Goal: Task Accomplishment & Management: Manage account settings

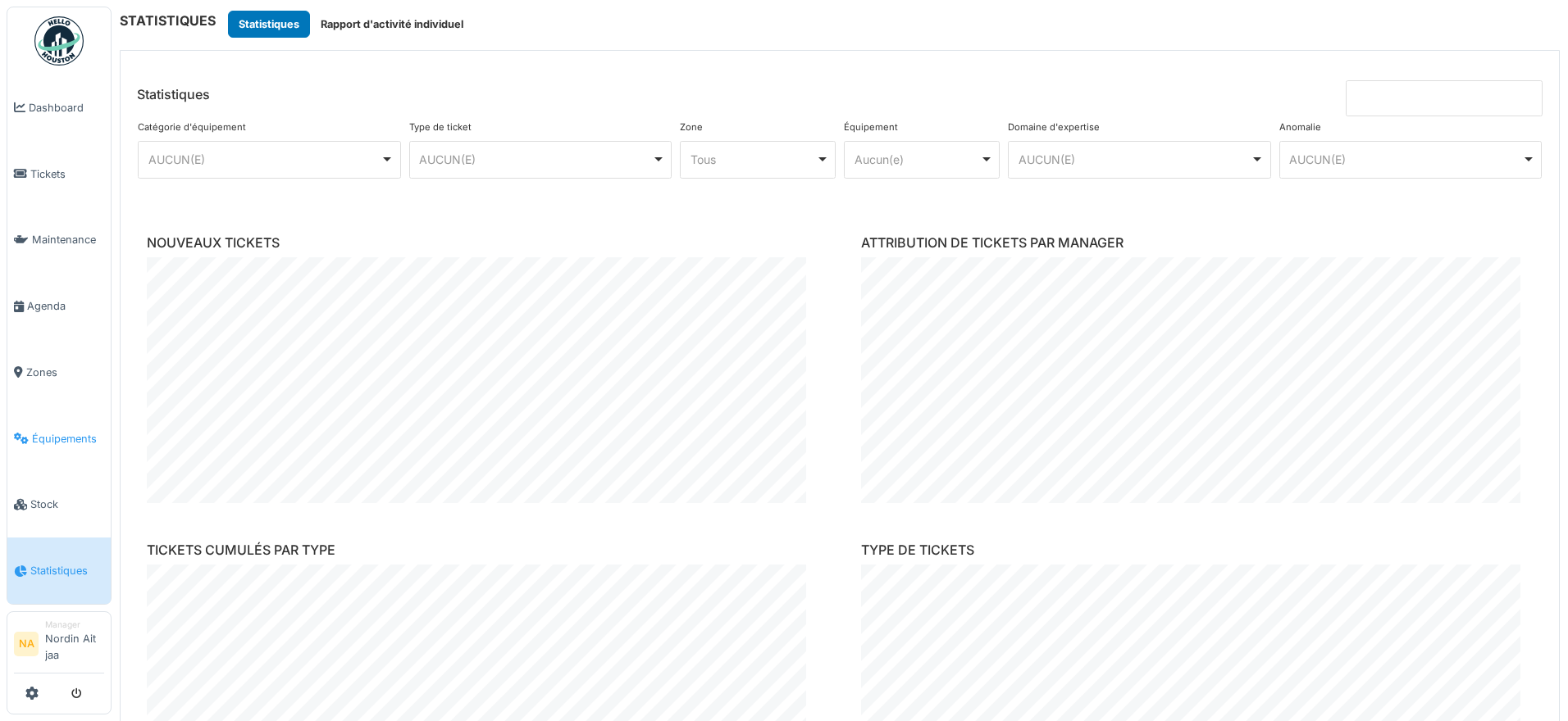
click at [69, 466] on link "Équipements" at bounding box center [59, 438] width 103 height 67
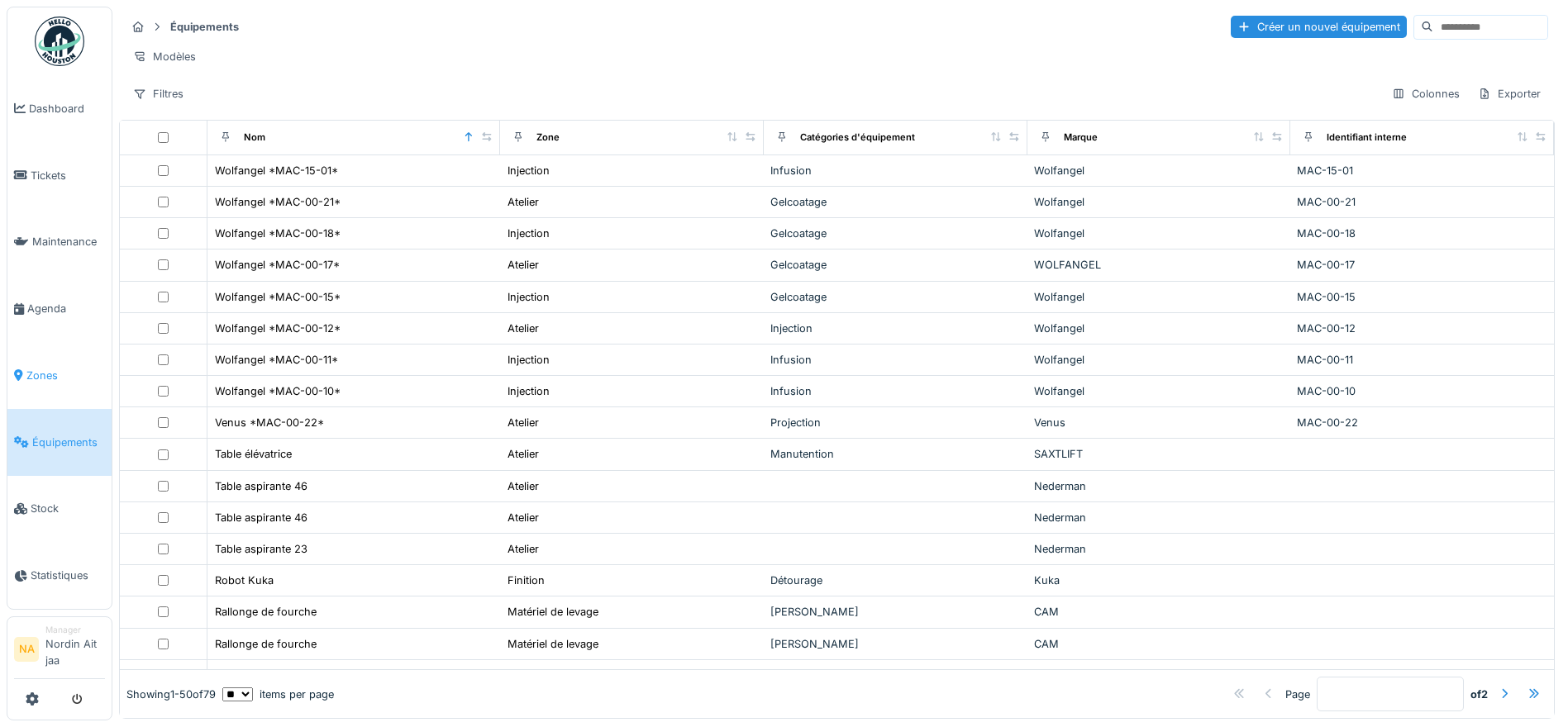
click at [51, 368] on span "Zones" at bounding box center [65, 376] width 79 height 16
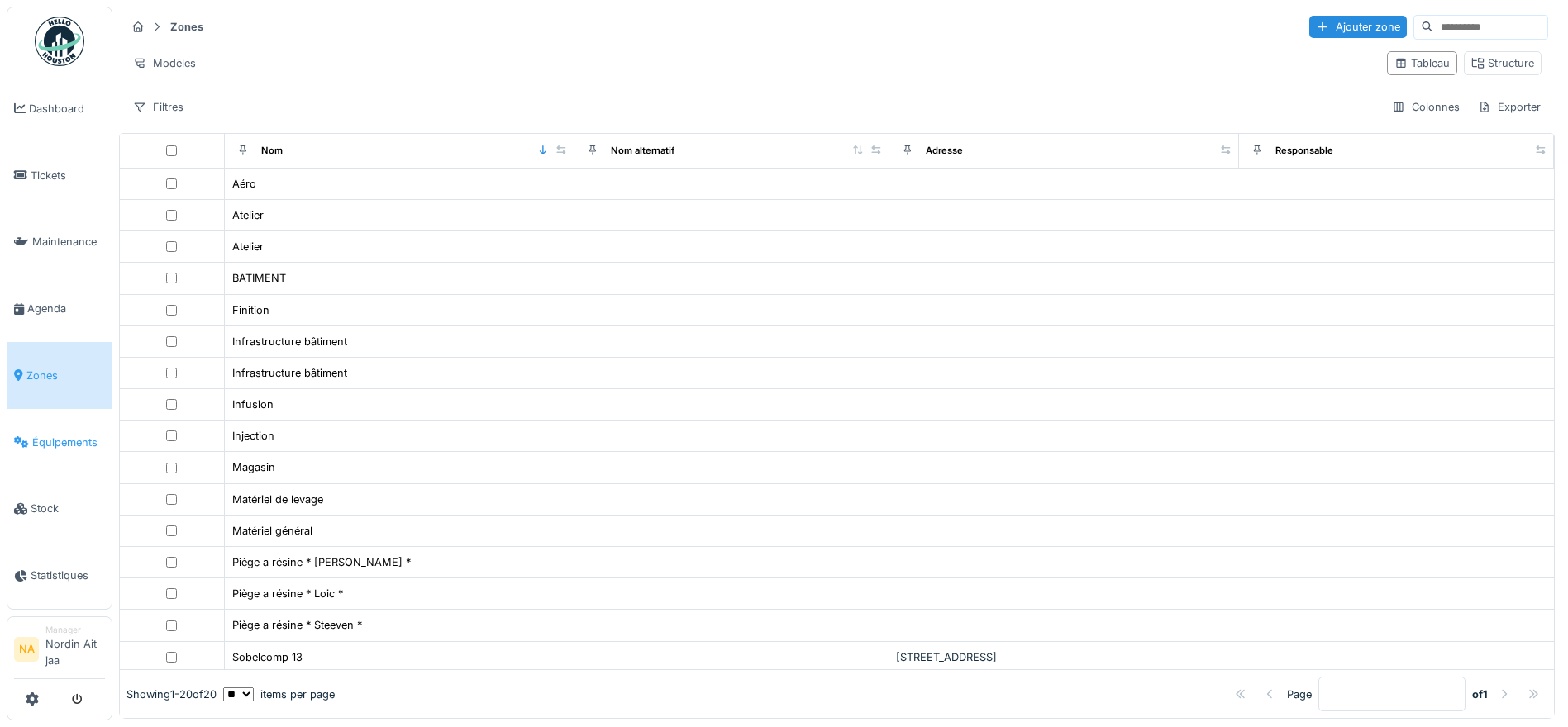
click at [62, 455] on link "Équipements" at bounding box center [60, 442] width 104 height 67
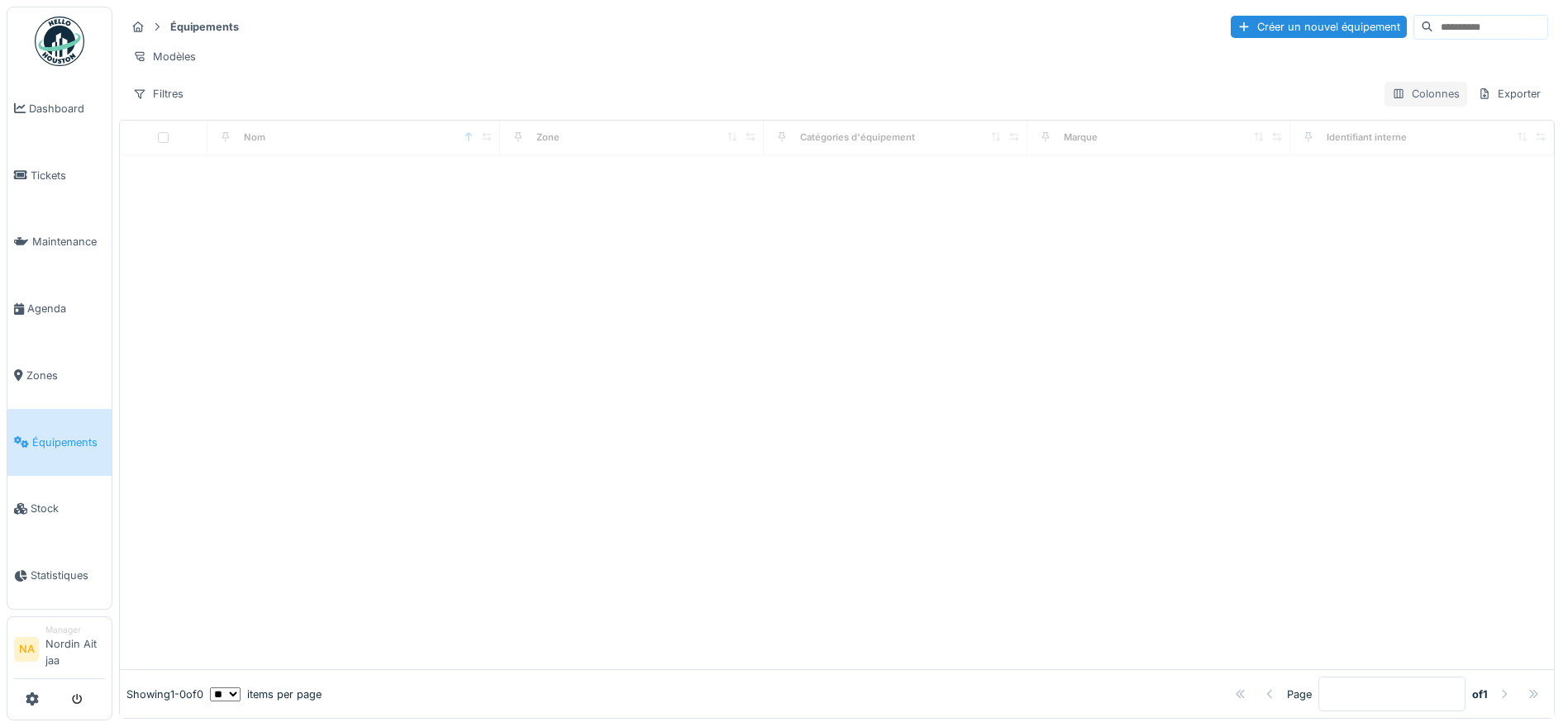
click at [1384, 103] on div "Colonnes" at bounding box center [1425, 93] width 82 height 24
click at [1009, 96] on div "Filtres Colonnes Exporter" at bounding box center [837, 93] width 1422 height 24
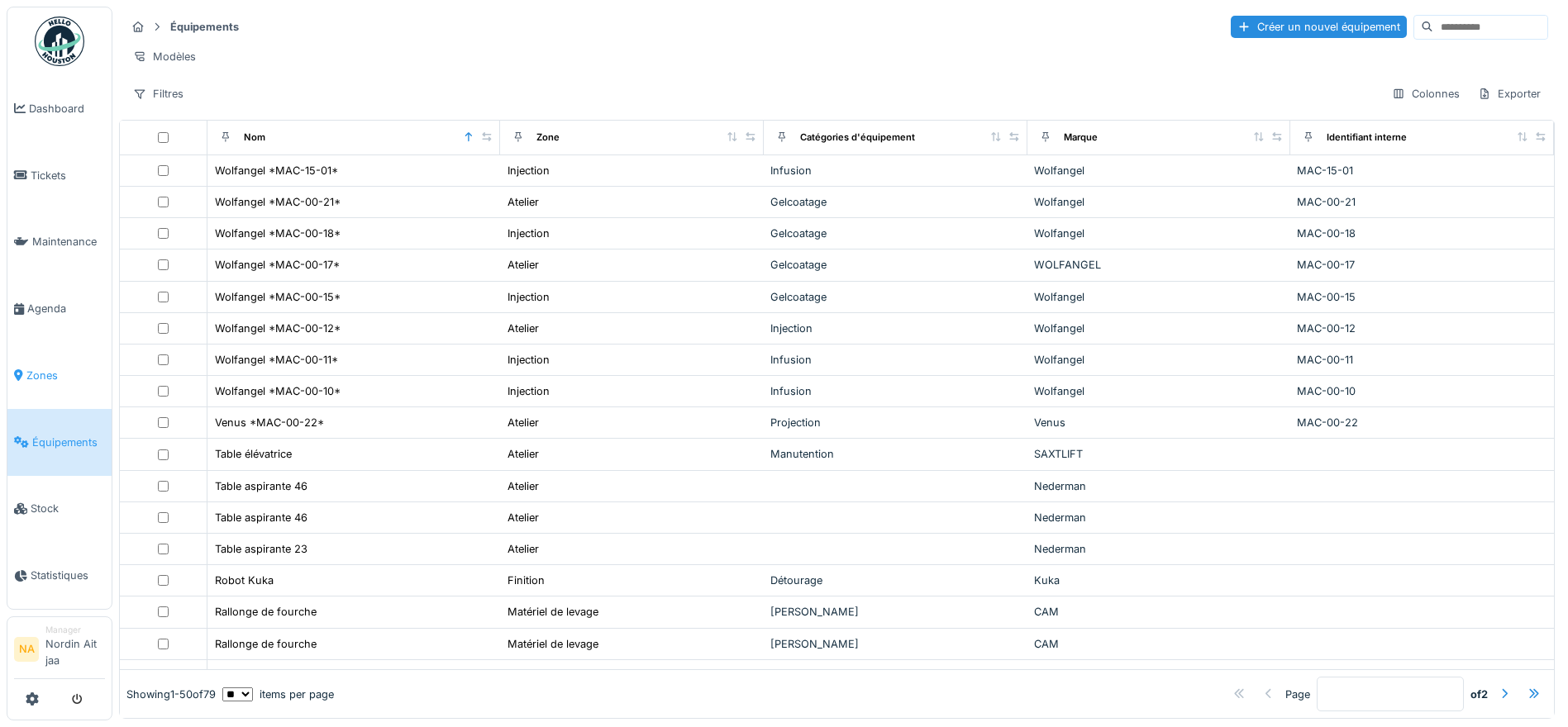
click at [40, 364] on link "Zones" at bounding box center [60, 376] width 104 height 67
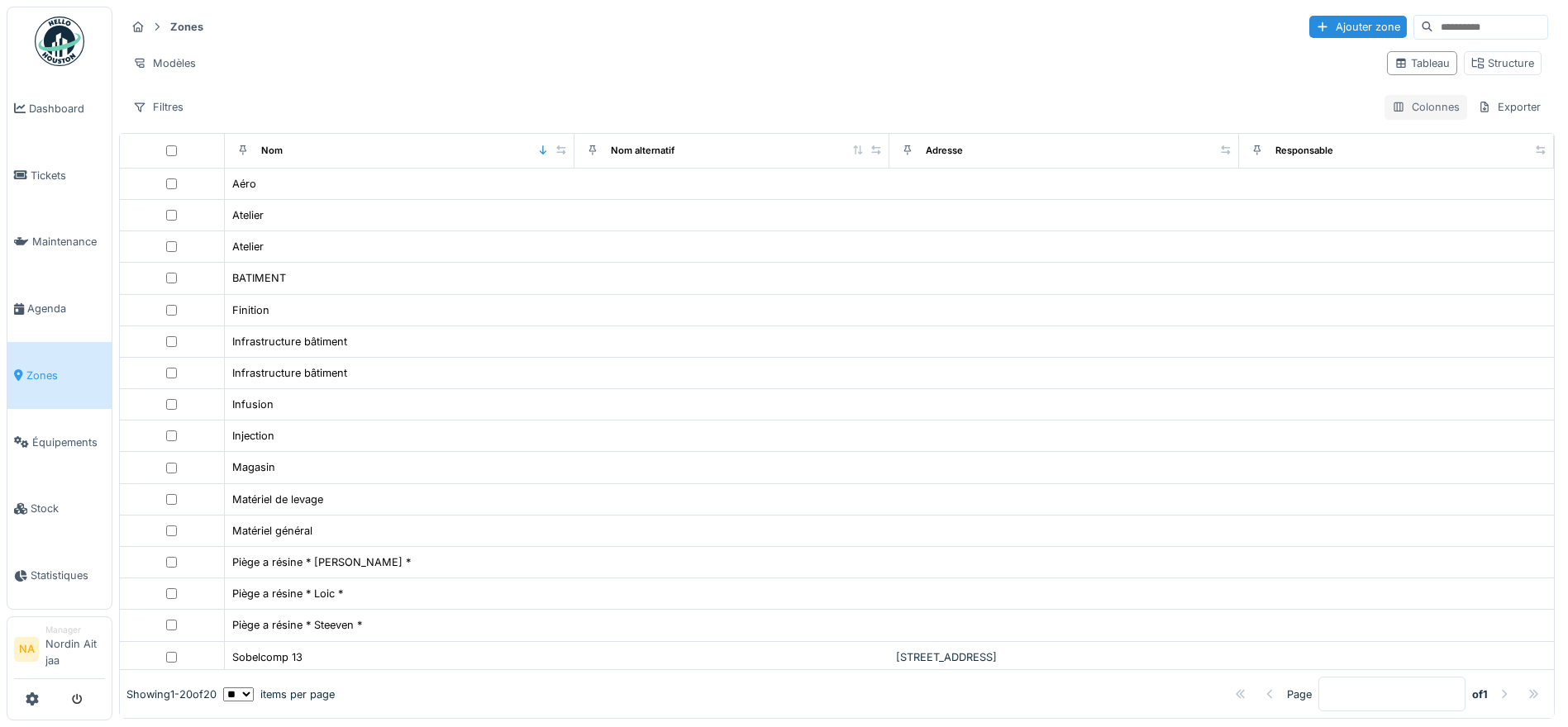
click at [1423, 108] on div "Colonnes" at bounding box center [1425, 106] width 82 height 24
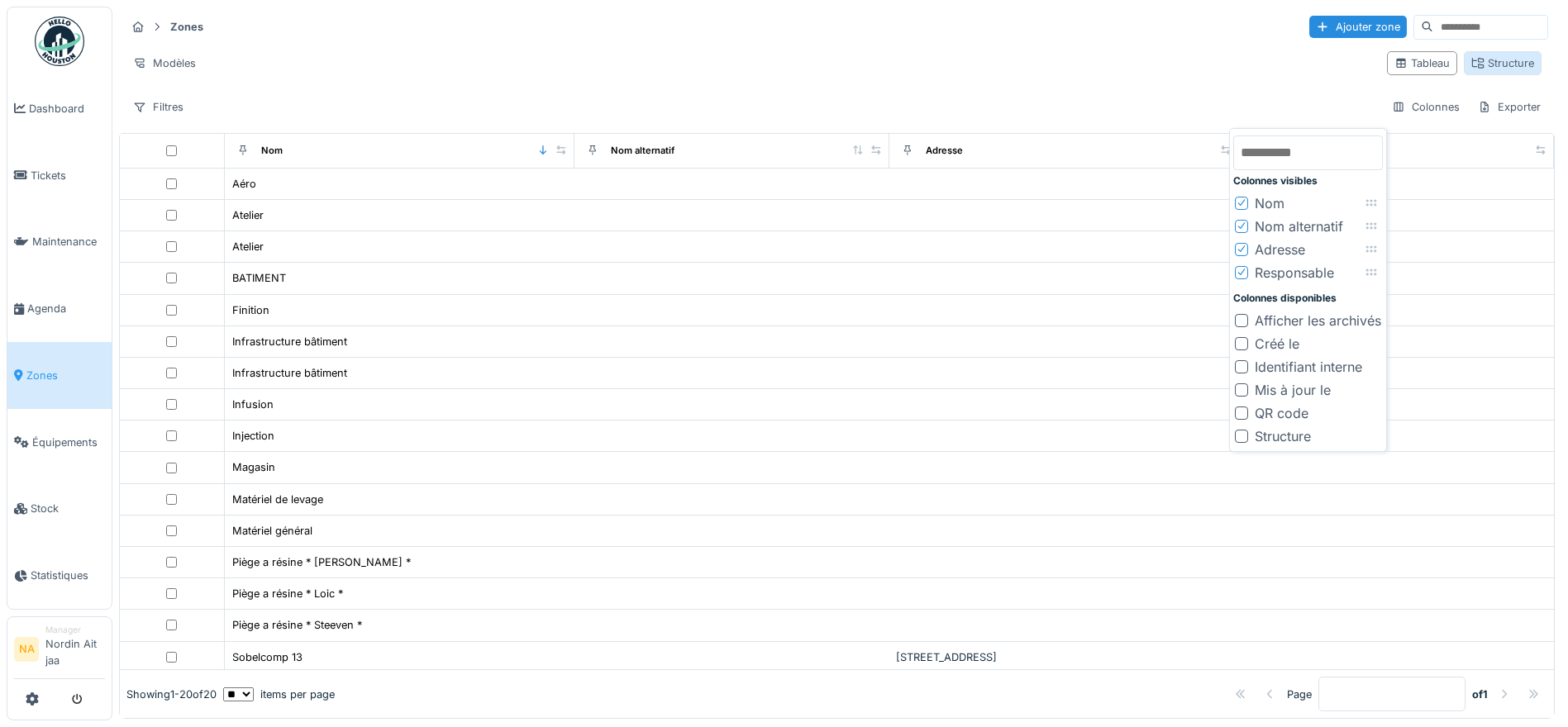
click at [1472, 68] on div "Structure" at bounding box center [1502, 63] width 62 height 16
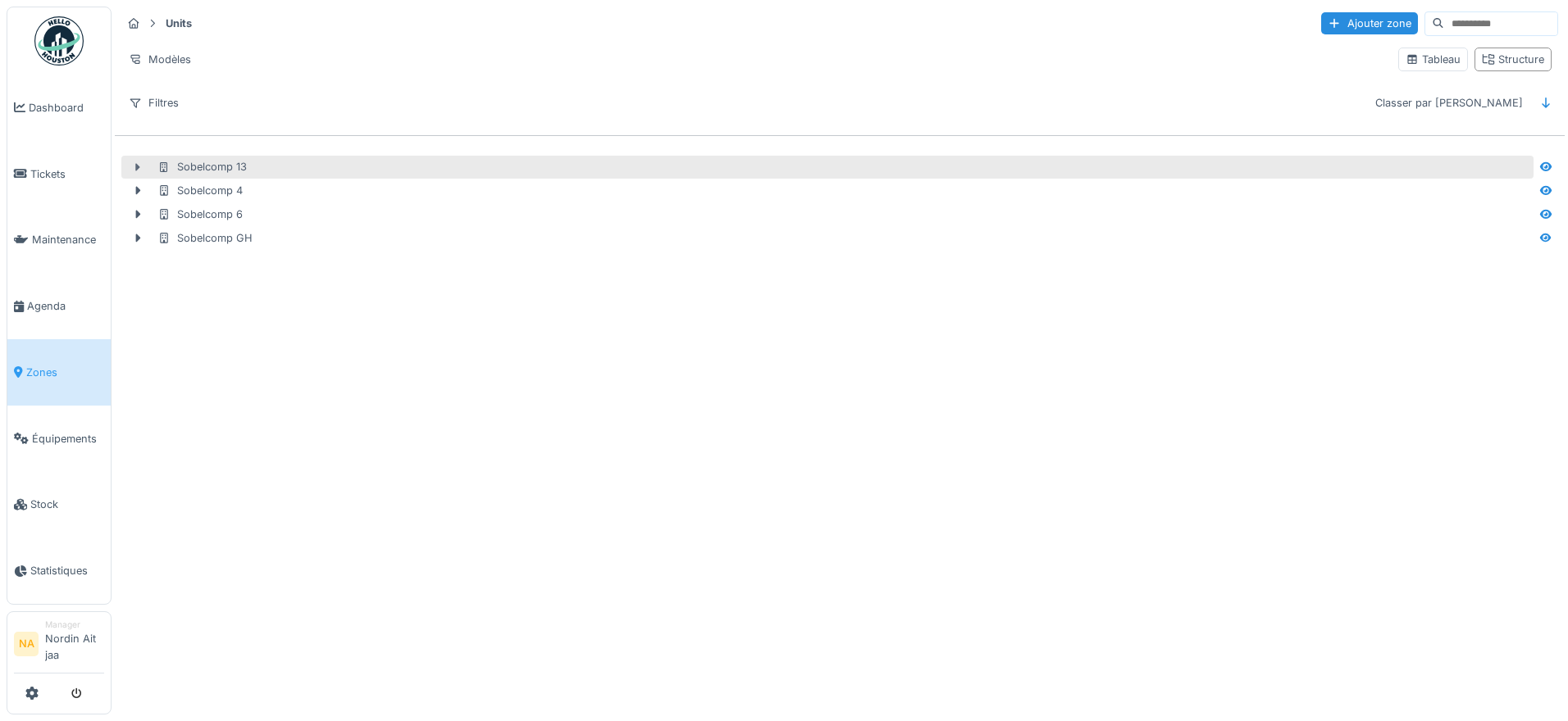
click at [132, 165] on icon at bounding box center [138, 167] width 13 height 10
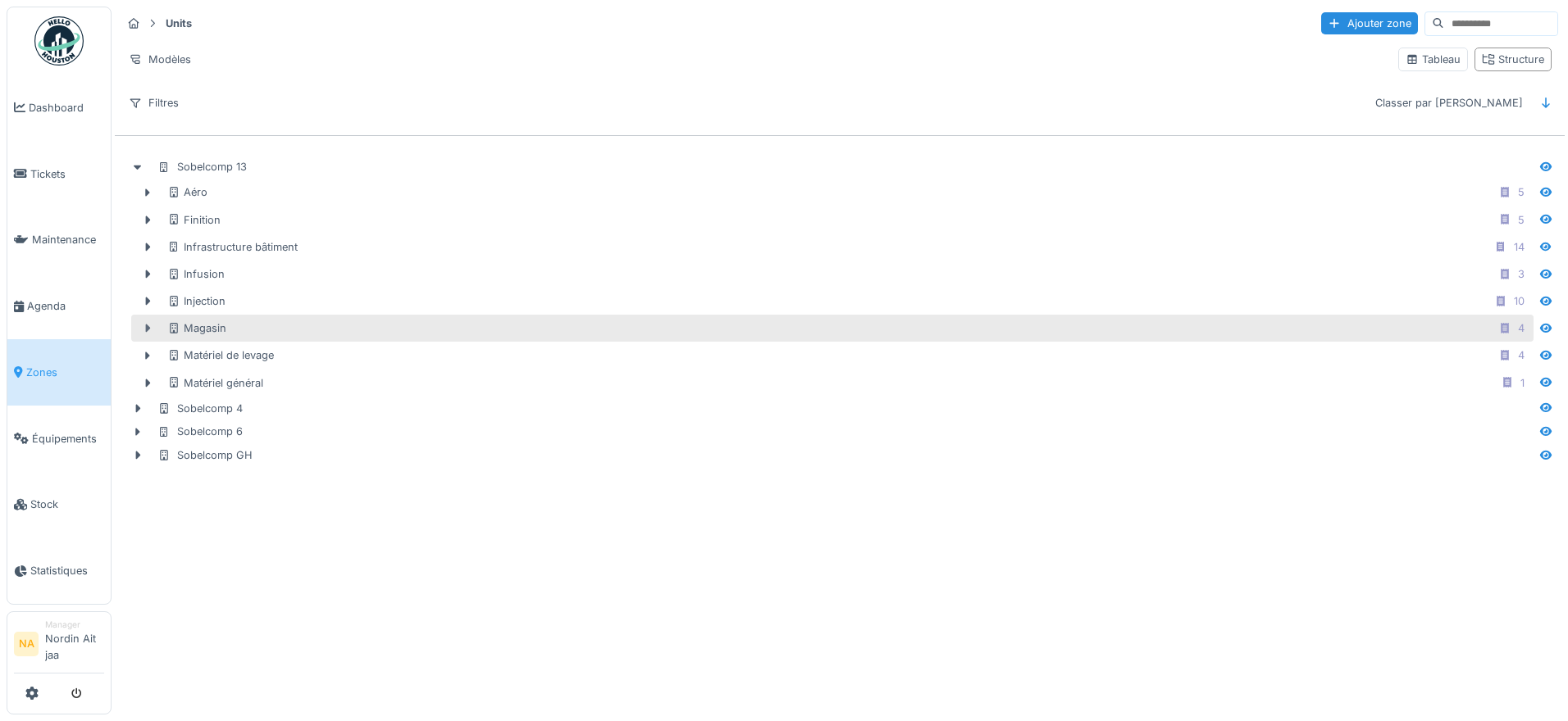
click at [146, 322] on div at bounding box center [147, 329] width 26 height 17
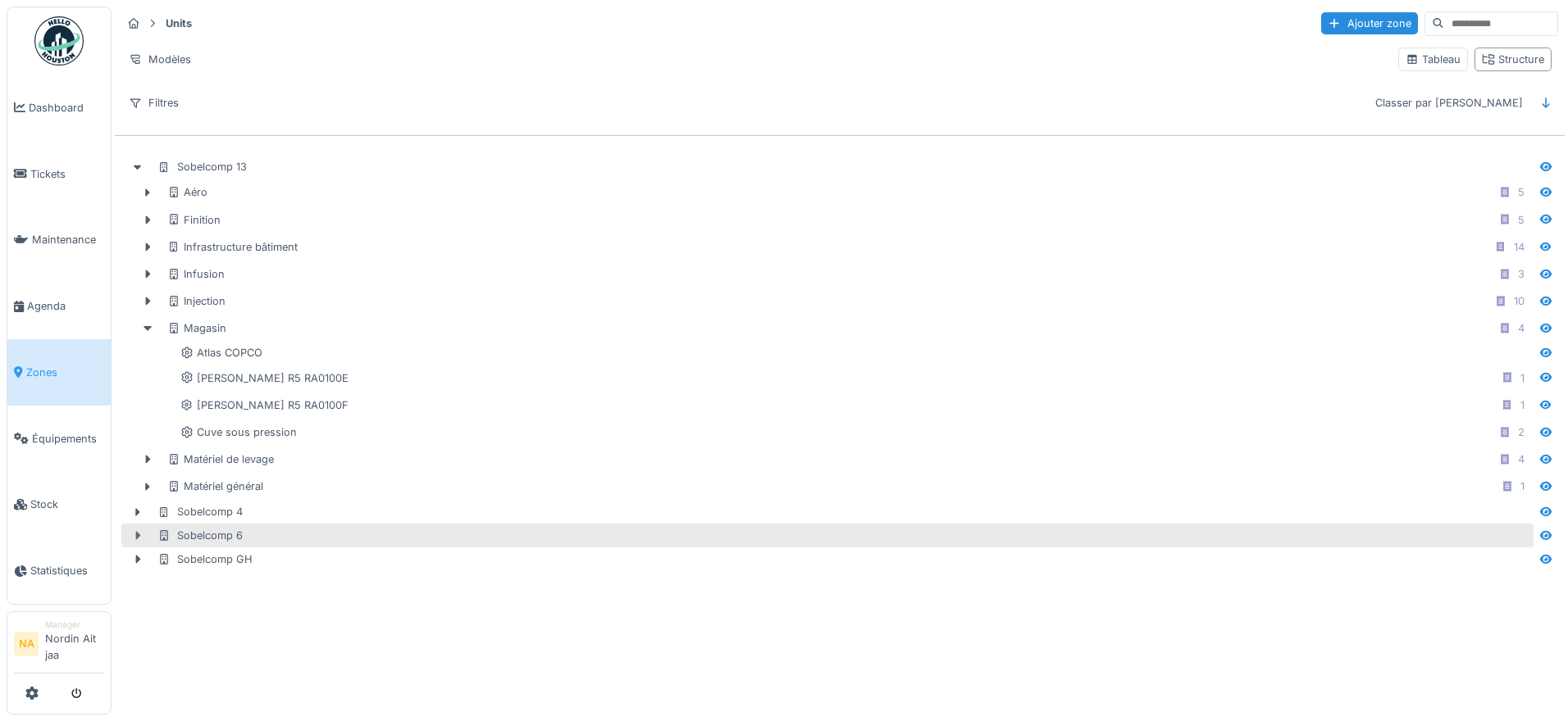
click at [137, 536] on icon at bounding box center [138, 536] width 5 height 8
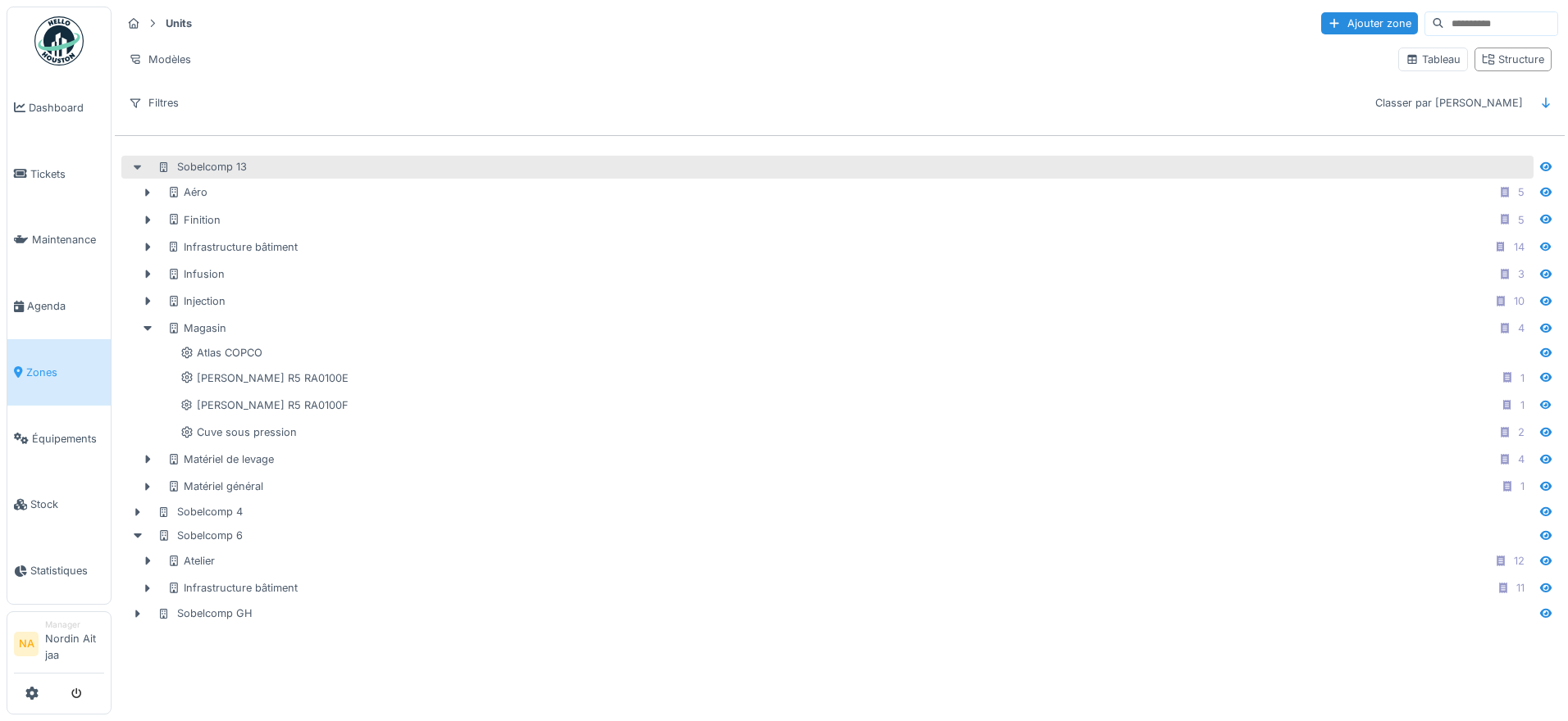
click at [138, 163] on icon at bounding box center [138, 167] width 13 height 10
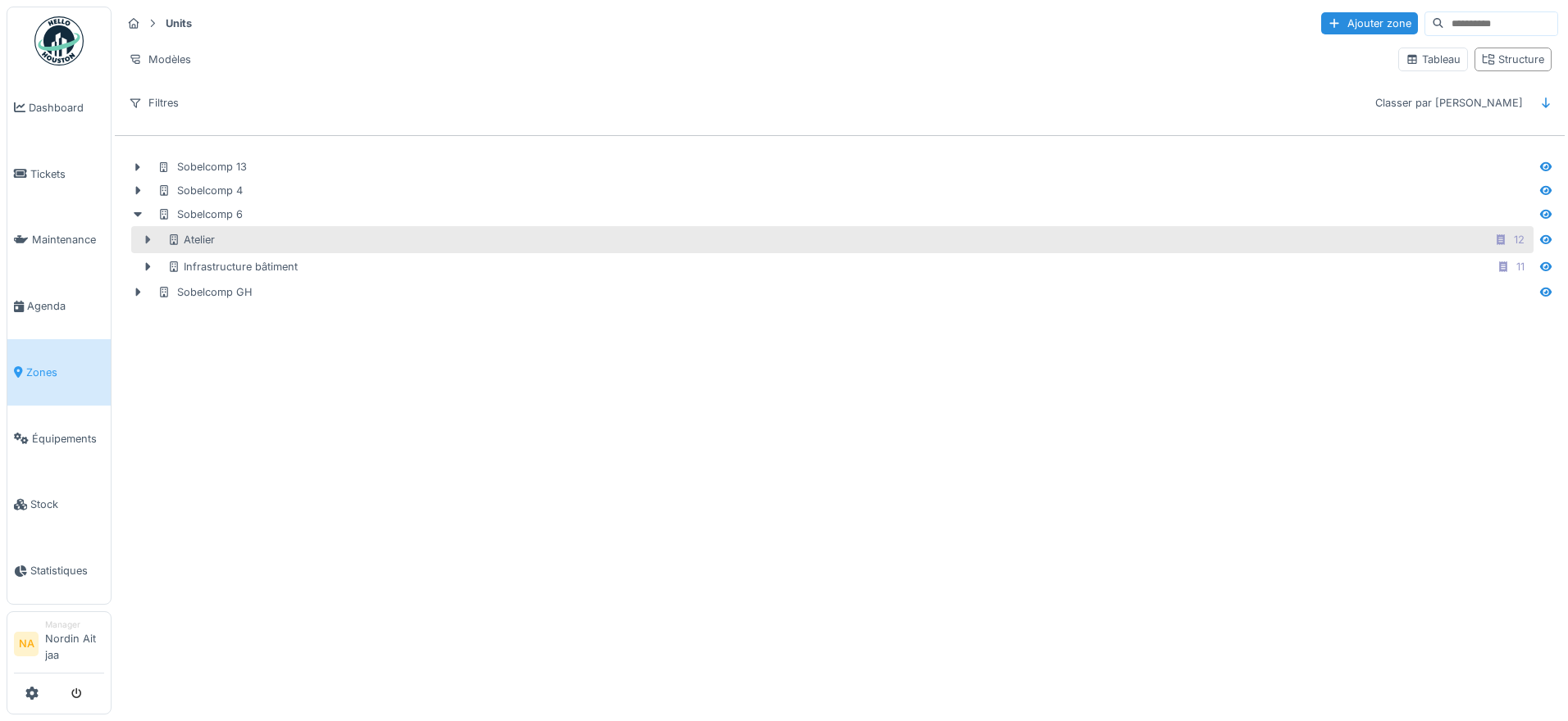
click at [148, 241] on icon at bounding box center [147, 240] width 5 height 8
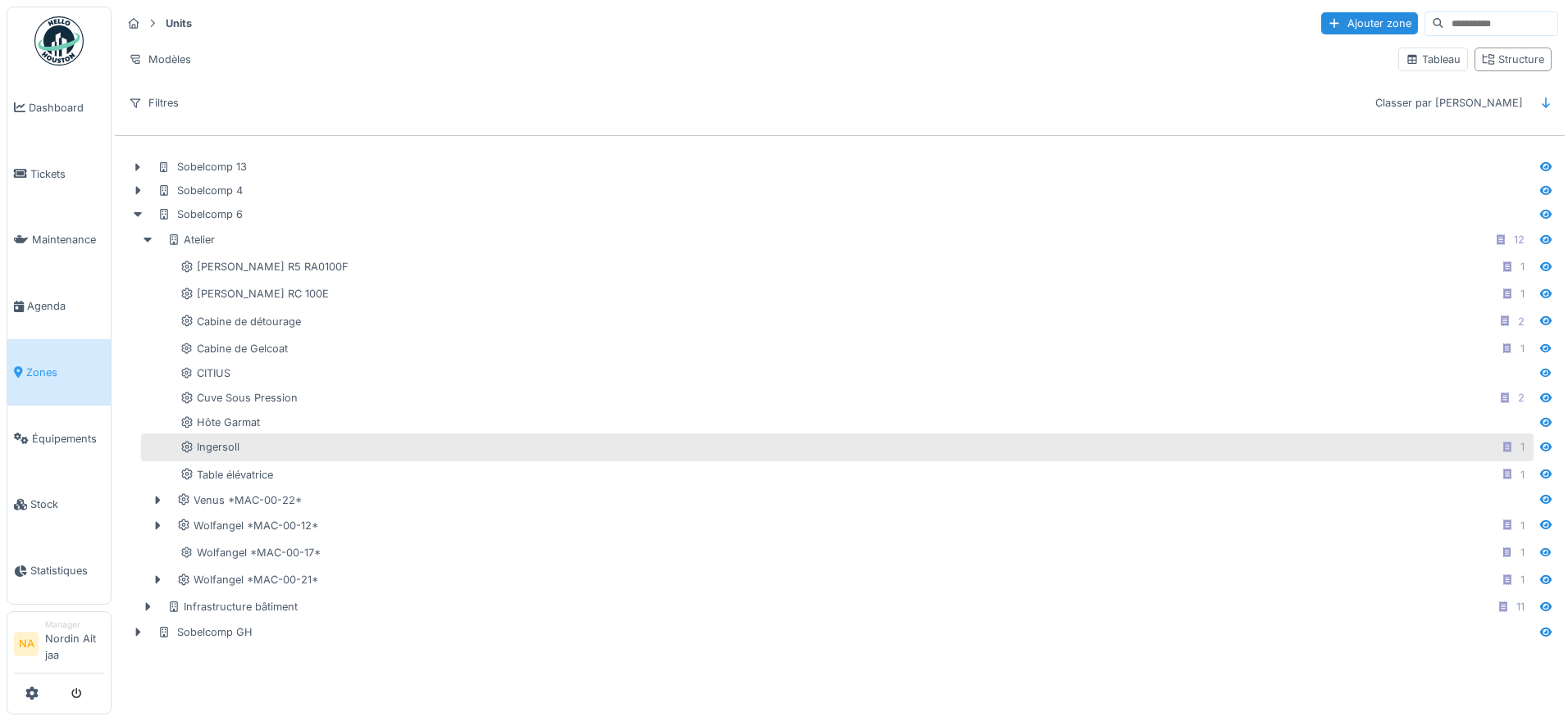
click at [240, 447] on div "Ingersoll 1" at bounding box center [854, 447] width 1349 height 21
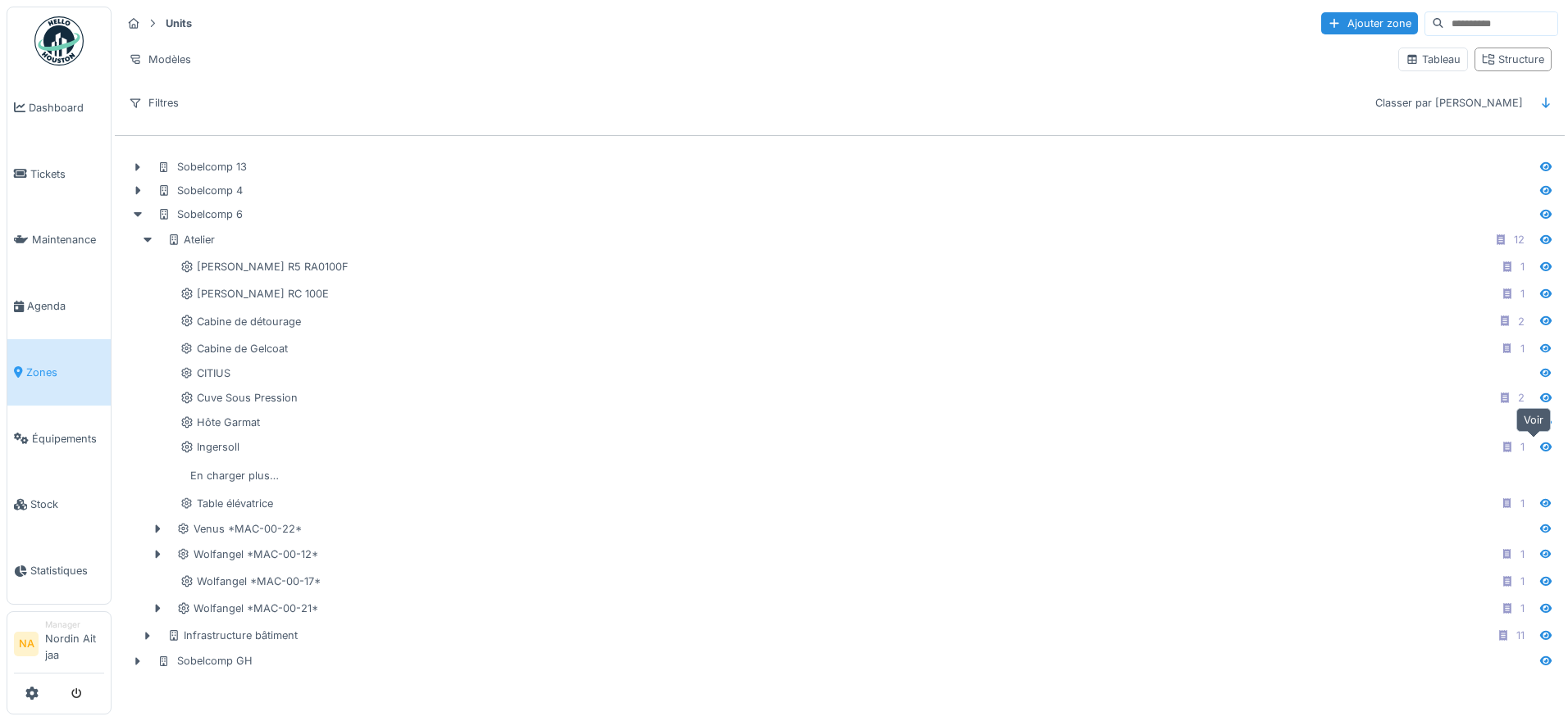
click at [1540, 446] on icon at bounding box center [1545, 448] width 11 height 9
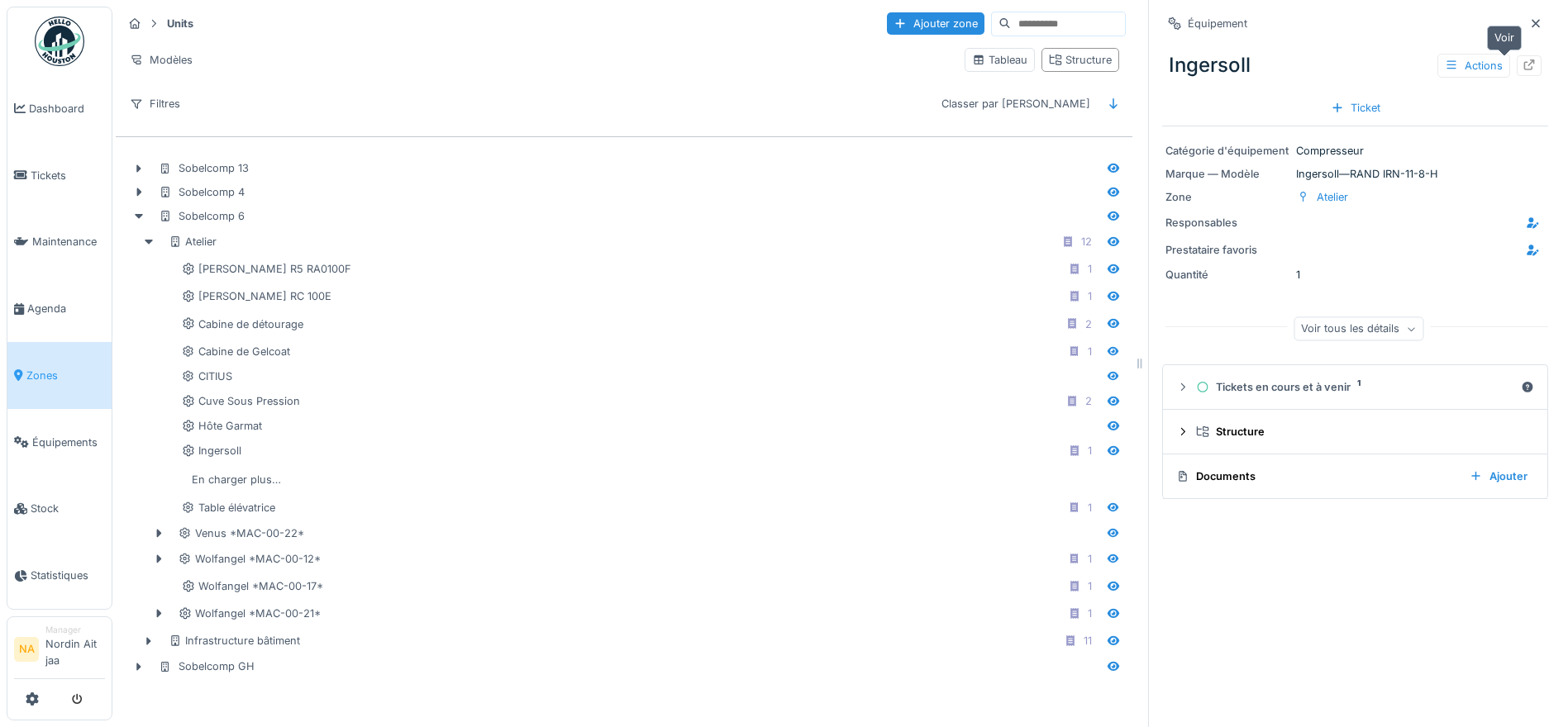
click at [1523, 66] on icon at bounding box center [1529, 64] width 13 height 10
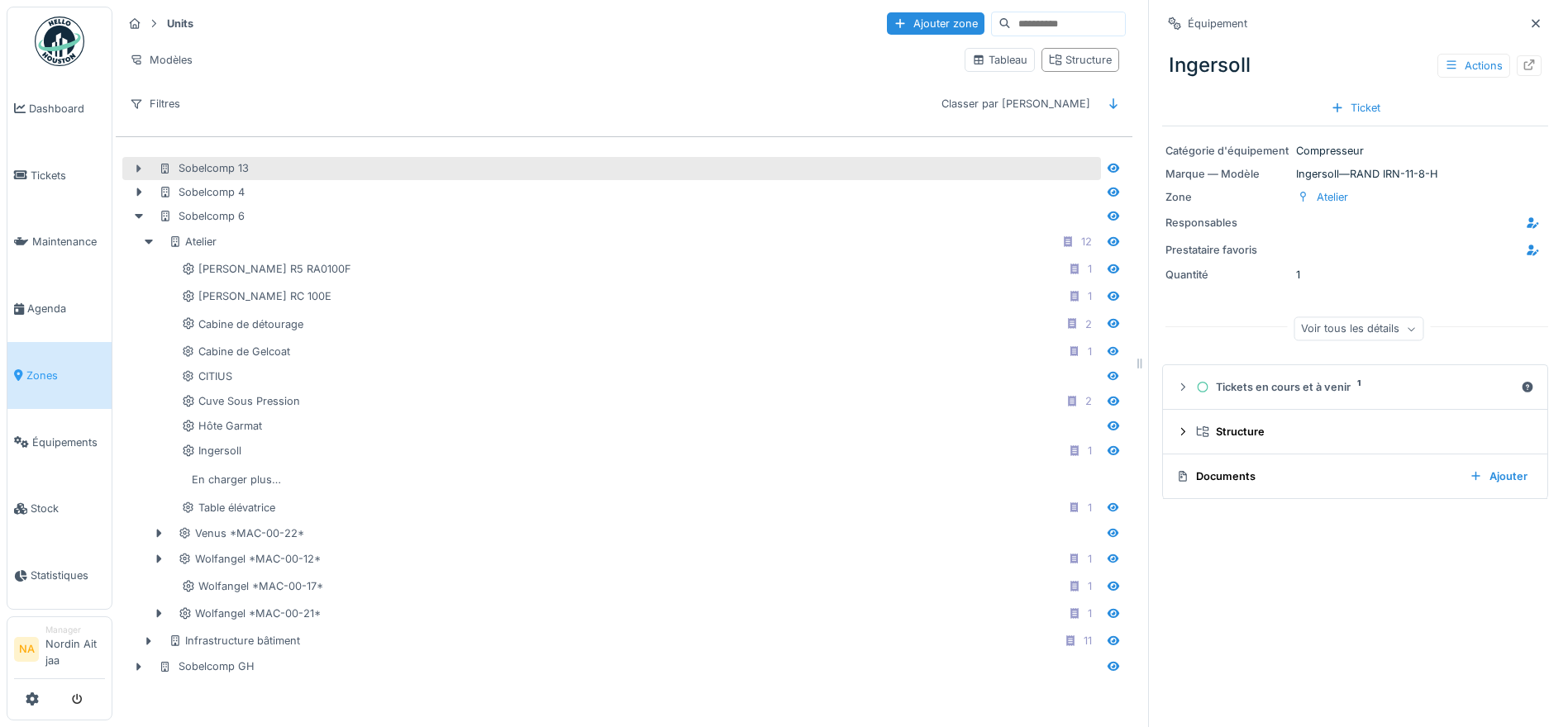
click at [140, 170] on icon at bounding box center [139, 168] width 5 height 9
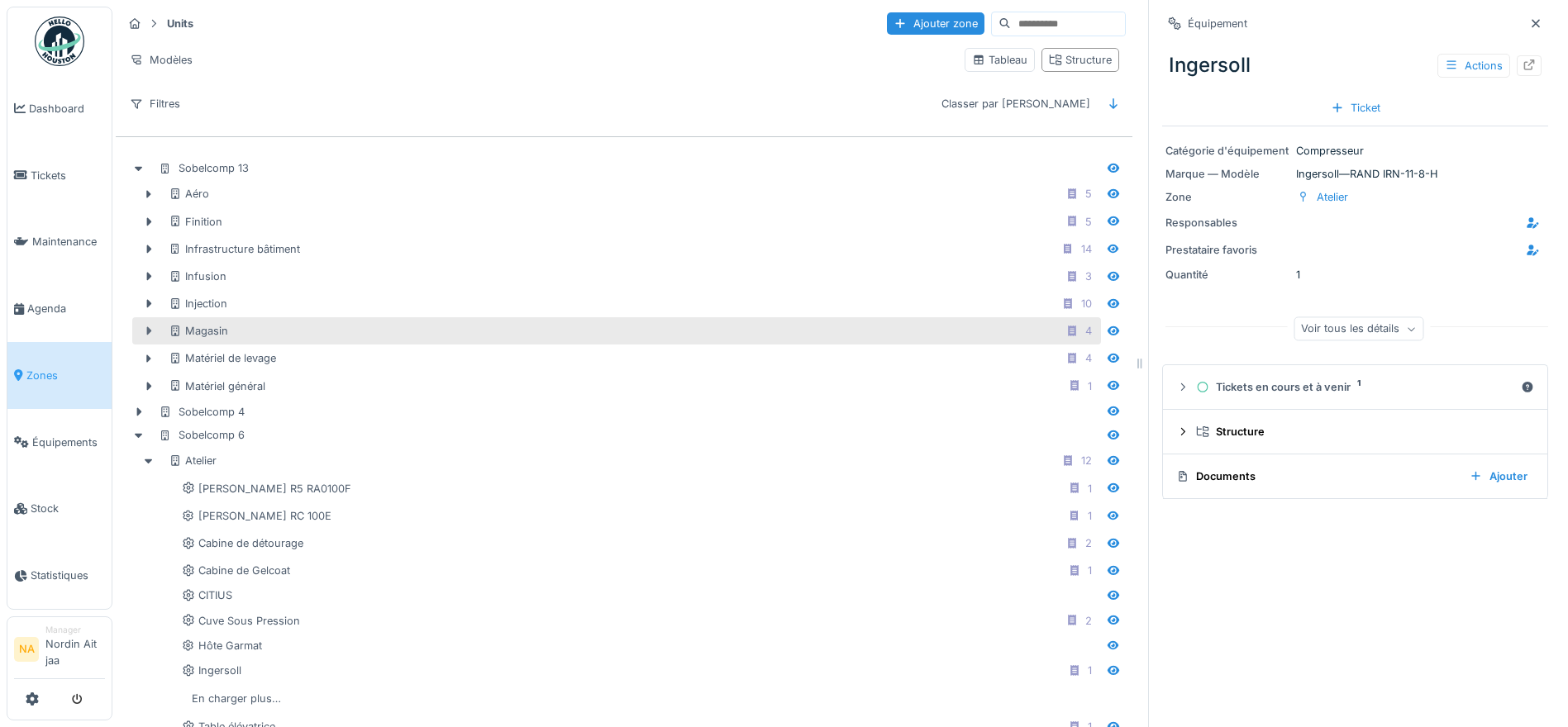
click at [146, 327] on icon at bounding box center [149, 330] width 13 height 10
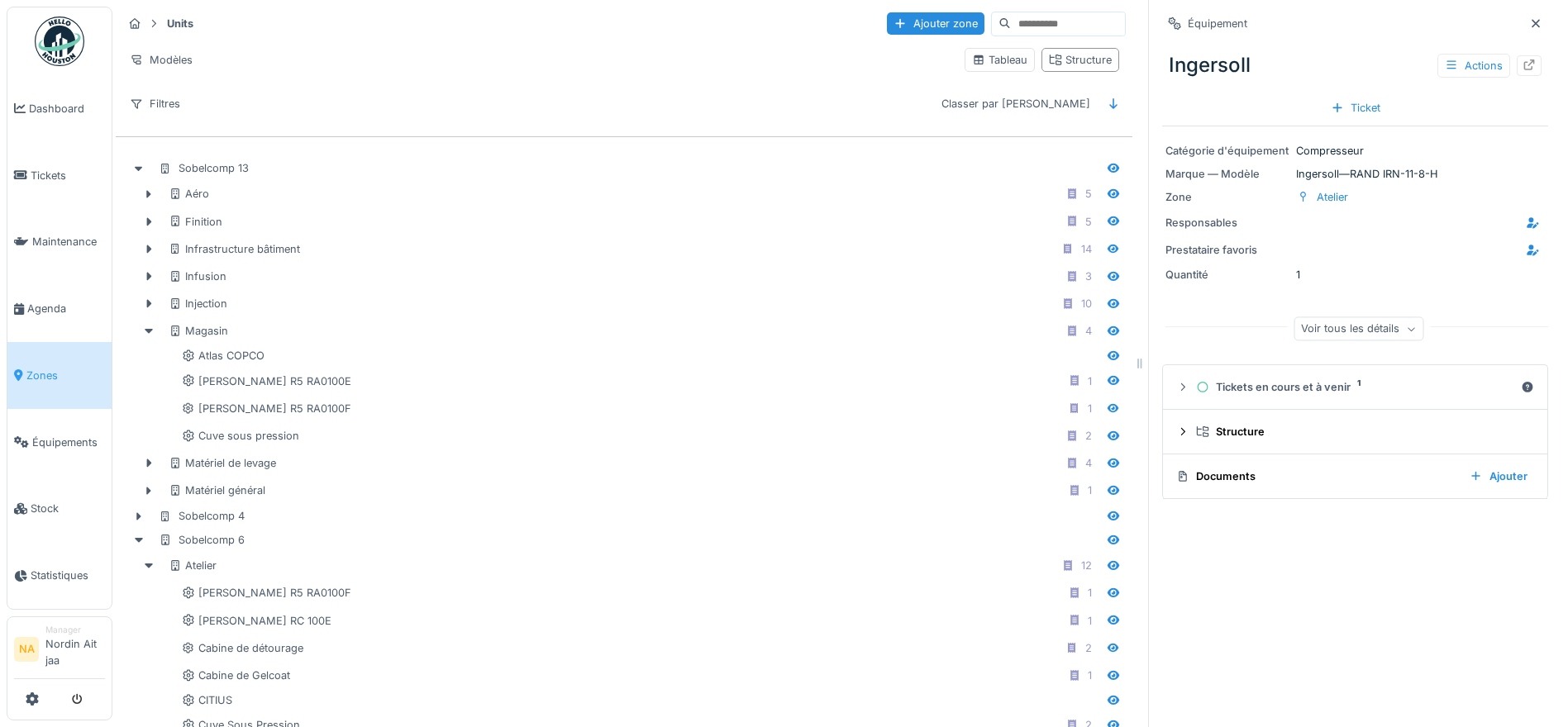
drag, startPoint x: 322, startPoint y: 357, endPoint x: 1097, endPoint y: 354, distance: 775.0
click at [1107, 354] on icon at bounding box center [1113, 356] width 11 height 9
click at [1332, 320] on div "Voir tous les détails" at bounding box center [1358, 328] width 130 height 24
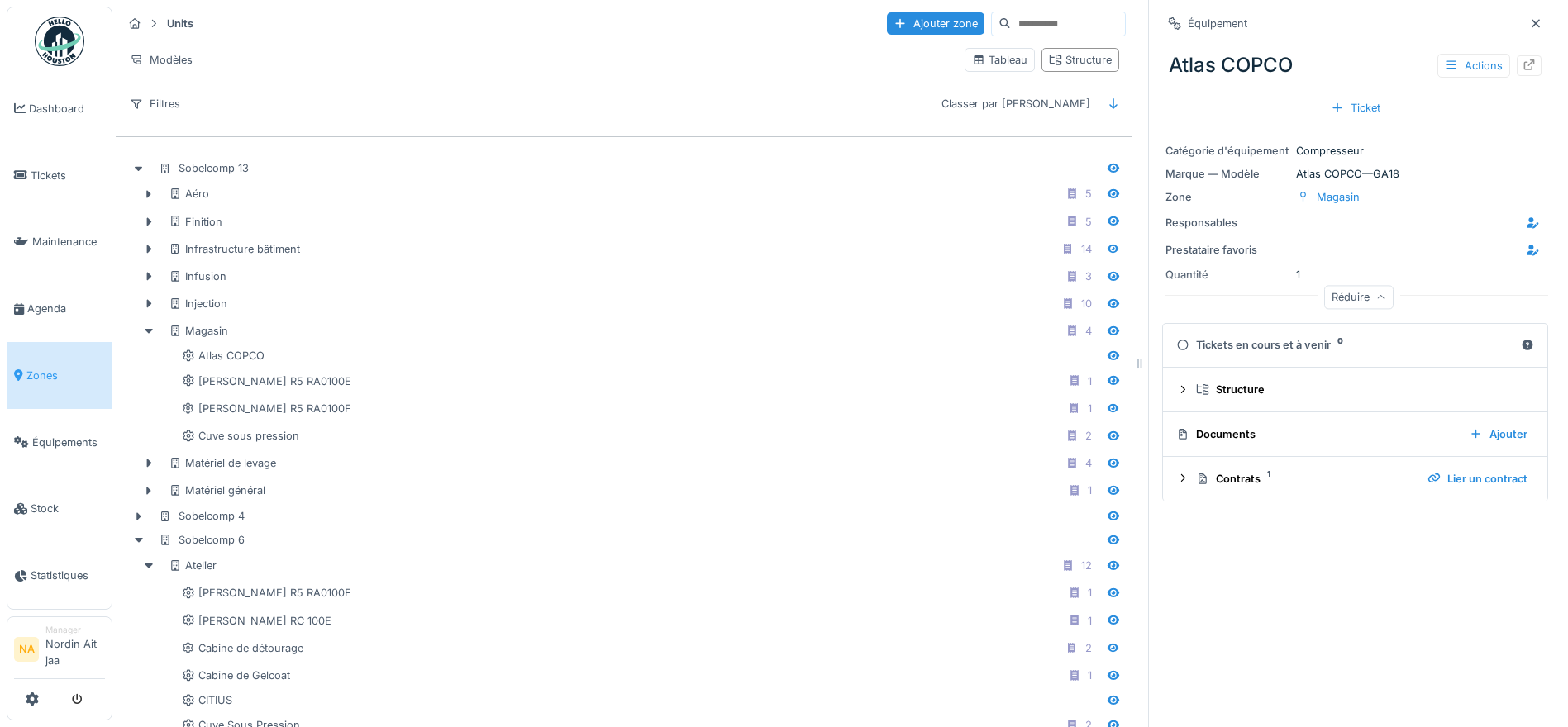
click at [1340, 292] on div "Réduire" at bounding box center [1358, 297] width 69 height 24
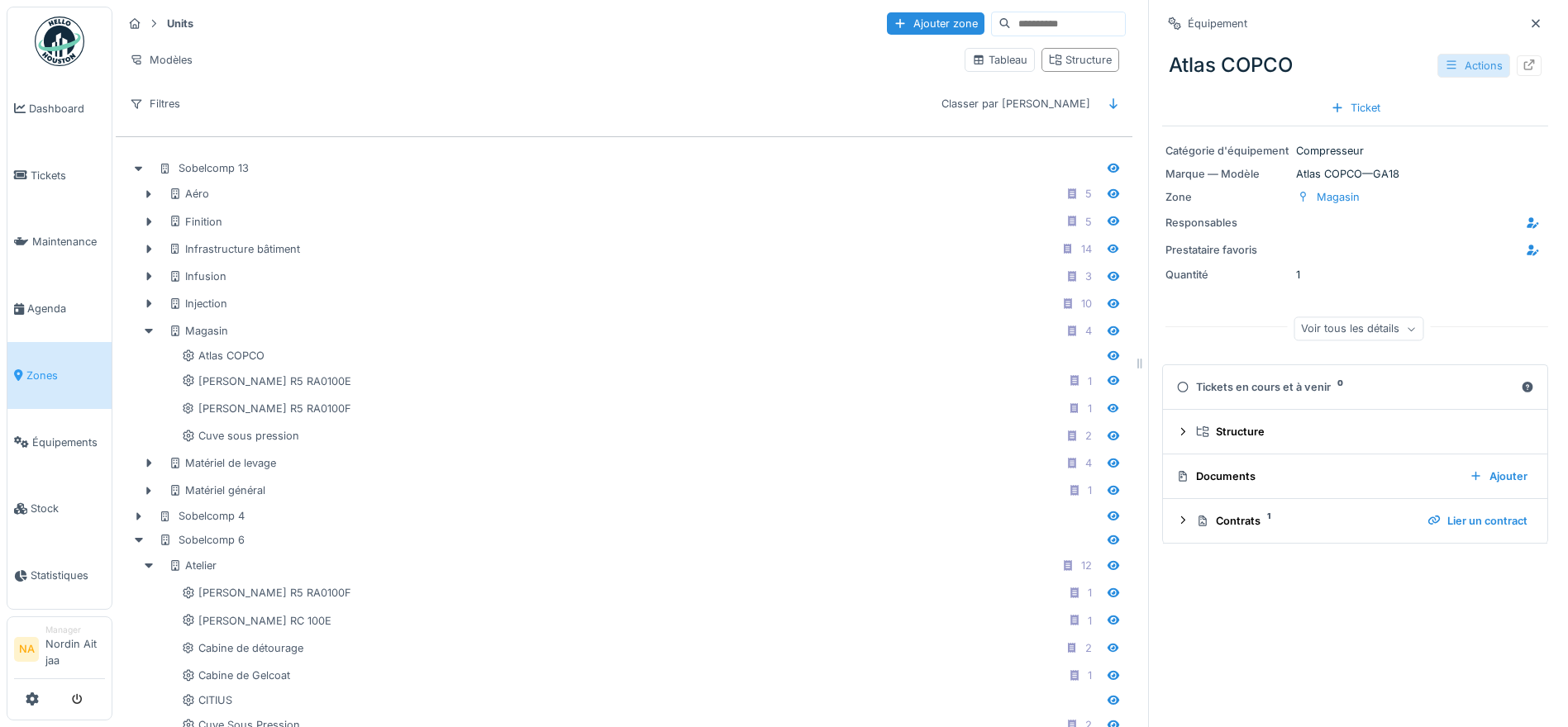
click at [1462, 62] on div "Actions" at bounding box center [1473, 65] width 73 height 24
click at [1523, 62] on icon at bounding box center [1529, 64] width 13 height 10
click at [890, 18] on div "Ajouter zone" at bounding box center [935, 24] width 97 height 23
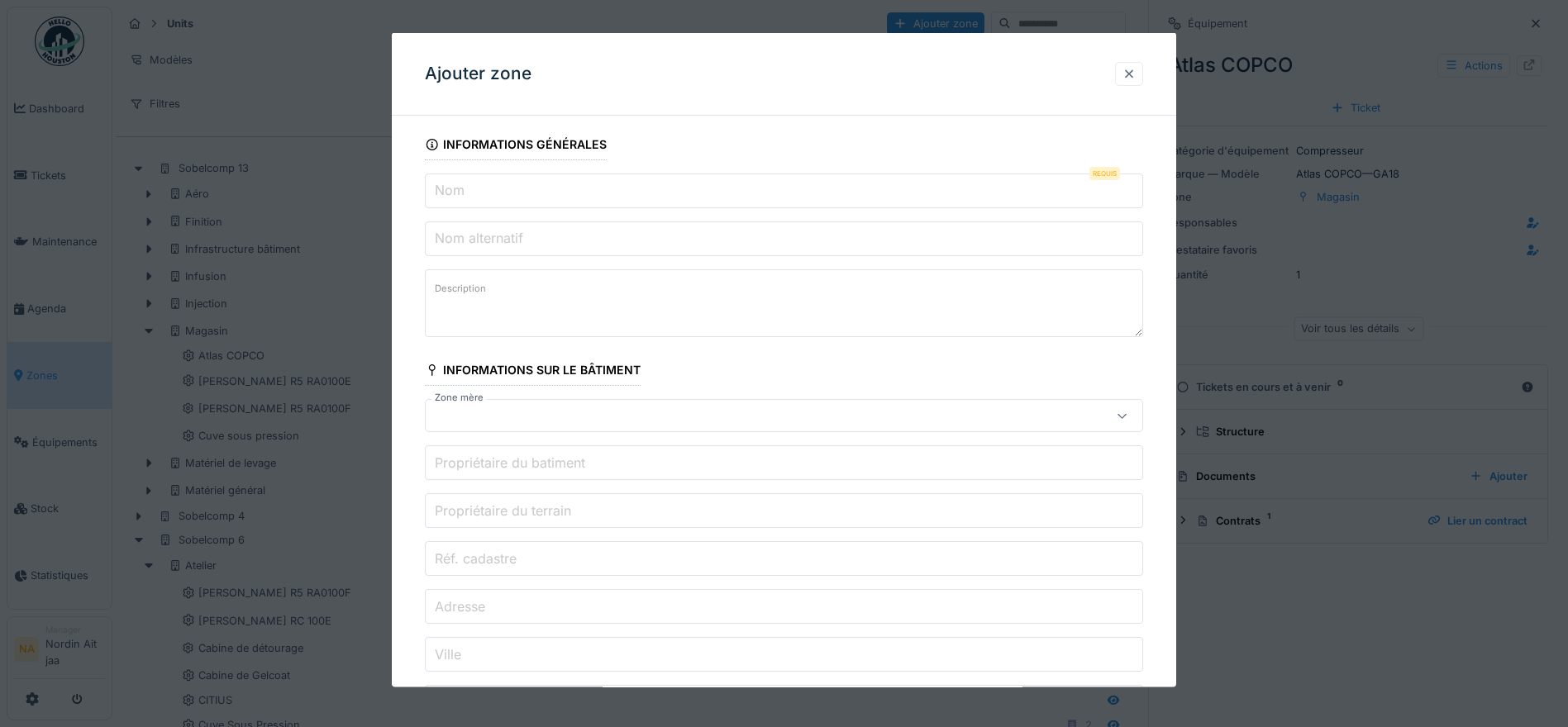
click at [1127, 71] on div at bounding box center [1129, 73] width 28 height 24
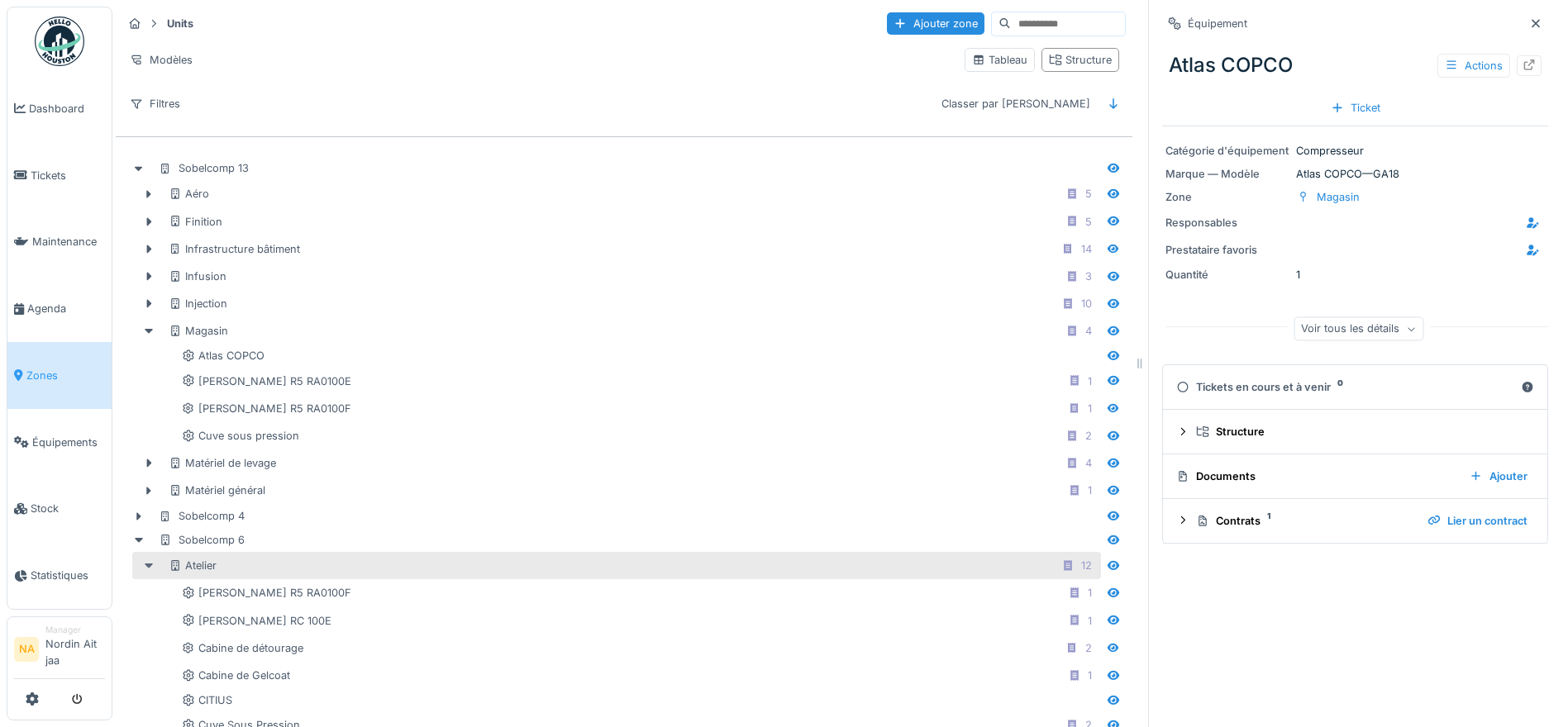
click at [150, 562] on icon at bounding box center [149, 565] width 13 height 10
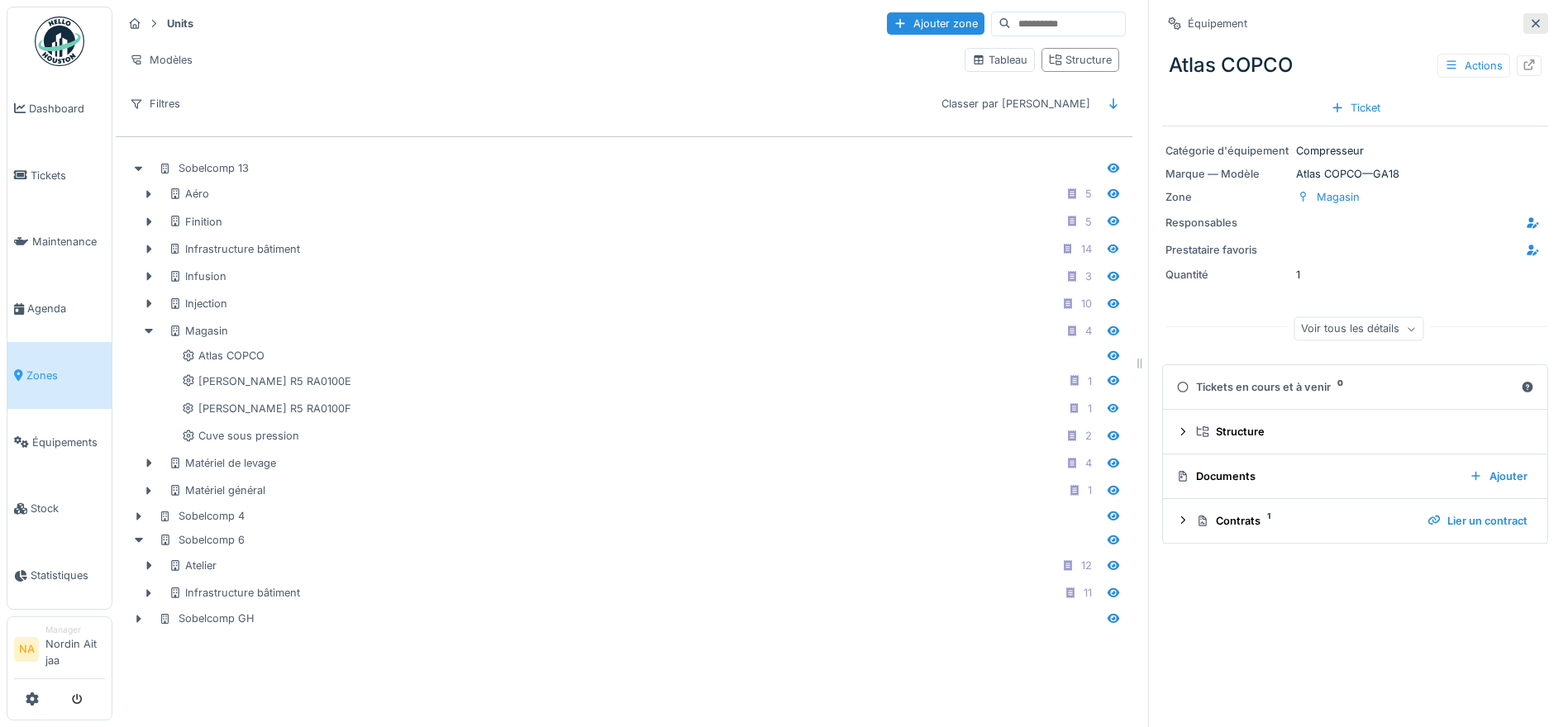
click at [1531, 21] on icon at bounding box center [1535, 23] width 9 height 9
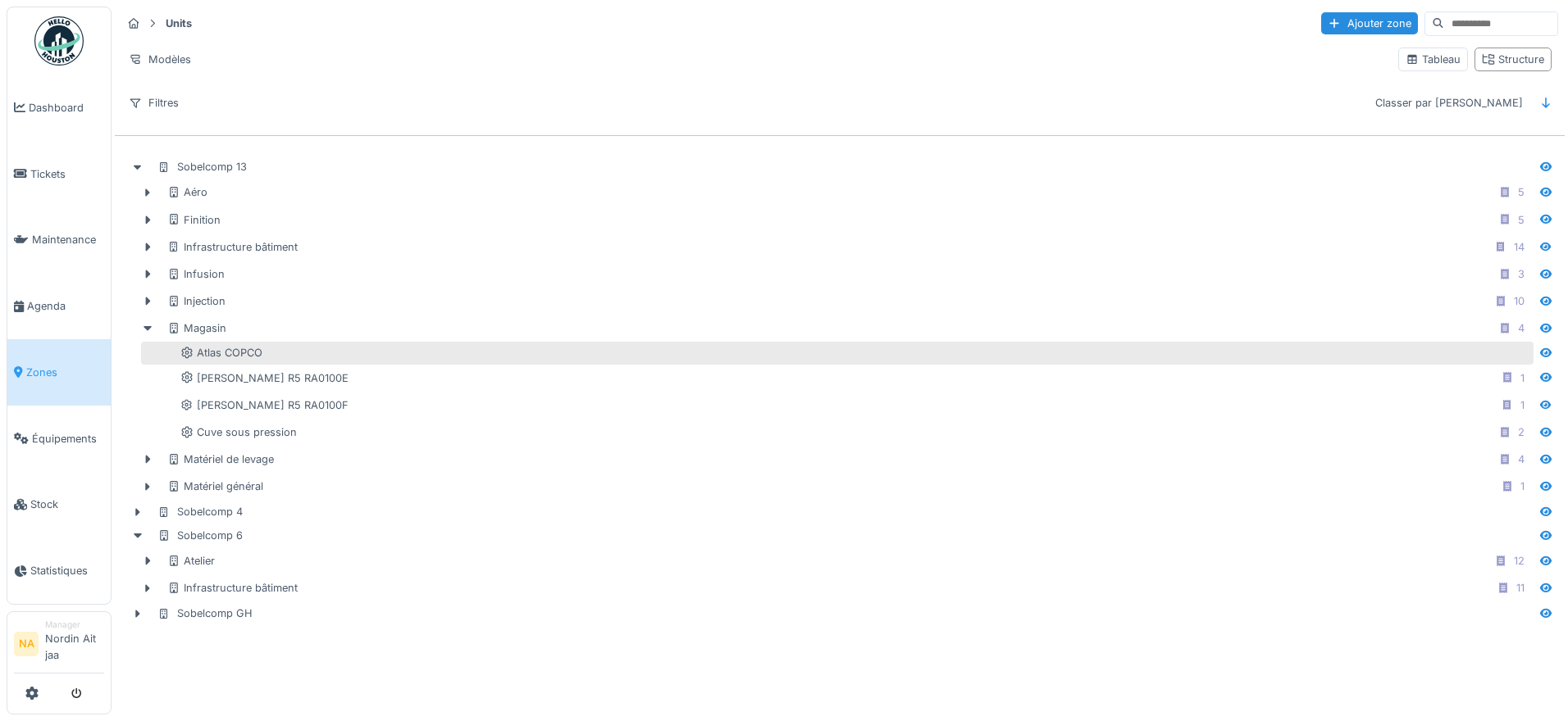
click at [269, 352] on div "Atlas COPCO" at bounding box center [854, 353] width 1349 height 16
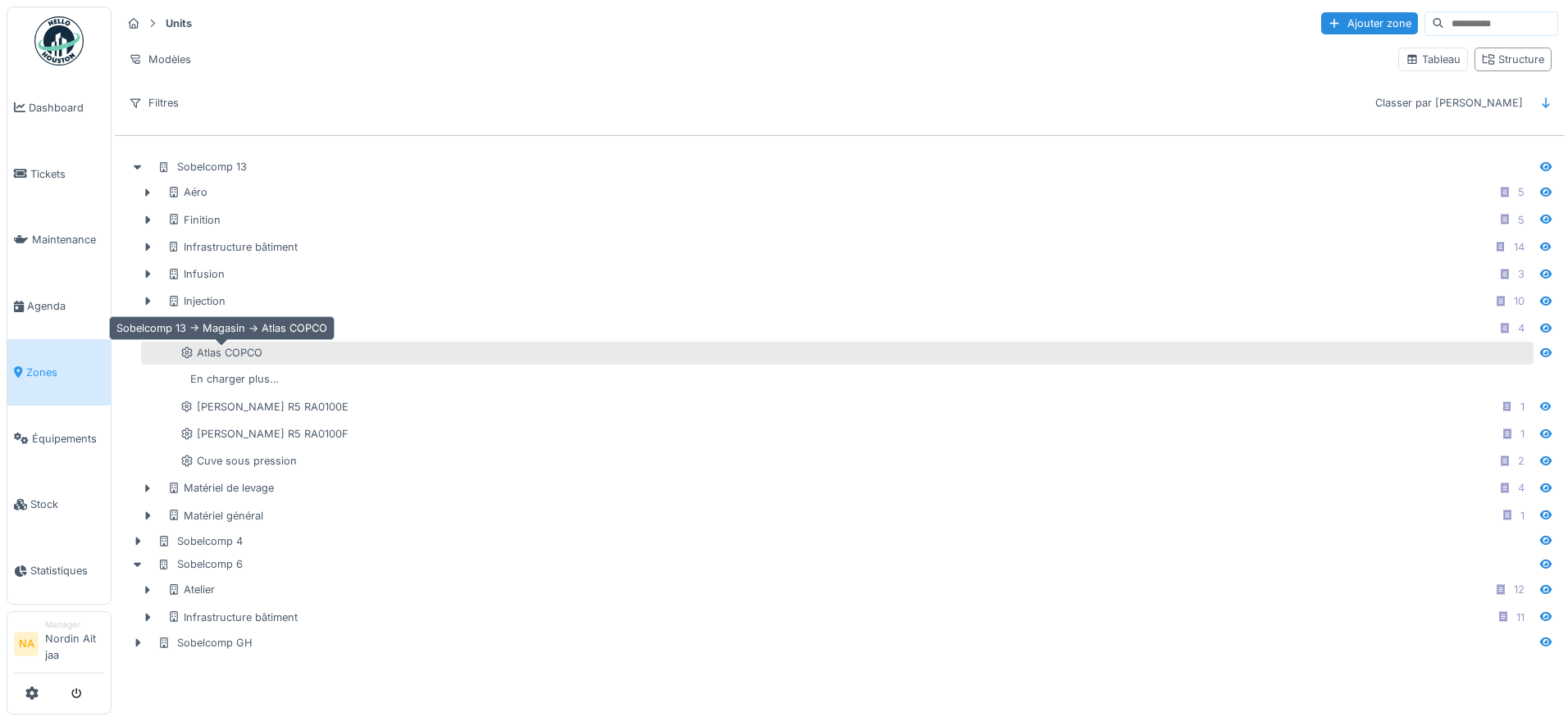
click at [185, 350] on icon at bounding box center [187, 352] width 13 height 10
click at [185, 350] on icon at bounding box center [186, 353] width 10 height 11
drag, startPoint x: 185, startPoint y: 350, endPoint x: 251, endPoint y: 344, distance: 66.3
click at [251, 344] on div "Atlas COPCO" at bounding box center [837, 353] width 1392 height 23
click at [234, 347] on div "Atlas COPCO" at bounding box center [221, 353] width 82 height 16
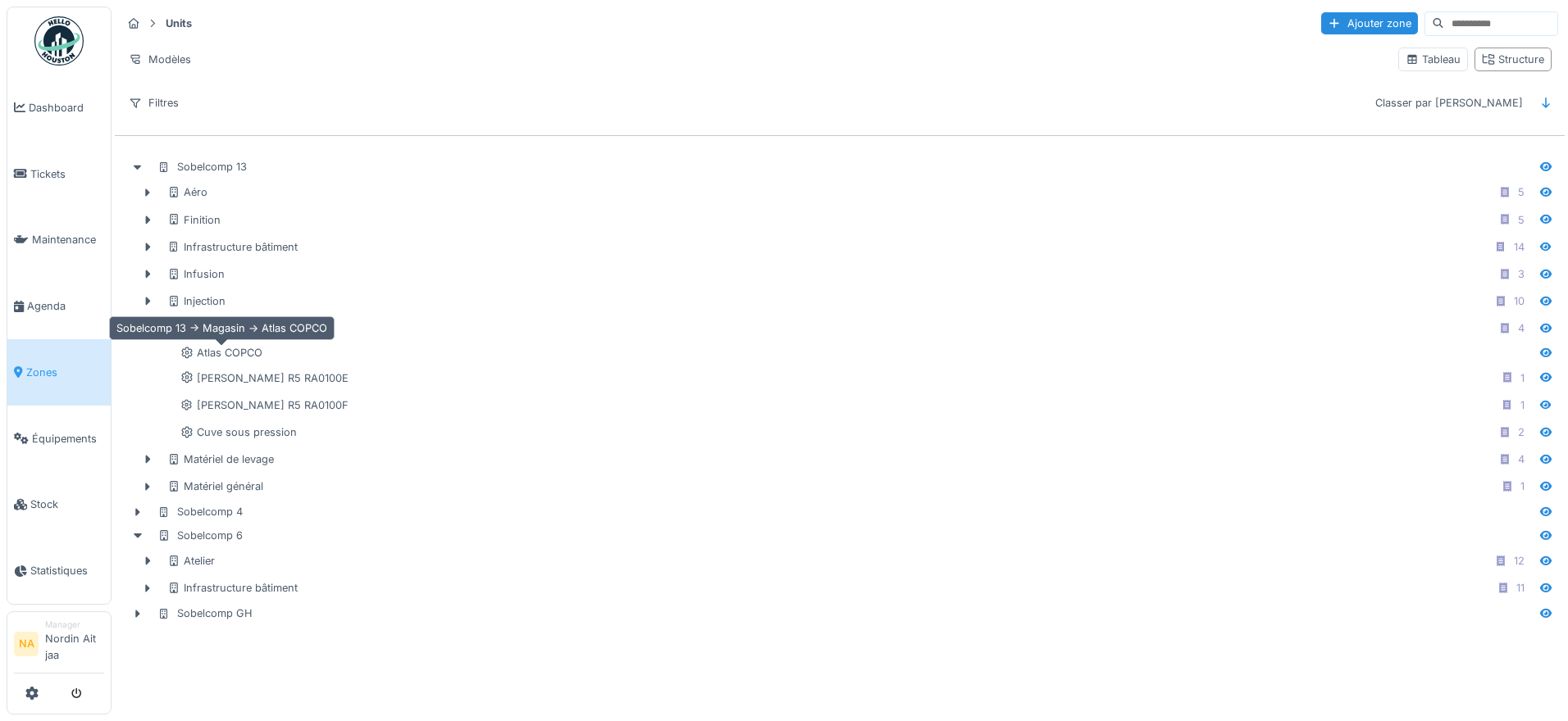
drag, startPoint x: 228, startPoint y: 345, endPoint x: 1529, endPoint y: 353, distance: 1301.0
click at [1540, 353] on icon at bounding box center [1545, 353] width 11 height 9
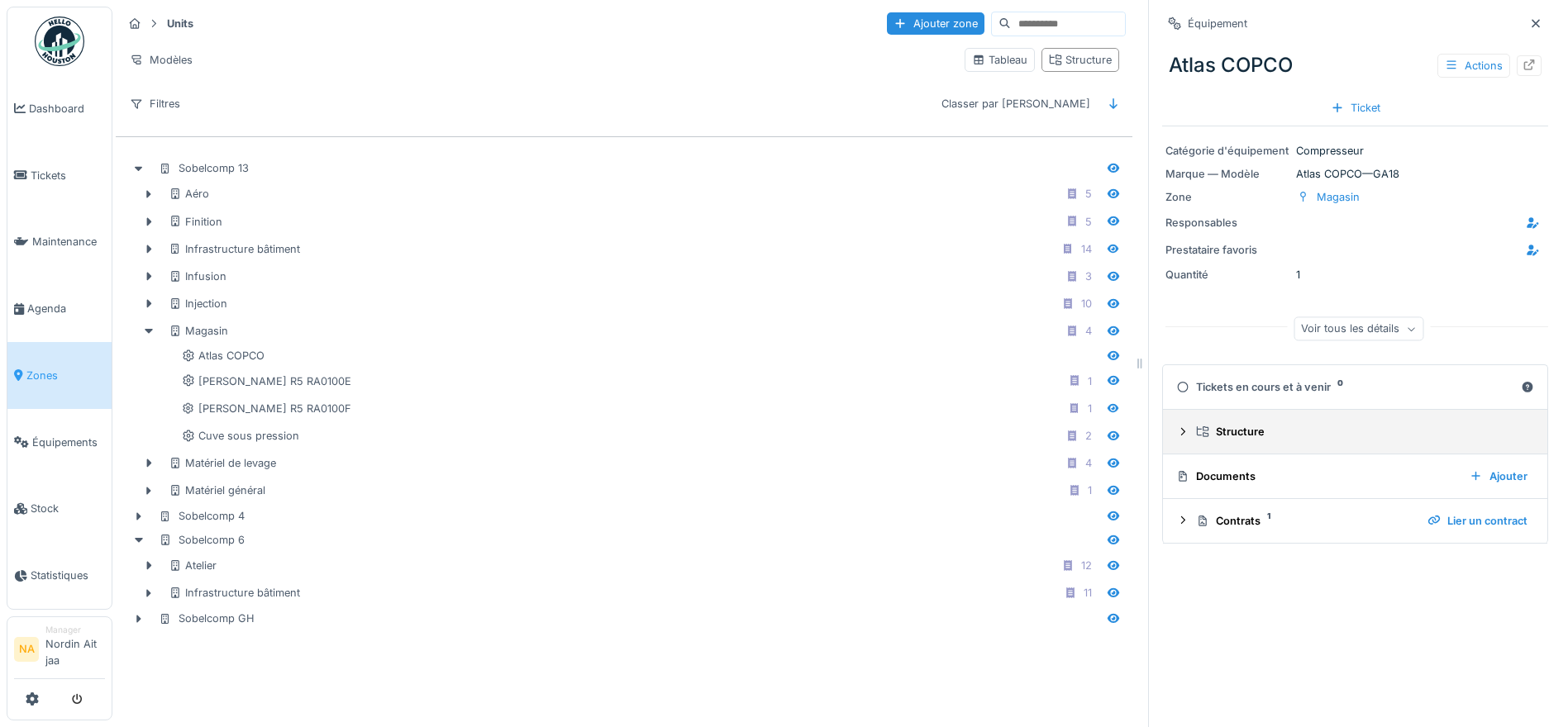
click at [1176, 431] on icon at bounding box center [1183, 432] width 13 height 10
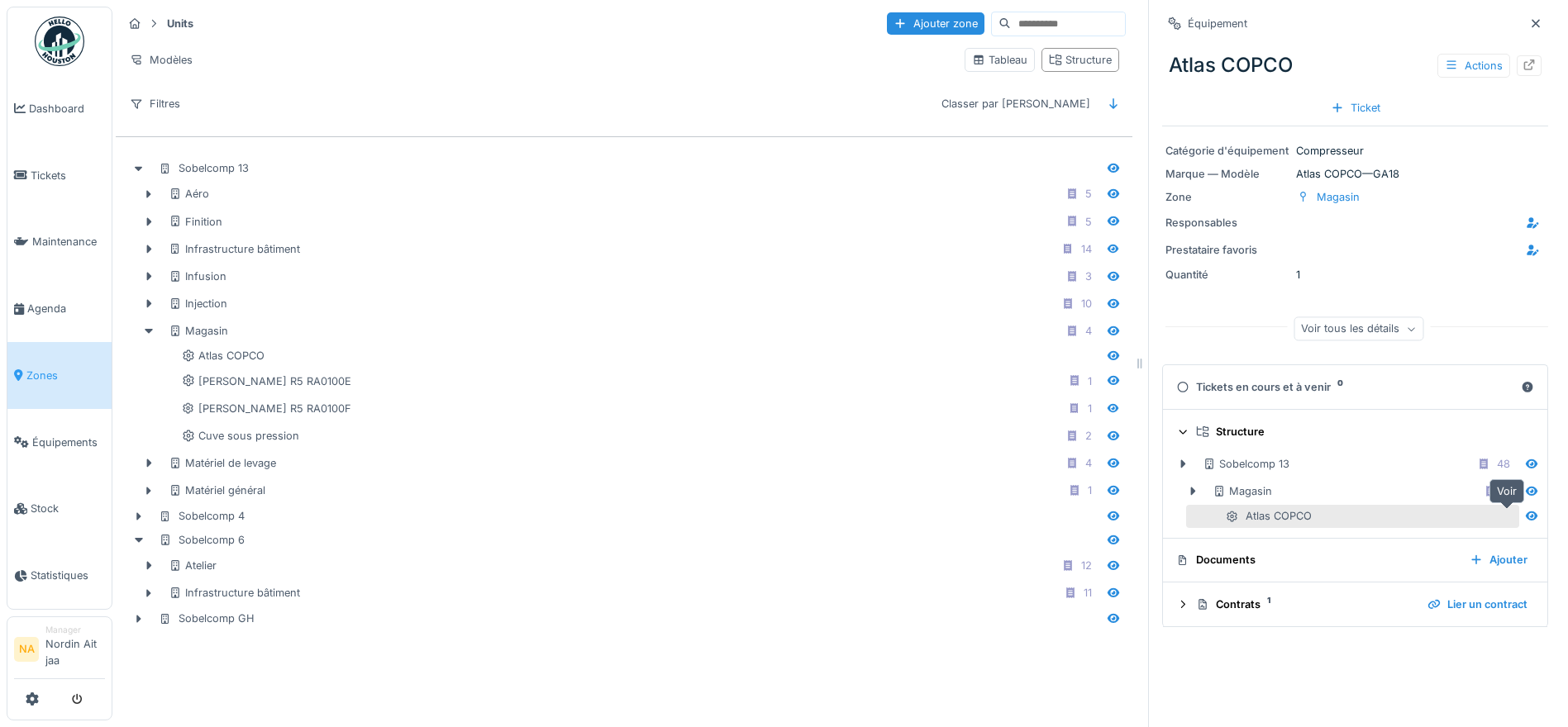
click at [1524, 517] on icon at bounding box center [1531, 516] width 13 height 10
click at [1525, 492] on icon at bounding box center [1531, 491] width 11 height 9
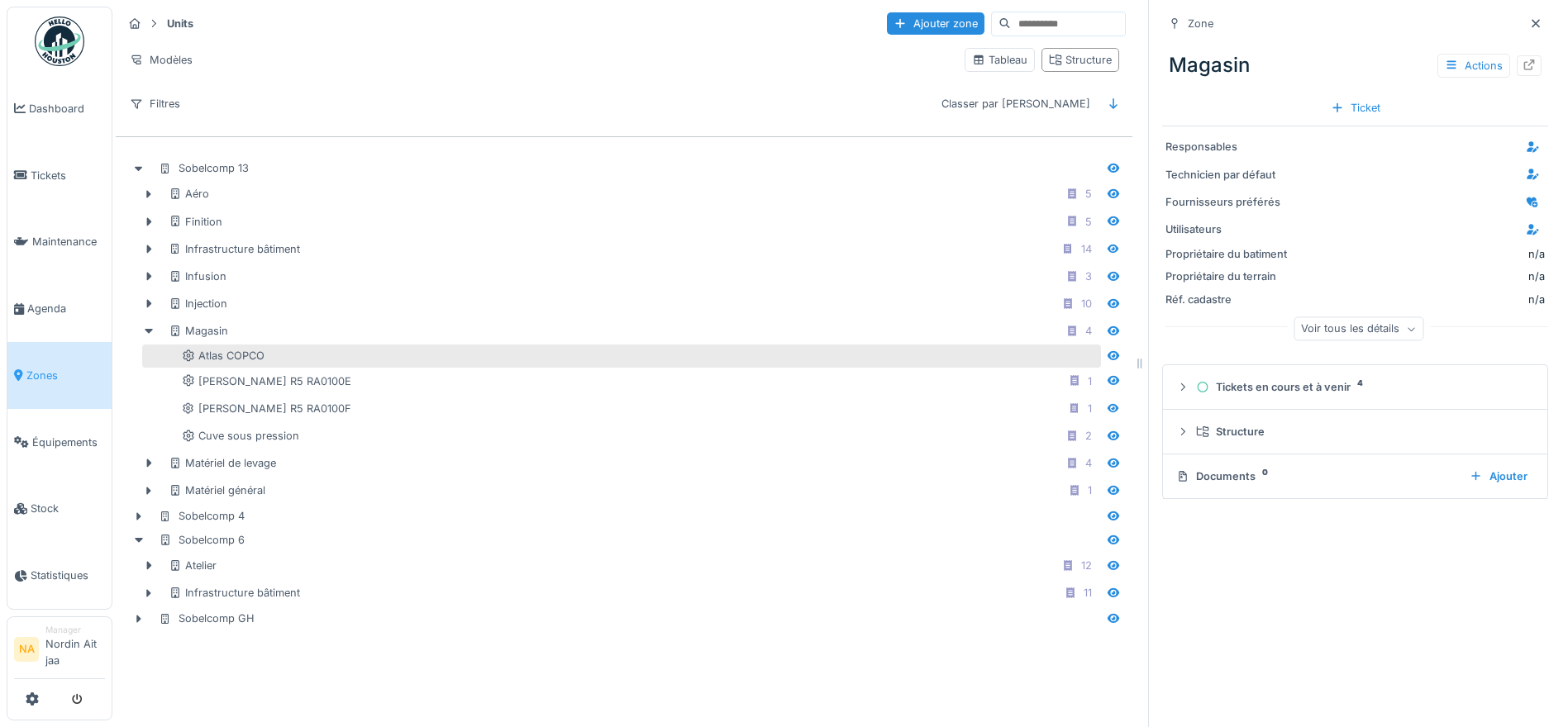
click at [267, 363] on div "Atlas COPCO" at bounding box center [640, 356] width 916 height 16
click at [390, 347] on div "Atlas COPCO" at bounding box center [621, 356] width 959 height 23
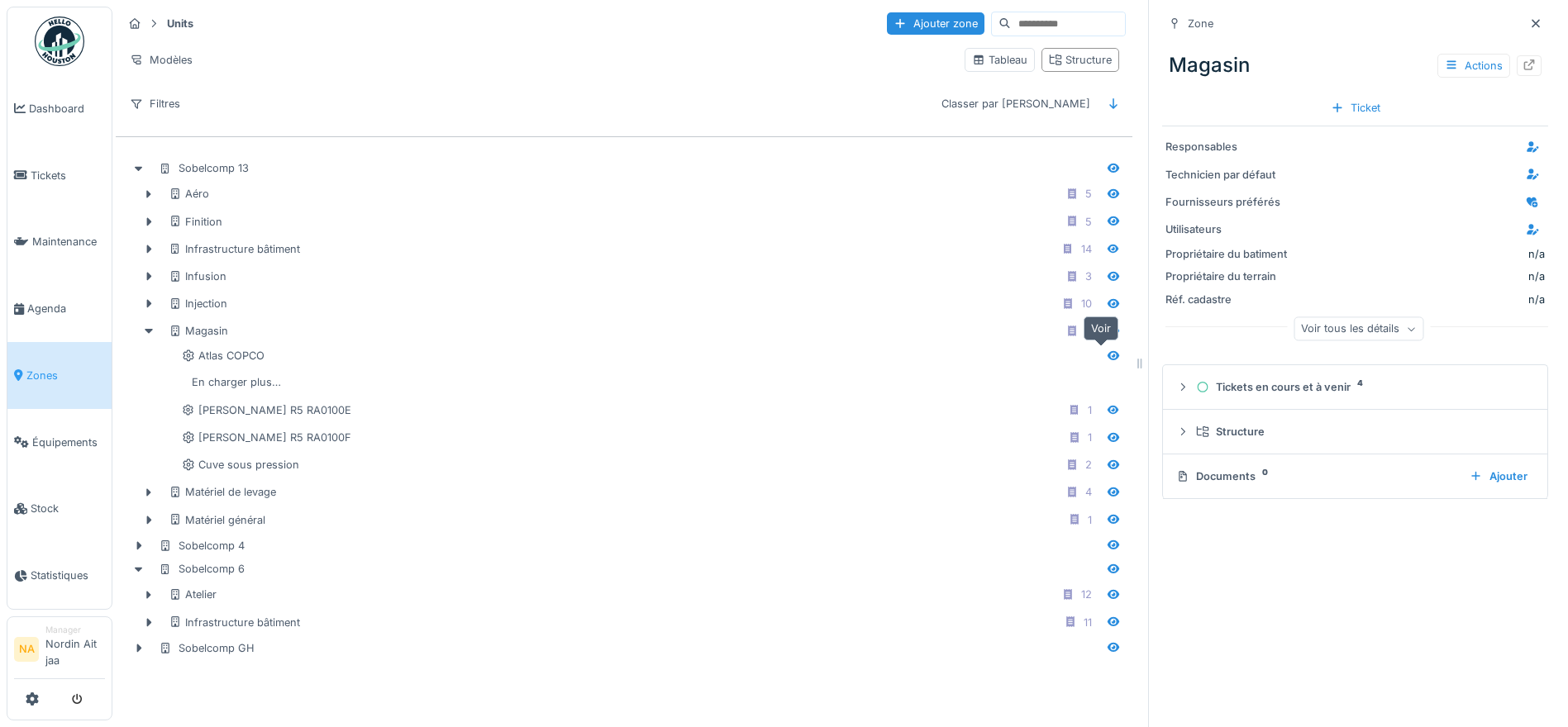
click at [1106, 348] on div at bounding box center [1113, 356] width 13 height 16
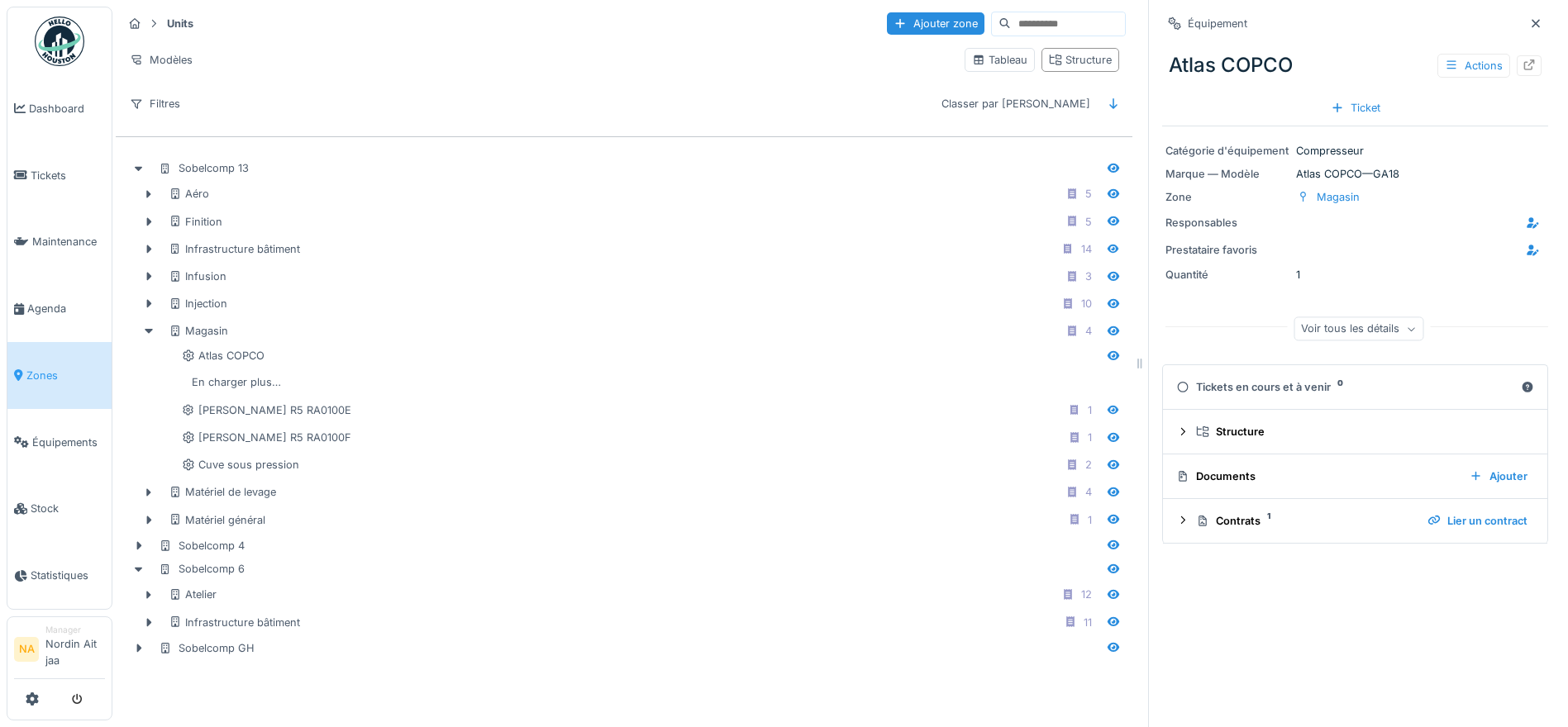
click at [1384, 326] on div "Voir tous les détails" at bounding box center [1358, 328] width 130 height 24
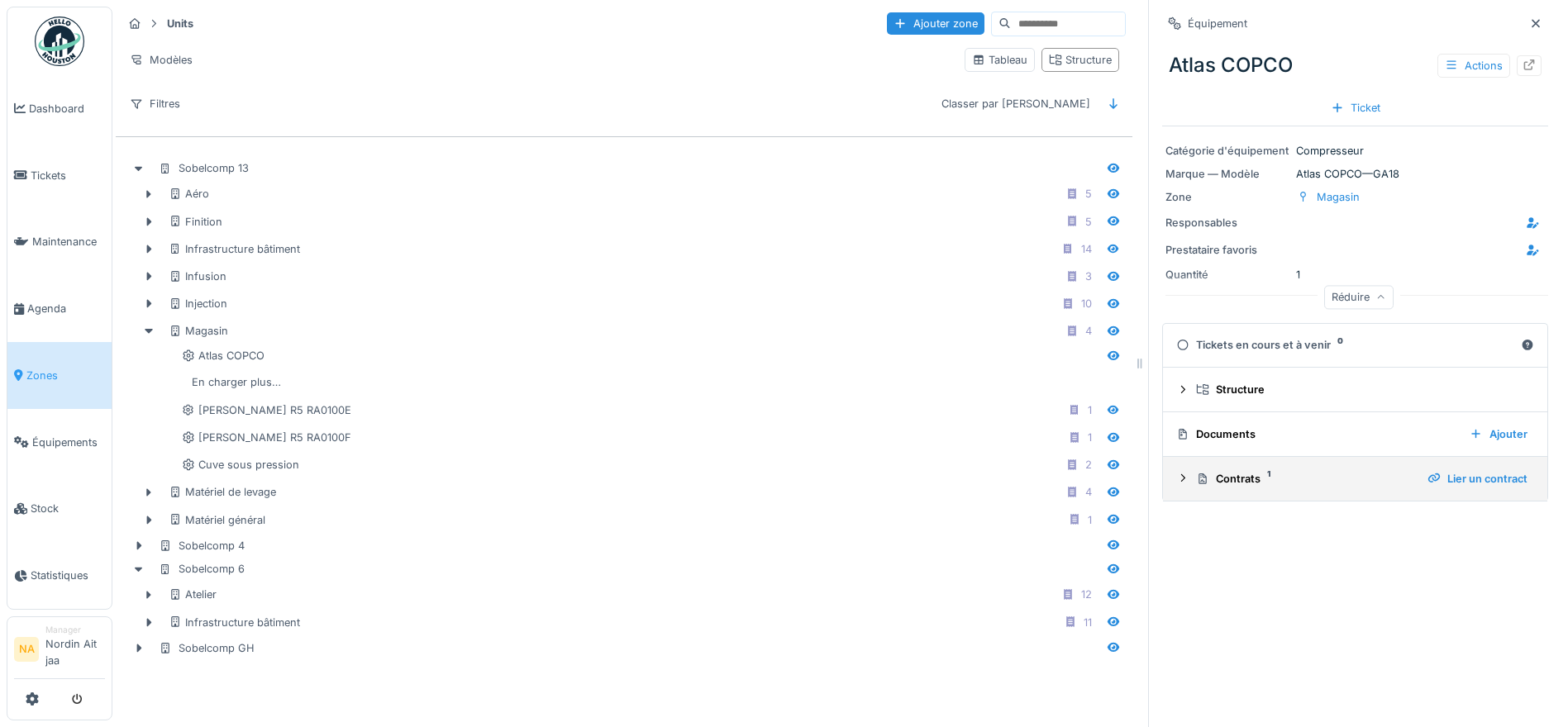
drag, startPoint x: 1308, startPoint y: 441, endPoint x: 1175, endPoint y: 482, distance: 139.2
click at [1176, 482] on icon at bounding box center [1183, 478] width 13 height 10
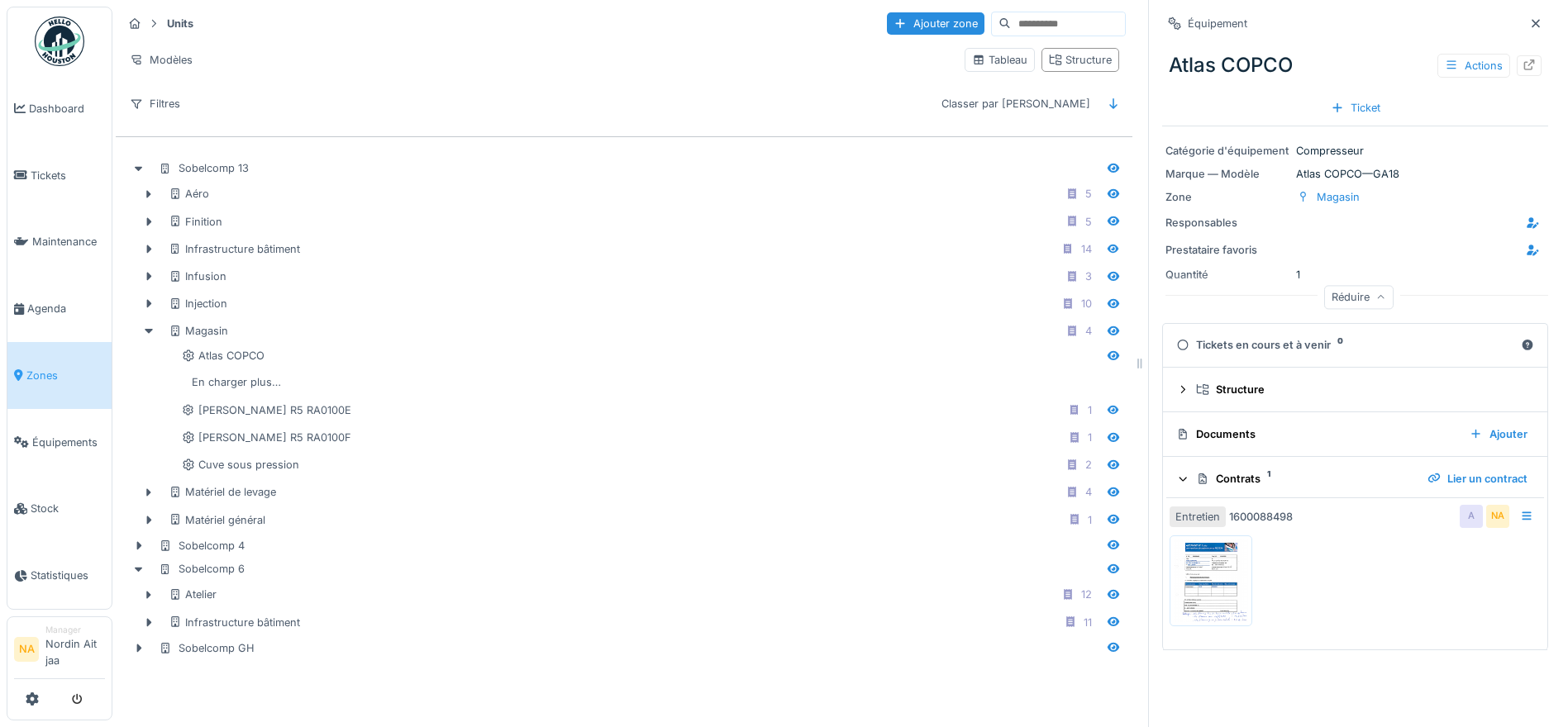
click at [1186, 571] on img at bounding box center [1210, 580] width 75 height 82
click at [1219, 475] on div "Contrats 1" at bounding box center [1305, 479] width 219 height 16
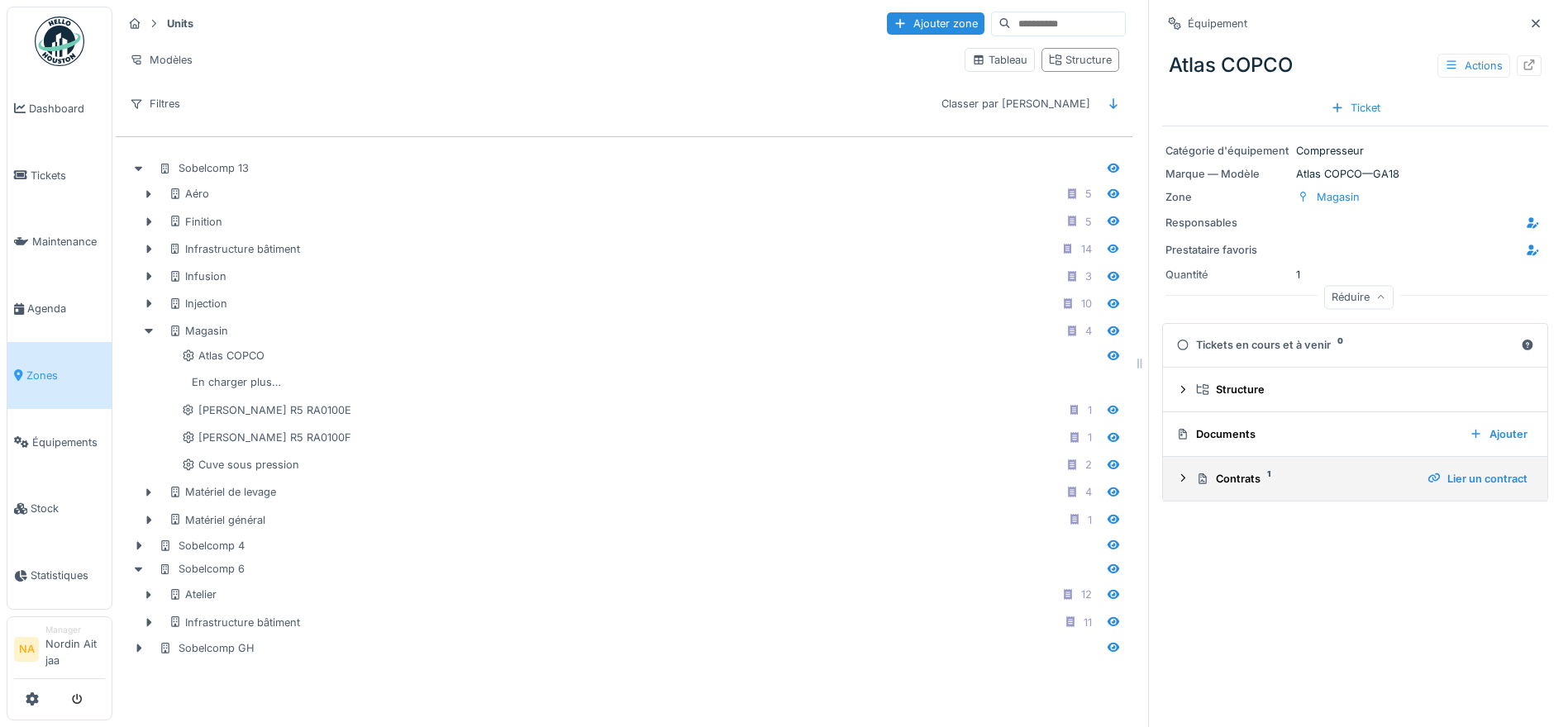
click at [1219, 475] on div "Contrats 1" at bounding box center [1305, 479] width 219 height 16
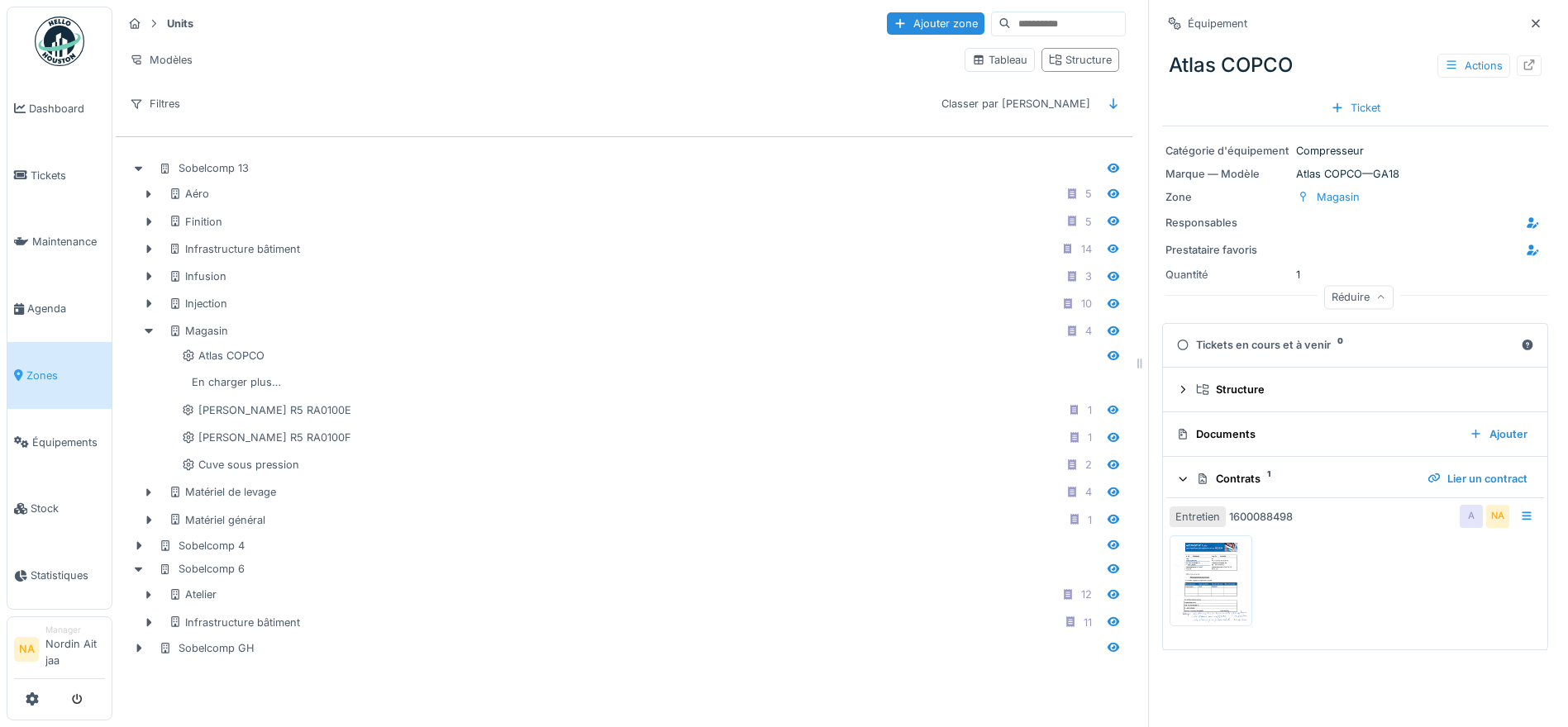
click at [1219, 475] on div "Contrats 1" at bounding box center [1305, 479] width 219 height 16
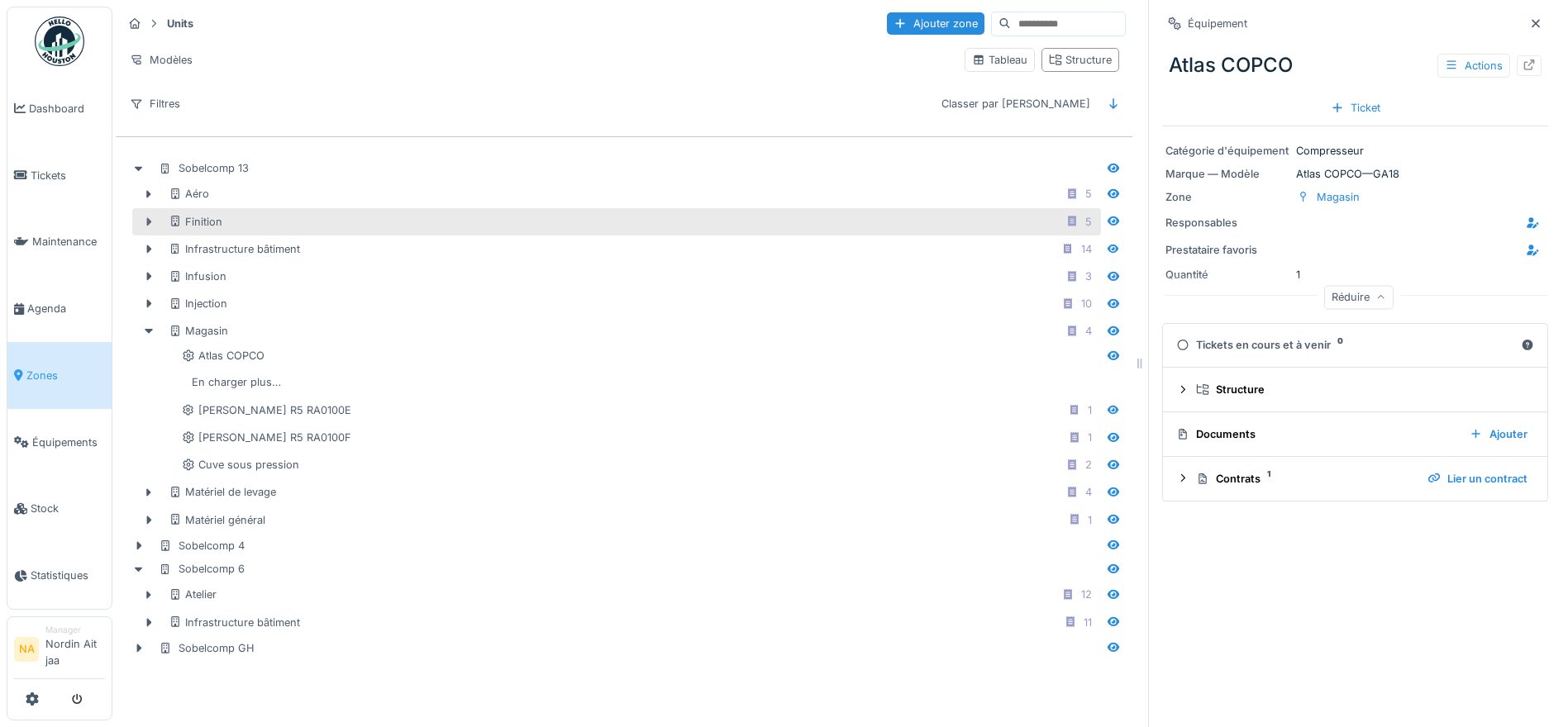
click at [148, 217] on icon at bounding box center [149, 222] width 13 height 10
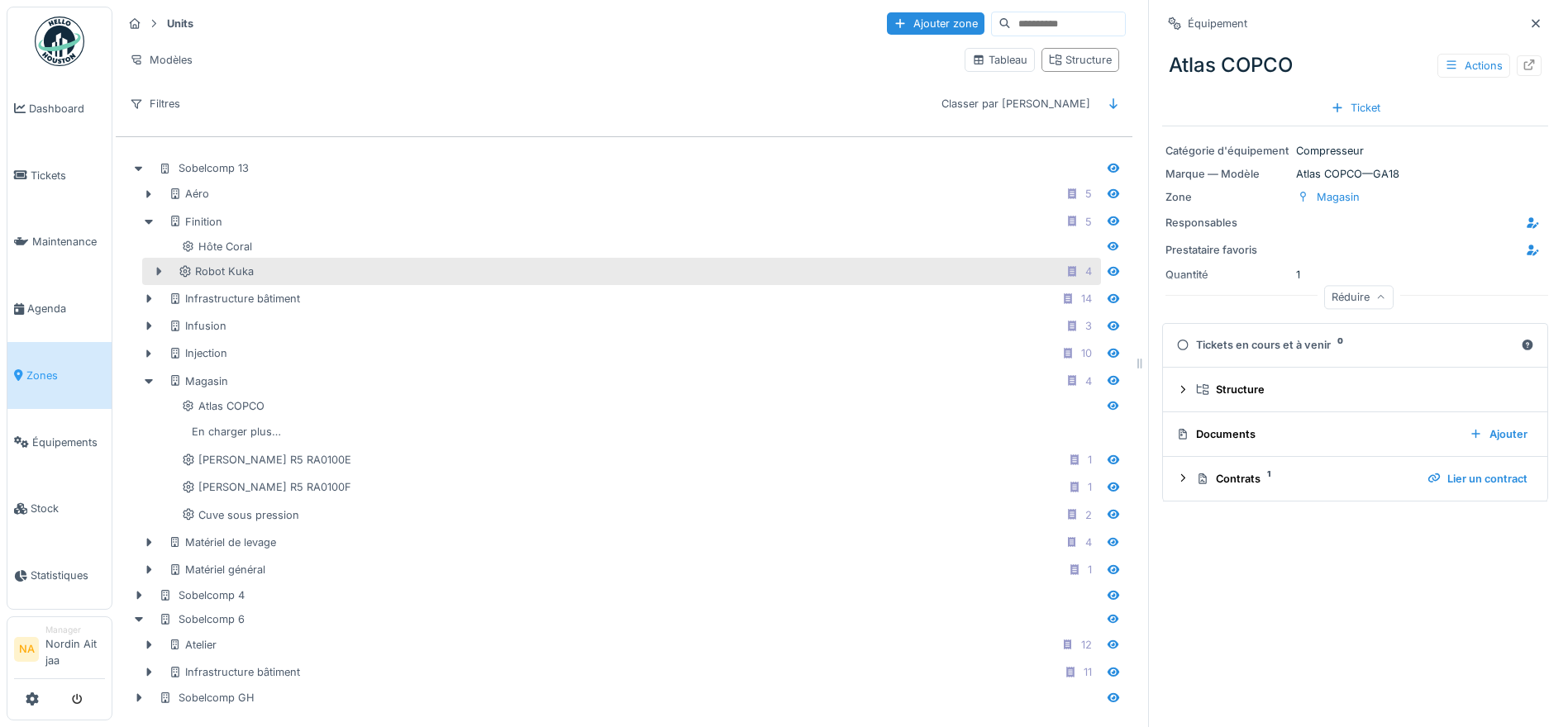
click at [152, 268] on icon at bounding box center [159, 271] width 13 height 10
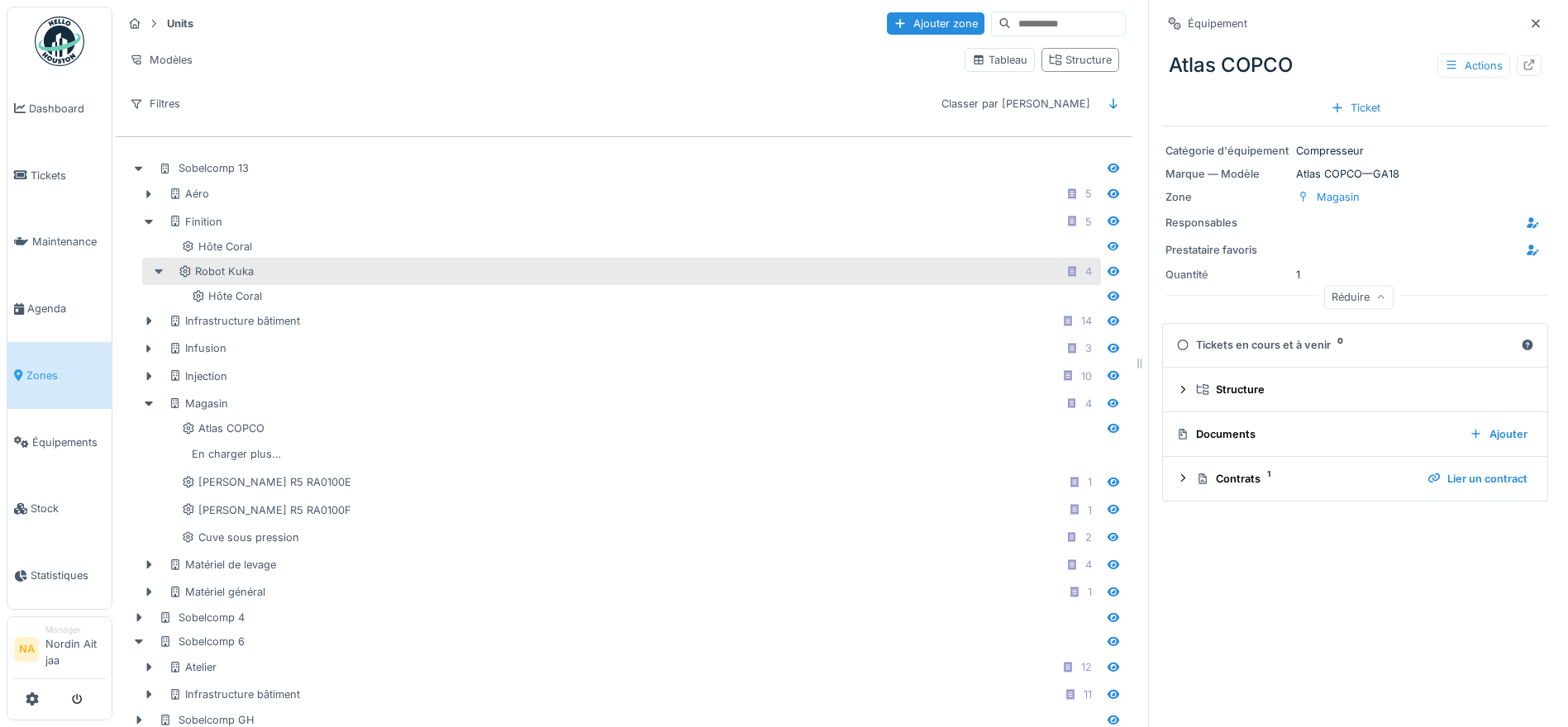
click at [152, 268] on icon at bounding box center [159, 271] width 13 height 10
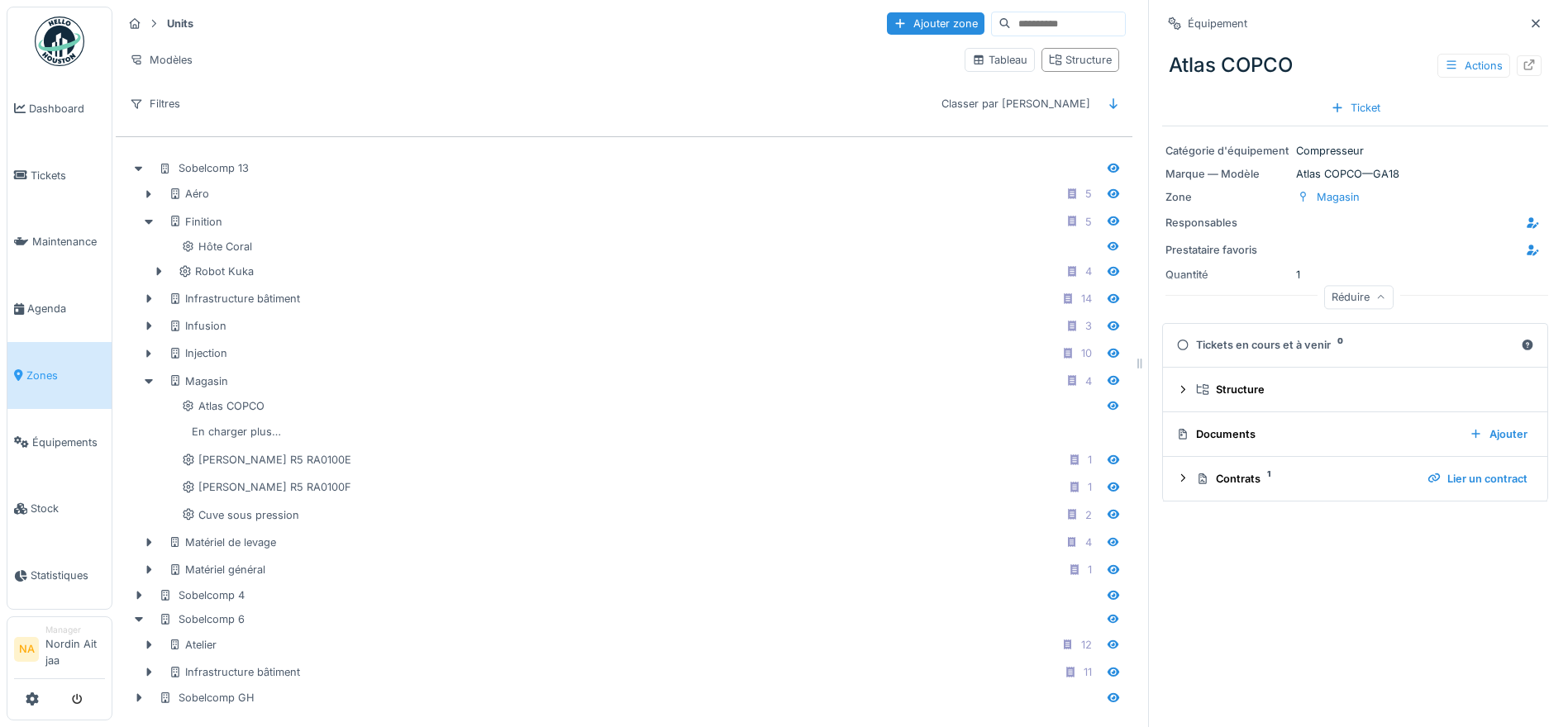
drag, startPoint x: 147, startPoint y: 246, endPoint x: 664, endPoint y: 24, distance: 562.6
click at [664, 24] on div "Units Ajouter zone" at bounding box center [624, 23] width 1003 height 27
drag, startPoint x: 664, startPoint y: 24, endPoint x: 513, endPoint y: 110, distance: 173.8
click at [513, 110] on div "Filtres Classer par Nom" at bounding box center [624, 103] width 1003 height 24
click at [1048, 56] on icon at bounding box center [1055, 60] width 13 height 10
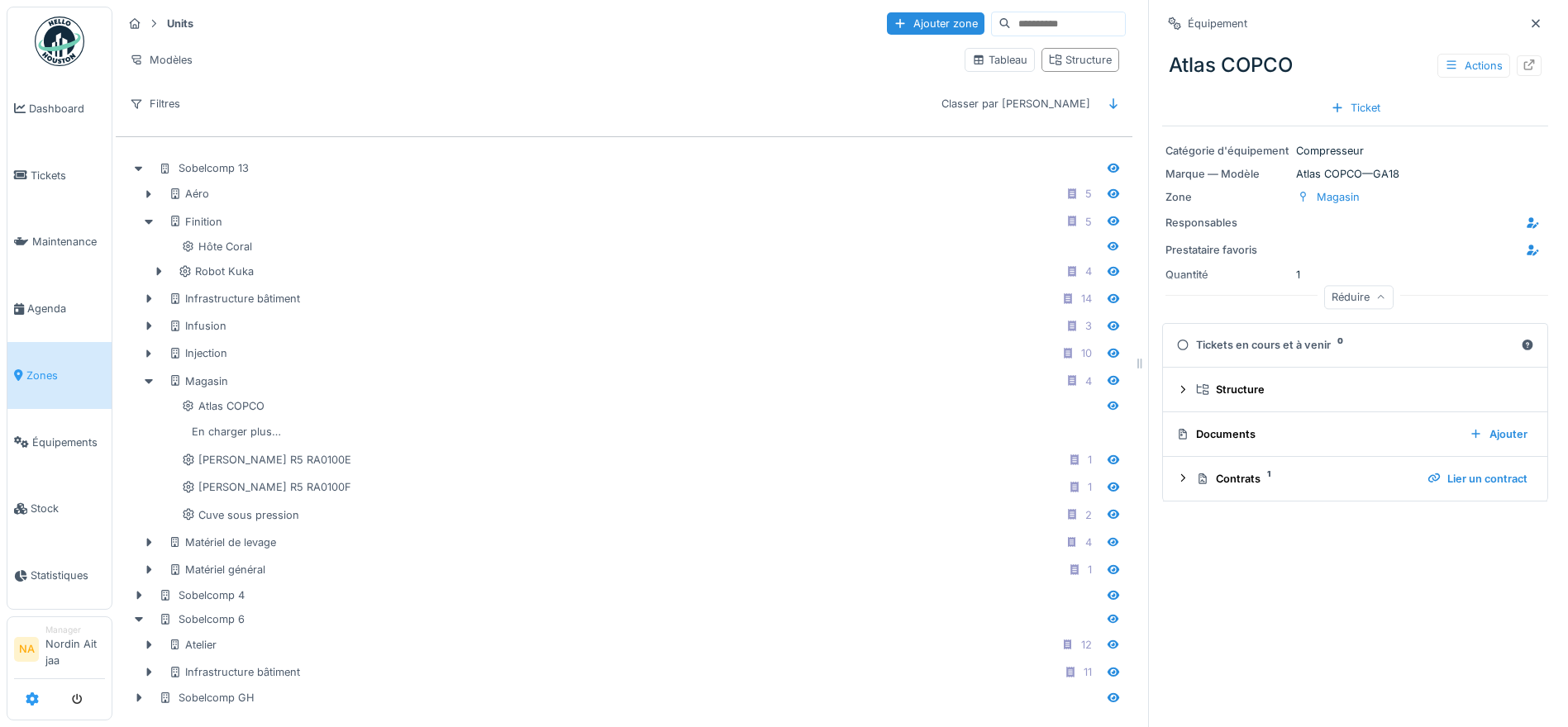
click at [31, 695] on icon at bounding box center [32, 700] width 13 height 13
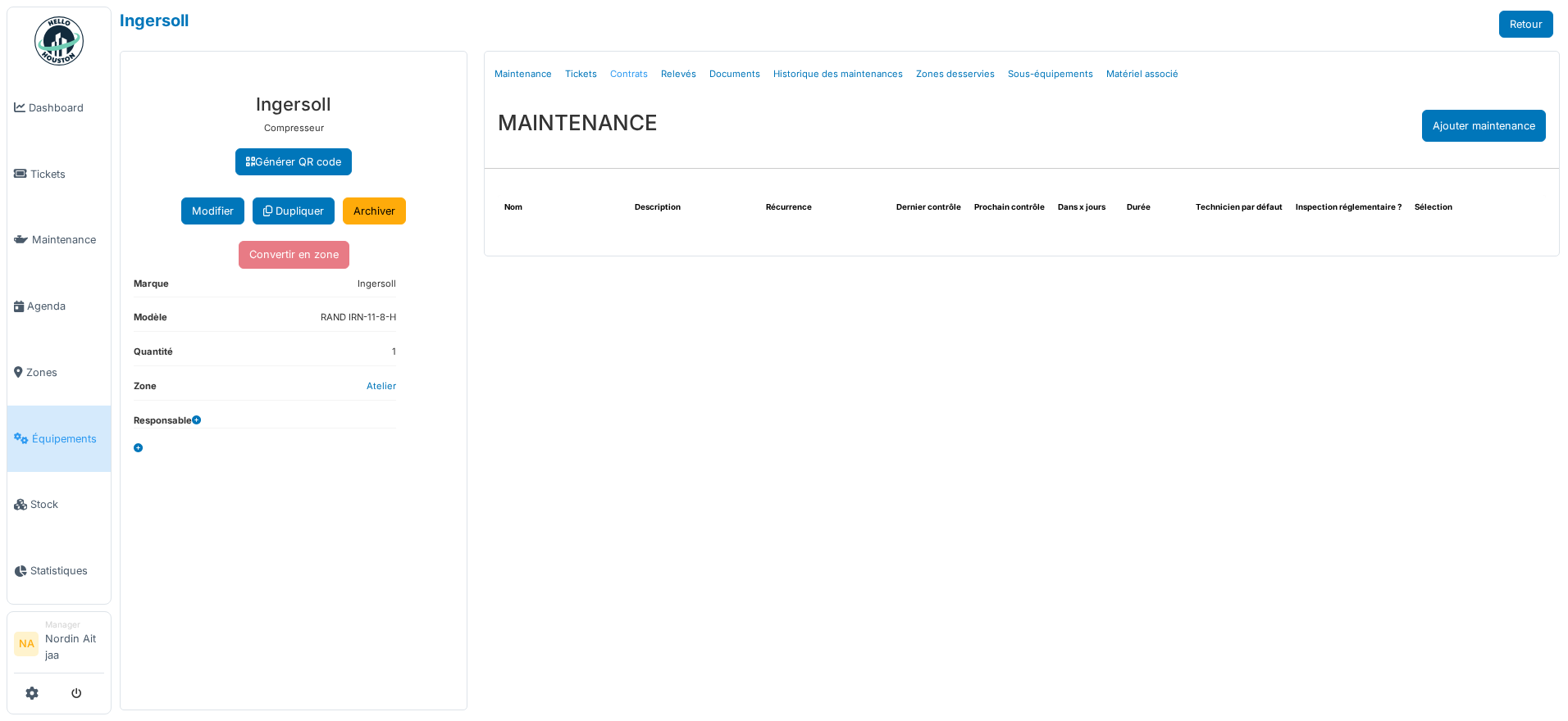
click at [626, 65] on link "Contrats" at bounding box center [629, 74] width 51 height 38
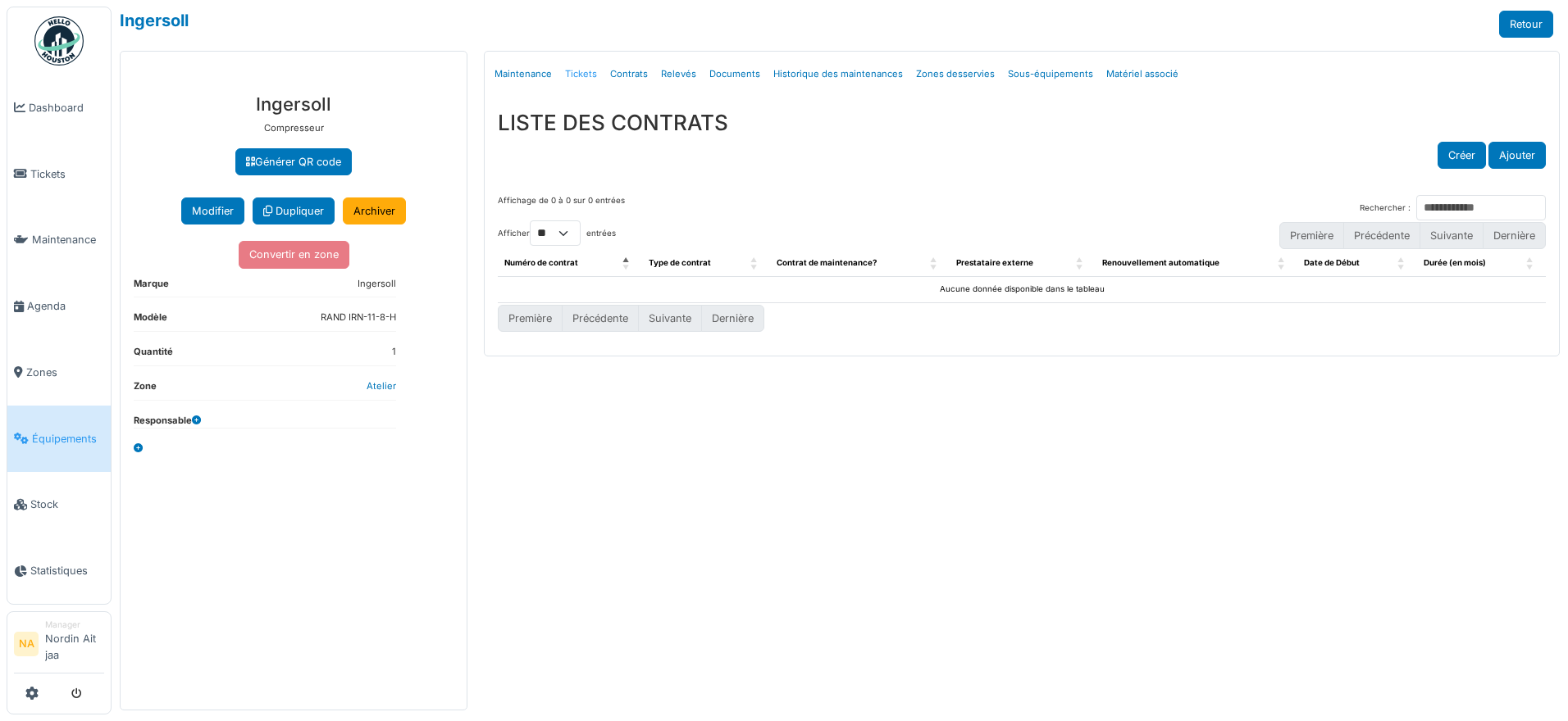
click at [573, 75] on link "Tickets" at bounding box center [581, 74] width 45 height 38
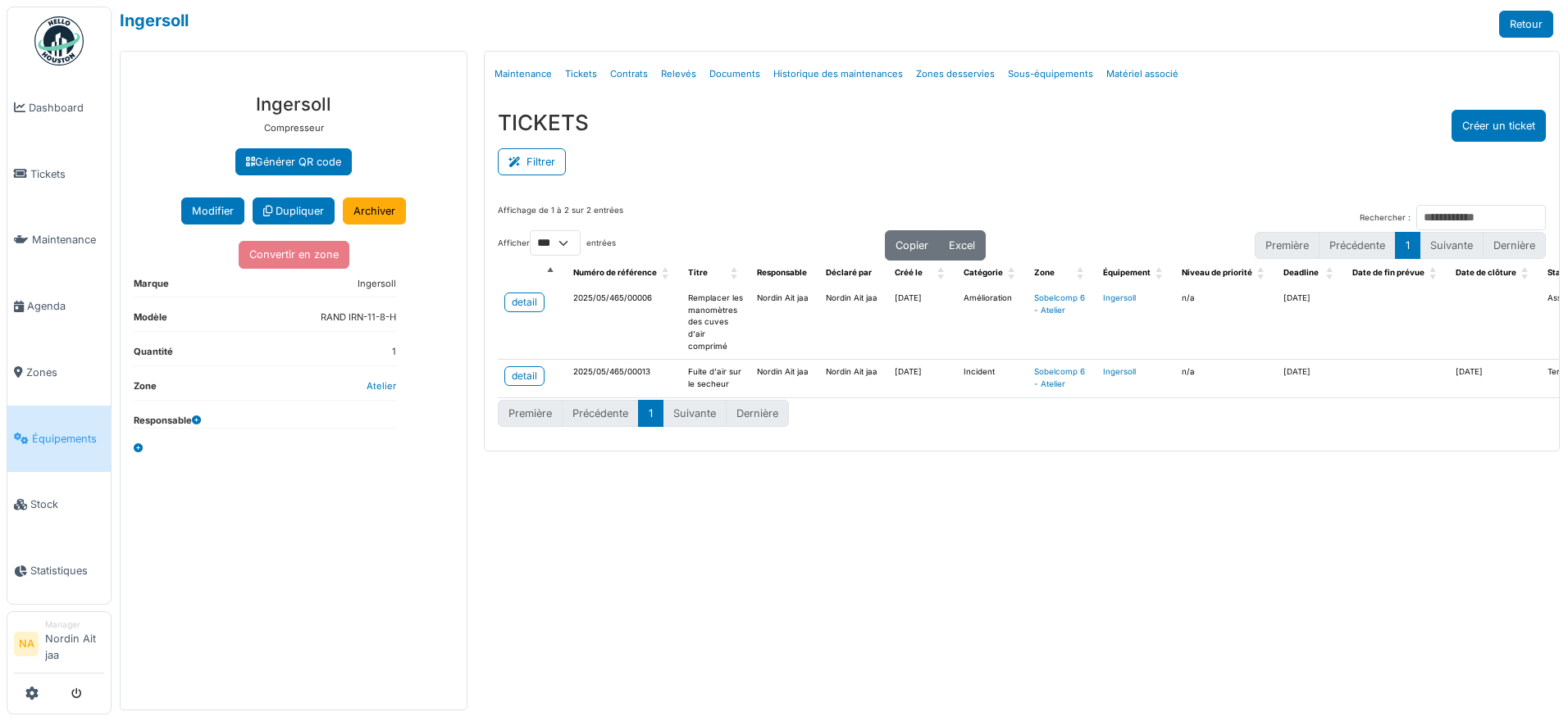
select select "***"
click at [828, 74] on link "Historique des maintenances" at bounding box center [838, 74] width 143 height 38
select select "***"
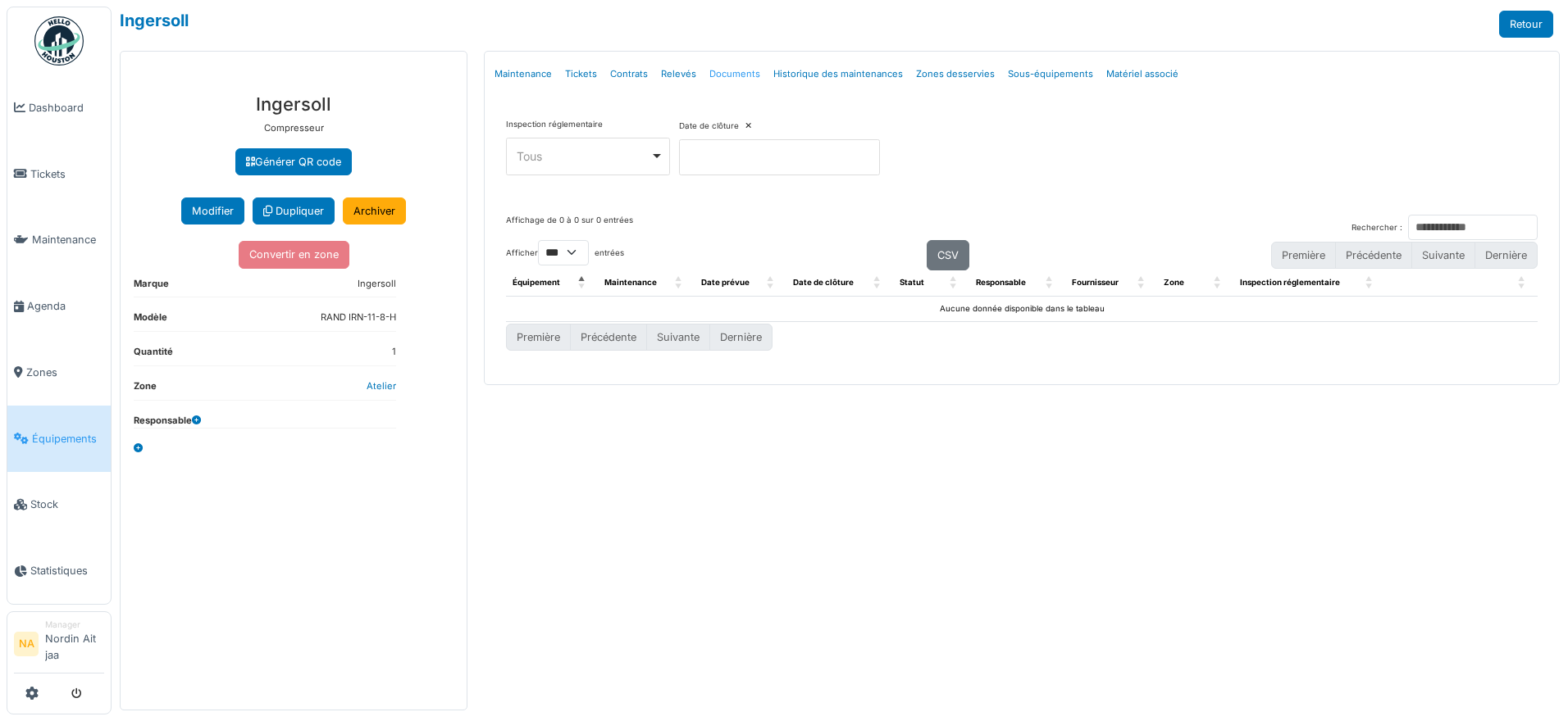
click at [734, 79] on link "Documents" at bounding box center [734, 74] width 64 height 38
select select "***"
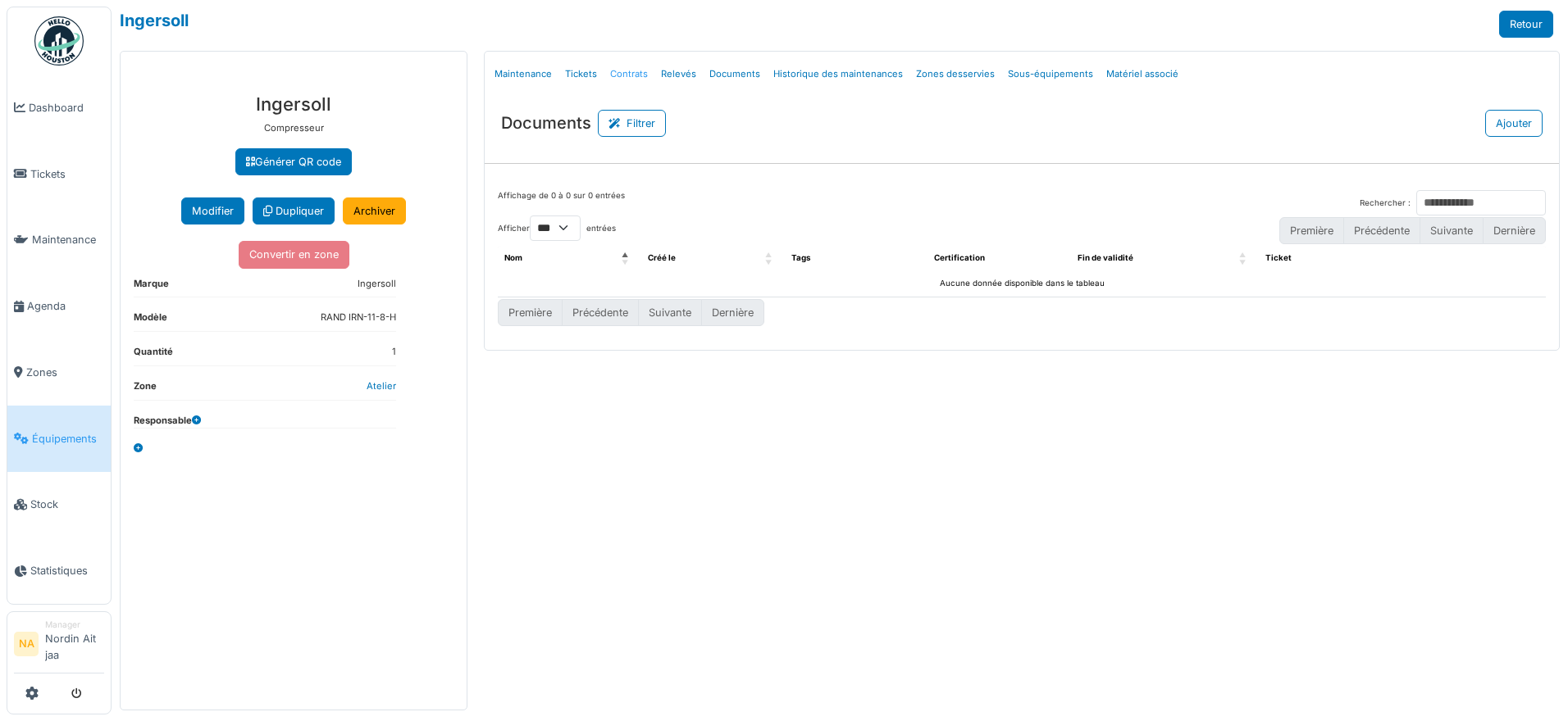
click at [642, 76] on link "Contrats" at bounding box center [629, 74] width 51 height 38
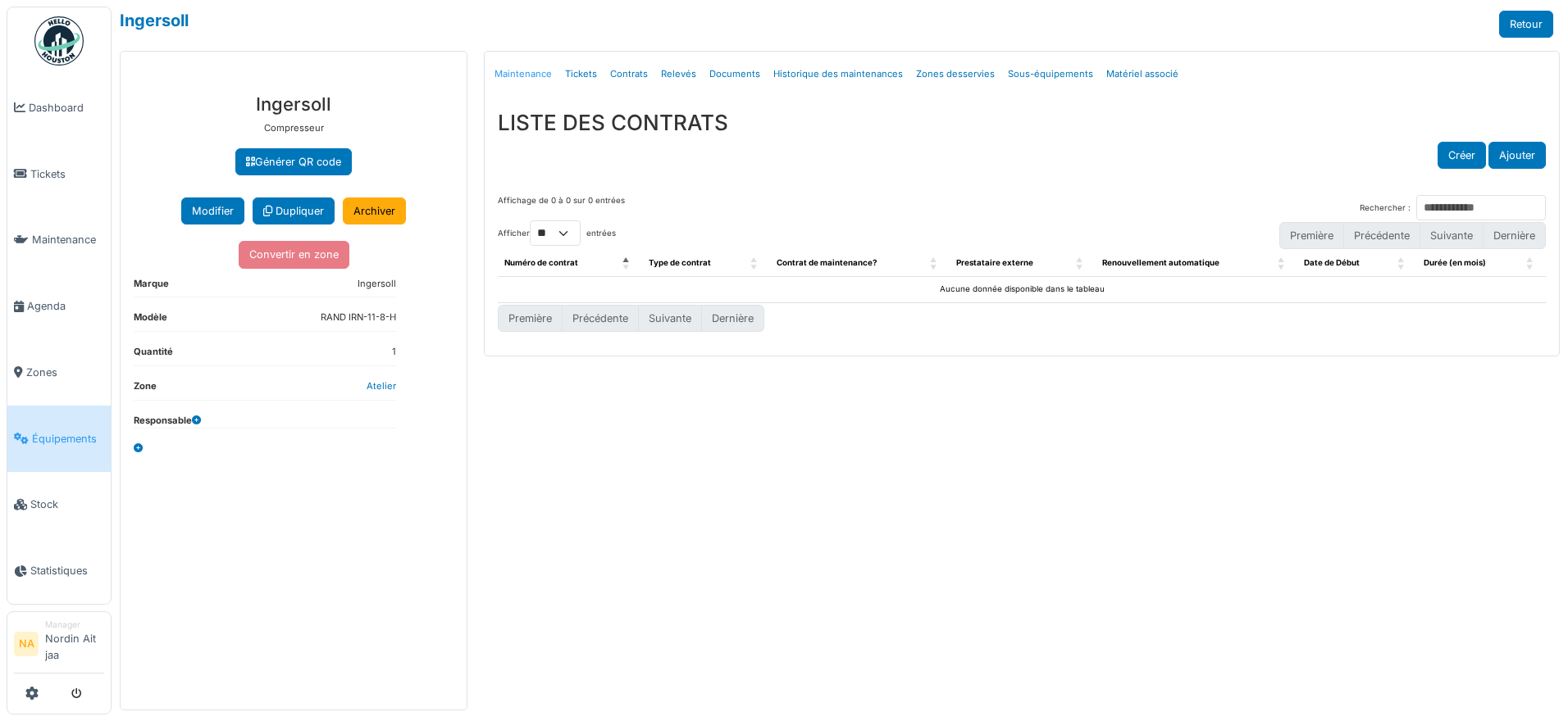
click at [527, 69] on link "Maintenance" at bounding box center [523, 74] width 70 height 38
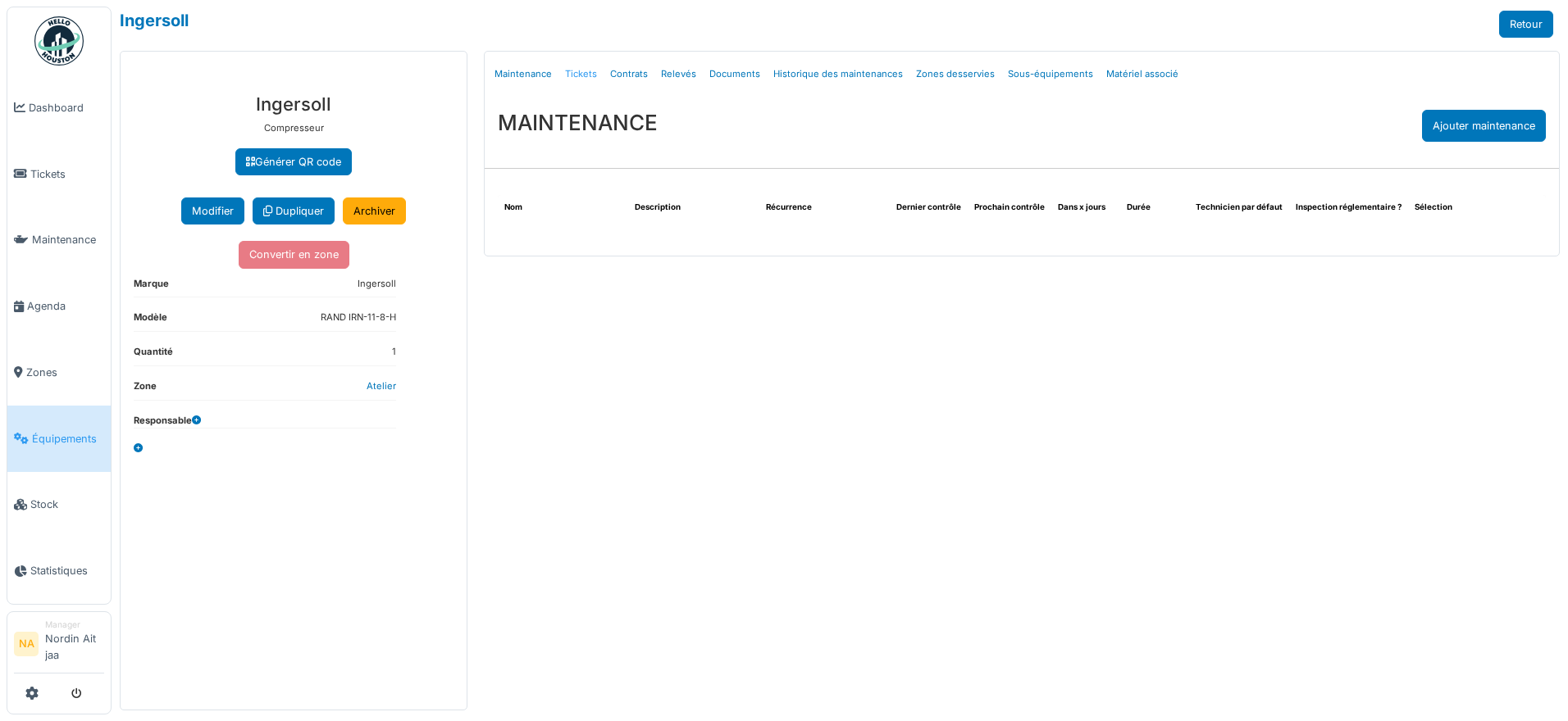
click at [573, 76] on link "Tickets" at bounding box center [581, 74] width 45 height 38
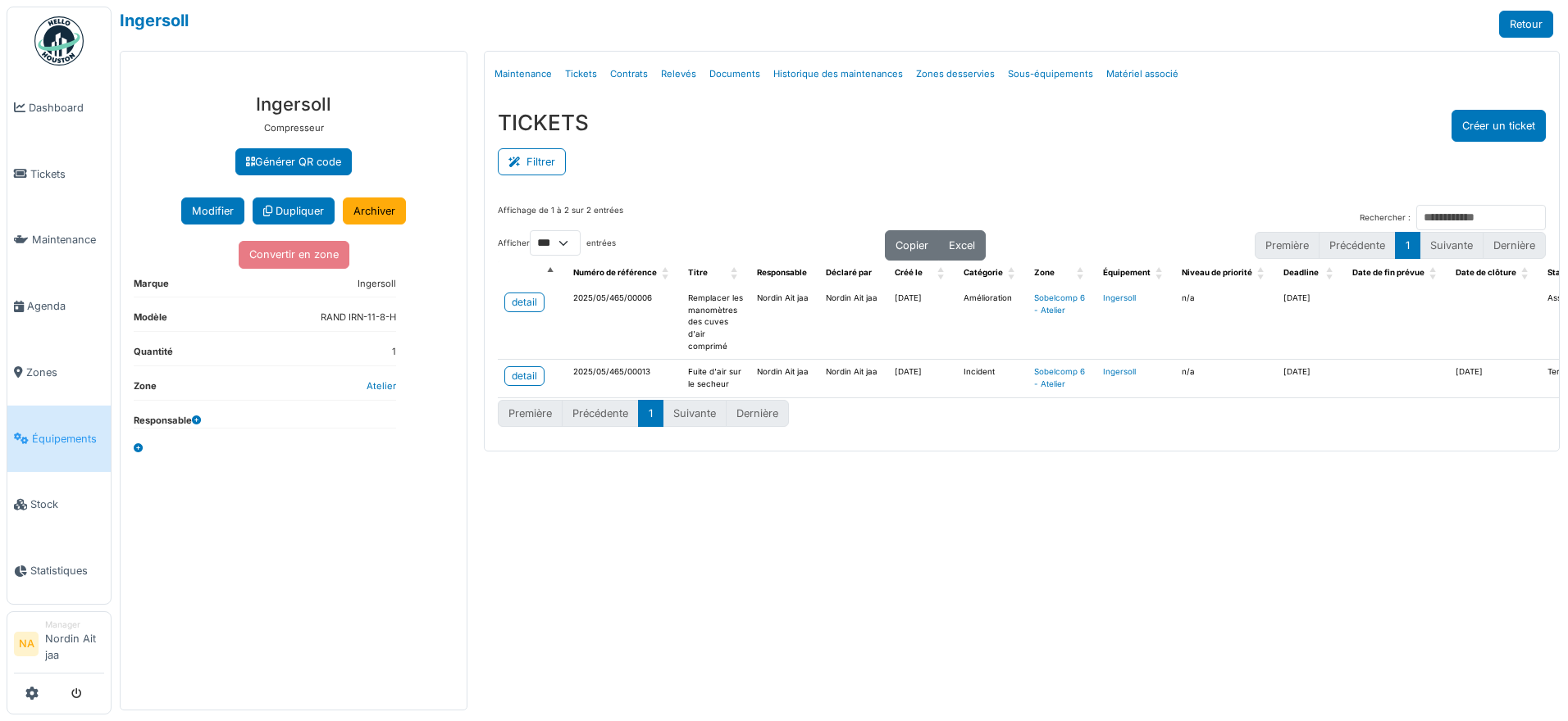
select select "***"
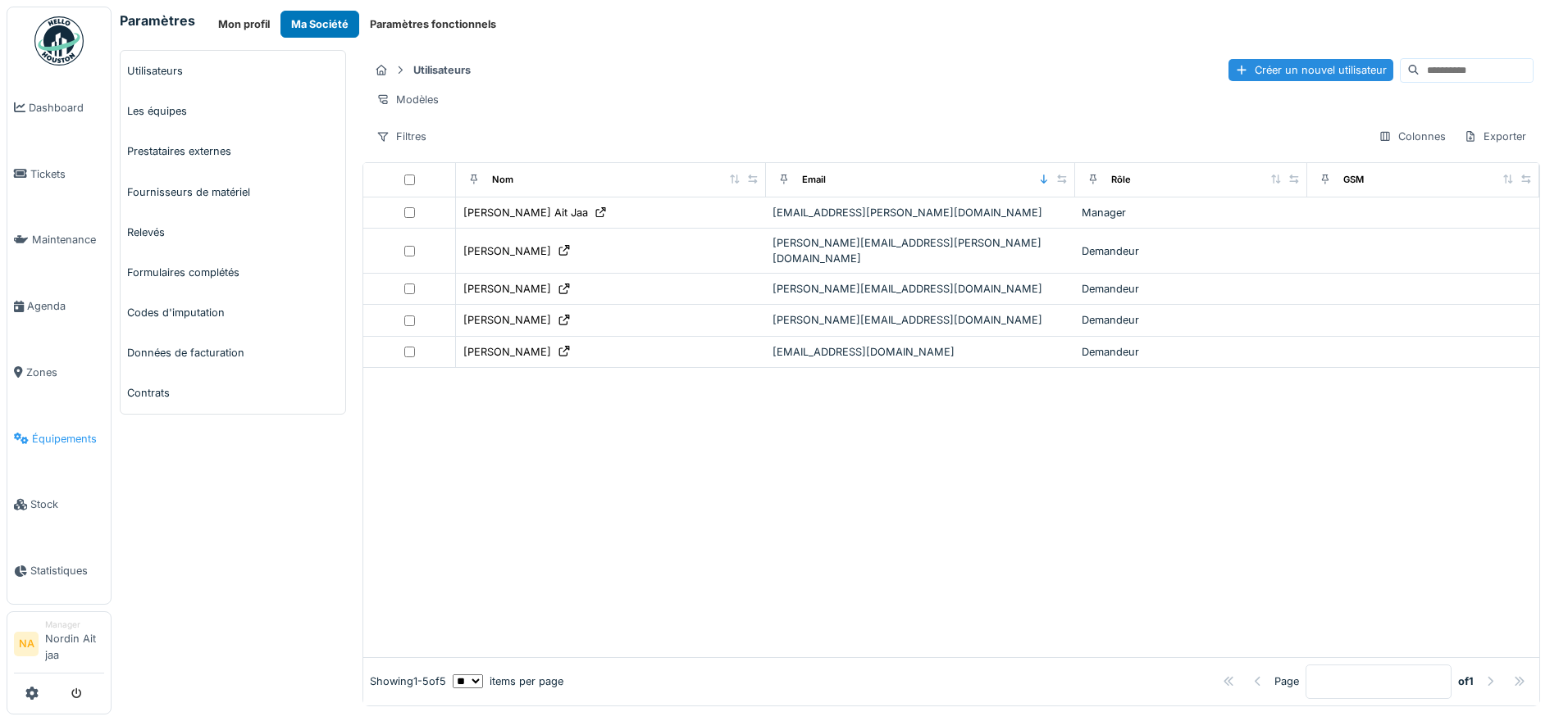
click at [71, 426] on link "Équipements" at bounding box center [59, 438] width 103 height 67
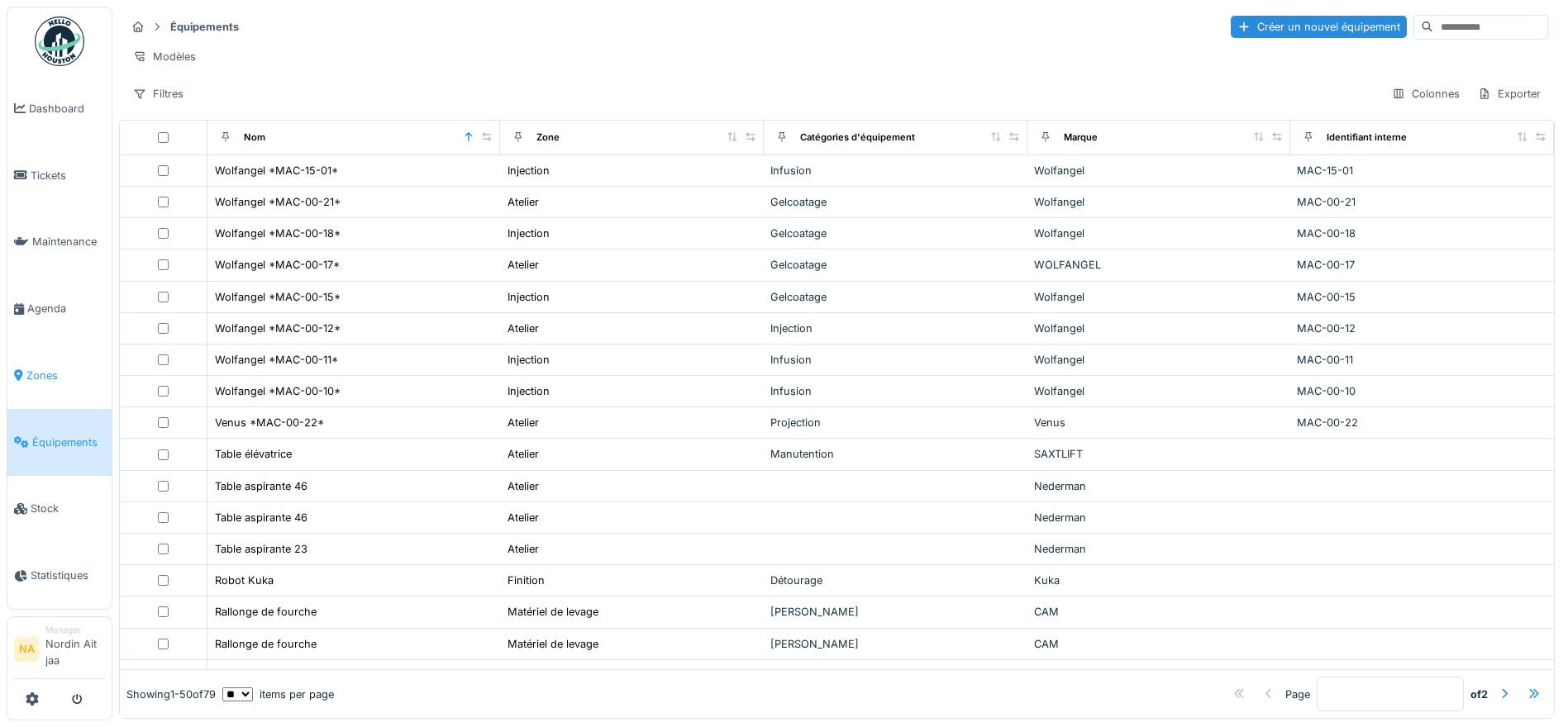
click at [62, 372] on span "Zones" at bounding box center [65, 376] width 79 height 16
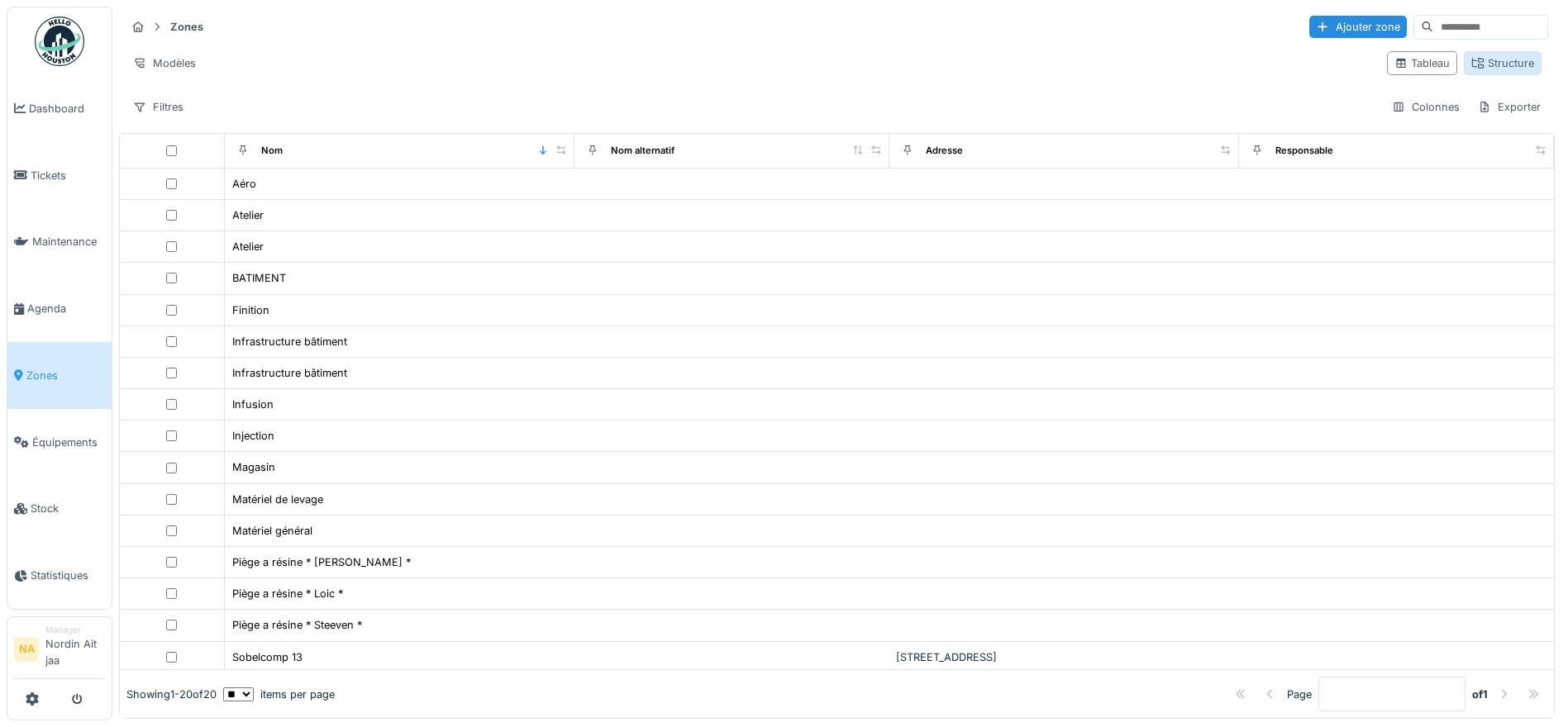
click at [1489, 58] on div "Structure" at bounding box center [1502, 63] width 62 height 16
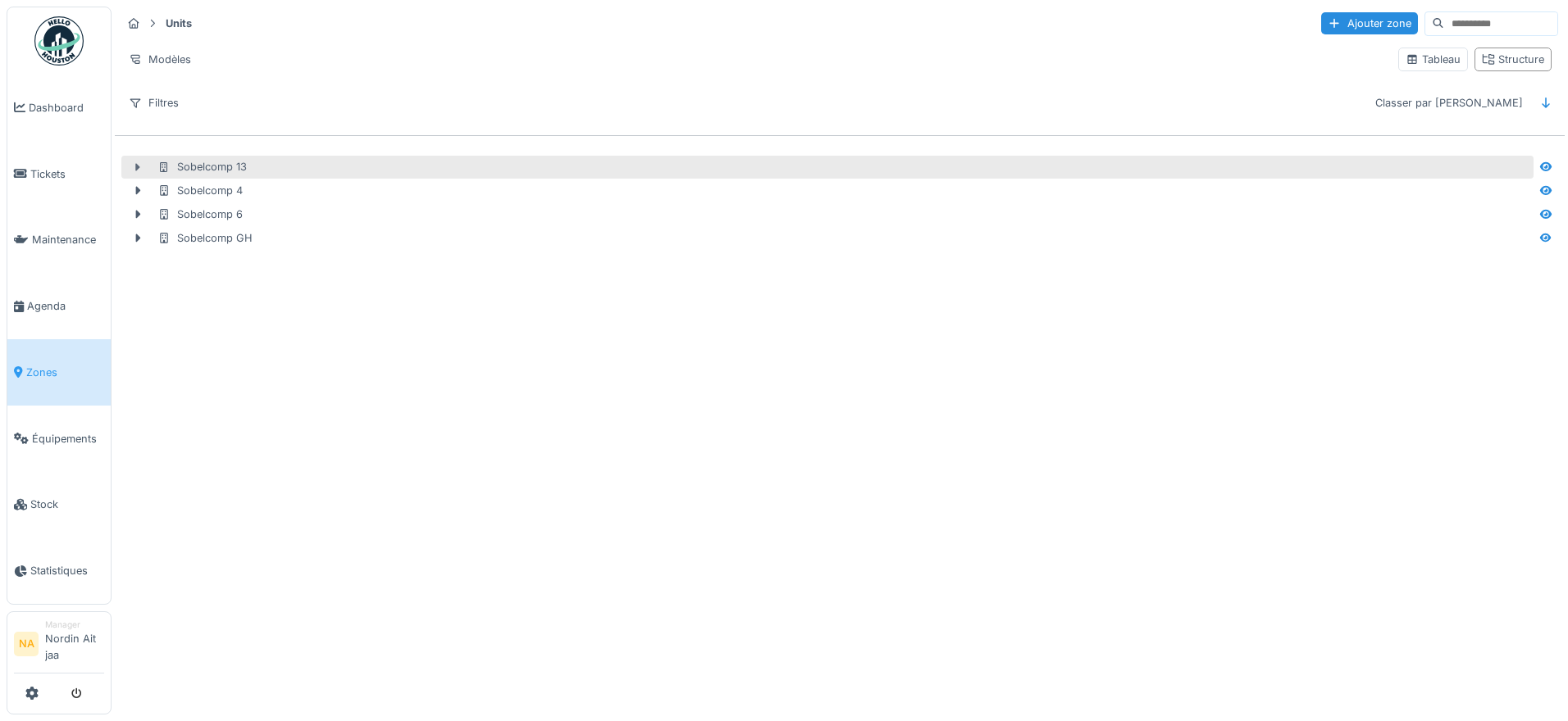
click at [130, 170] on div at bounding box center [138, 167] width 26 height 17
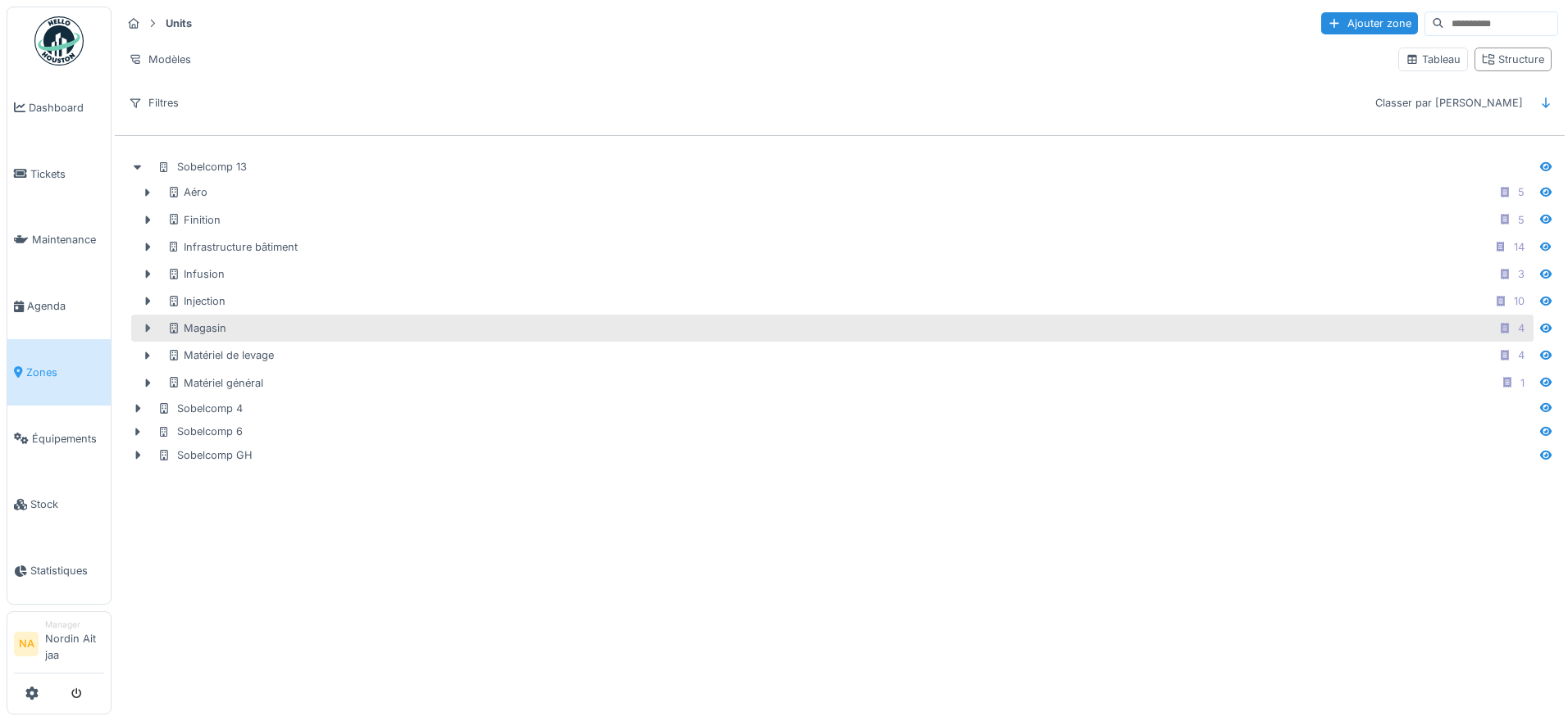
click at [143, 329] on icon at bounding box center [147, 328] width 13 height 10
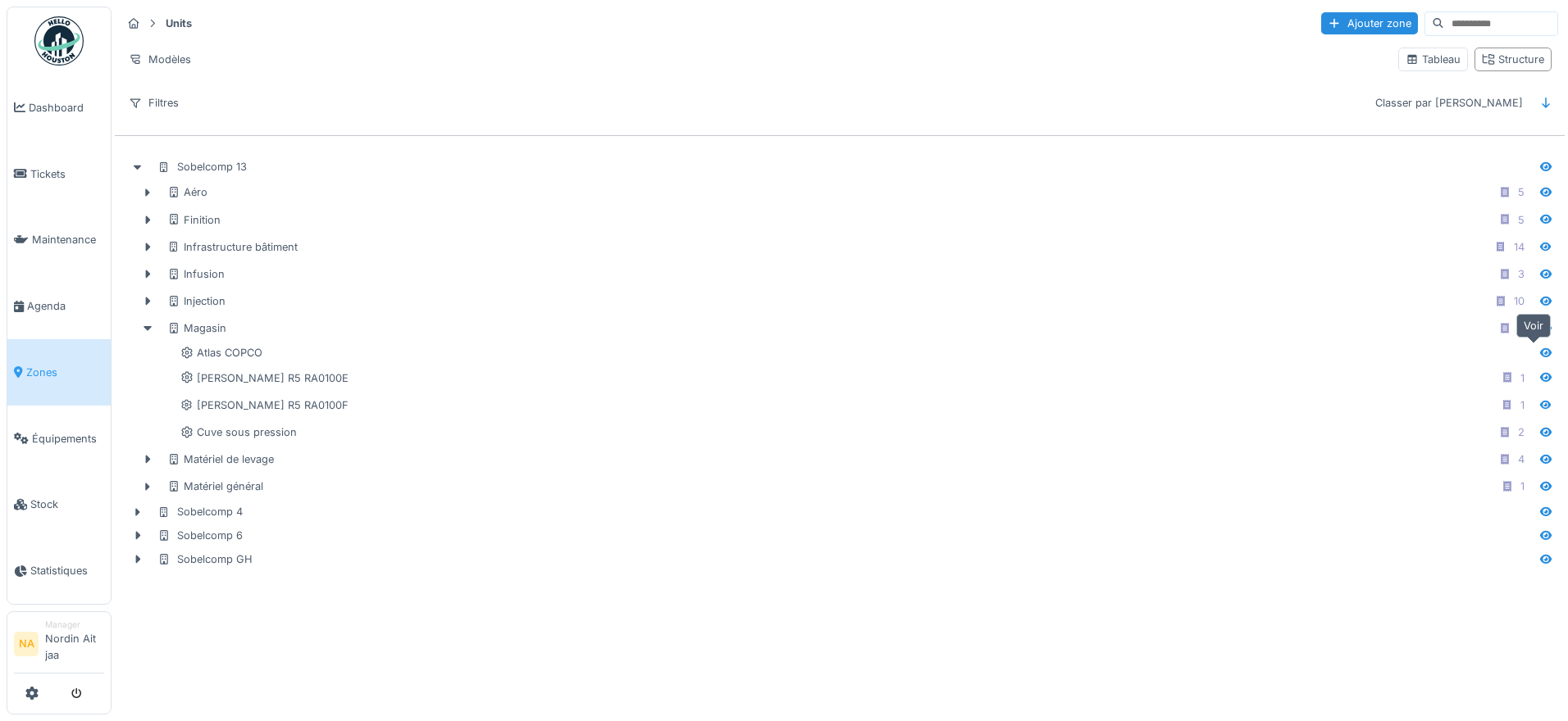
click at [1539, 349] on icon at bounding box center [1545, 352] width 13 height 10
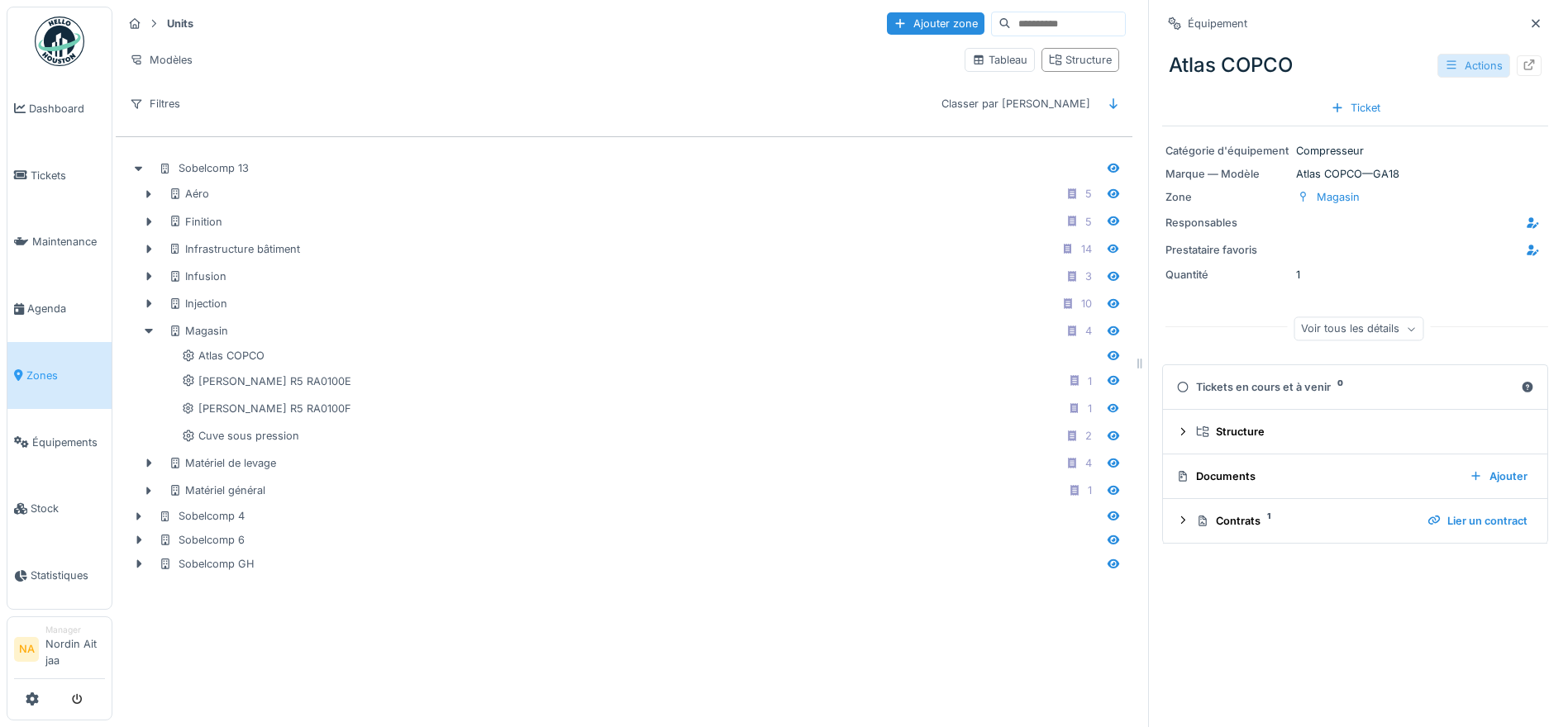
click at [1437, 61] on div "Actions" at bounding box center [1473, 65] width 73 height 24
click at [1484, 170] on div "Compteur" at bounding box center [1472, 176] width 111 height 25
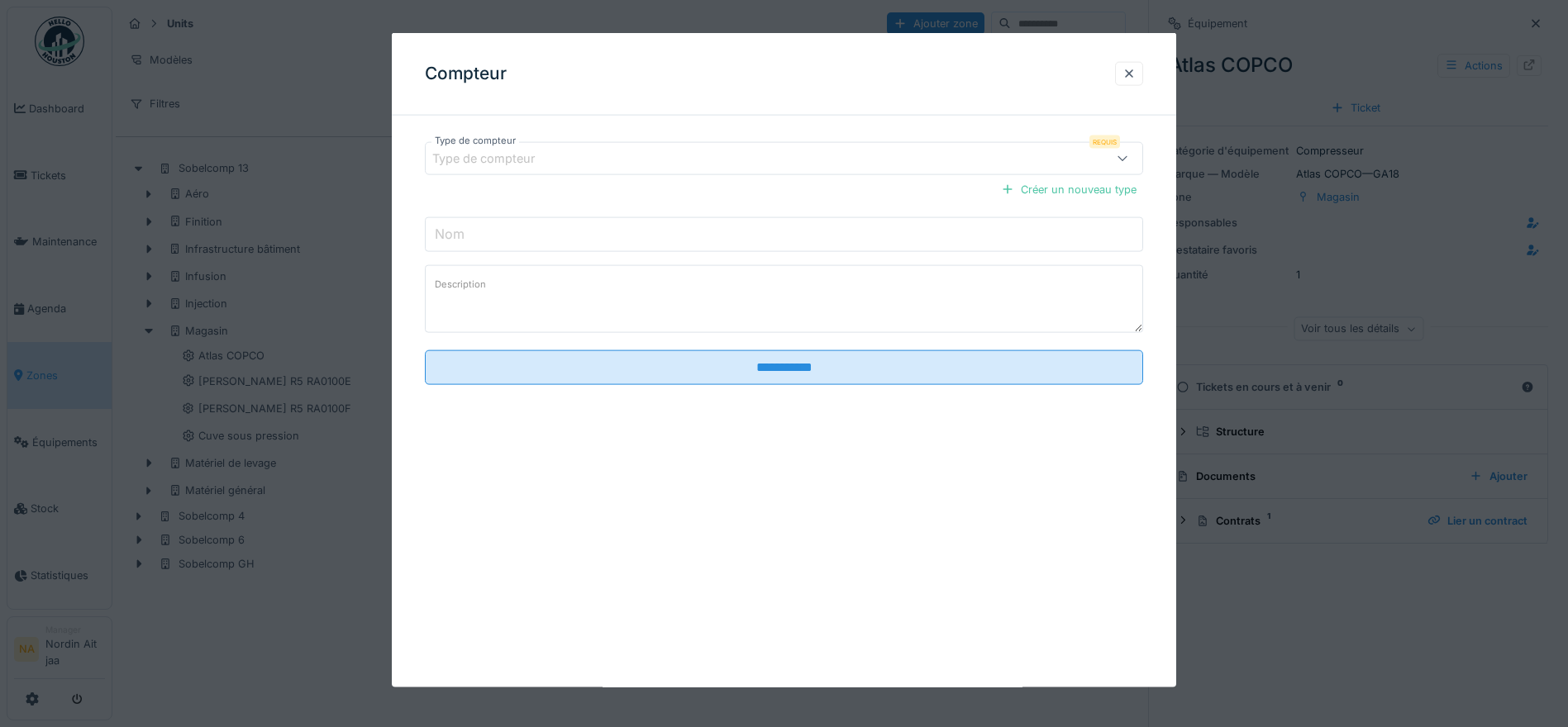
click at [1119, 160] on div at bounding box center [1122, 158] width 40 height 31
click at [1136, 74] on div at bounding box center [1129, 74] width 13 height 16
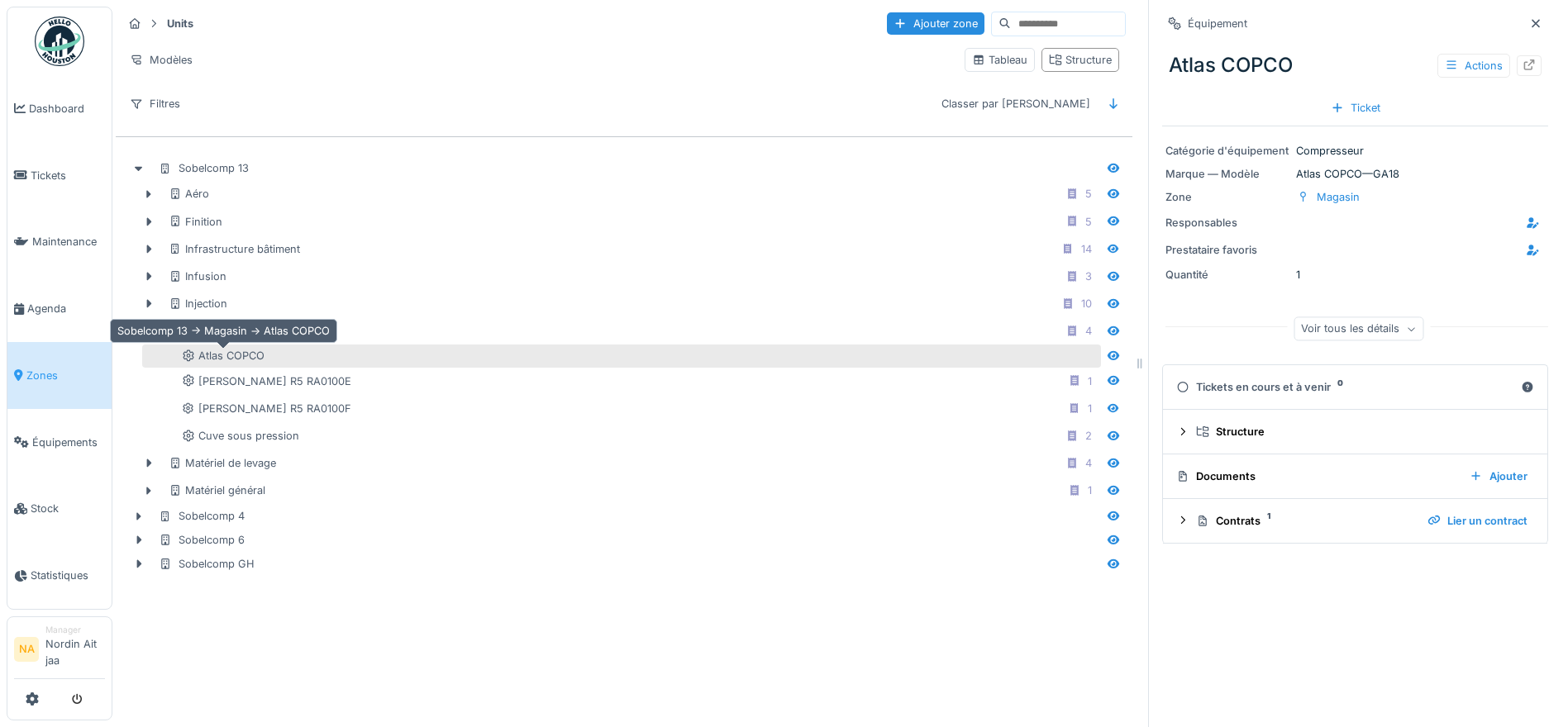
click at [231, 358] on div "Atlas COPCO" at bounding box center [222, 356] width 82 height 16
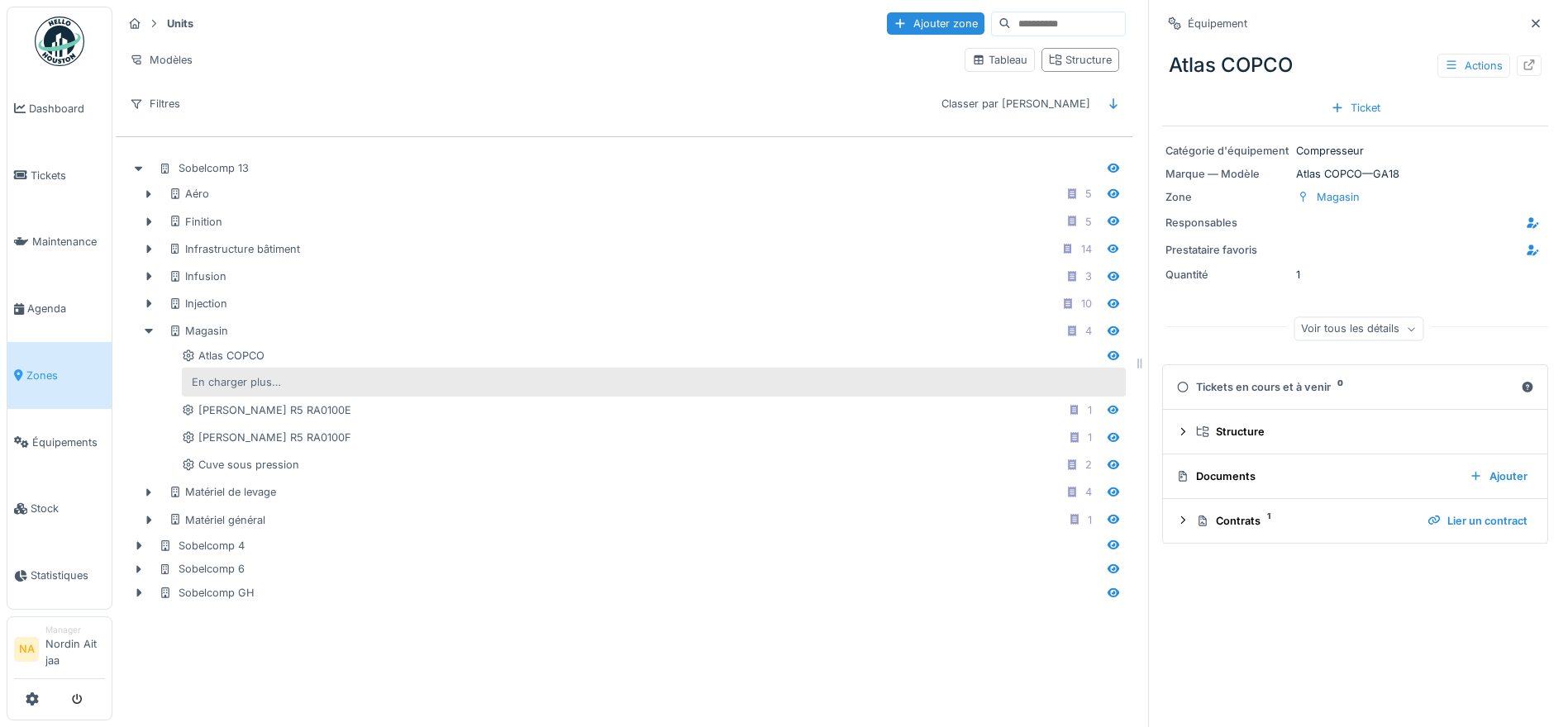
click at [232, 386] on div "En charger plus…" at bounding box center [237, 382] width 102 height 23
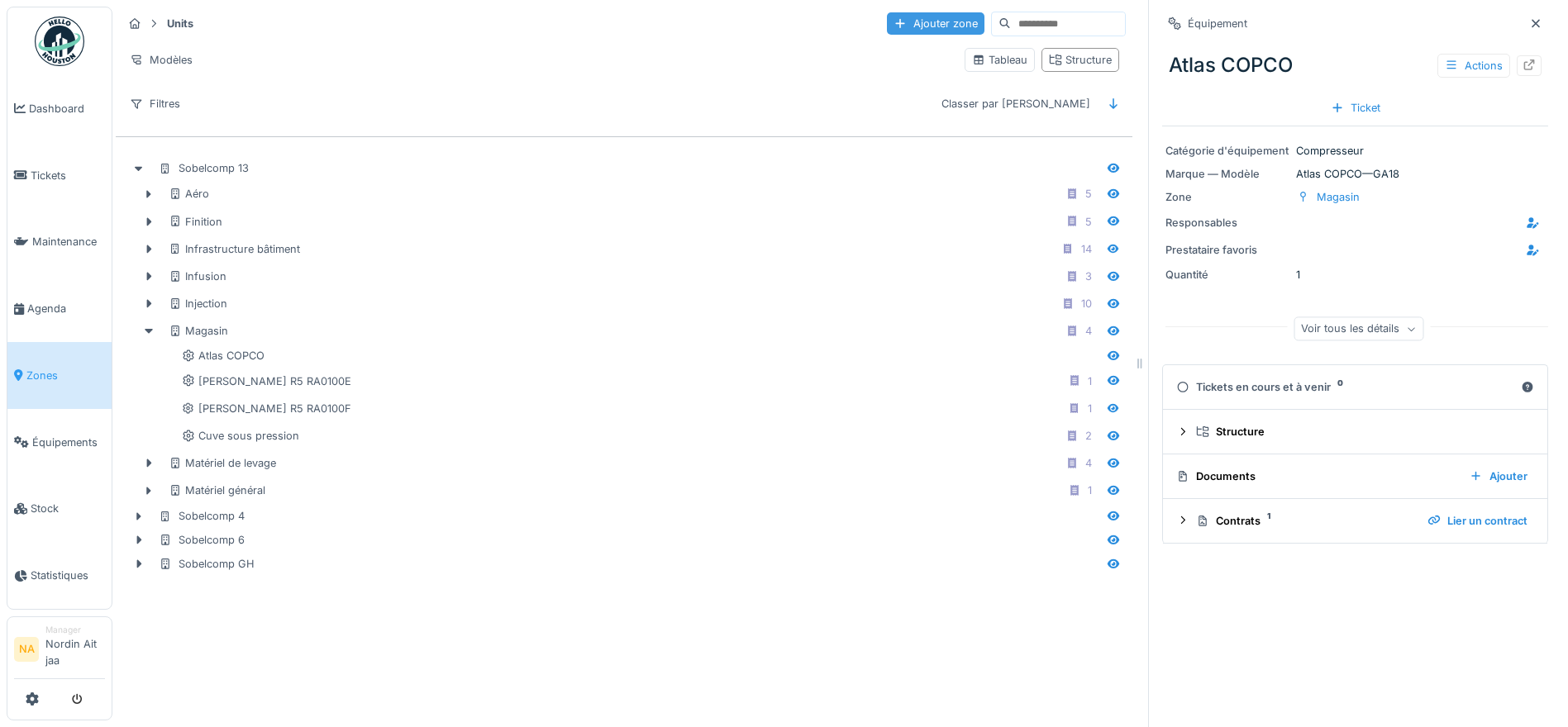
drag, startPoint x: 819, startPoint y: 348, endPoint x: 864, endPoint y: 18, distance: 333.1
click at [887, 18] on div "Ajouter zone" at bounding box center [935, 24] width 97 height 23
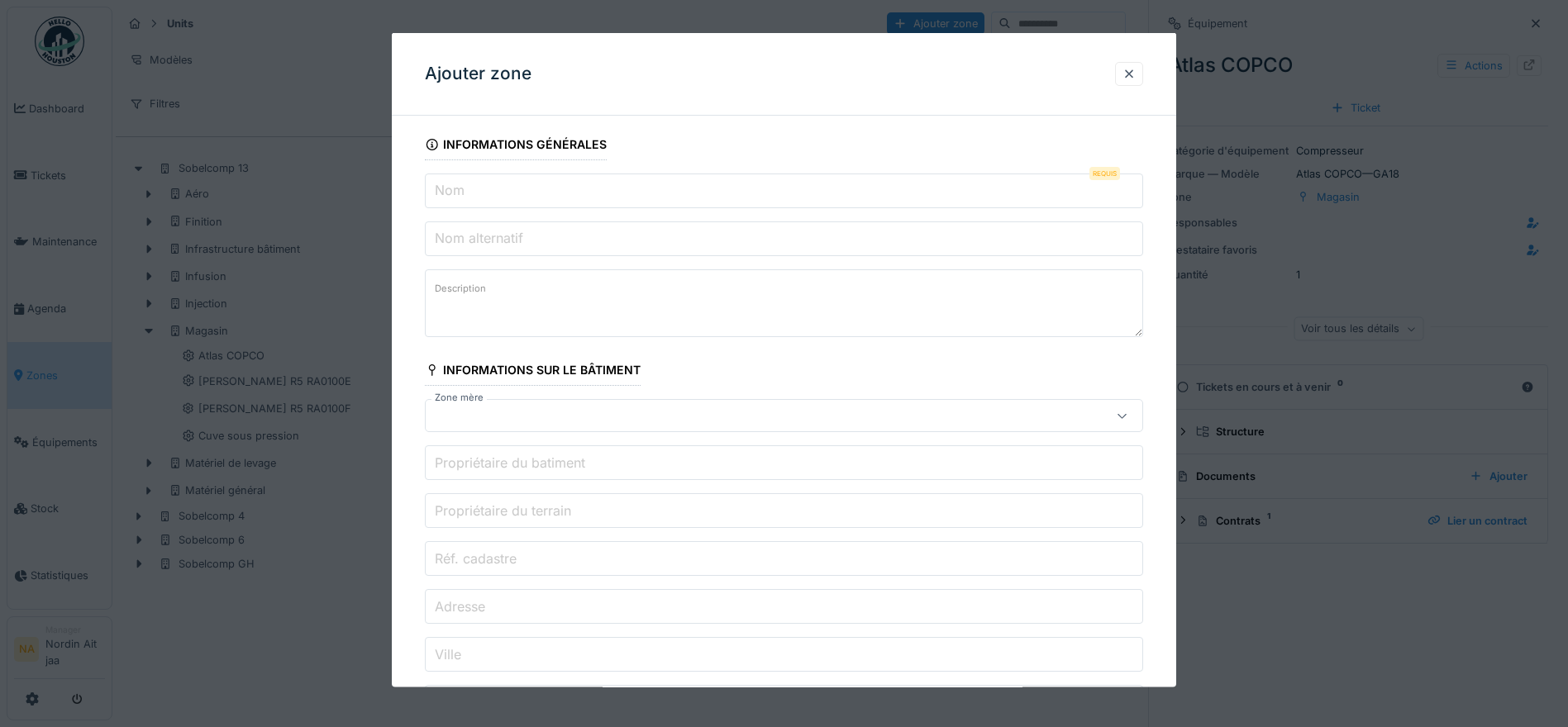
click at [1119, 420] on div at bounding box center [1122, 416] width 40 height 31
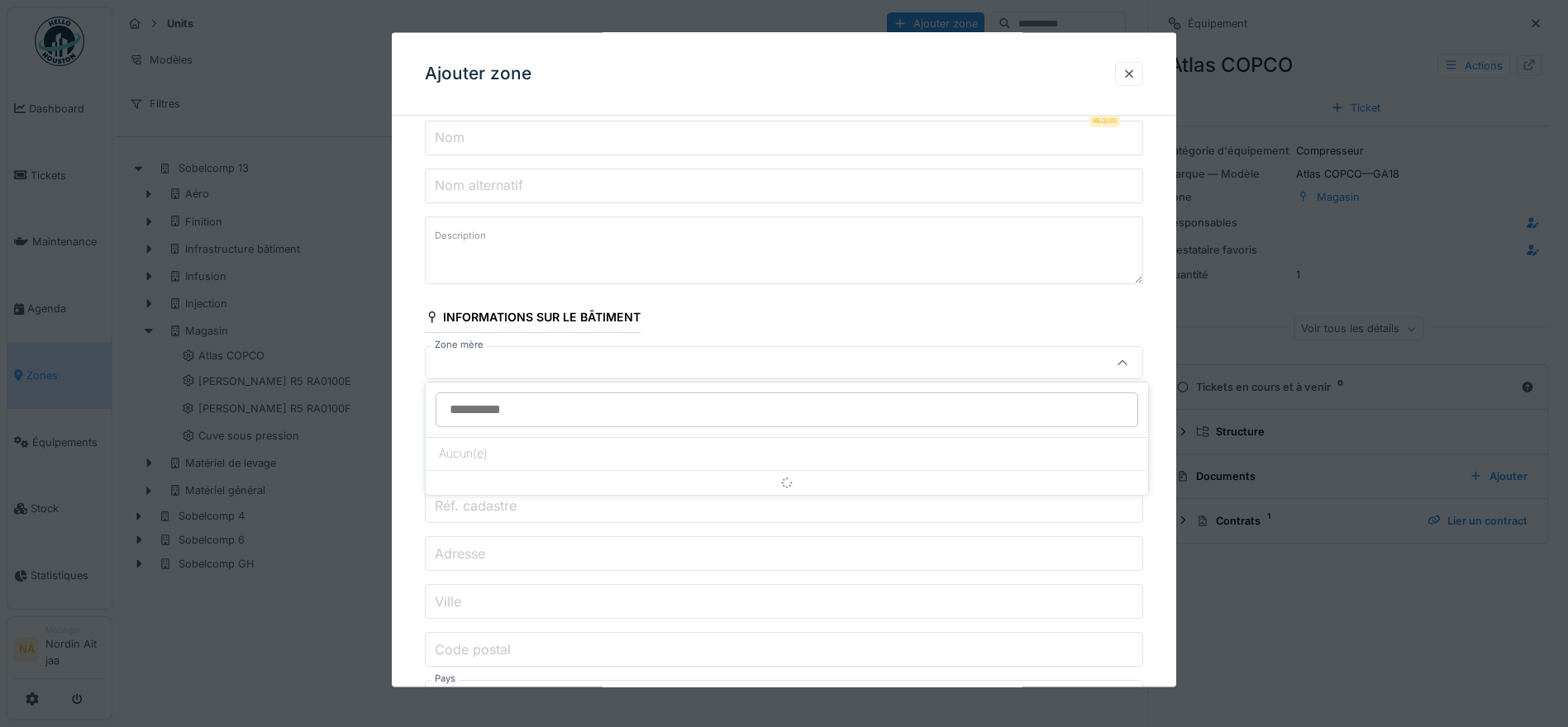
scroll to position [56, 0]
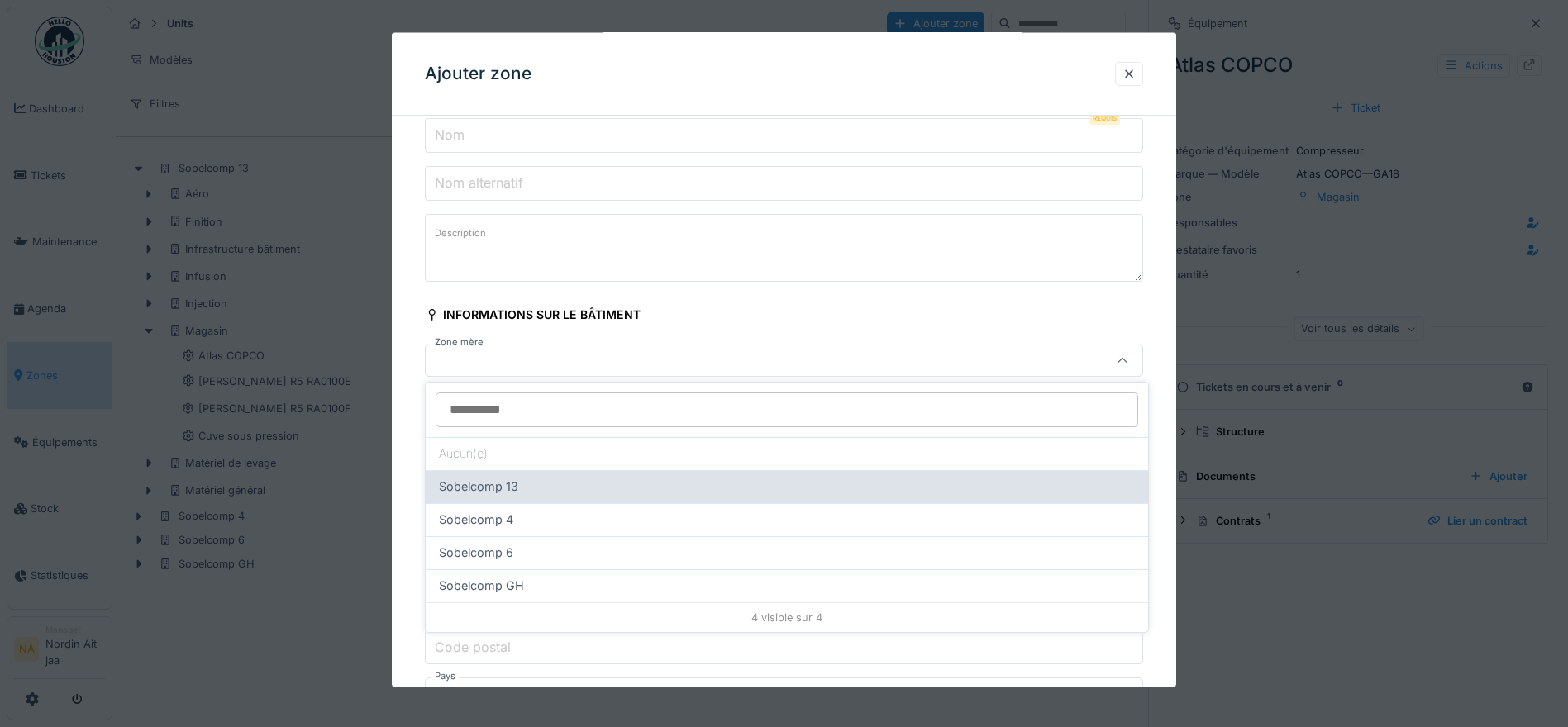
click at [537, 487] on div "Sobelcomp 13" at bounding box center [786, 487] width 696 height 18
type input "*****"
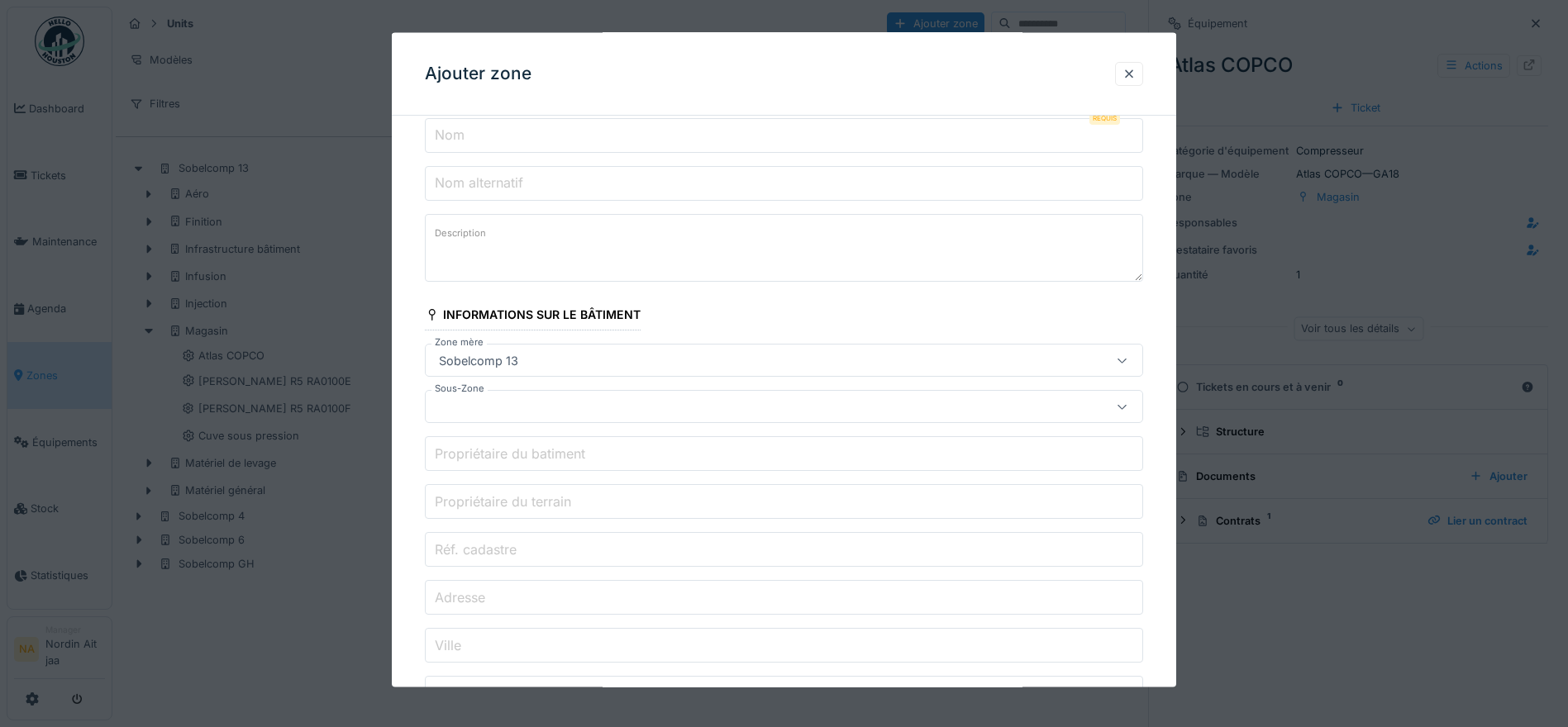
click at [661, 407] on div at bounding box center [742, 406] width 619 height 18
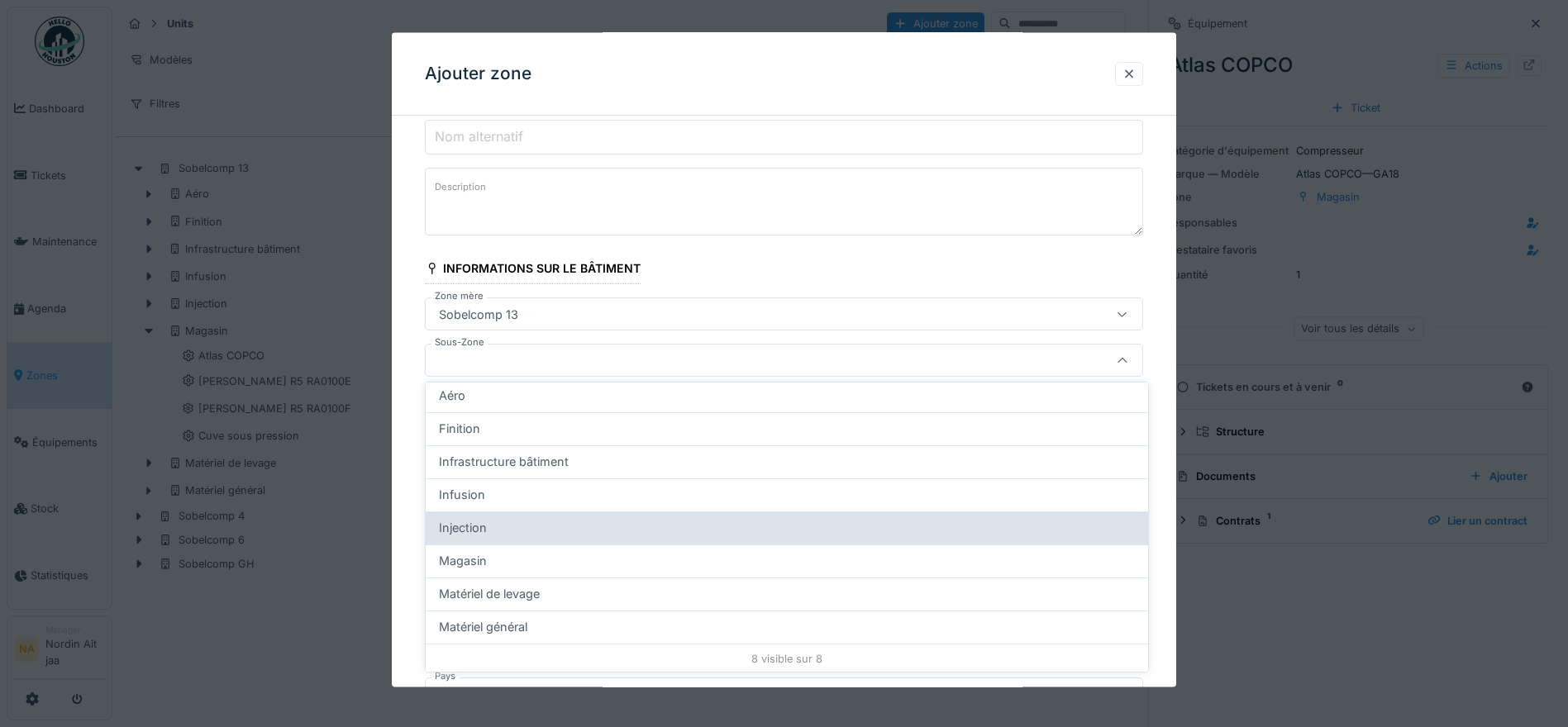
scroll to position [93, 0]
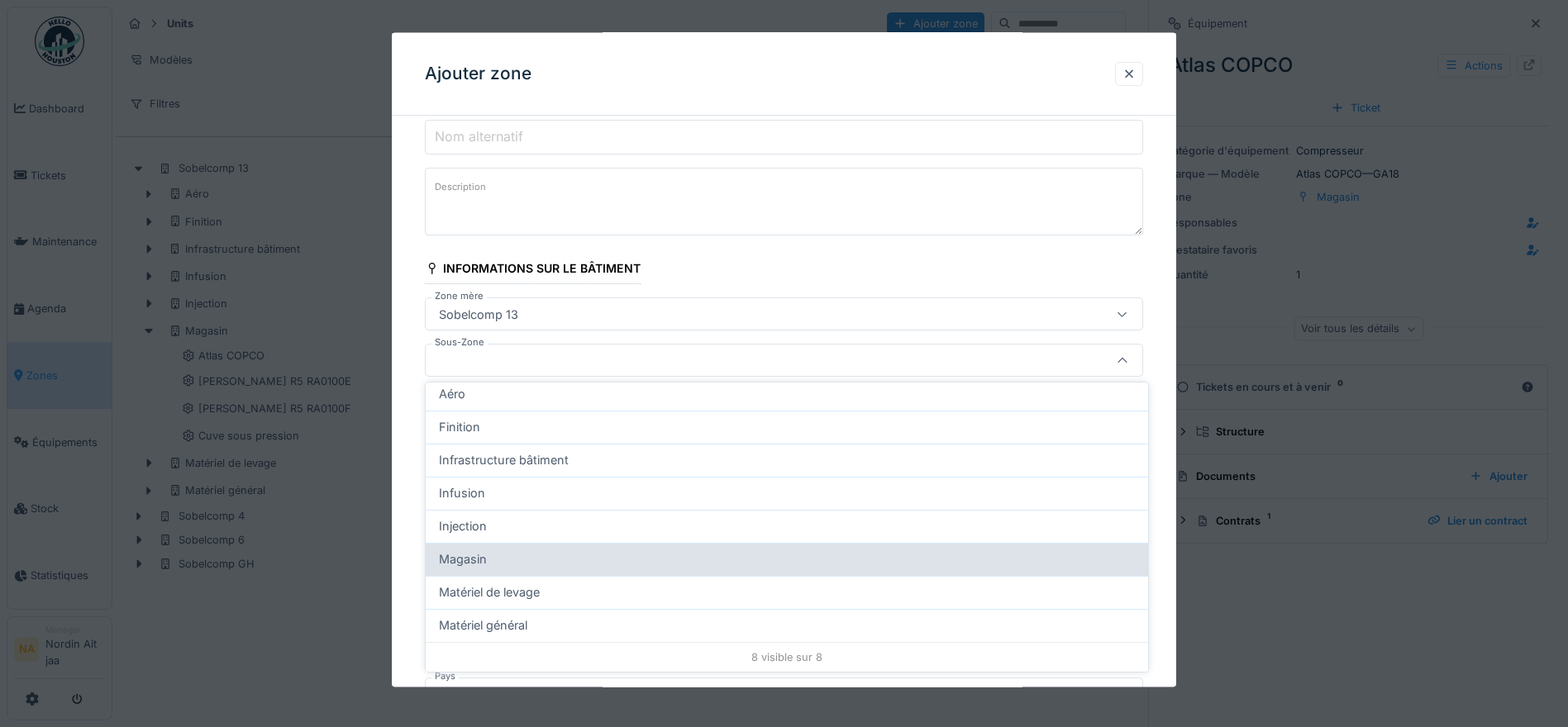
click at [521, 549] on div "Magasin" at bounding box center [786, 559] width 722 height 33
type input "*****"
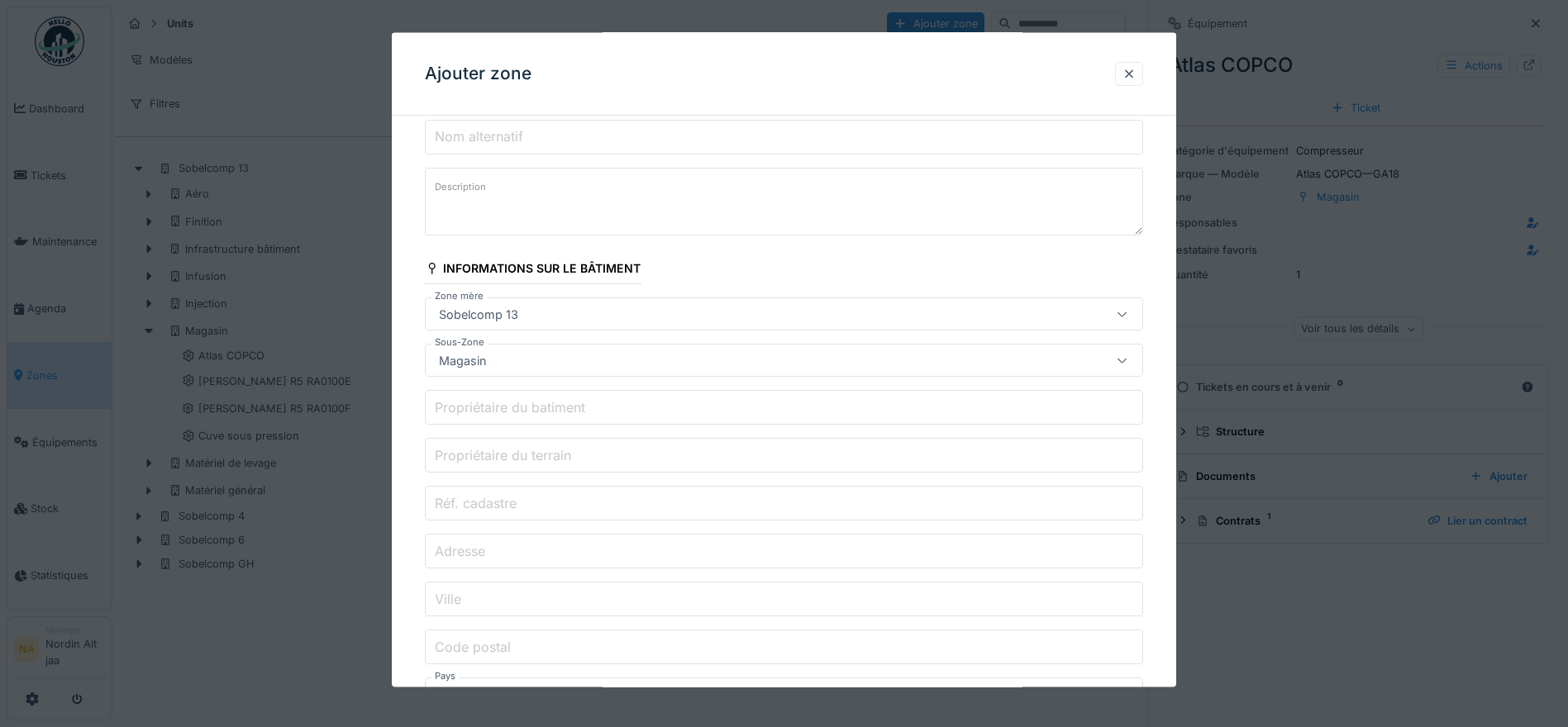
click at [604, 369] on div "Magasin" at bounding box center [742, 360] width 619 height 18
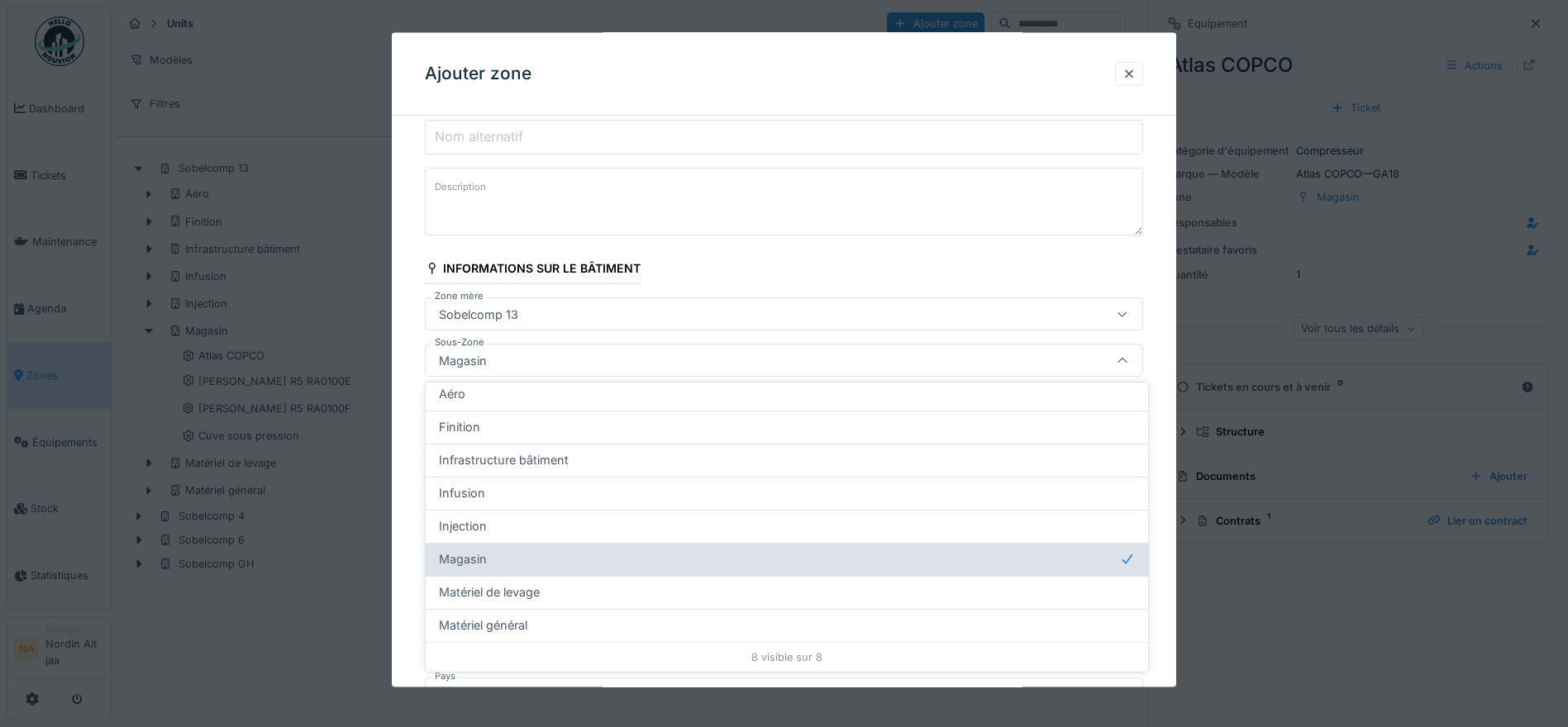
click at [511, 559] on div "Magasin" at bounding box center [786, 559] width 696 height 18
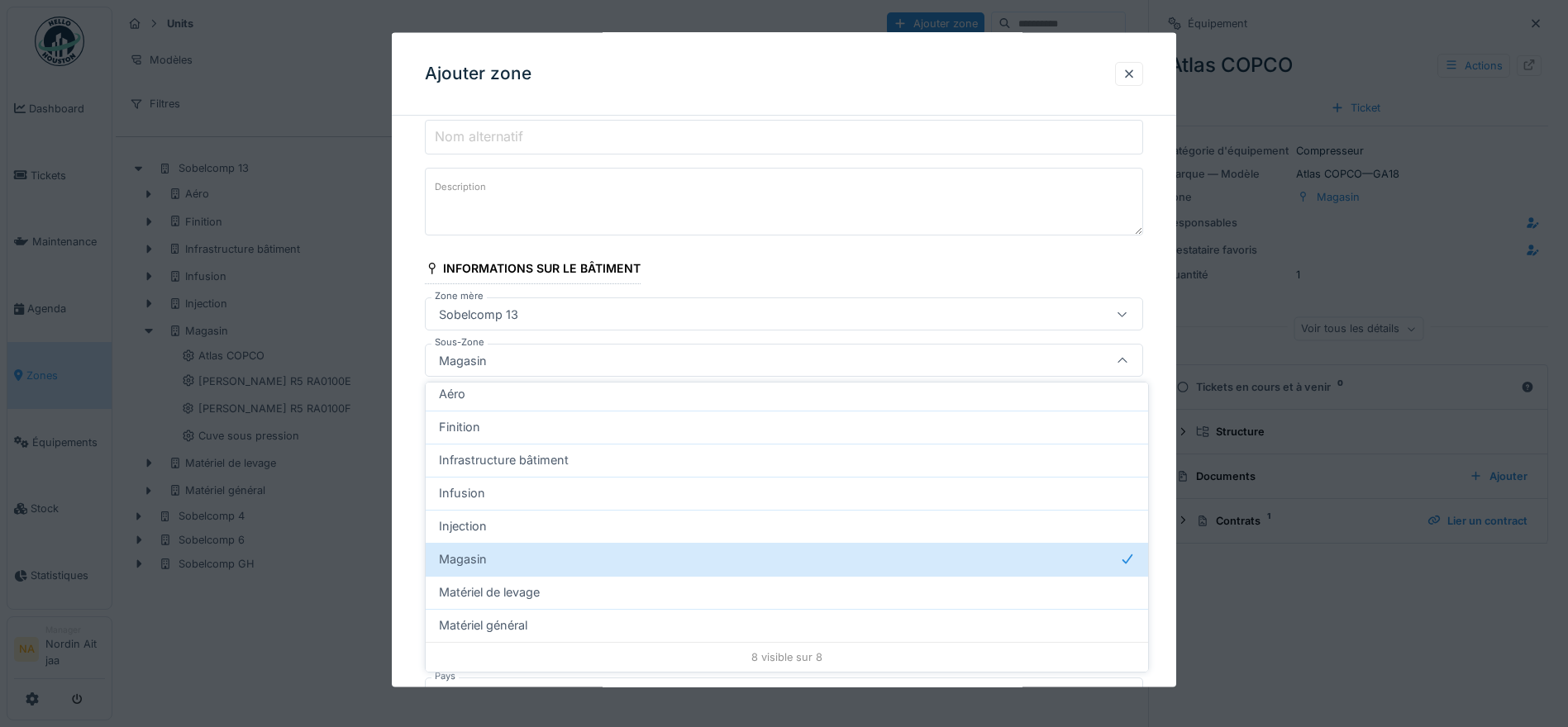
click at [616, 250] on fieldset "**********" at bounding box center [784, 470] width 718 height 884
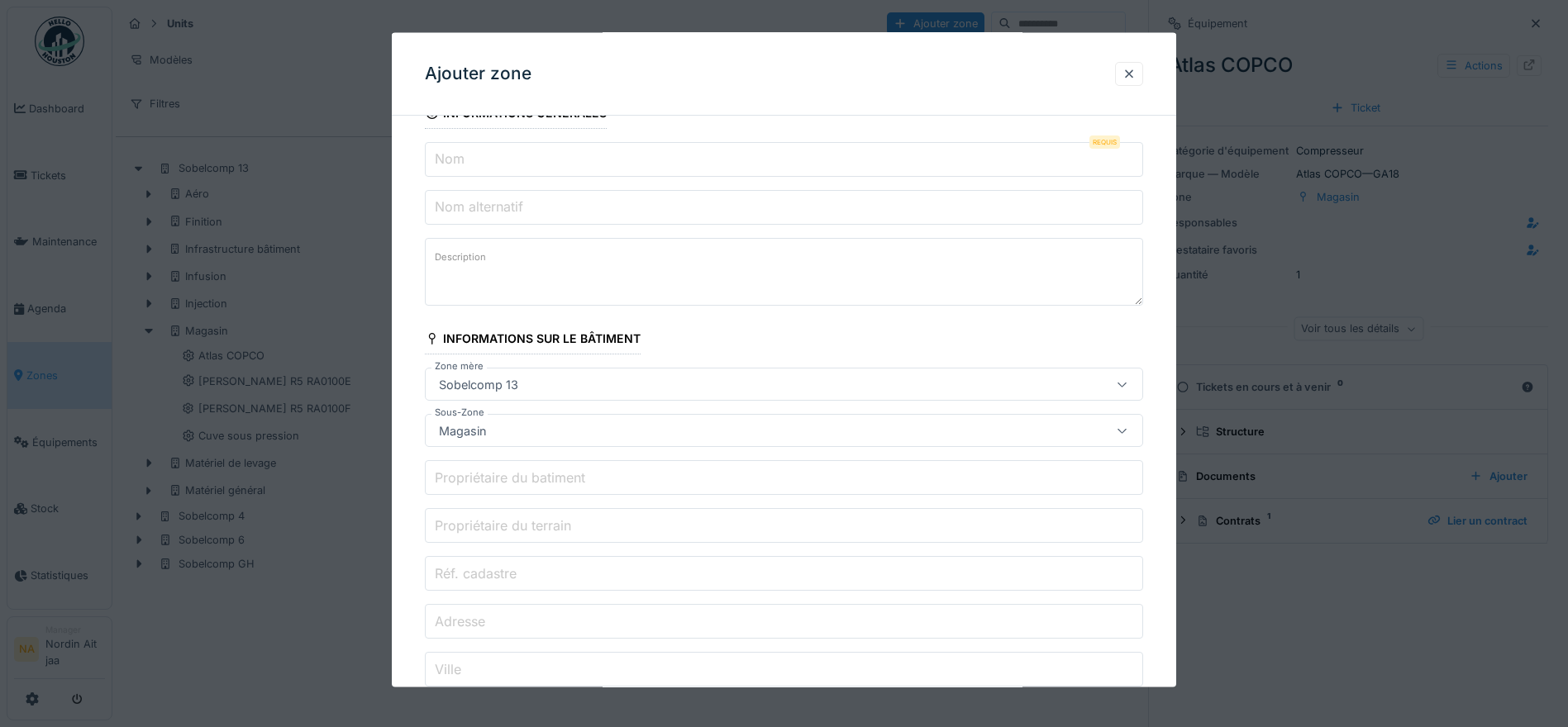
scroll to position [0, 0]
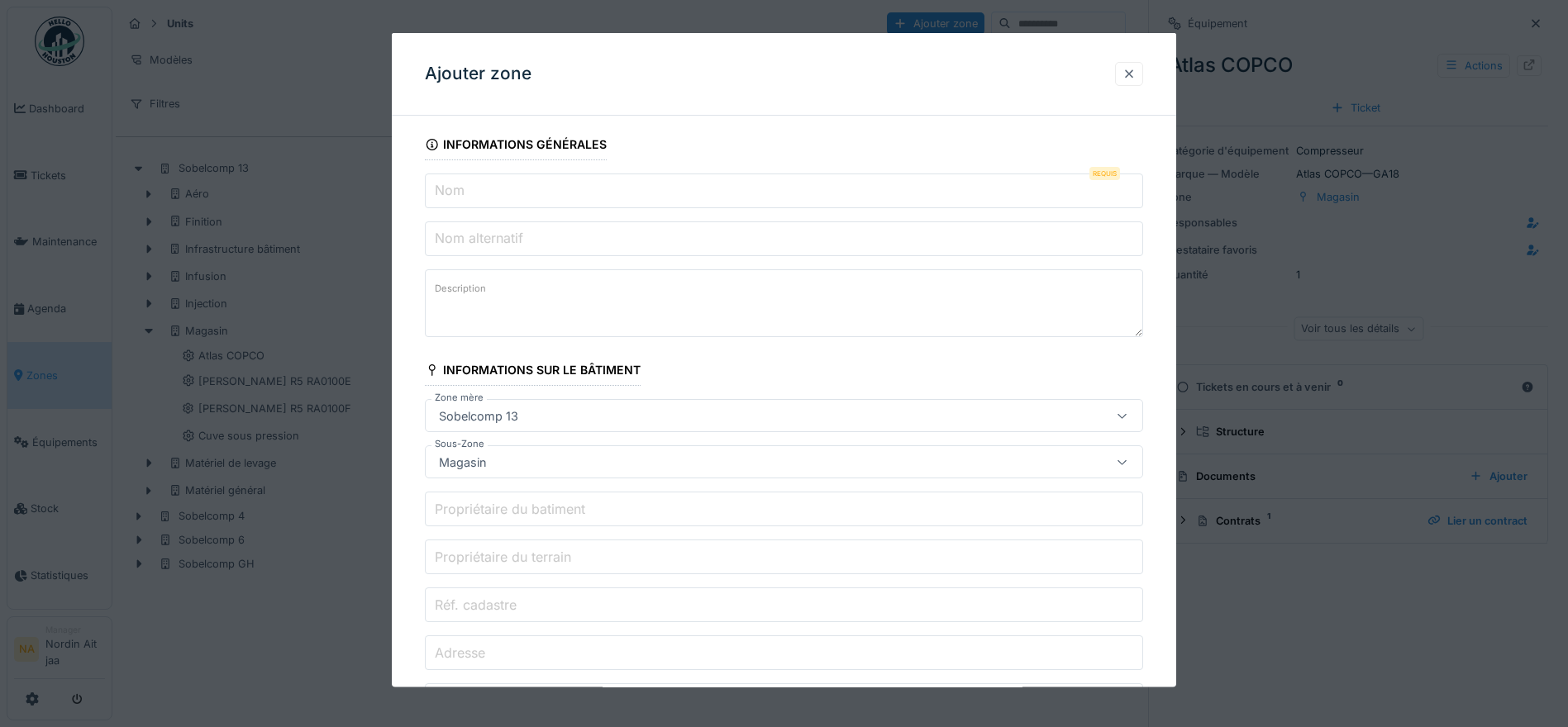
click at [1124, 75] on div at bounding box center [1129, 73] width 28 height 24
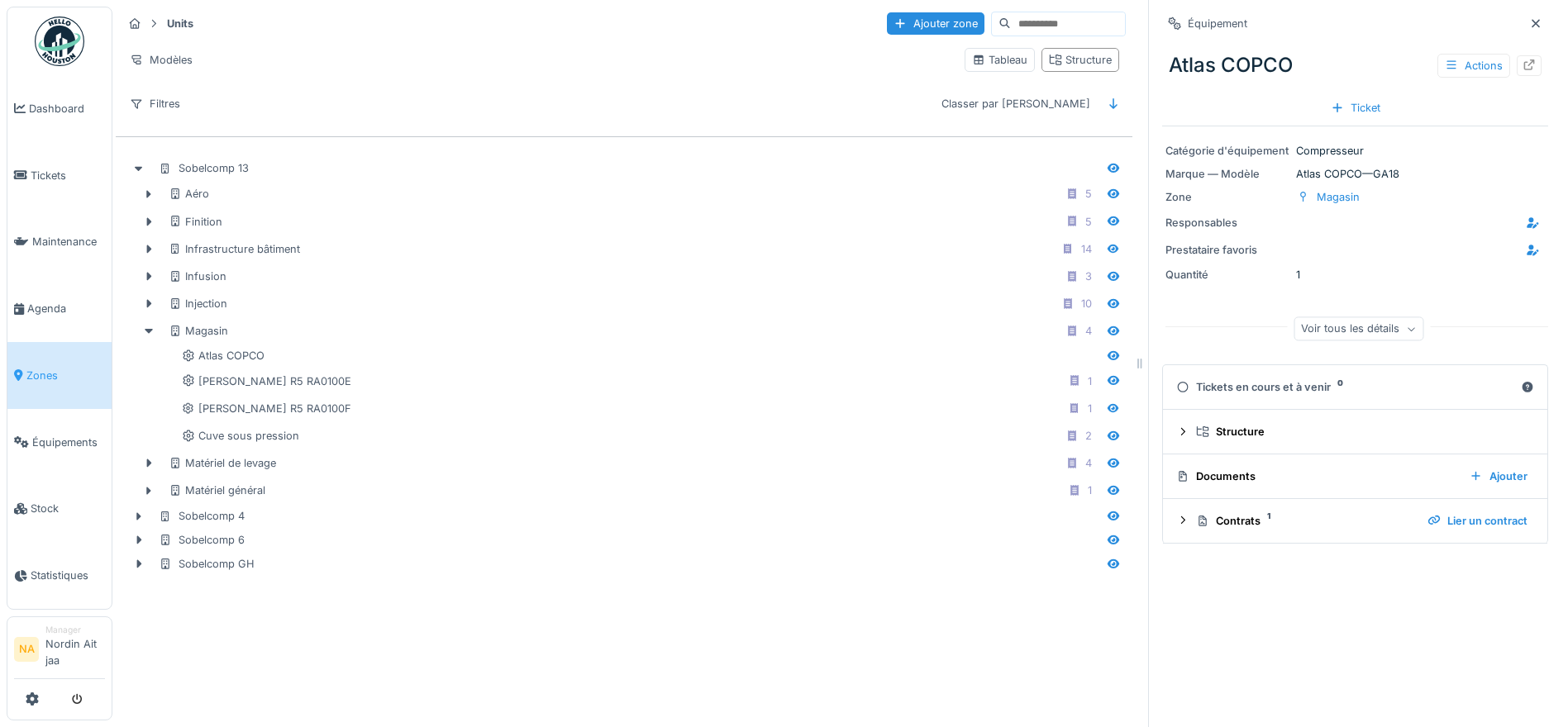
drag, startPoint x: 871, startPoint y: 273, endPoint x: 572, endPoint y: 87, distance: 352.1
click at [572, 87] on div "Units Ajouter zone Modèles Tableau Structure Filtres Classer par Nom" at bounding box center [624, 62] width 1016 height 120
drag, startPoint x: 29, startPoint y: 0, endPoint x: 4, endPoint y: 10, distance: 26.9
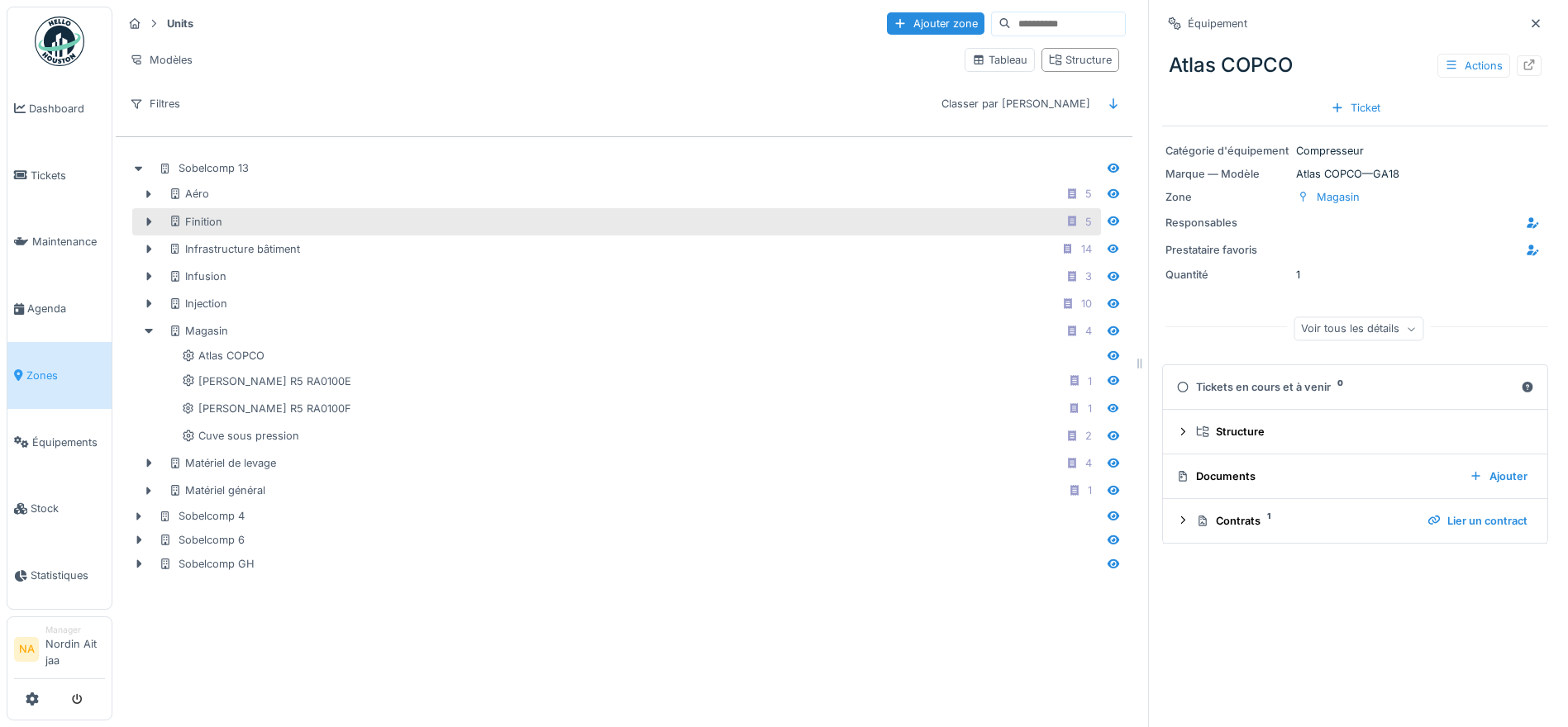
drag, startPoint x: 4, startPoint y: 10, endPoint x: 748, endPoint y: 221, distance: 773.3
click at [748, 221] on div "Finition 5" at bounding box center [633, 222] width 929 height 21
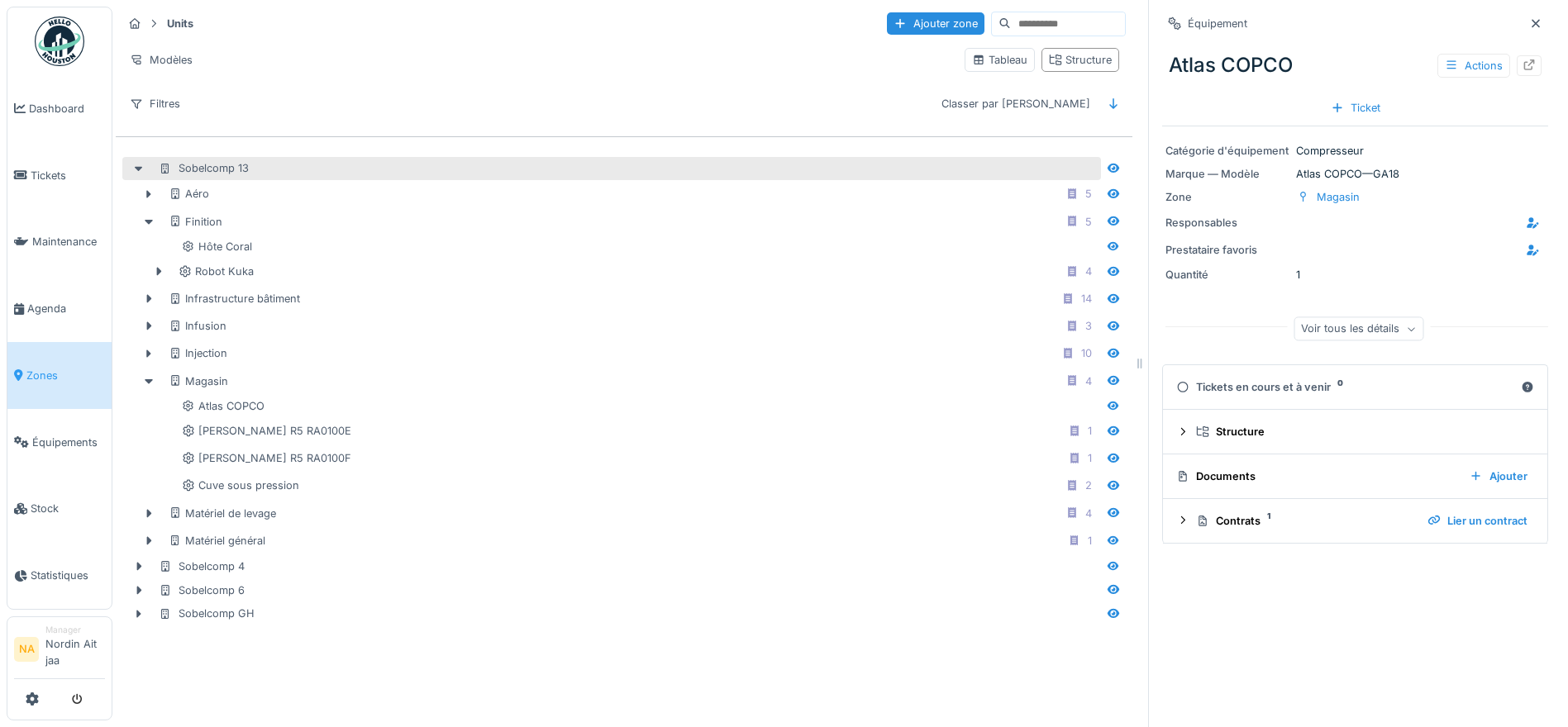
click at [137, 179] on div "Sobelcomp 13" at bounding box center [611, 168] width 978 height 24
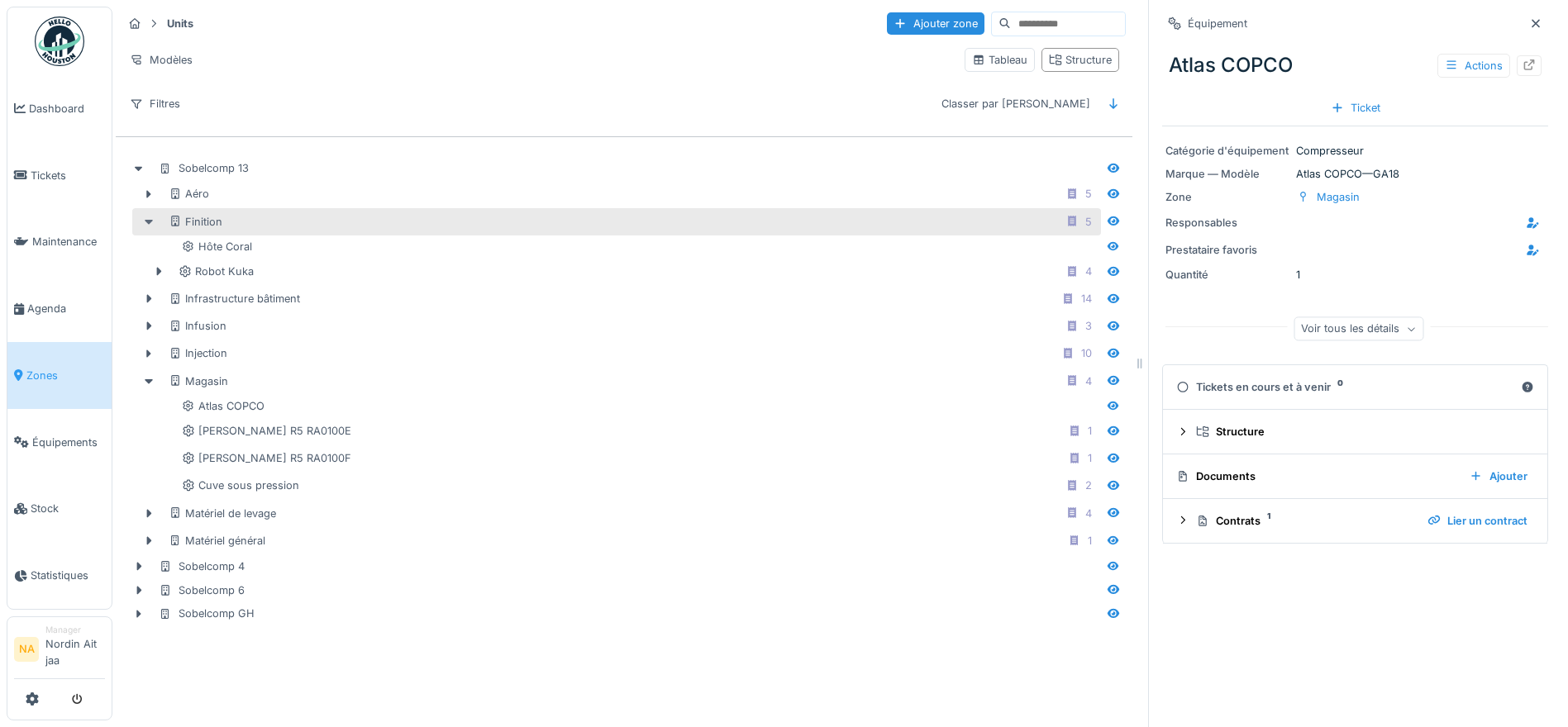
click at [152, 226] on icon at bounding box center [149, 222] width 13 height 10
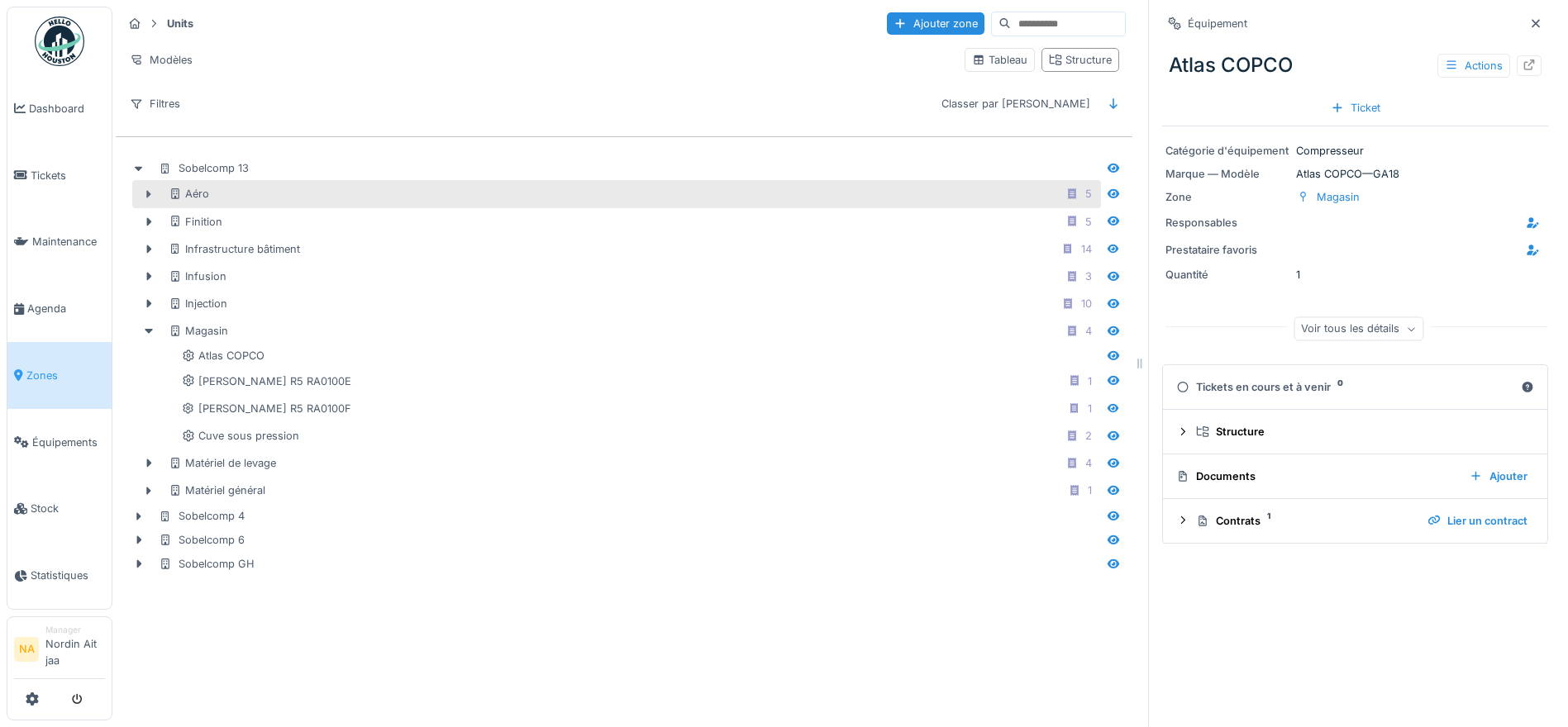
click at [145, 191] on icon at bounding box center [149, 194] width 13 height 10
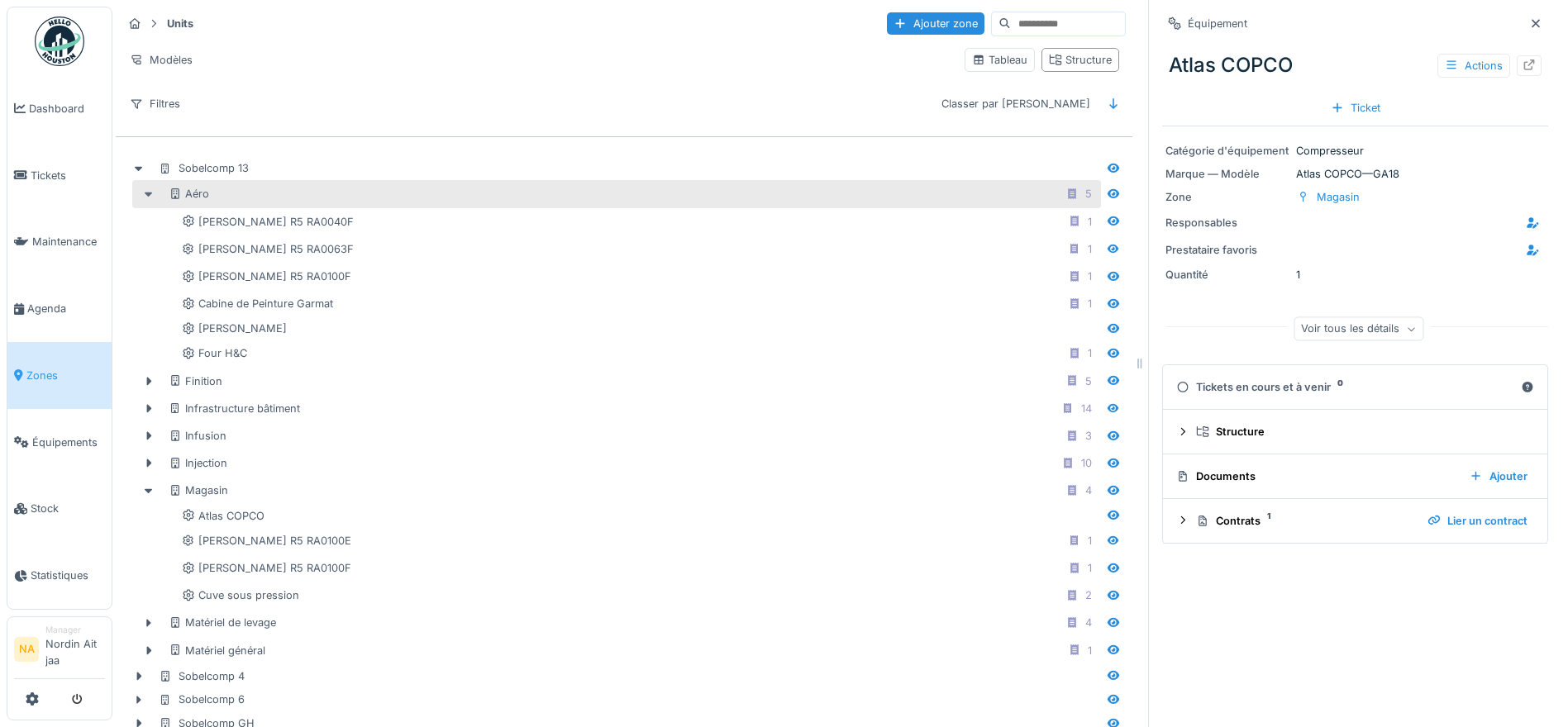
click at [145, 191] on icon at bounding box center [149, 194] width 13 height 10
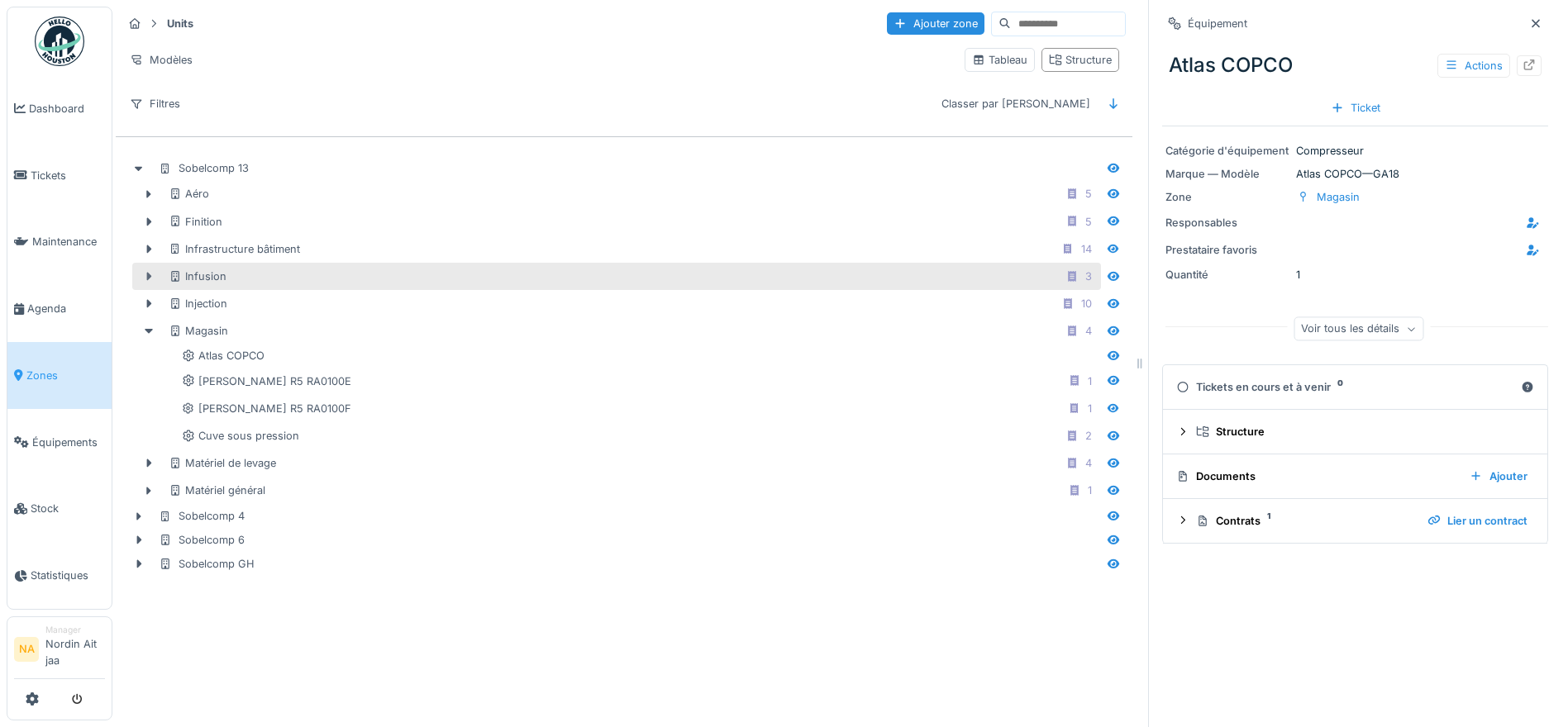
click at [143, 271] on div at bounding box center [149, 276] width 26 height 17
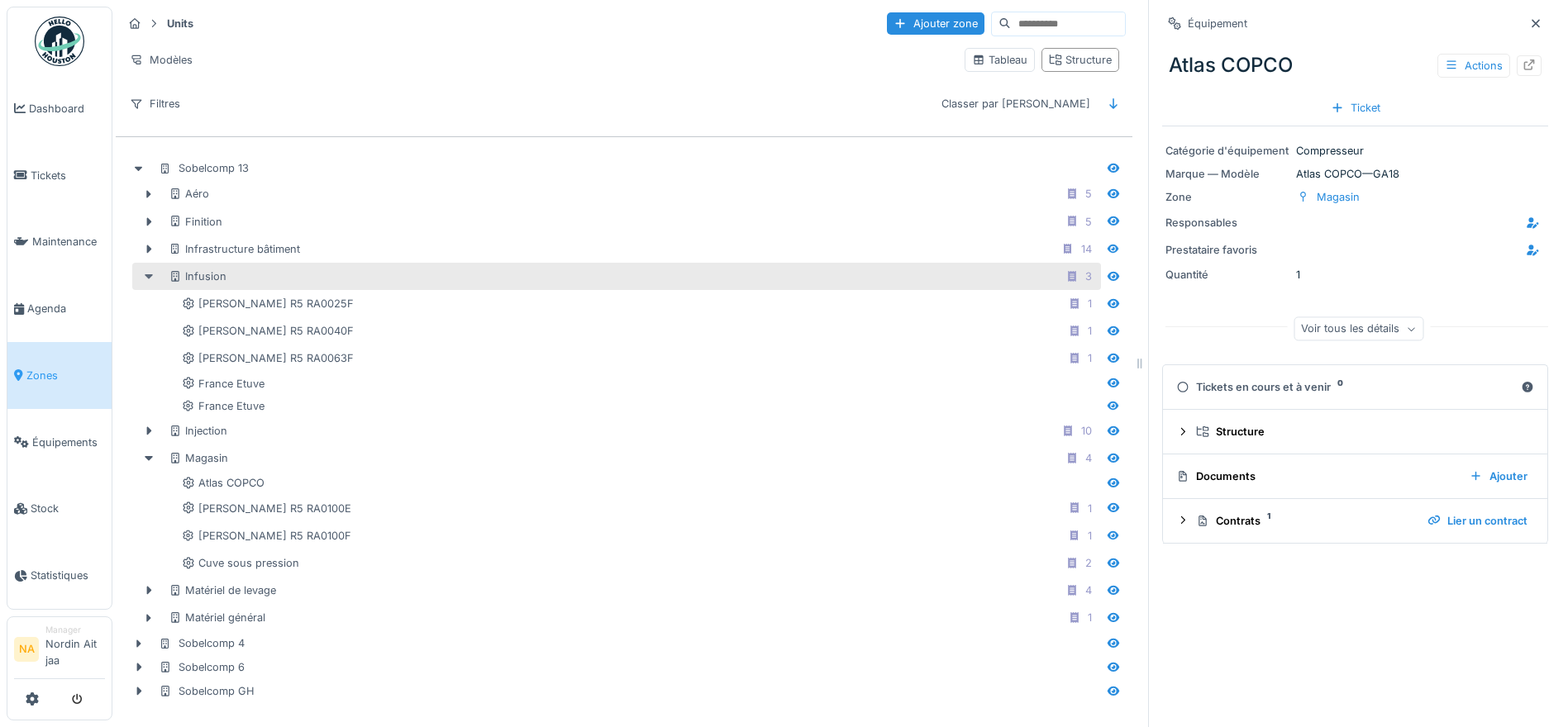
click at [144, 270] on div at bounding box center [149, 276] width 26 height 17
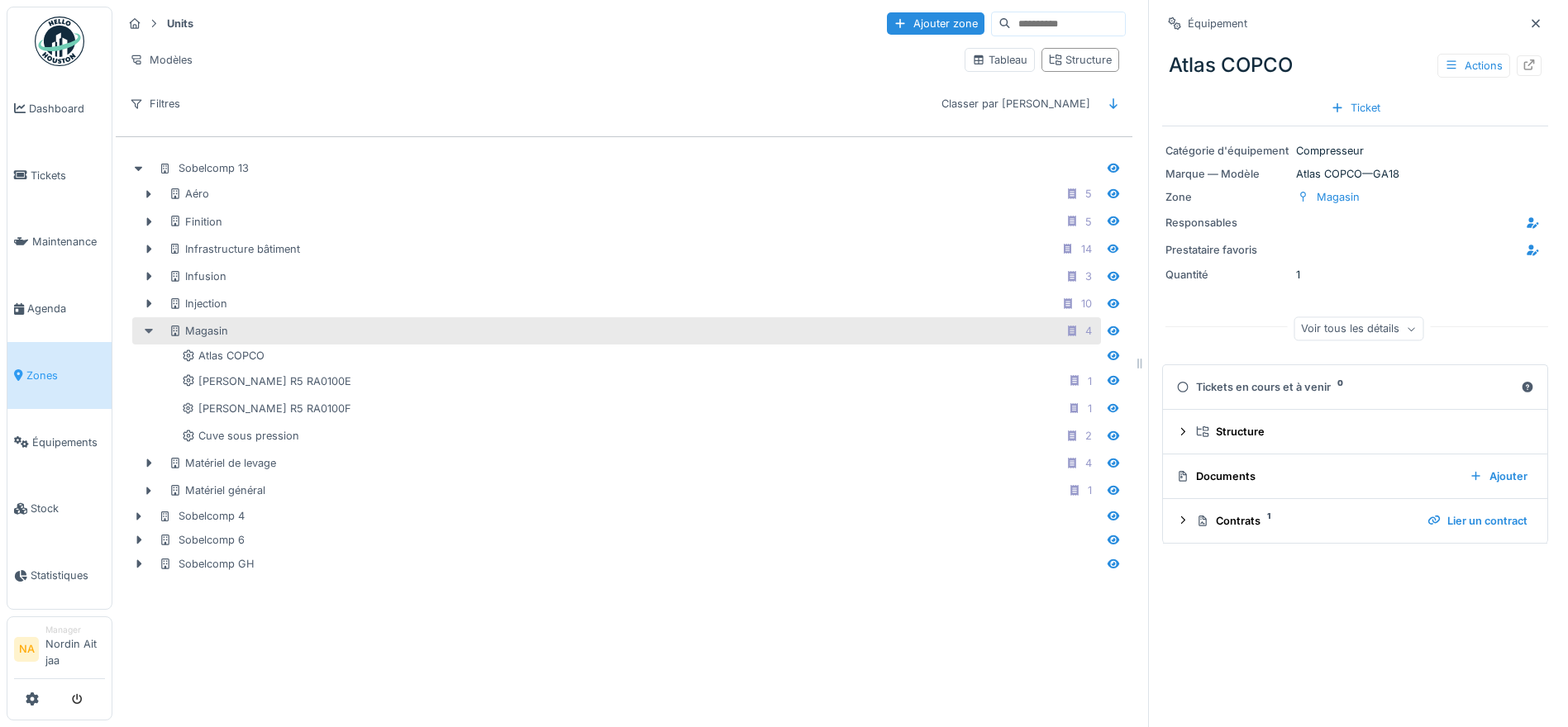
click at [144, 323] on div at bounding box center [149, 331] width 26 height 17
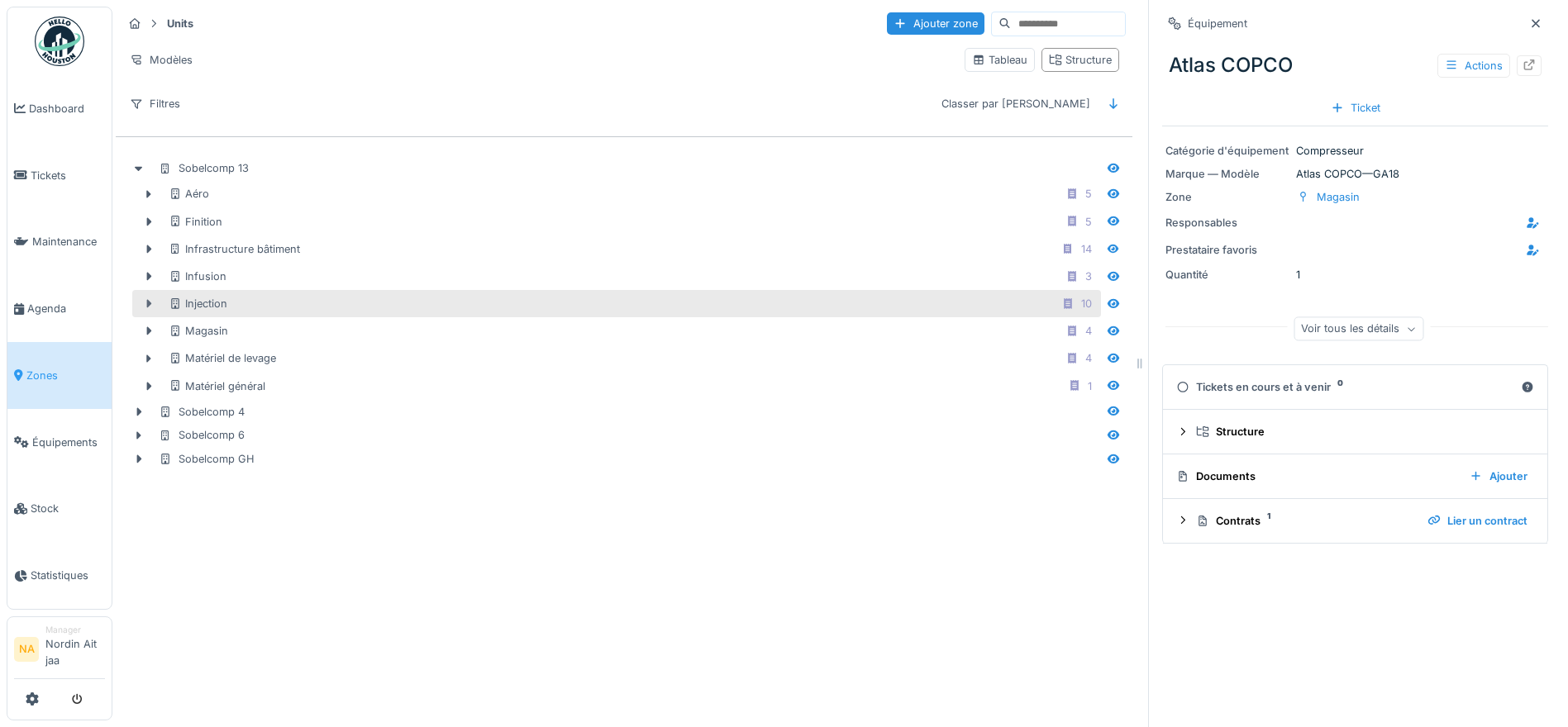
click at [144, 304] on icon at bounding box center [149, 303] width 13 height 10
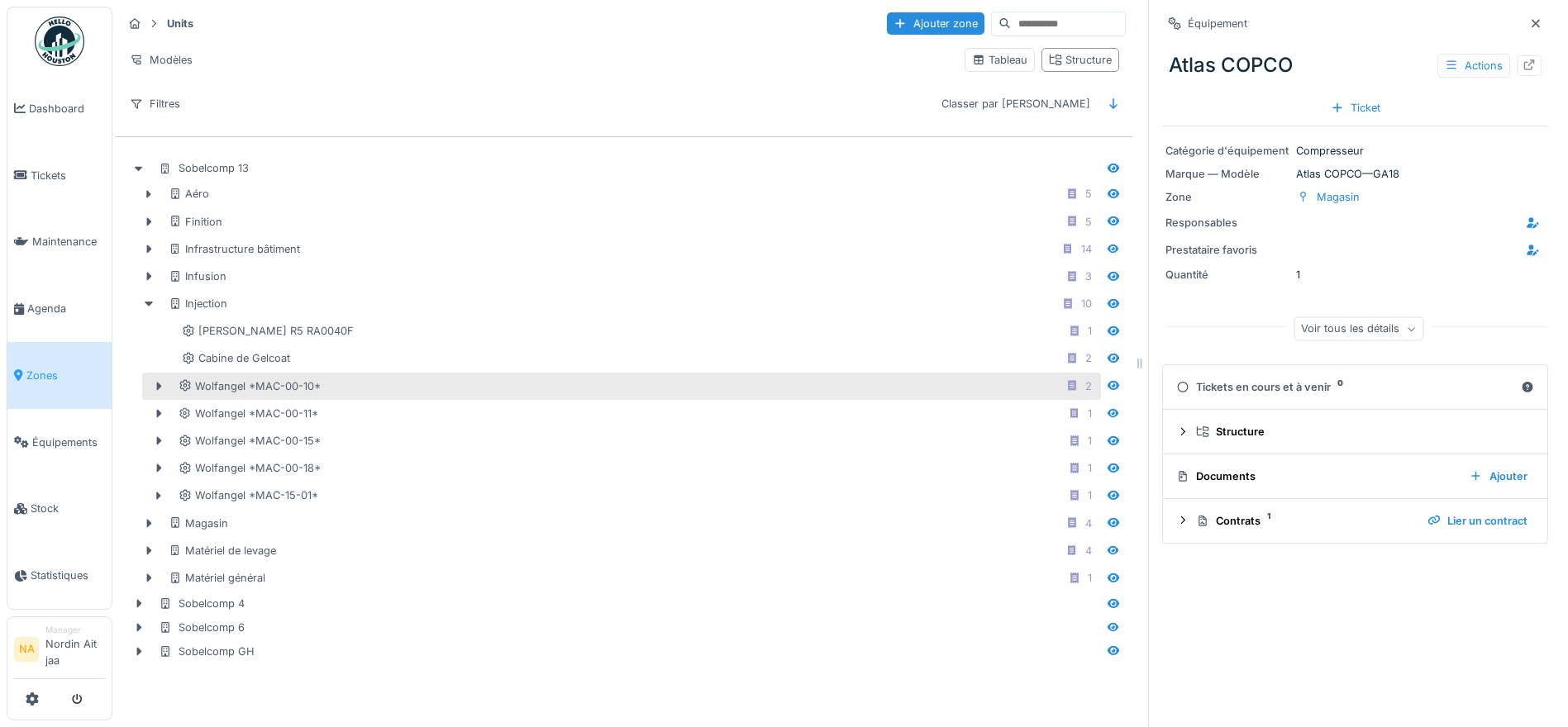
scroll to position [12, 0]
click at [153, 381] on icon at bounding box center [159, 386] width 13 height 10
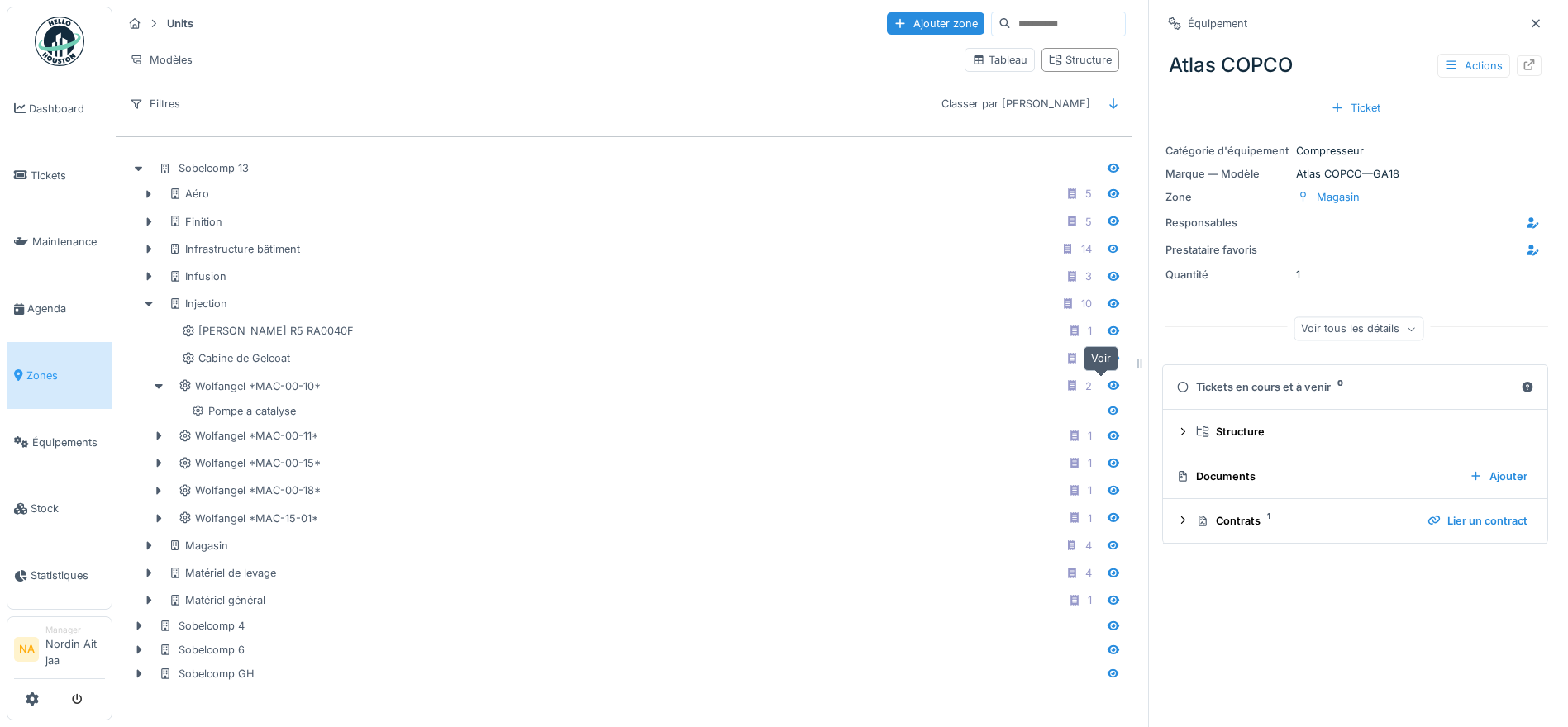
click at [1106, 381] on icon at bounding box center [1113, 385] width 13 height 10
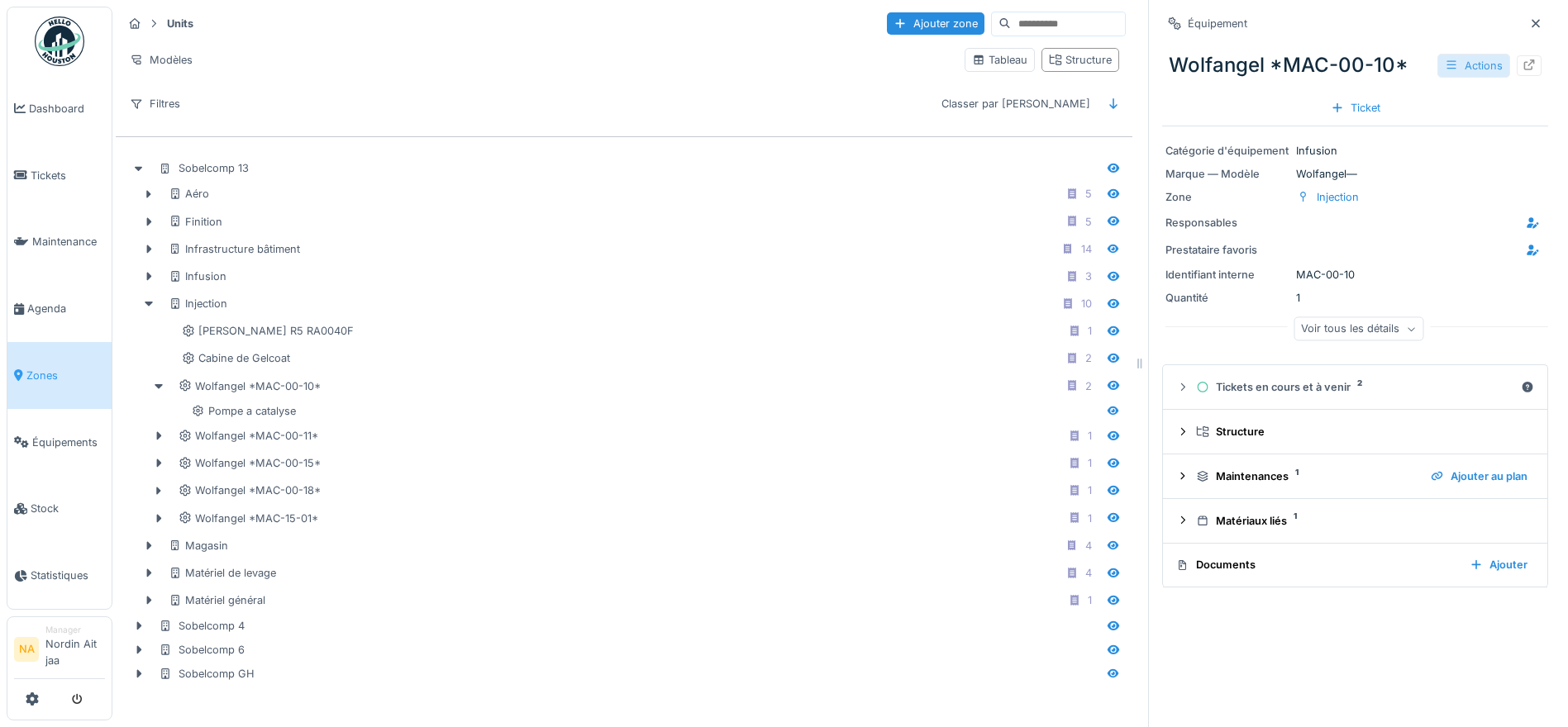
click at [1437, 54] on div "Actions" at bounding box center [1473, 65] width 73 height 24
click at [1523, 60] on icon at bounding box center [1529, 64] width 13 height 10
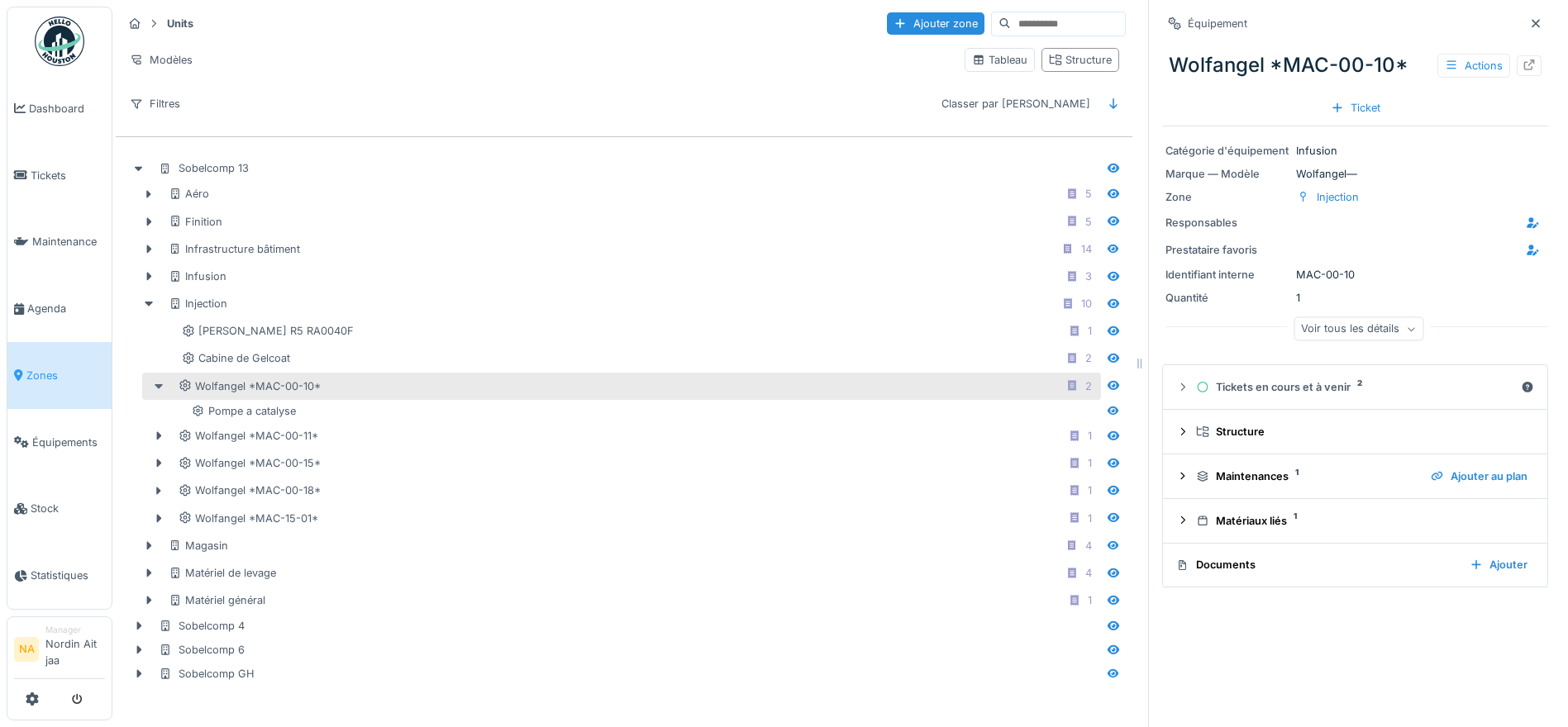
click at [153, 395] on div at bounding box center [159, 386] width 26 height 17
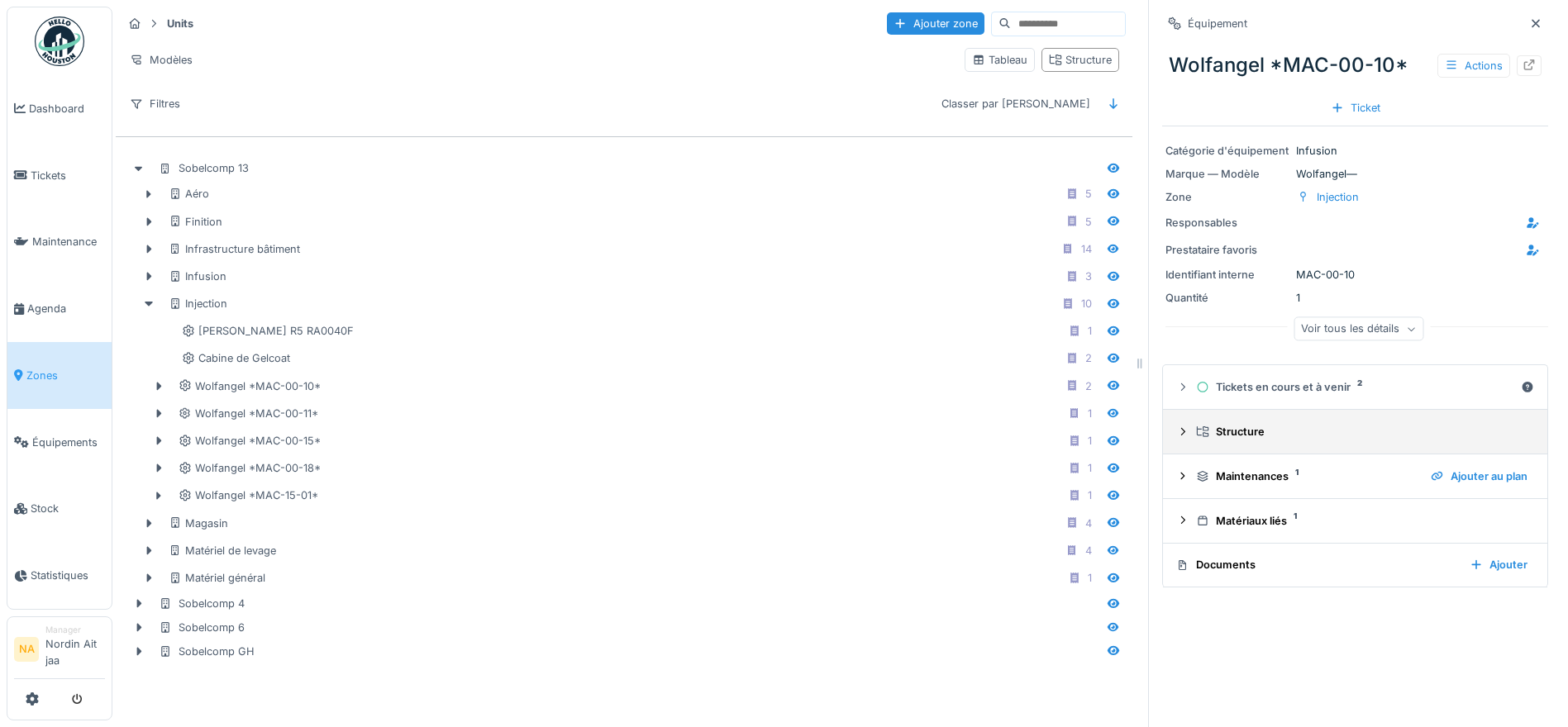
click at [1181, 425] on summary "Structure" at bounding box center [1355, 432] width 371 height 30
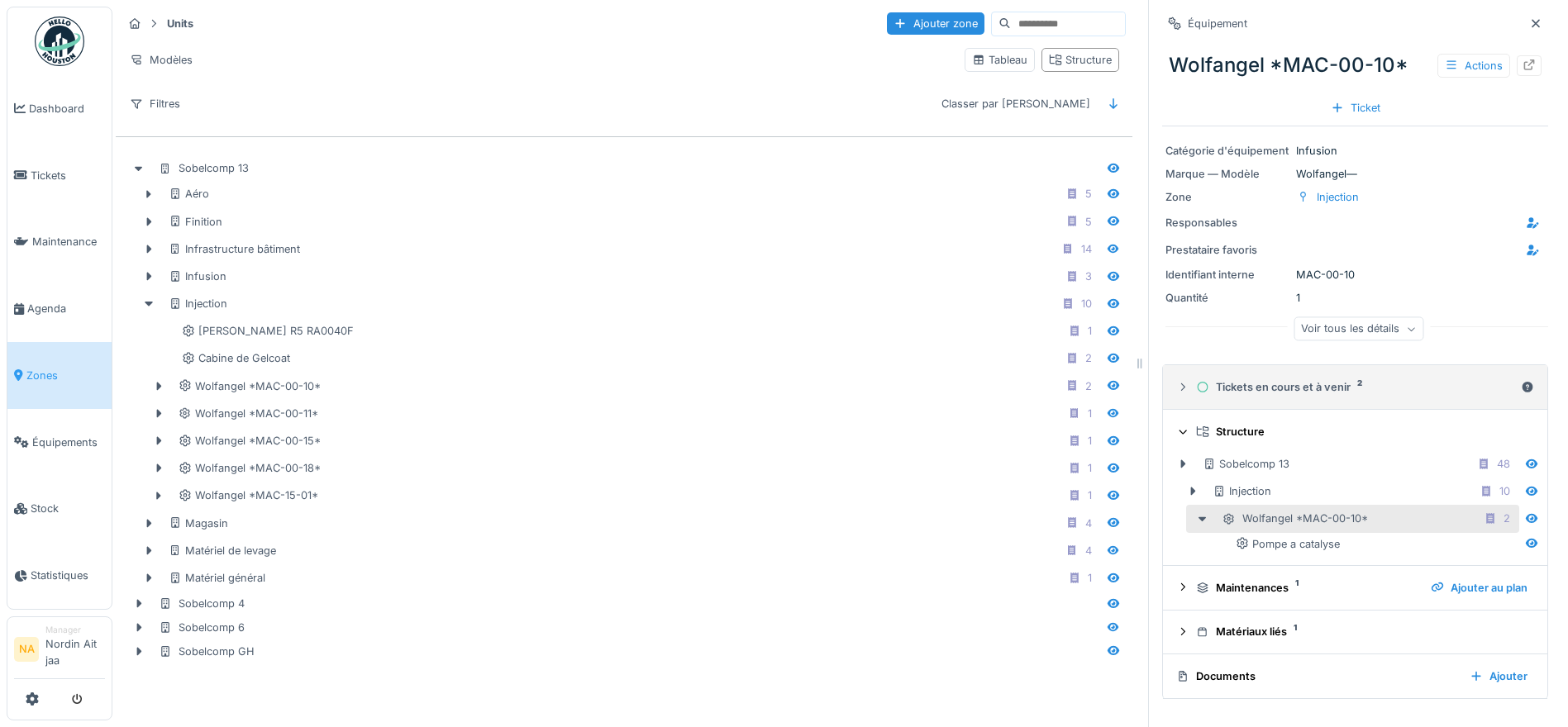
click at [1257, 385] on div "Tickets en cours et à venir 2" at bounding box center [1355, 387] width 318 height 16
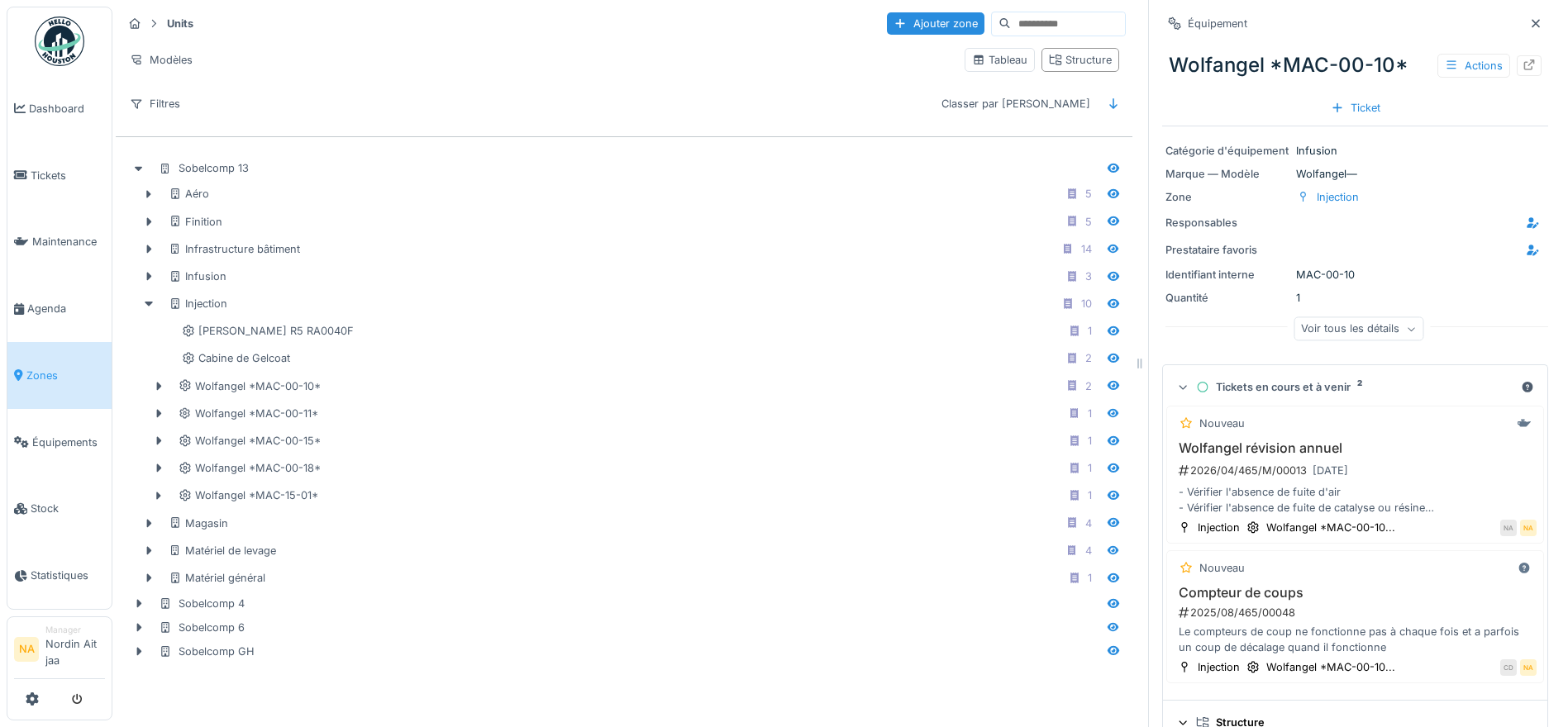
click at [1257, 385] on div "Tickets en cours et à venir 2" at bounding box center [1355, 387] width 318 height 16
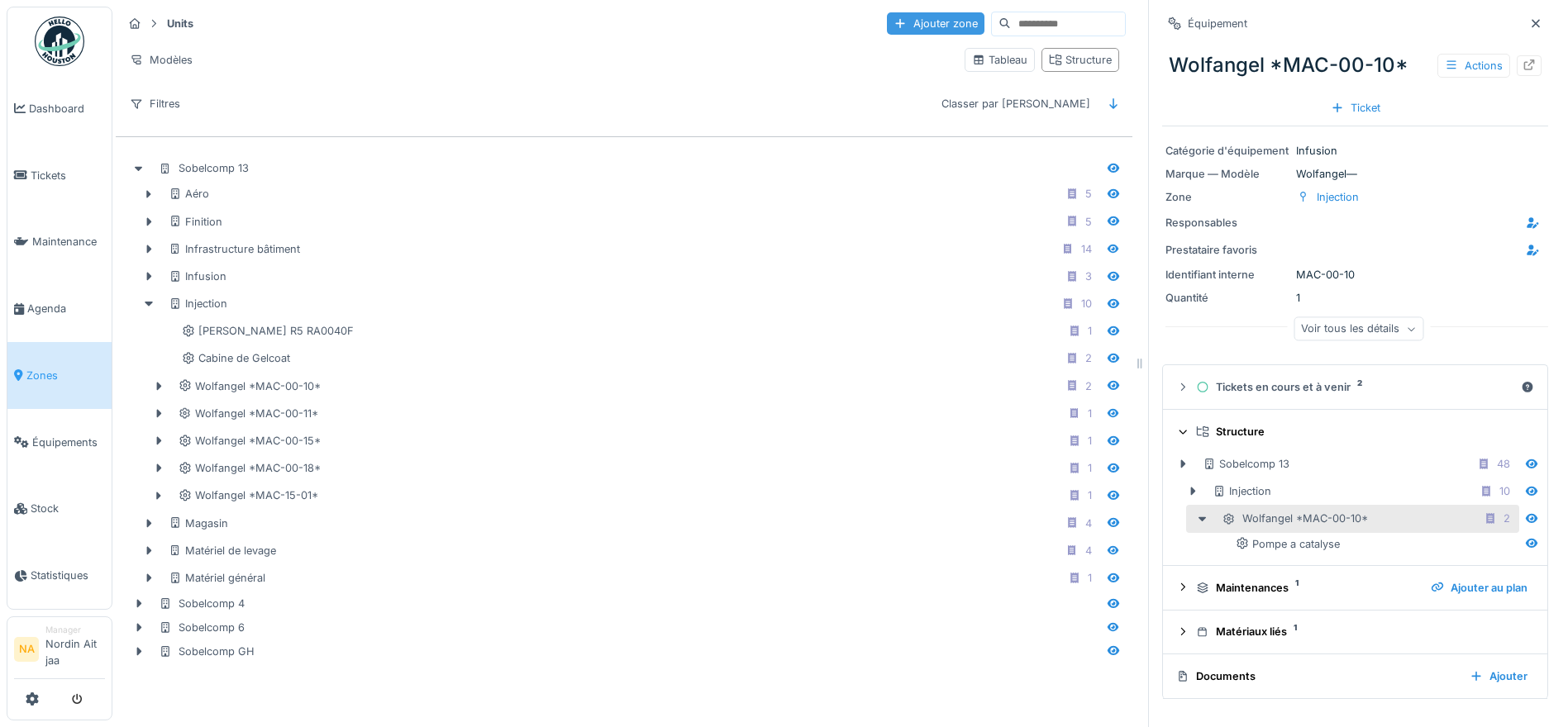
click at [887, 19] on div "Ajouter zone" at bounding box center [935, 24] width 97 height 23
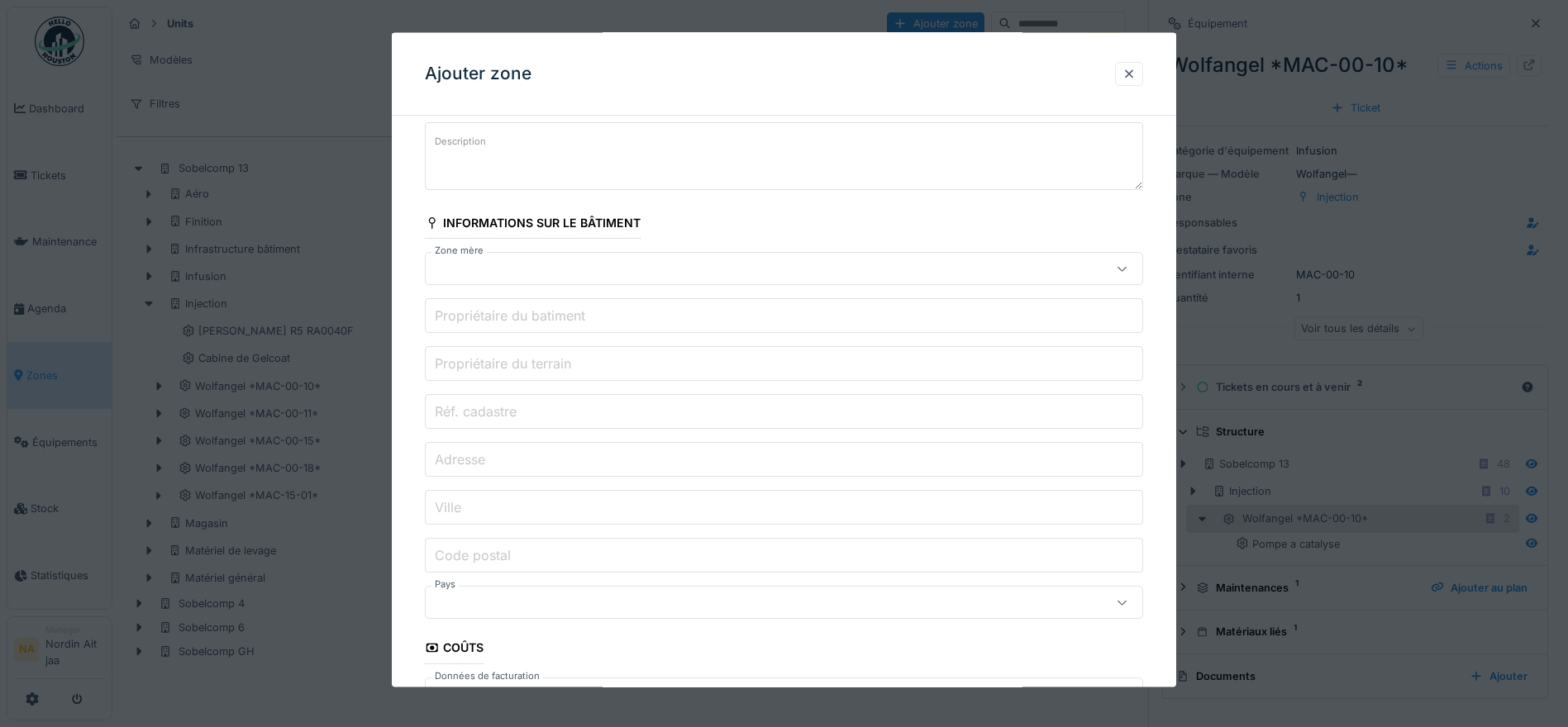
scroll to position [64, 0]
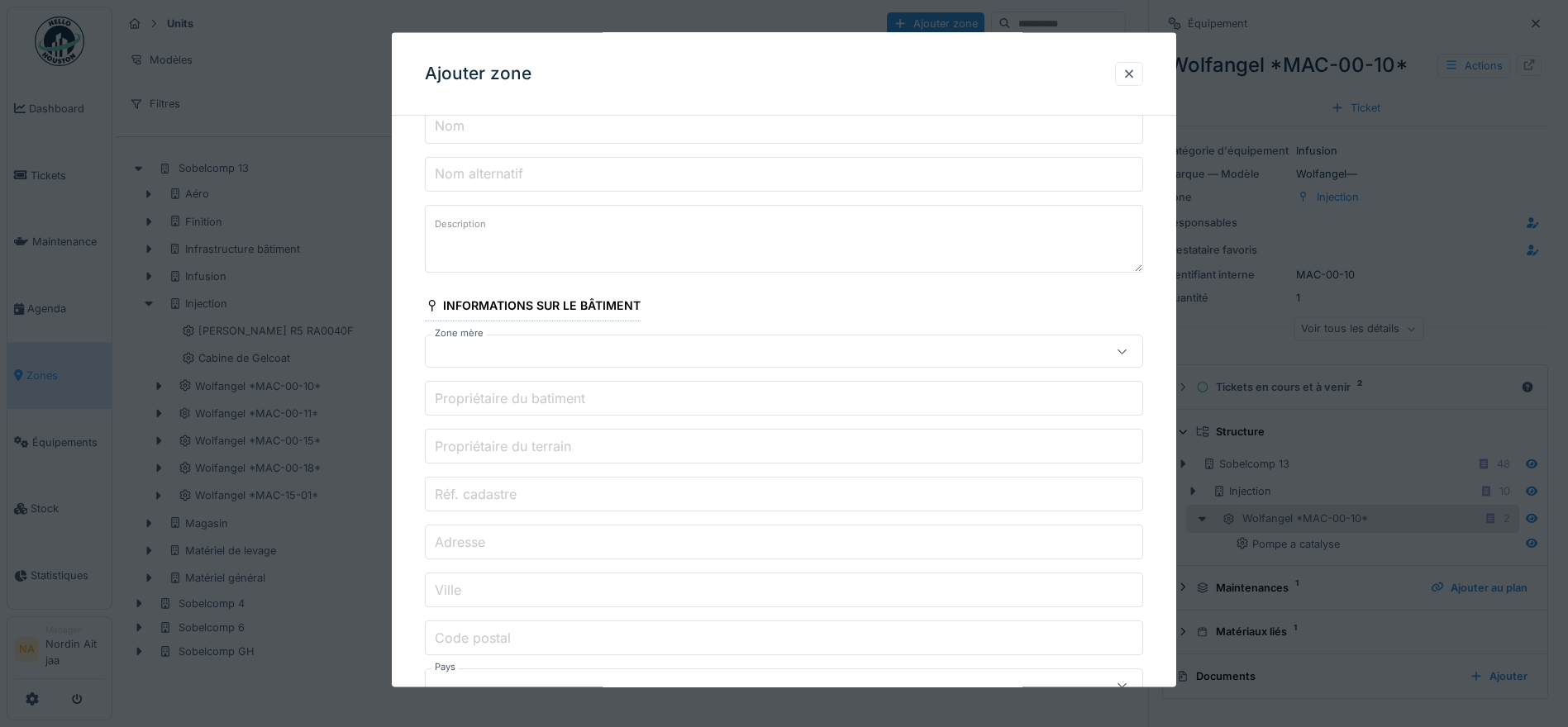
click at [553, 356] on div at bounding box center [742, 351] width 619 height 18
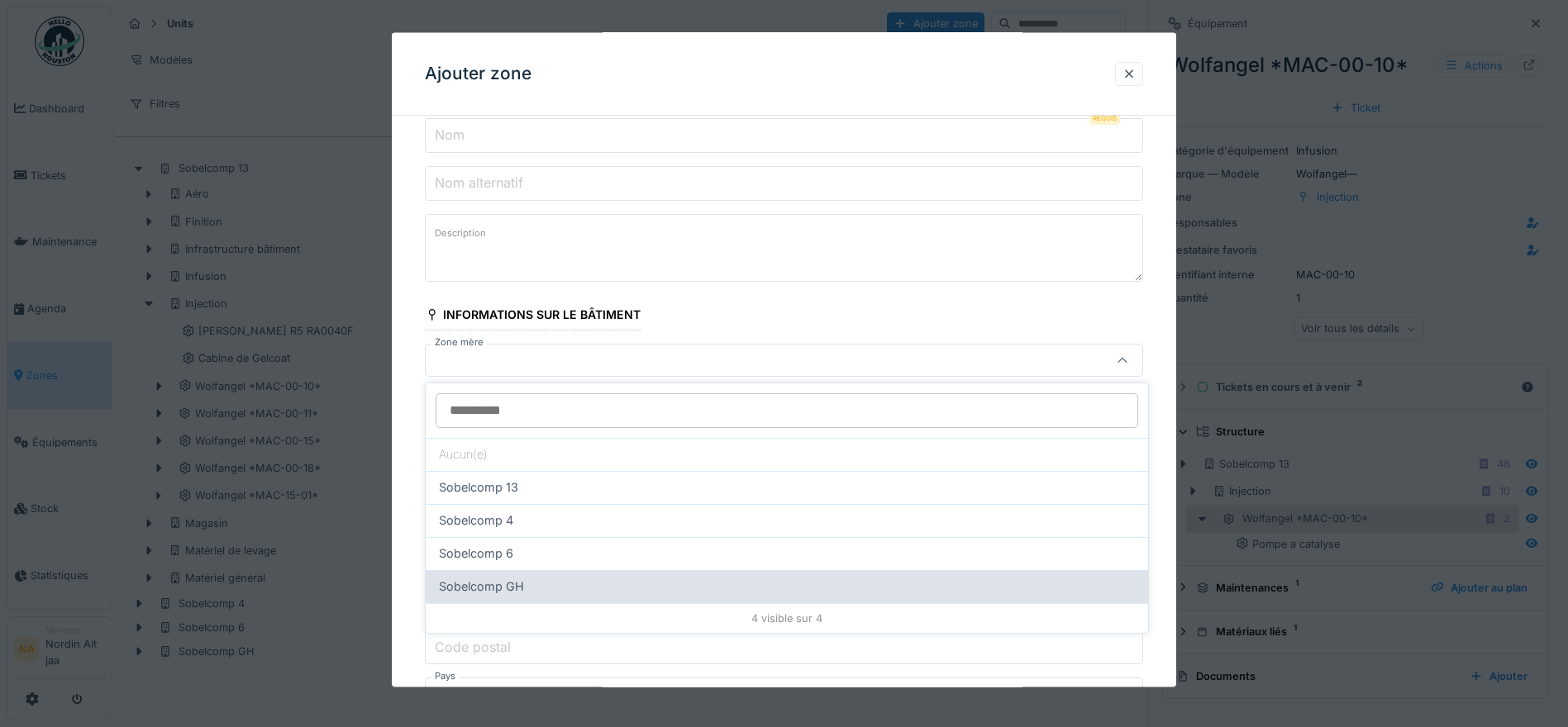
scroll to position [12, 0]
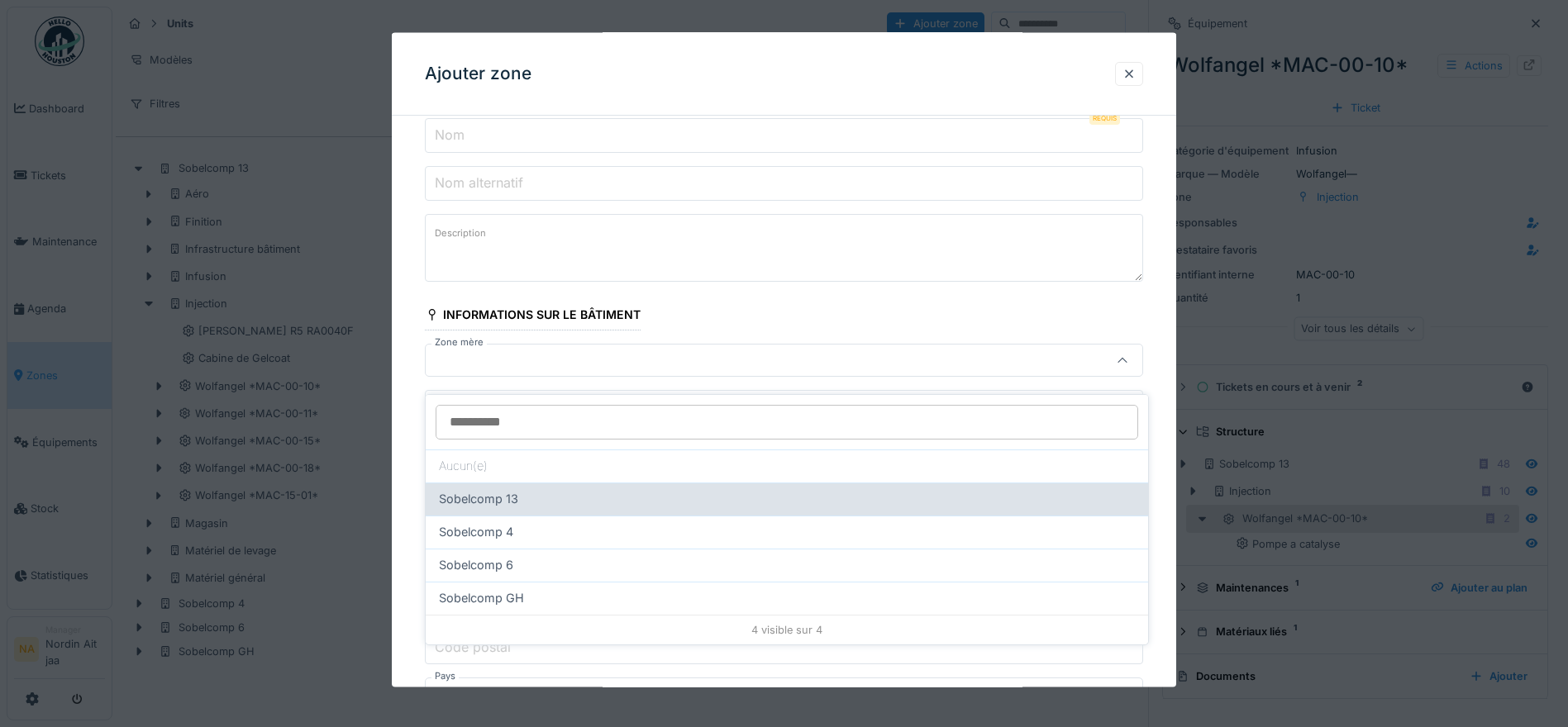
click at [515, 499] on div "Sobelcomp 13" at bounding box center [786, 499] width 722 height 33
type input "*****"
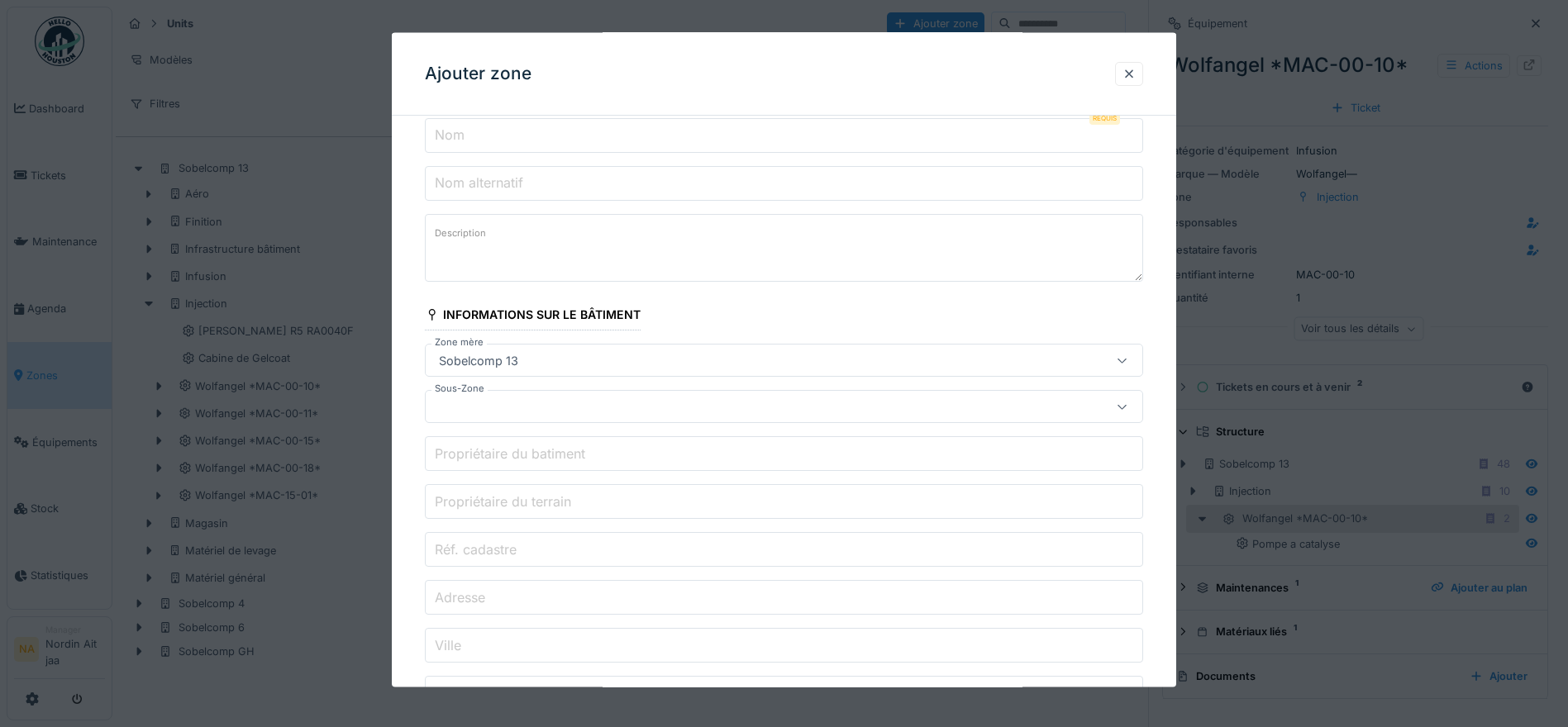
click at [555, 402] on div at bounding box center [742, 406] width 619 height 18
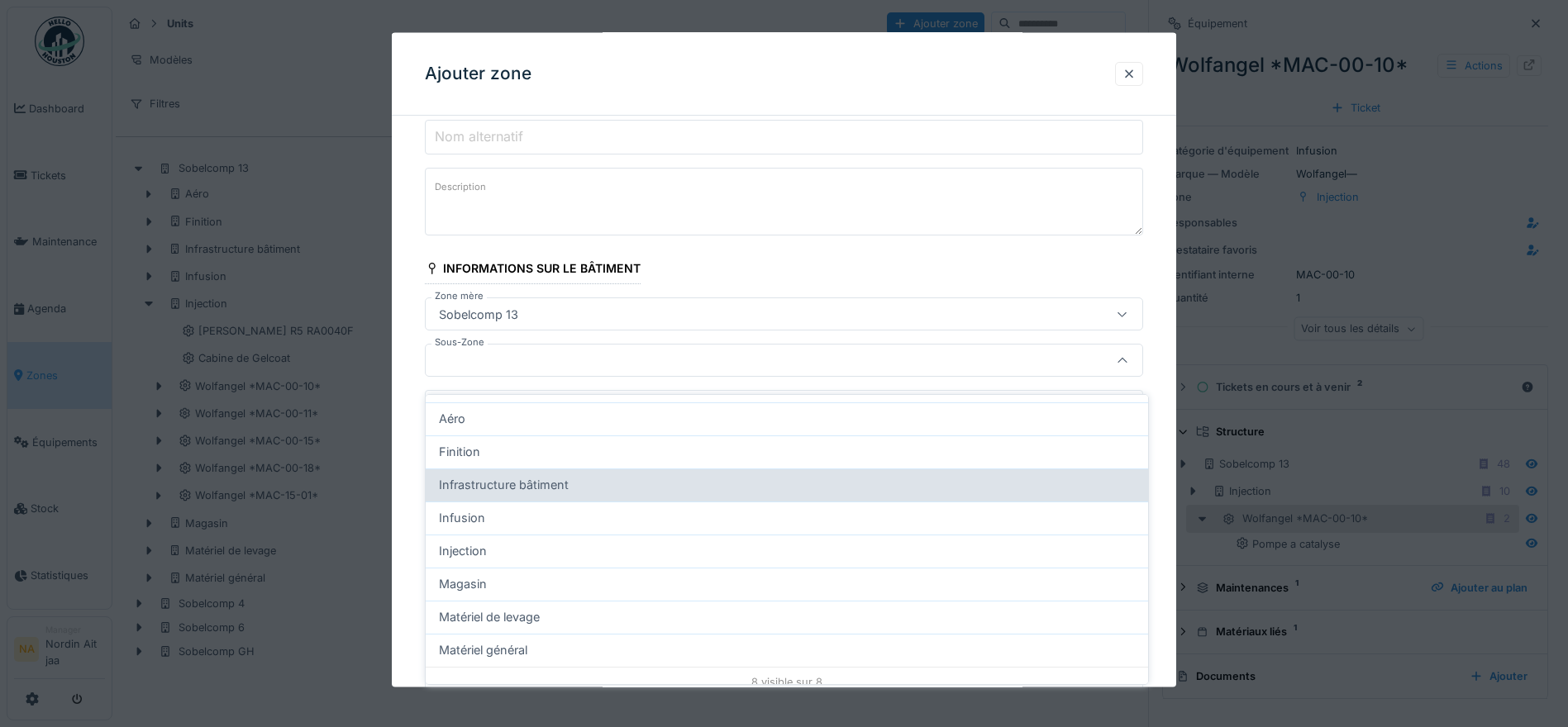
scroll to position [93, 0]
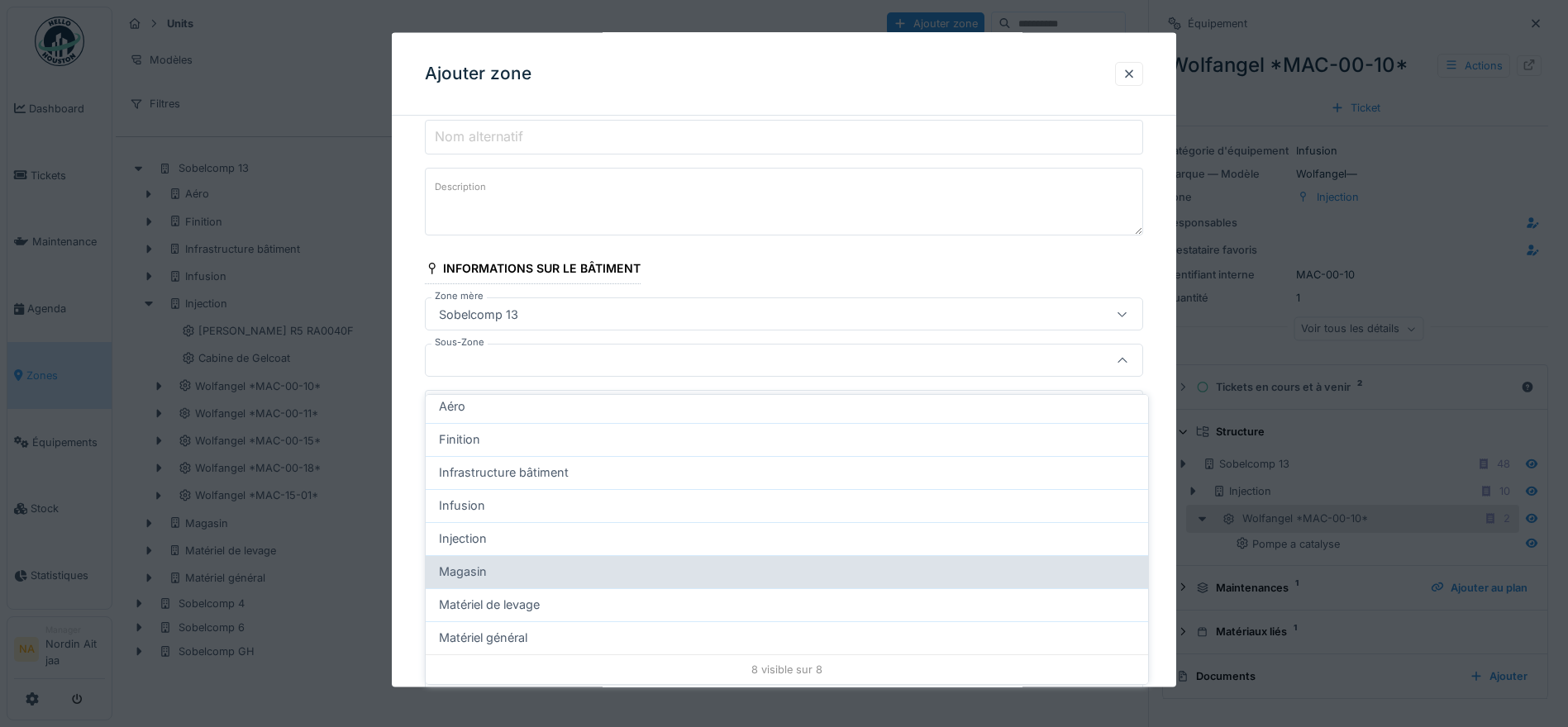
click at [535, 556] on div "Magasin" at bounding box center [786, 572] width 722 height 33
type input "*****"
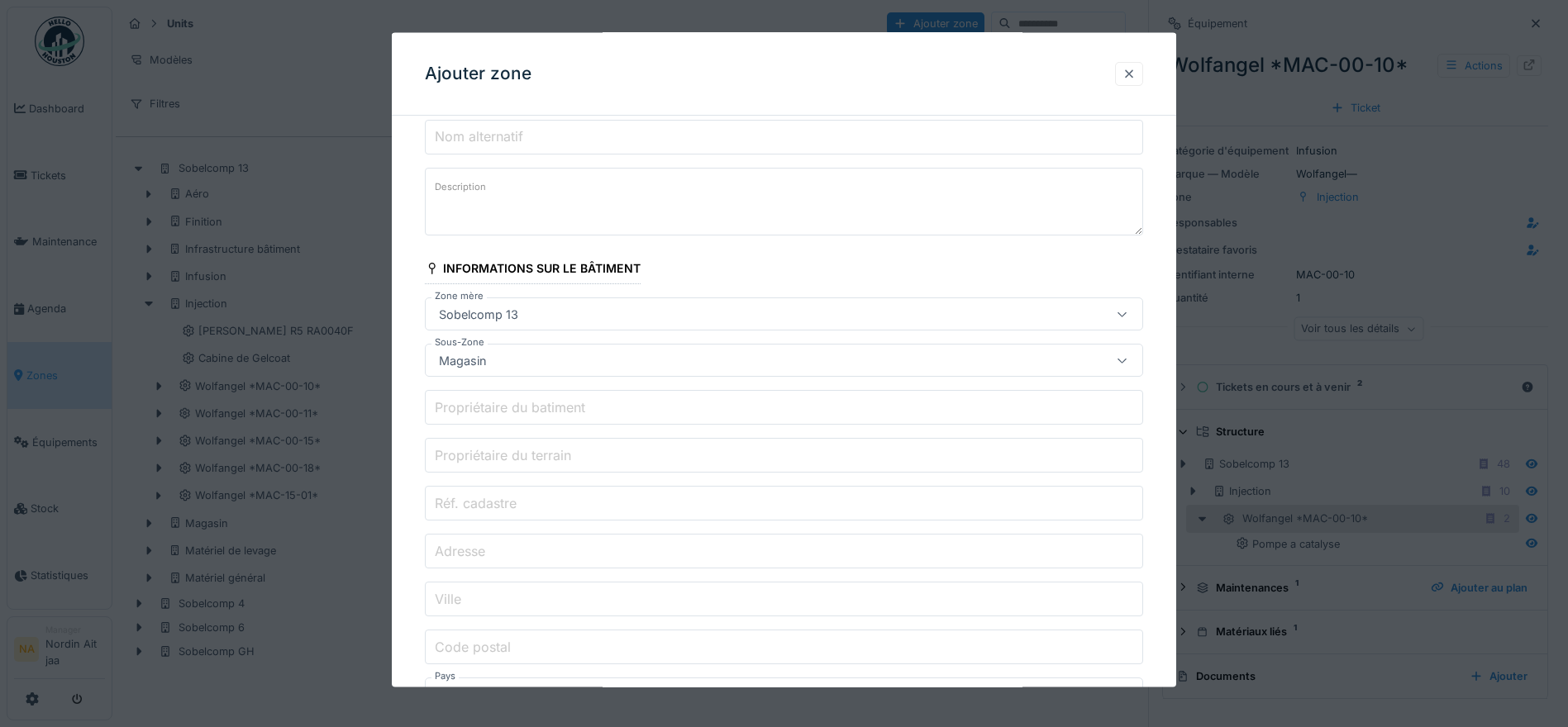
click at [1136, 73] on div at bounding box center [1129, 74] width 13 height 16
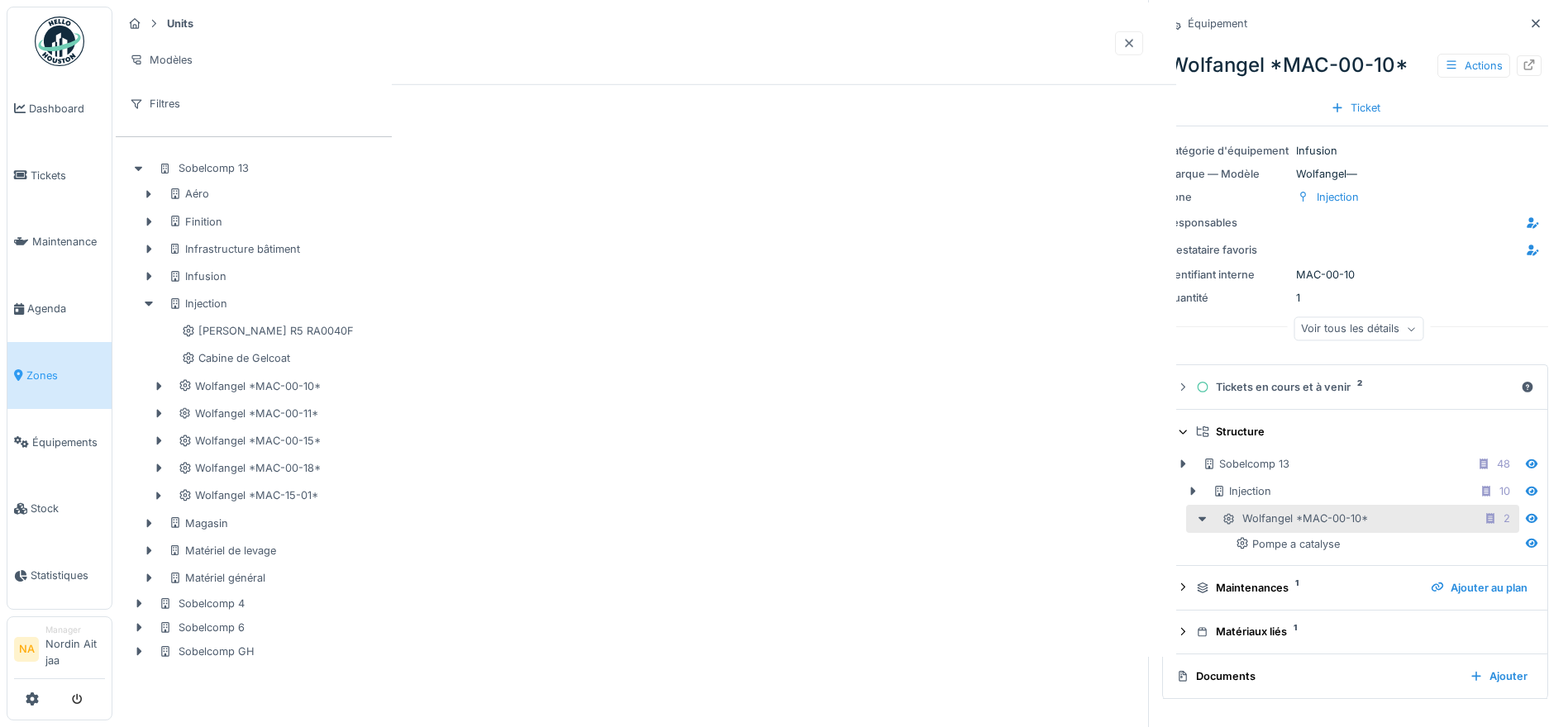
scroll to position [0, 0]
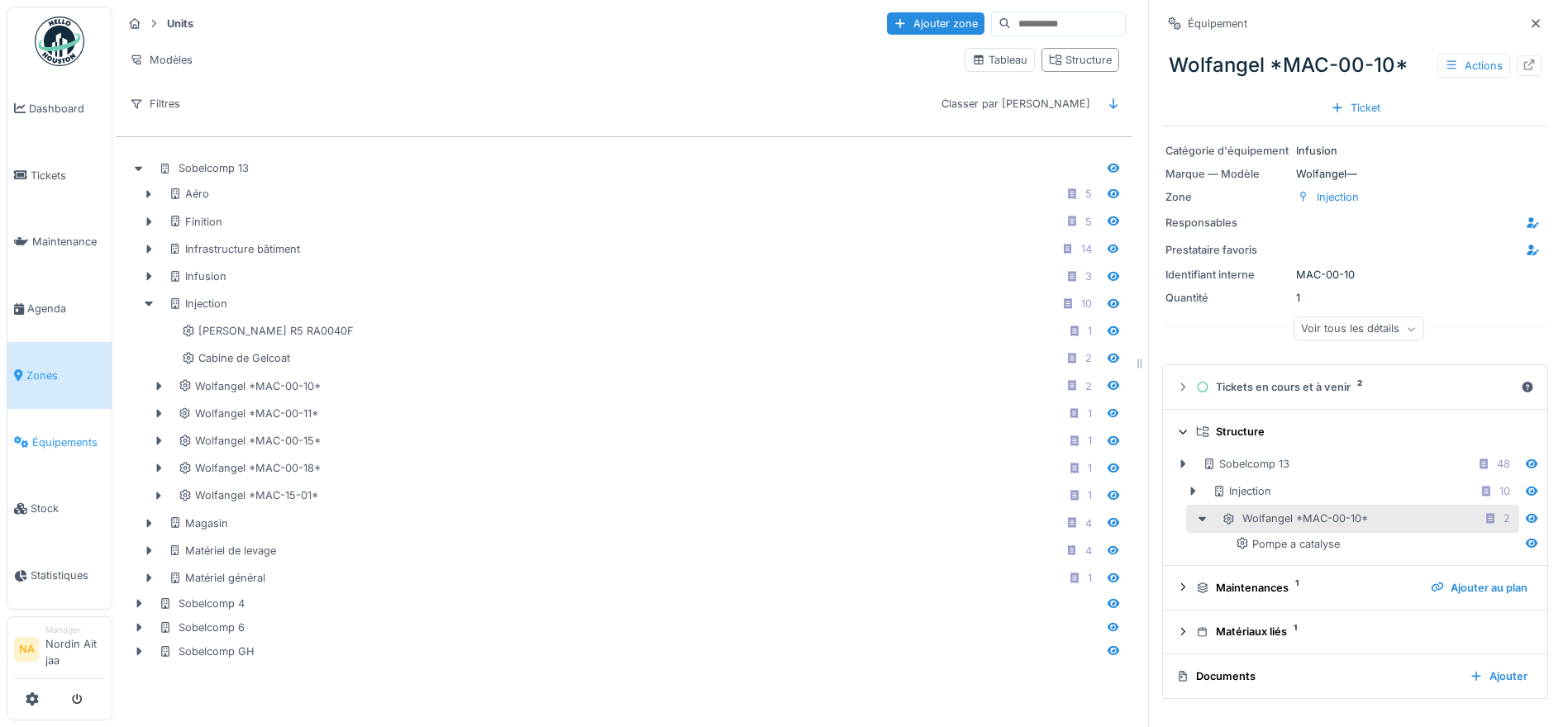
click at [75, 459] on link "Équipements" at bounding box center [60, 442] width 104 height 67
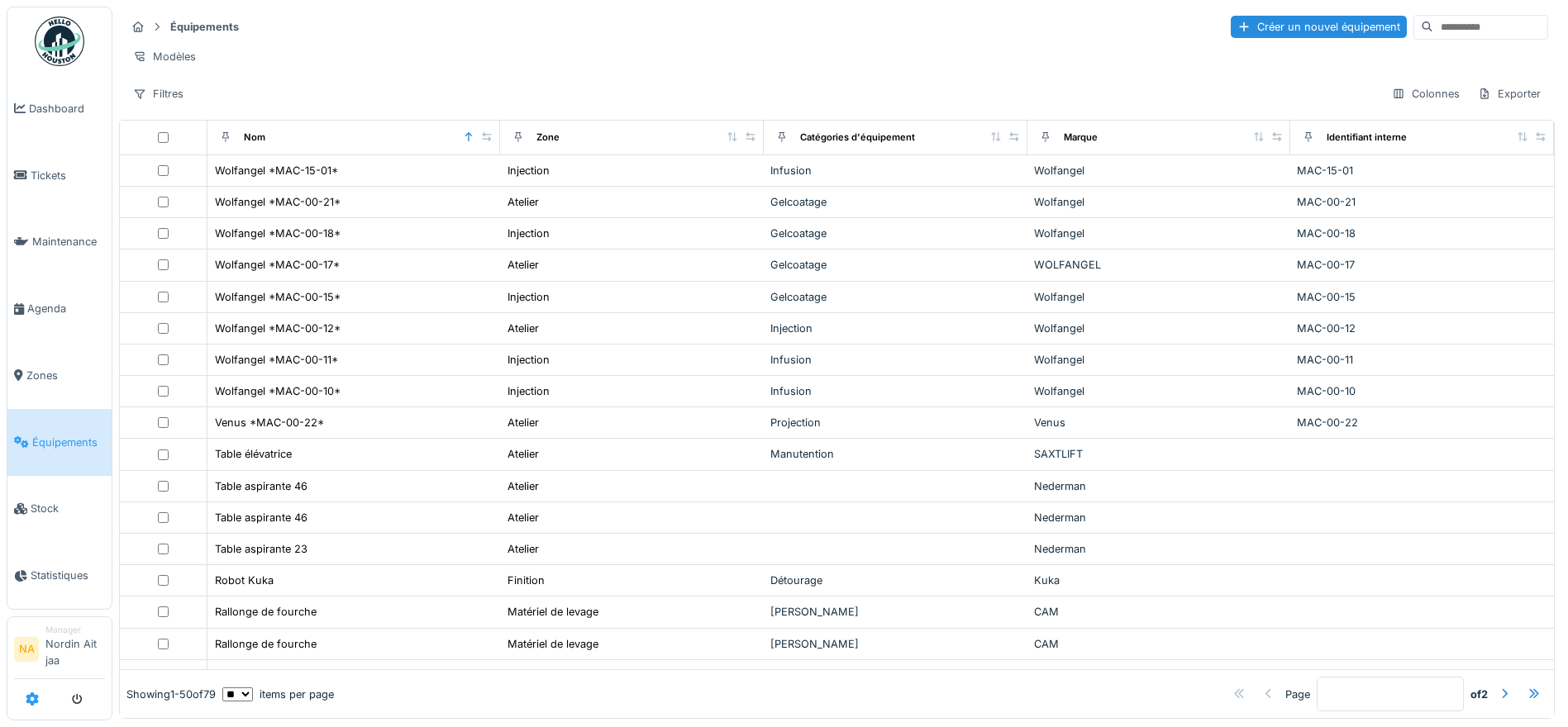
click at [26, 699] on icon at bounding box center [32, 700] width 13 height 13
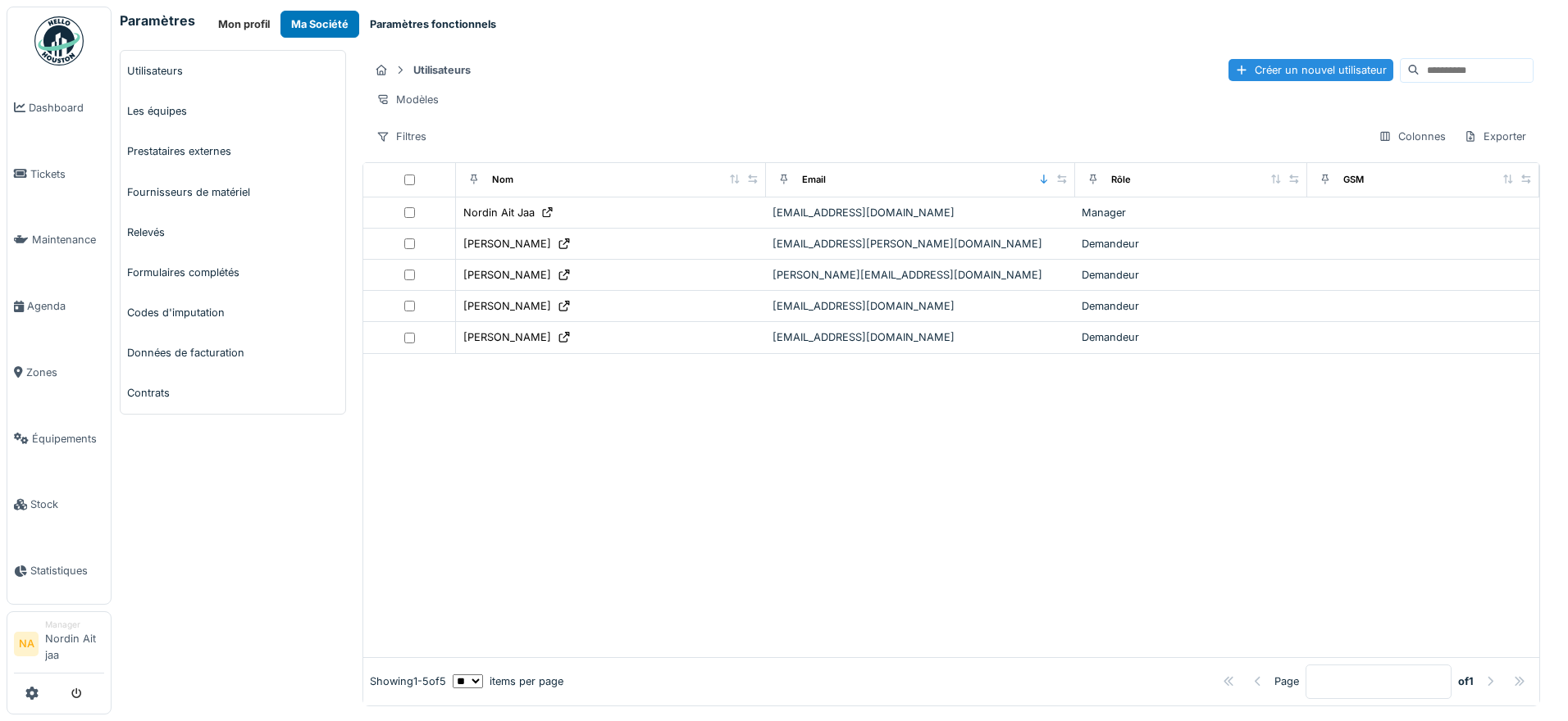
click at [396, 22] on button "Paramètres fonctionnels" at bounding box center [432, 23] width 147 height 27
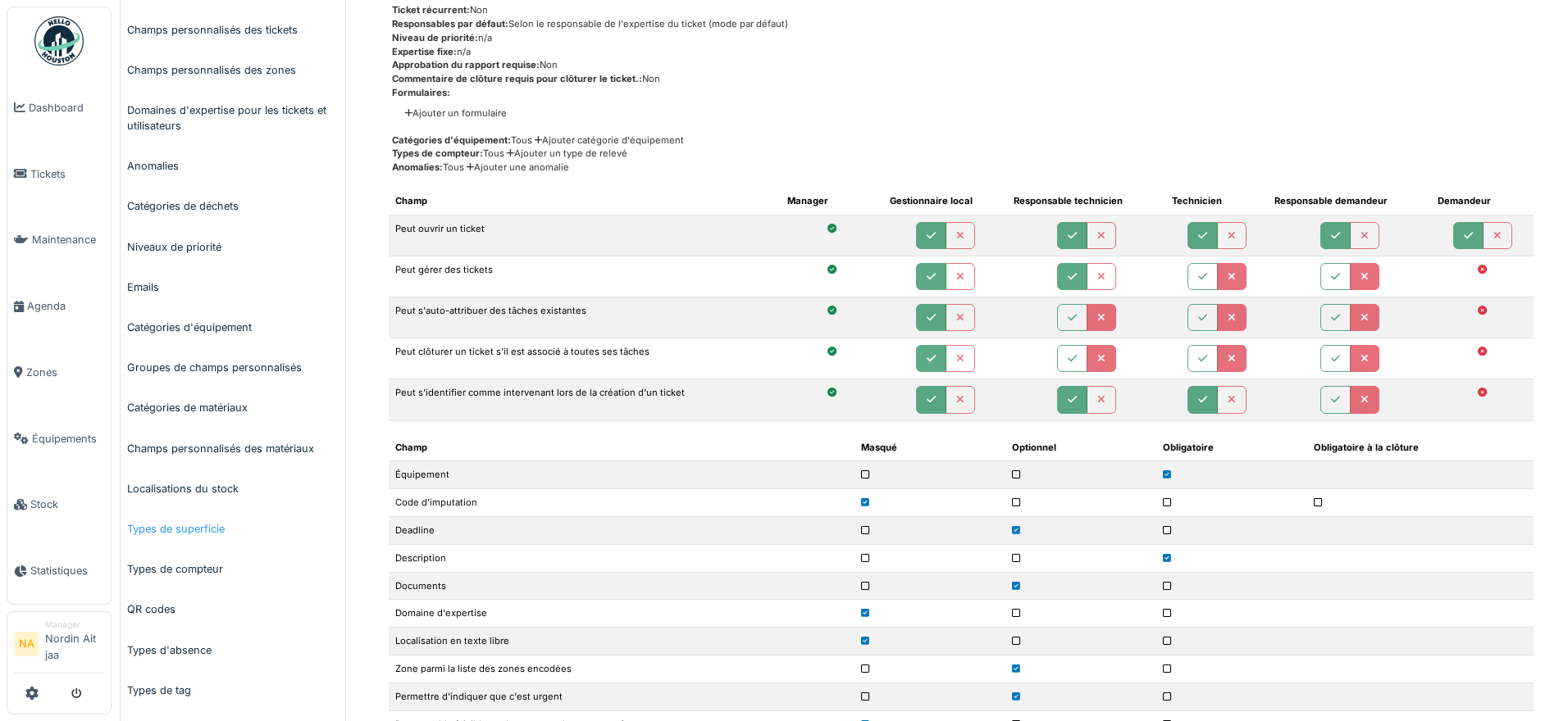
scroll to position [164, 0]
click at [256, 423] on link "Catégories de matériaux" at bounding box center [232, 406] width 224 height 40
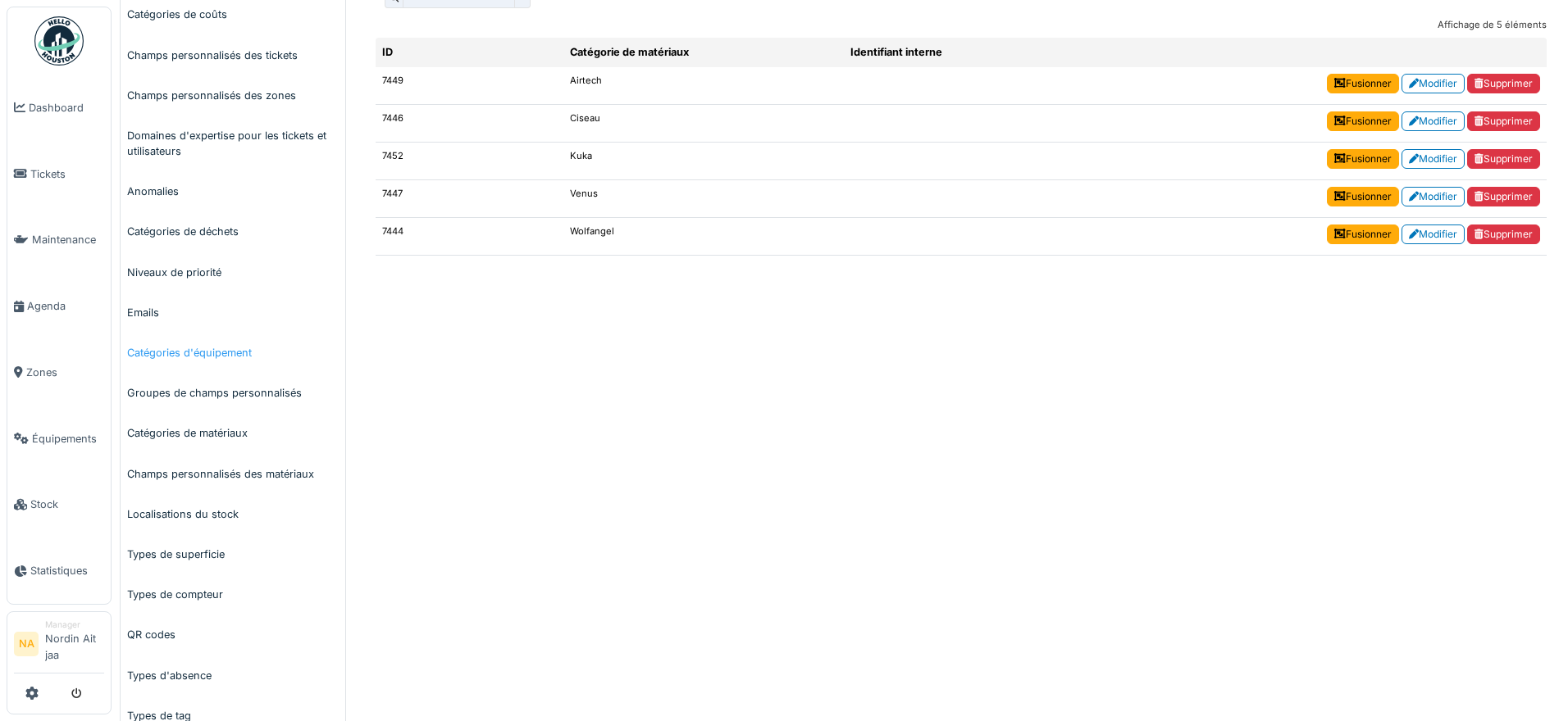
scroll to position [164, 0]
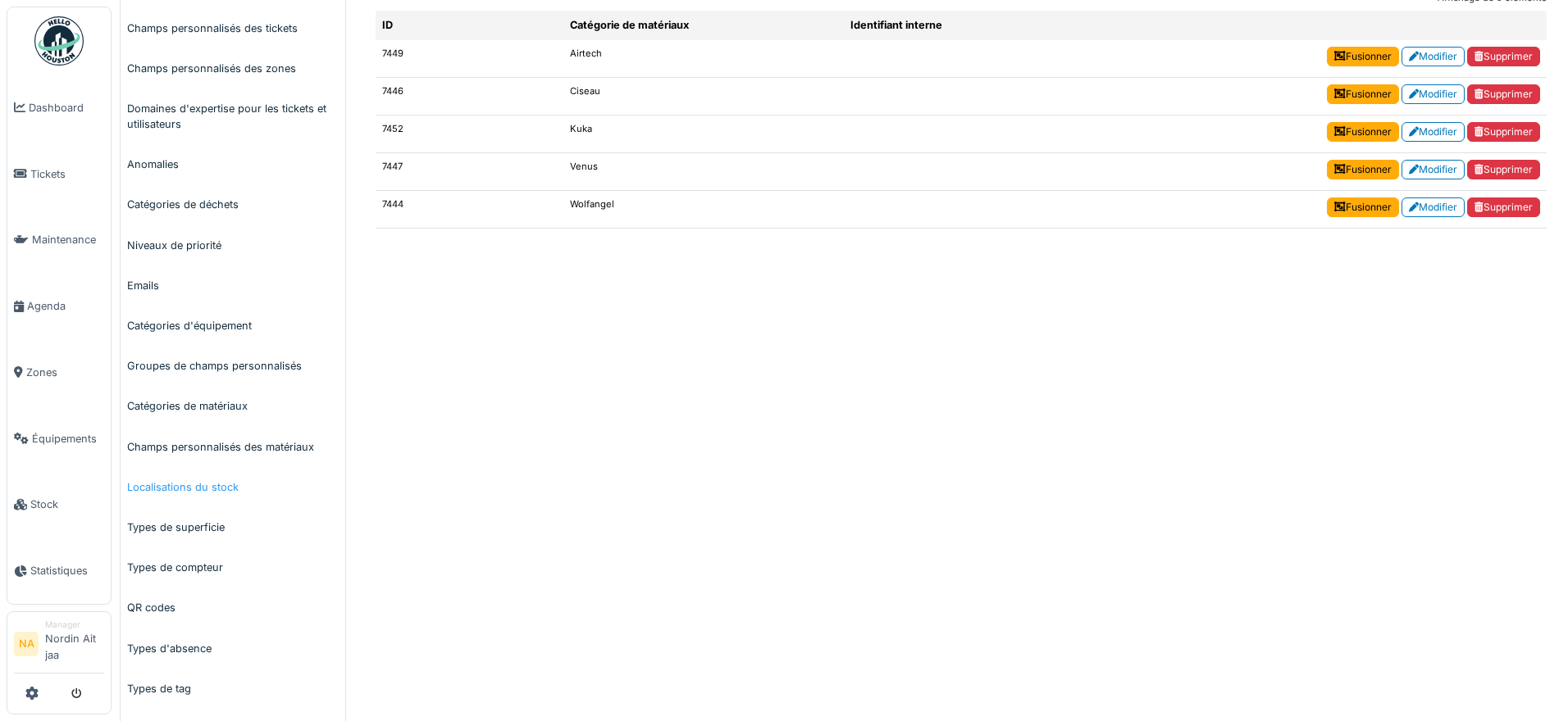
click at [275, 489] on link "Localisations du stock" at bounding box center [232, 487] width 224 height 40
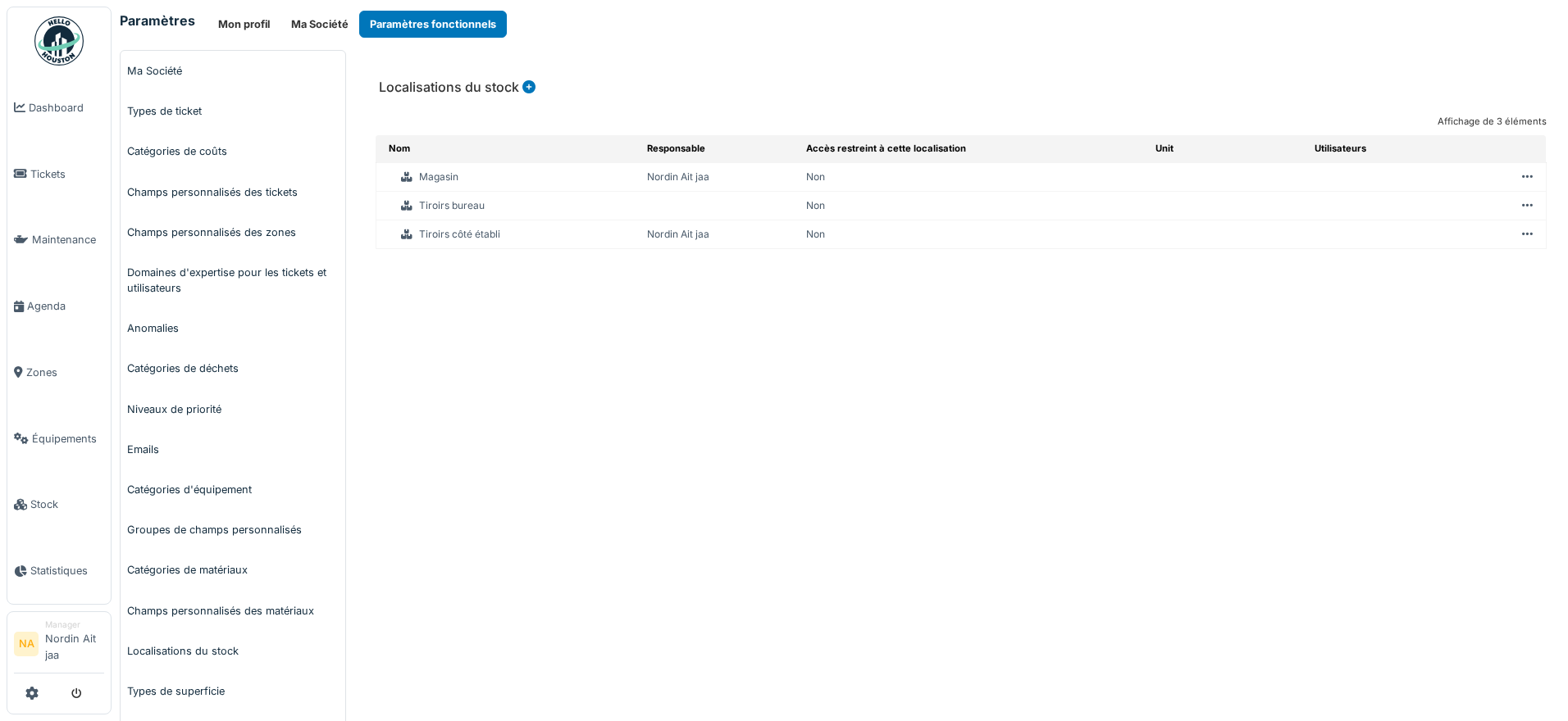
click at [1522, 235] on icon at bounding box center [1527, 235] width 10 height 1
click at [1436, 248] on li "Modifier" at bounding box center [1405, 248] width 228 height 26
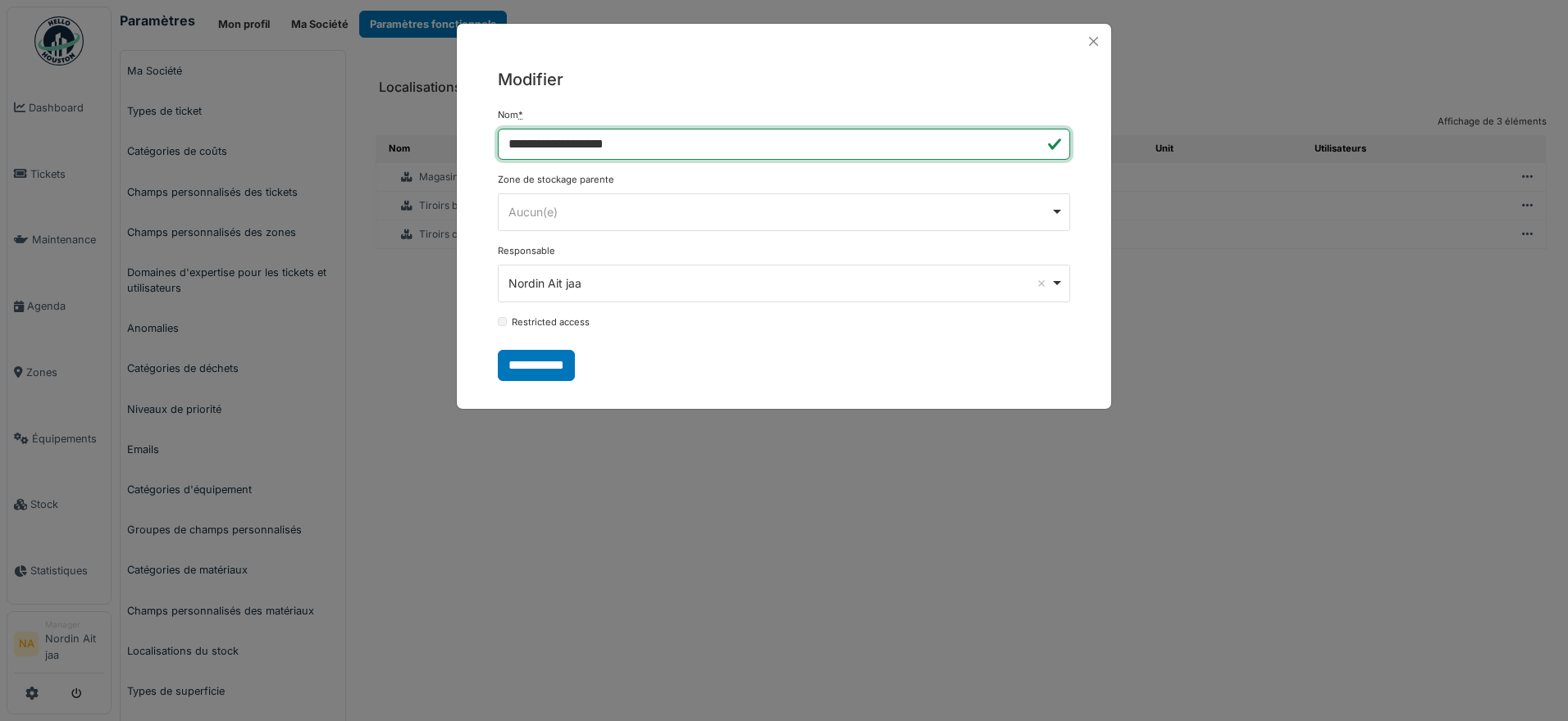
drag, startPoint x: 1436, startPoint y: 248, endPoint x: 724, endPoint y: 150, distance: 718.7
click at [724, 150] on input "**********" at bounding box center [784, 144] width 573 height 31
drag, startPoint x: 724, startPoint y: 150, endPoint x: 303, endPoint y: 106, distance: 423.3
click at [303, 106] on div "**********" at bounding box center [784, 360] width 1568 height 721
type input "**********"
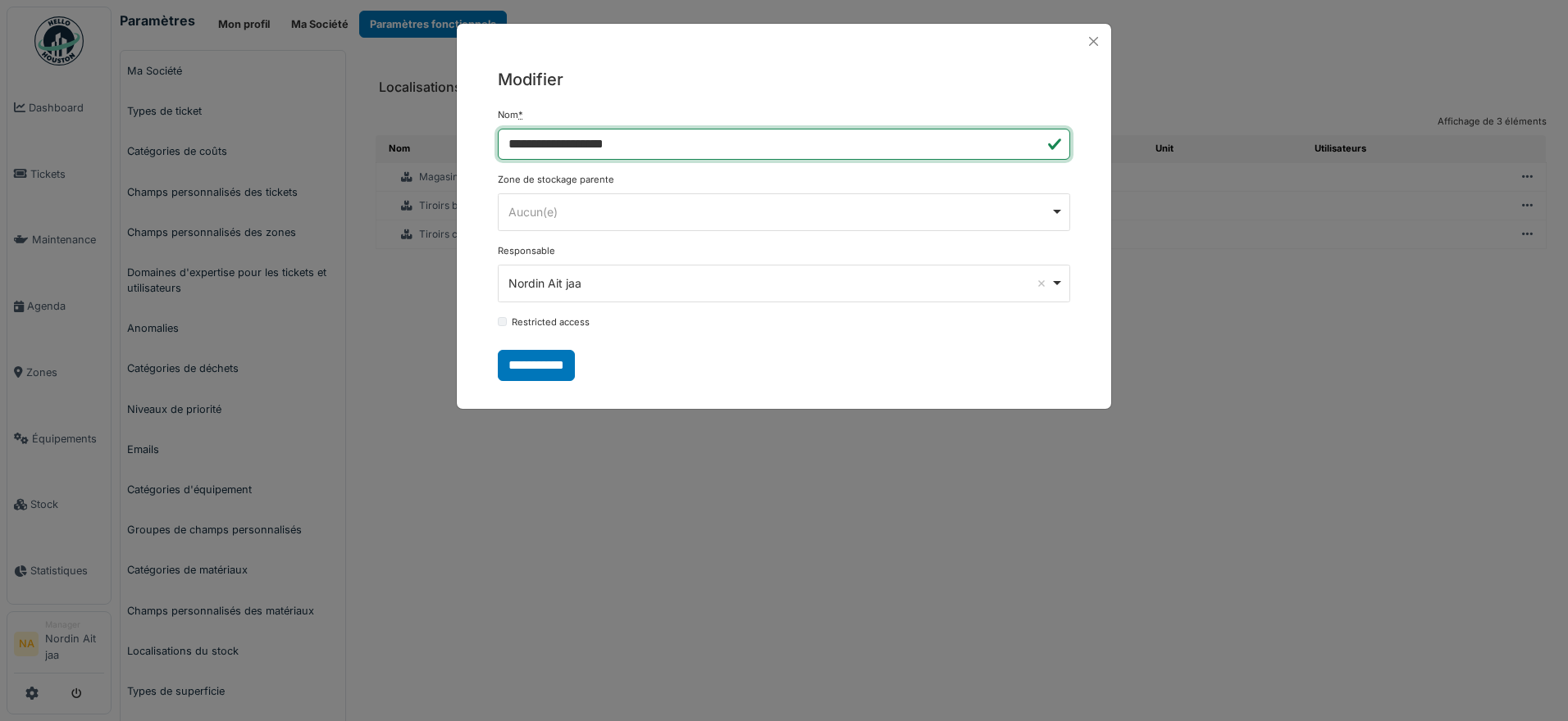
click at [631, 216] on div "Aucun(e) Remove item" at bounding box center [778, 212] width 542 height 17
click at [534, 364] on input "**********" at bounding box center [536, 365] width 77 height 31
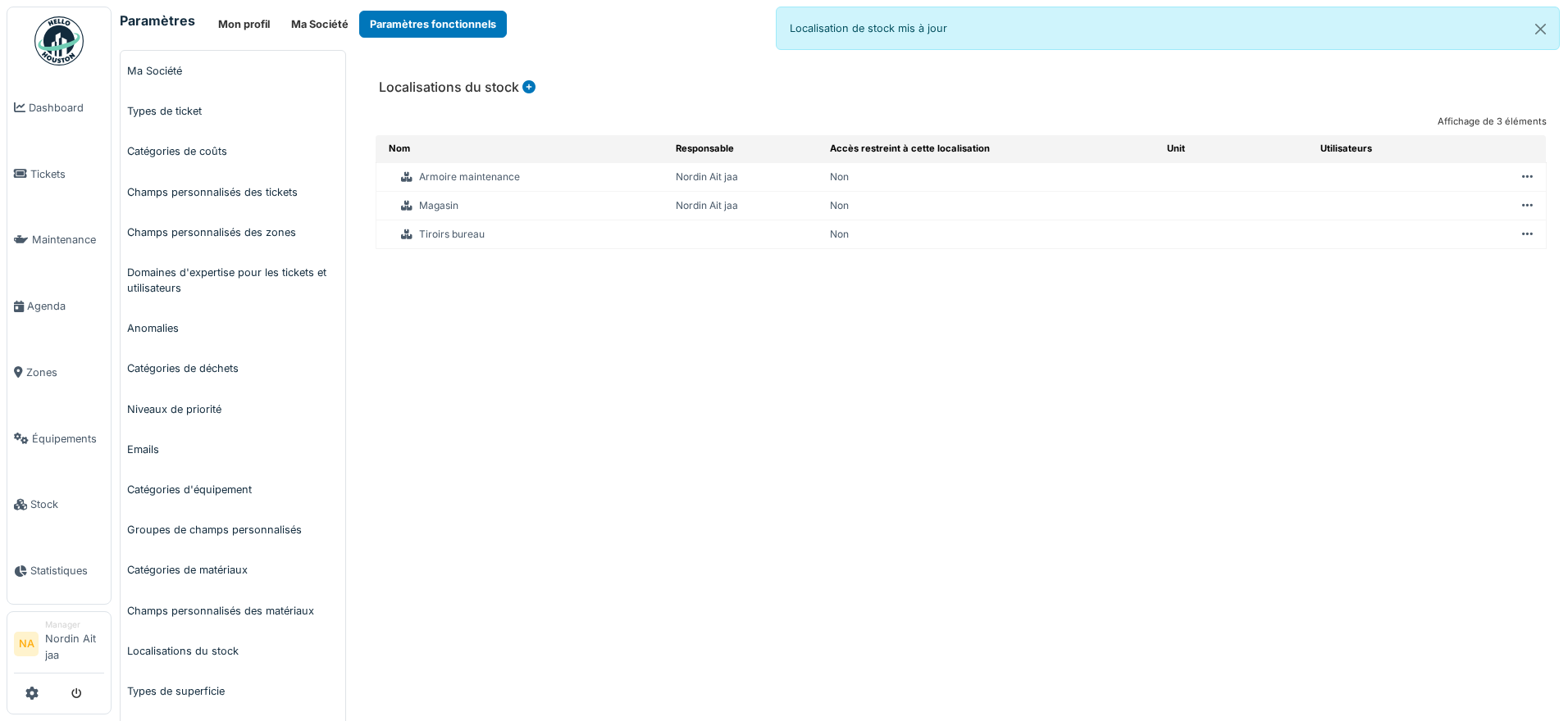
click at [1522, 235] on icon at bounding box center [1527, 235] width 10 height 1
click at [1453, 237] on li "Modifier" at bounding box center [1405, 248] width 228 height 26
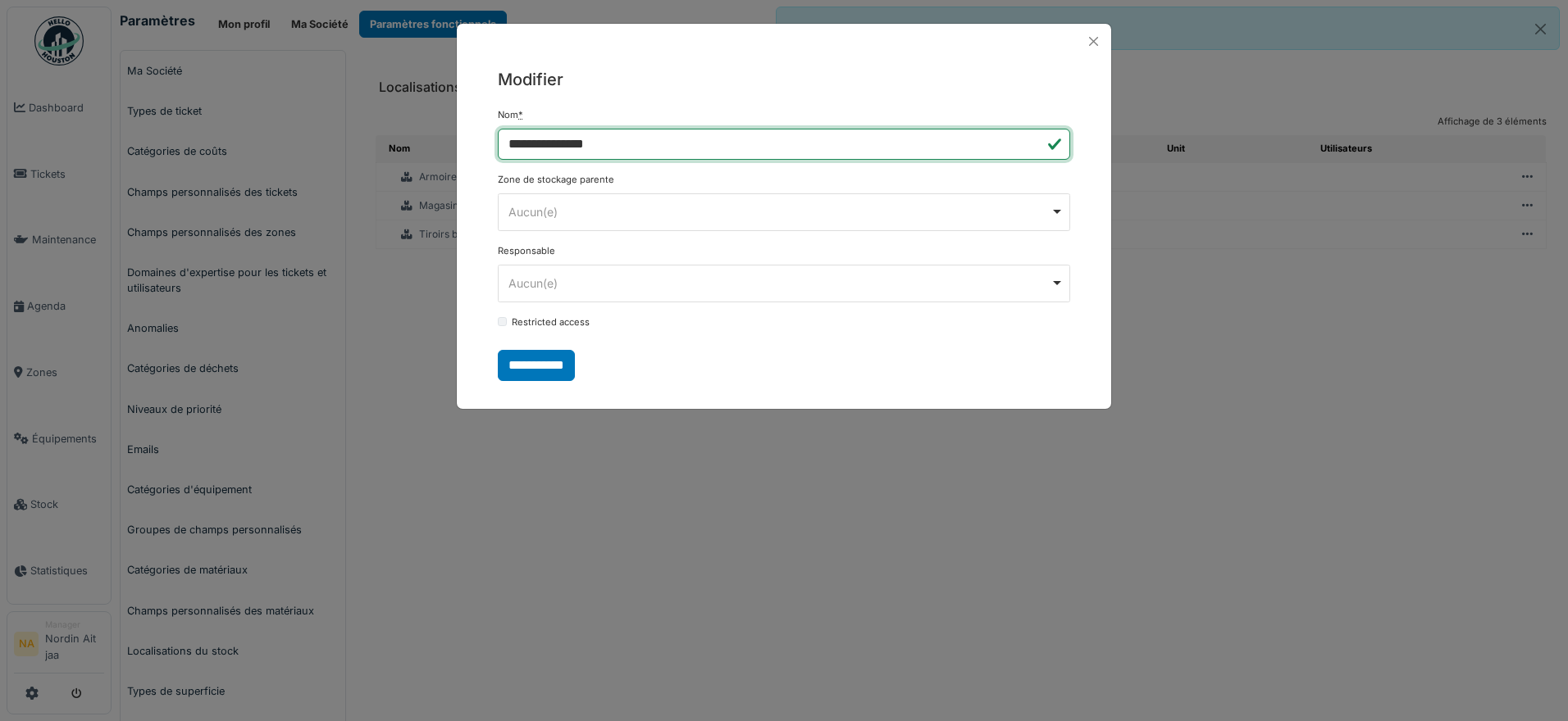
click at [698, 147] on input "**********" at bounding box center [784, 144] width 573 height 31
drag, startPoint x: 698, startPoint y: 147, endPoint x: 155, endPoint y: 132, distance: 543.2
click at [161, 134] on div "**********" at bounding box center [784, 360] width 1568 height 721
type input "**********"
click at [551, 363] on input "**********" at bounding box center [536, 365] width 77 height 31
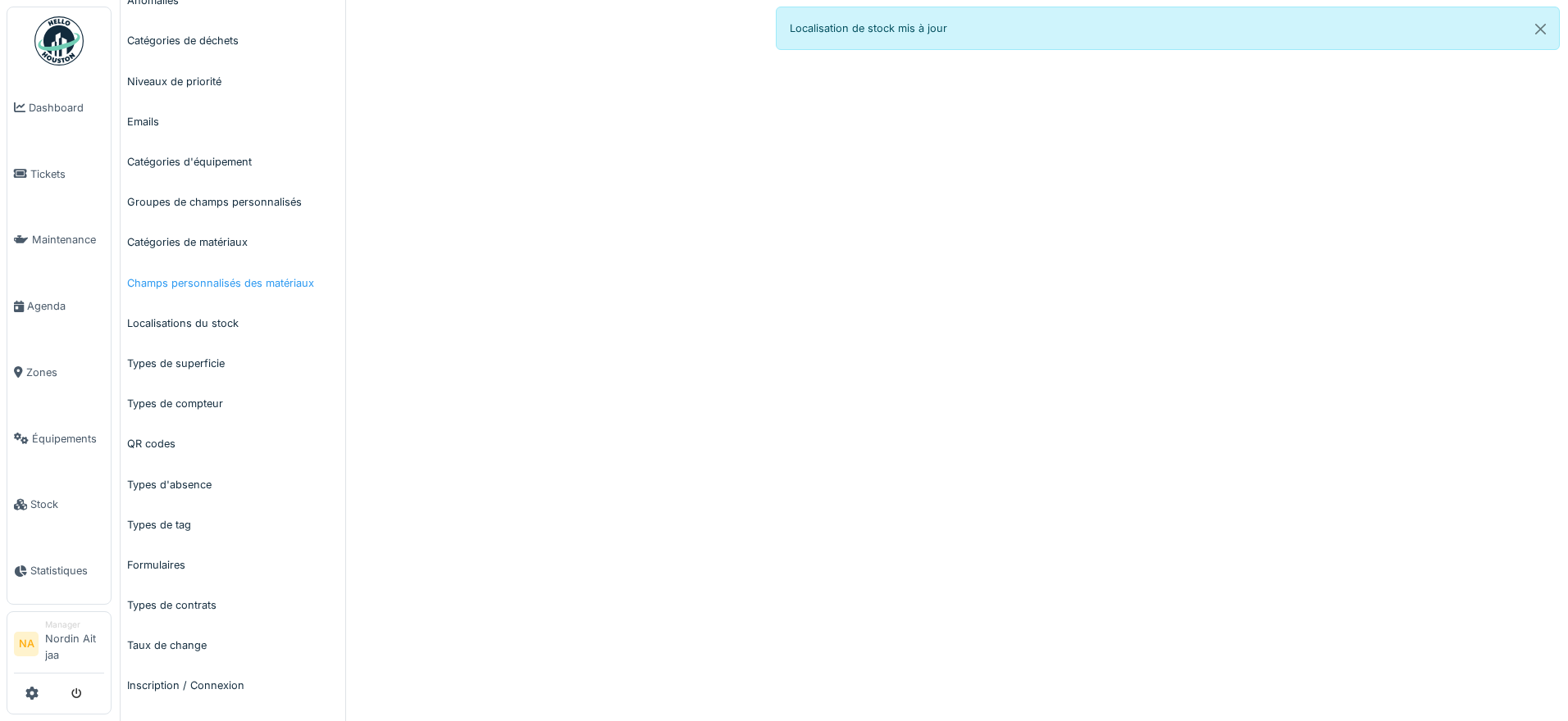
scroll to position [378, 0]
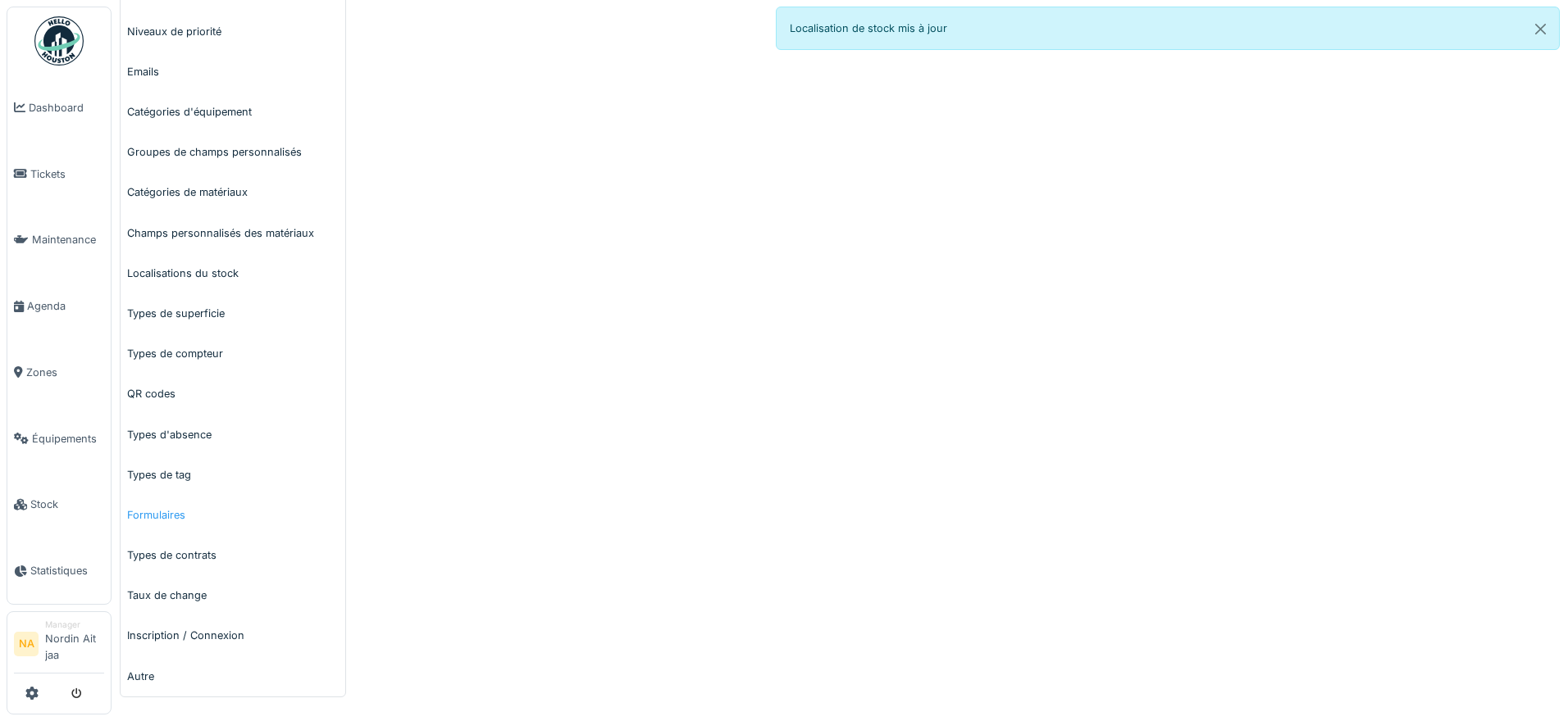
click at [245, 516] on link "Formulaires" at bounding box center [232, 514] width 224 height 40
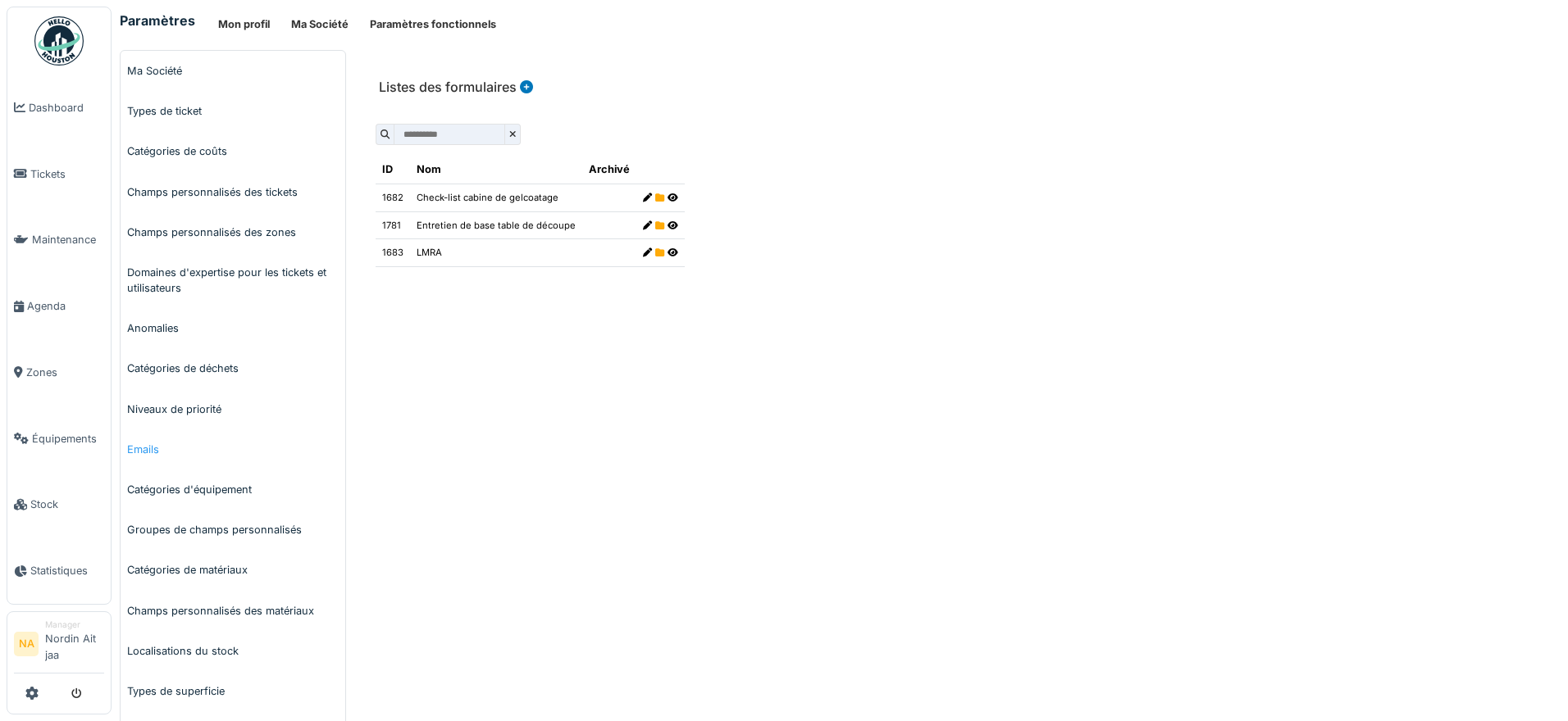
click at [235, 438] on link "Emails" at bounding box center [232, 450] width 224 height 40
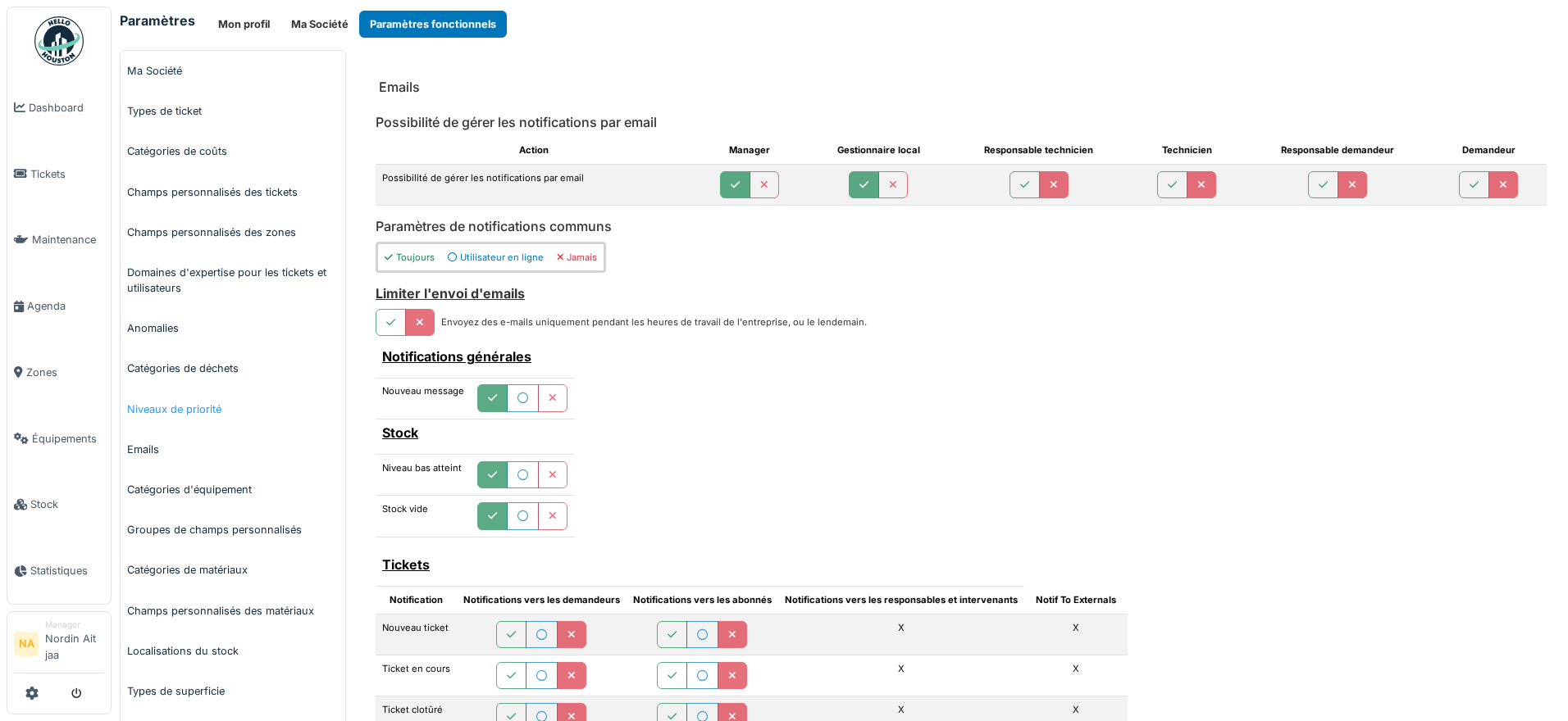
click at [237, 423] on link "Niveaux de priorité" at bounding box center [232, 409] width 224 height 40
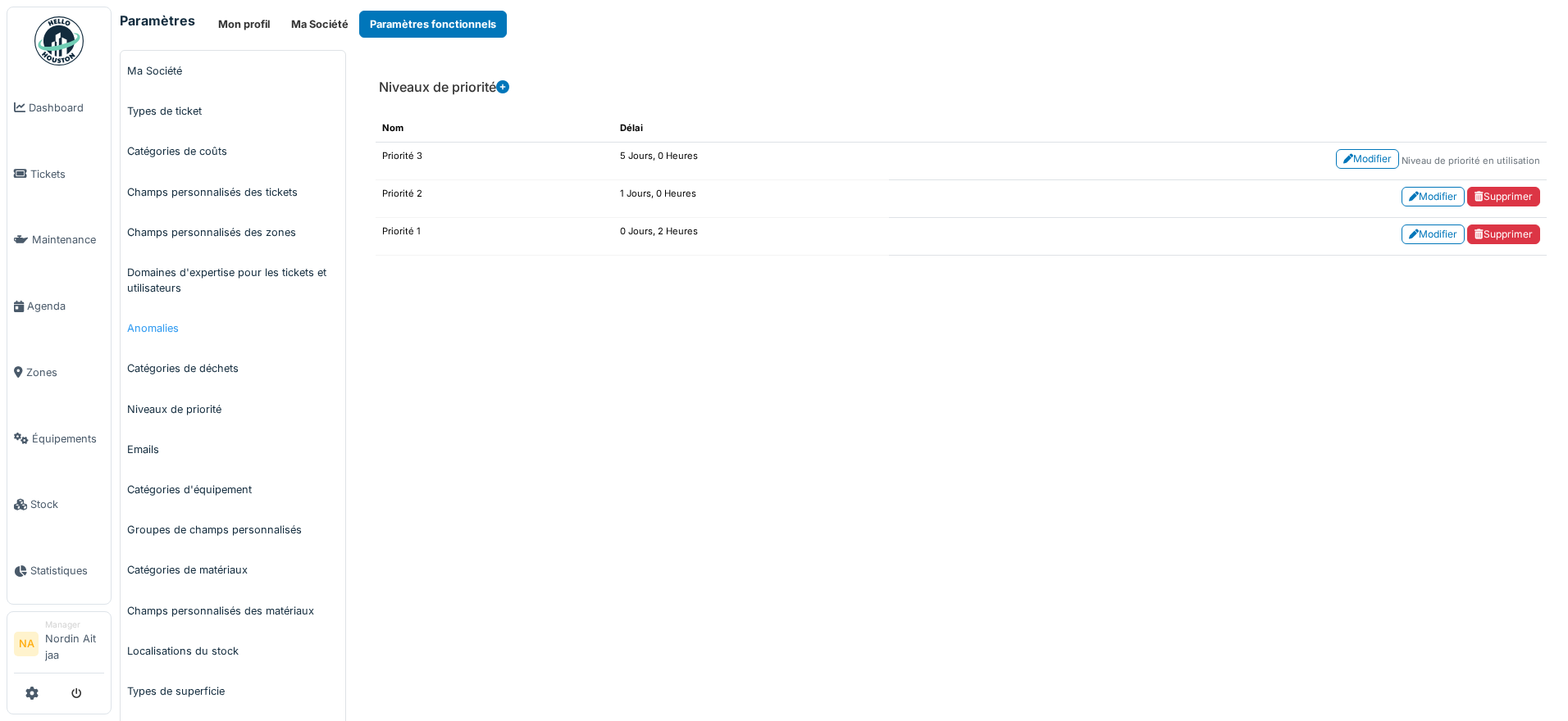
click at [269, 338] on link "Anomalies" at bounding box center [232, 328] width 224 height 40
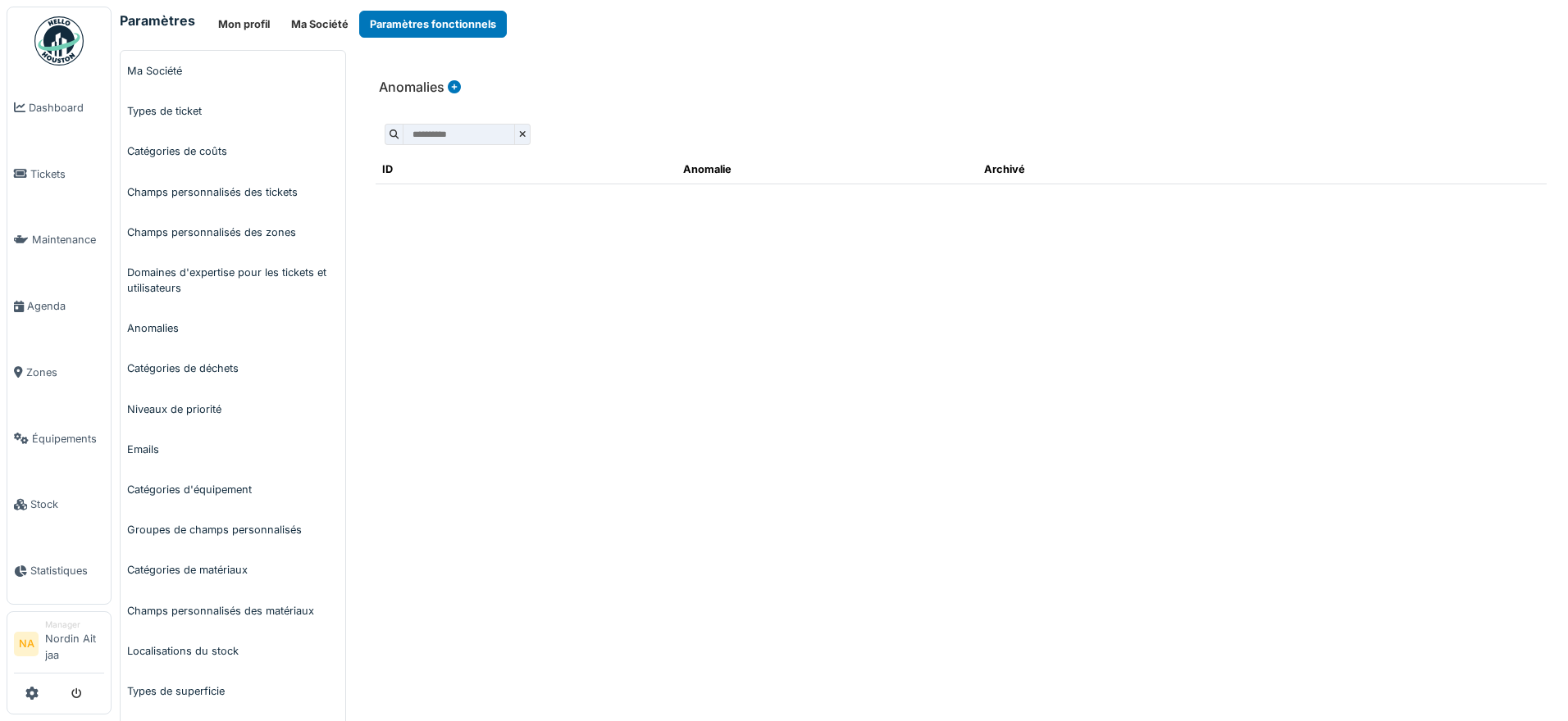
click at [448, 88] on icon at bounding box center [454, 87] width 13 height 13
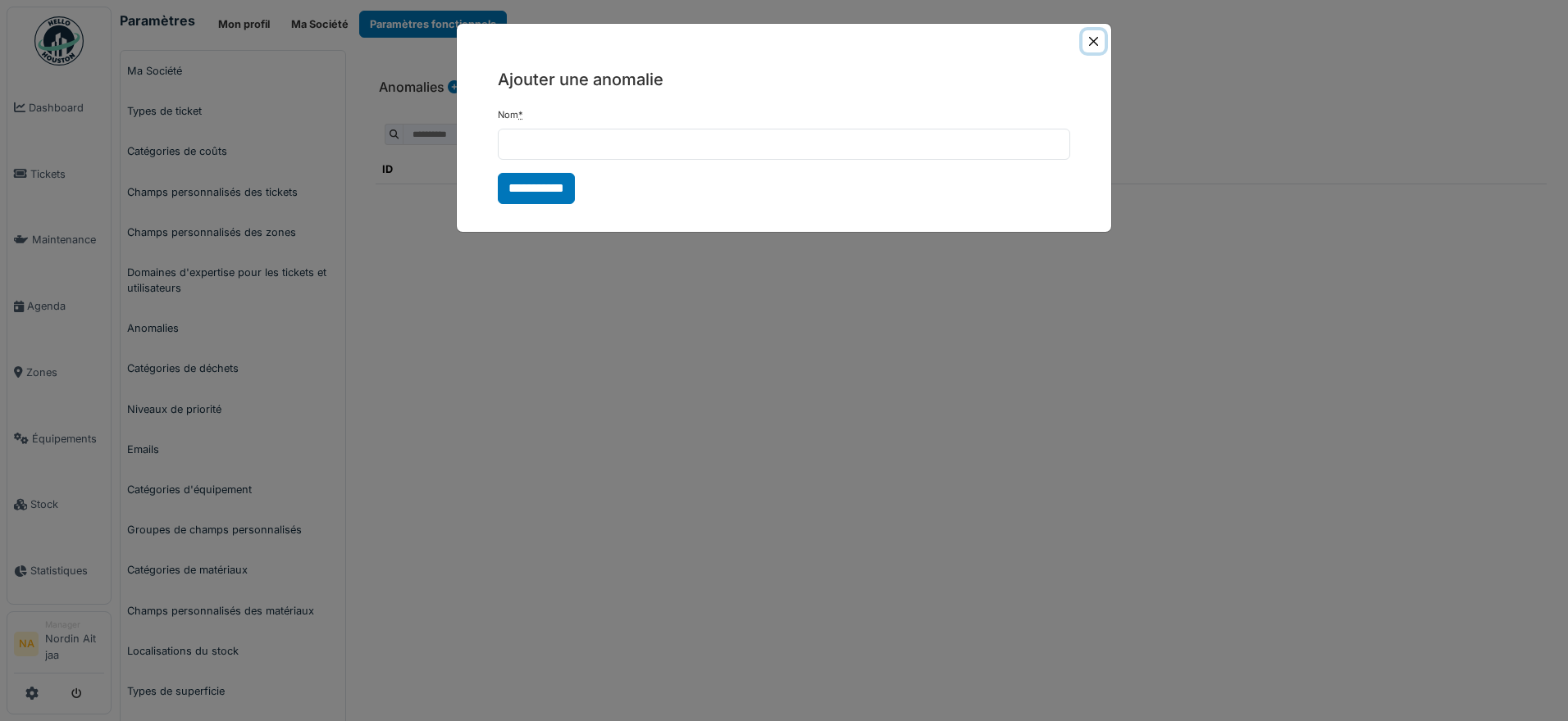
drag, startPoint x: 1094, startPoint y: 42, endPoint x: 1012, endPoint y: 52, distance: 82.6
click at [1094, 43] on button "Close" at bounding box center [1094, 41] width 23 height 23
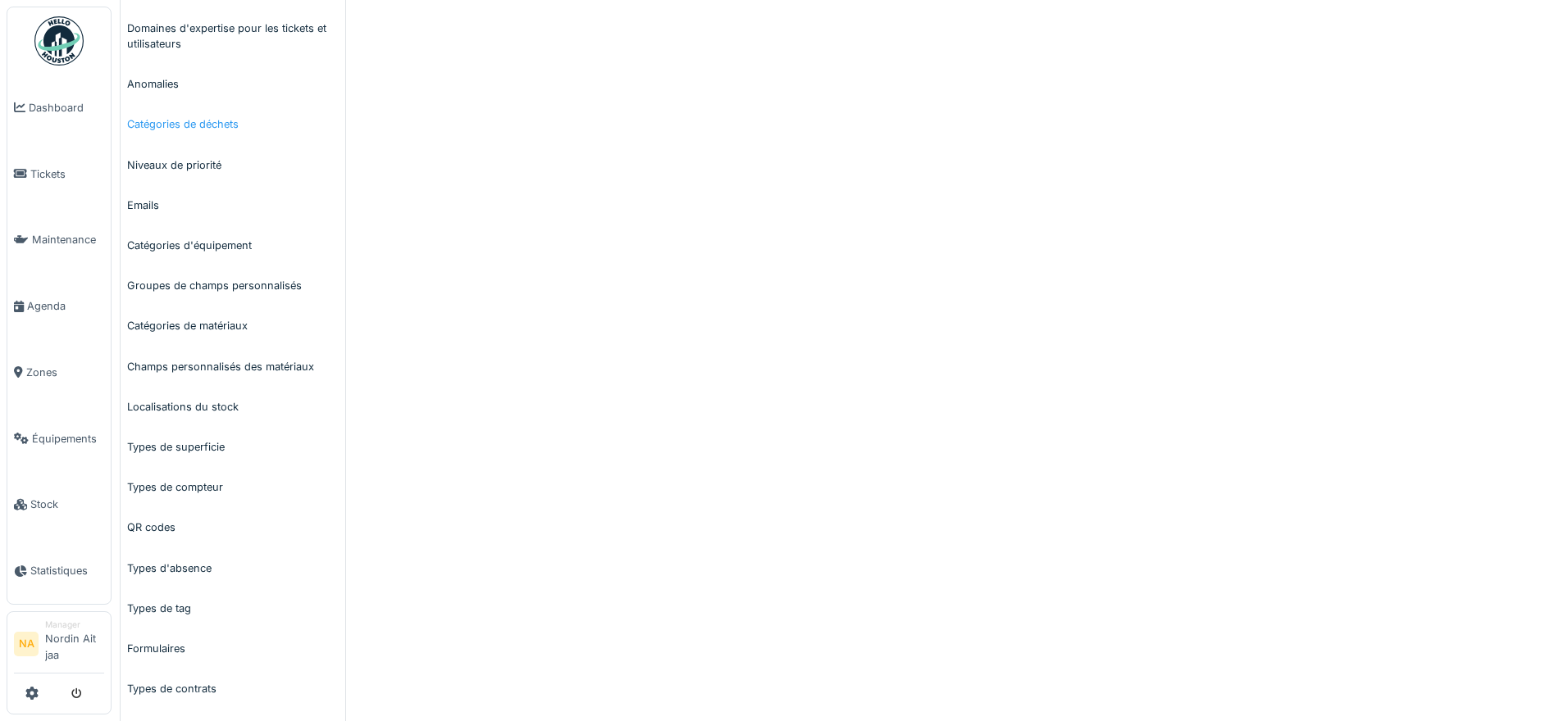
scroll to position [246, 0]
click at [271, 367] on link "Champs personnalisés des matériaux" at bounding box center [232, 365] width 224 height 40
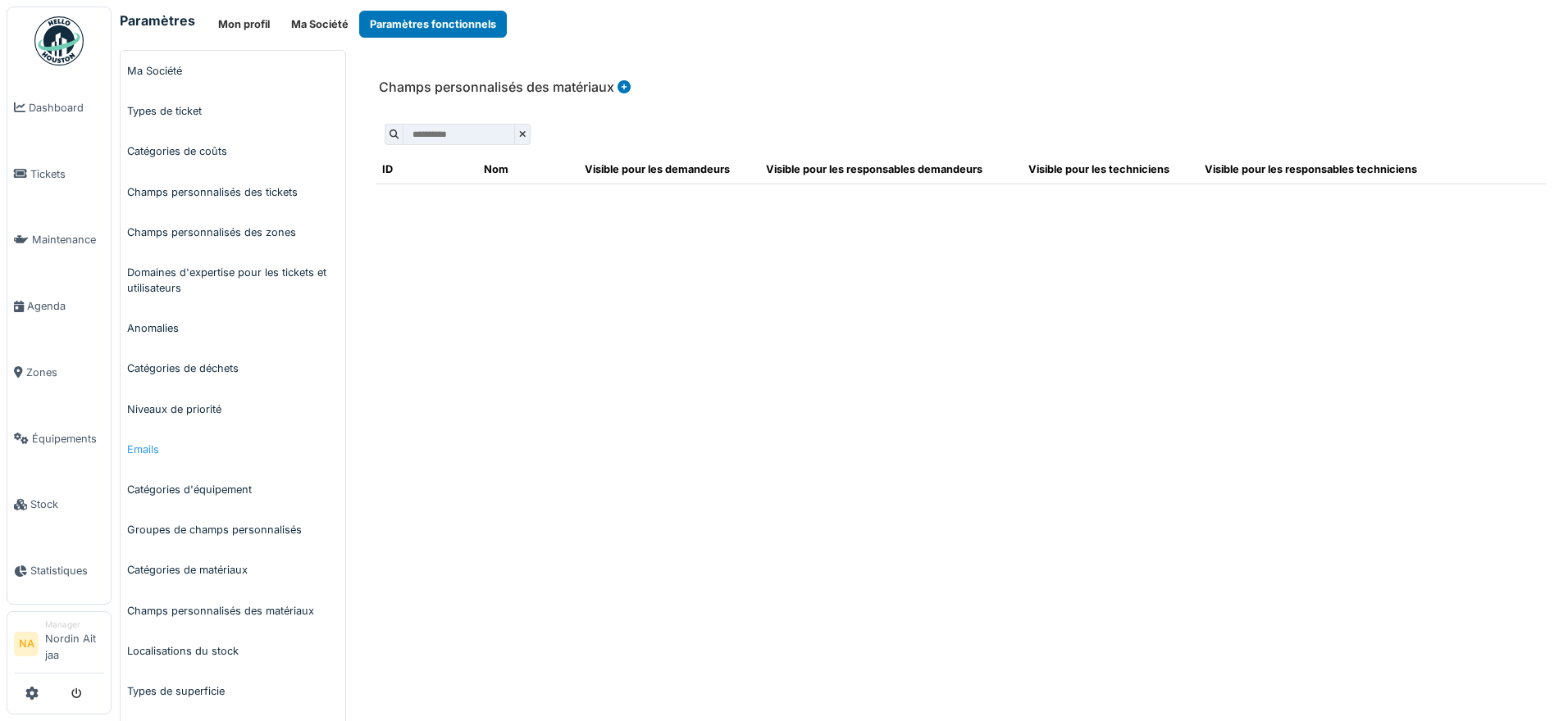
click at [224, 450] on link "Emails" at bounding box center [232, 450] width 224 height 40
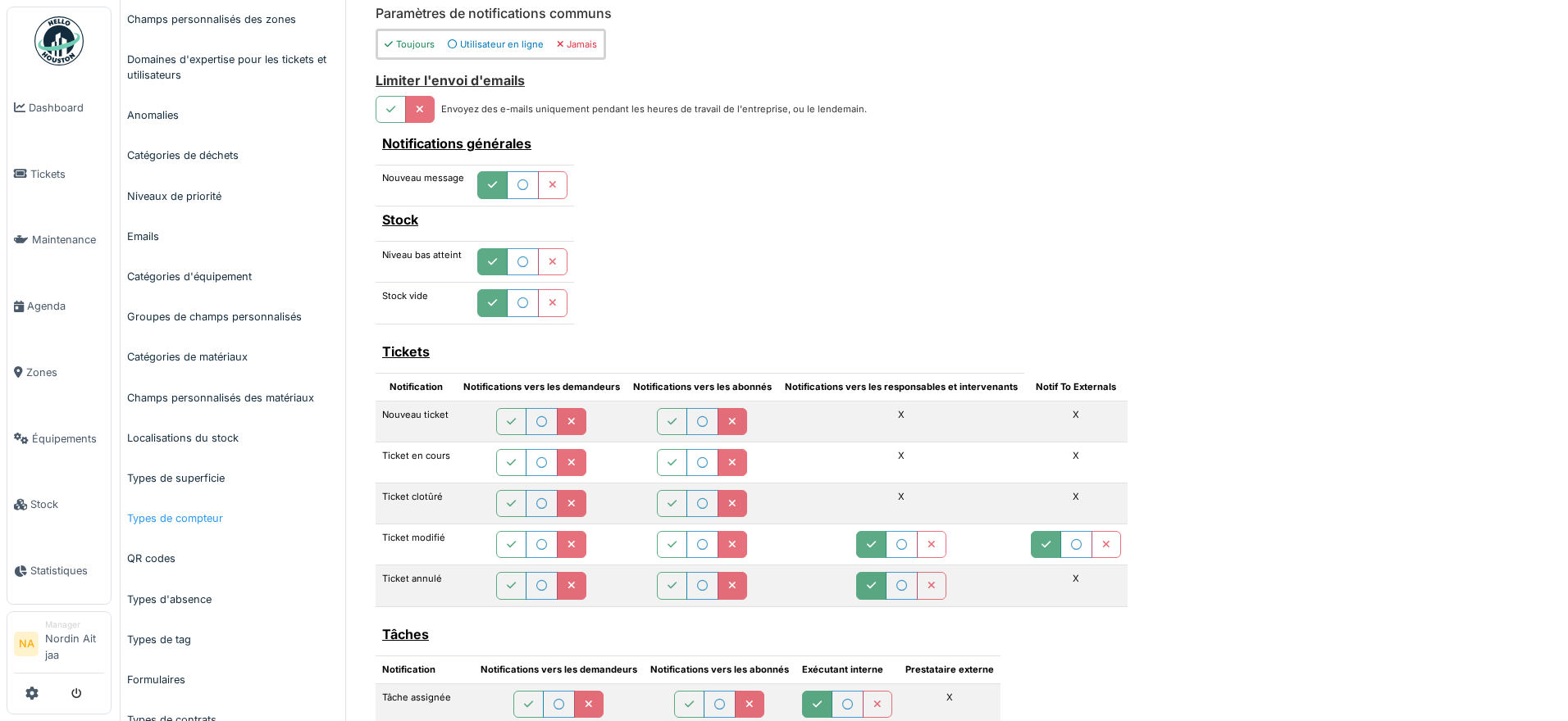
scroll to position [131, 0]
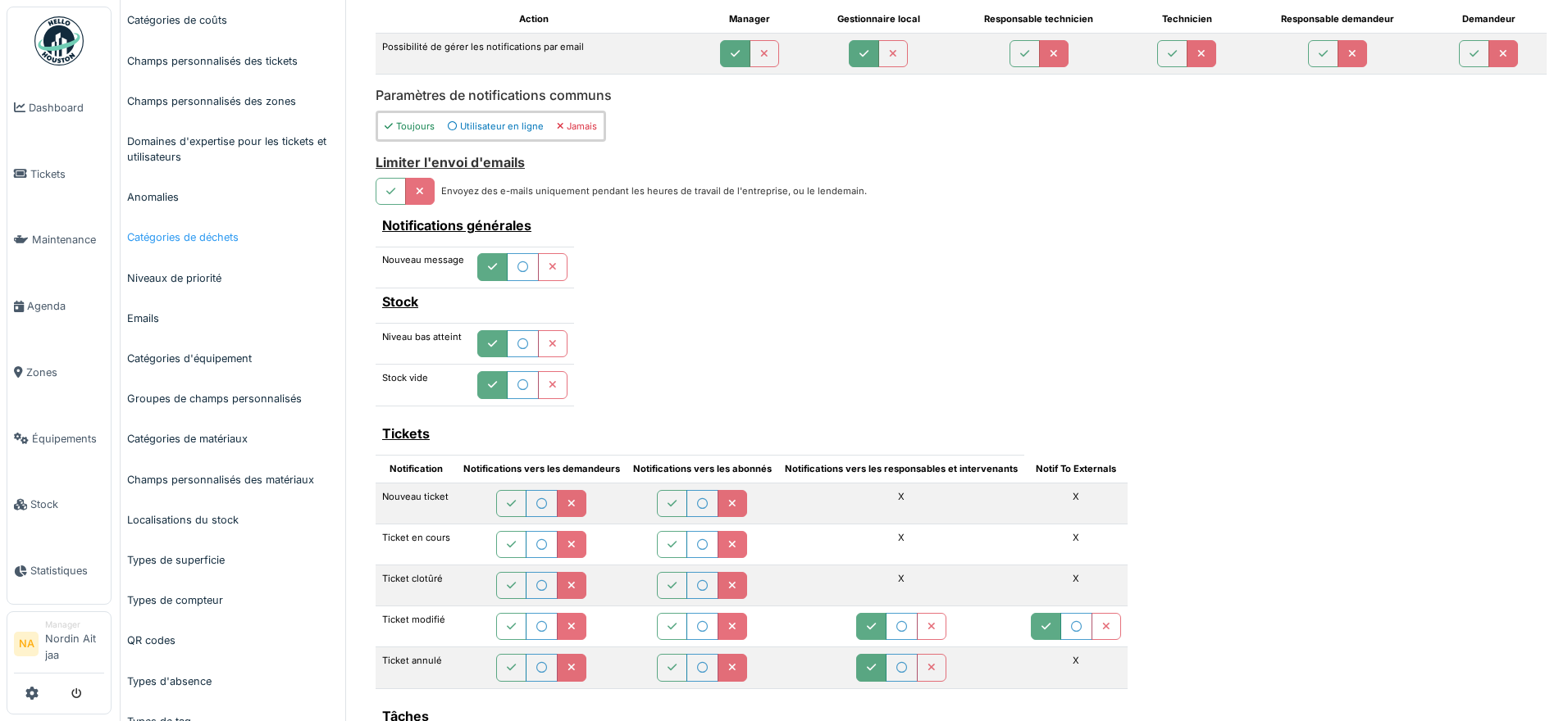
click at [201, 225] on link "Catégories de déchets" at bounding box center [232, 237] width 224 height 40
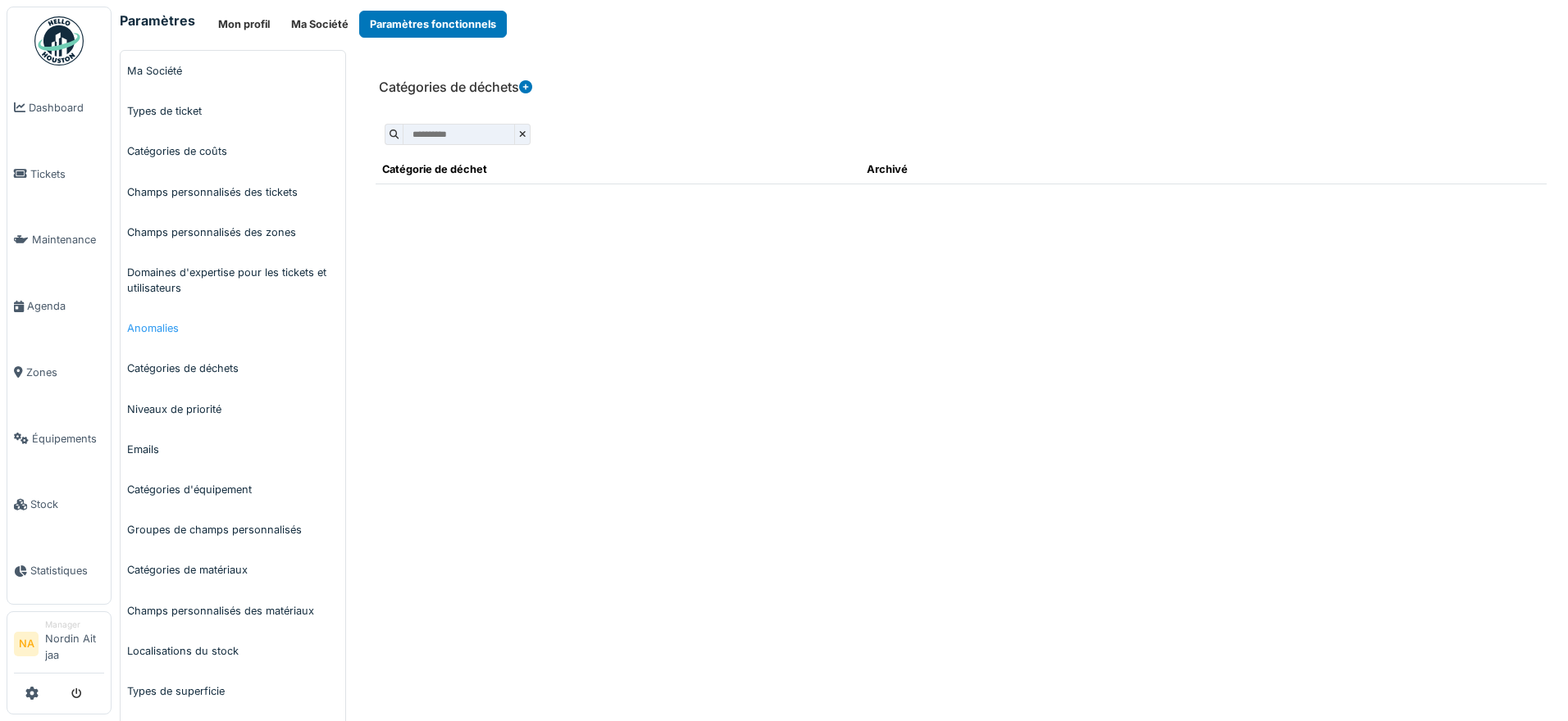
click at [242, 323] on link "Anomalies" at bounding box center [232, 328] width 224 height 40
click at [248, 279] on link "Domaines d'expertise pour les tickets et utilisateurs" at bounding box center [232, 280] width 224 height 55
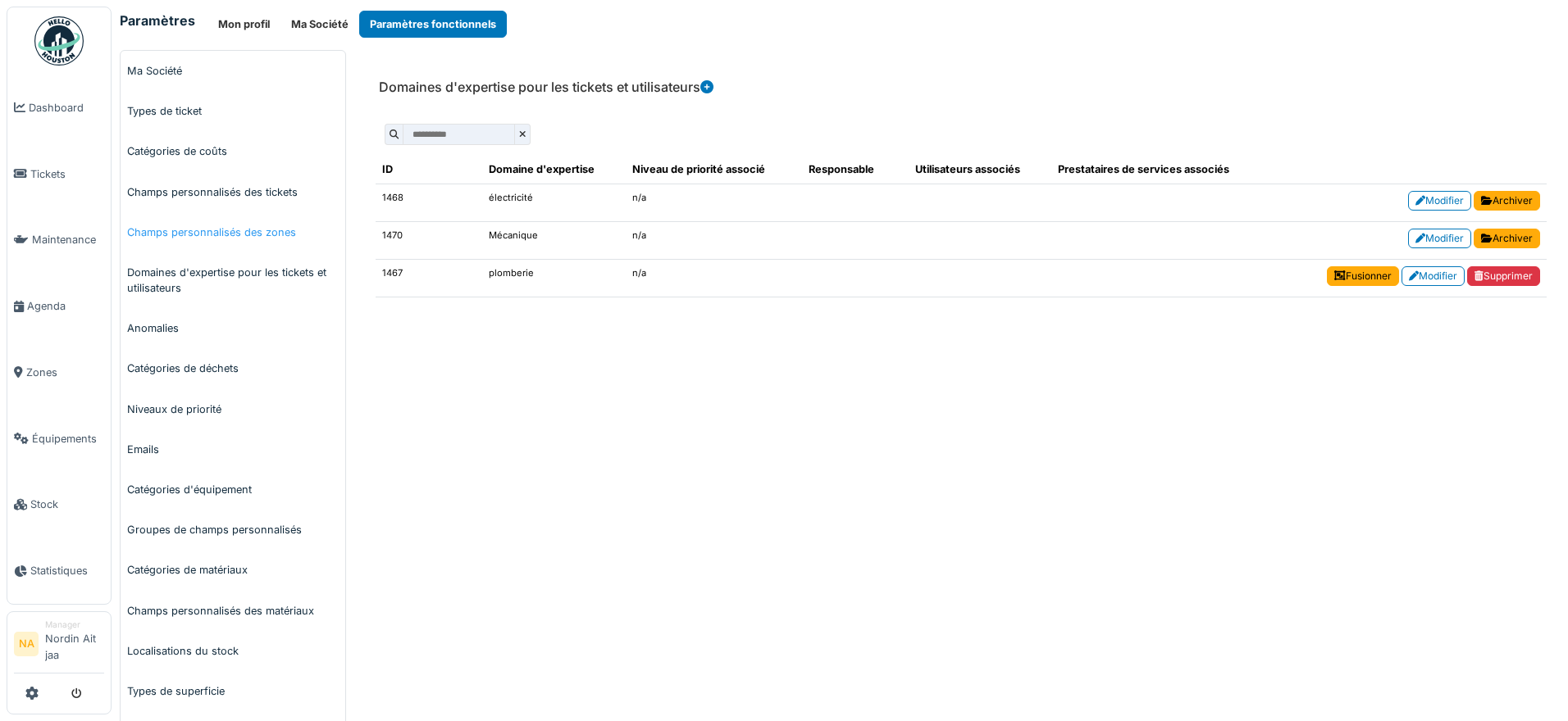
click at [239, 226] on link "Champs personnalisés des zones" at bounding box center [232, 232] width 224 height 40
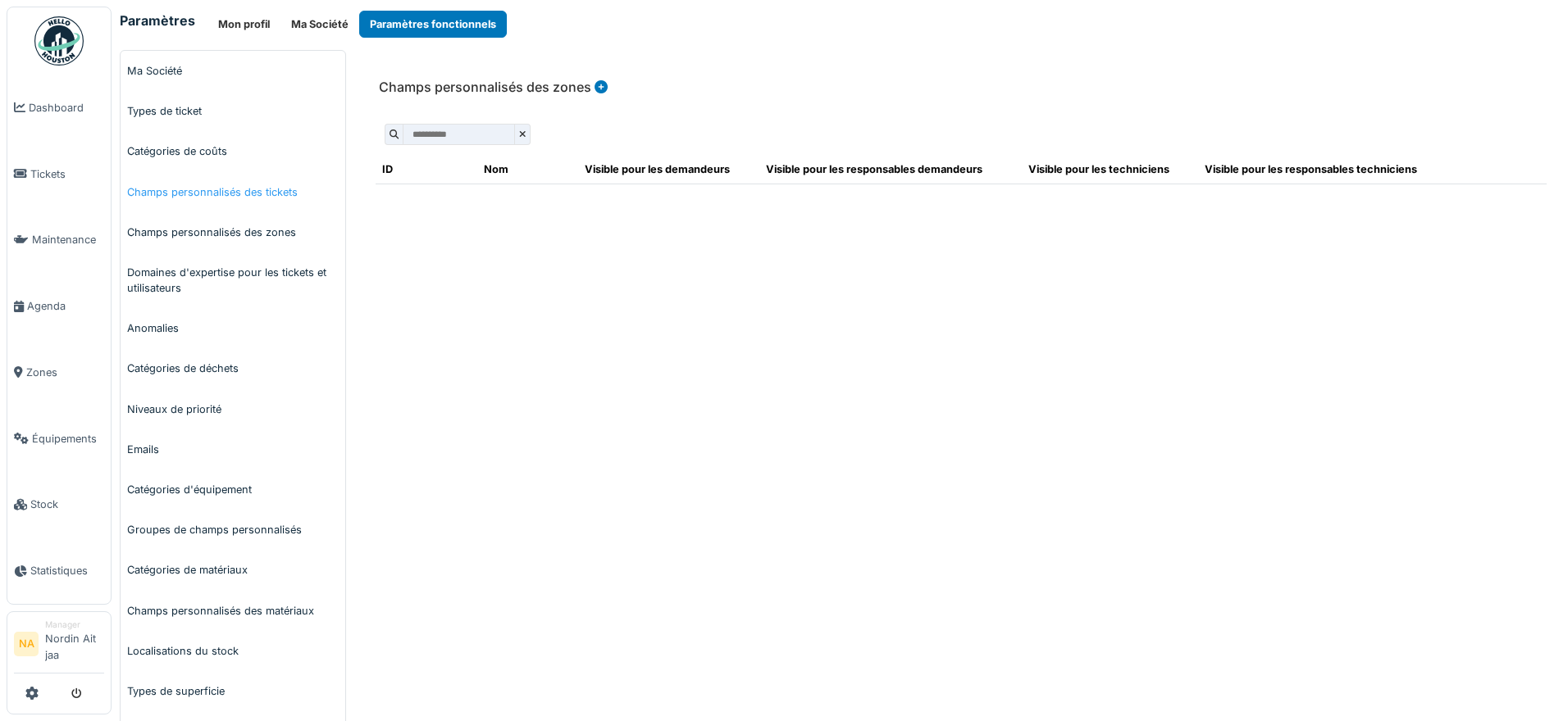
click at [239, 204] on link "Champs personnalisés des tickets" at bounding box center [232, 192] width 224 height 40
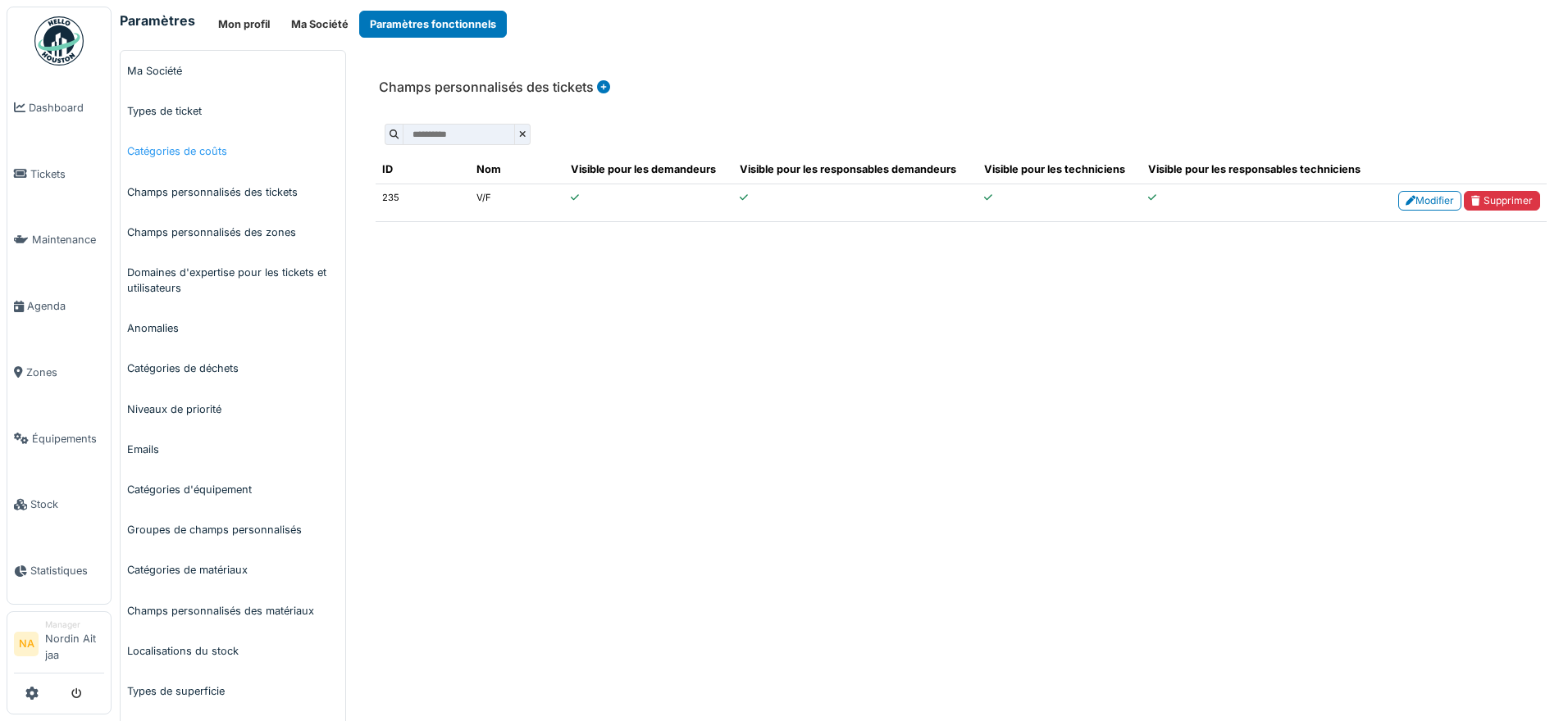
click at [188, 156] on link "Catégories de coûts" at bounding box center [232, 151] width 224 height 40
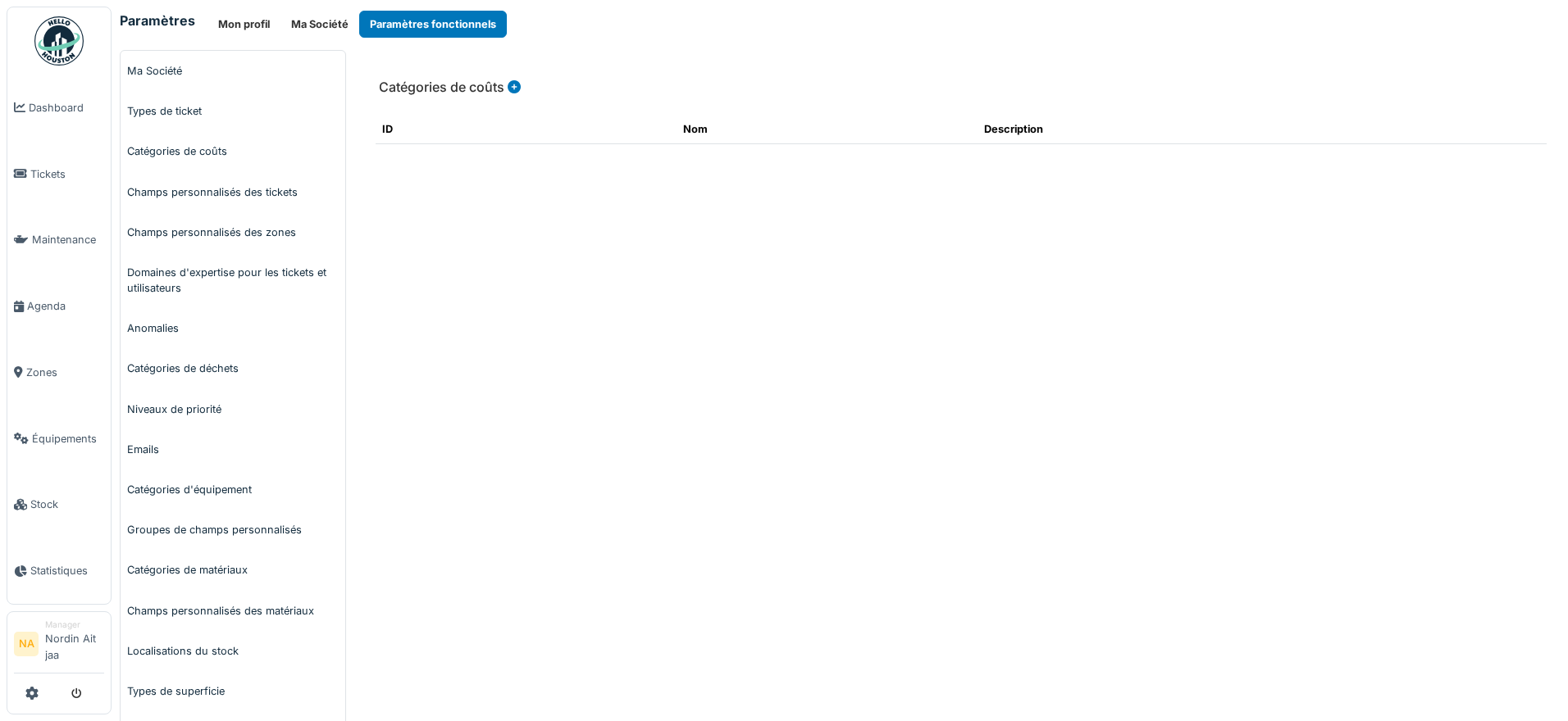
click at [510, 87] on icon at bounding box center [515, 87] width 13 height 13
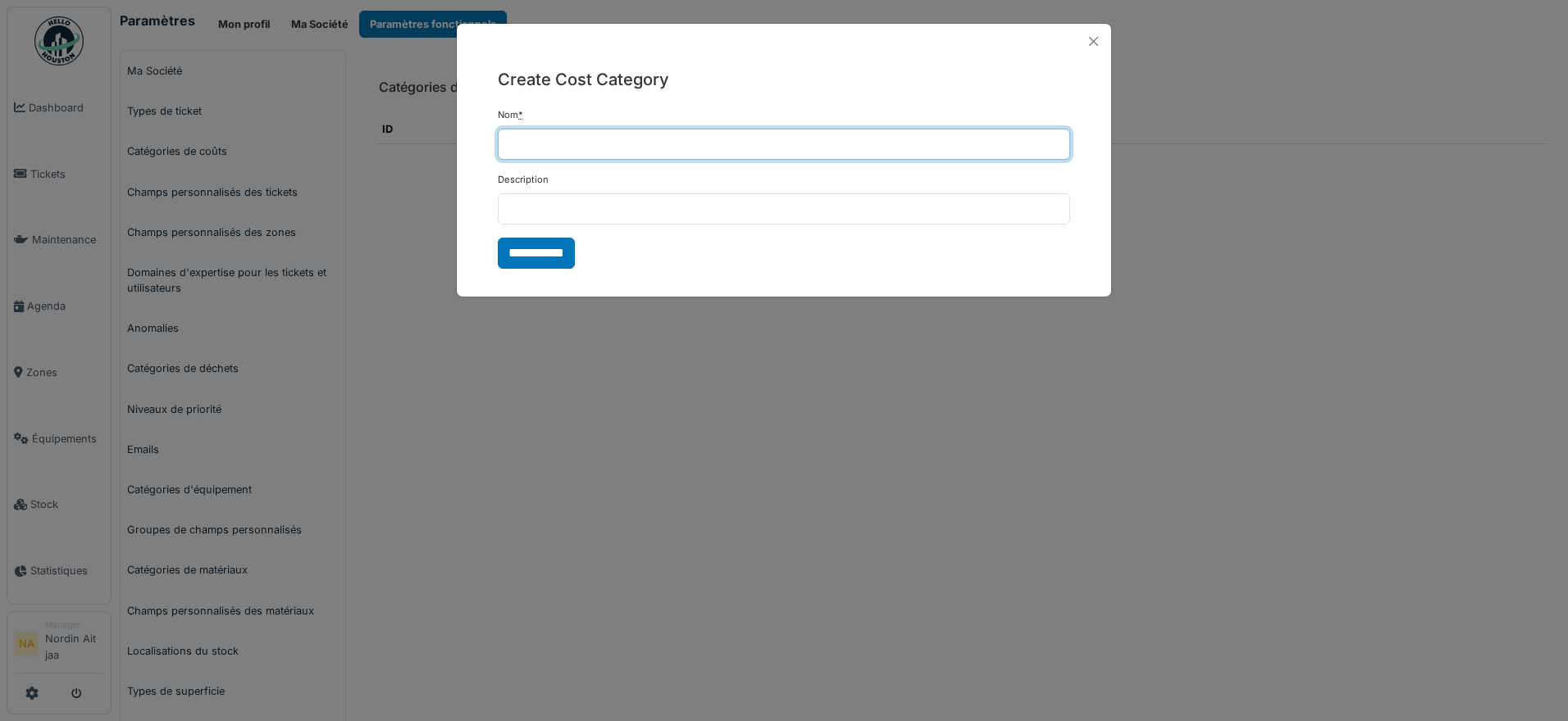
click at [556, 141] on input "Nom *" at bounding box center [784, 144] width 573 height 31
type input "**********"
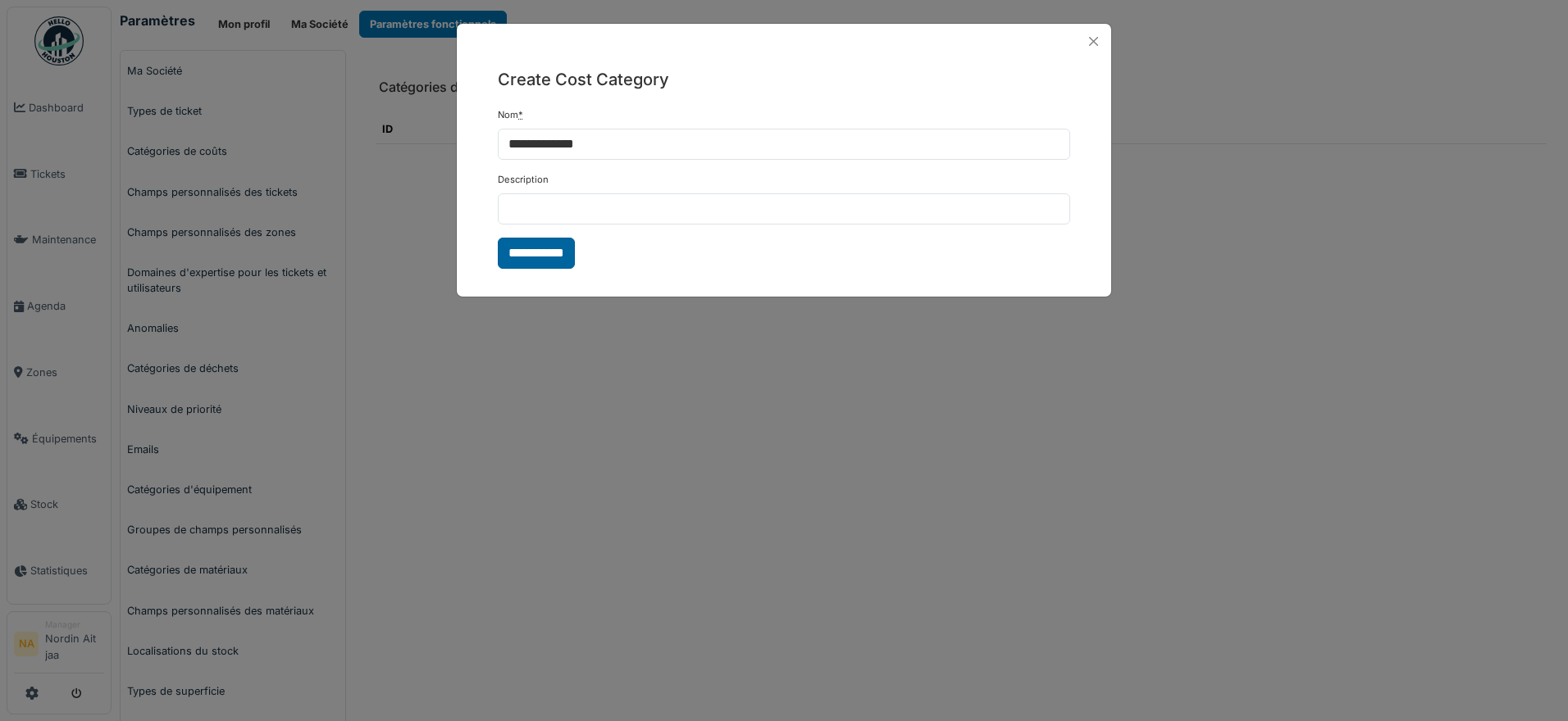
click at [546, 254] on input "**********" at bounding box center [536, 253] width 77 height 31
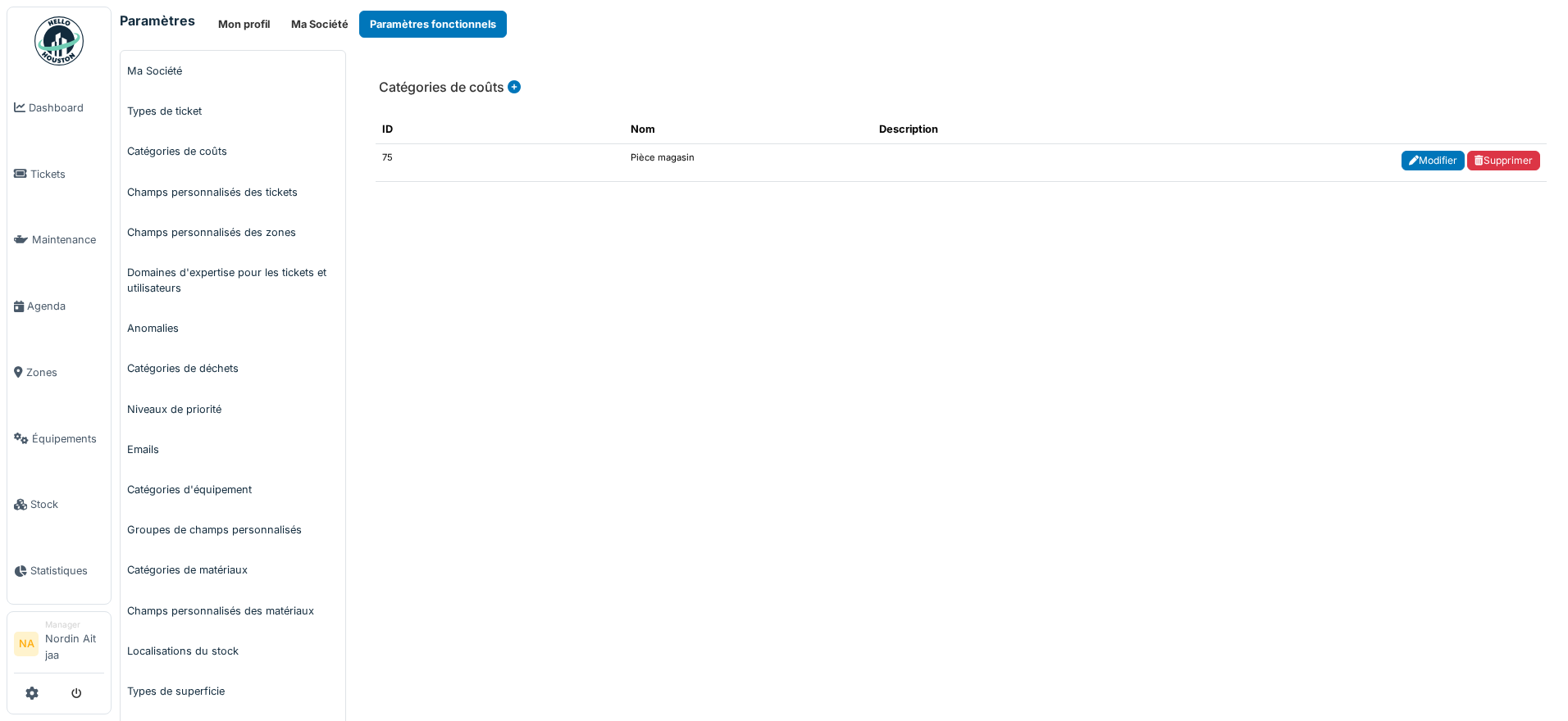
click at [1407, 160] on link "Modifier" at bounding box center [1432, 161] width 63 height 20
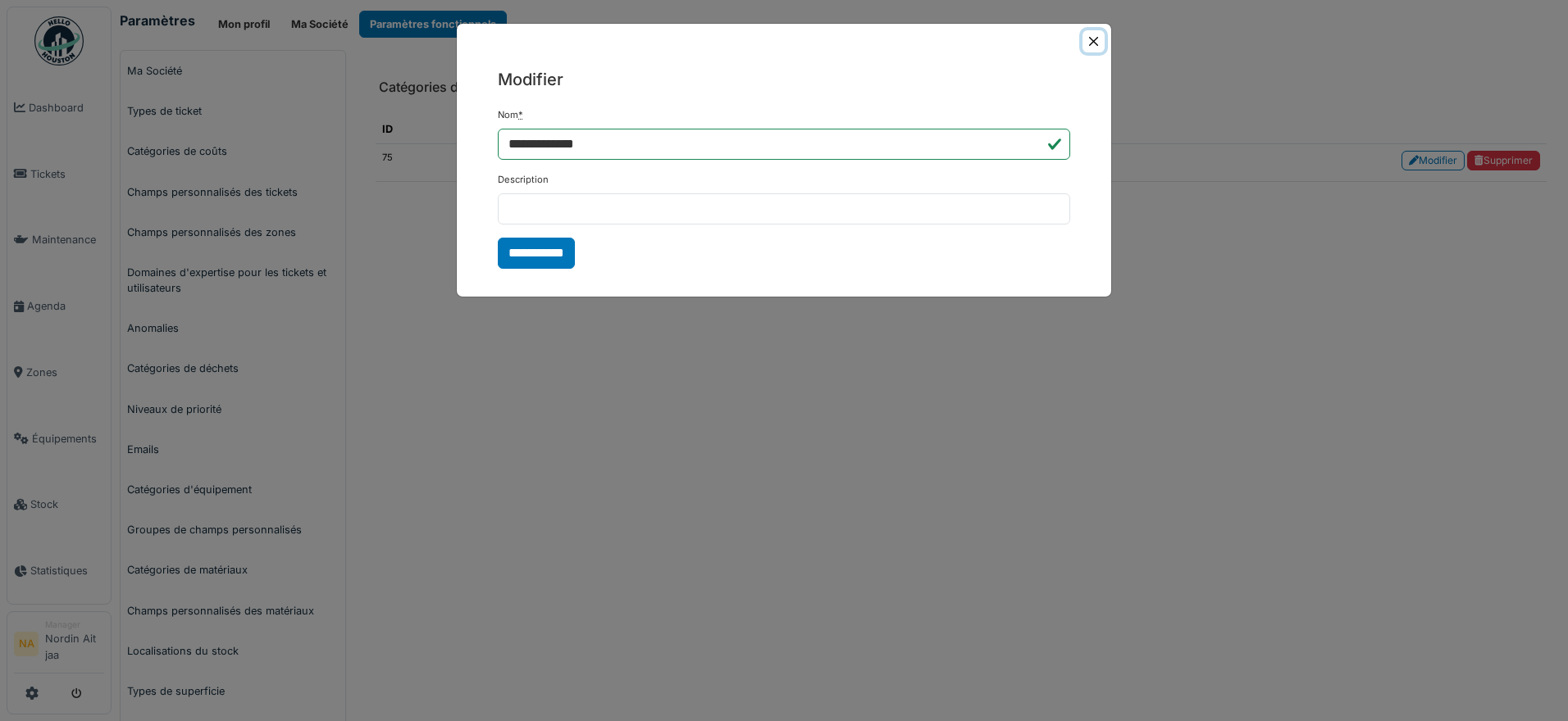
click at [1091, 48] on button "Close" at bounding box center [1094, 41] width 23 height 23
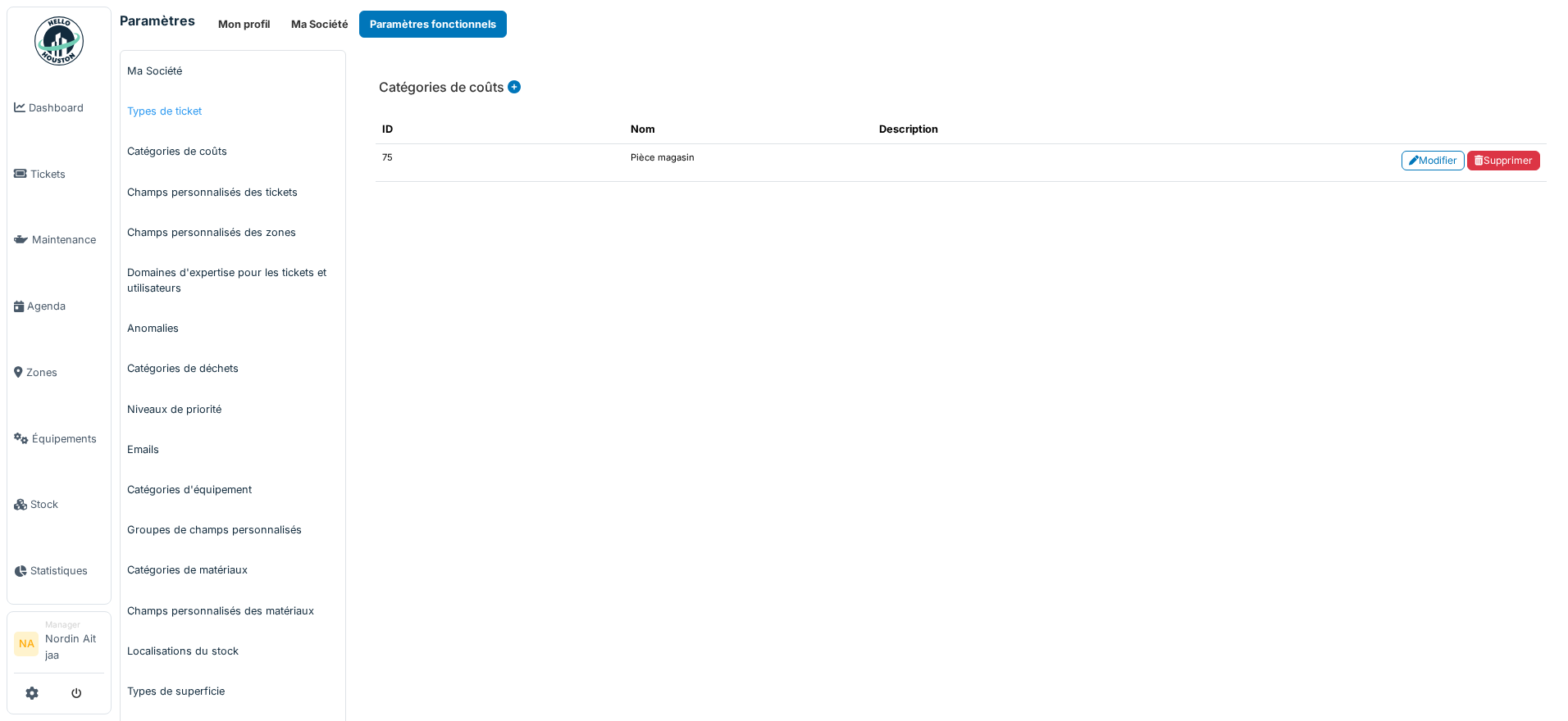
click at [227, 114] on link "Types de ticket" at bounding box center [232, 111] width 224 height 40
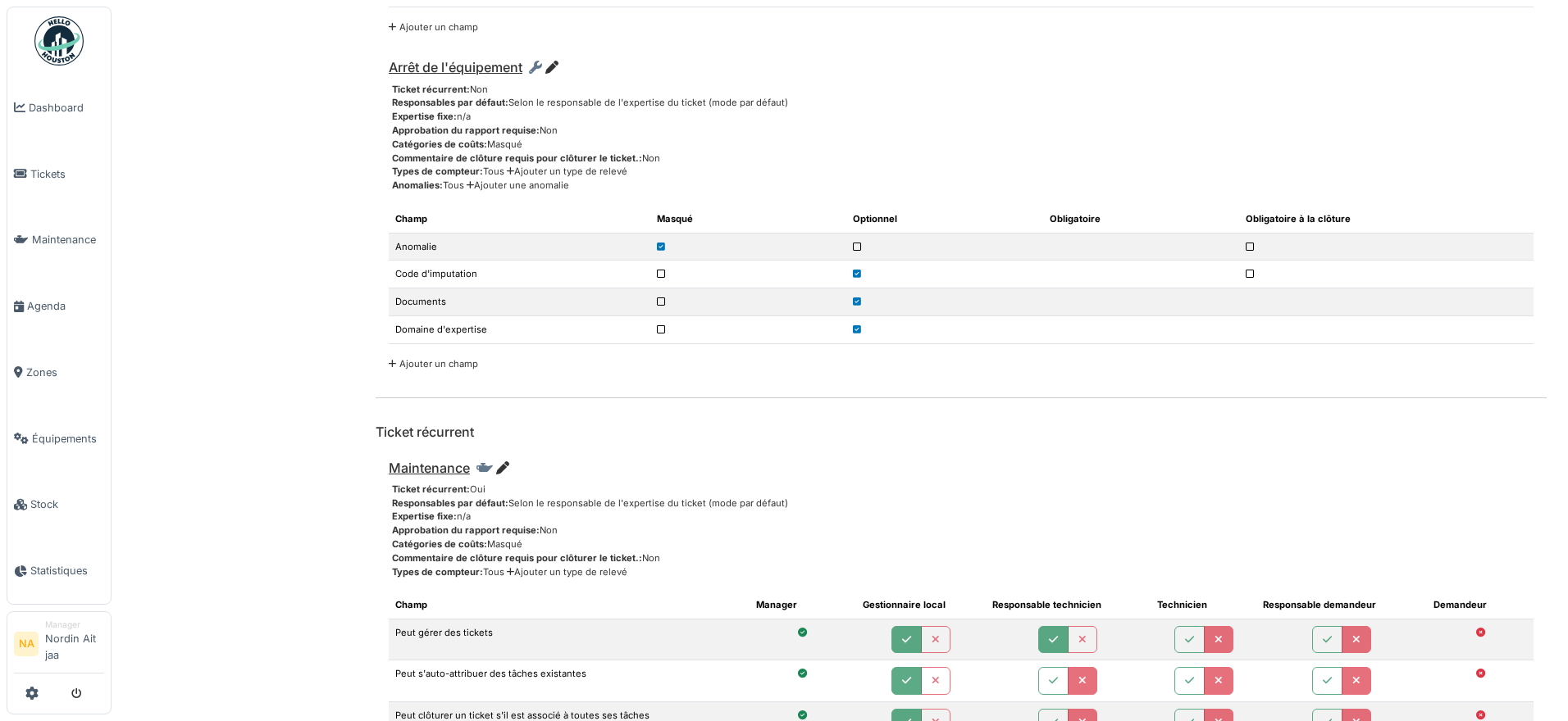
scroll to position [4270, 0]
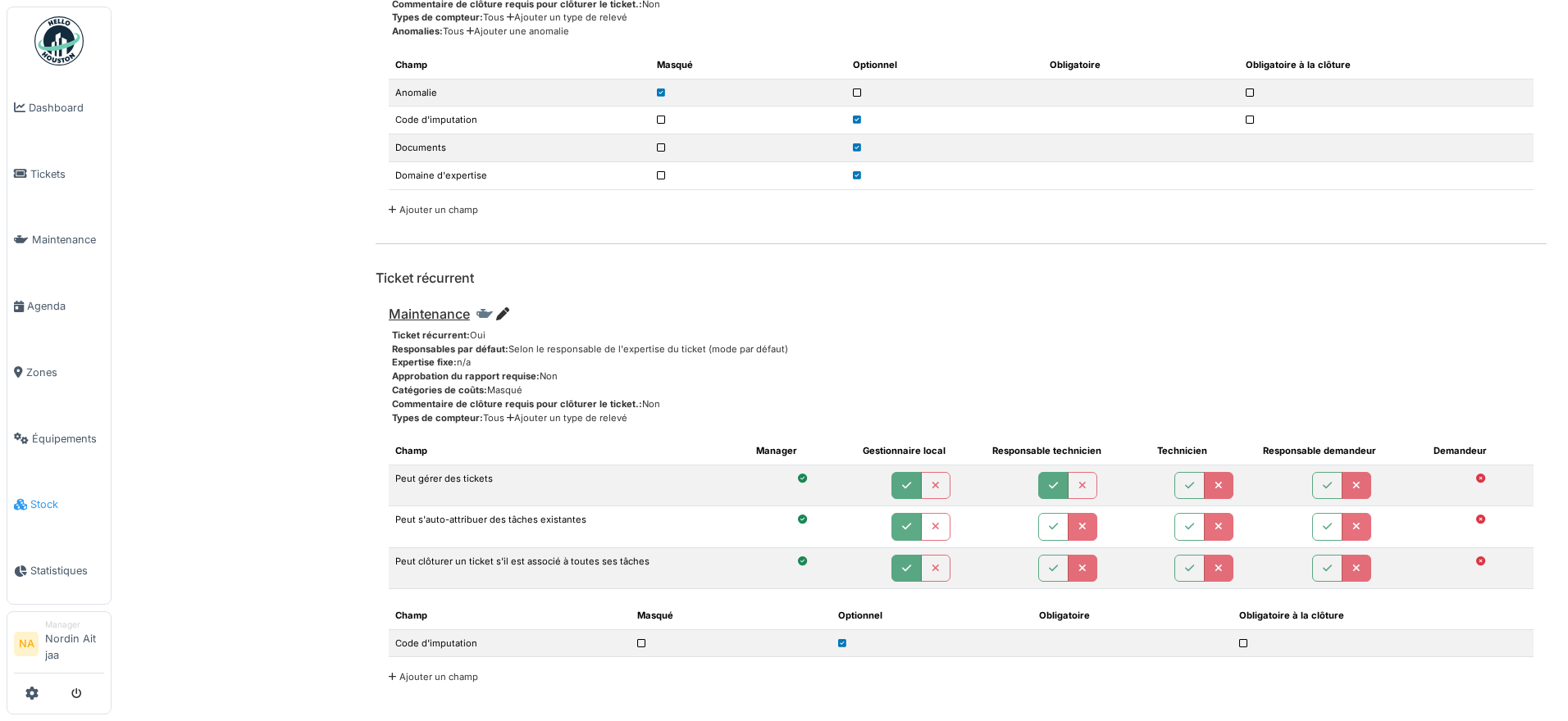
click at [73, 514] on link "Stock" at bounding box center [59, 505] width 103 height 67
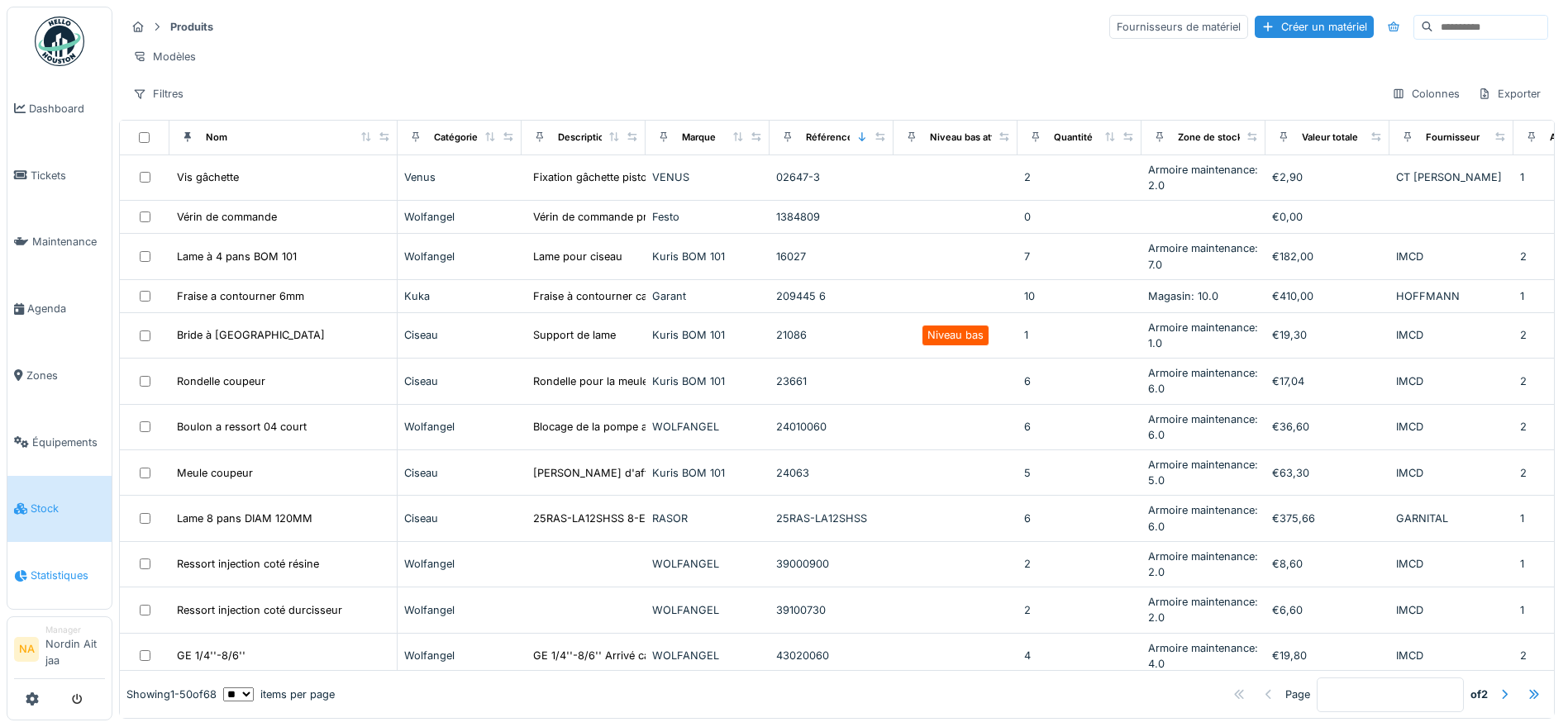
click at [59, 572] on span "Statistiques" at bounding box center [67, 576] width 75 height 16
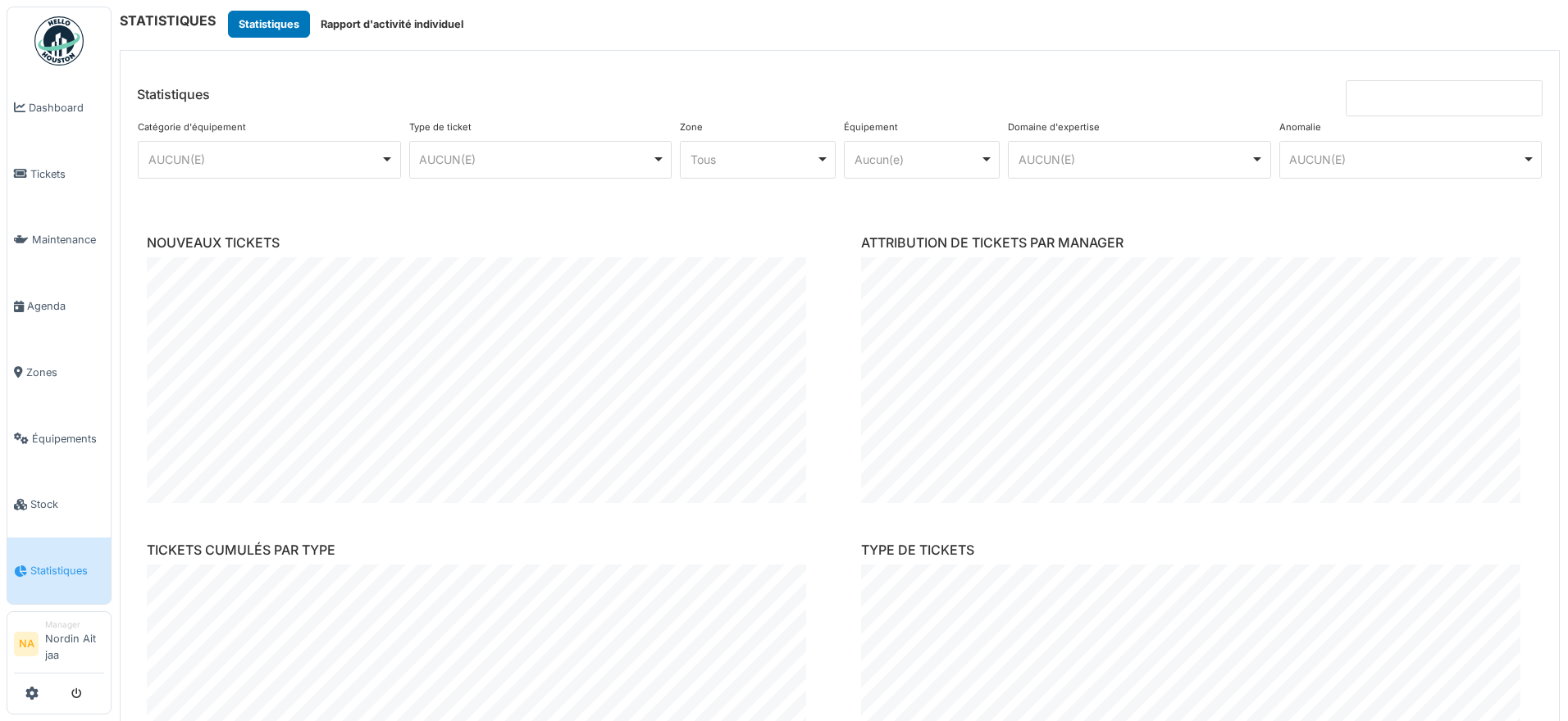
scroll to position [400, 0]
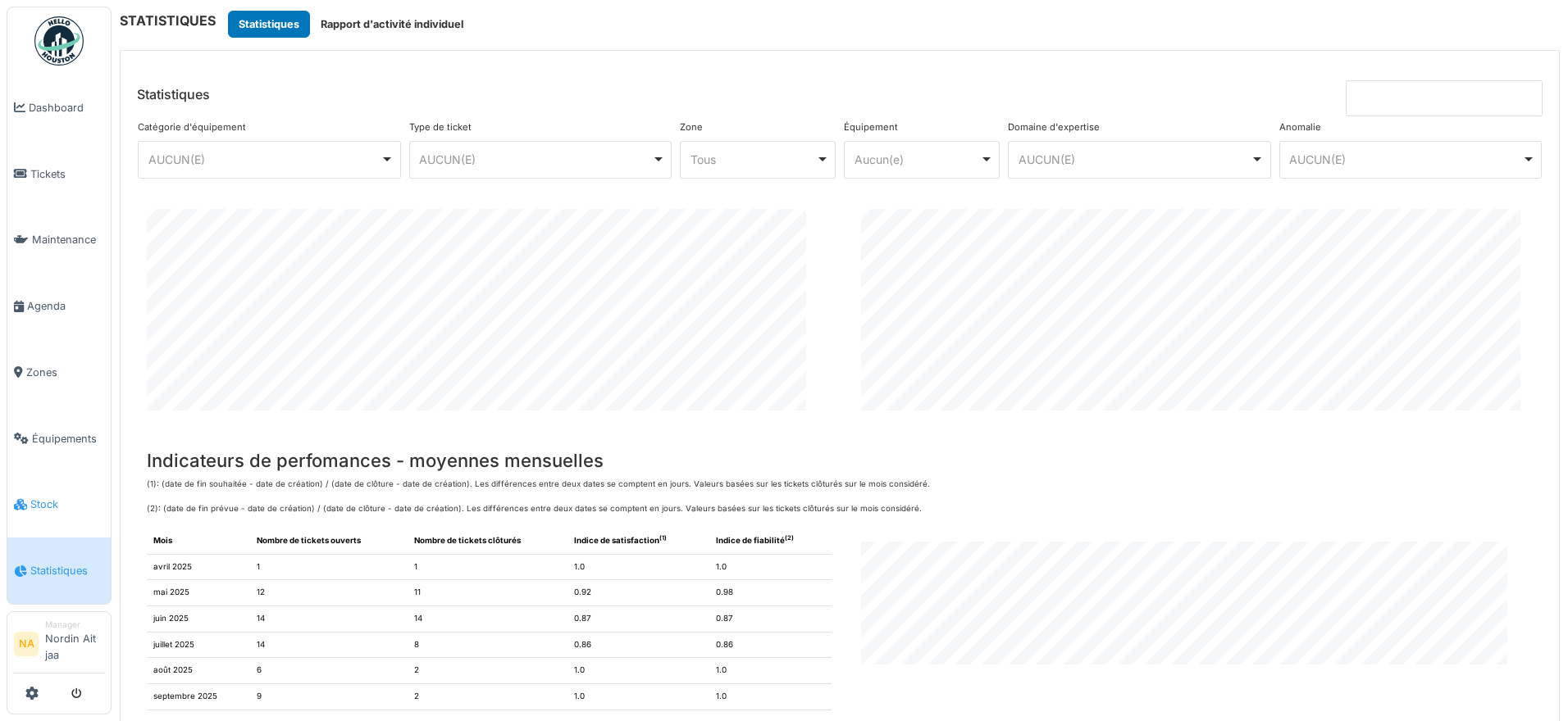
click at [68, 499] on span "Stock" at bounding box center [67, 504] width 74 height 16
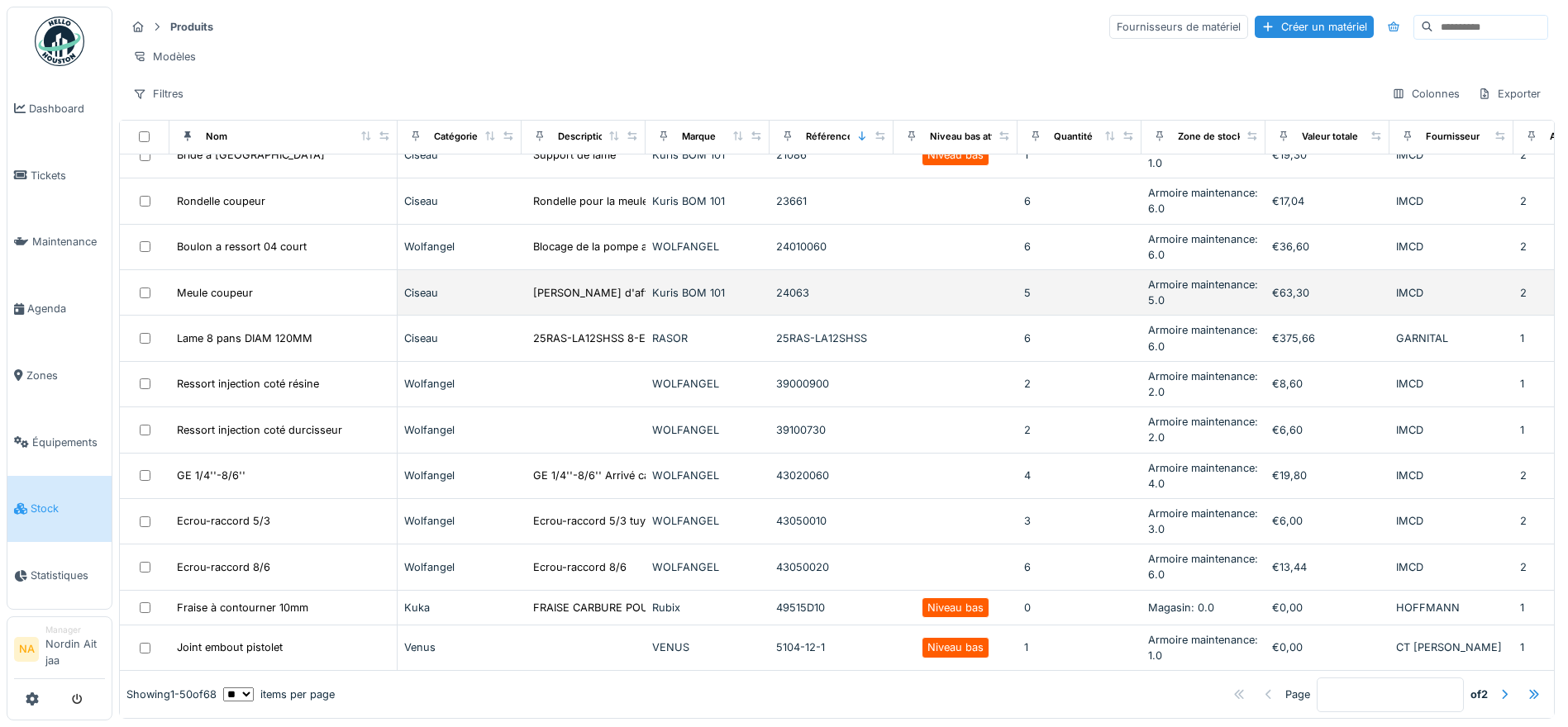
scroll to position [248, 0]
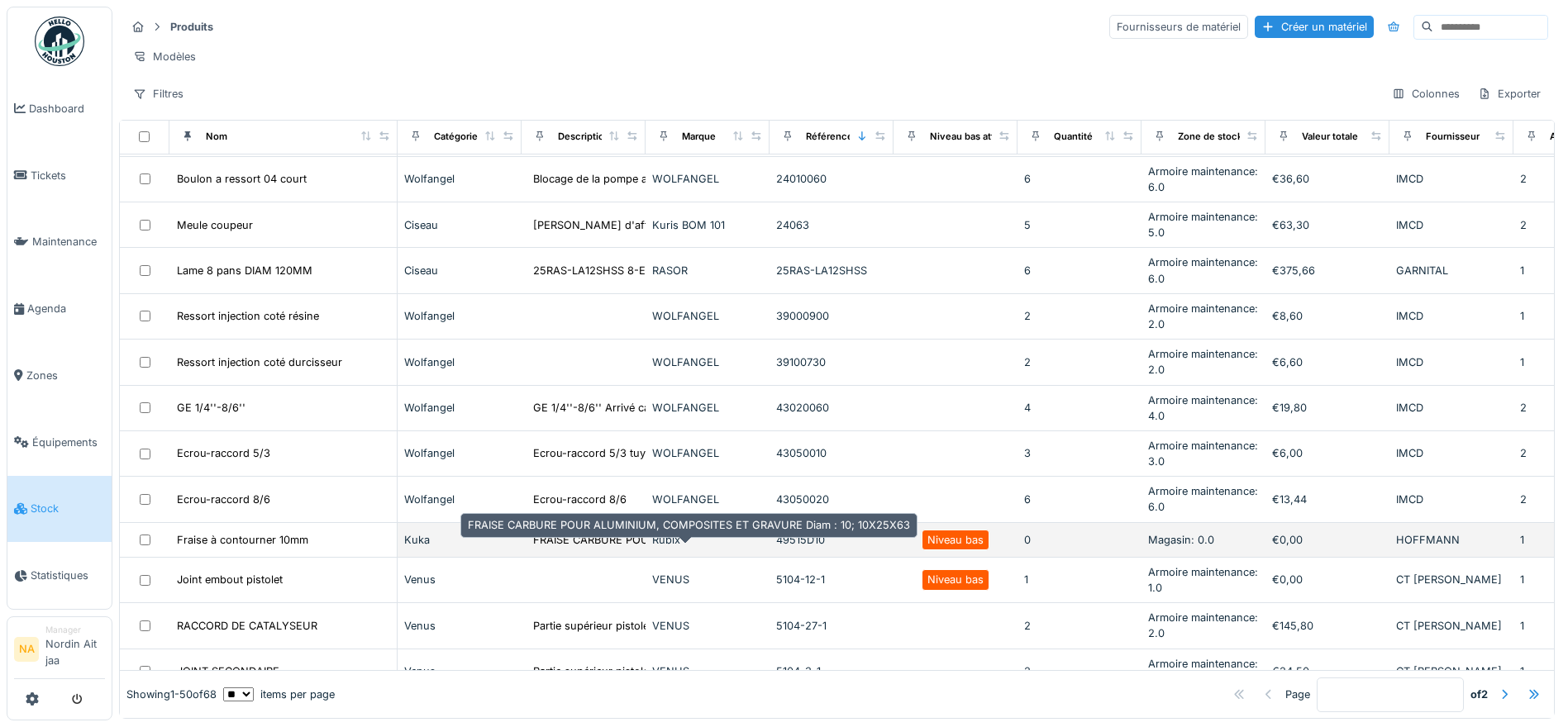
click at [590, 548] on div "FRAISE CARBURE POUR ALUMINIUM, COMPOSITES ET GR..." at bounding box center [687, 540] width 309 height 16
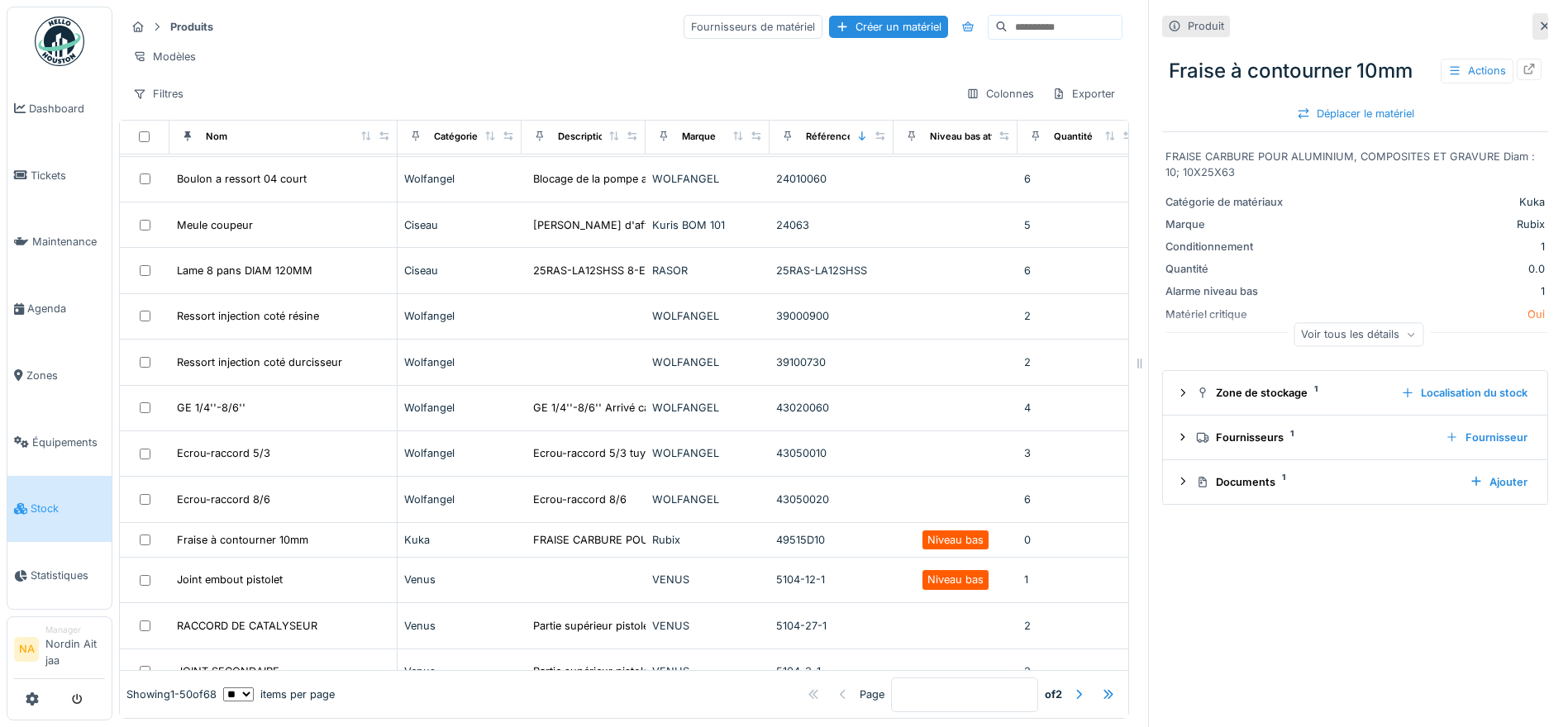
click at [1371, 336] on div "Voir tous les détails" at bounding box center [1358, 334] width 130 height 24
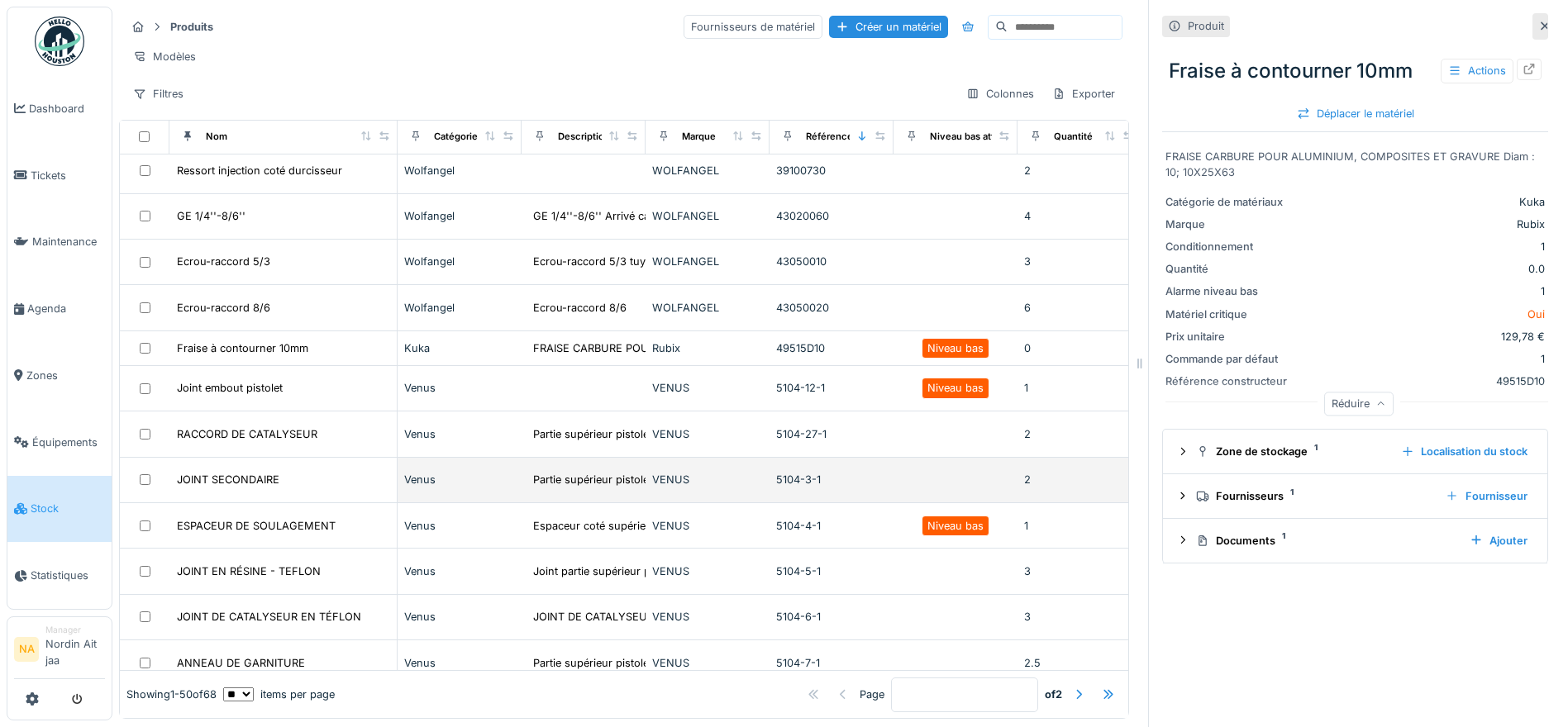
scroll to position [496, 0]
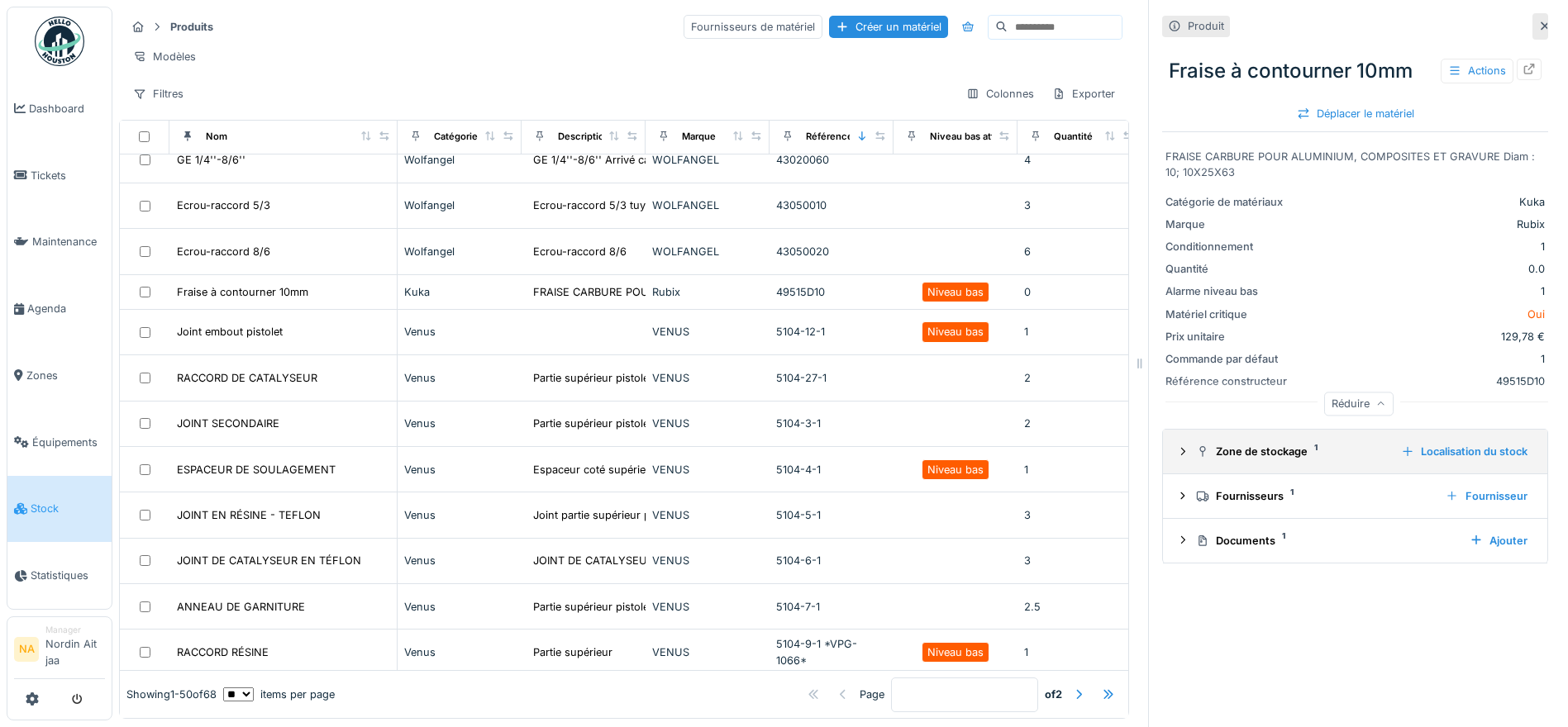
click at [1176, 452] on icon at bounding box center [1183, 452] width 13 height 10
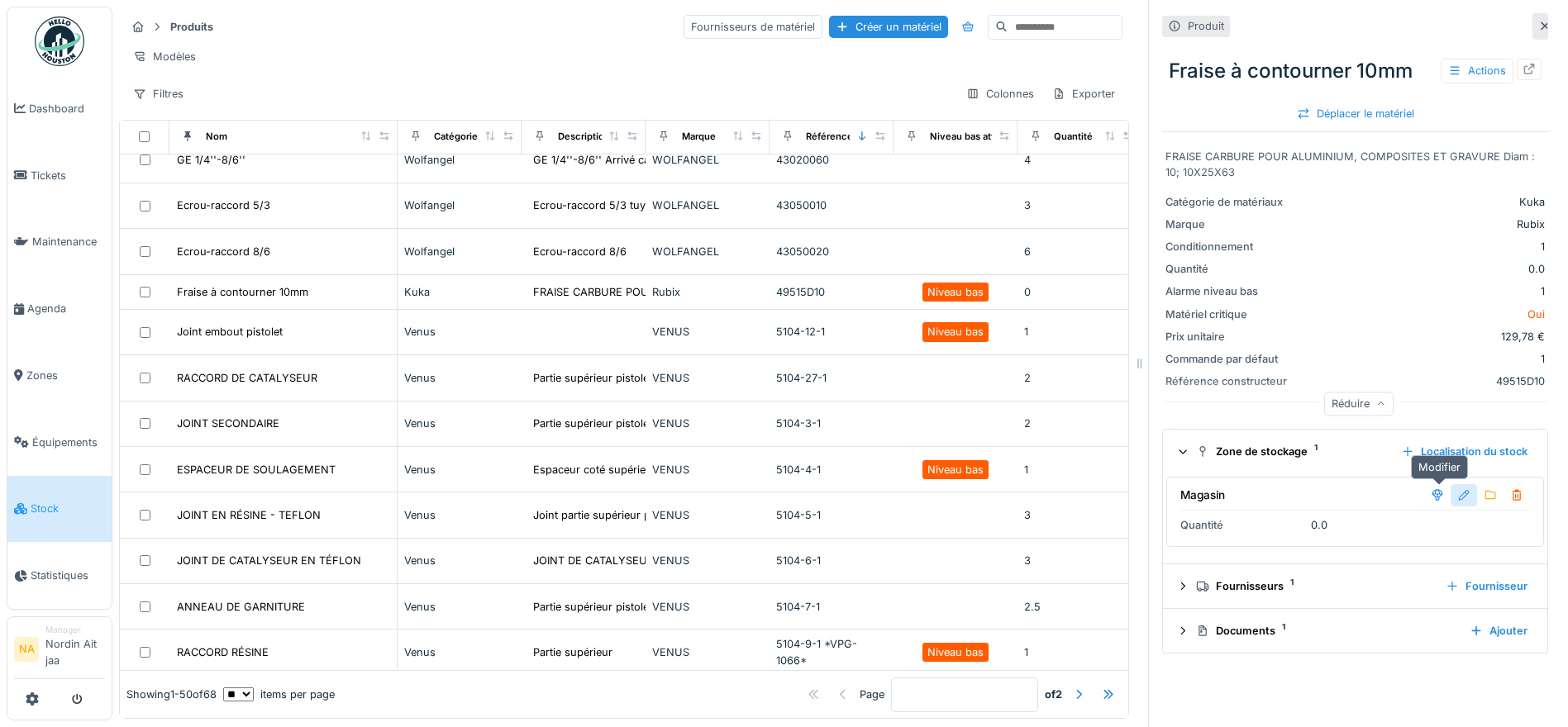
click at [1457, 488] on div at bounding box center [1464, 495] width 13 height 16
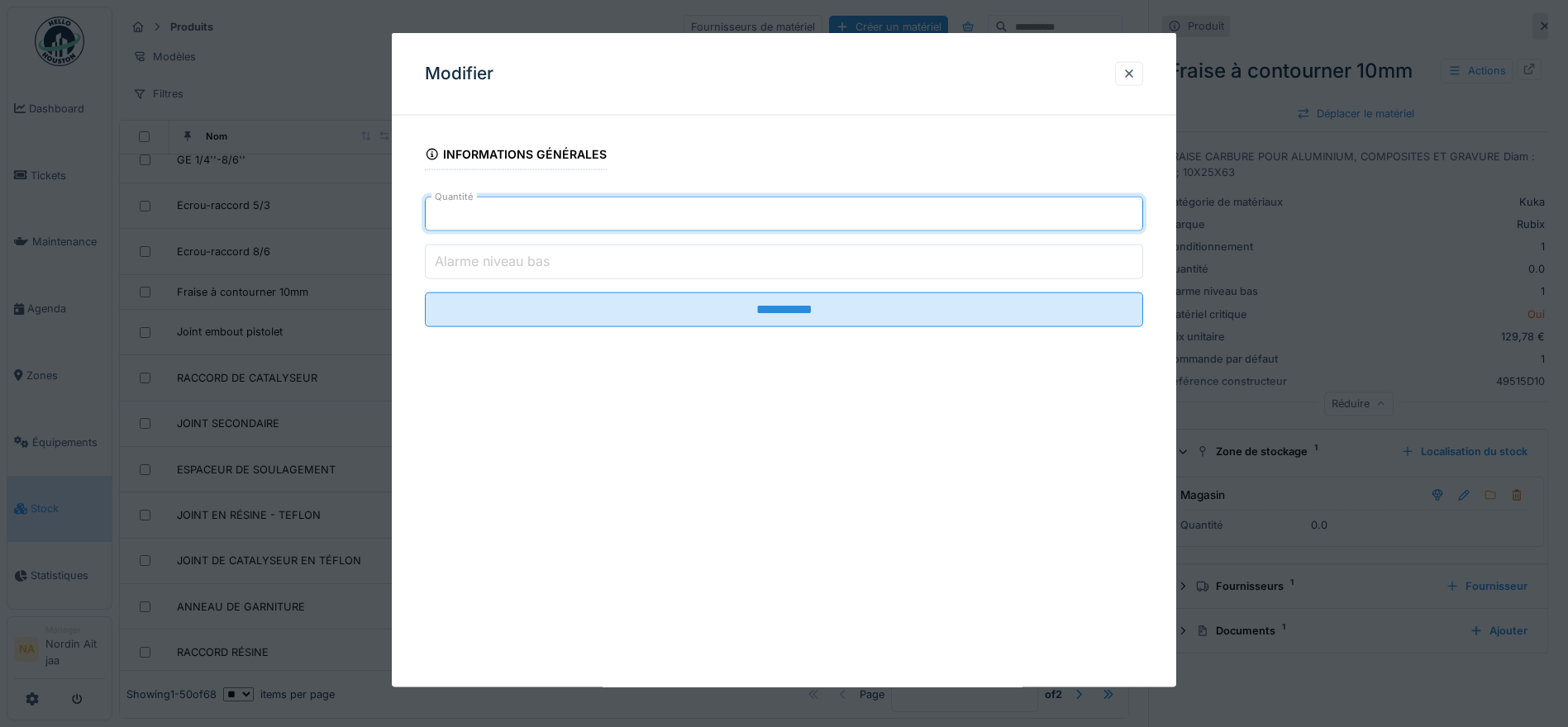
drag, startPoint x: 550, startPoint y: 220, endPoint x: 0, endPoint y: 236, distance: 550.2
click at [0, 239] on html "Dashboard Tickets Maintenance Agenda Zones Équipements Stock Statistiques NA Ma…" at bounding box center [784, 364] width 1568 height 727
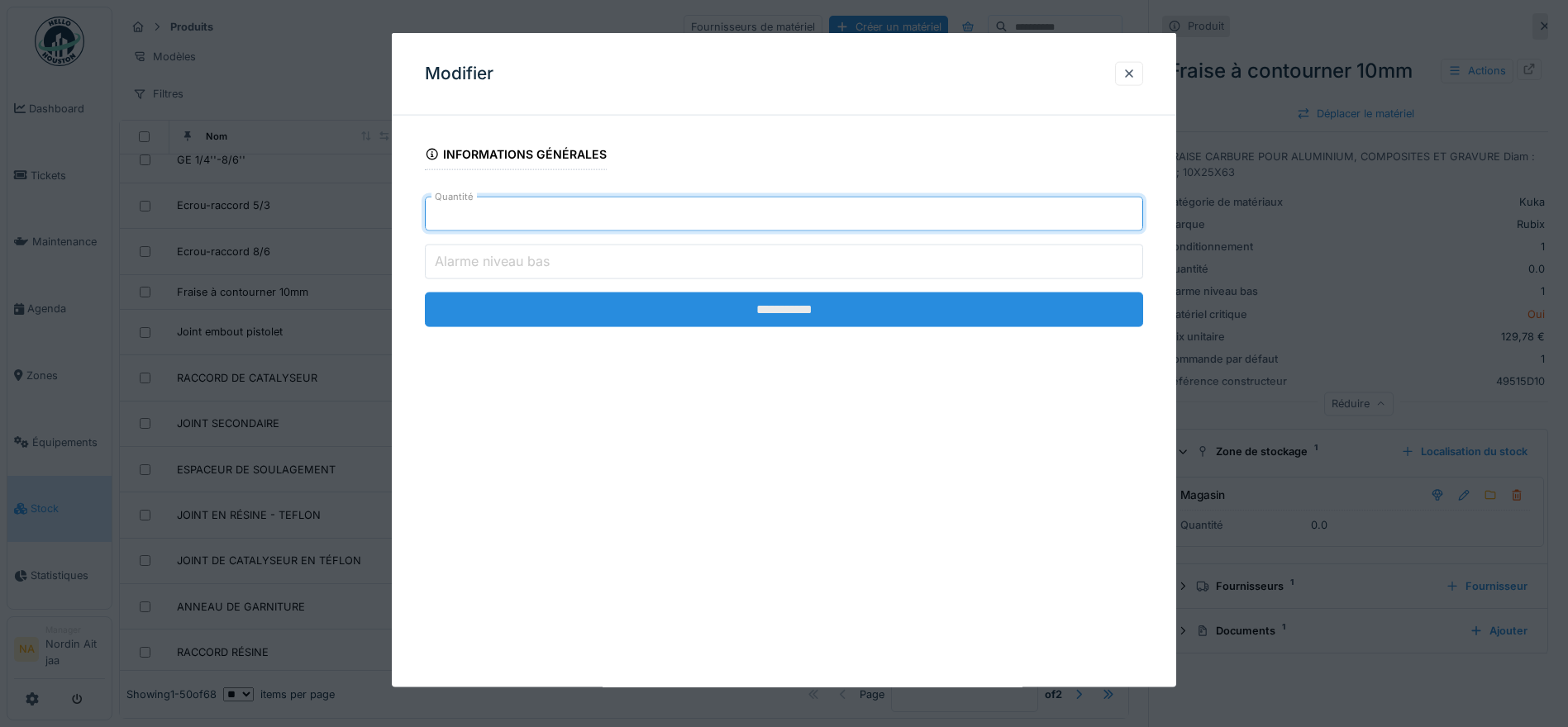
type input "*"
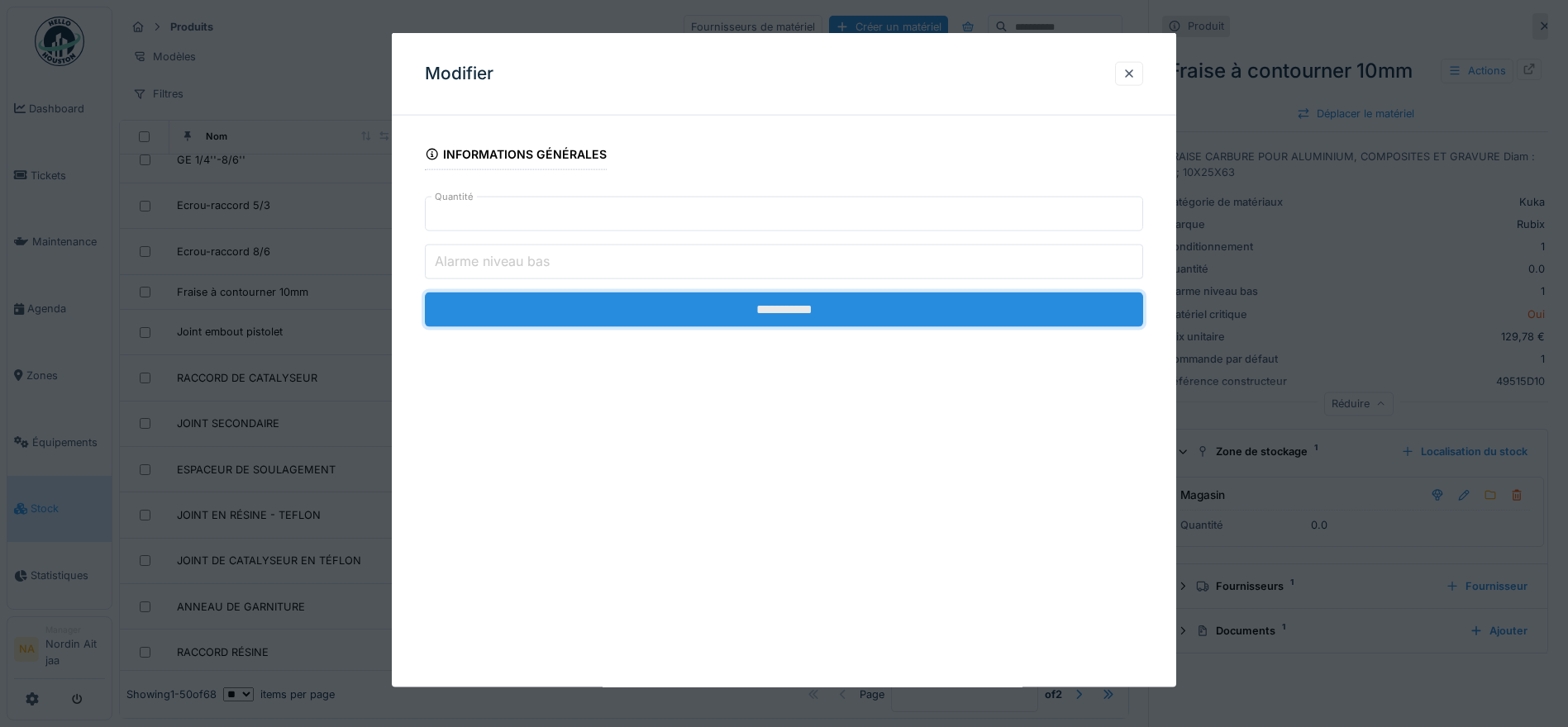
click at [660, 295] on input "**********" at bounding box center [784, 310] width 718 height 35
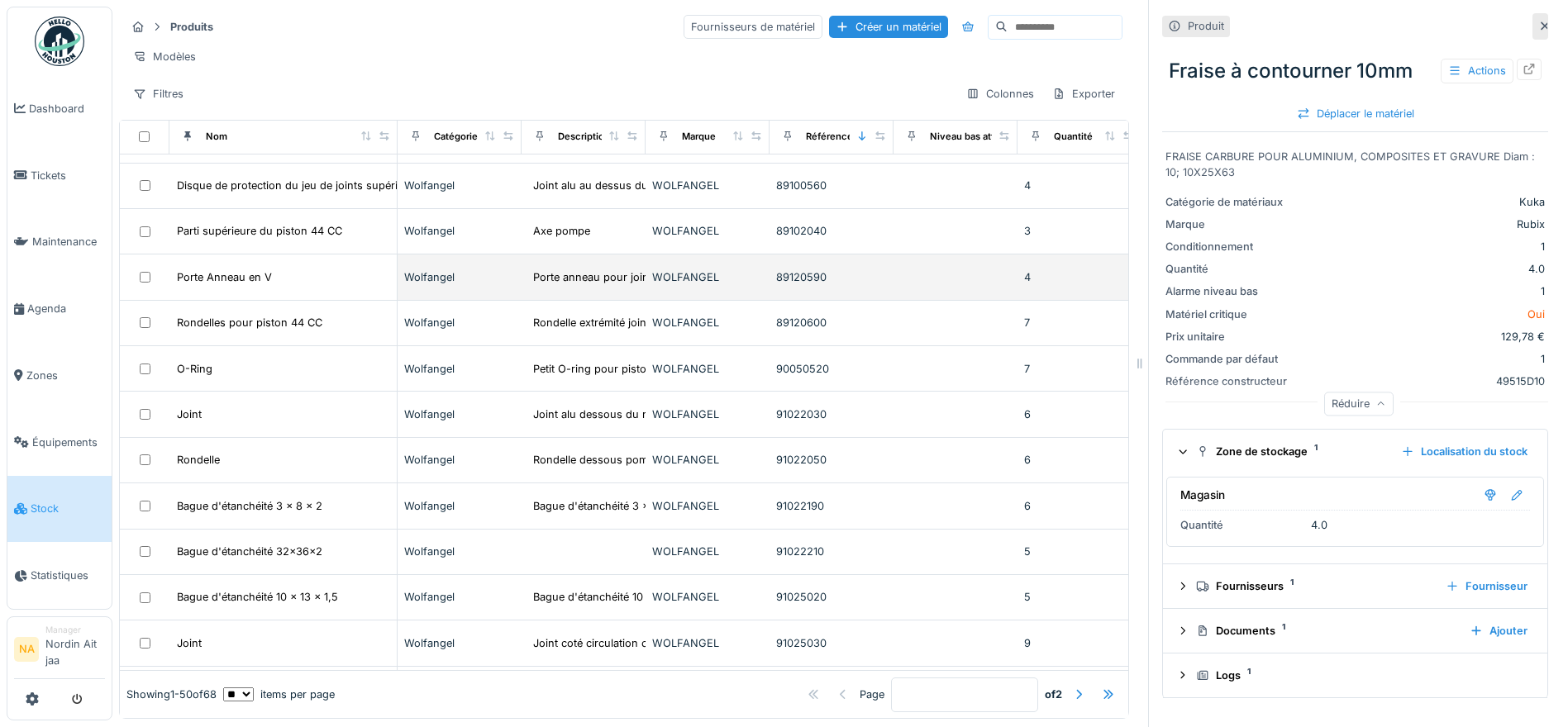
scroll to position [1763, 0]
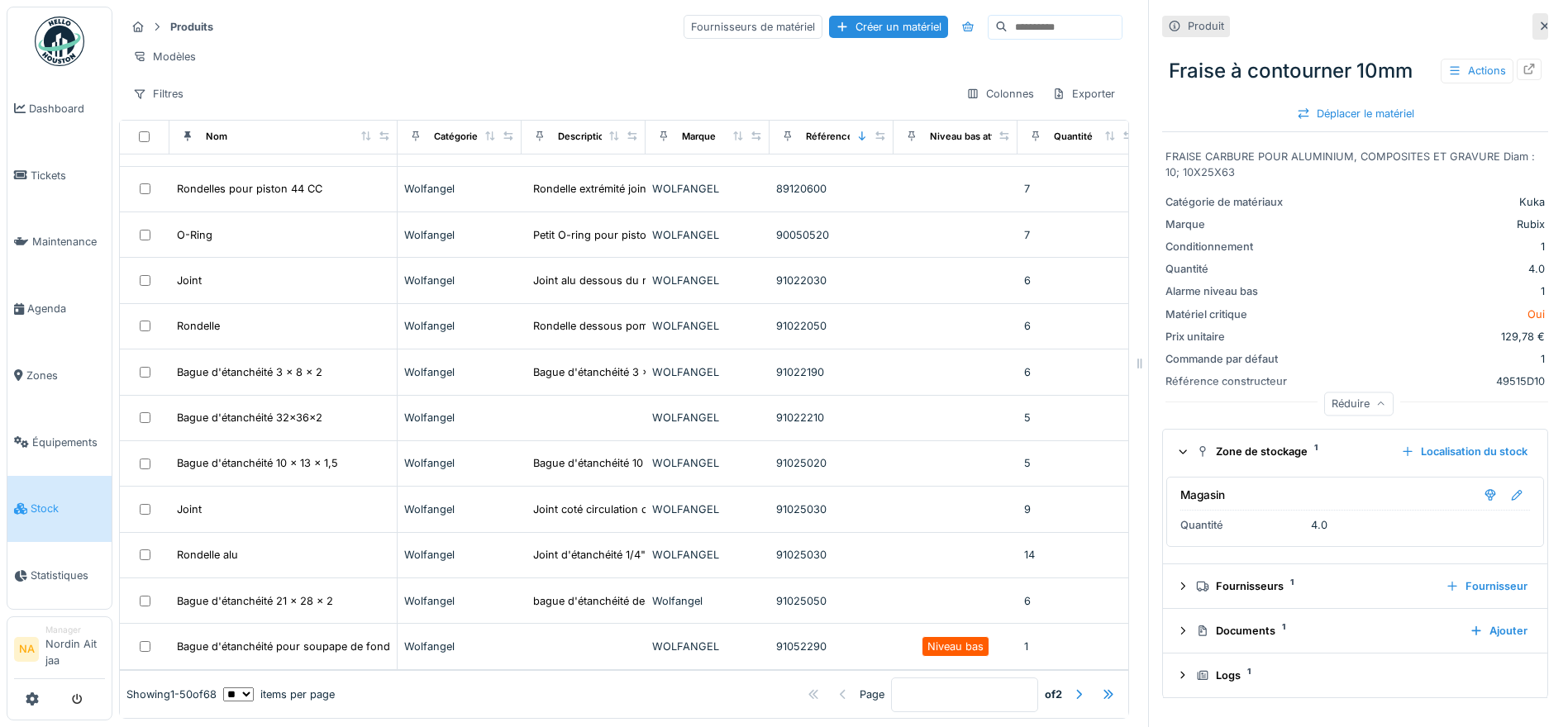
click at [1008, 23] on input at bounding box center [1065, 27] width 115 height 23
type input "******"
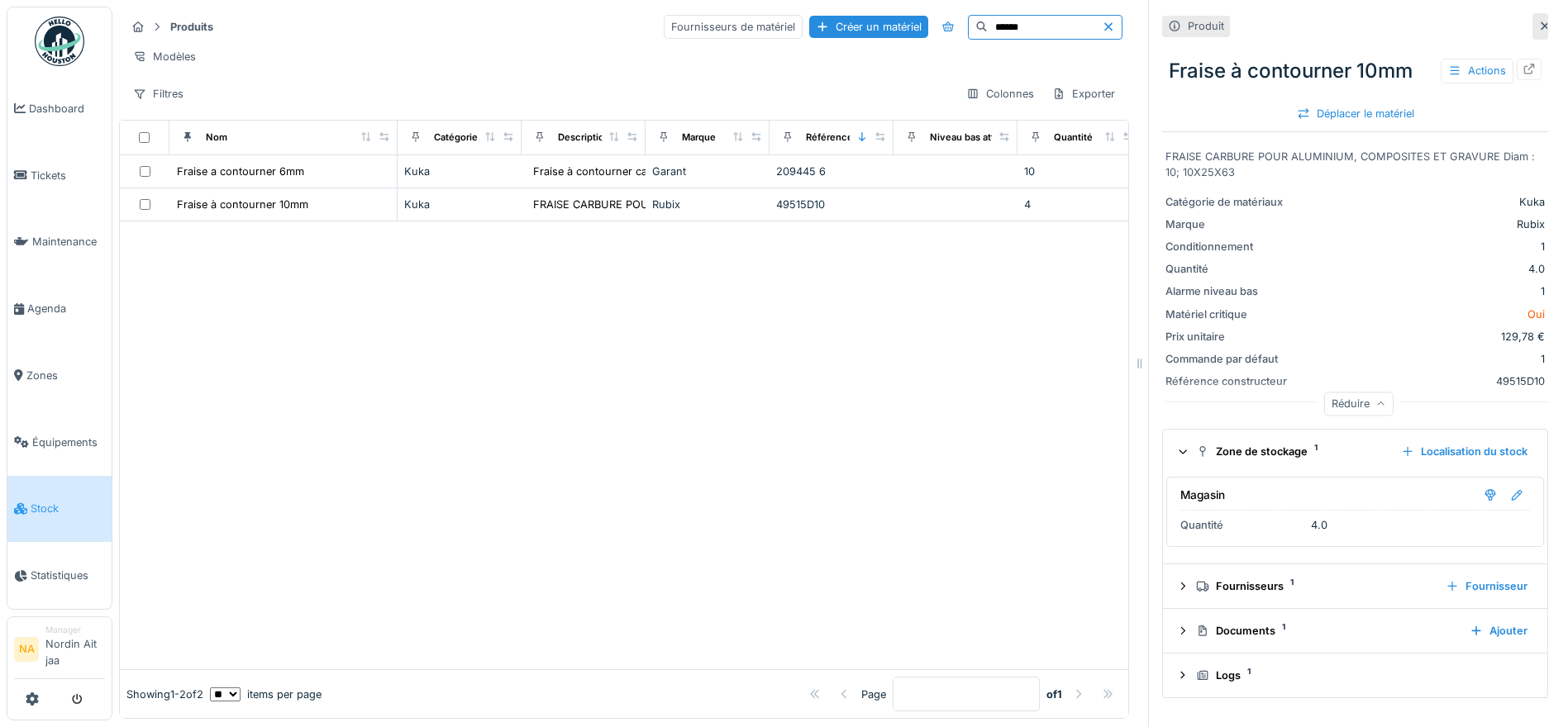
scroll to position [0, 0]
click at [948, 183] on td at bounding box center [955, 171] width 124 height 33
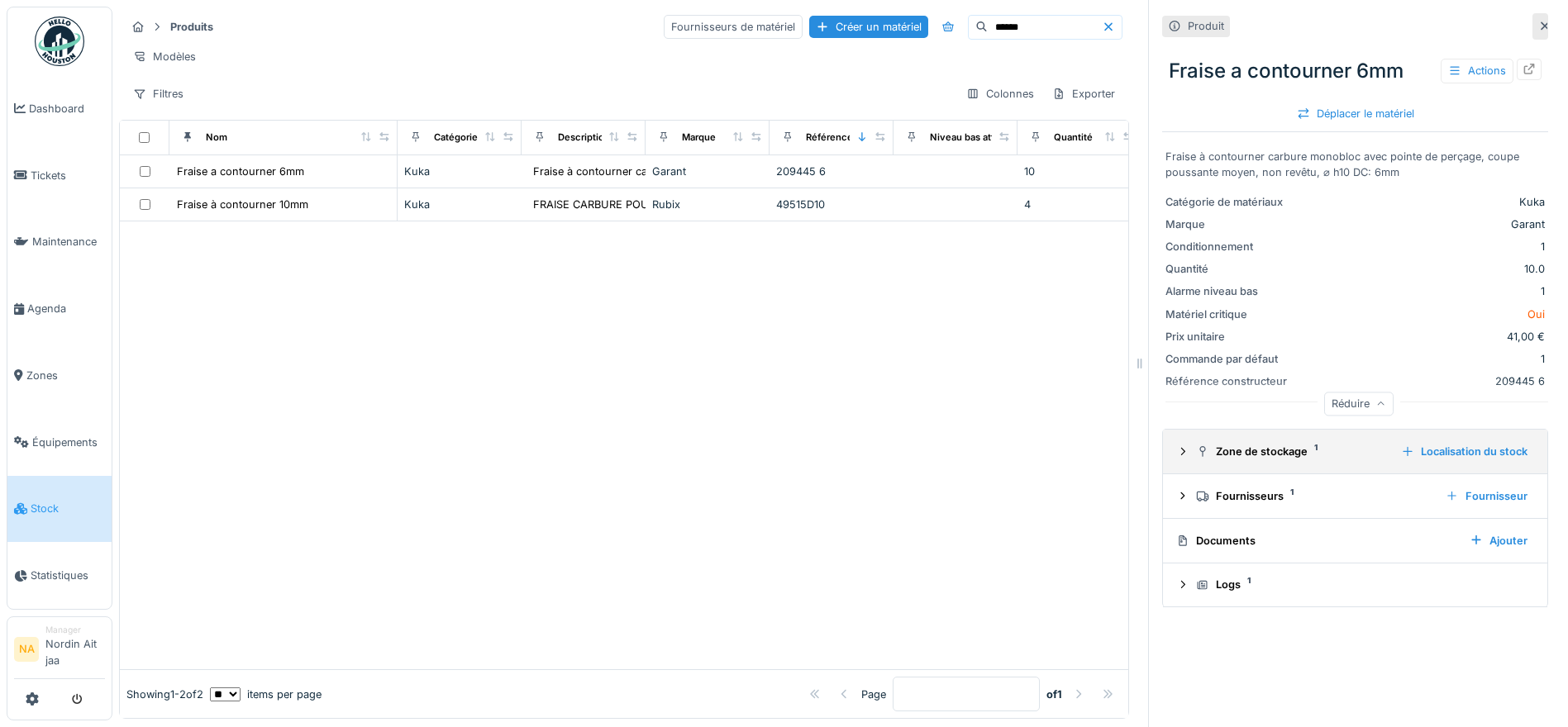
click at [1176, 444] on div at bounding box center [1183, 452] width 13 height 16
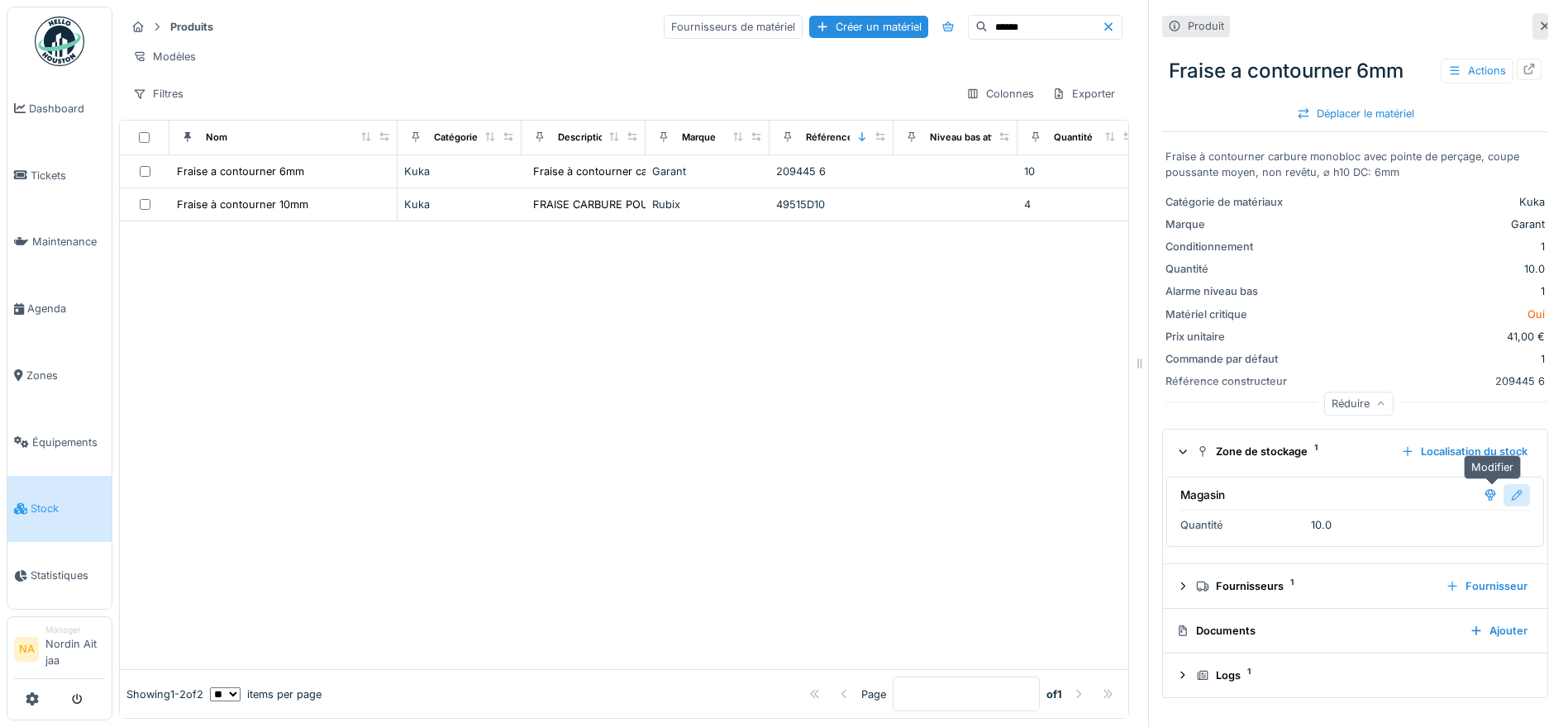
click at [1509, 496] on div at bounding box center [1516, 495] width 13 height 16
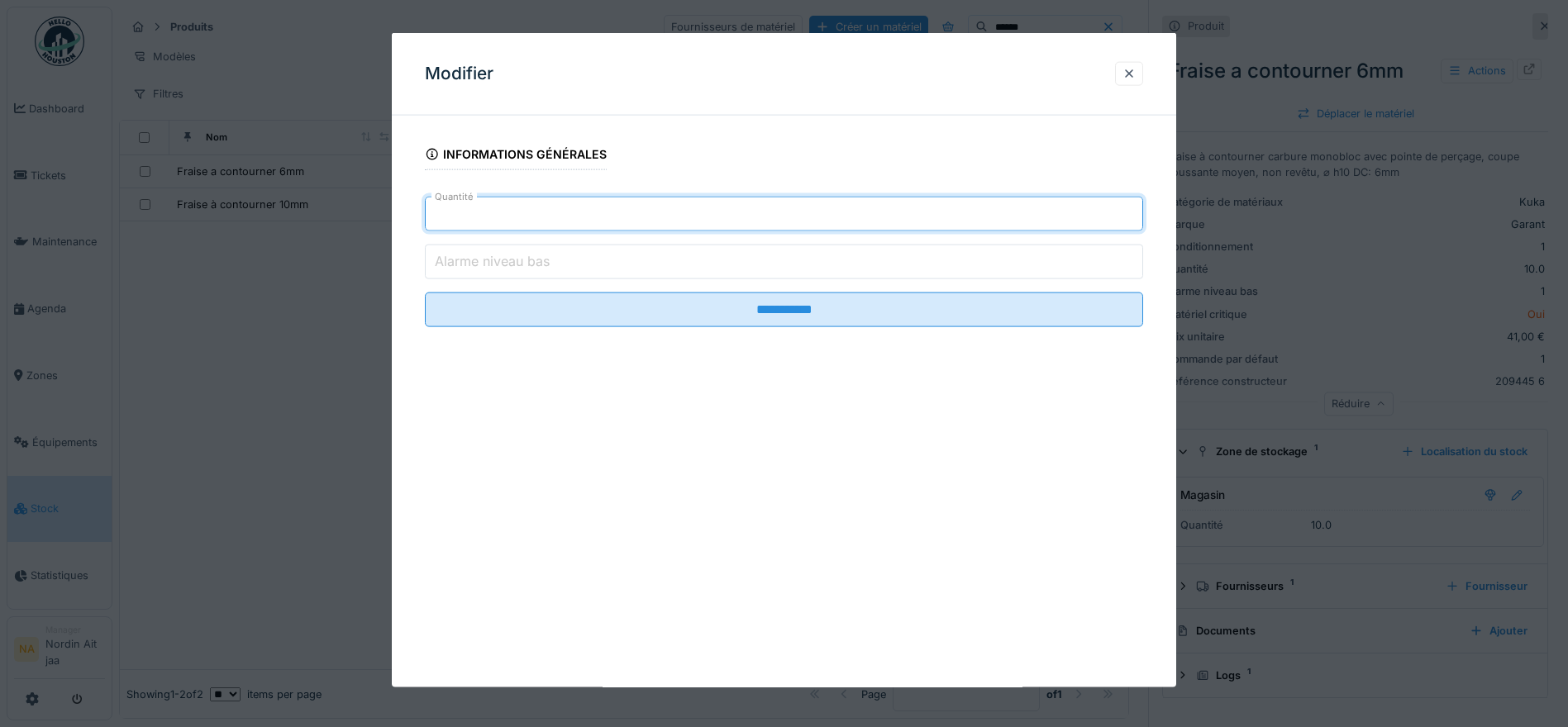
drag, startPoint x: 523, startPoint y: 223, endPoint x: 177, endPoint y: 211, distance: 346.2
click at [197, 217] on div "**********" at bounding box center [840, 364] width 1455 height 727
type input "*"
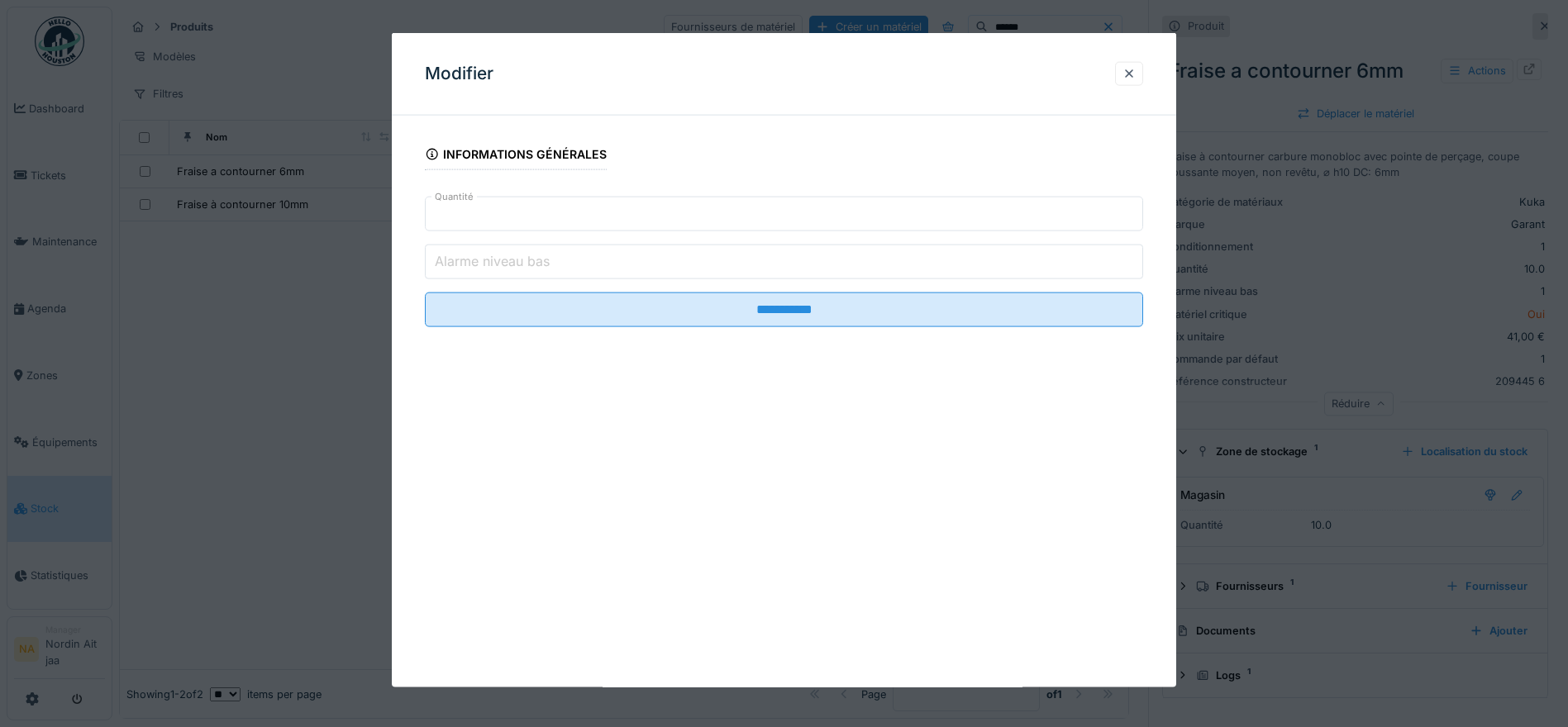
click at [579, 335] on fieldset "**********" at bounding box center [784, 235] width 718 height 212
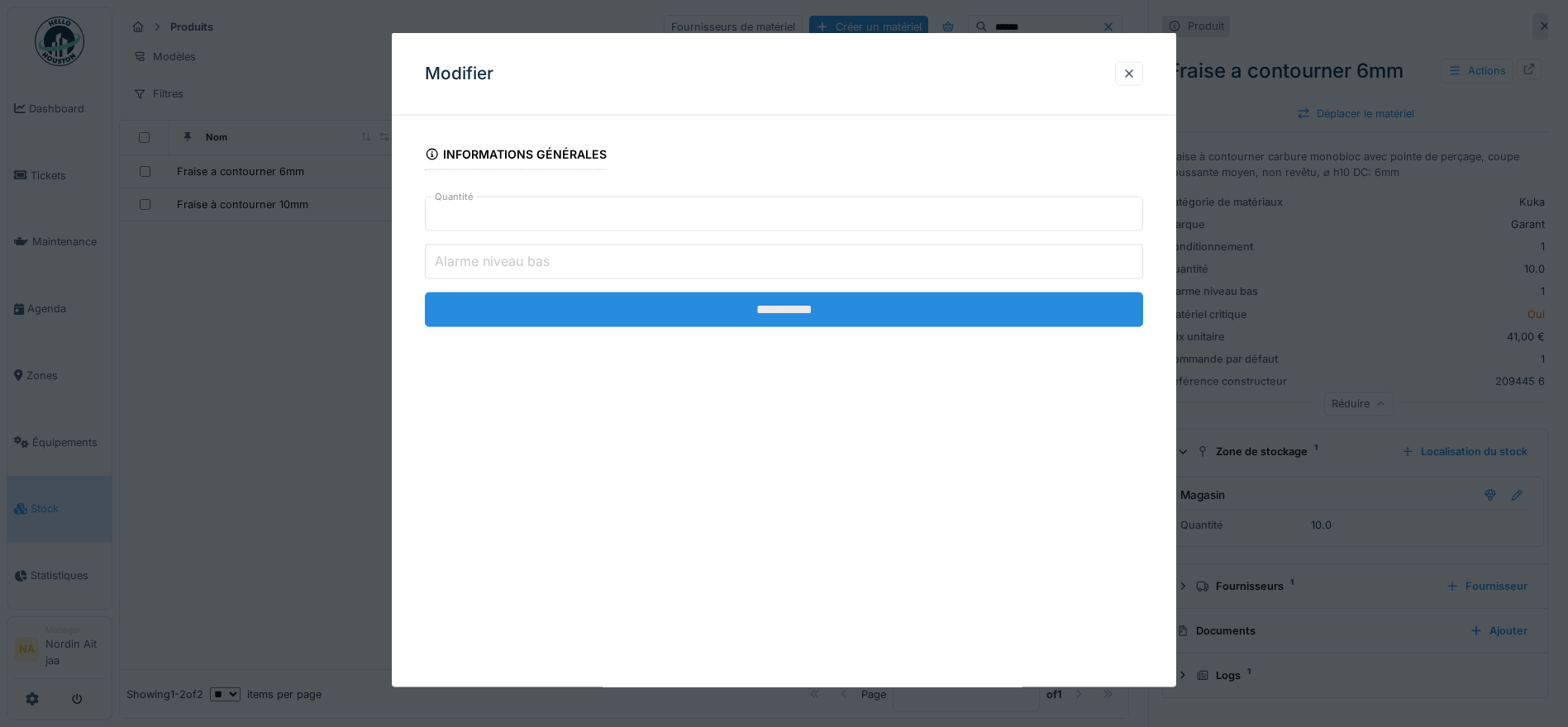
click at [587, 318] on input "**********" at bounding box center [784, 310] width 718 height 35
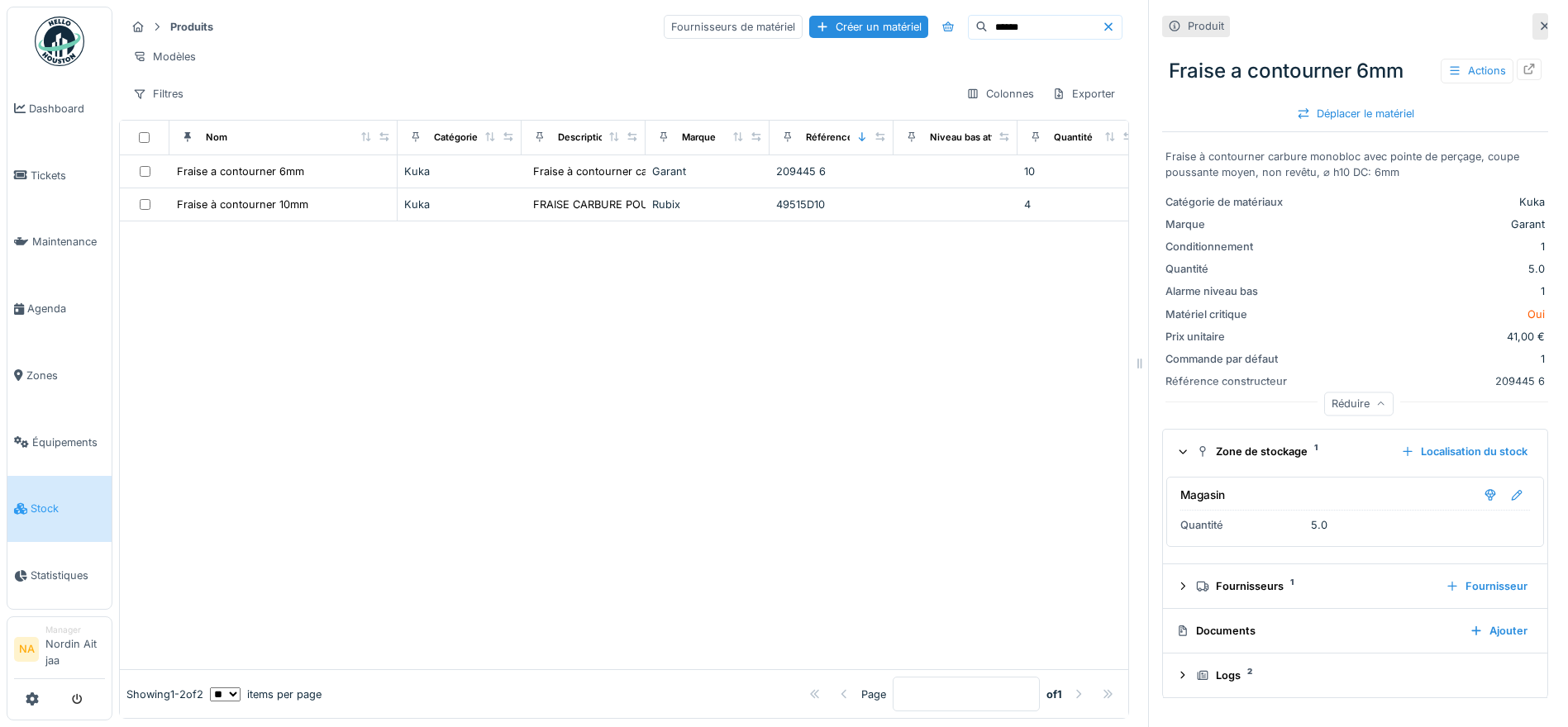
click at [88, 509] on span "Stock" at bounding box center [67, 508] width 75 height 16
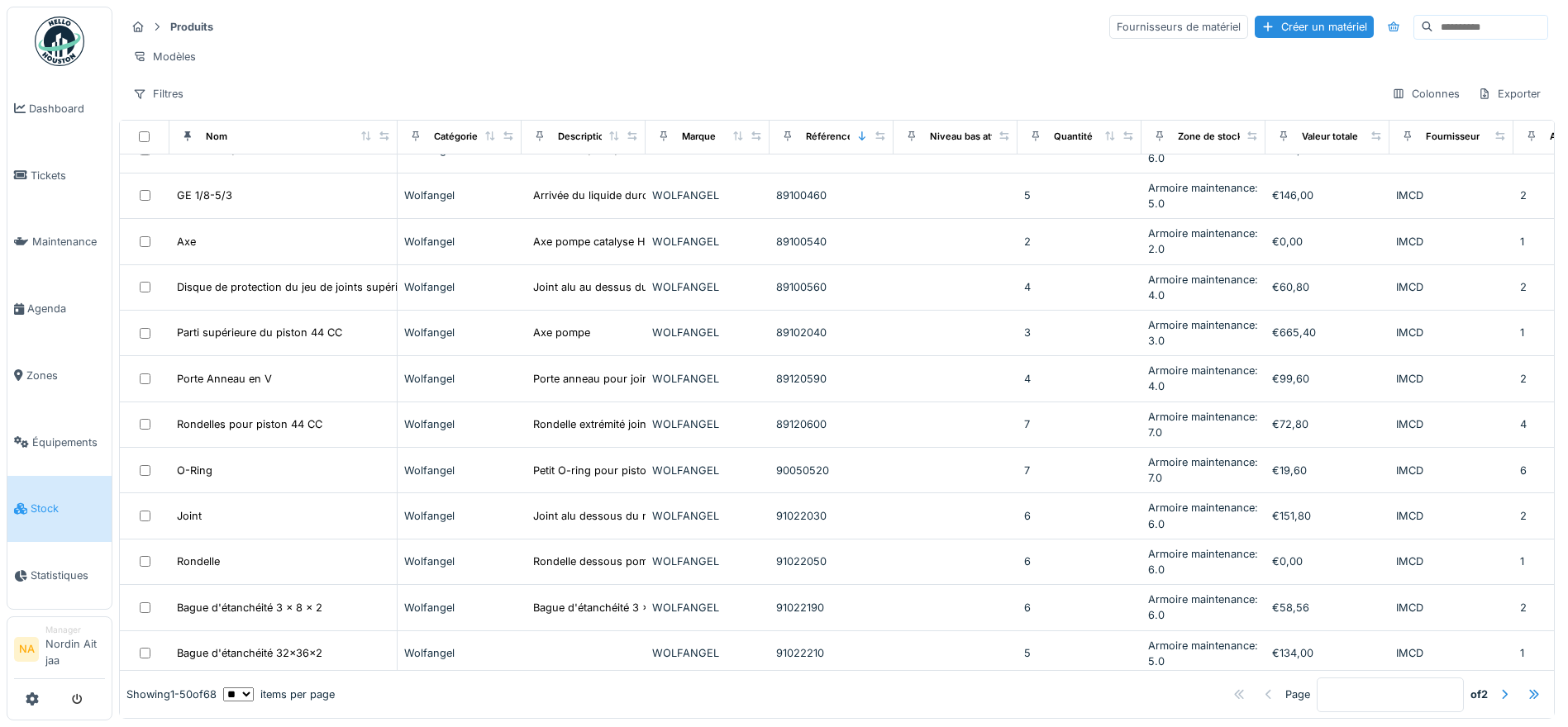
scroll to position [1761, 0]
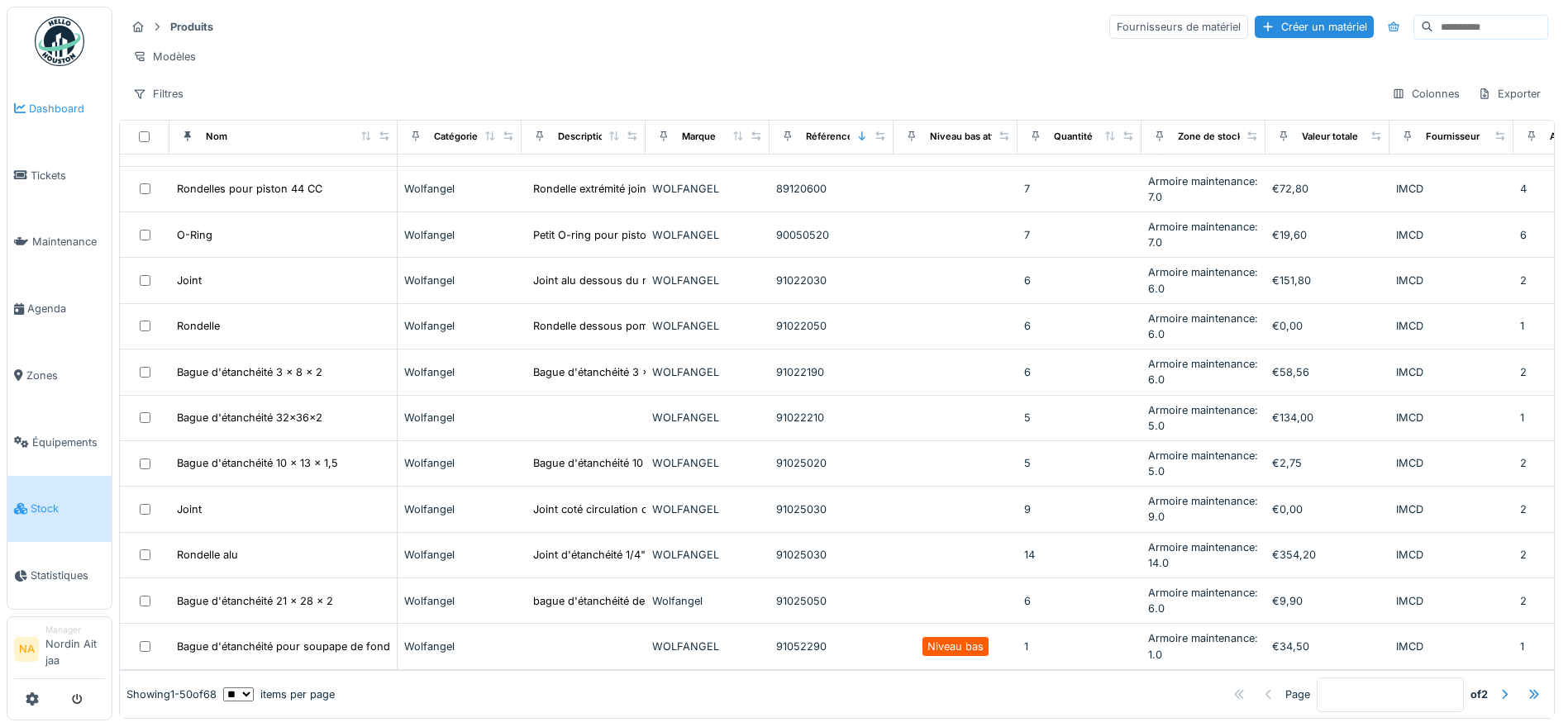
click at [62, 119] on link "Dashboard" at bounding box center [60, 108] width 104 height 67
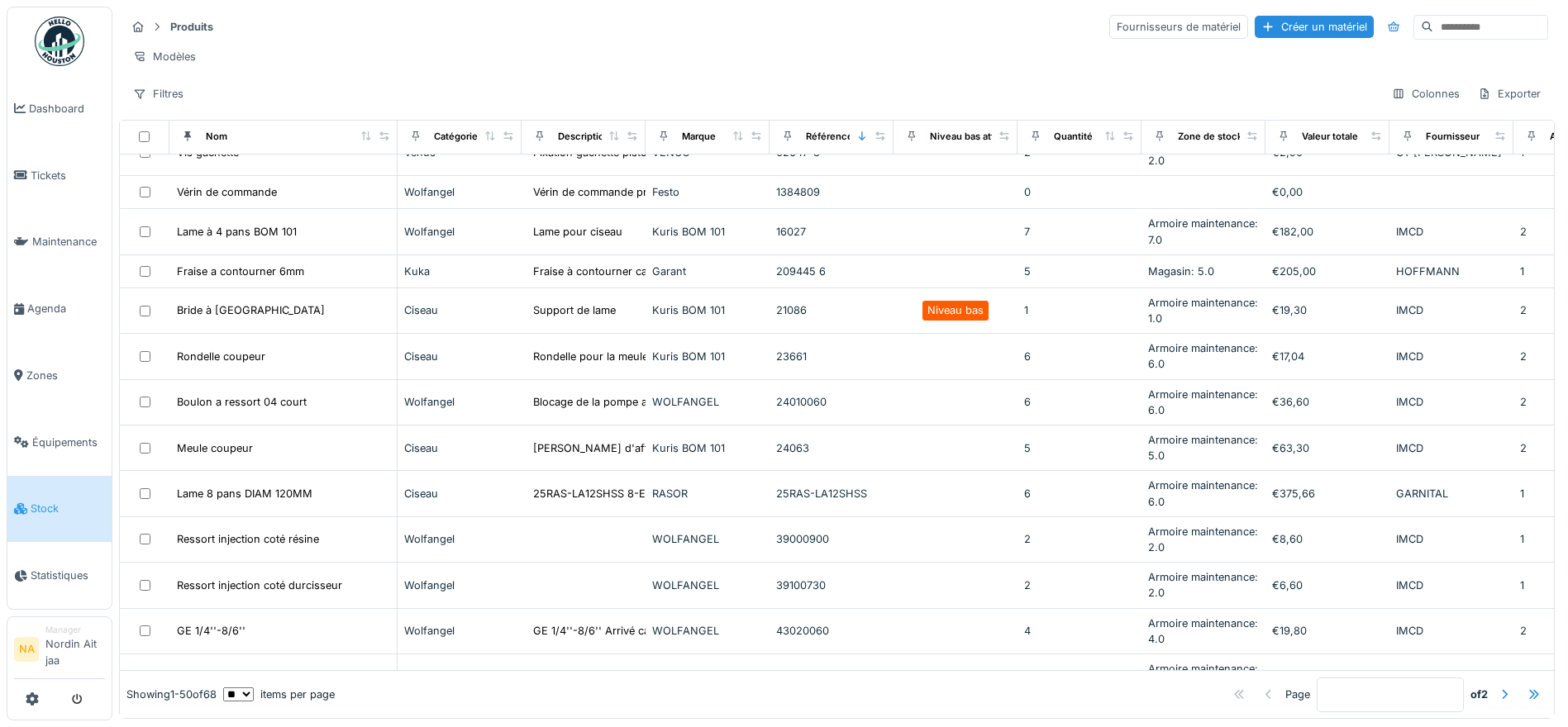
scroll to position [0, 0]
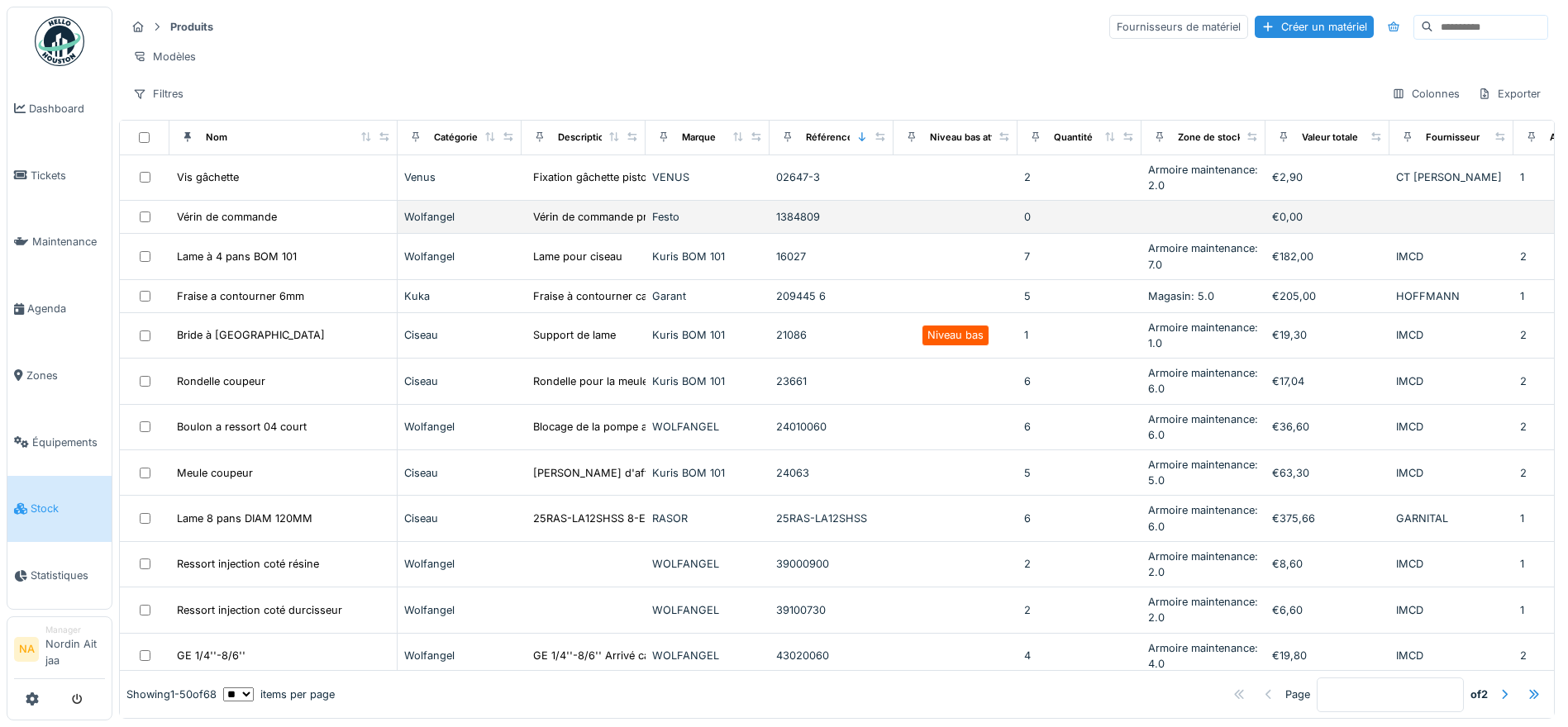
click at [1429, 218] on td at bounding box center [1451, 217] width 124 height 33
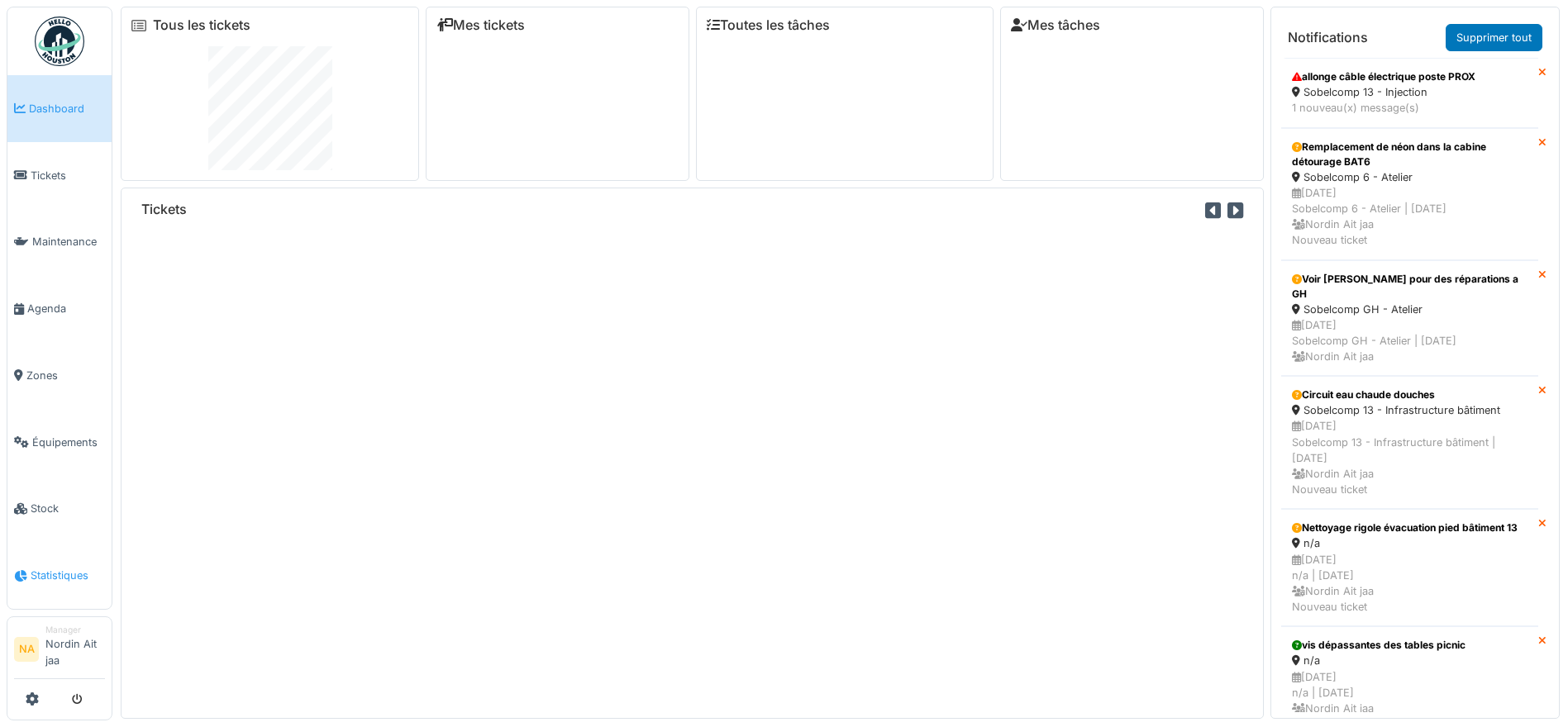
click at [58, 577] on span "Statistiques" at bounding box center [67, 576] width 75 height 16
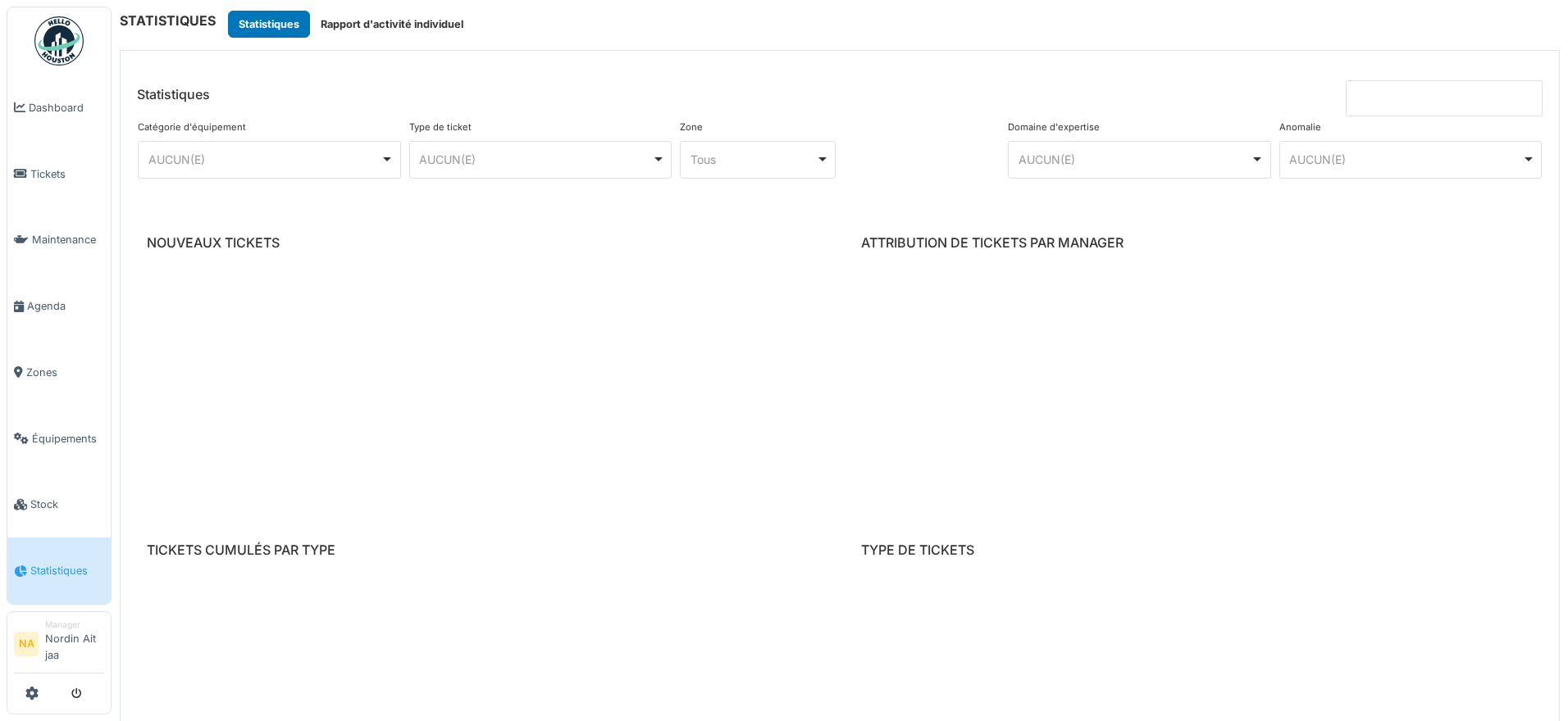
click at [55, 514] on link "Stock" at bounding box center [59, 505] width 103 height 67
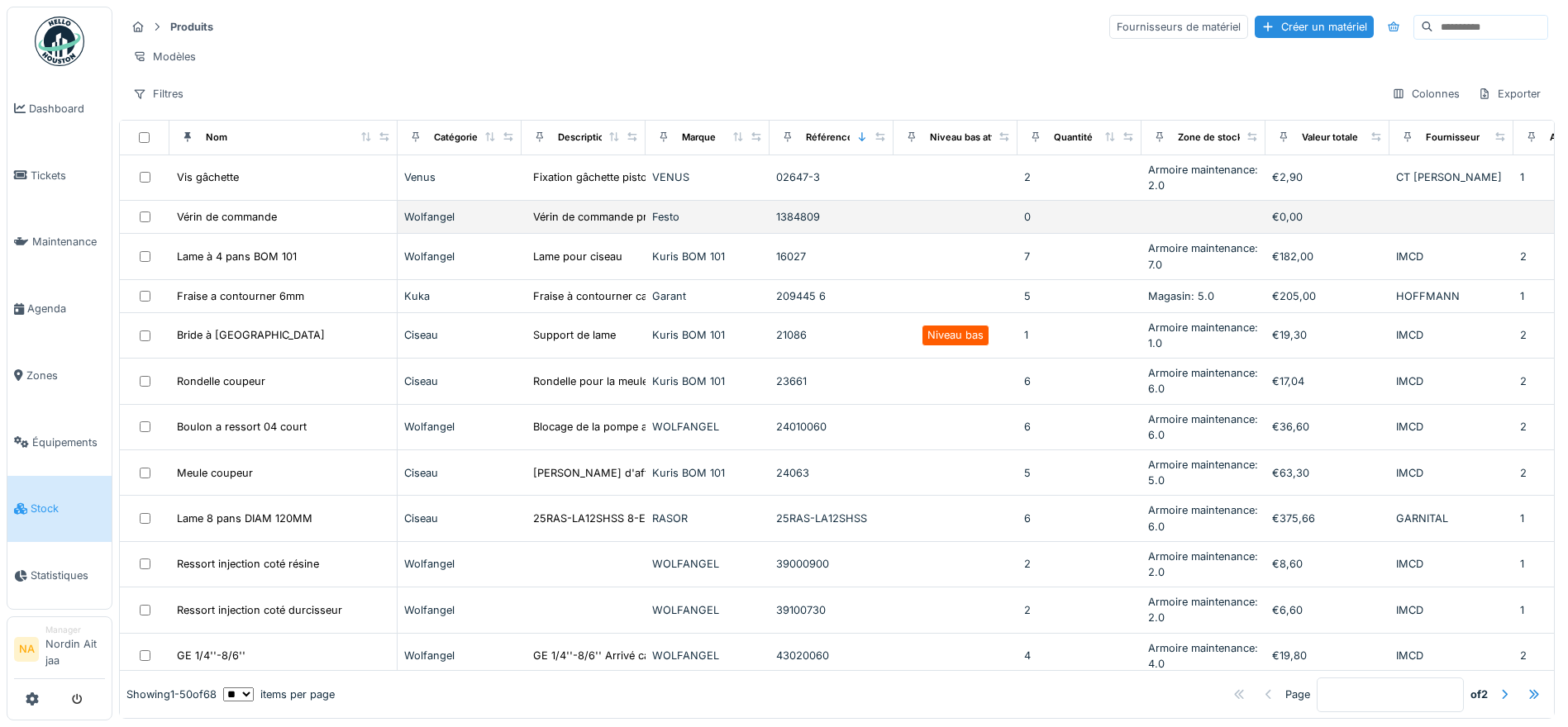
click at [453, 225] on div "Wolfangel" at bounding box center [459, 217] width 111 height 16
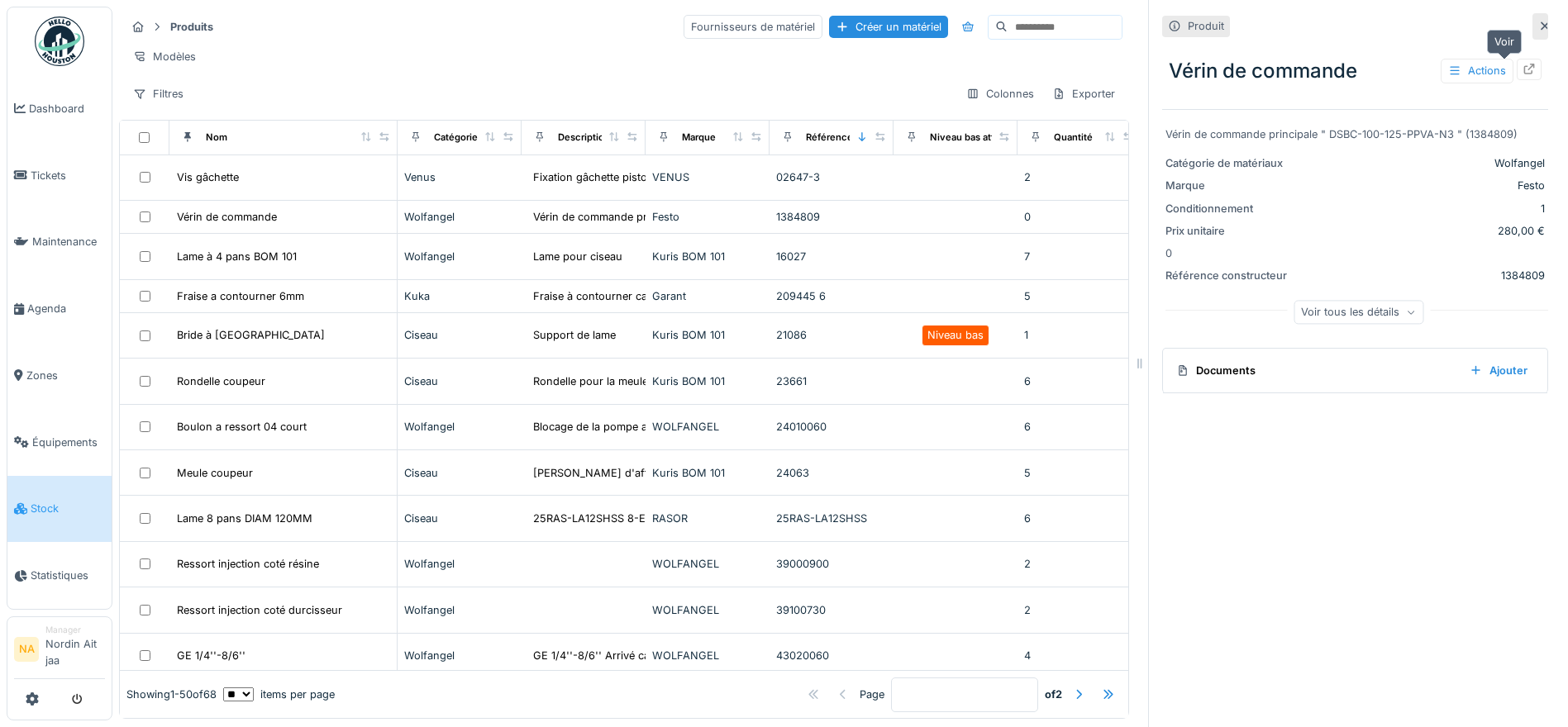
click at [1524, 66] on icon at bounding box center [1528, 68] width 10 height 10
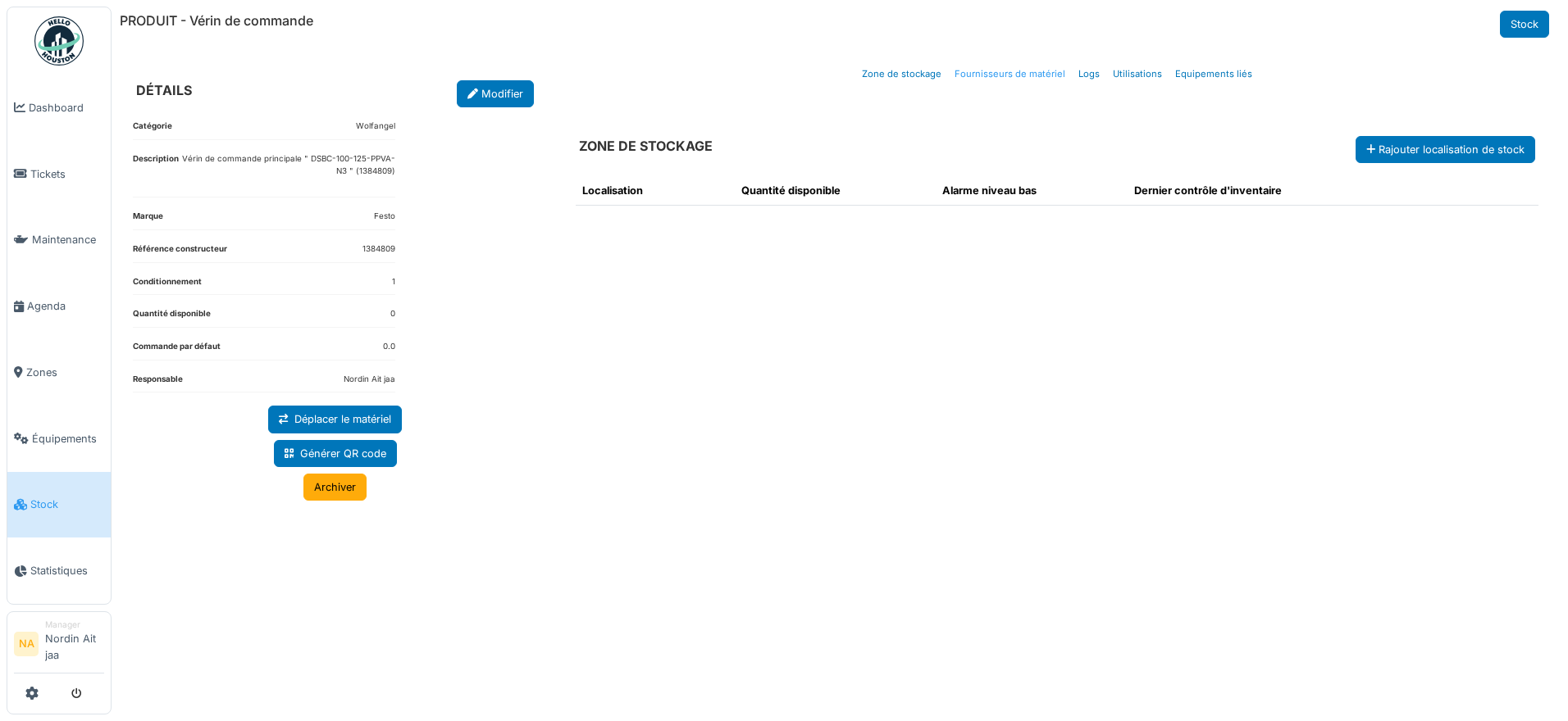
click at [1027, 73] on link "Fournisseurs de matériel" at bounding box center [1010, 74] width 124 height 38
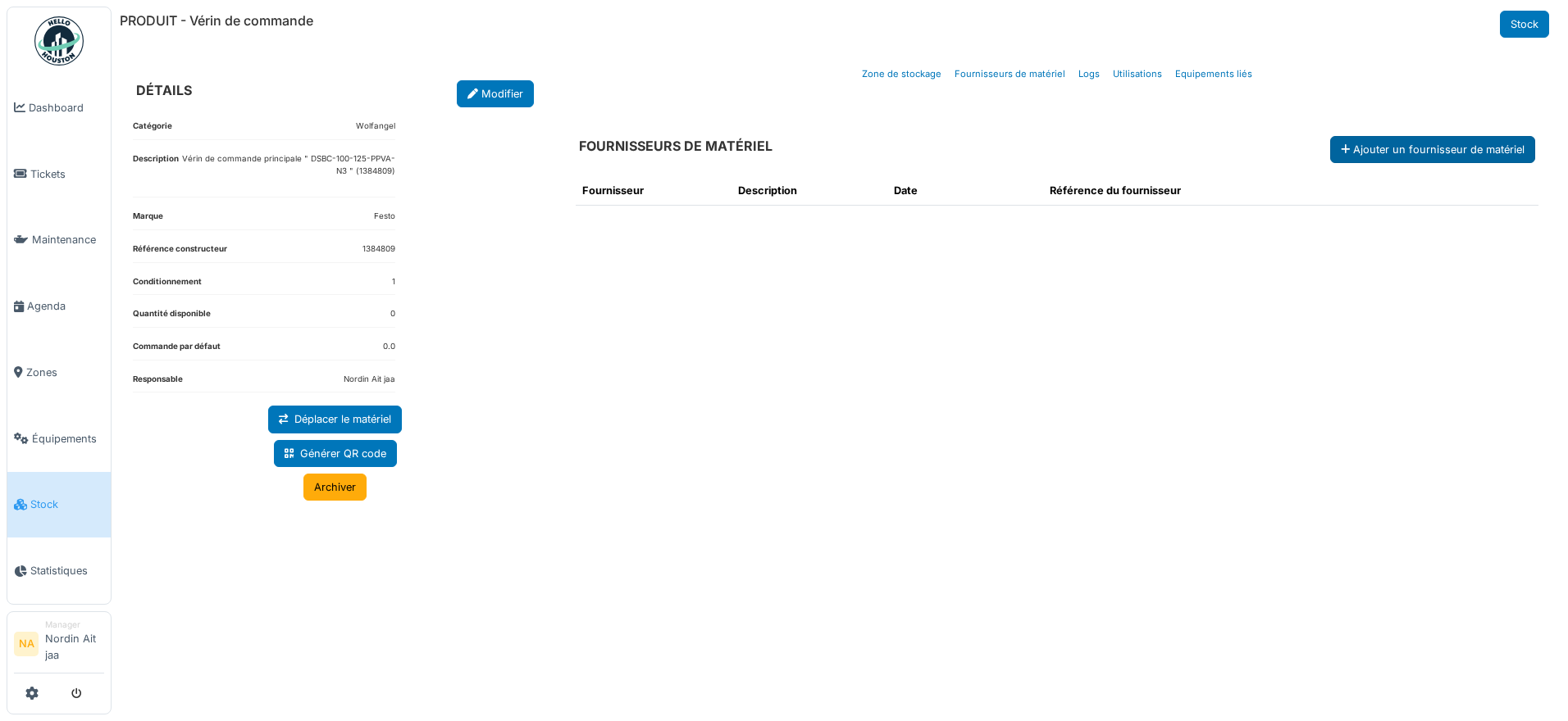
click at [1427, 148] on button "Ajouter un fournisseur de matériel" at bounding box center [1432, 149] width 205 height 27
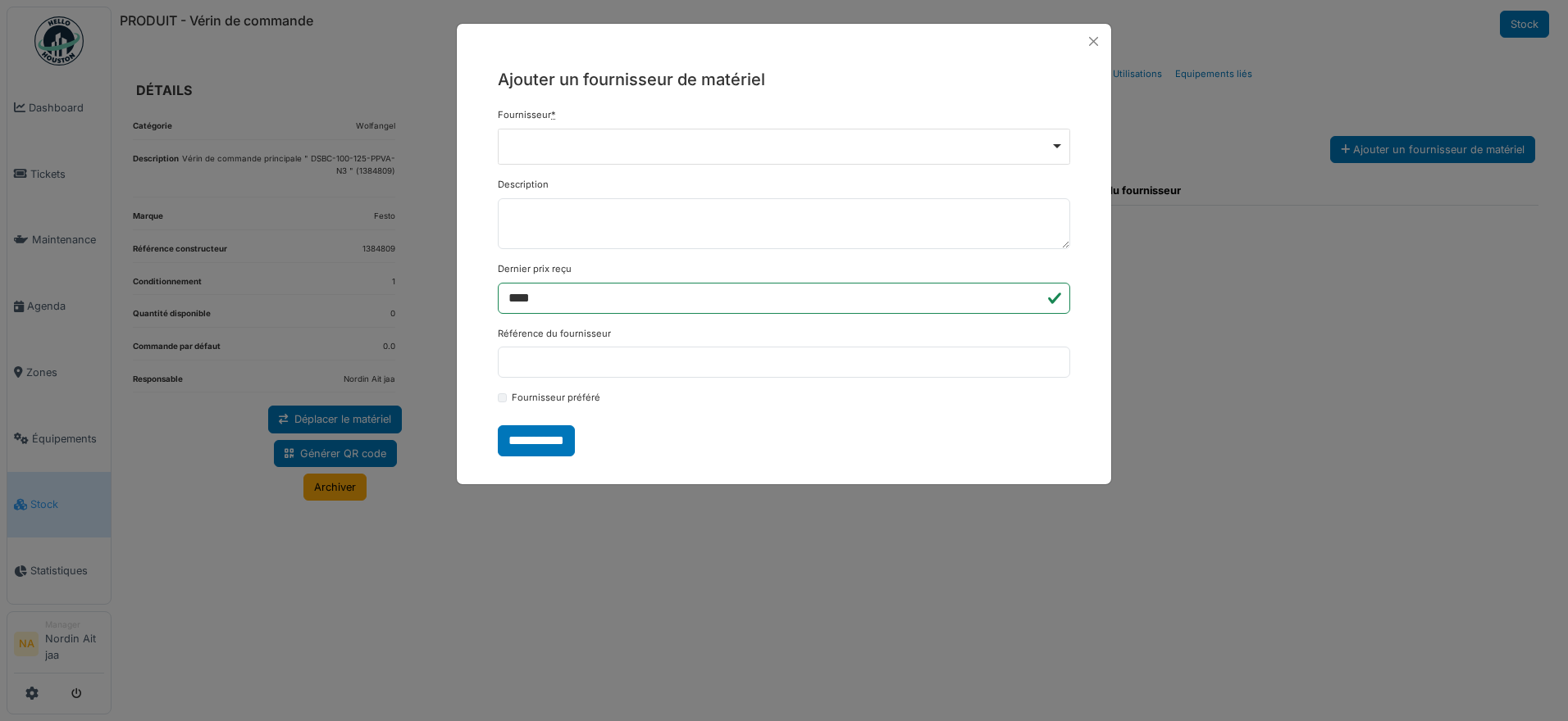
click at [877, 138] on div "Remove item" at bounding box center [784, 146] width 573 height 36
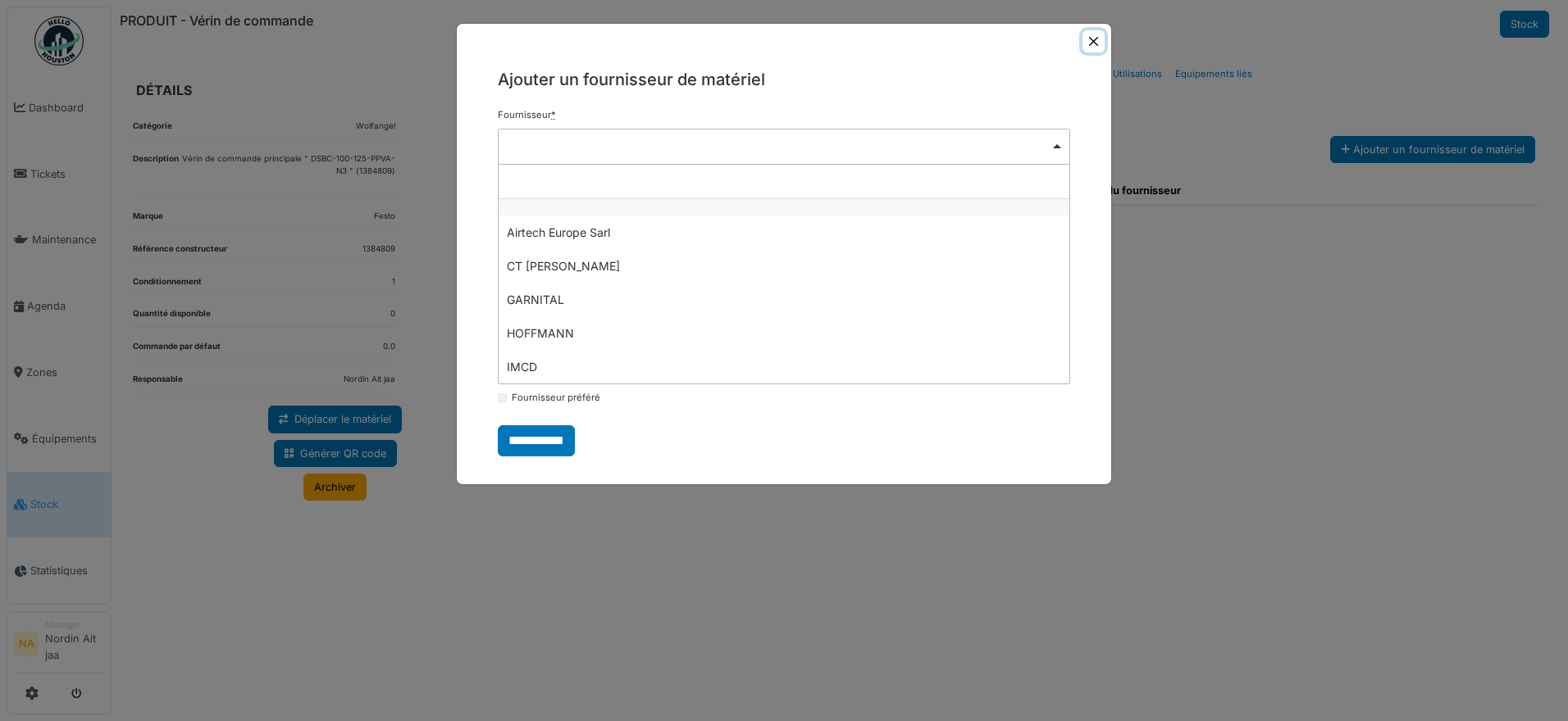
click at [1094, 42] on button "Close" at bounding box center [1094, 41] width 23 height 23
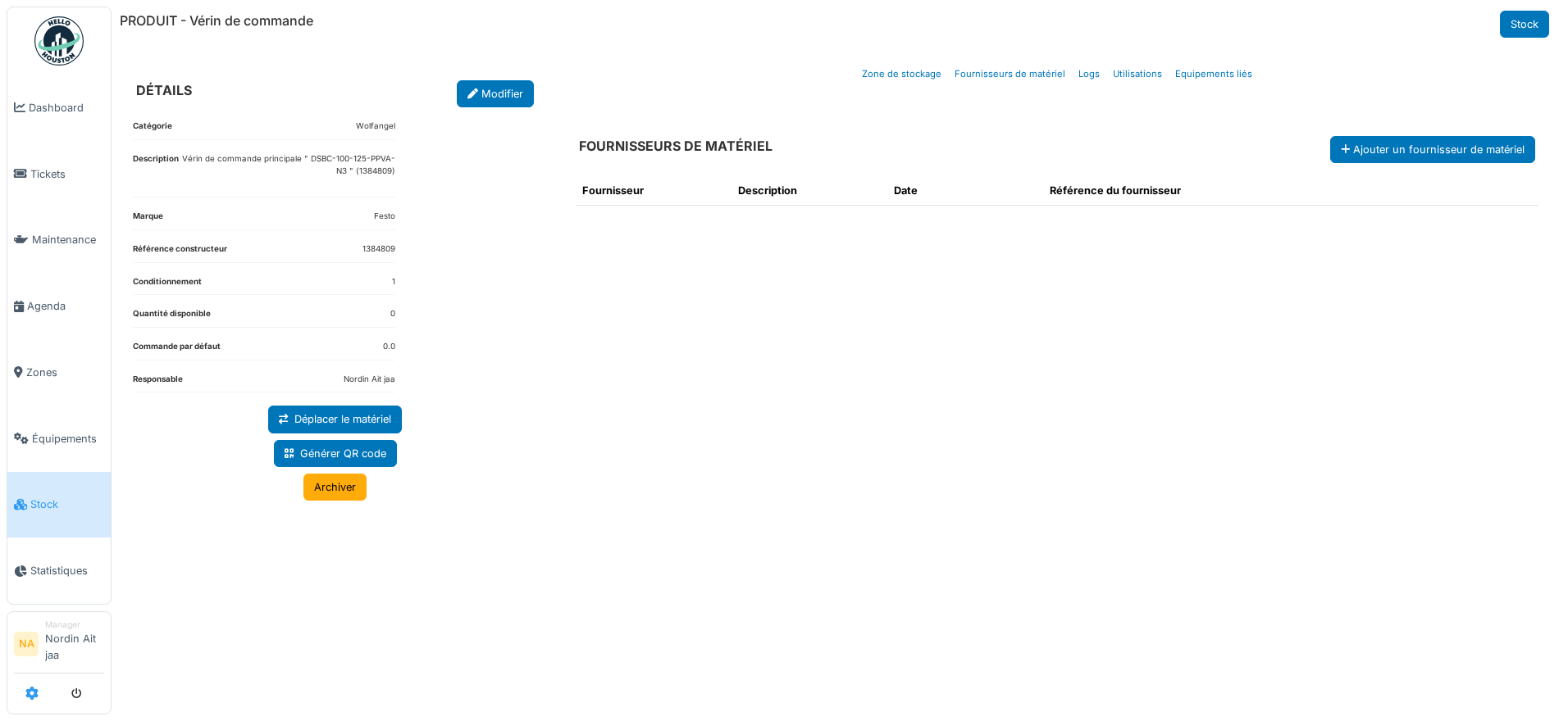
click at [29, 697] on icon at bounding box center [32, 694] width 13 height 13
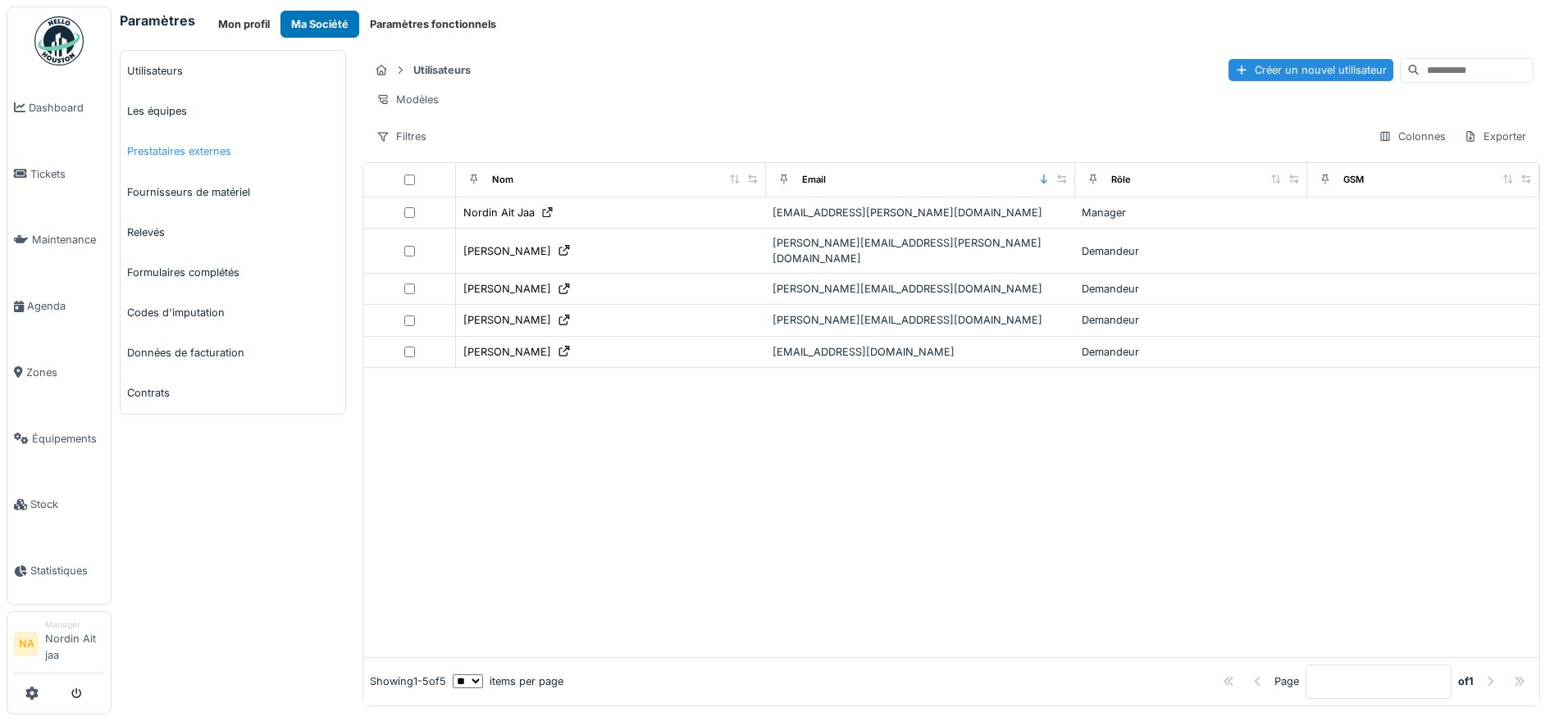
click at [195, 153] on link "Prestataires externes" at bounding box center [232, 151] width 224 height 40
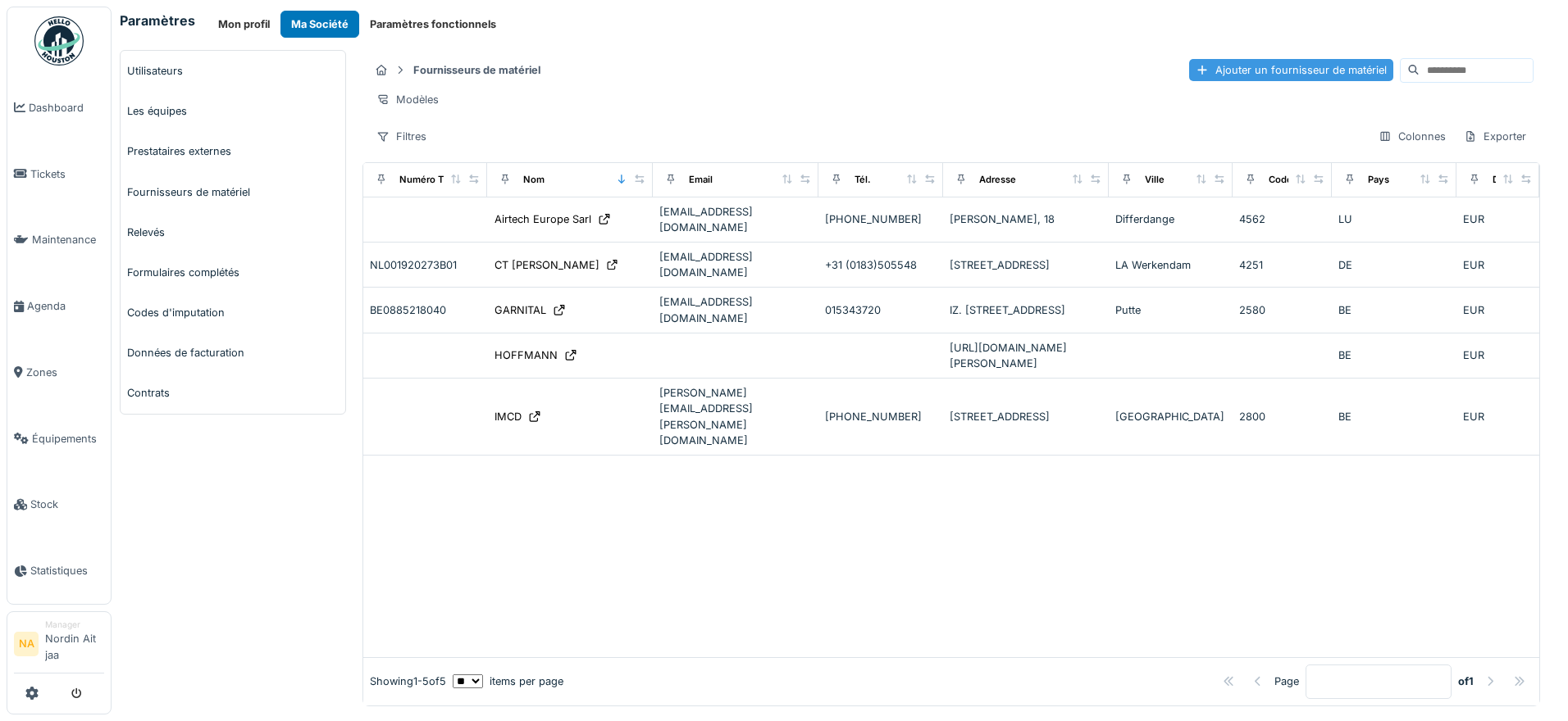
click at [1204, 79] on div "Ajouter un fournisseur de matériel" at bounding box center [1290, 70] width 204 height 23
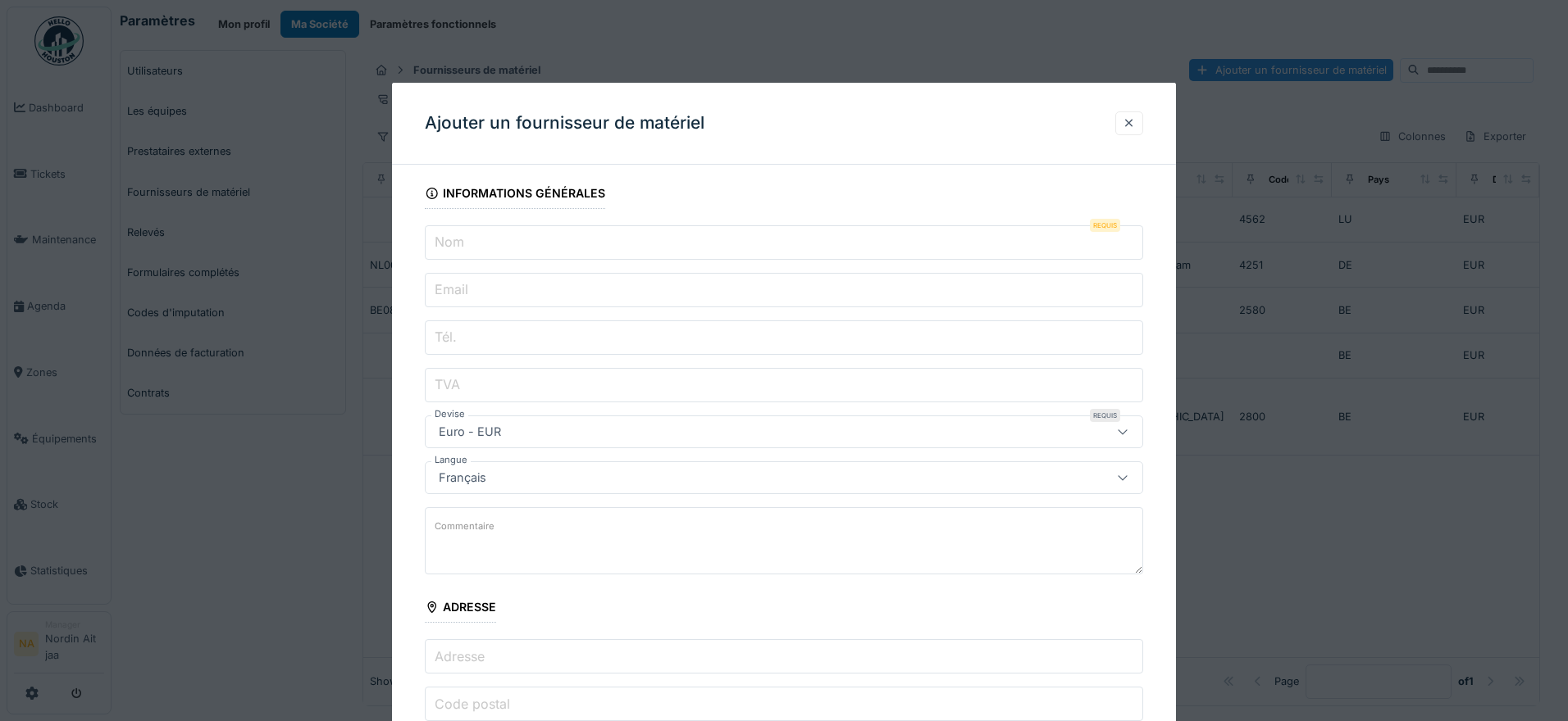
click at [719, 233] on input "Nom" at bounding box center [783, 242] width 718 height 35
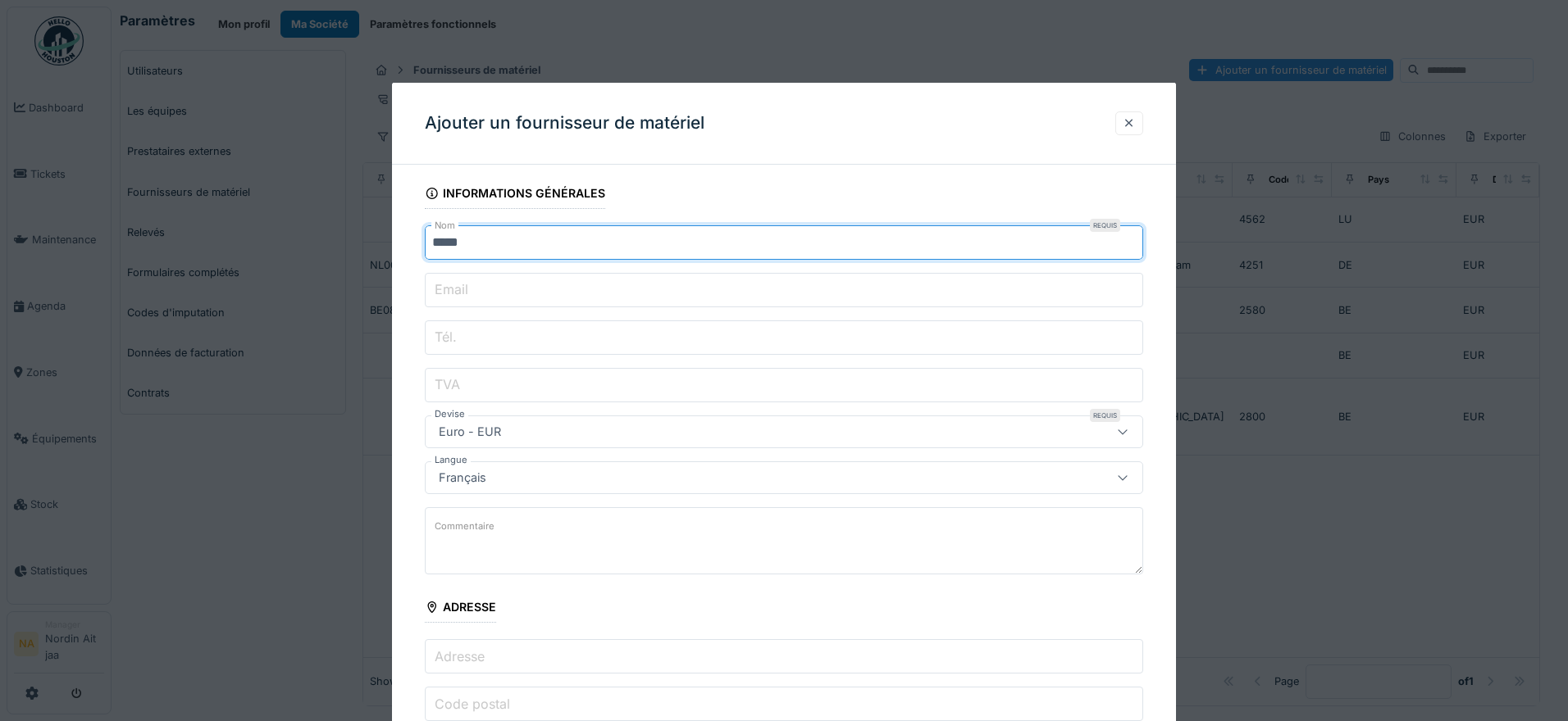
type input "*****"
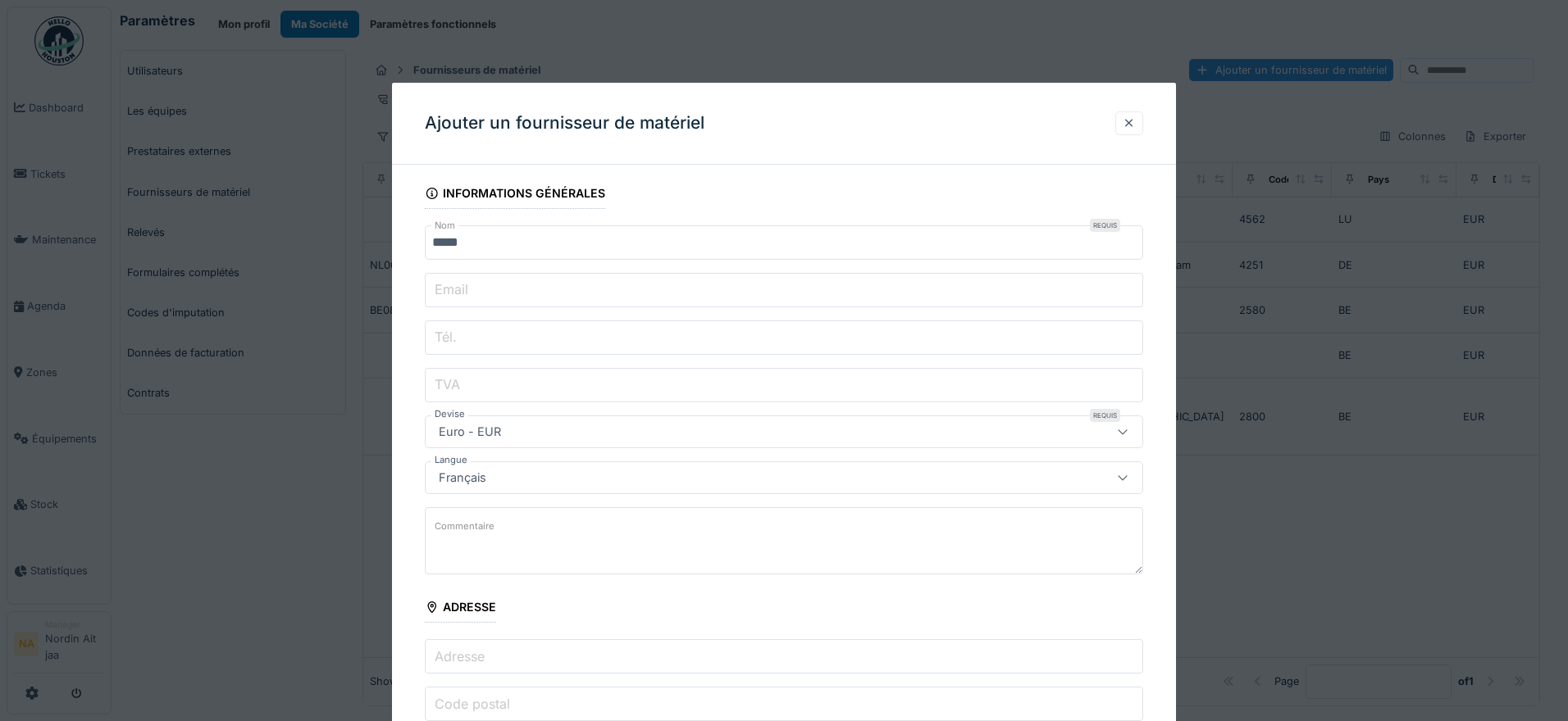
click at [554, 296] on input "Email" at bounding box center [783, 290] width 718 height 35
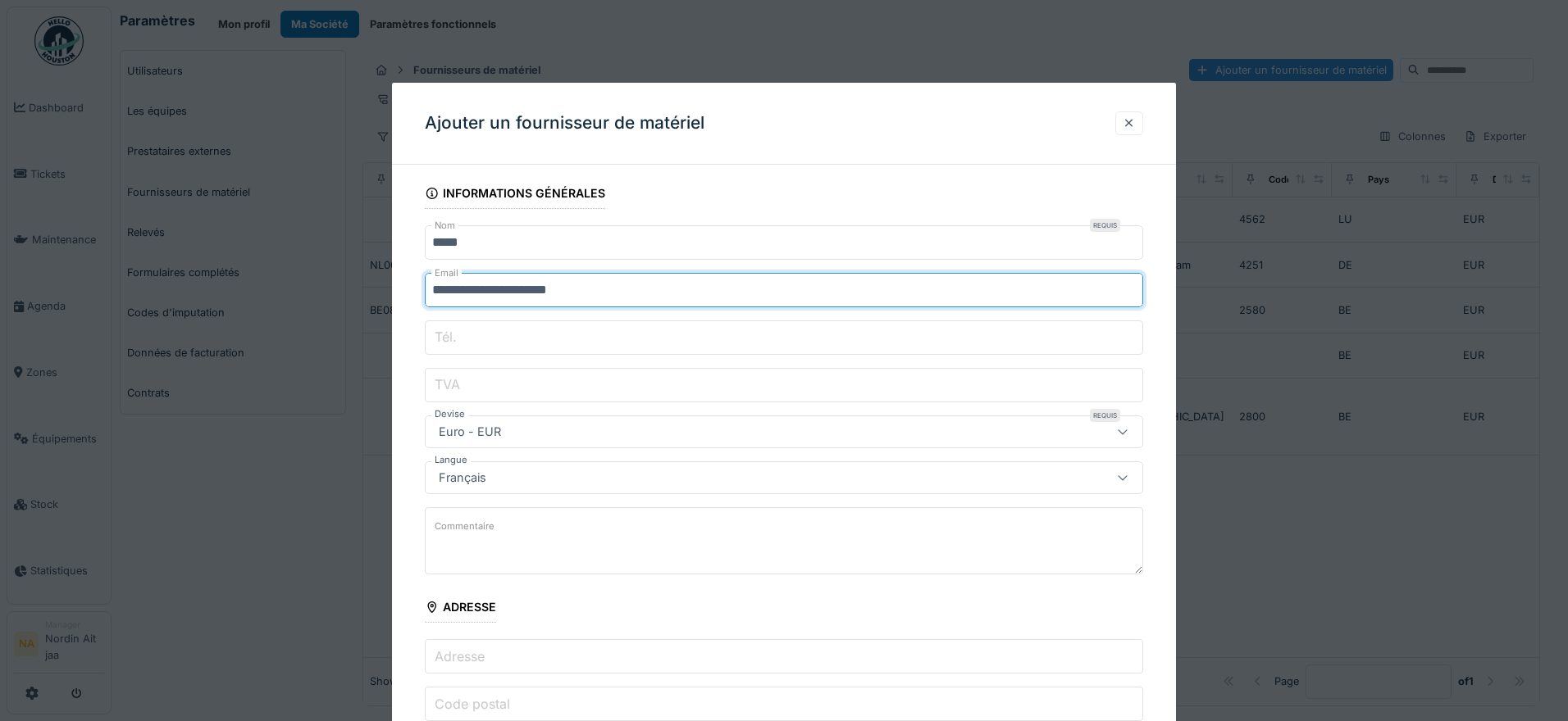
type input "**********"
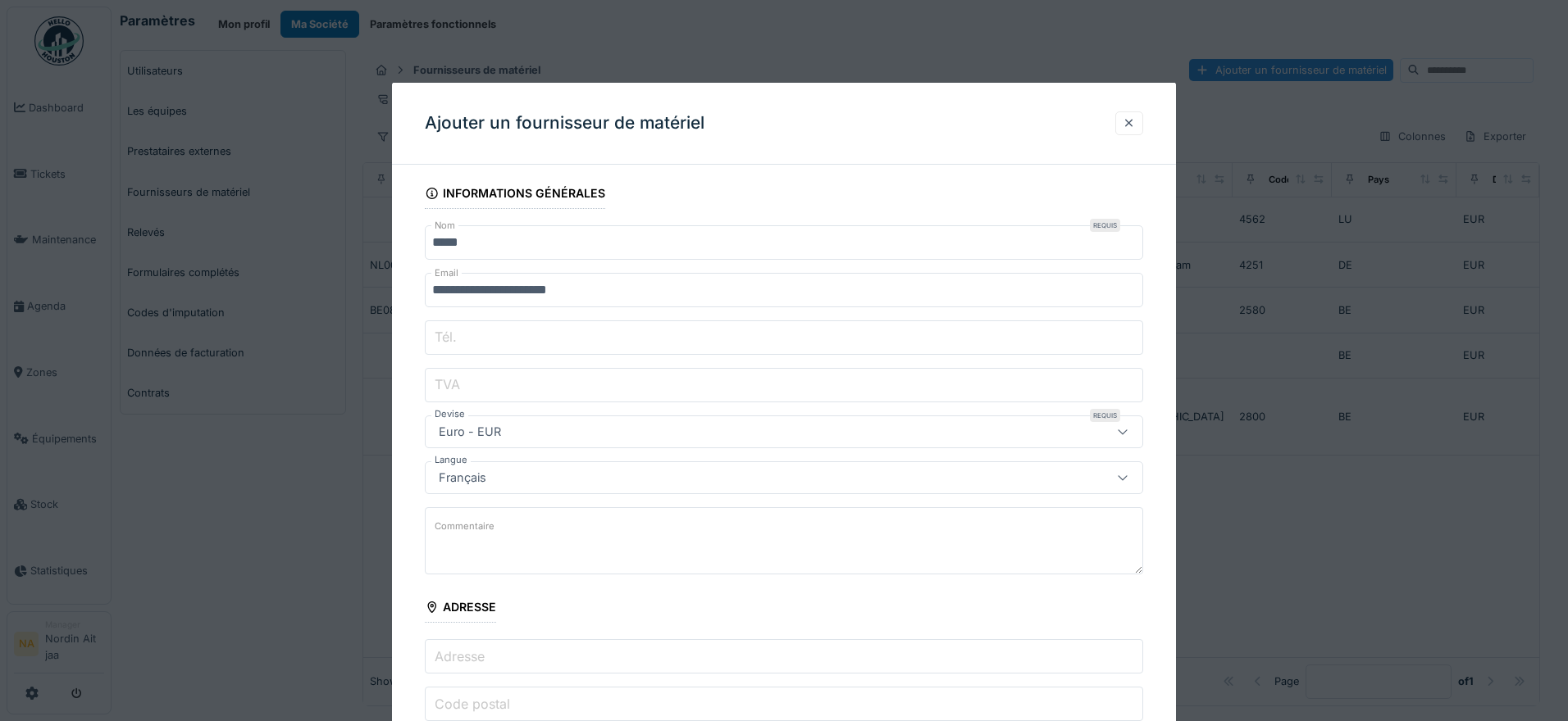
paste input "**********"
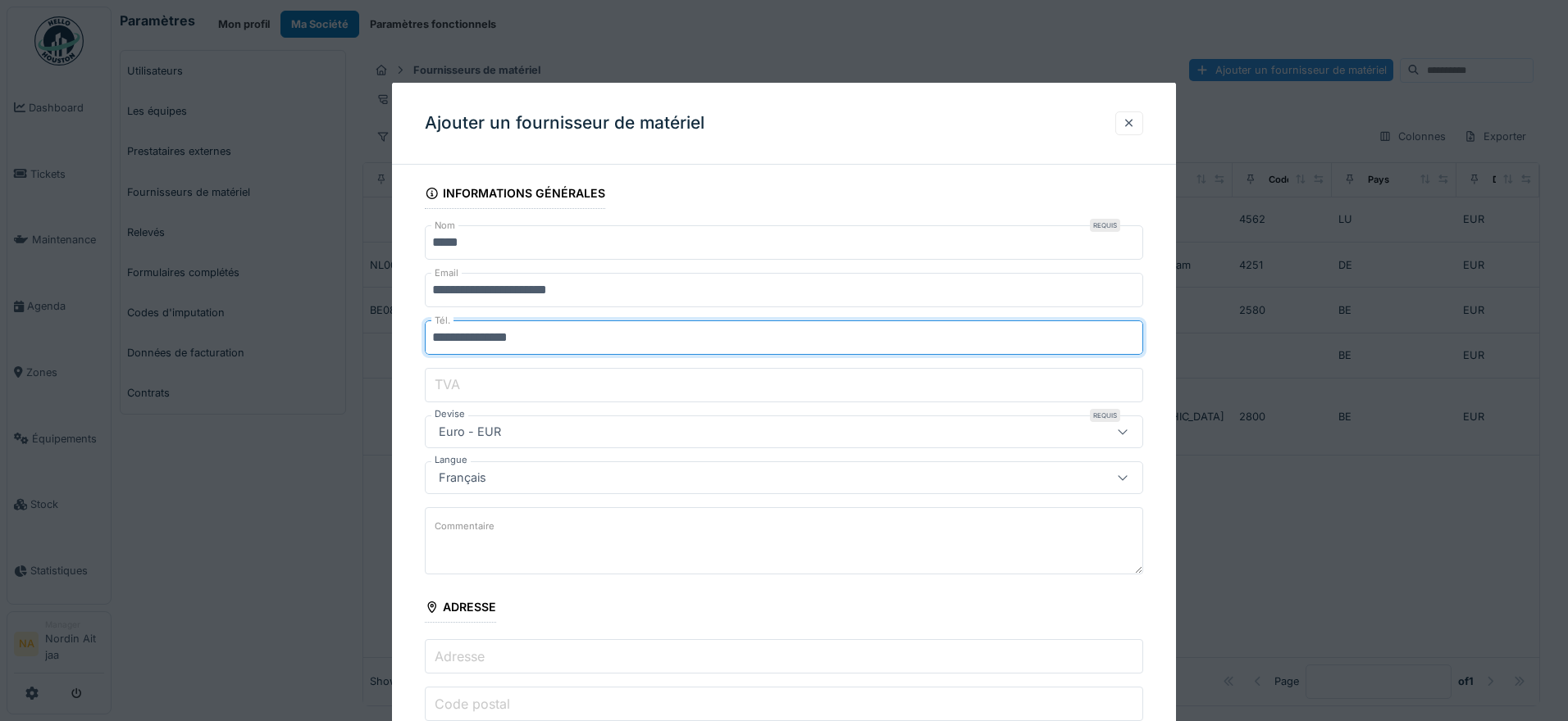
type input "**********"
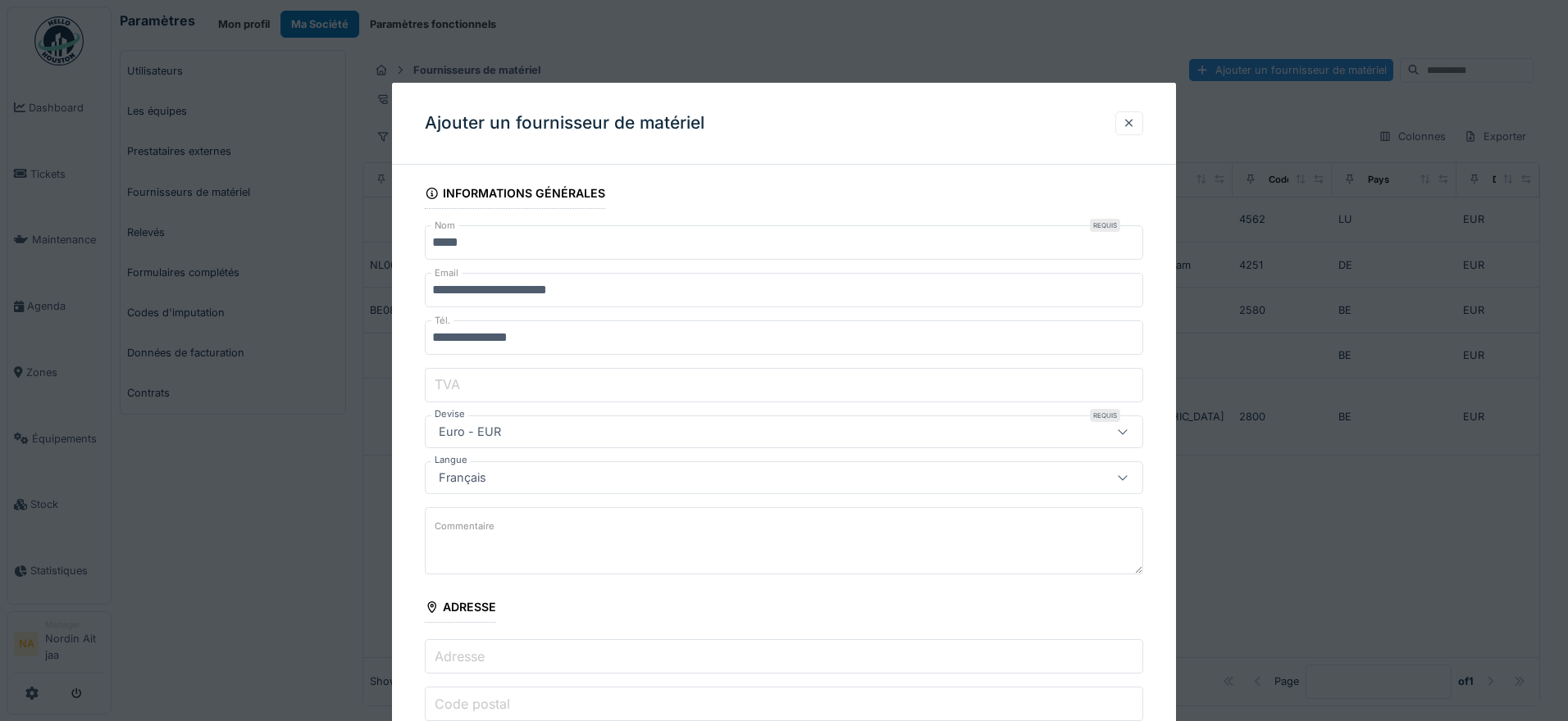
click at [530, 380] on input "TVA" at bounding box center [783, 385] width 718 height 35
paste input "**********"
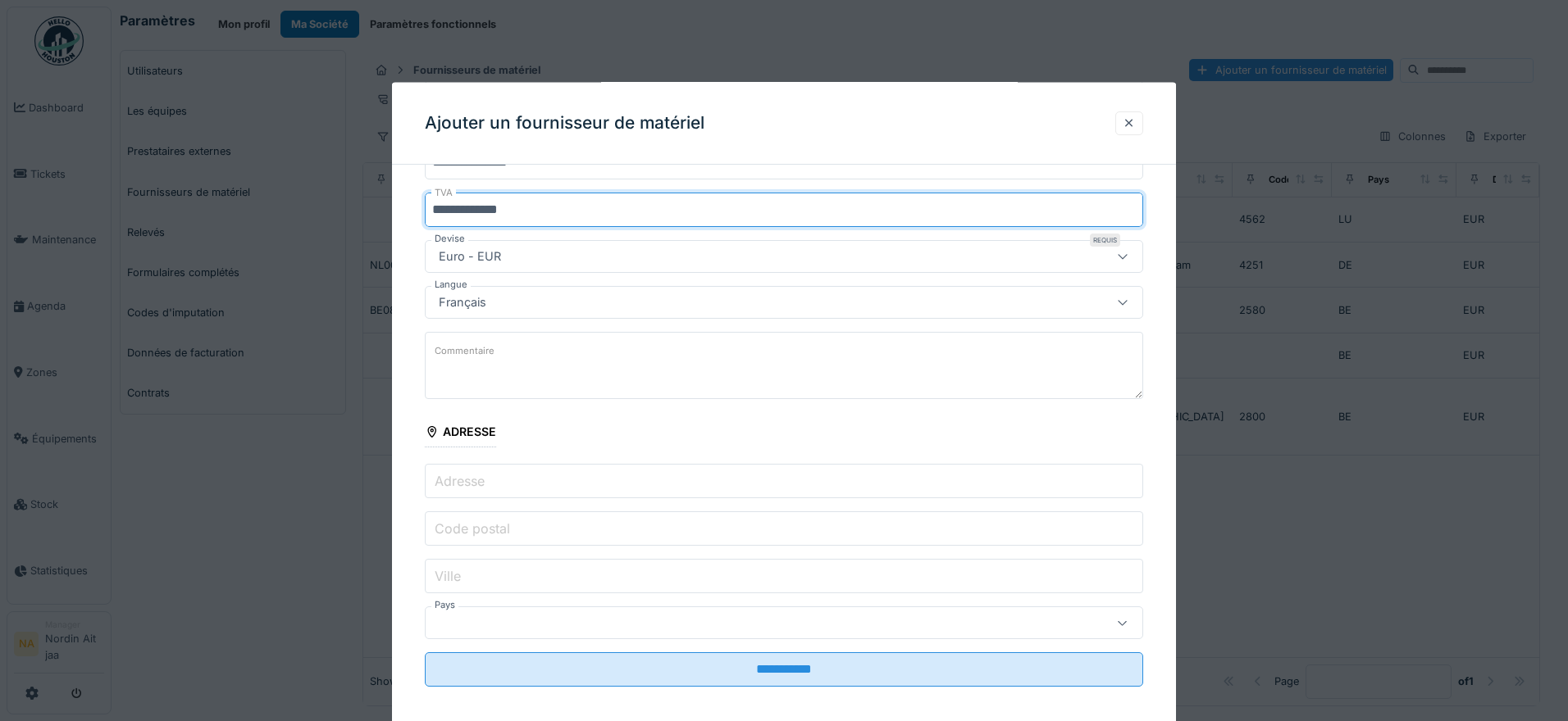
scroll to position [176, 0]
type input "**********"
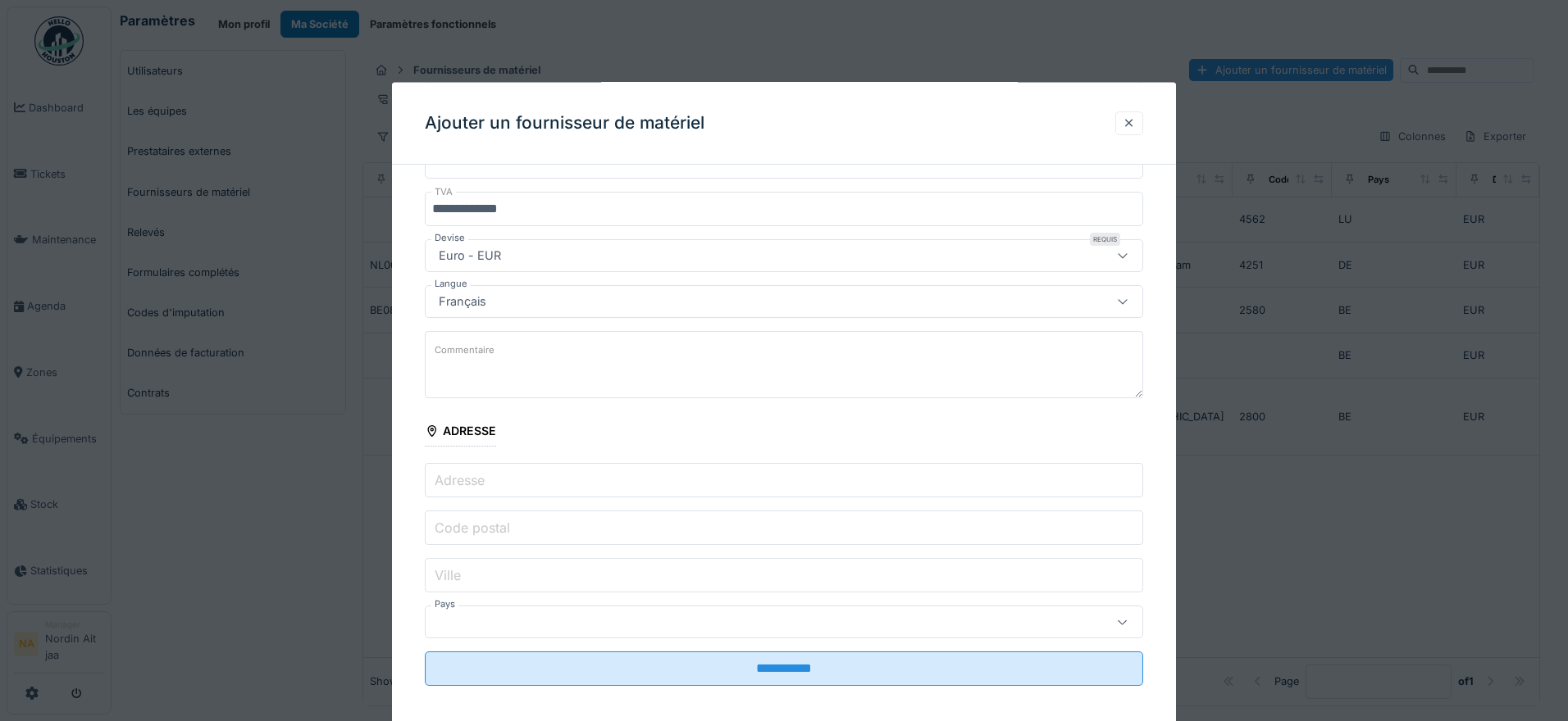
click at [570, 472] on input "Adresse" at bounding box center [783, 480] width 718 height 35
paste input "**********"
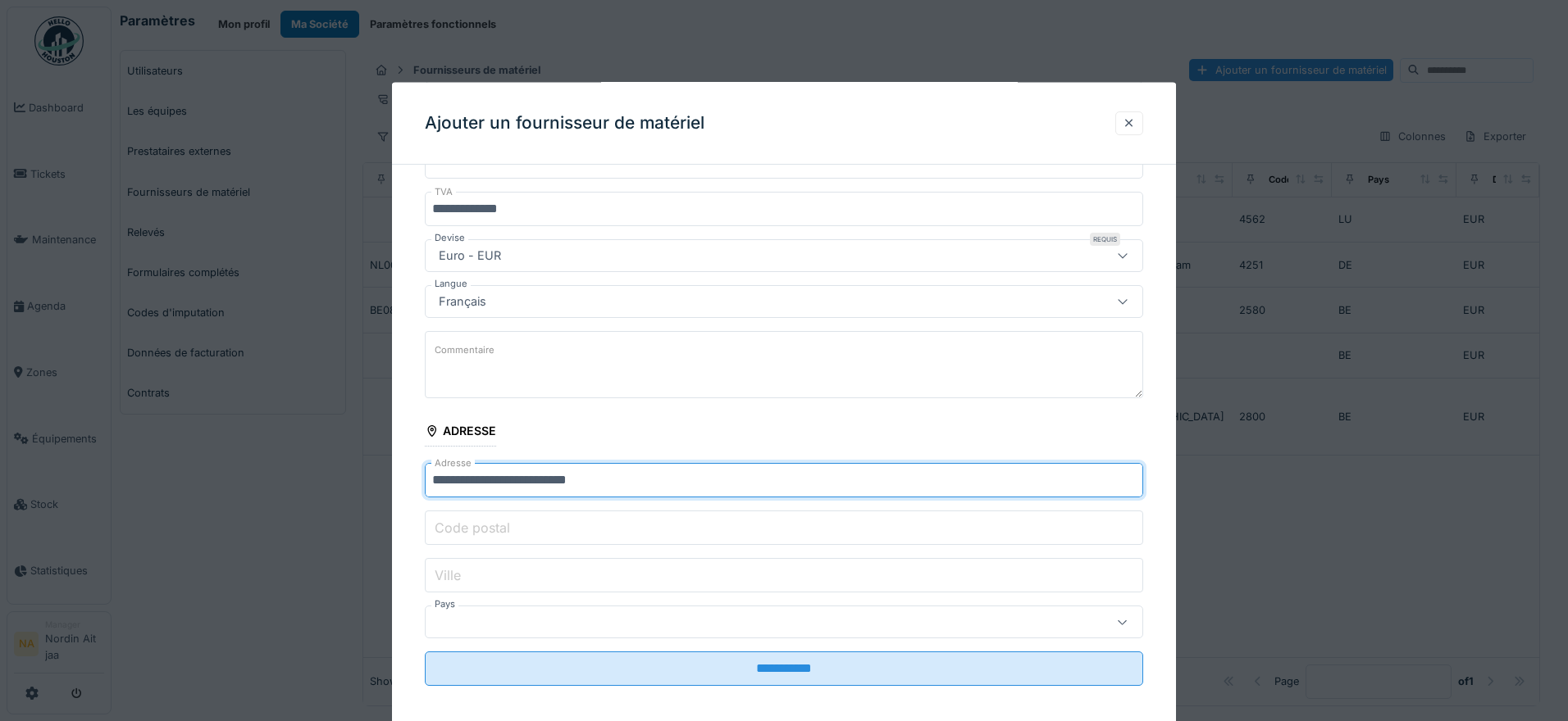
type input "**********"
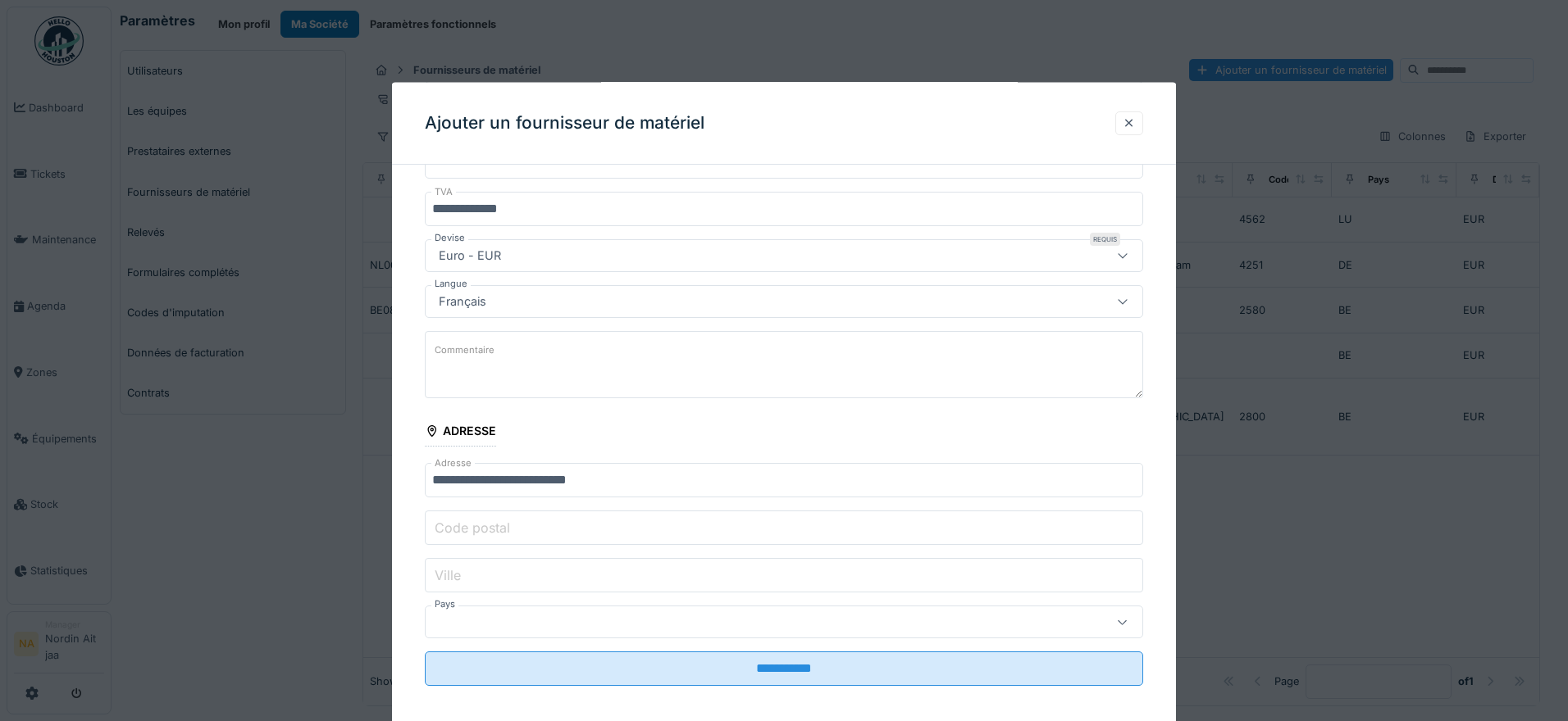
click at [487, 527] on label "Code postal" at bounding box center [471, 527] width 82 height 20
click at [487, 527] on input "Code postal" at bounding box center [783, 528] width 718 height 35
paste input "**********"
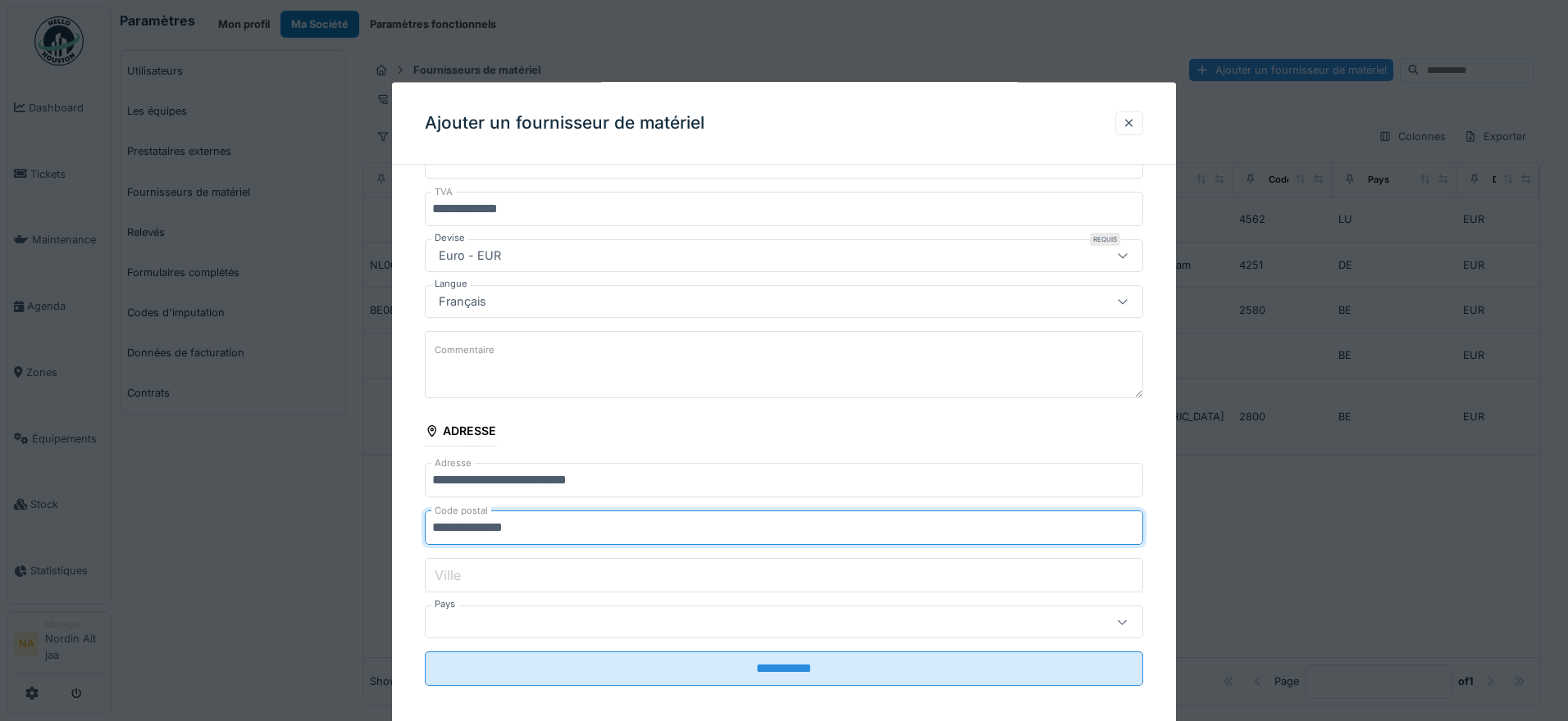
drag, startPoint x: 560, startPoint y: 515, endPoint x: 486, endPoint y: 522, distance: 74.3
click at [486, 522] on input "**********" at bounding box center [783, 528] width 718 height 35
click at [430, 532] on input "**********" at bounding box center [783, 528] width 718 height 35
drag, startPoint x: 620, startPoint y: 523, endPoint x: 467, endPoint y: 534, distance: 153.4
click at [467, 534] on input "**********" at bounding box center [783, 528] width 718 height 35
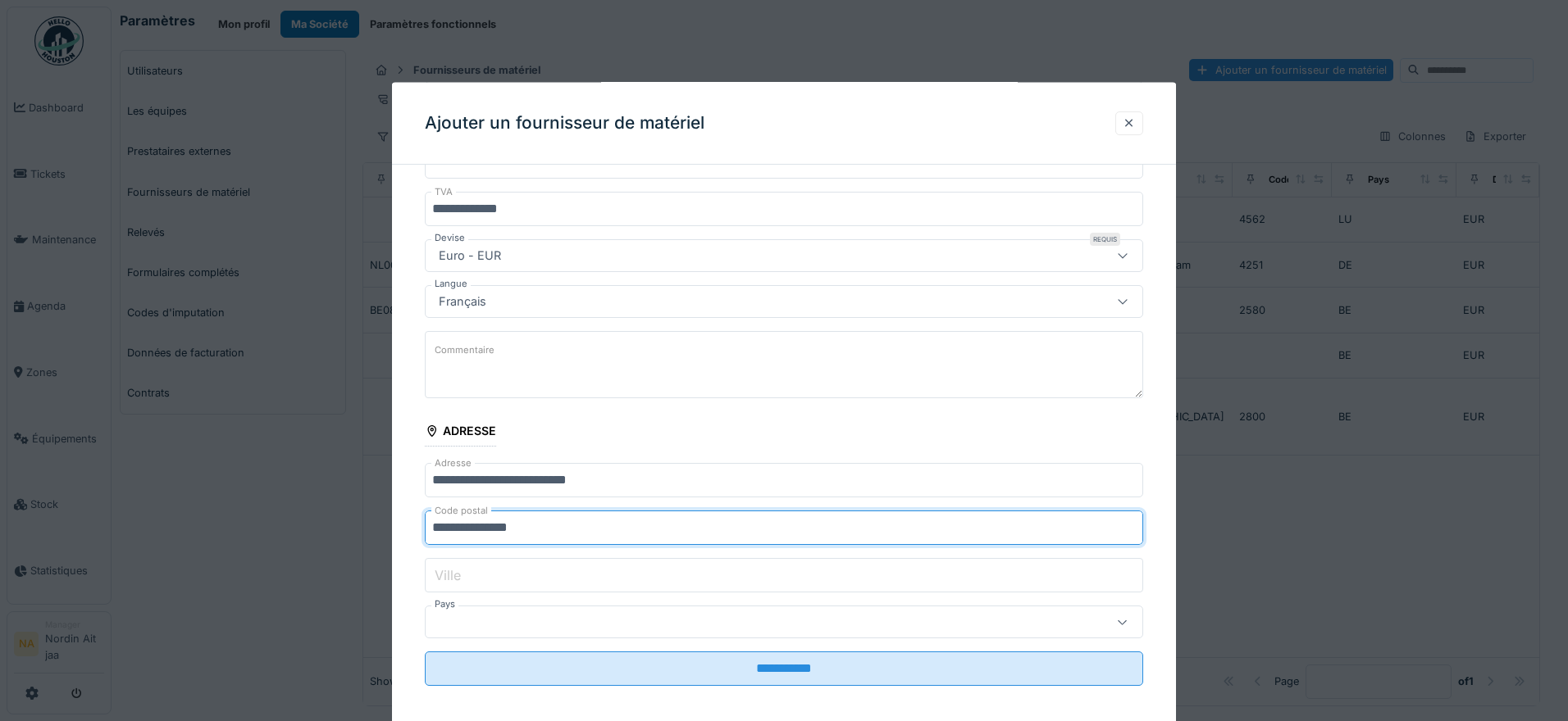
type input "**********"
click at [486, 583] on input "Ville" at bounding box center [783, 575] width 718 height 35
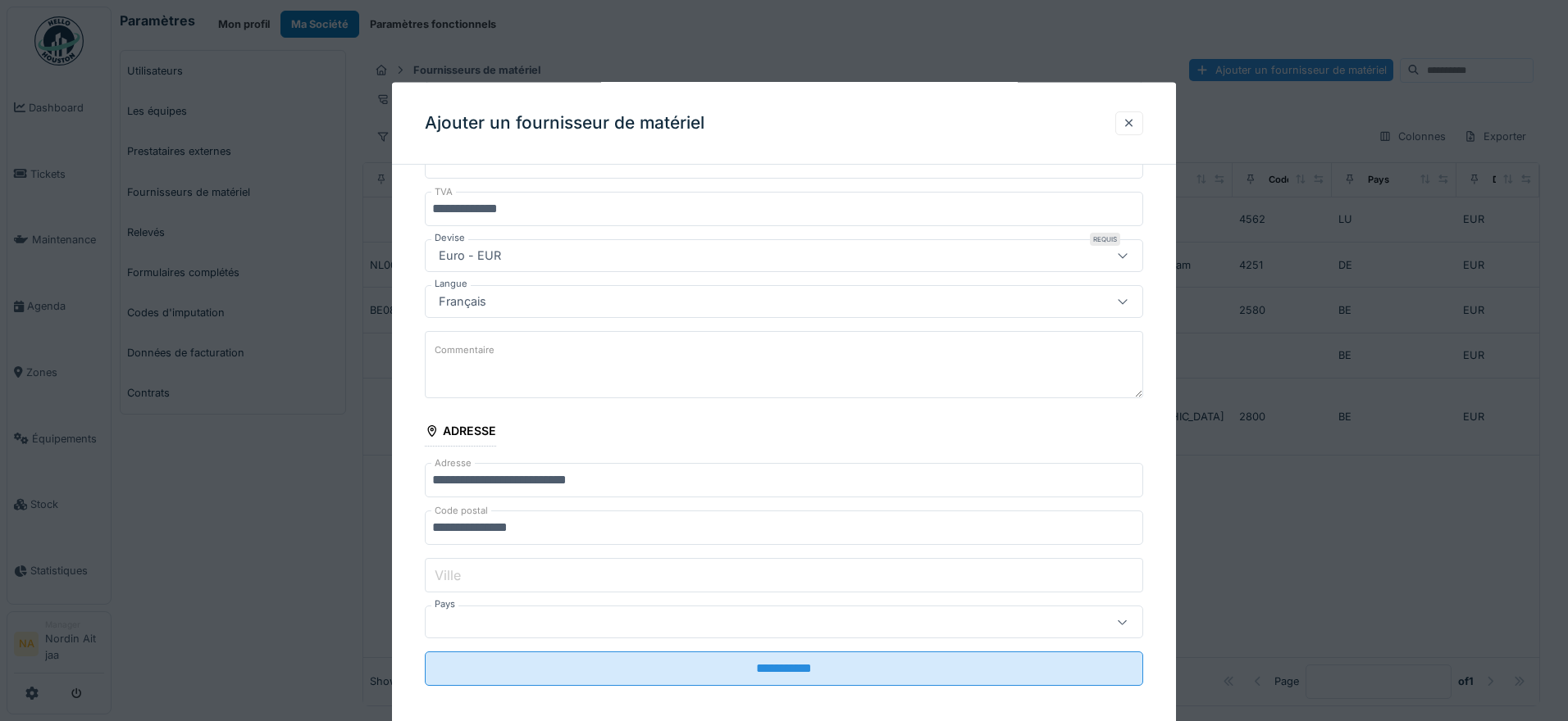
paste input "**********"
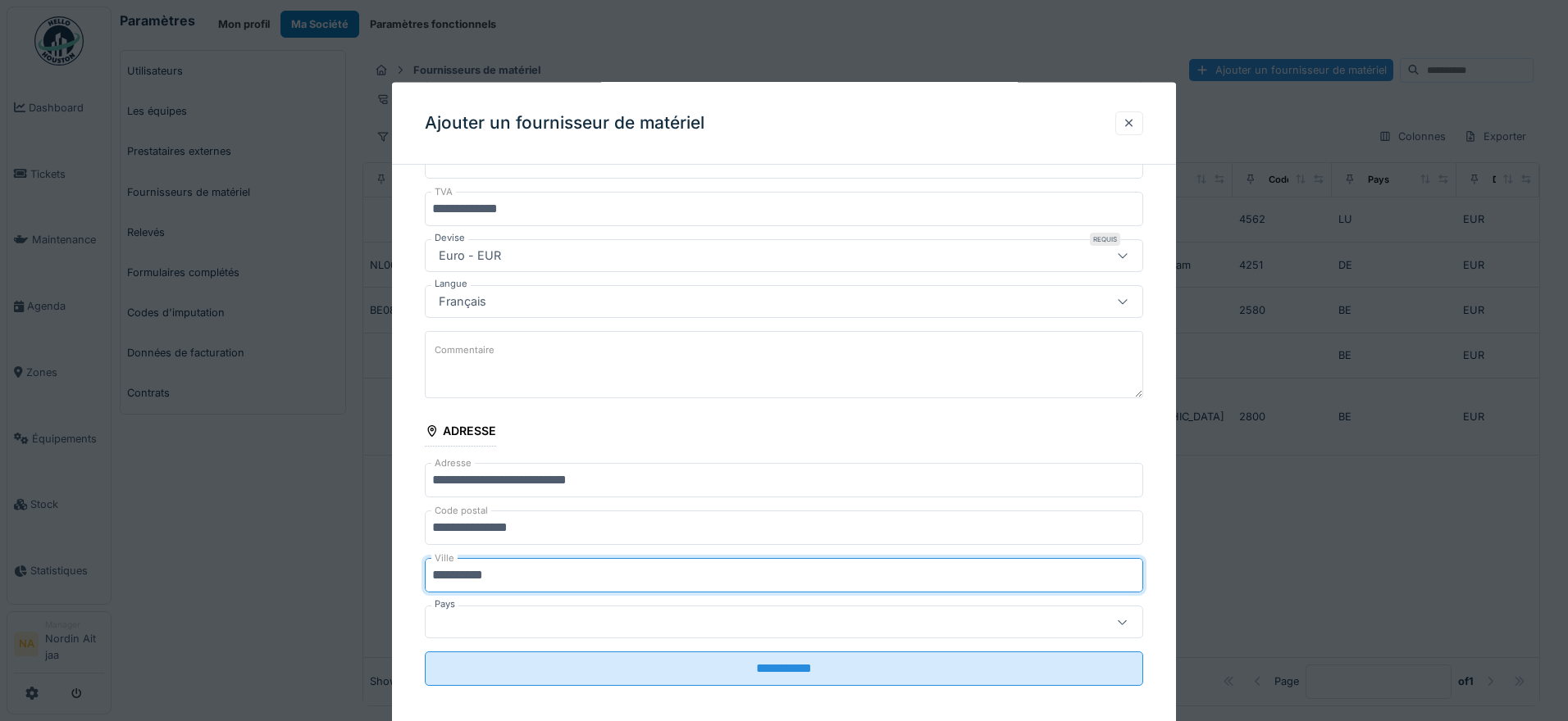
type input "**********"
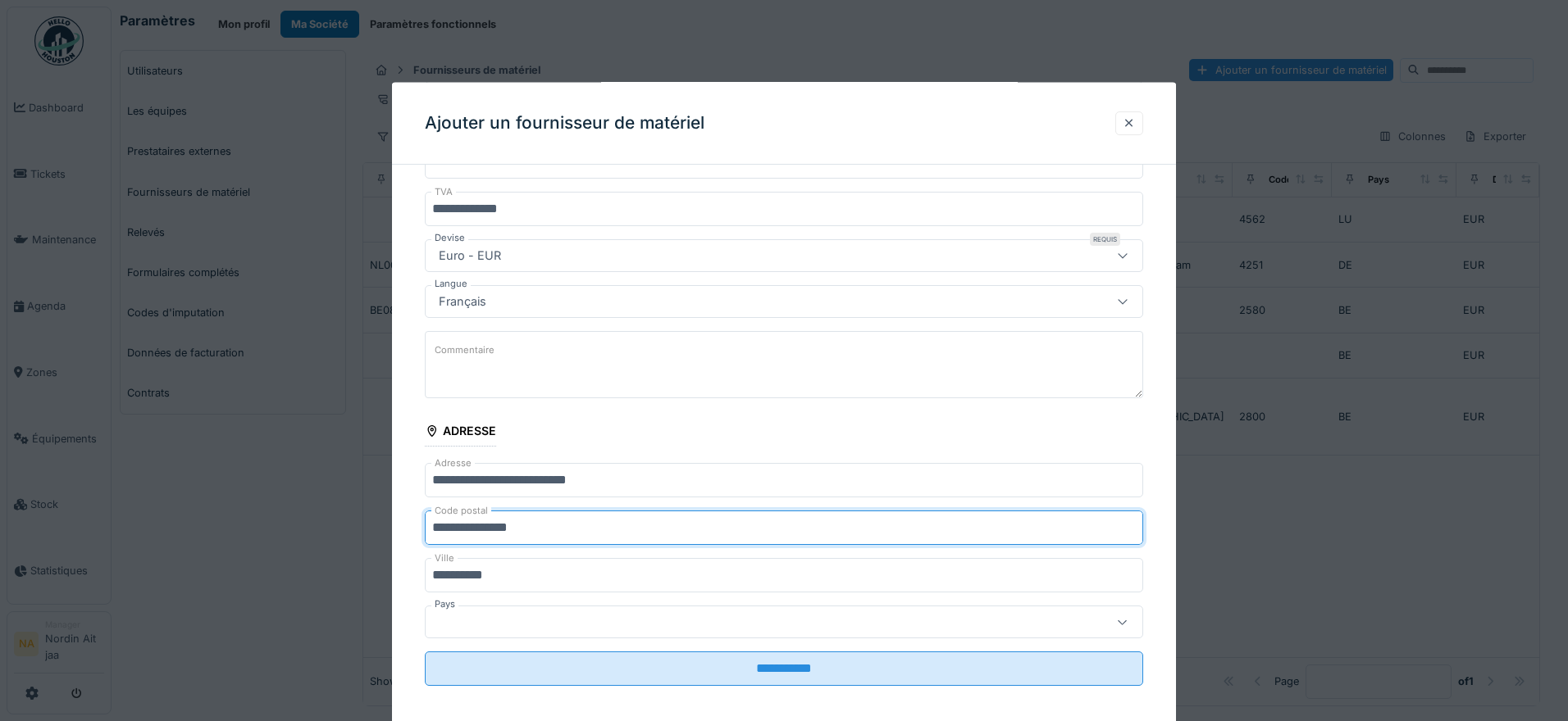
drag, startPoint x: 579, startPoint y: 532, endPoint x: 465, endPoint y: 534, distance: 114.0
click at [465, 534] on input "**********" at bounding box center [783, 528] width 718 height 35
type input "****"
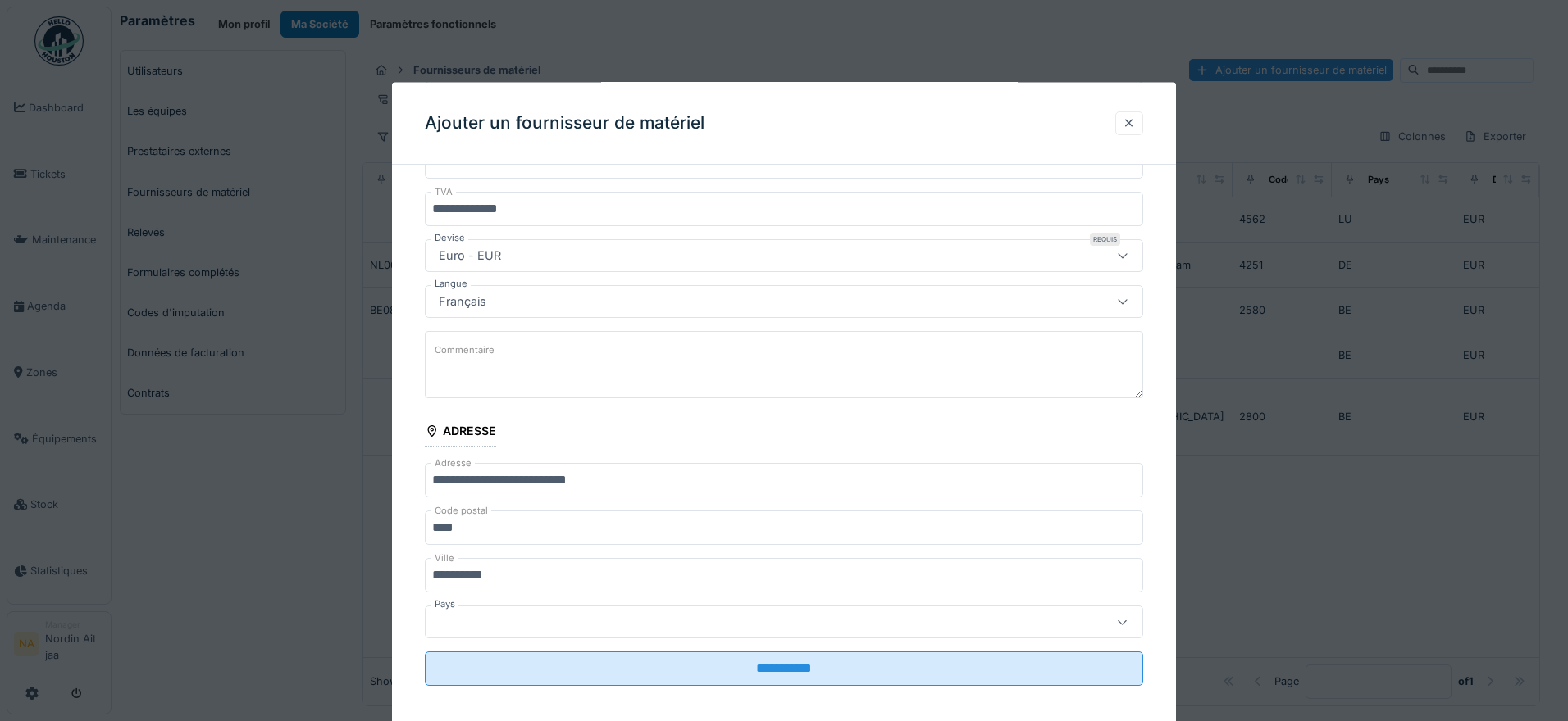
click at [506, 639] on fieldset "**********" at bounding box center [783, 350] width 718 height 698
click at [512, 625] on div at bounding box center [742, 621] width 620 height 18
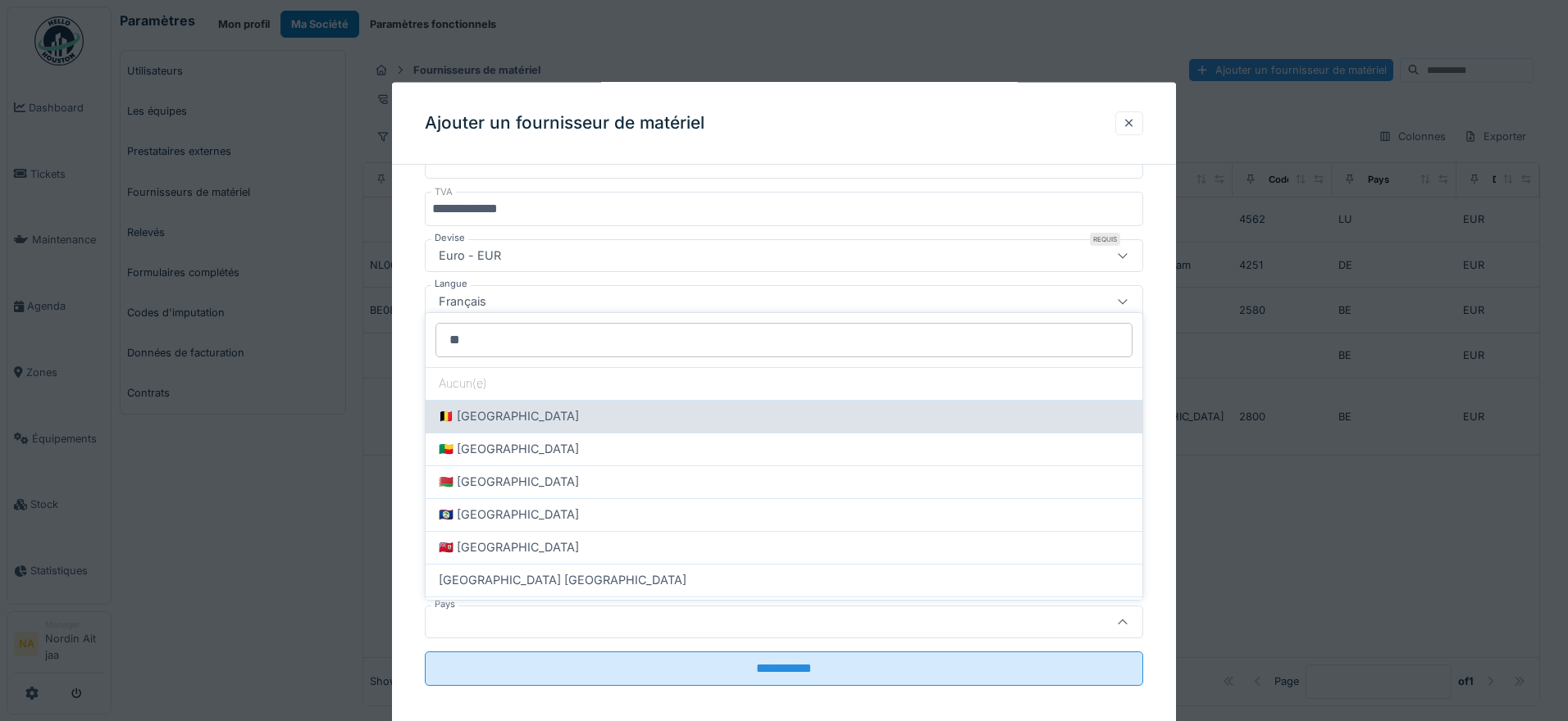
type input "**"
click at [557, 417] on div "🇧🇪 Belgium" at bounding box center [783, 416] width 690 height 18
type input "**"
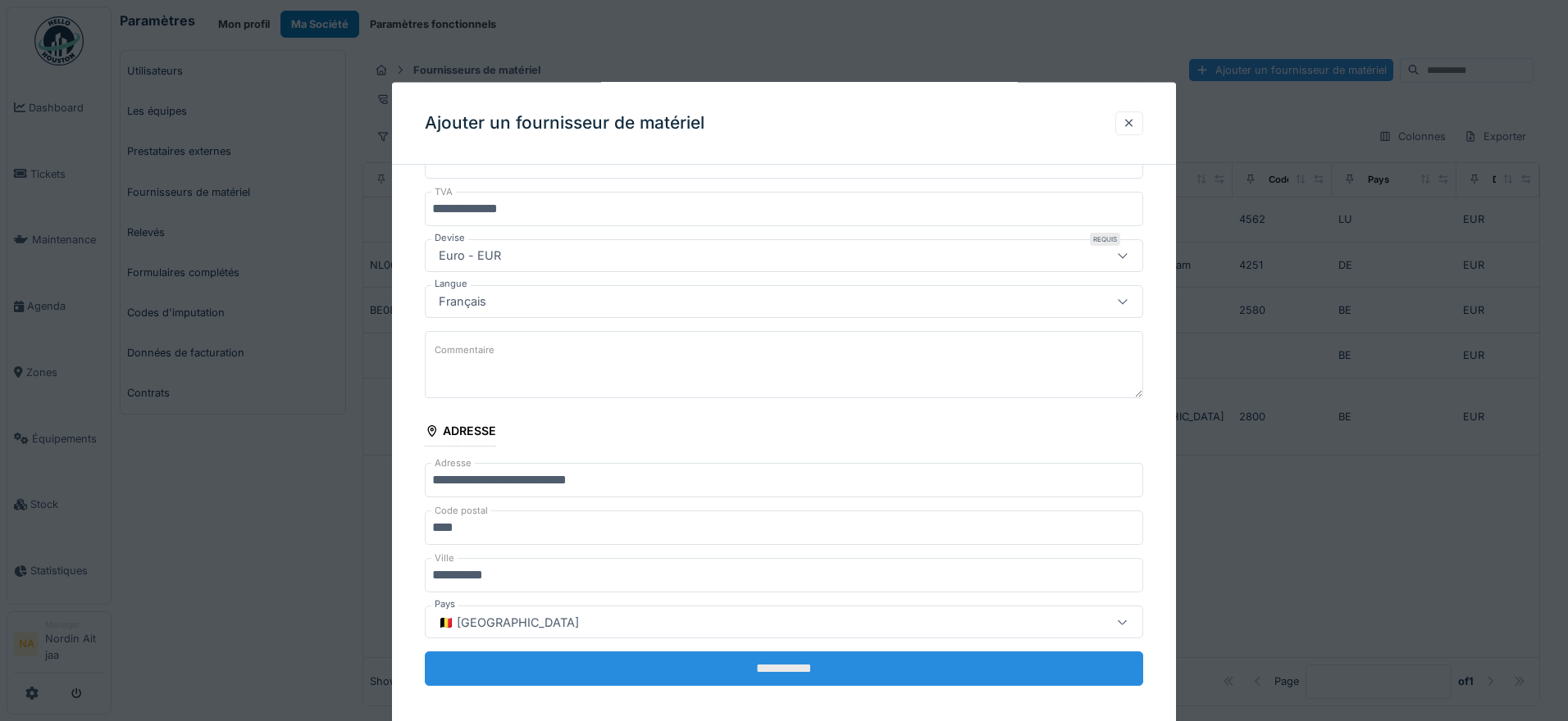
click at [743, 676] on input "**********" at bounding box center [783, 668] width 718 height 35
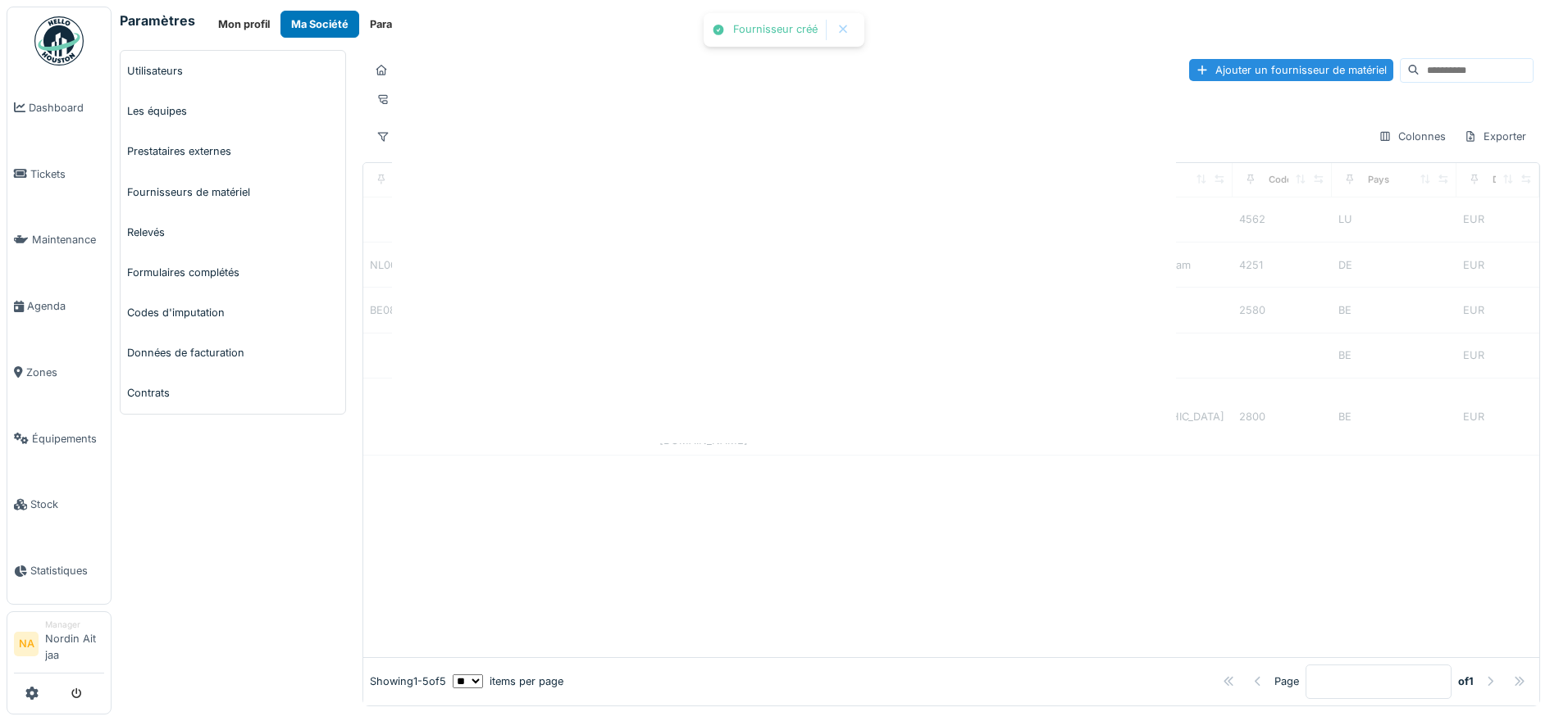
scroll to position [0, 0]
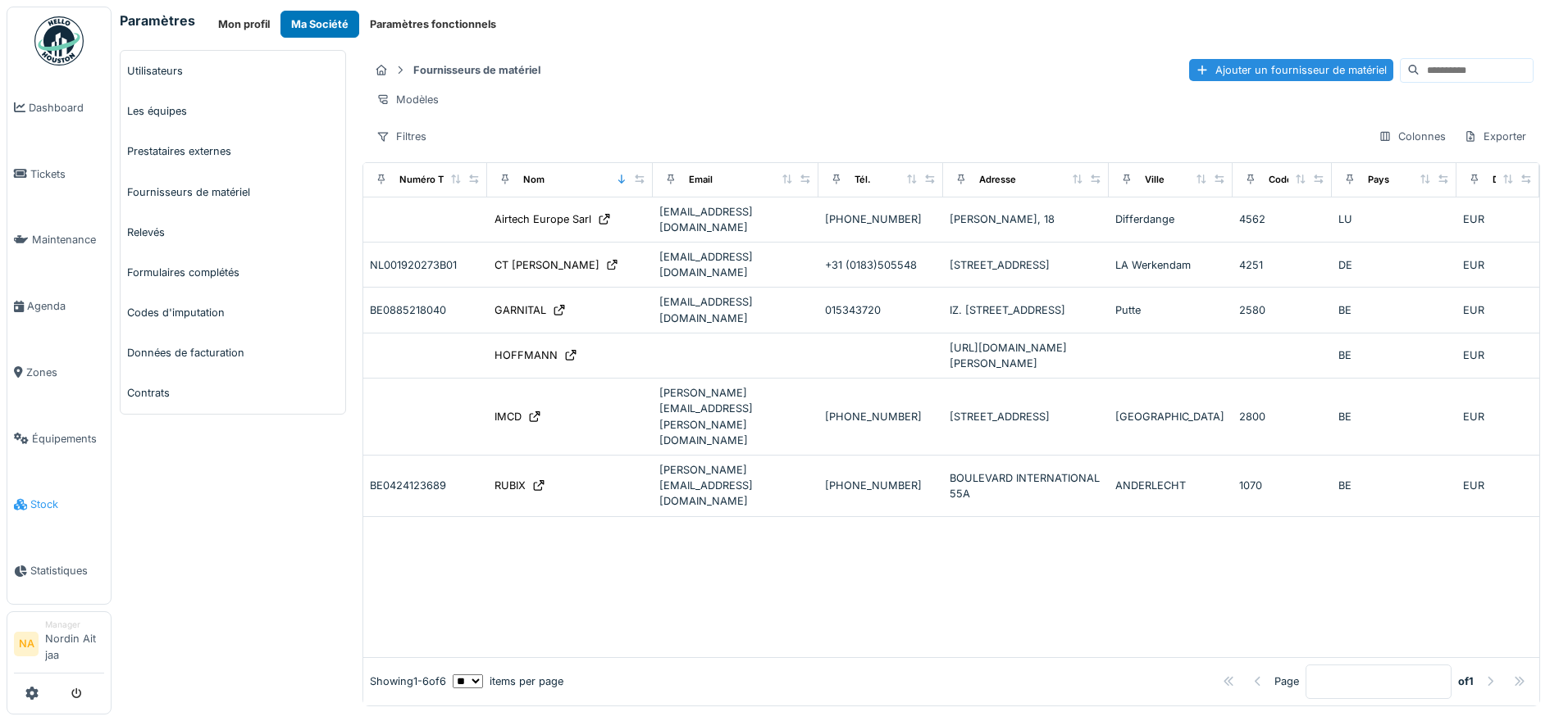
click at [42, 511] on span "Stock" at bounding box center [67, 504] width 74 height 16
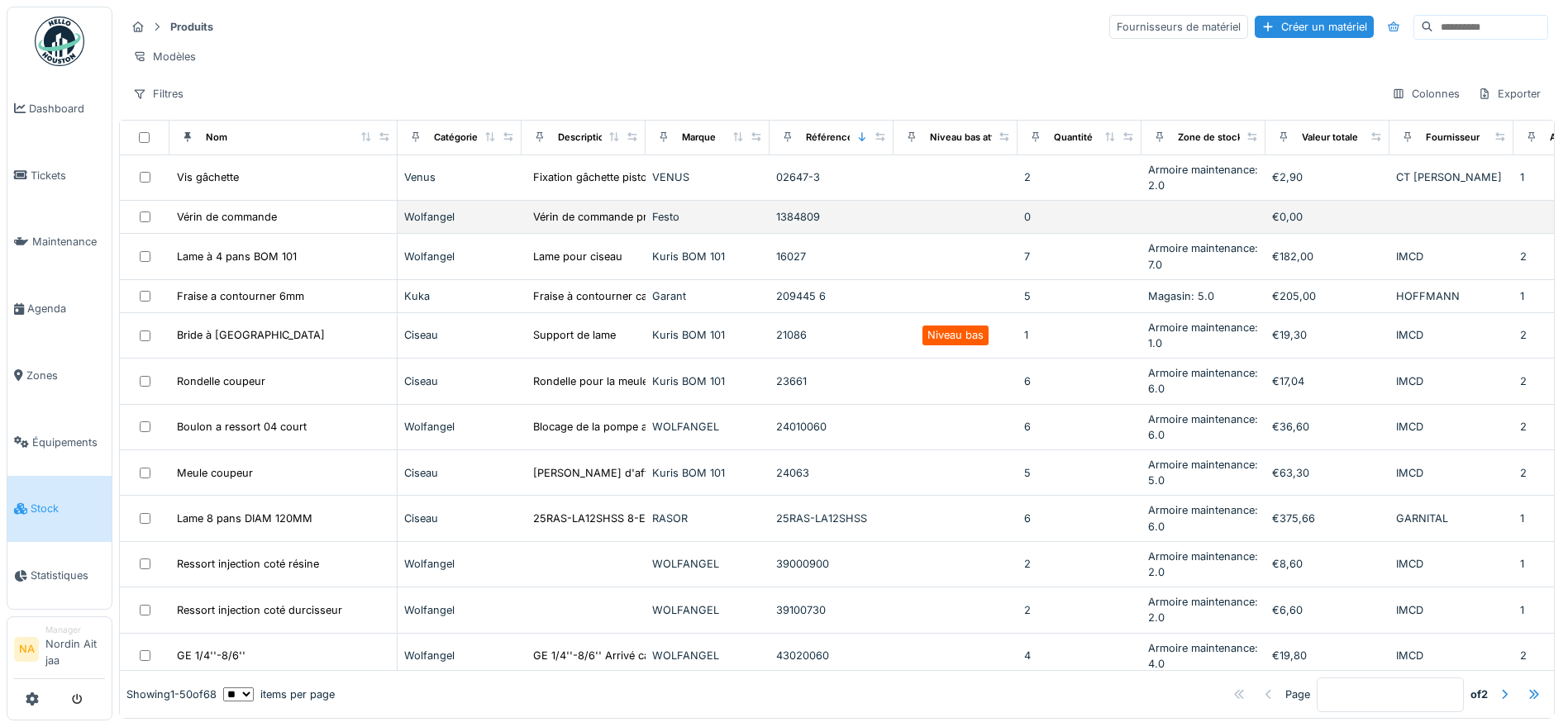
click at [701, 225] on div "Festo" at bounding box center [707, 217] width 111 height 16
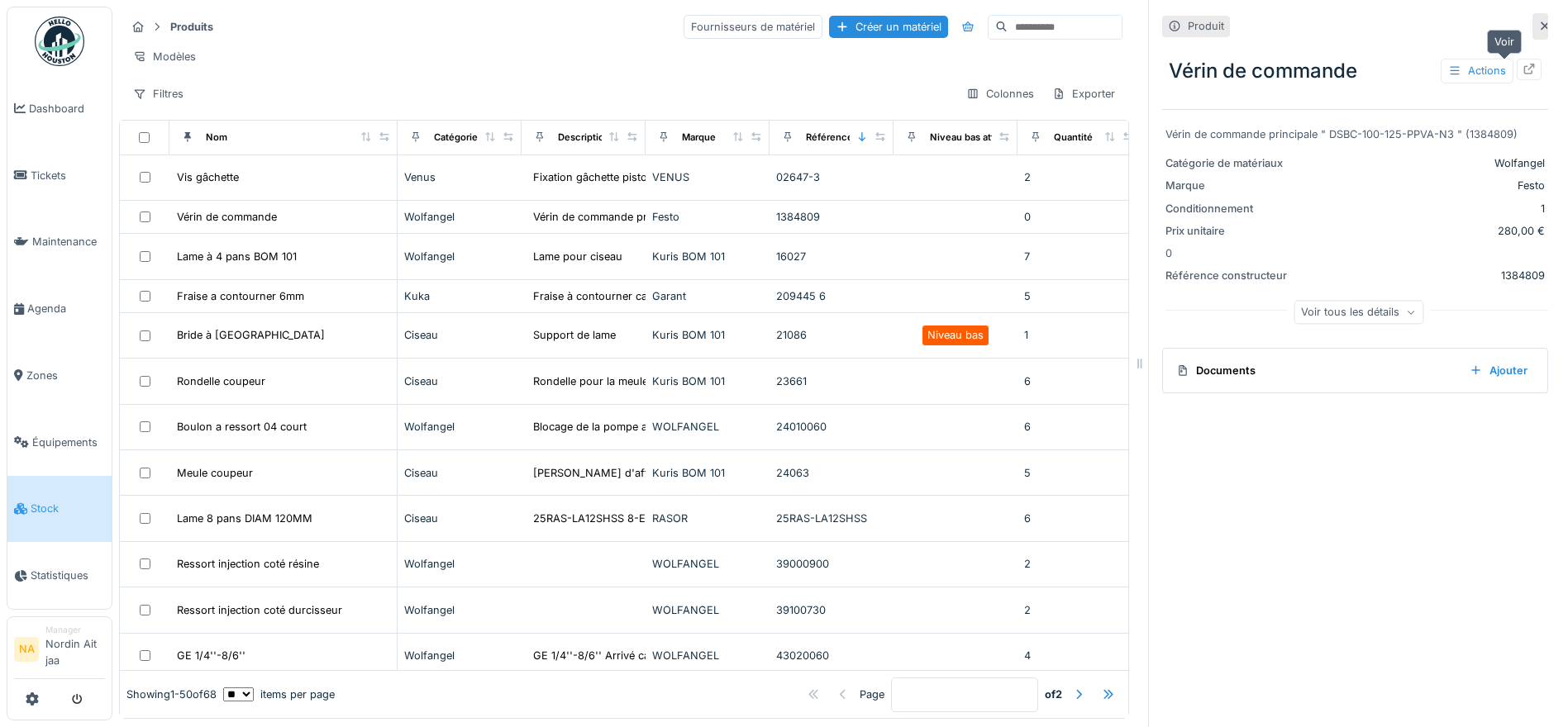
click at [1516, 79] on div at bounding box center [1528, 69] width 25 height 21
click at [1331, 311] on div "Voir tous les détails" at bounding box center [1358, 311] width 130 height 24
click at [1449, 75] on div "Actions" at bounding box center [1476, 70] width 73 height 24
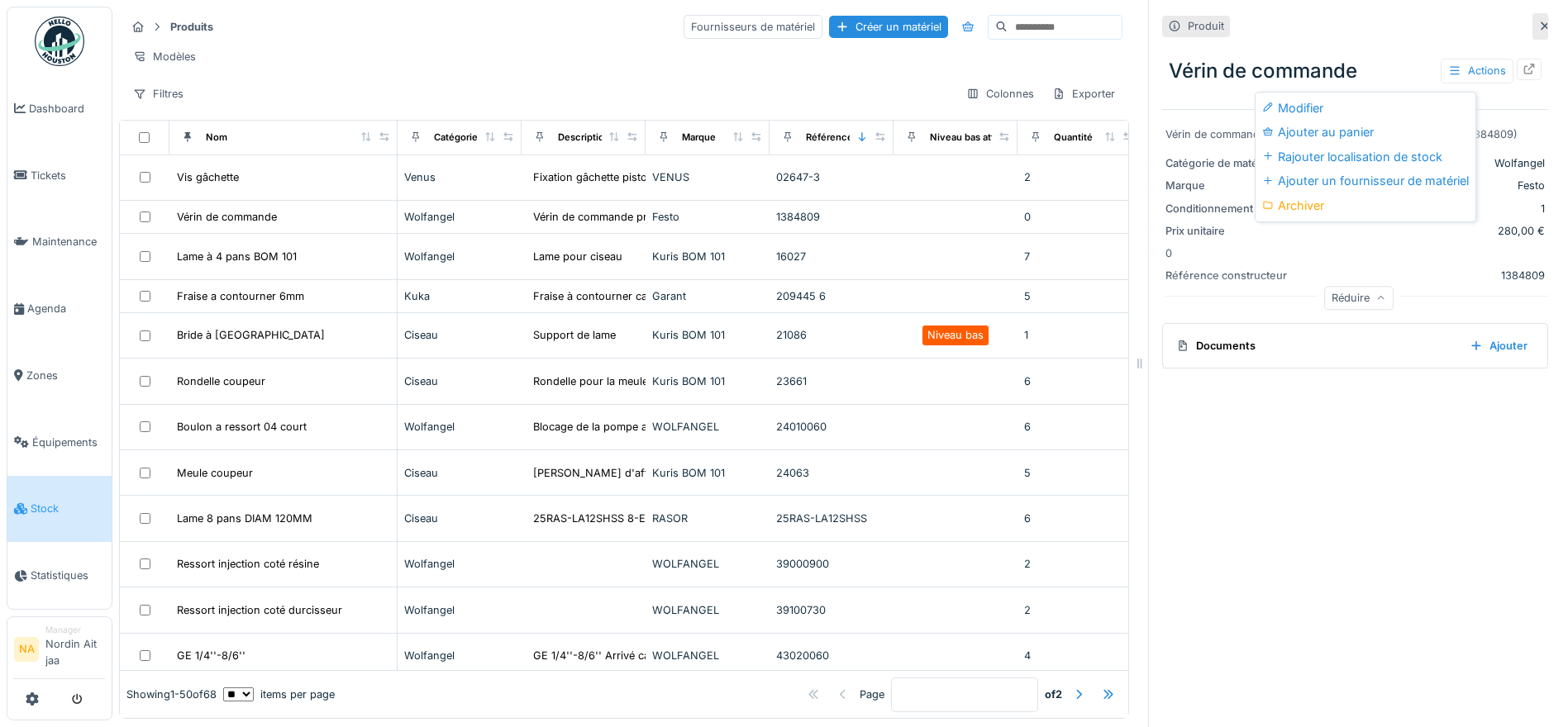
click at [1388, 108] on div "Modifier" at bounding box center [1365, 108] width 213 height 25
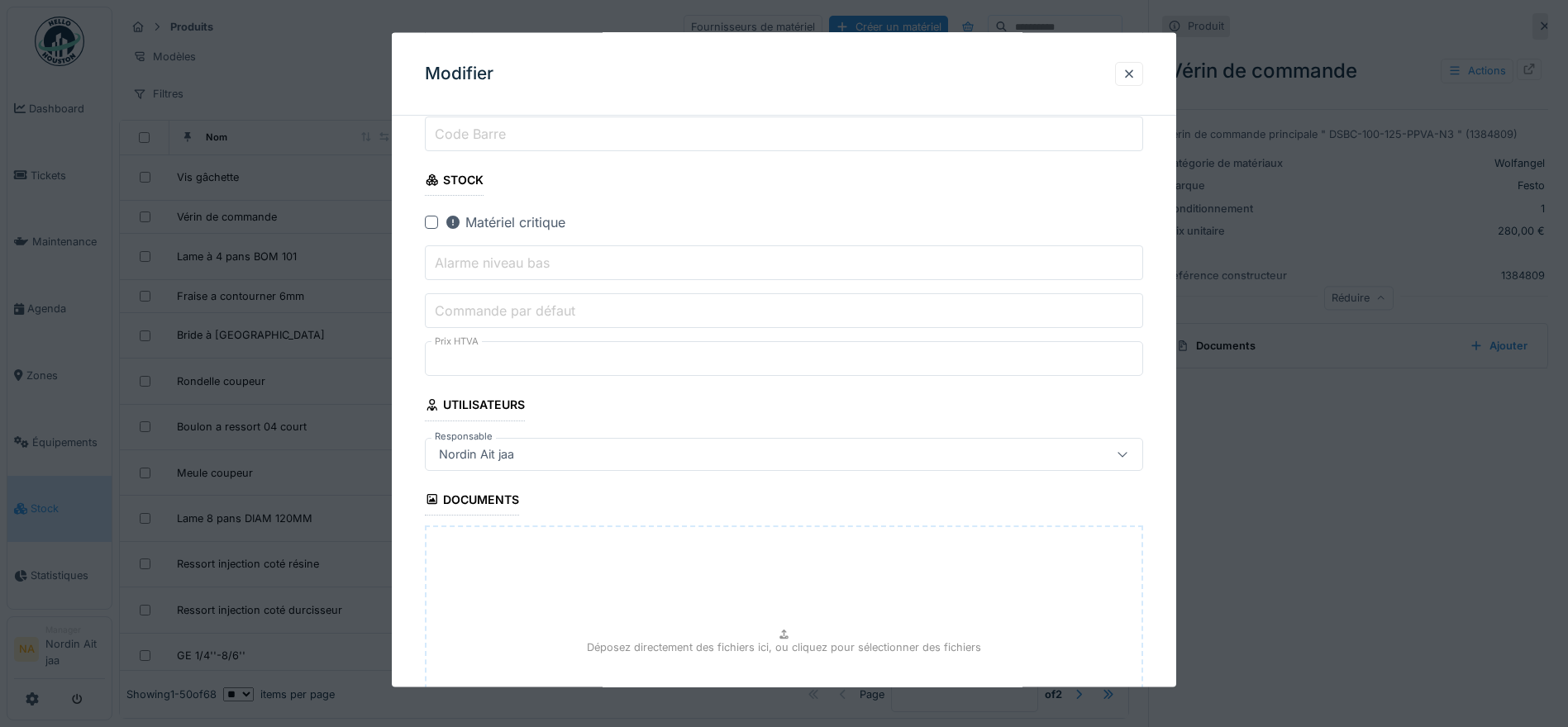
scroll to position [578, 0]
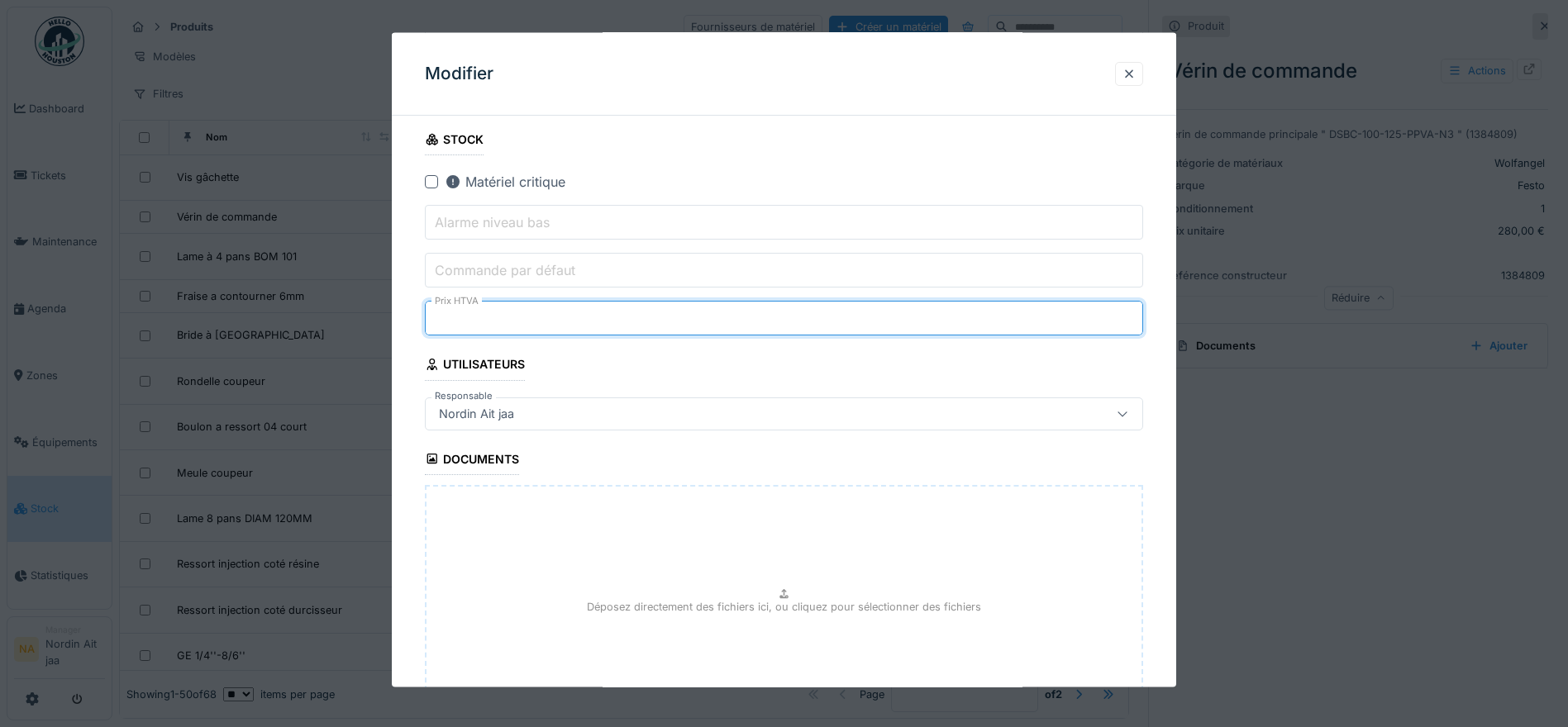
drag, startPoint x: 500, startPoint y: 320, endPoint x: 319, endPoint y: 340, distance: 182.1
click at [319, 340] on div "**********" at bounding box center [840, 364] width 1455 height 727
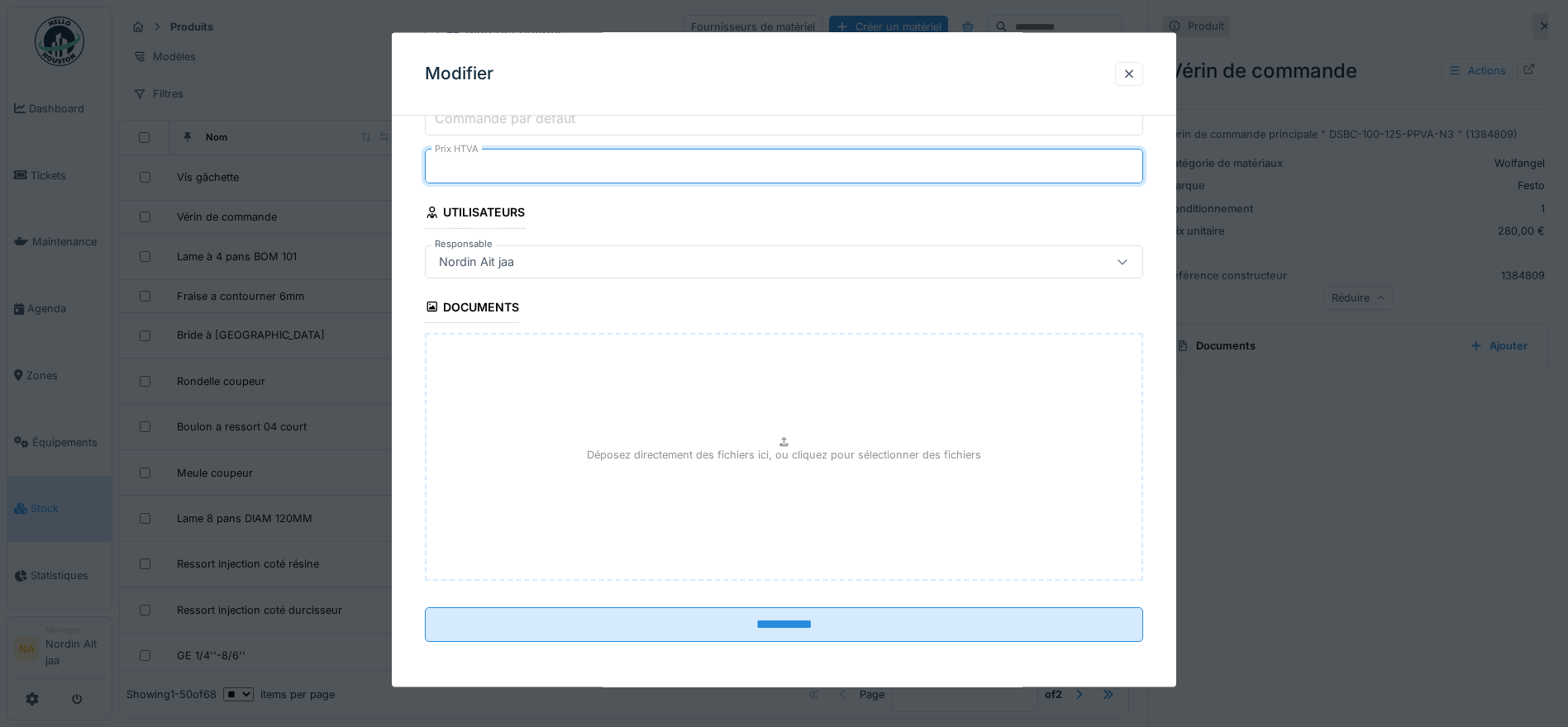
scroll to position [732, 0]
type input "***"
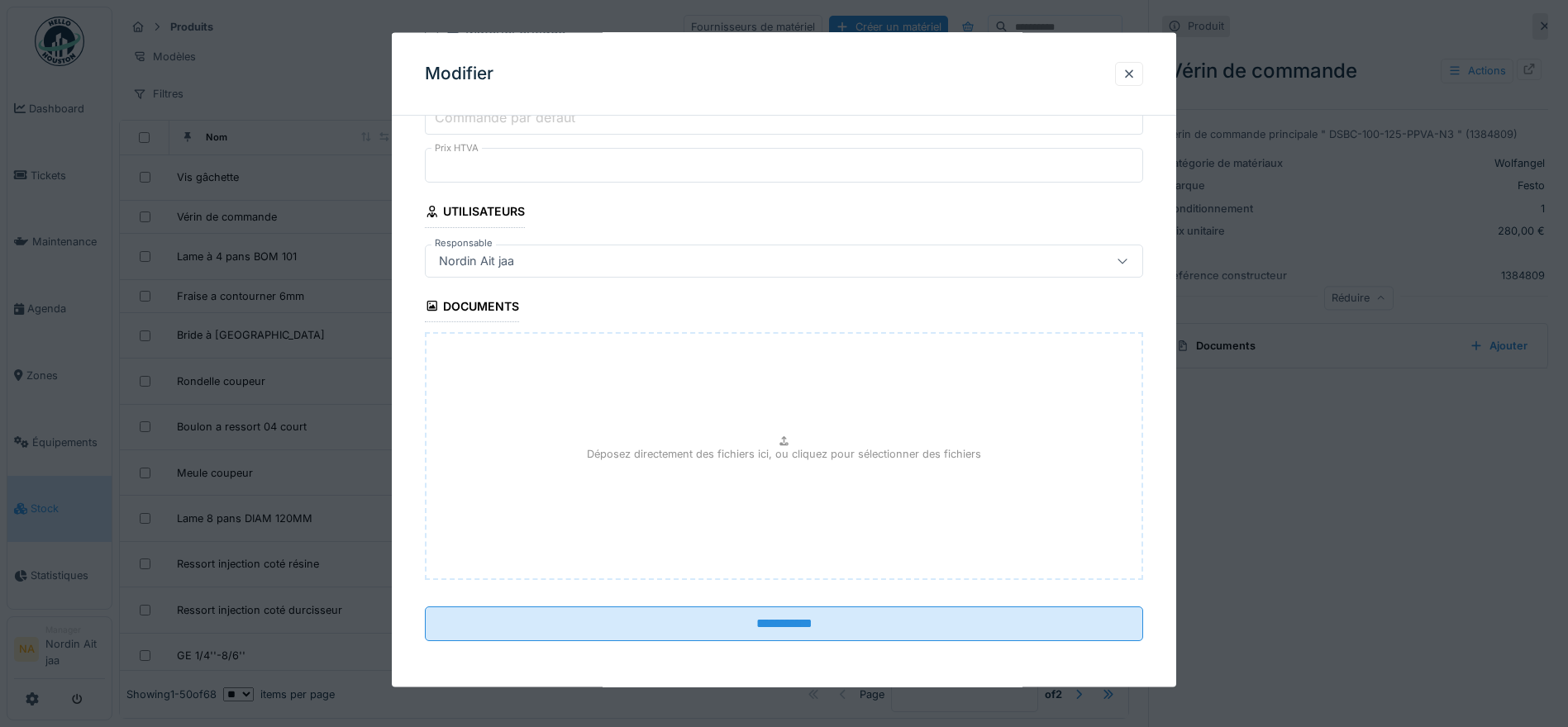
click at [760, 399] on div "Déposez directement des fichiers ici, ou cliquez pour sélectionner des fichiers" at bounding box center [784, 455] width 718 height 248
type input "**********"
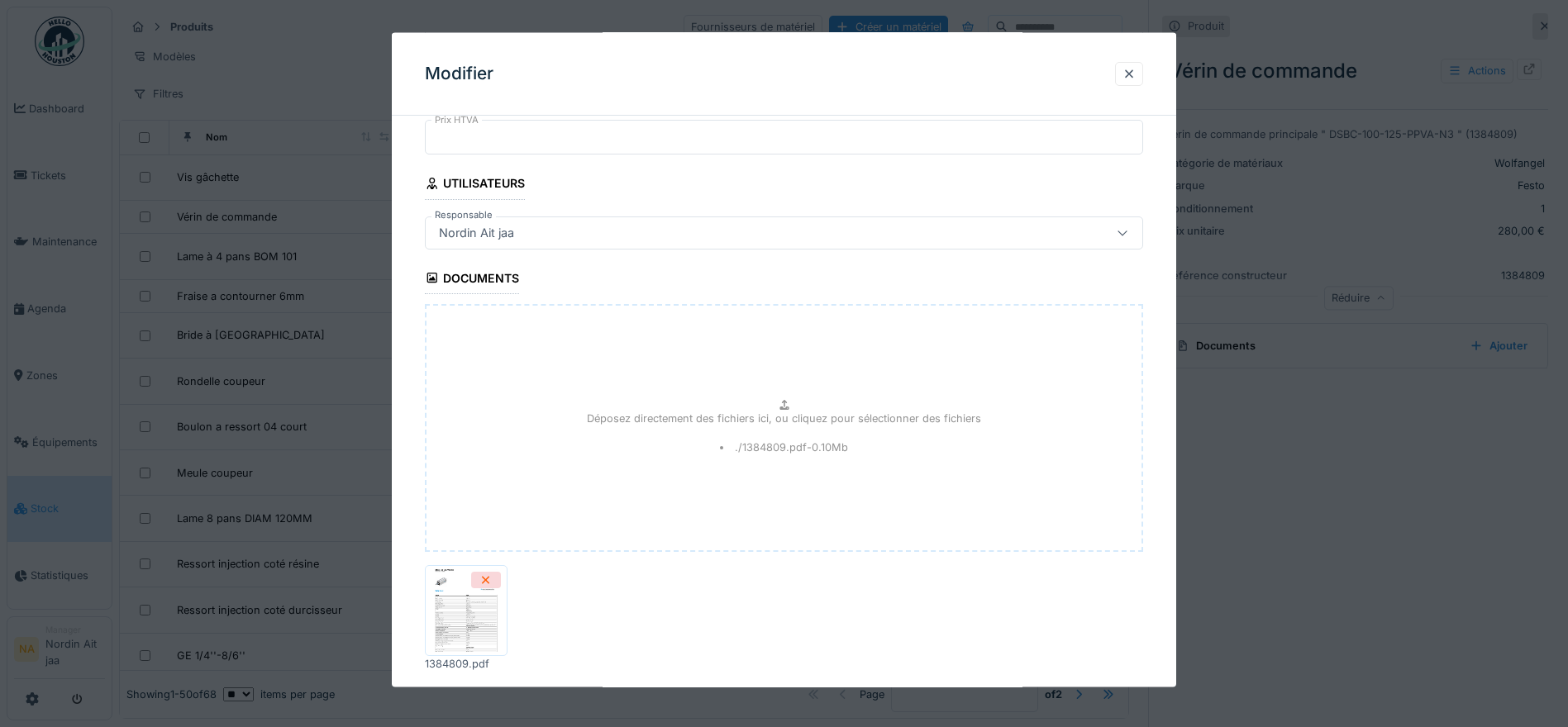
scroll to position [851, 0]
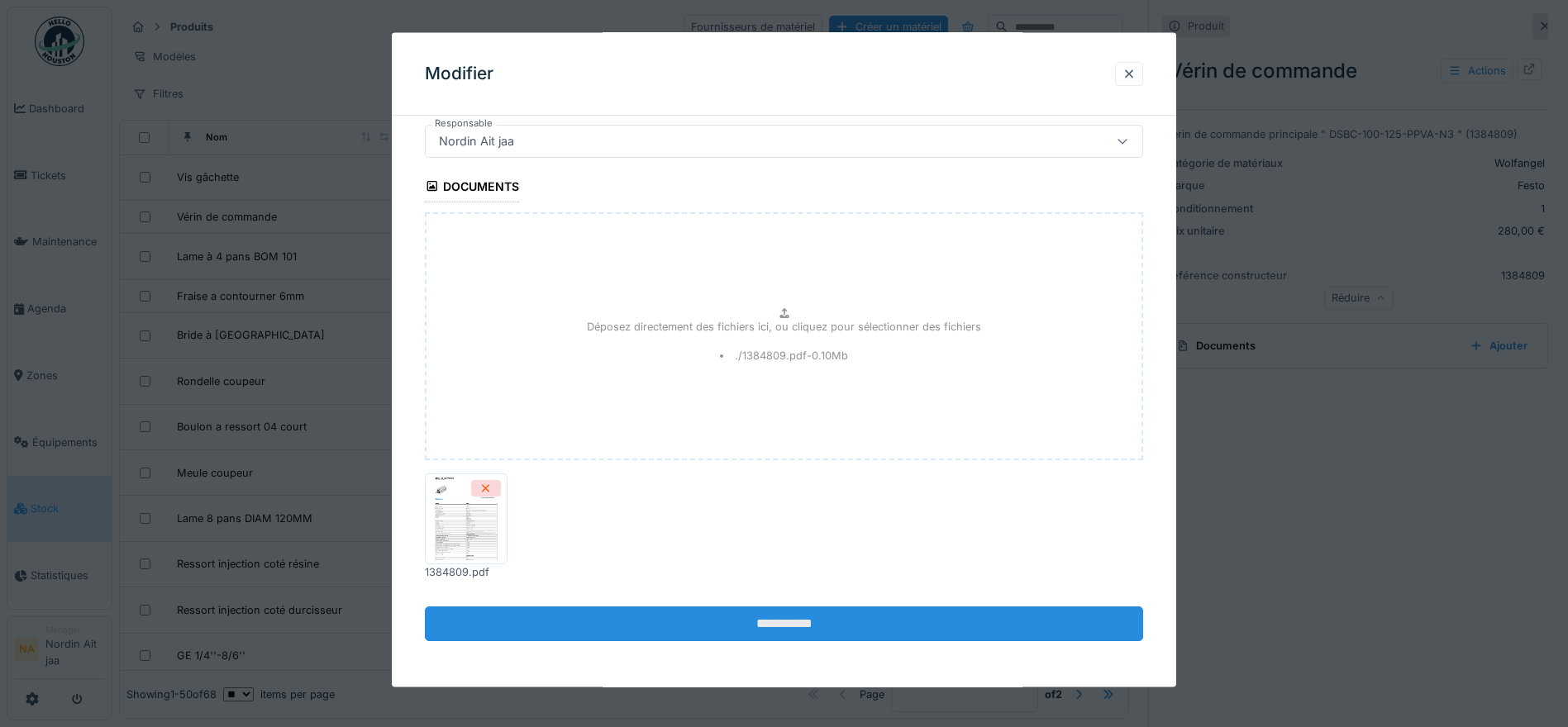
click at [731, 623] on input "**********" at bounding box center [784, 623] width 718 height 35
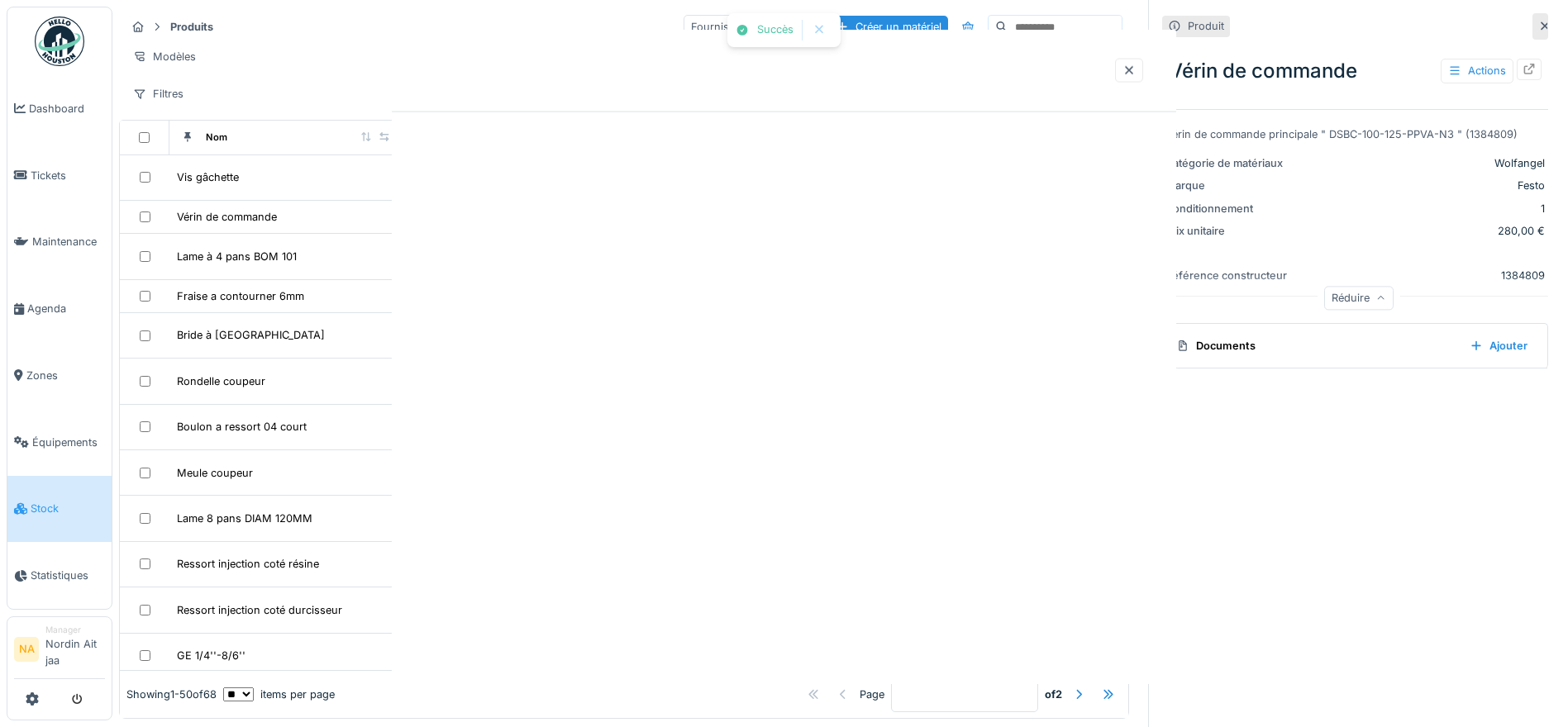
scroll to position [0, 0]
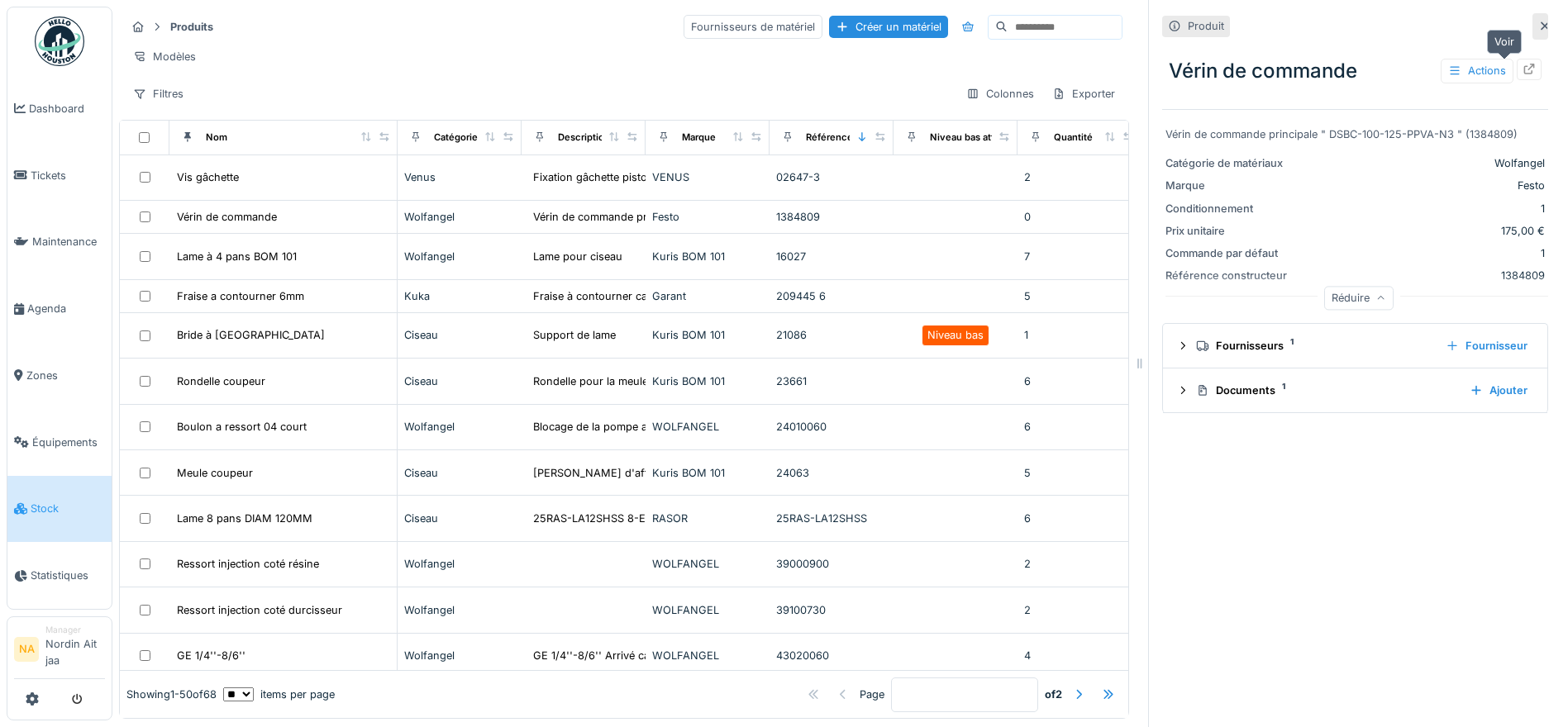
click at [1516, 74] on div at bounding box center [1528, 69] width 25 height 21
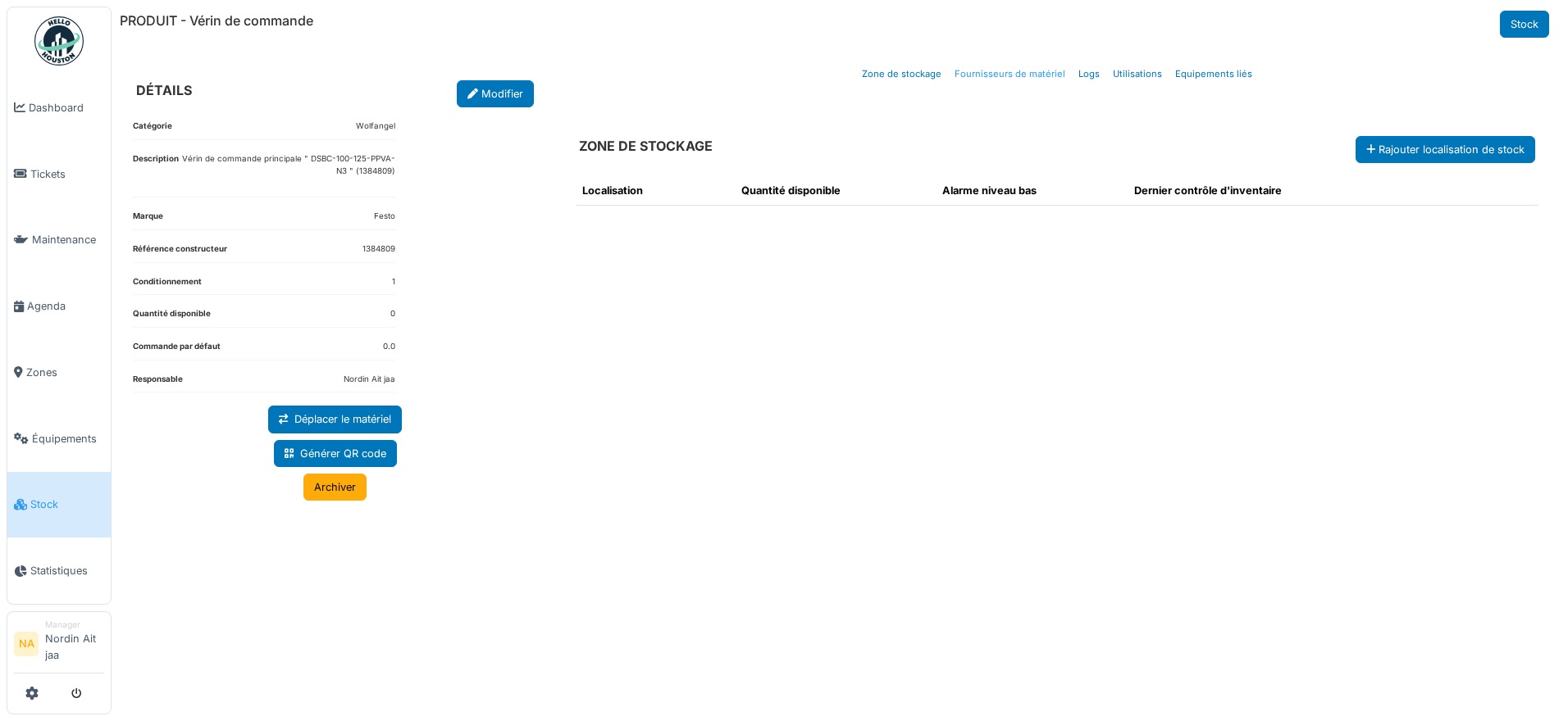
click at [1000, 72] on link "Fournisseurs de matériel" at bounding box center [1010, 74] width 124 height 38
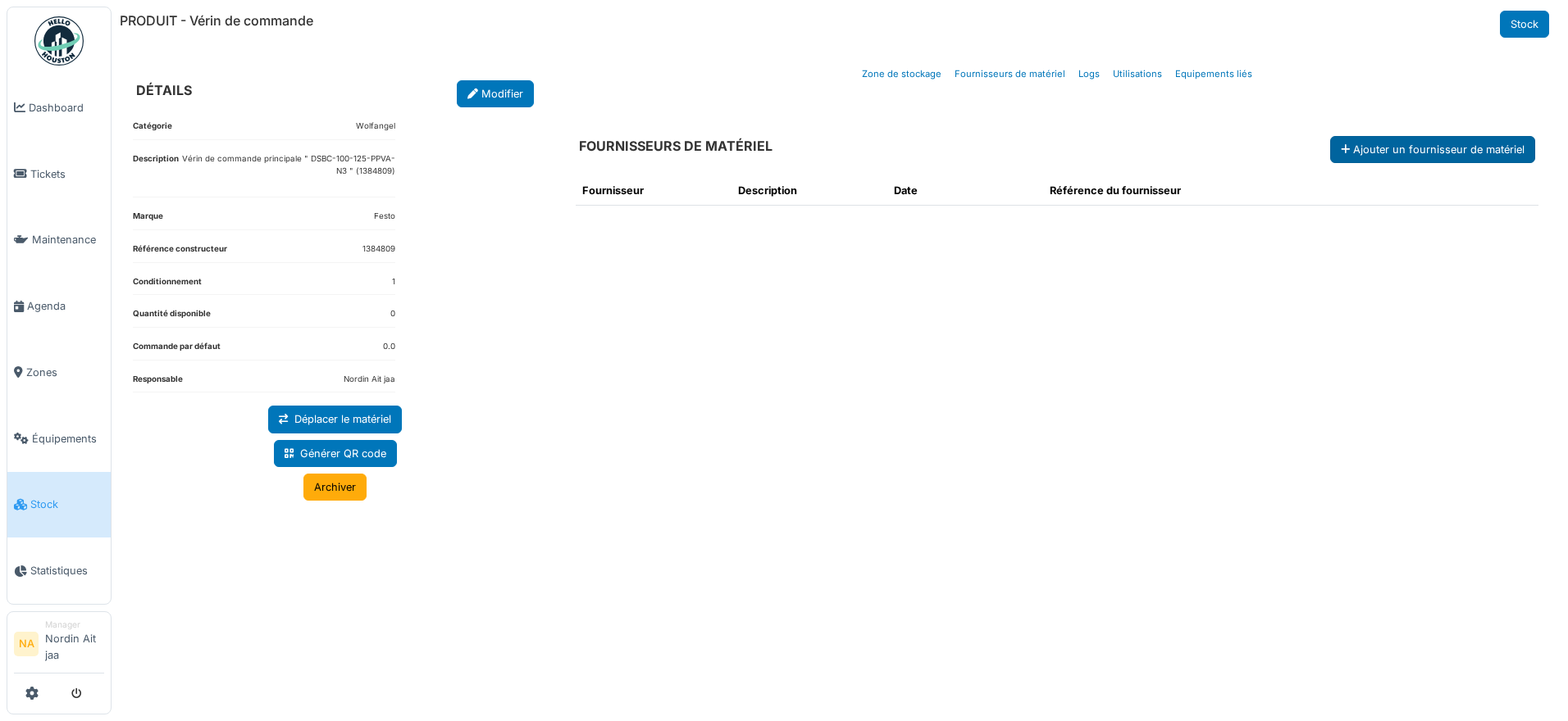
click at [1379, 145] on button "Ajouter un fournisseur de matériel" at bounding box center [1432, 149] width 205 height 27
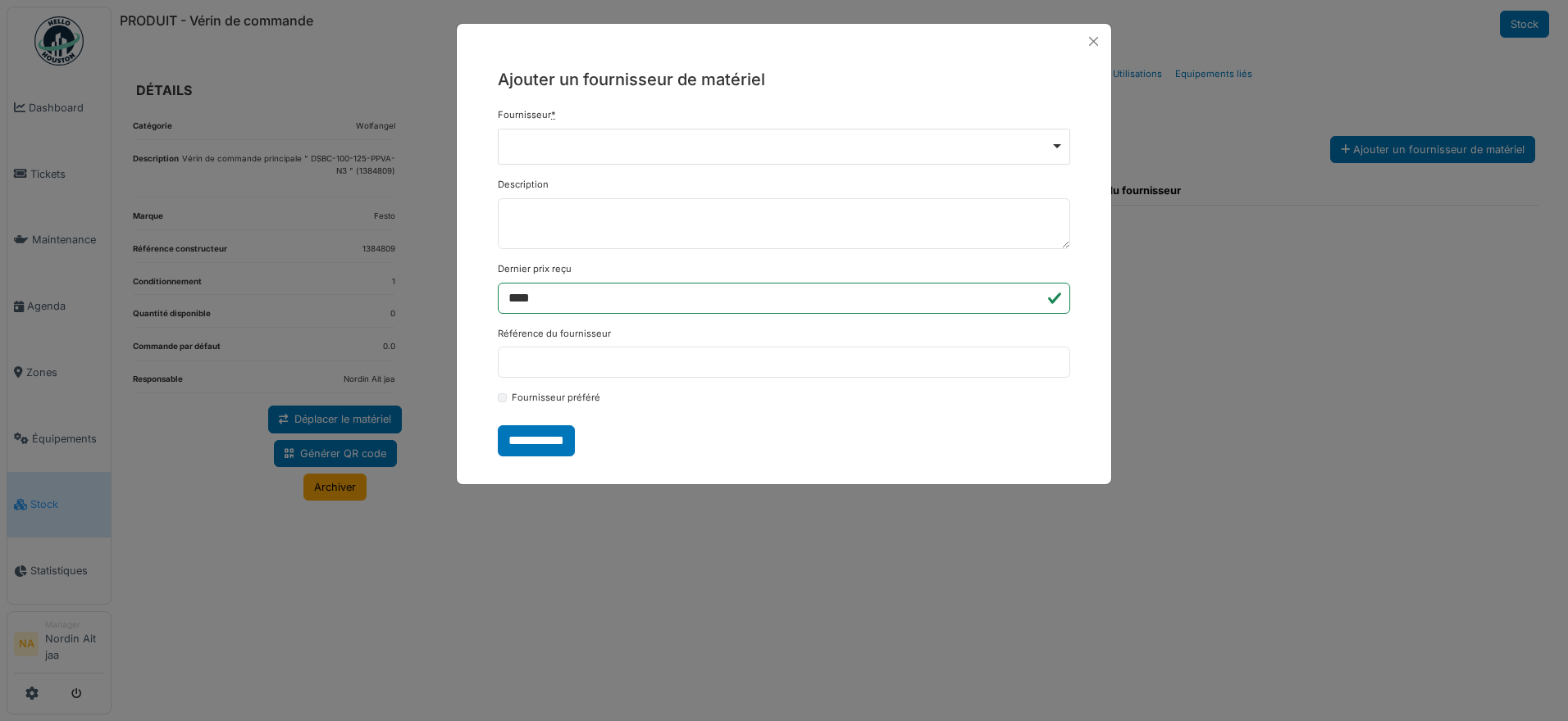
click at [658, 142] on div "Remove item" at bounding box center [784, 145] width 559 height 7
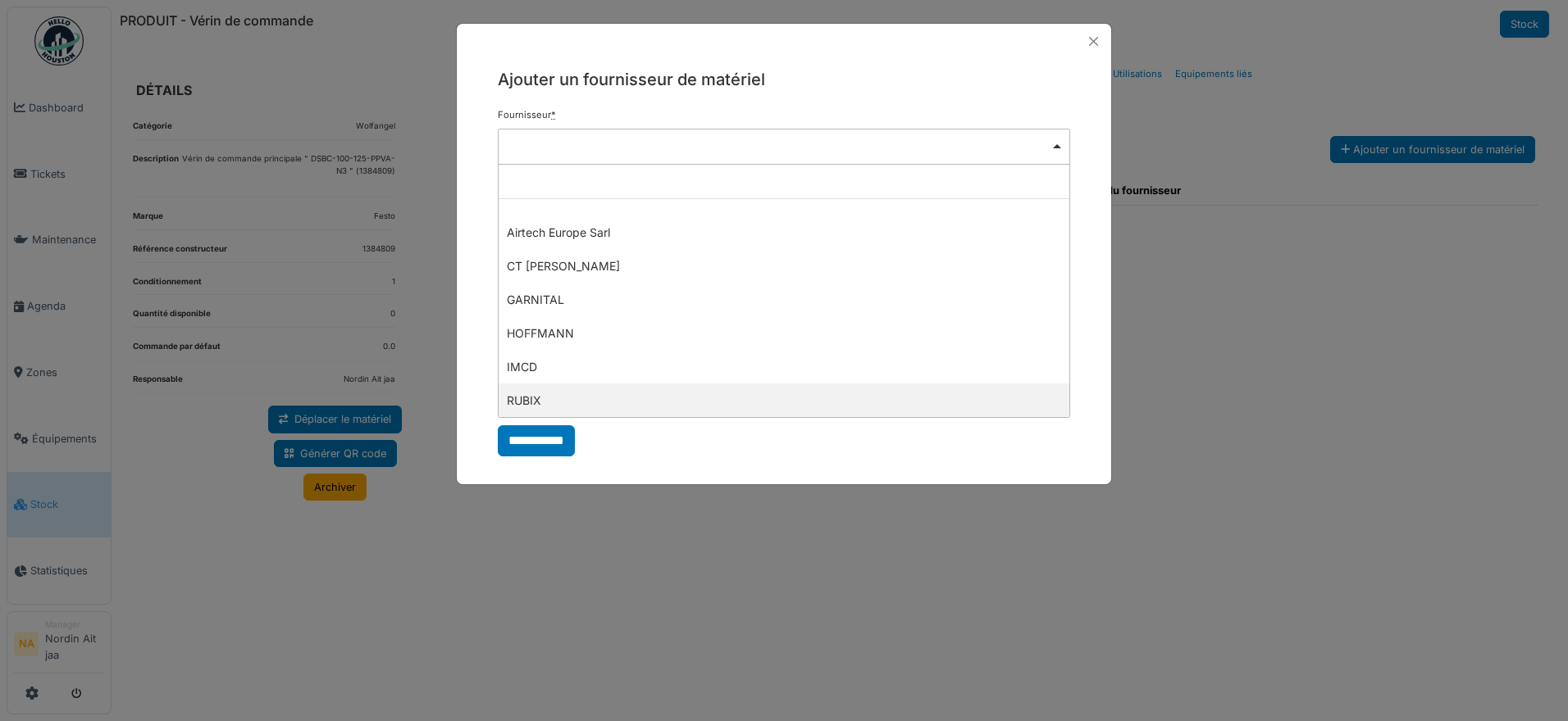
select select "****"
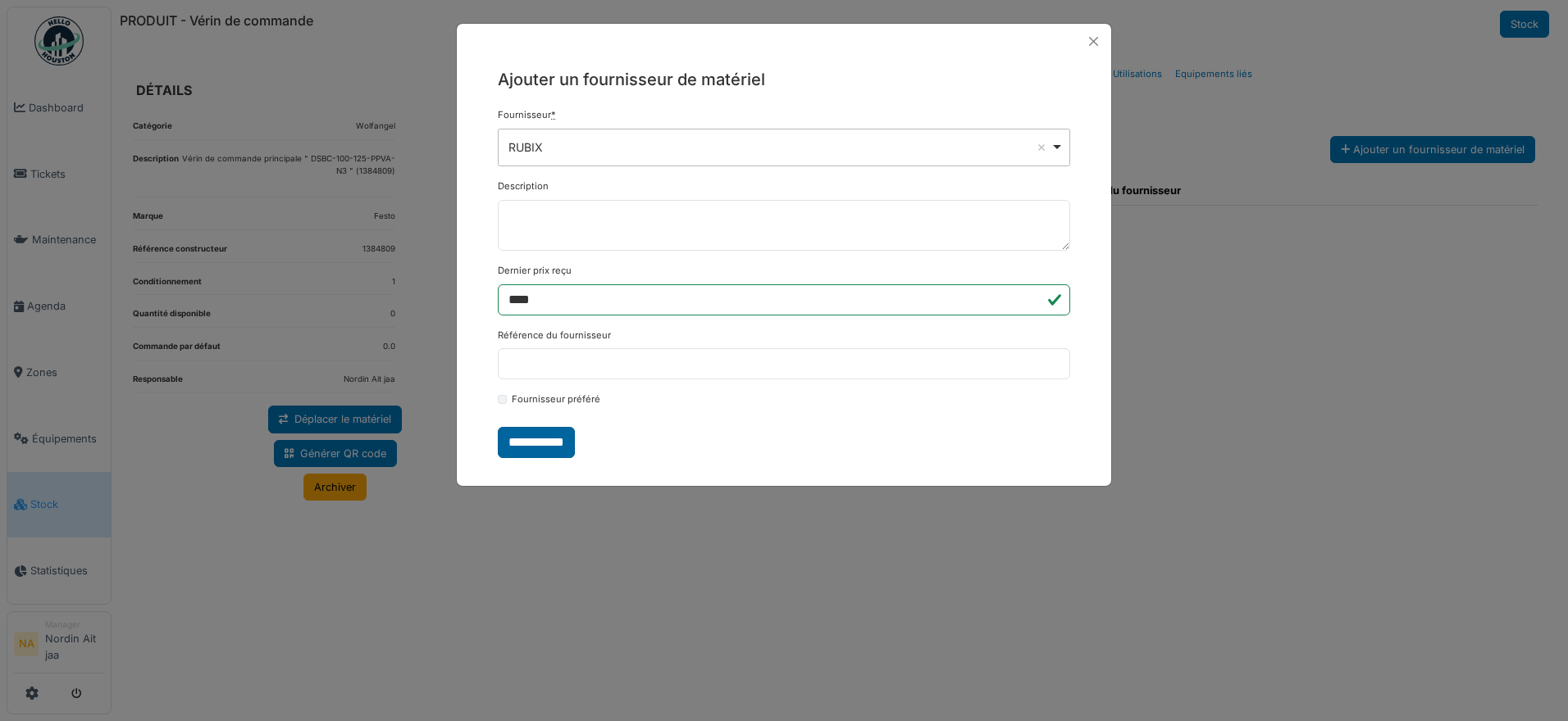
click at [537, 435] on input "**********" at bounding box center [536, 442] width 77 height 31
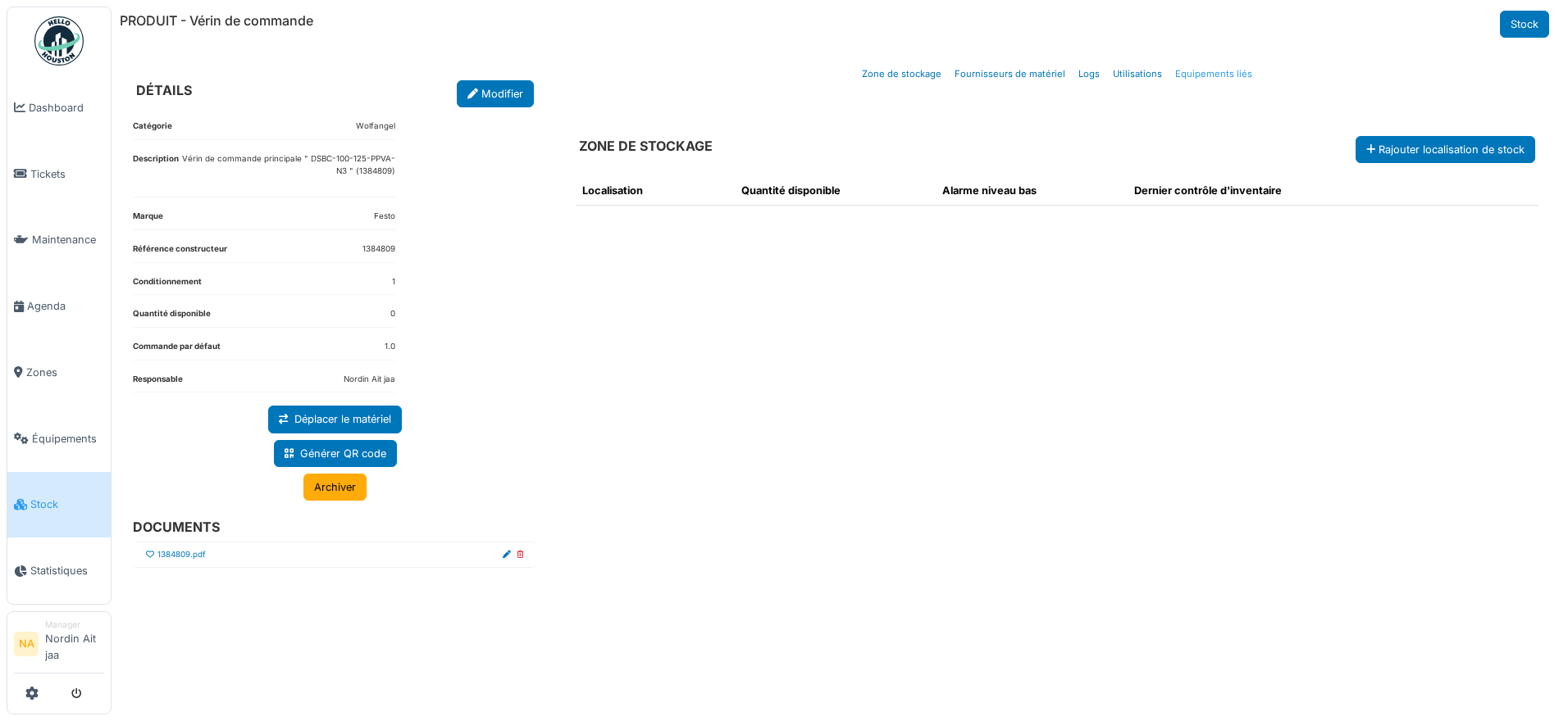
click at [1225, 74] on link "Equipements liés" at bounding box center [1213, 74] width 90 height 38
select select "***"
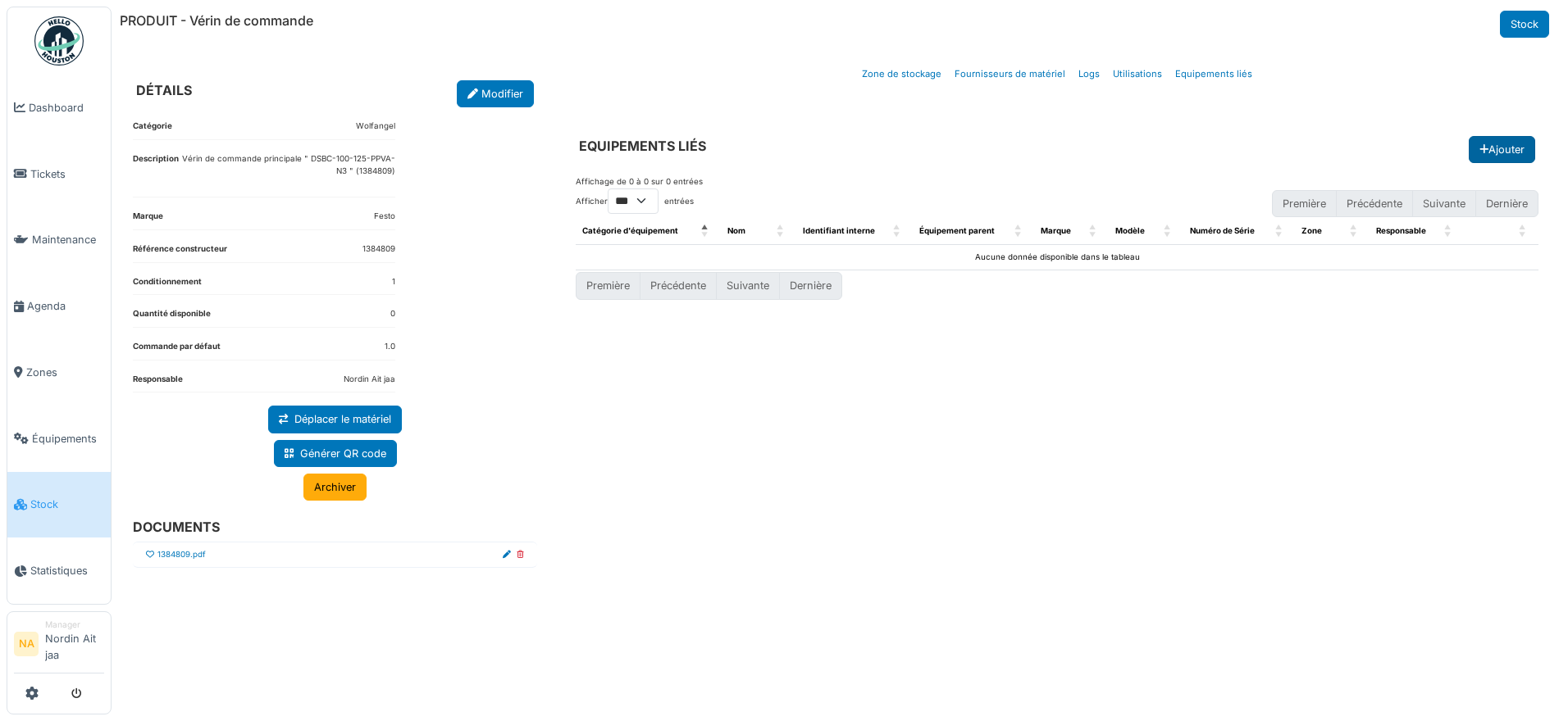
click at [1521, 146] on button "Ajouter" at bounding box center [1501, 149] width 67 height 27
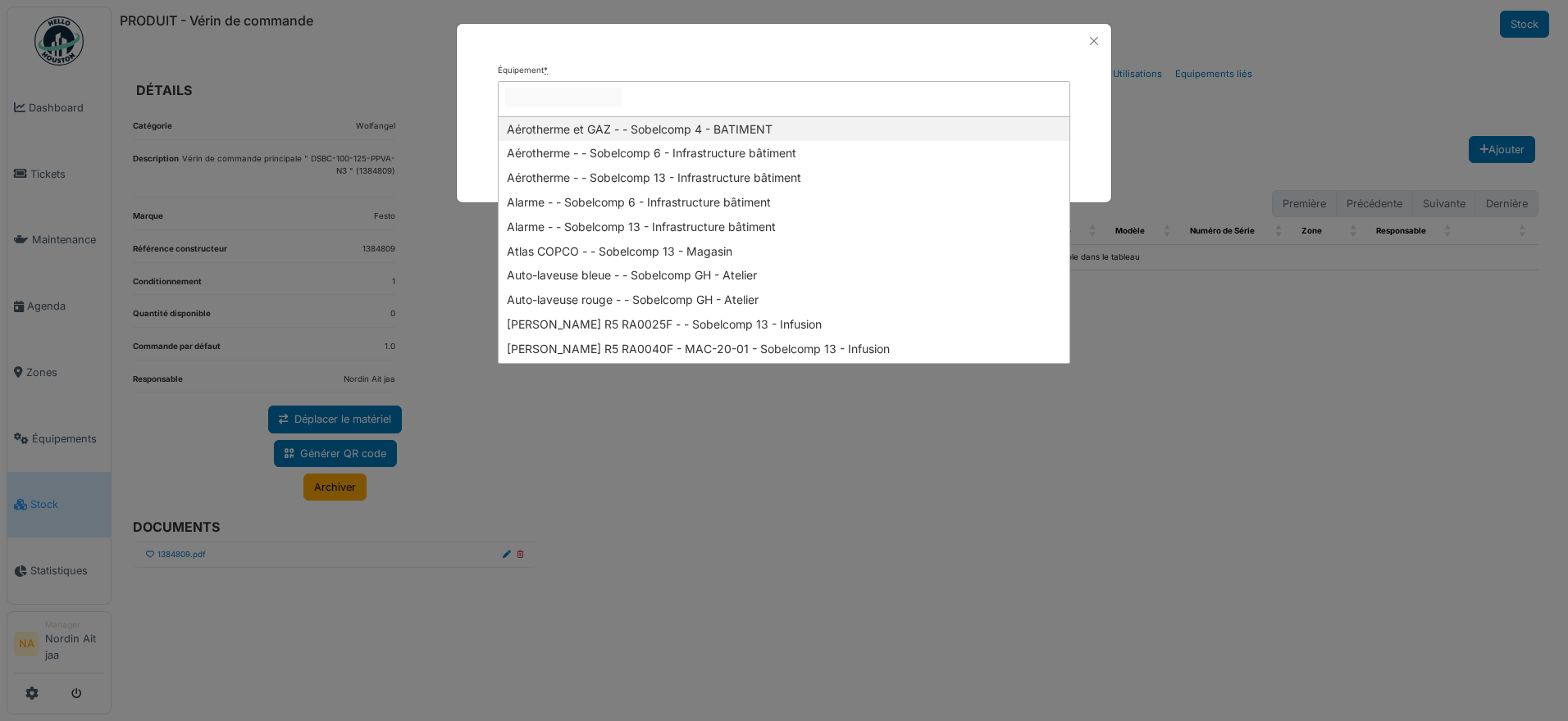
click at [622, 97] on input "null" at bounding box center [563, 97] width 116 height 19
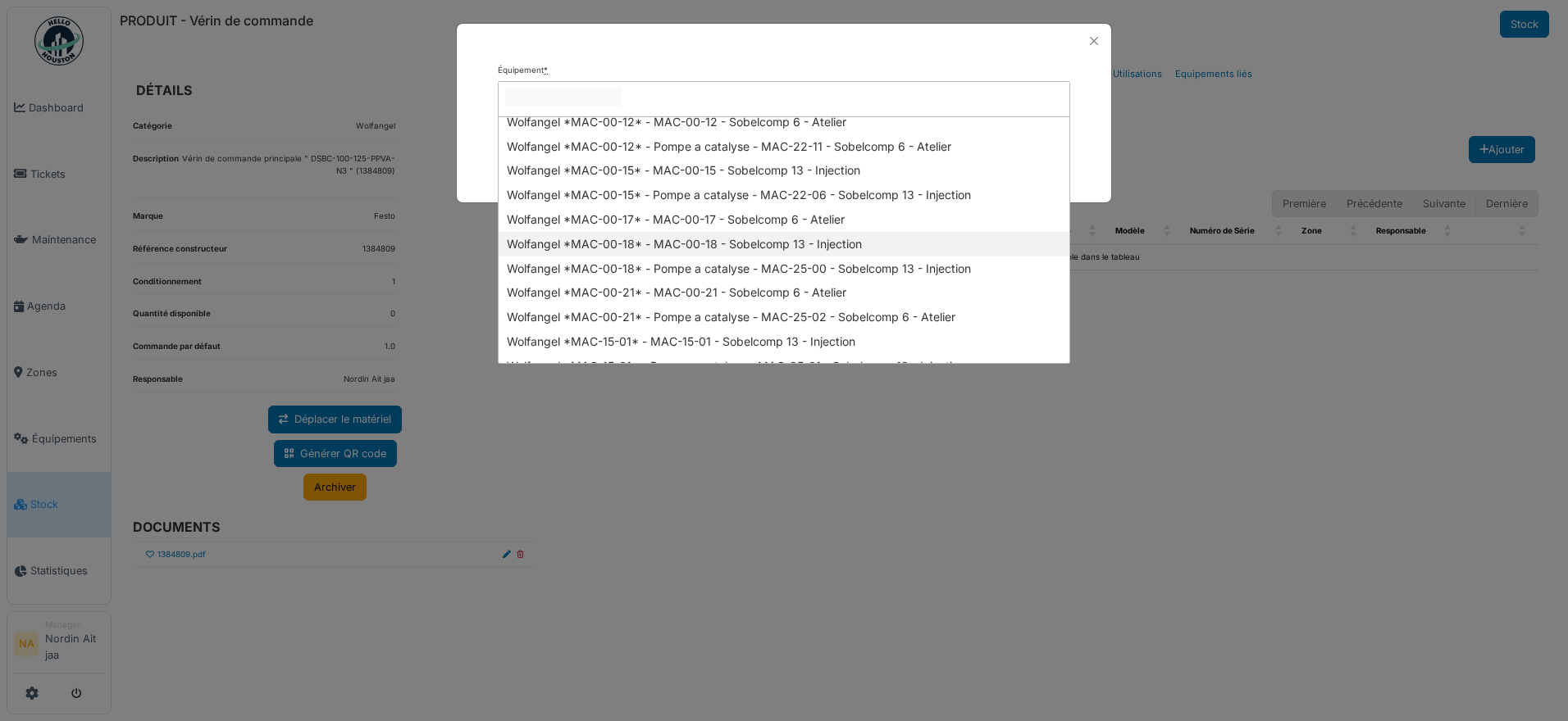
scroll to position [1684, 0]
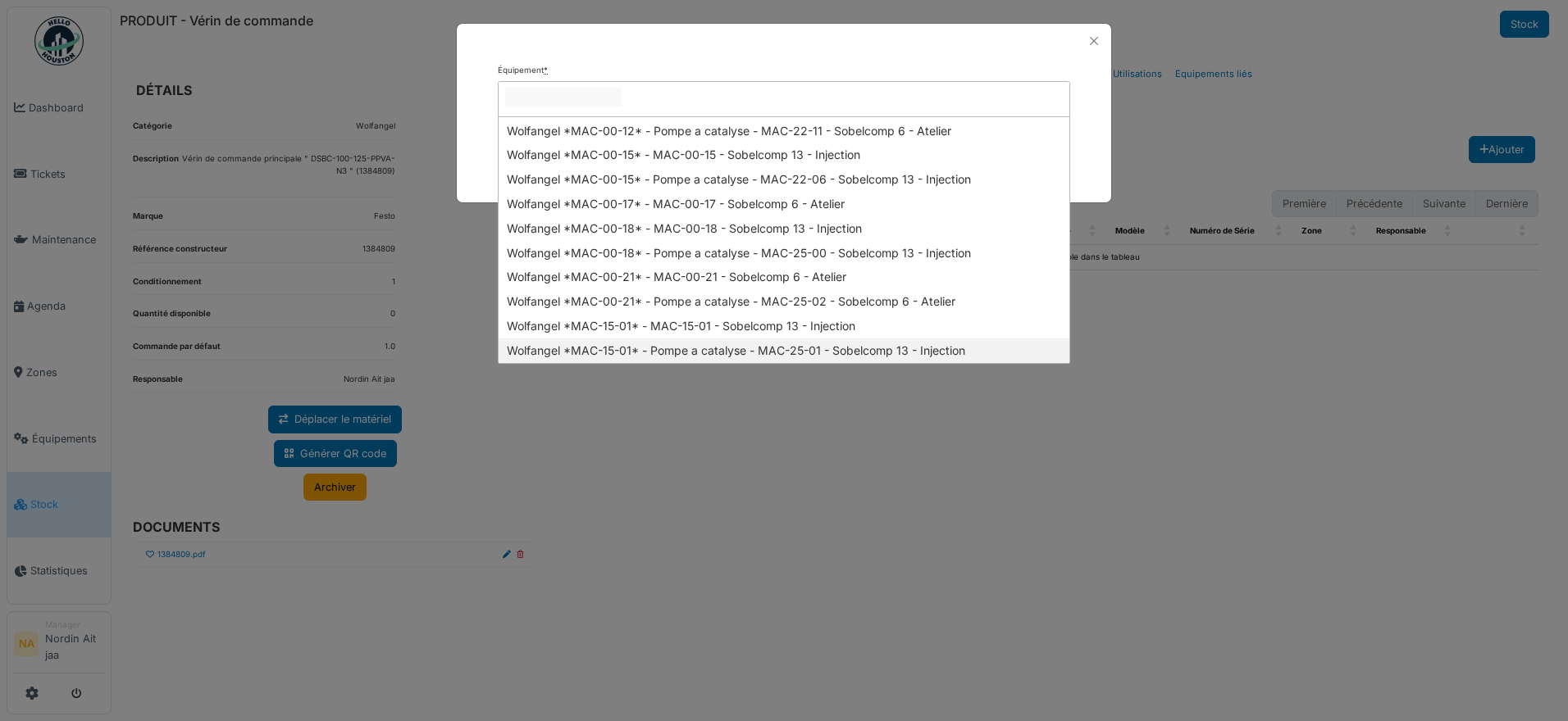
click at [733, 481] on div "Équipement * Aérotherme et GAZ - - Sobelcomp 4 - BATIMENT Aérotherme - - Sobelc…" at bounding box center [784, 360] width 1568 height 721
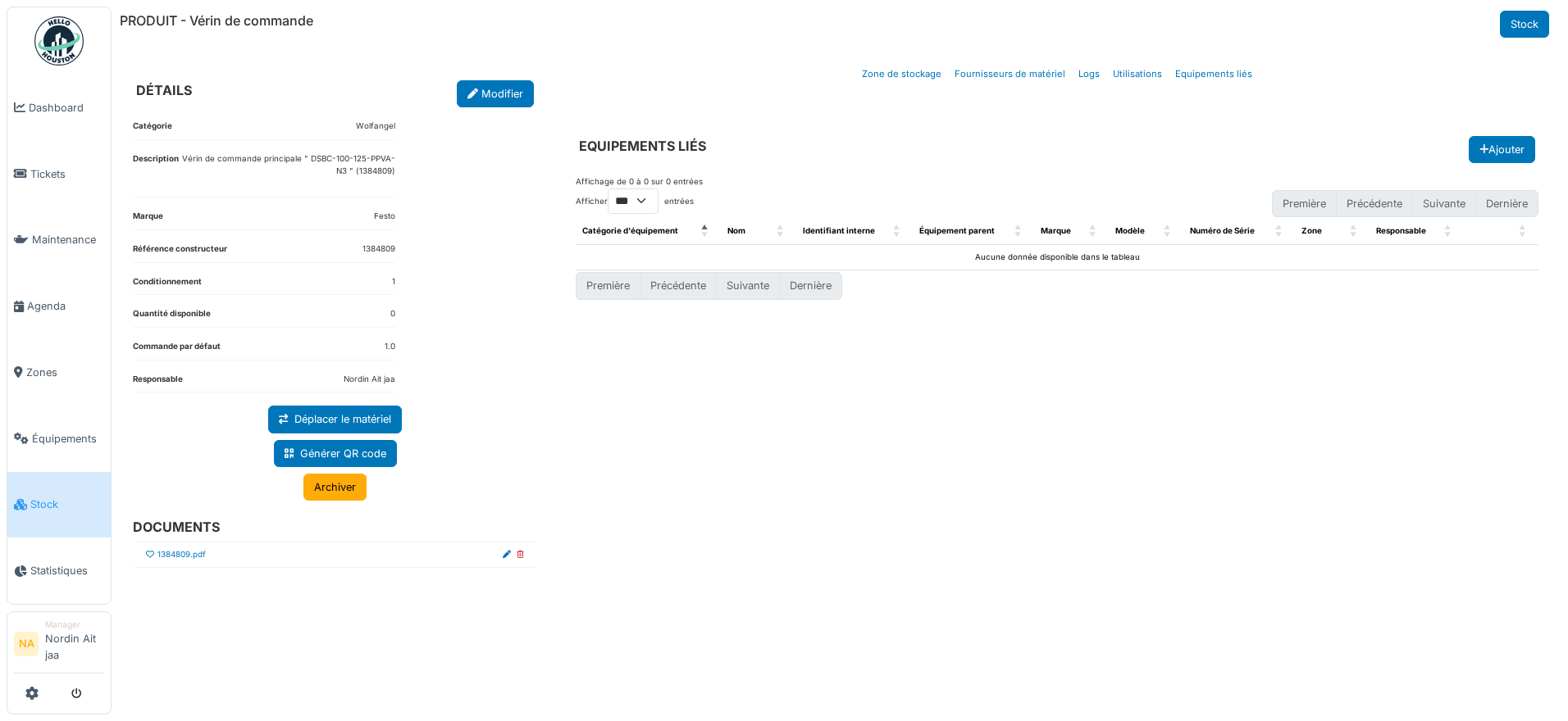
click at [55, 497] on span "Stock" at bounding box center [67, 504] width 74 height 16
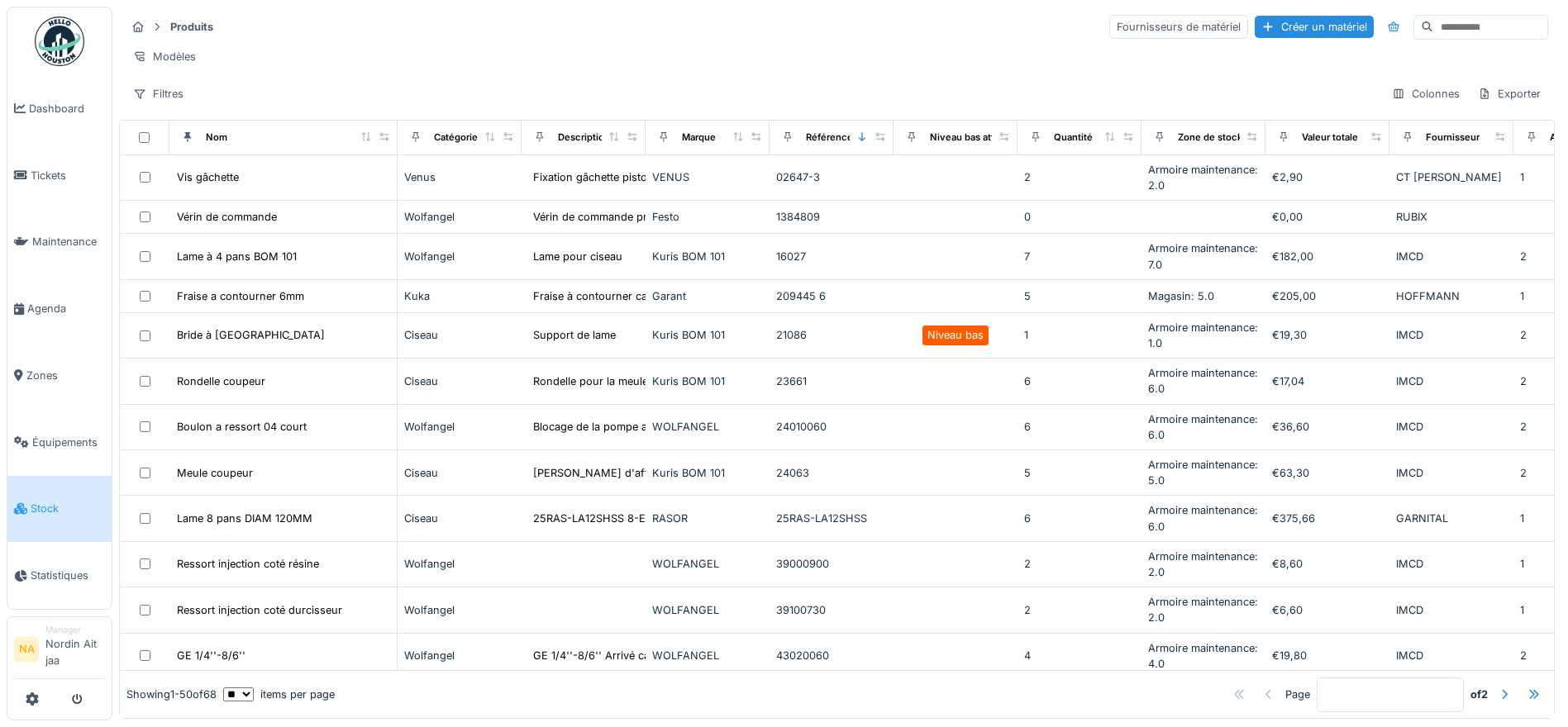
click at [1433, 27] on input at bounding box center [1489, 27] width 115 height 23
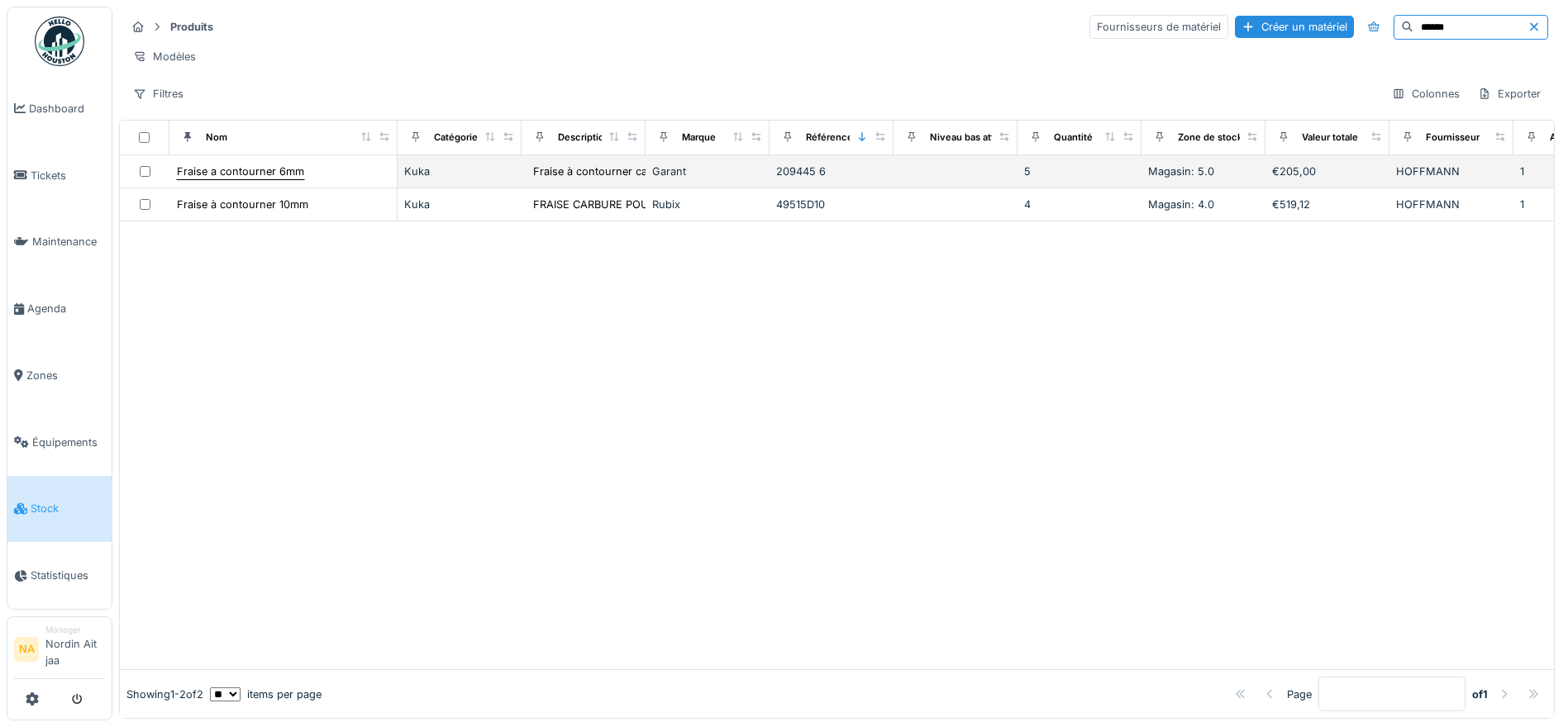
type input "******"
click at [238, 180] on div "Fraise a contourner 6mm" at bounding box center [240, 171] width 127 height 16
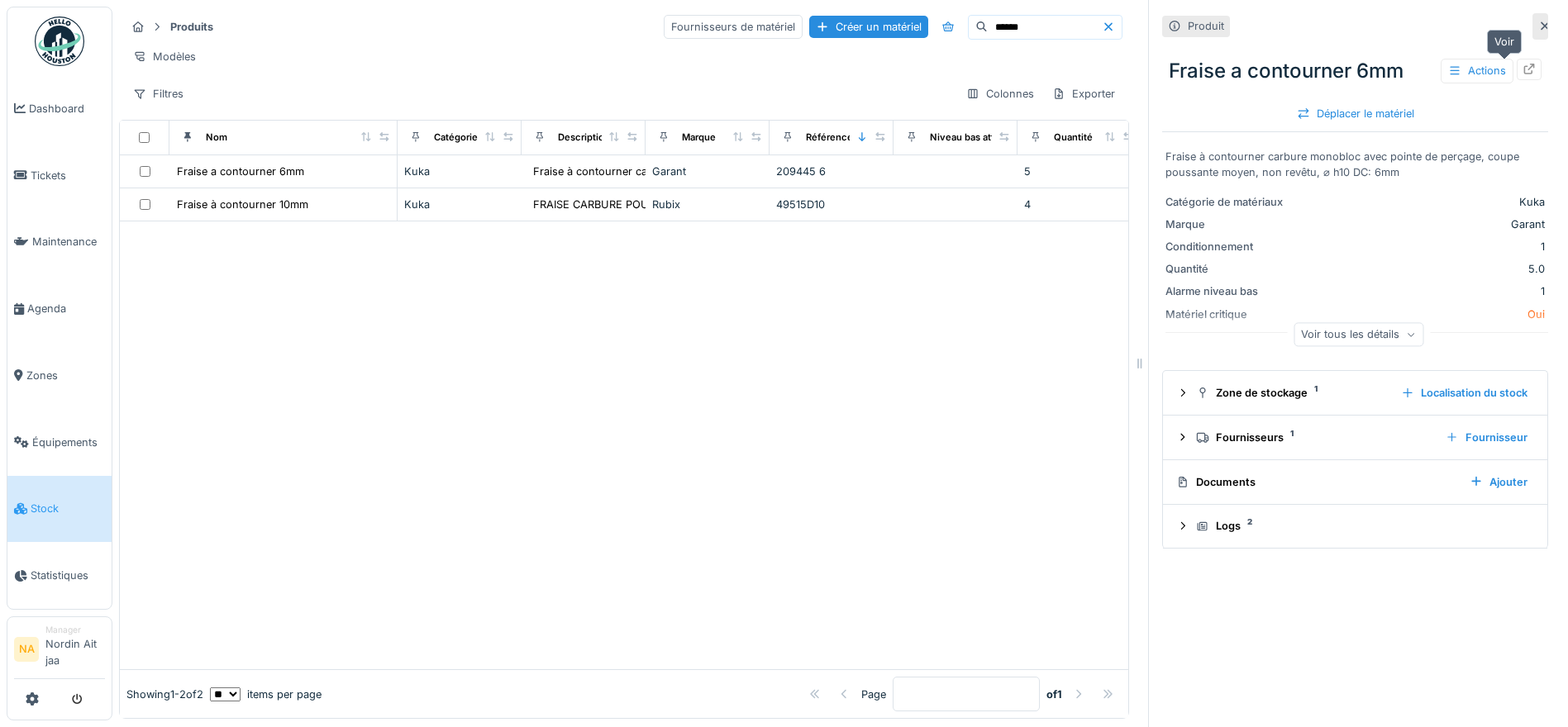
click at [1523, 68] on icon at bounding box center [1529, 68] width 13 height 10
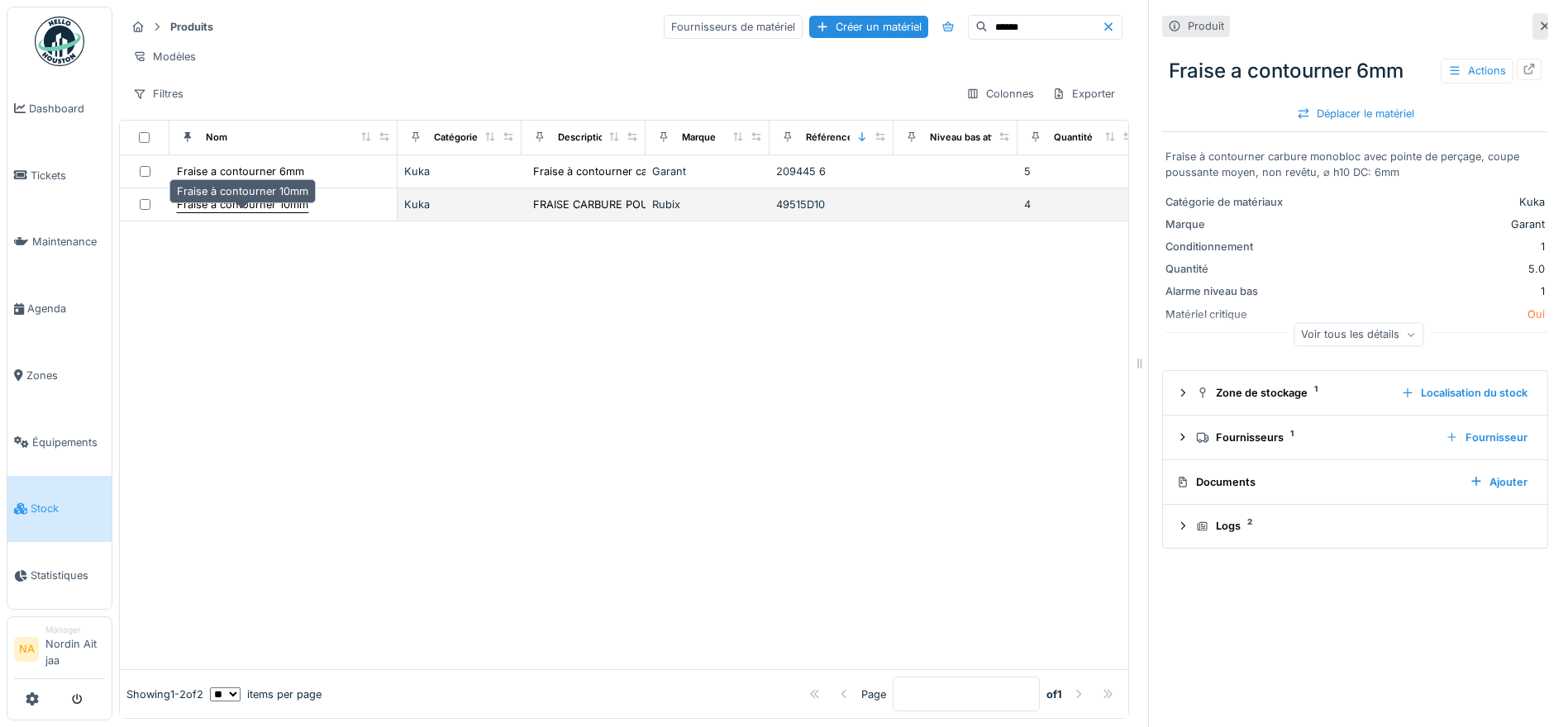
click at [223, 212] on div "Fraise à contourner 10mm" at bounding box center [242, 204] width 132 height 16
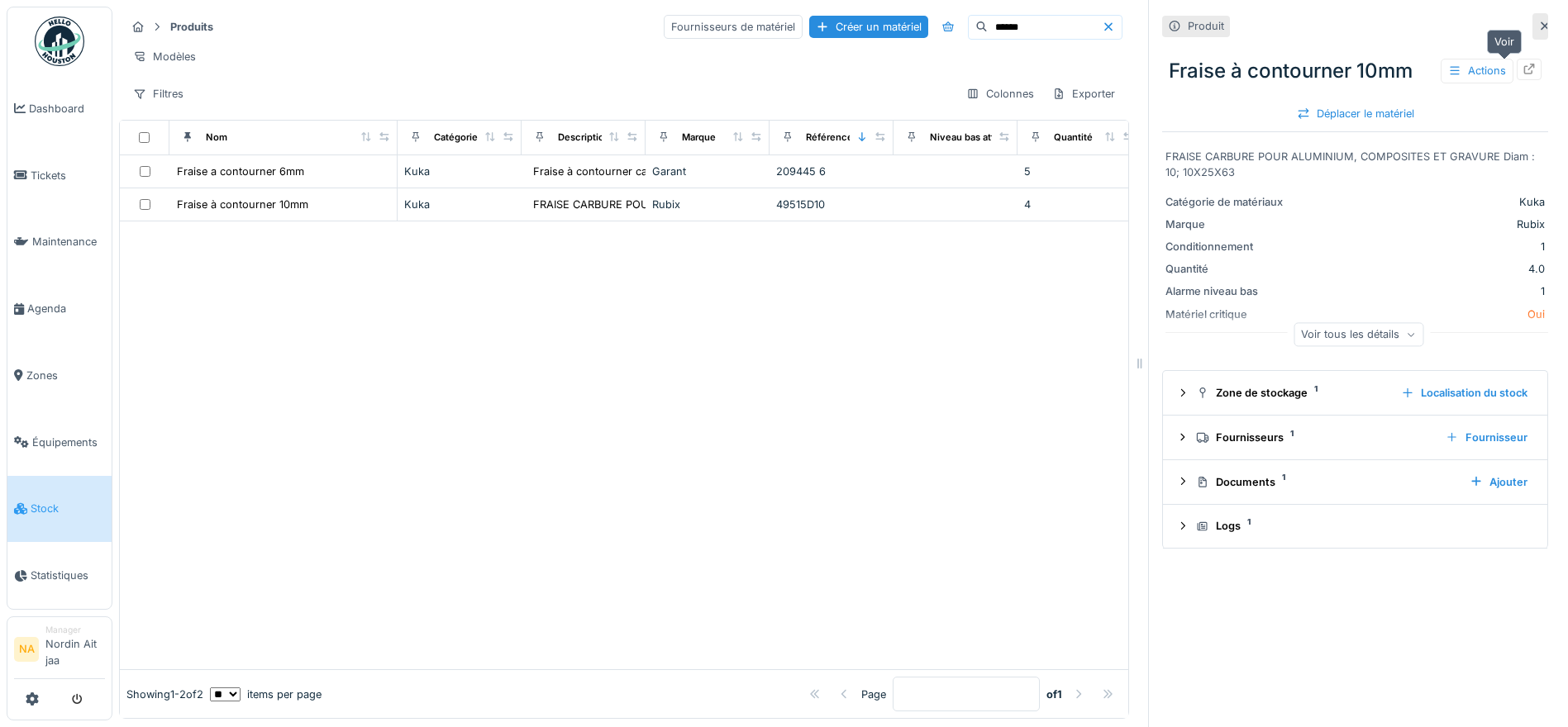
click at [1523, 68] on icon at bounding box center [1529, 68] width 13 height 10
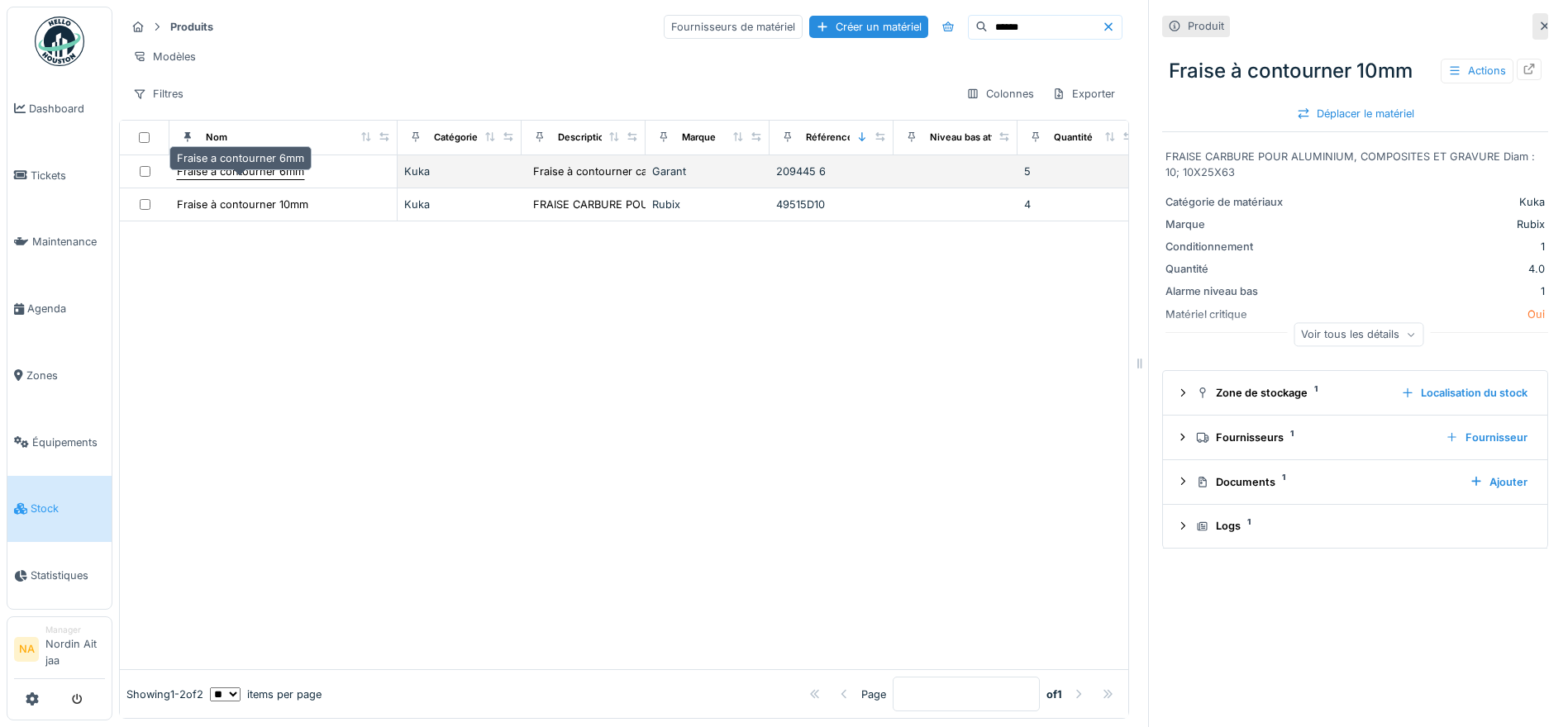
click at [284, 180] on div "Fraise a contourner 6mm" at bounding box center [240, 171] width 127 height 16
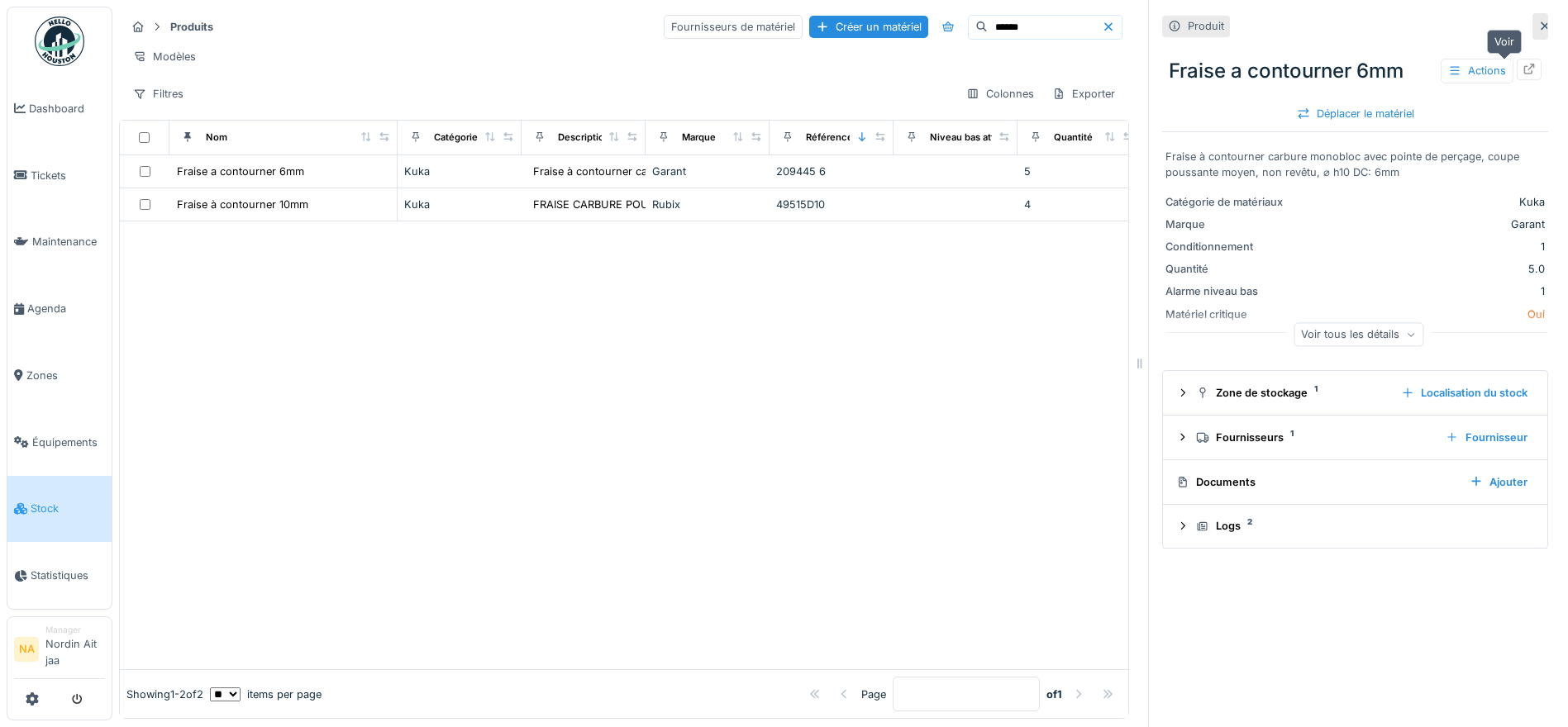
click at [1524, 70] on icon at bounding box center [1528, 68] width 10 height 10
click at [67, 440] on span "Équipements" at bounding box center [68, 442] width 73 height 16
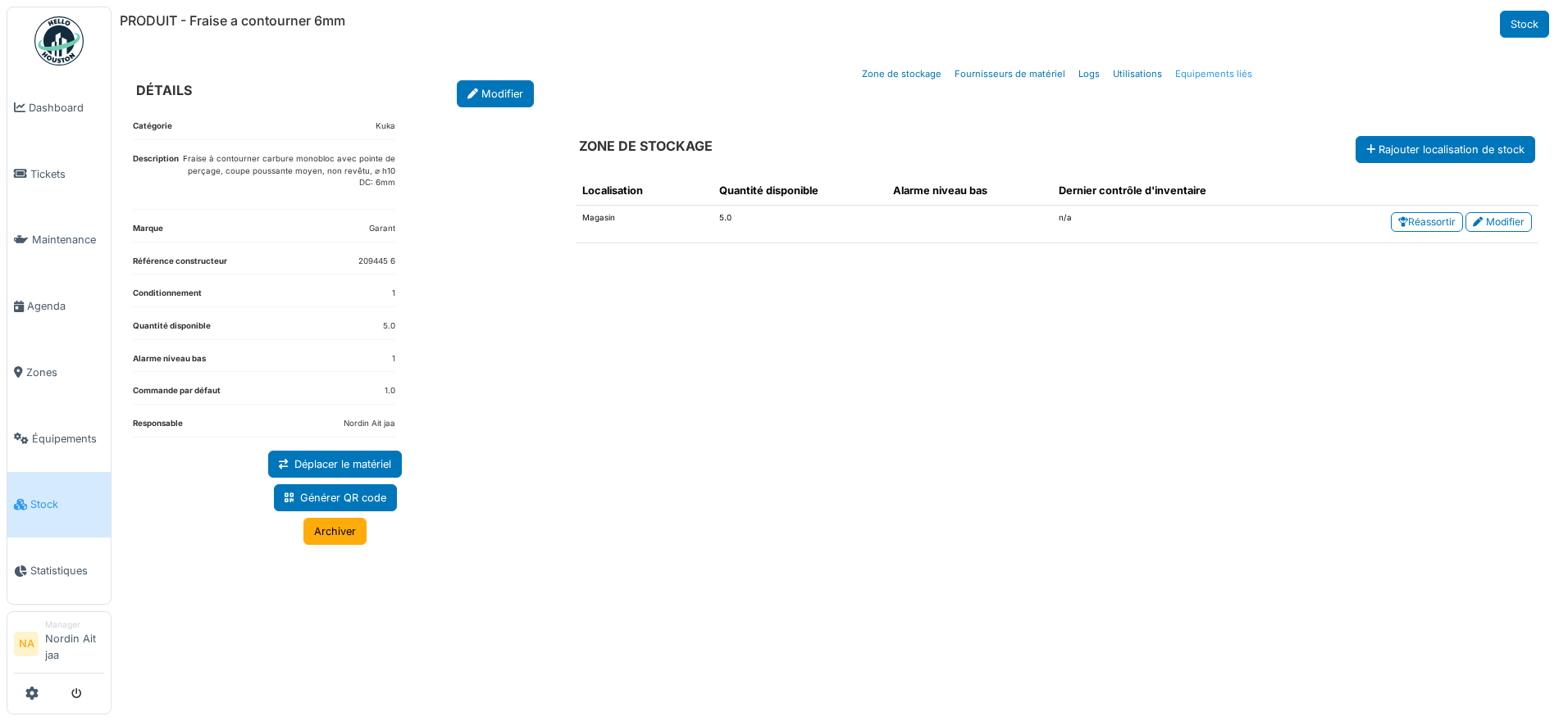
click at [1233, 80] on link "Equipements liés" at bounding box center [1213, 74] width 90 height 38
select select "***"
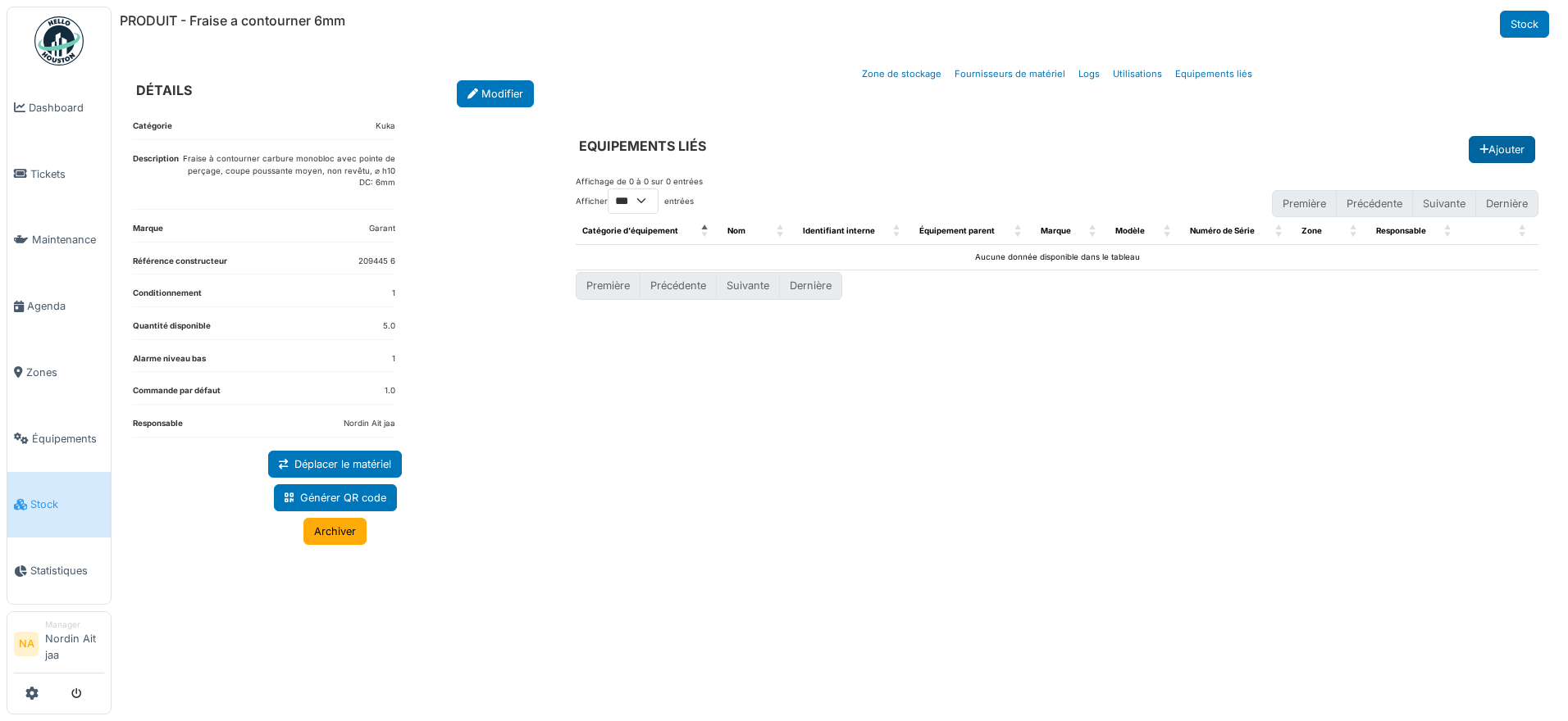
click at [1494, 139] on button "Ajouter" at bounding box center [1501, 149] width 67 height 27
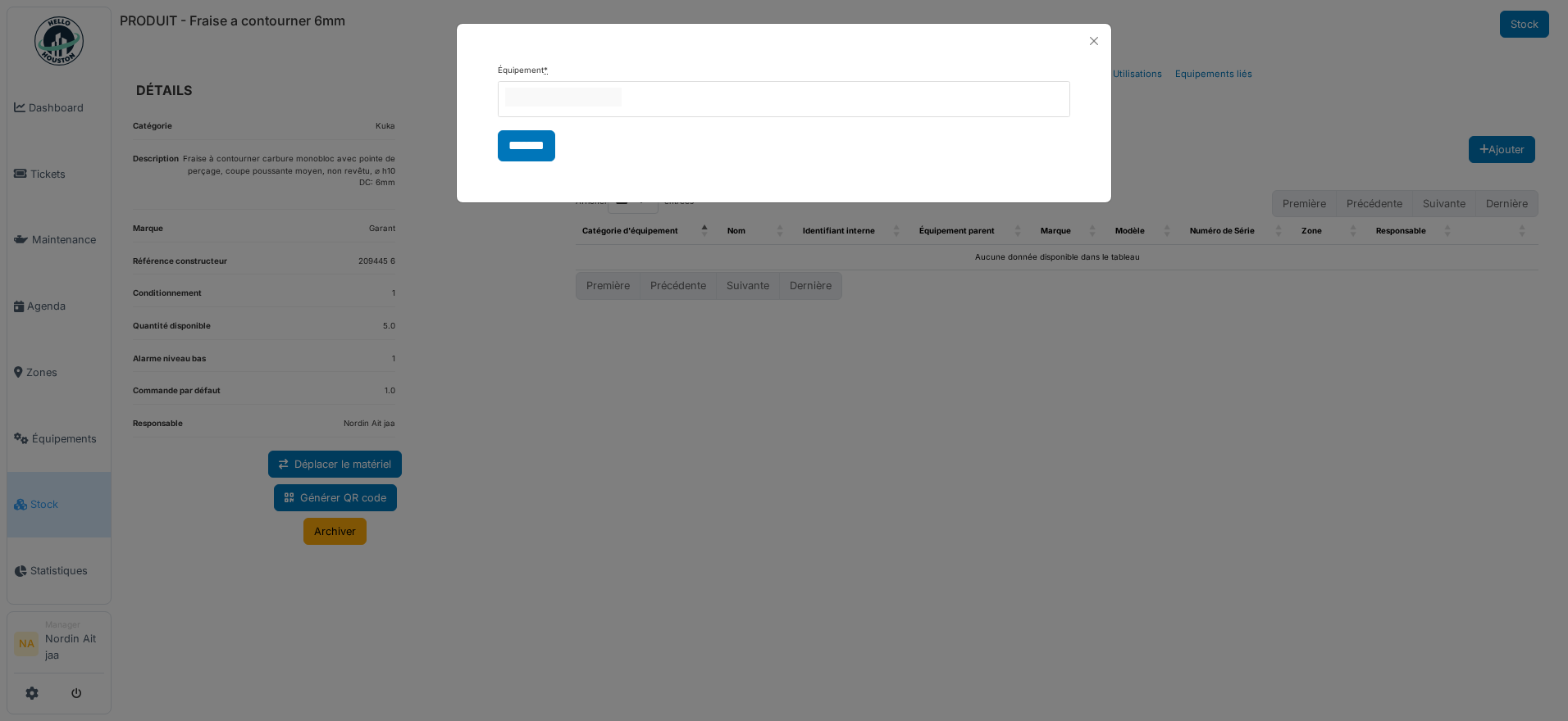
click at [716, 107] on div at bounding box center [784, 99] width 573 height 36
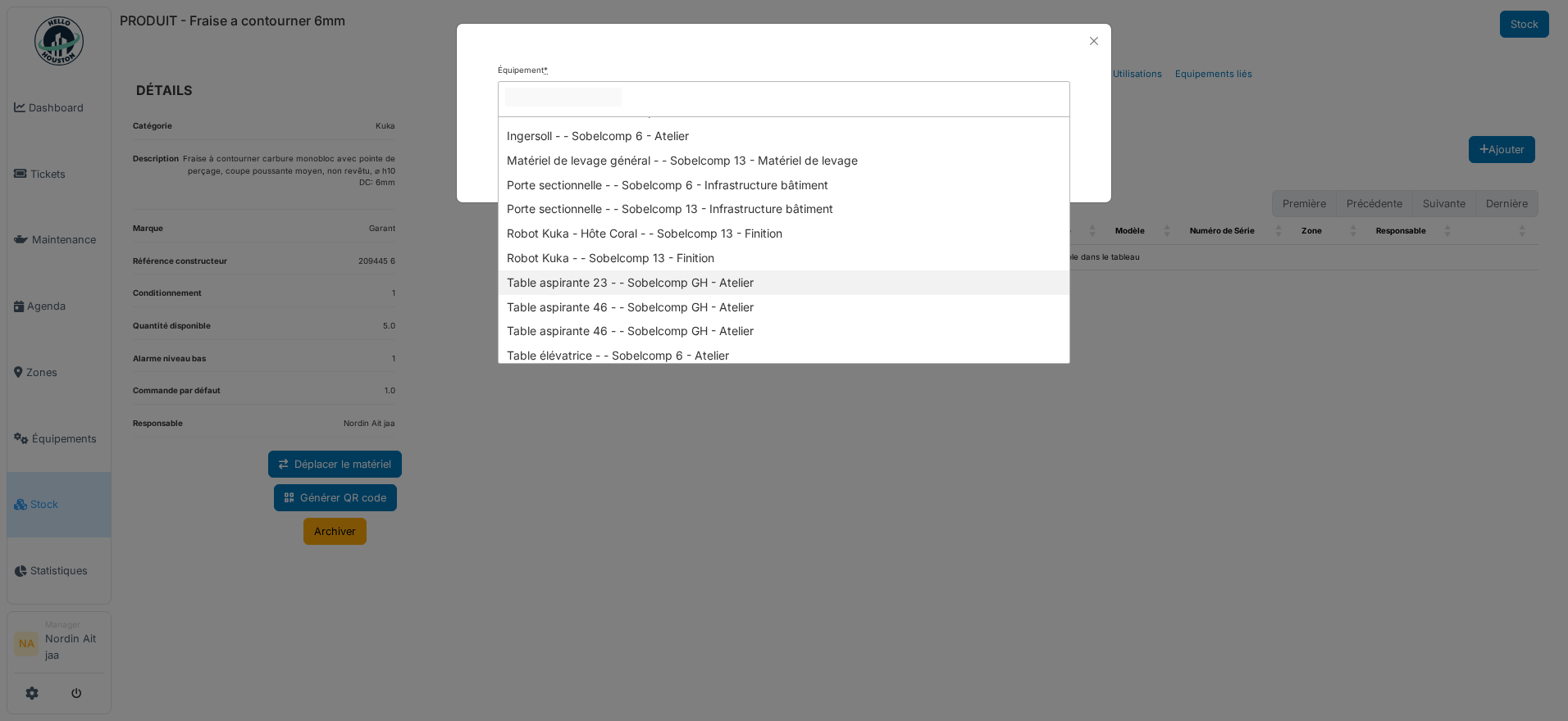
scroll to position [1274, 0]
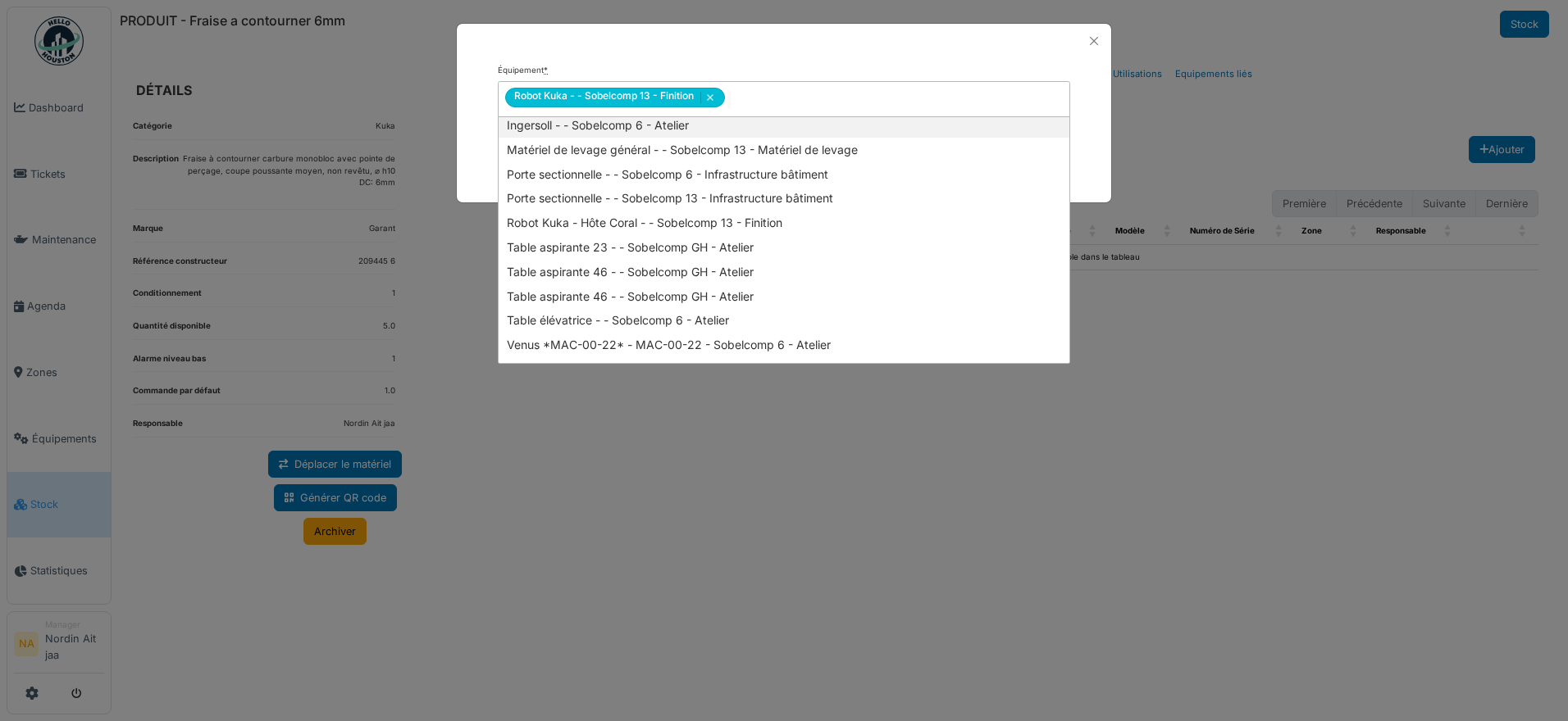
click at [847, 61] on div "**********" at bounding box center [783, 120] width 654 height 125
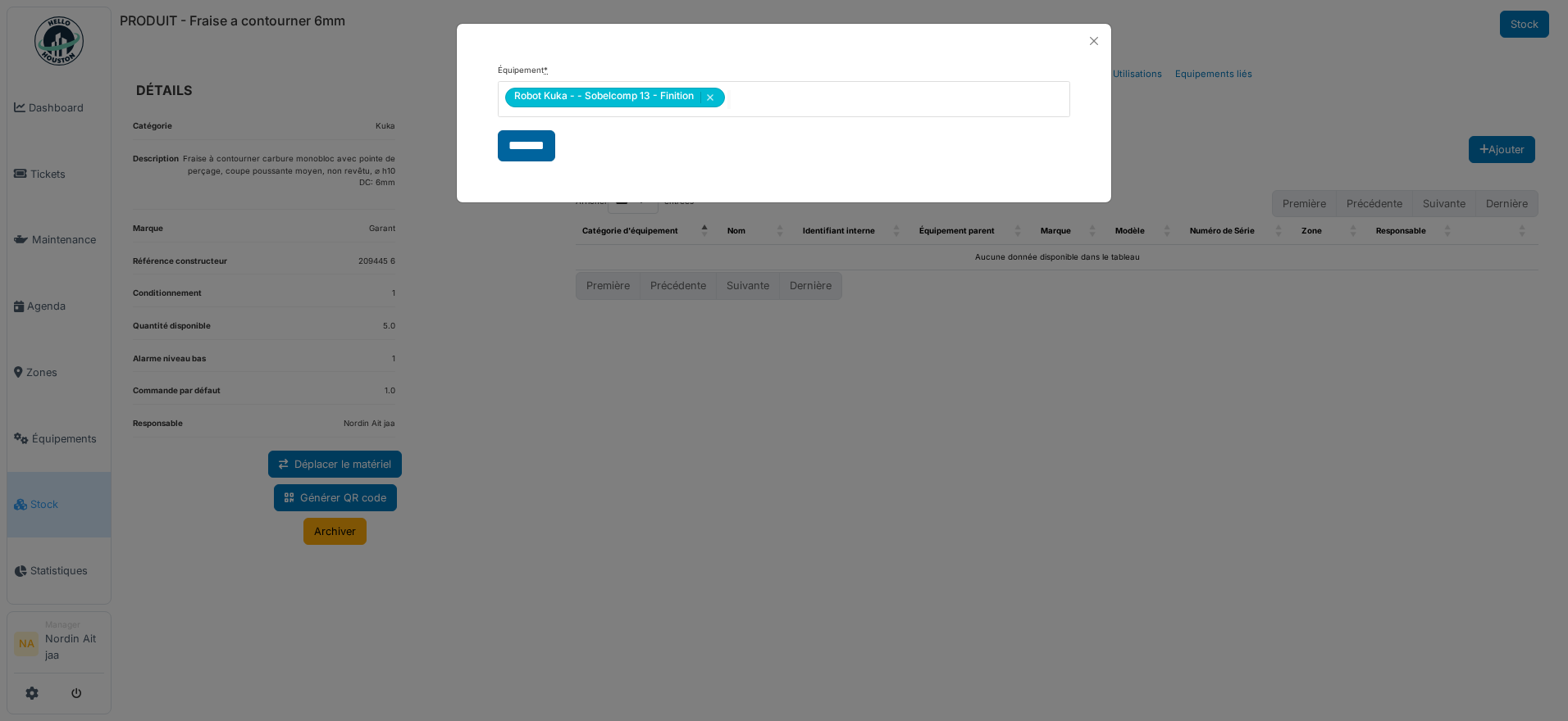
click at [512, 152] on input "*******" at bounding box center [526, 146] width 57 height 31
select select "***"
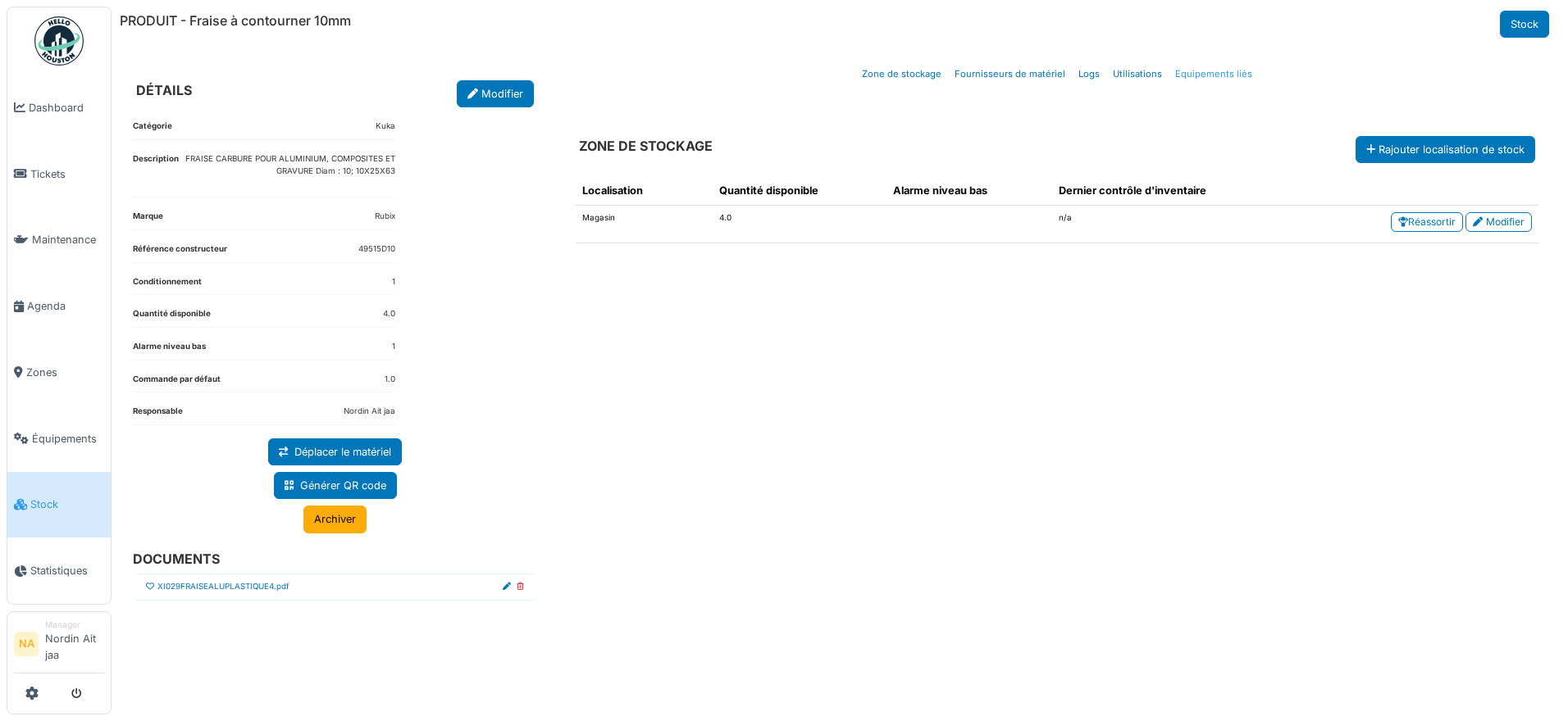
click at [1201, 72] on link "Equipements liés" at bounding box center [1213, 74] width 90 height 38
select select "***"
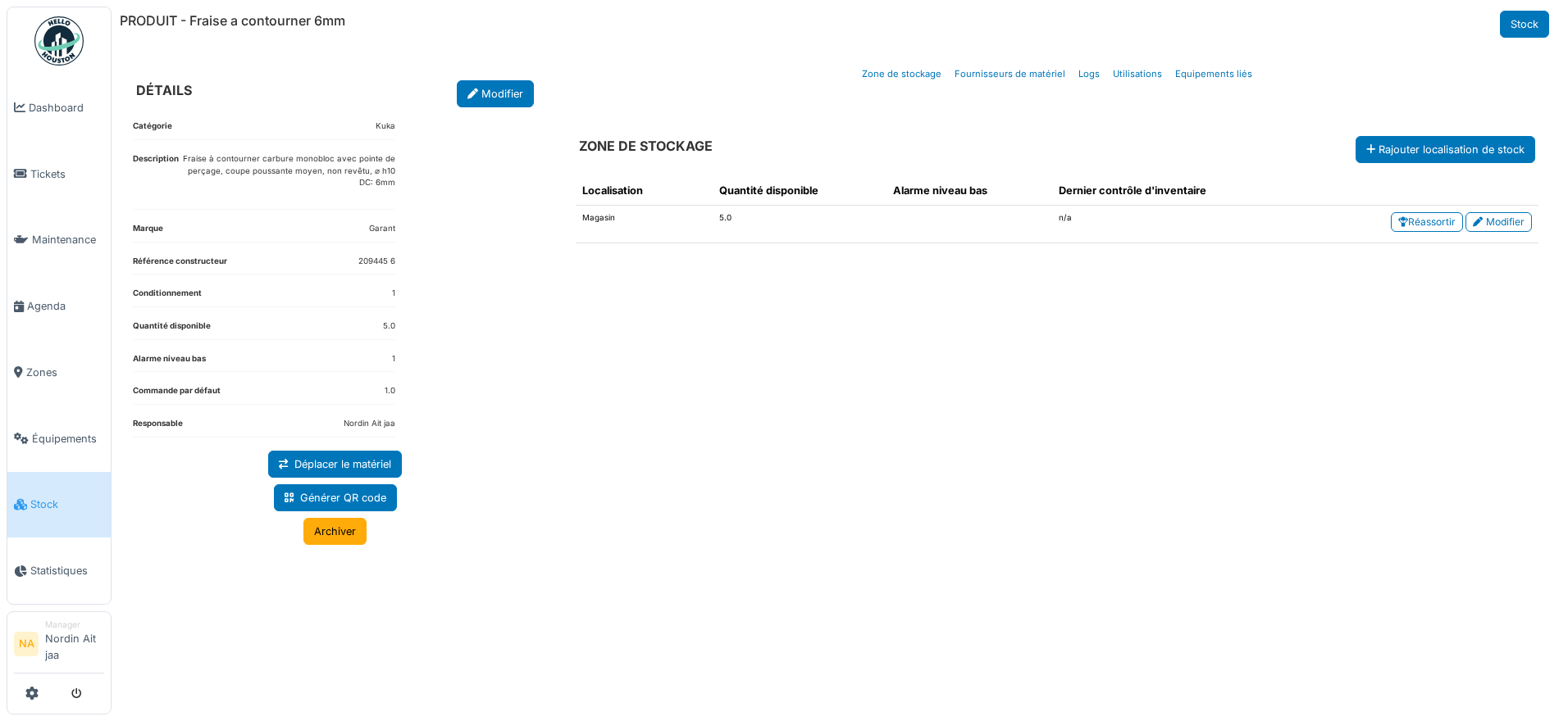
select select "***"
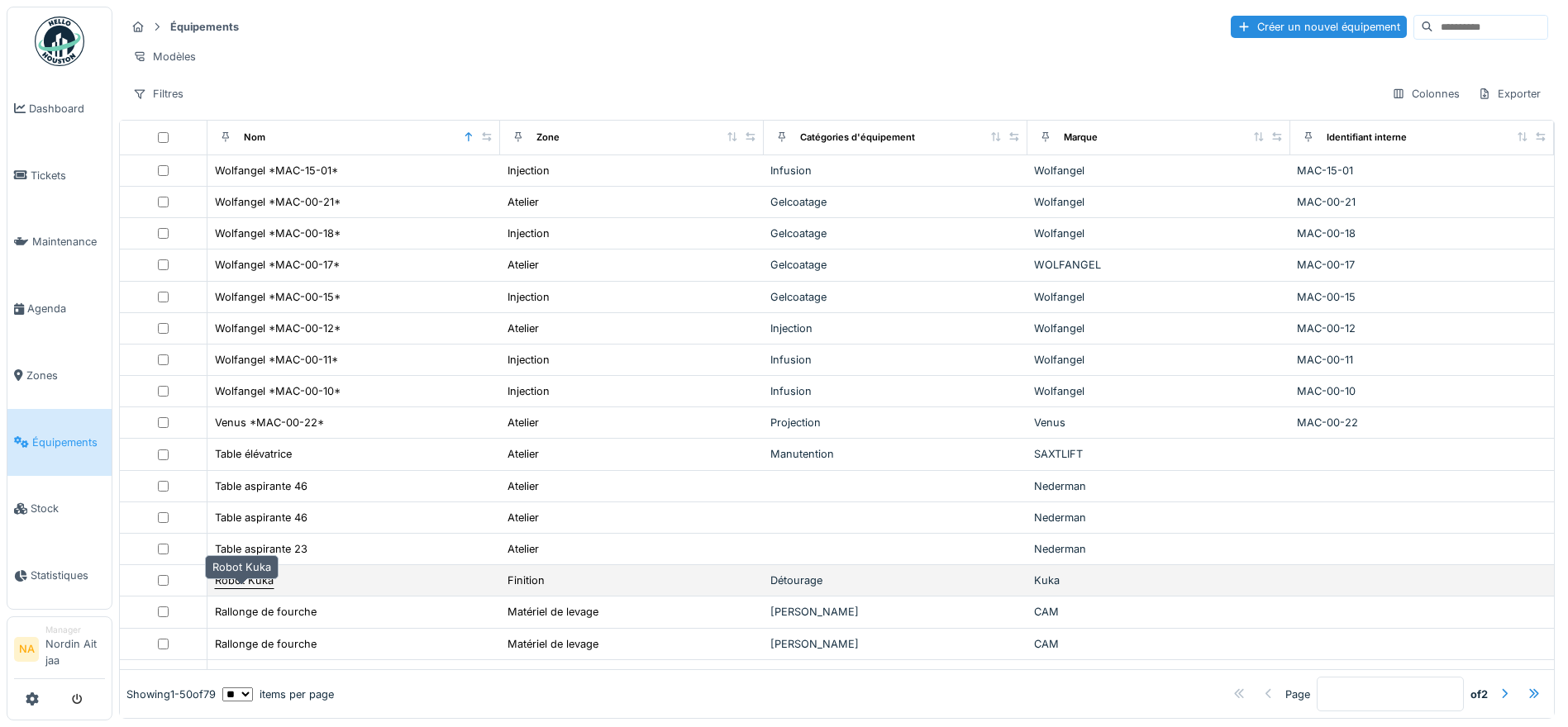
click at [255, 586] on div "Robot Kuka" at bounding box center [244, 580] width 59 height 16
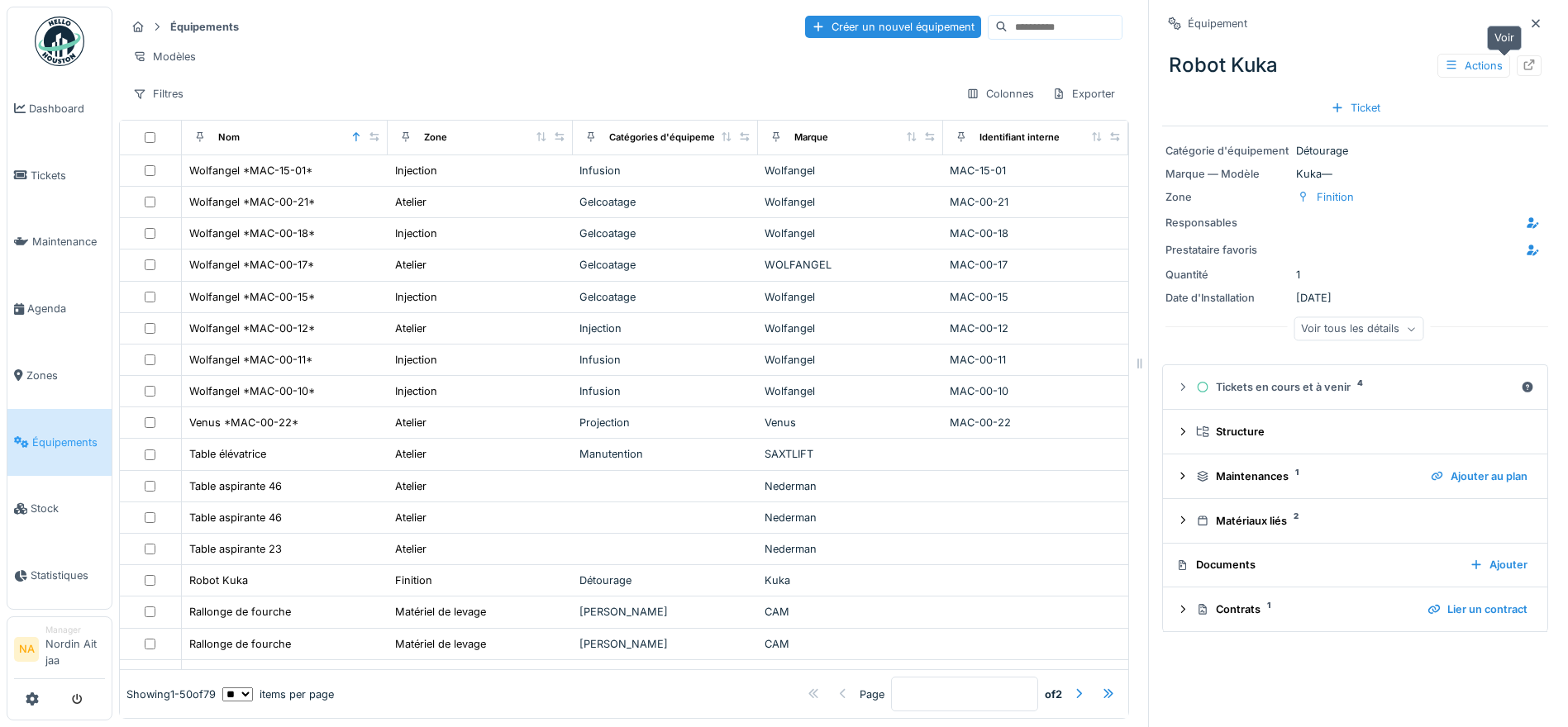
click at [1516, 63] on div at bounding box center [1528, 66] width 25 height 21
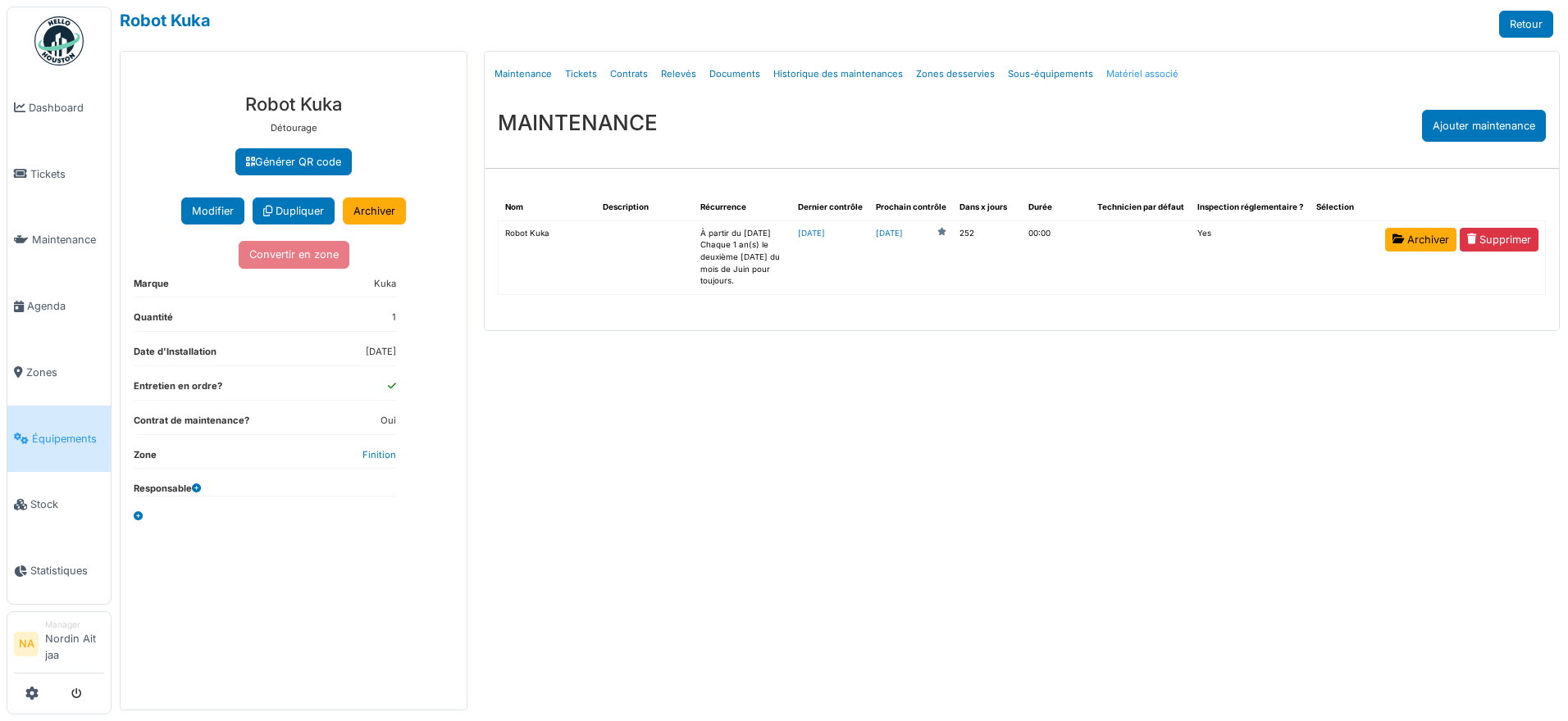
click at [1139, 75] on link "Matériel associé" at bounding box center [1142, 74] width 85 height 38
select select "***"
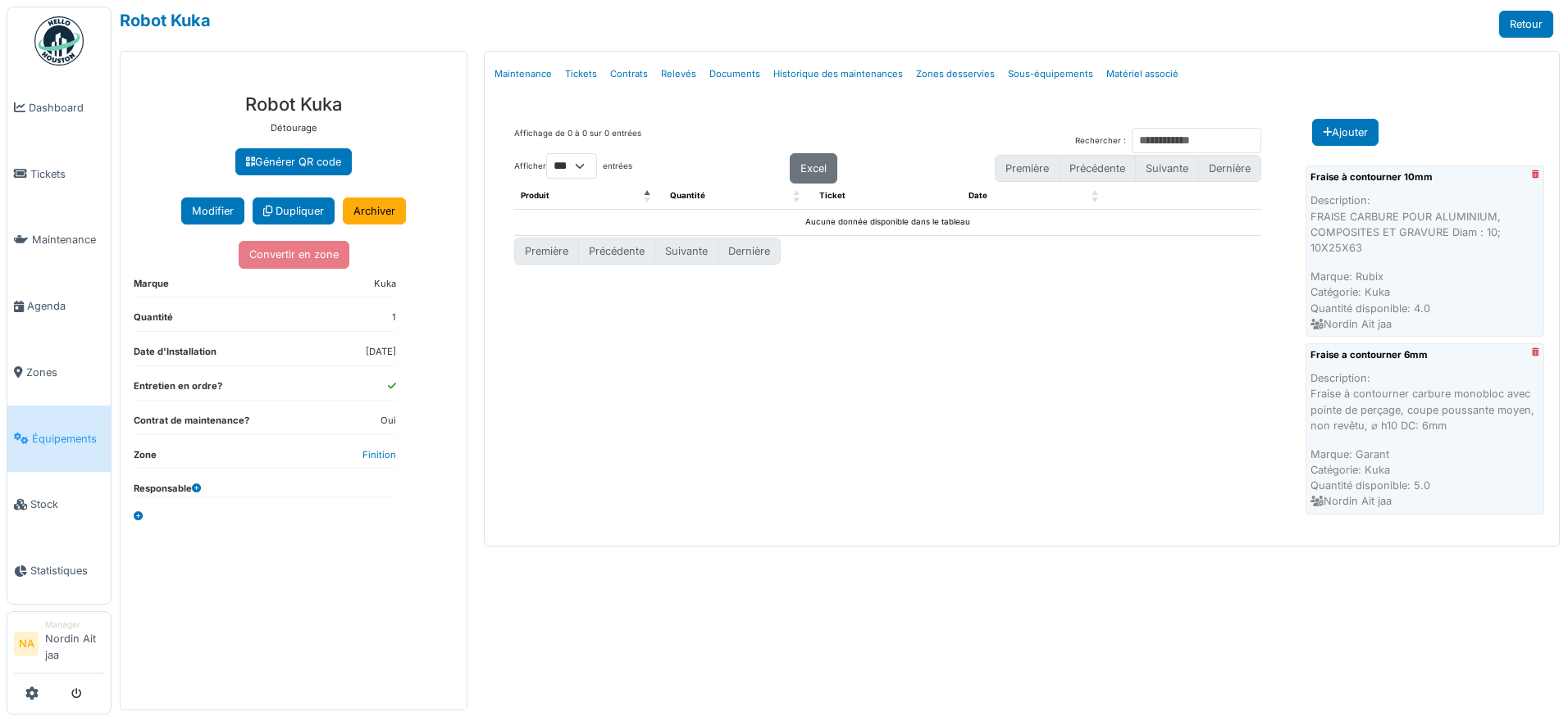
click at [45, 447] on link "Équipements" at bounding box center [59, 438] width 103 height 67
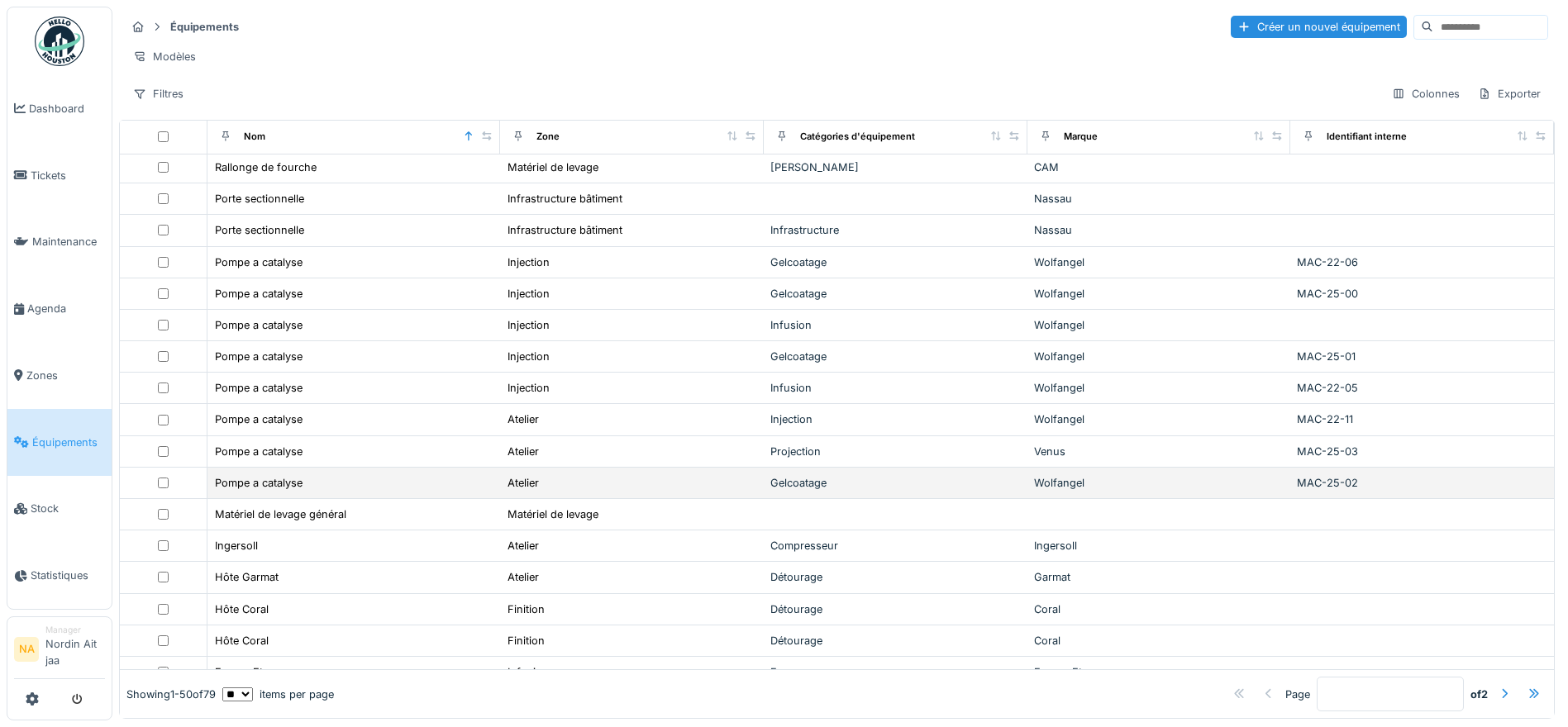
scroll to position [523, 0]
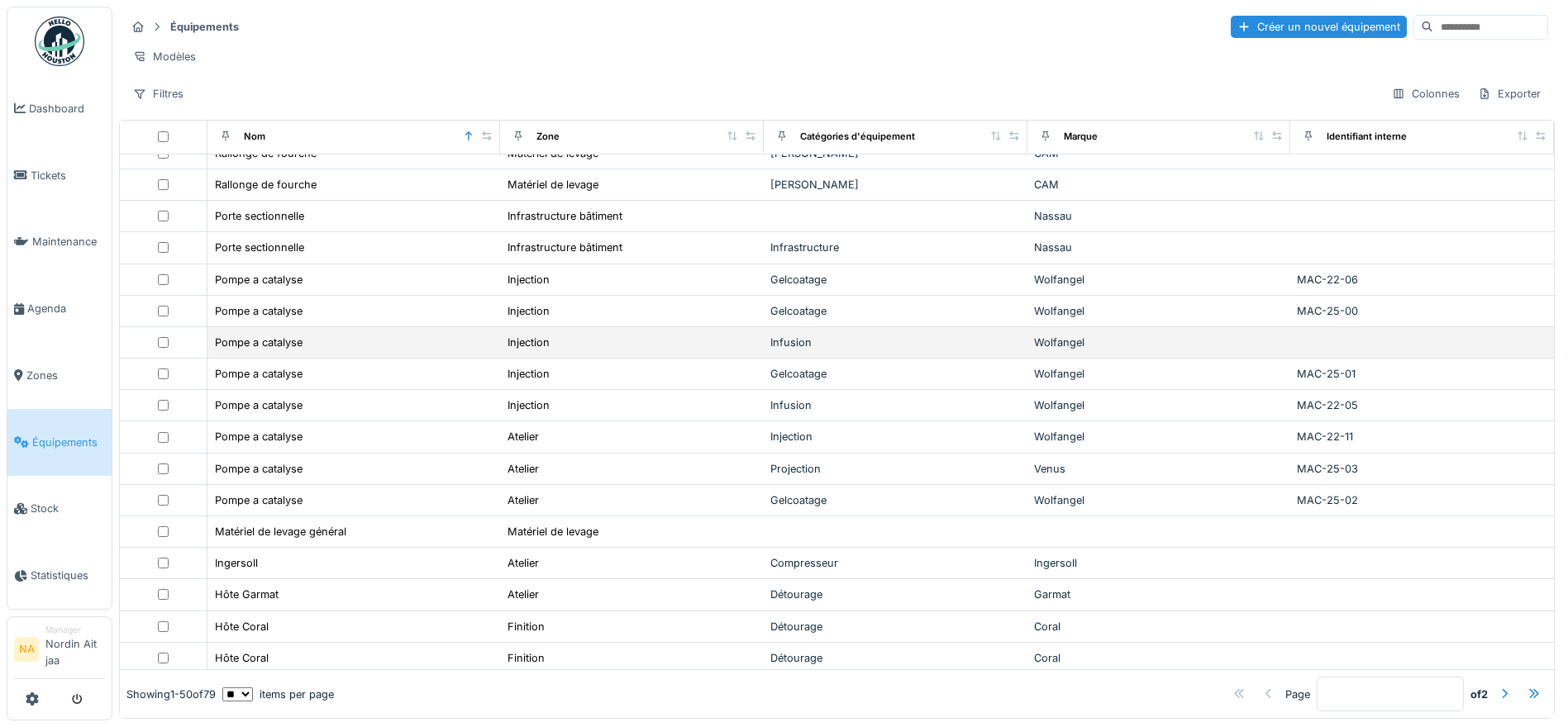
click at [271, 342] on td "Pompe a catalyse" at bounding box center [353, 343] width 292 height 31
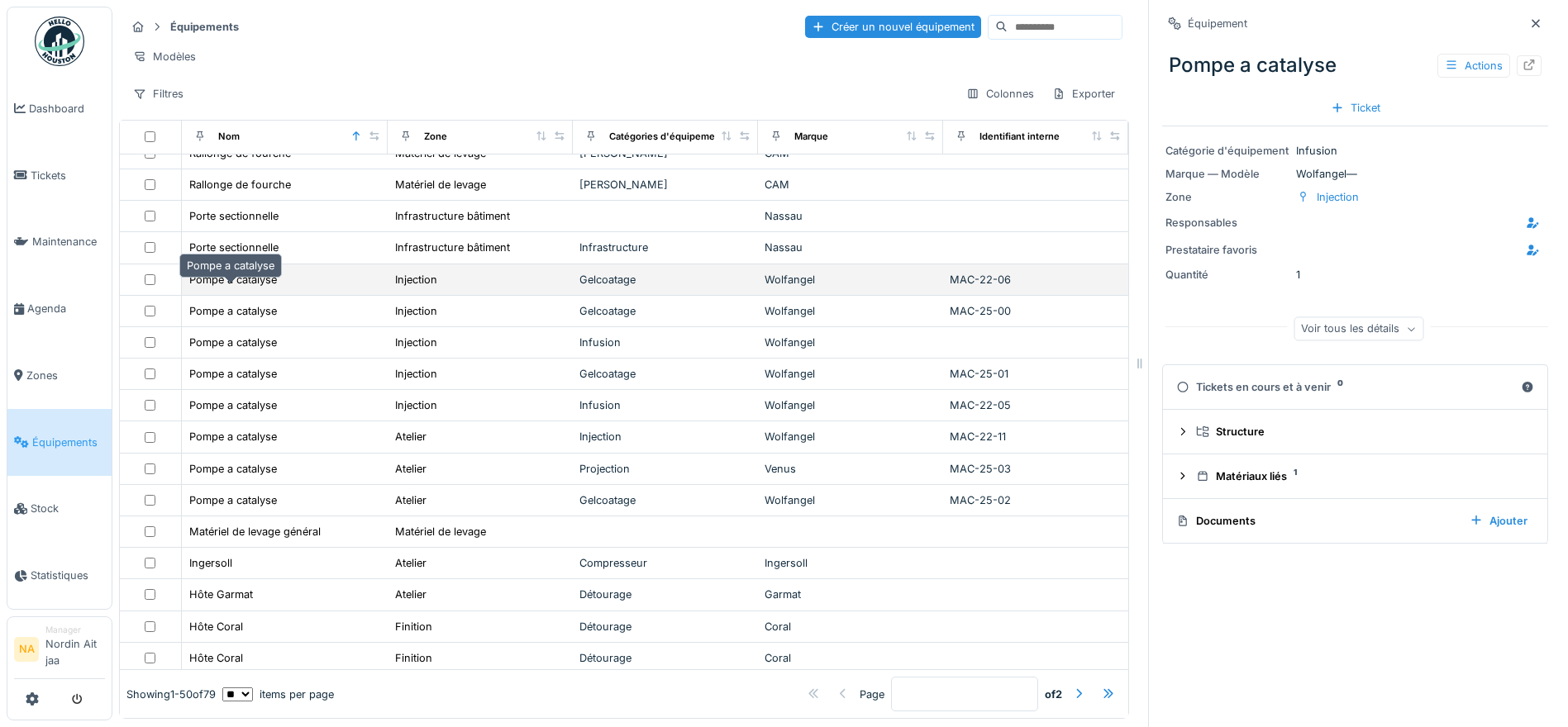
drag, startPoint x: 258, startPoint y: 289, endPoint x: 280, endPoint y: 281, distance: 23.4
click at [258, 288] on div "Pompe a catalyse" at bounding box center [233, 279] width 88 height 16
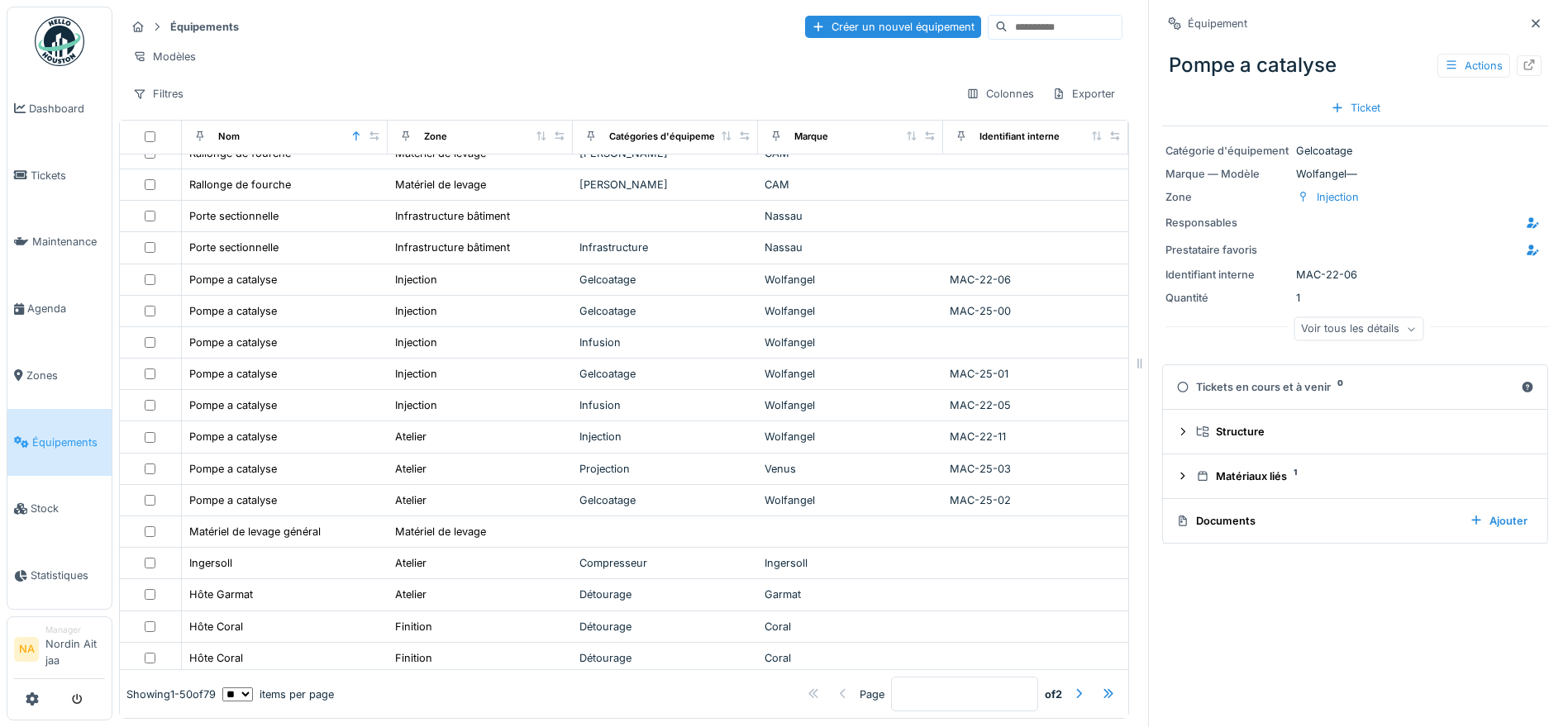
click at [1360, 328] on div "Voir tous les détails" at bounding box center [1358, 328] width 130 height 24
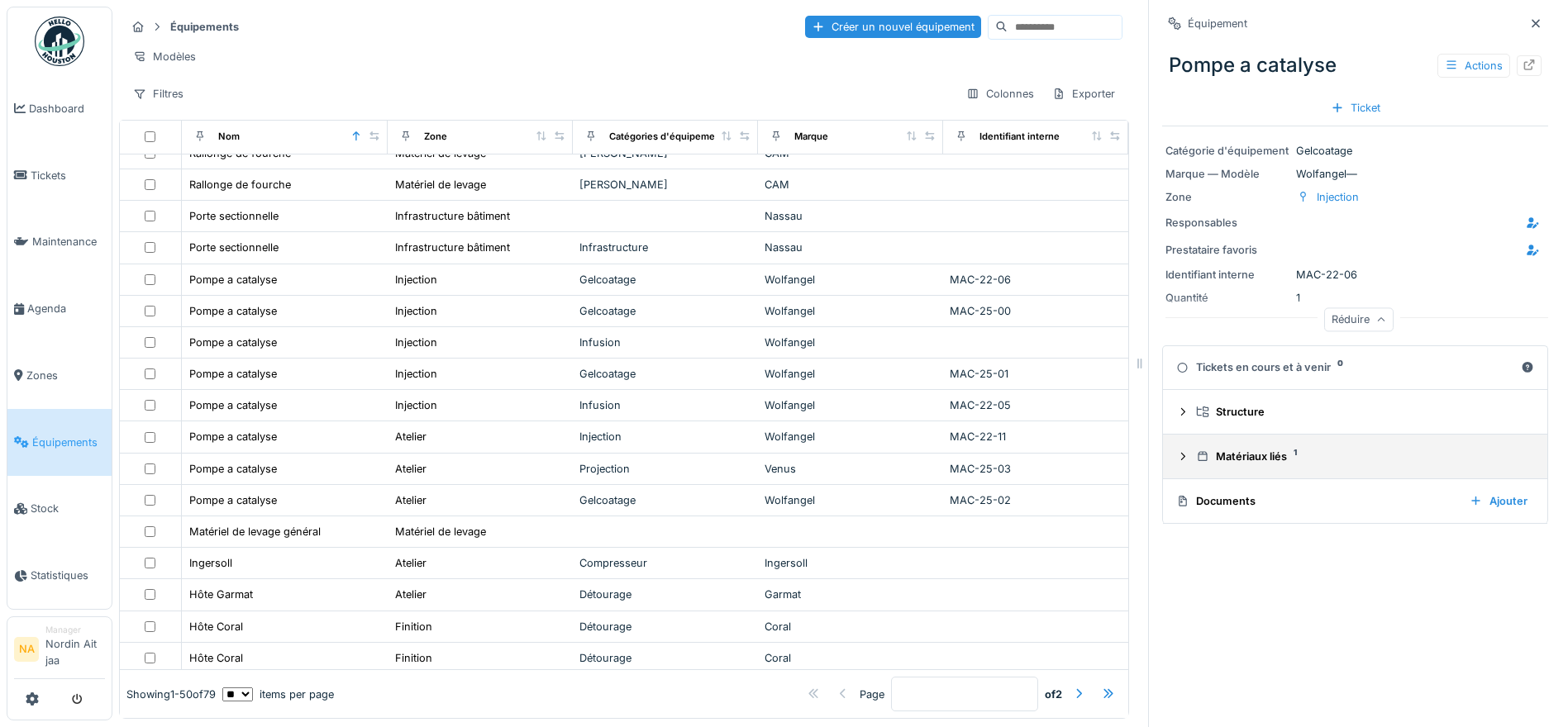
click at [1176, 454] on icon at bounding box center [1183, 456] width 13 height 10
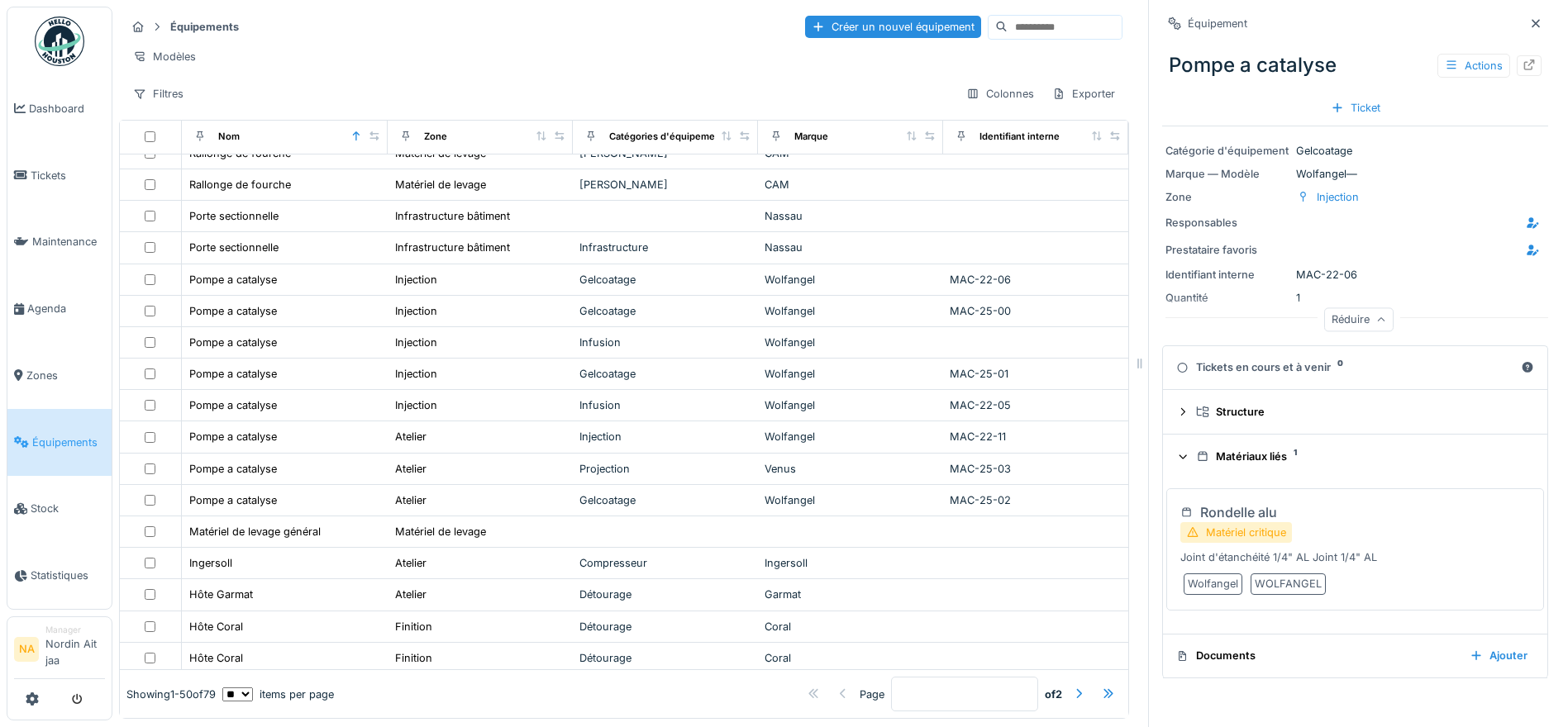
click at [1226, 508] on div "Rondelle alu" at bounding box center [1238, 512] width 77 height 20
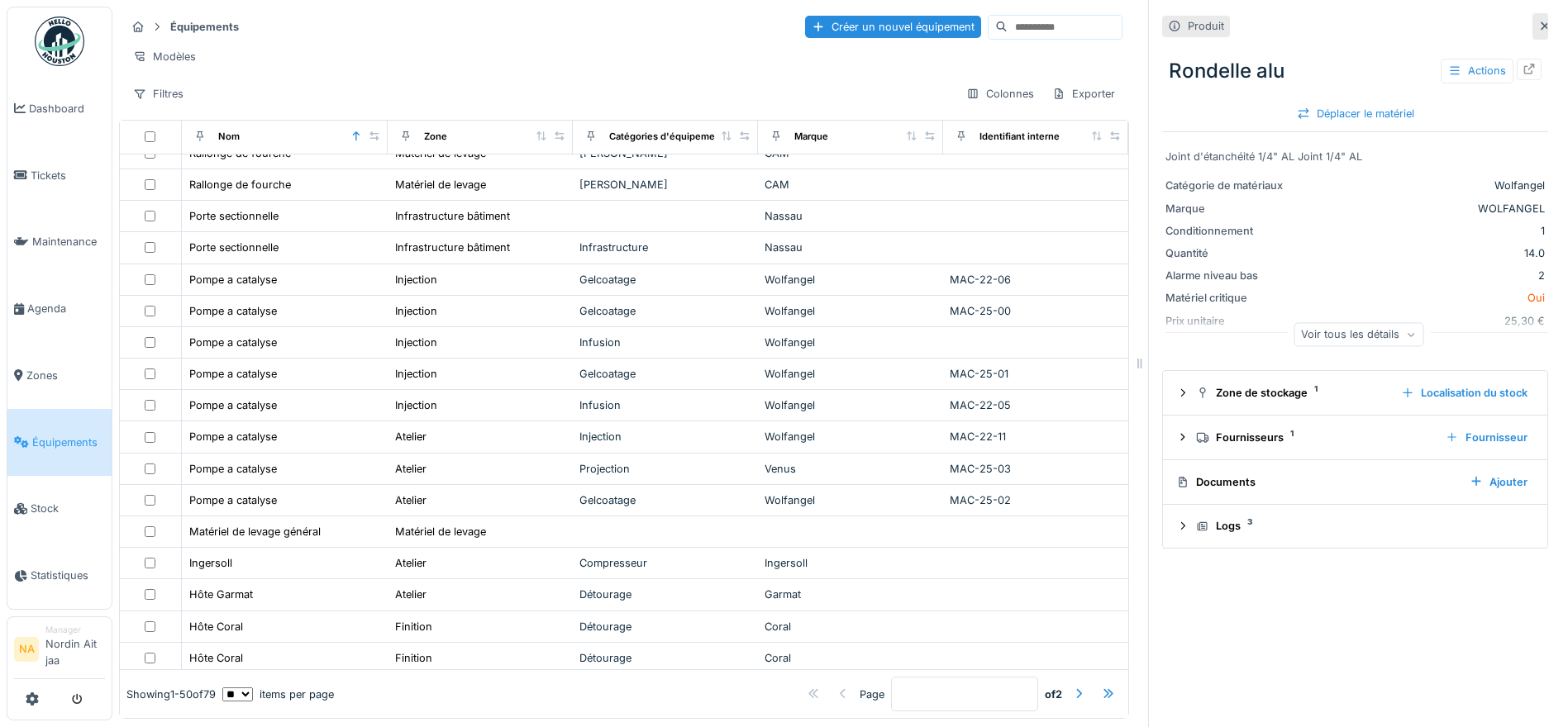
click at [1532, 22] on div at bounding box center [1540, 27] width 16 height 27
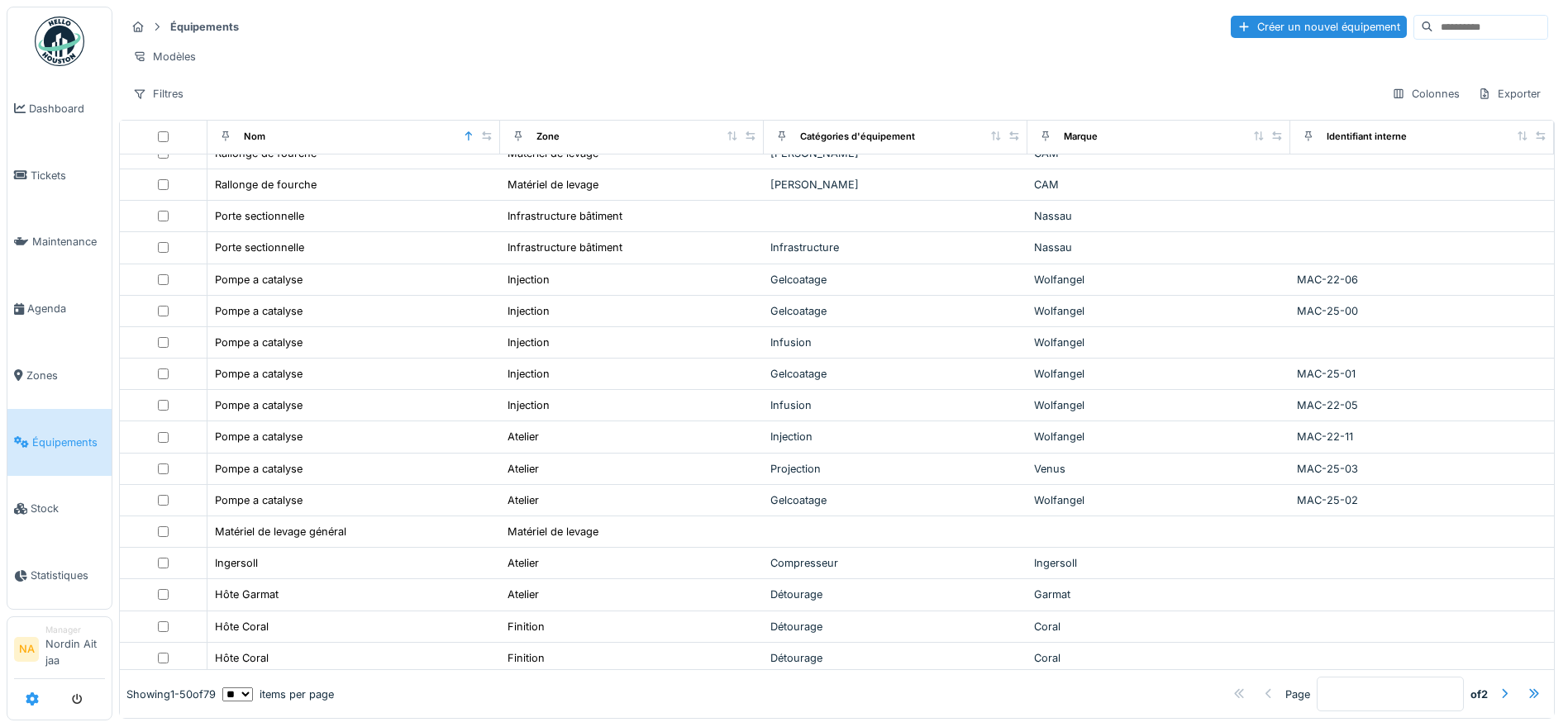
click at [35, 698] on icon at bounding box center [32, 700] width 13 height 13
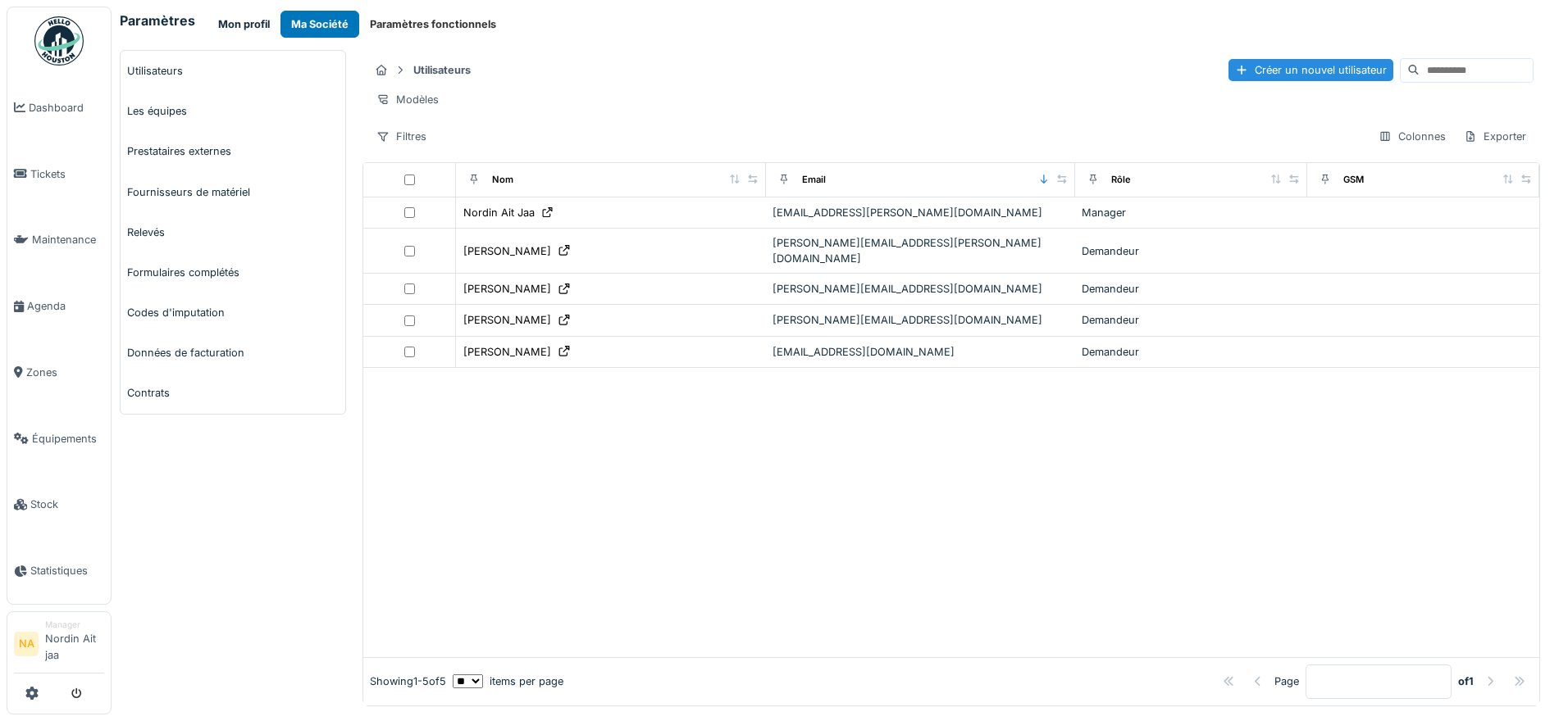
click at [237, 20] on button "Mon profil" at bounding box center [244, 23] width 73 height 27
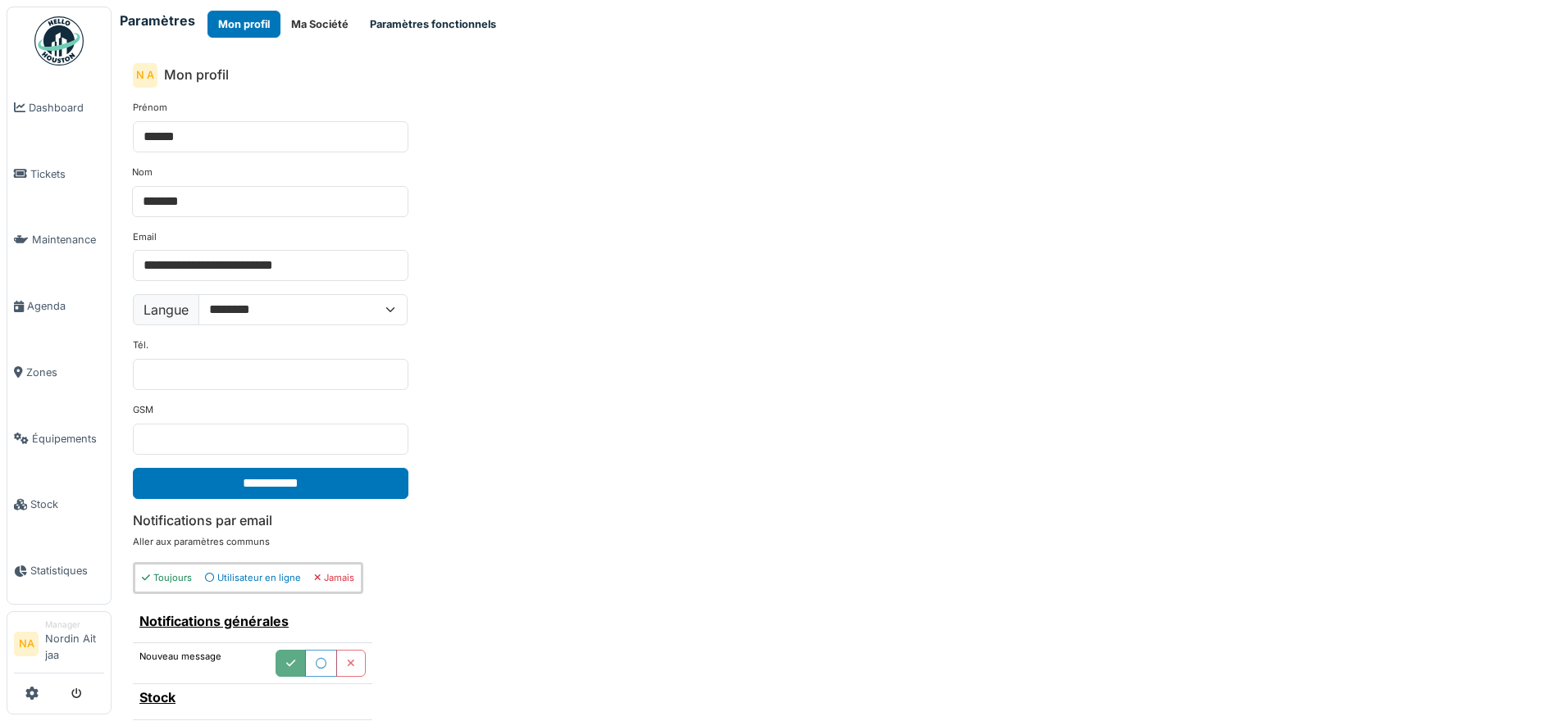
click at [391, 23] on button "Paramètres fonctionnels" at bounding box center [432, 23] width 147 height 27
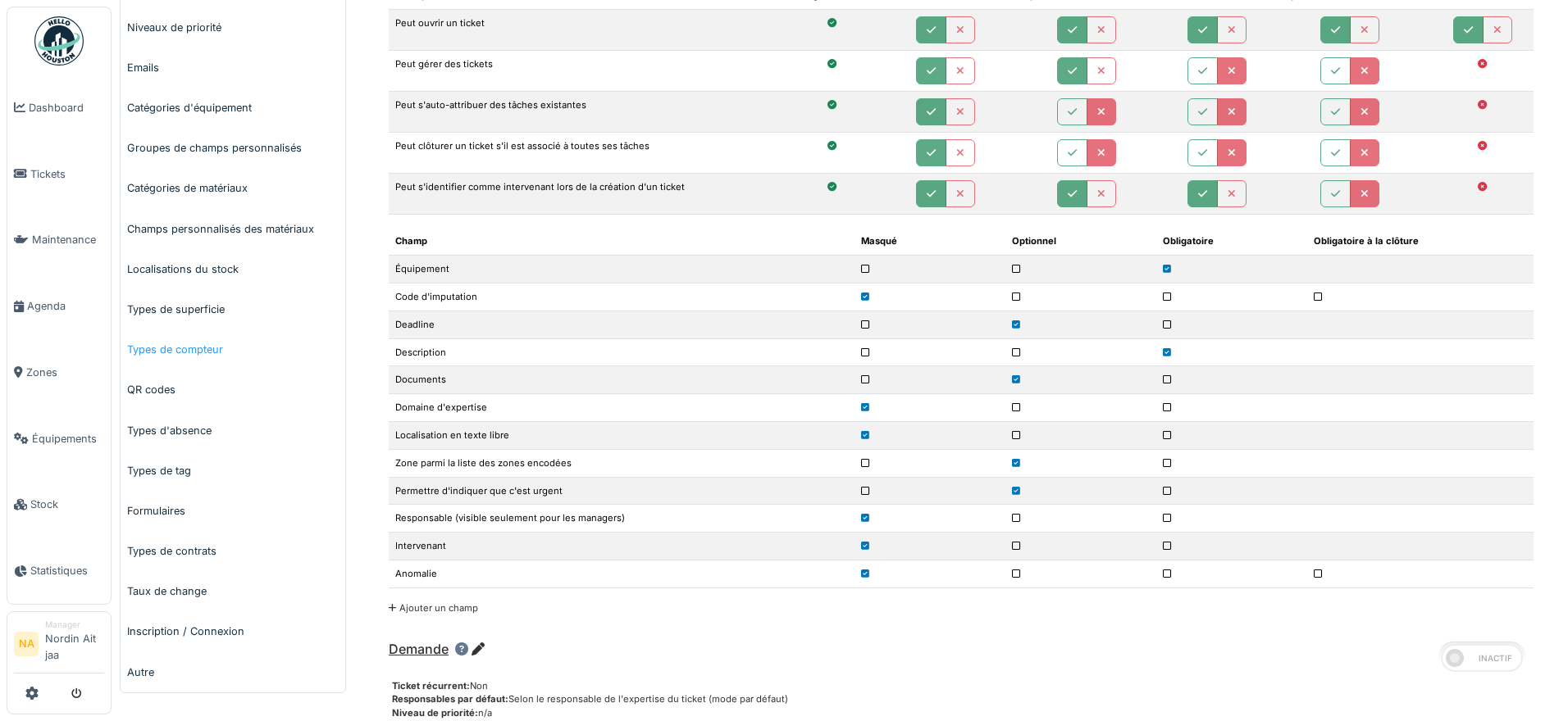
scroll to position [410, 0]
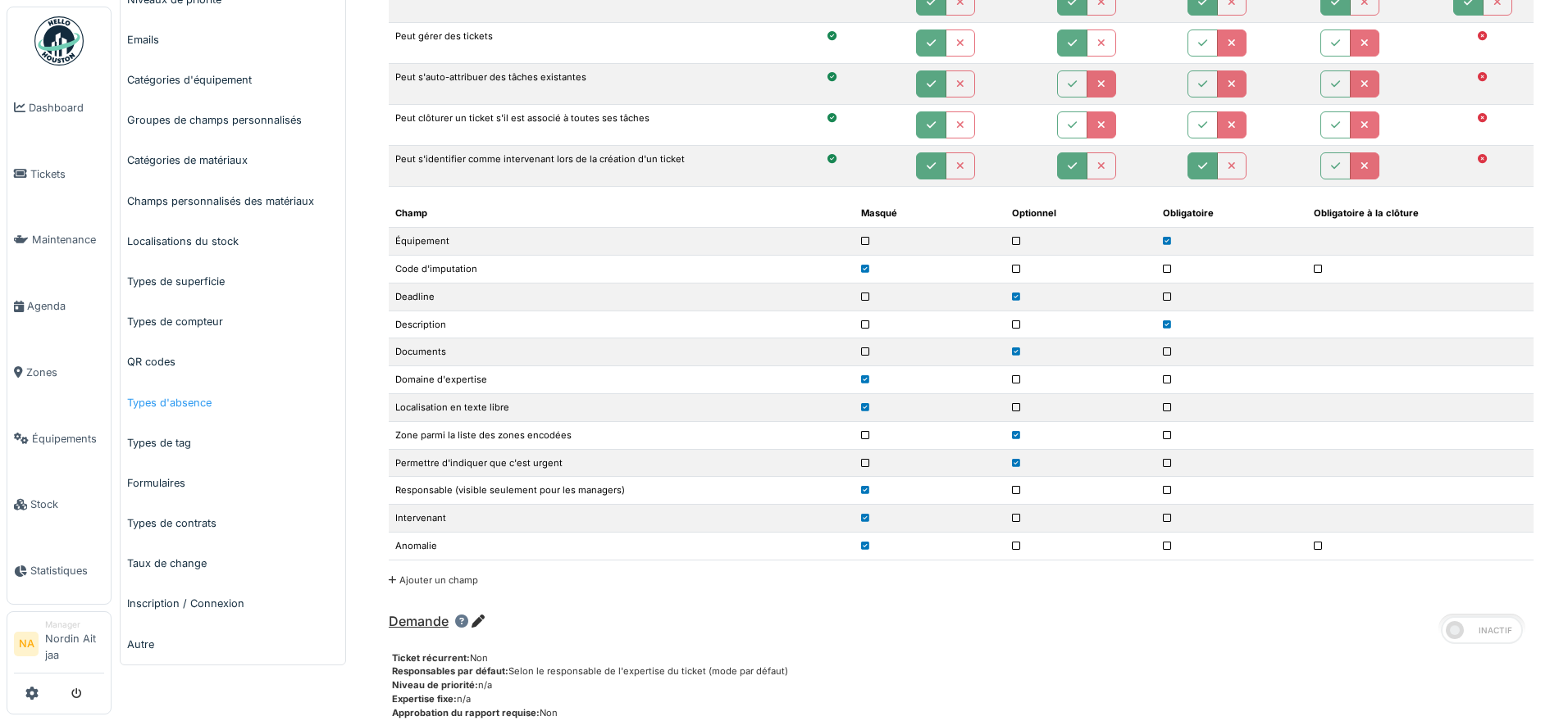
click at [249, 405] on link "Types d'absence" at bounding box center [232, 403] width 224 height 40
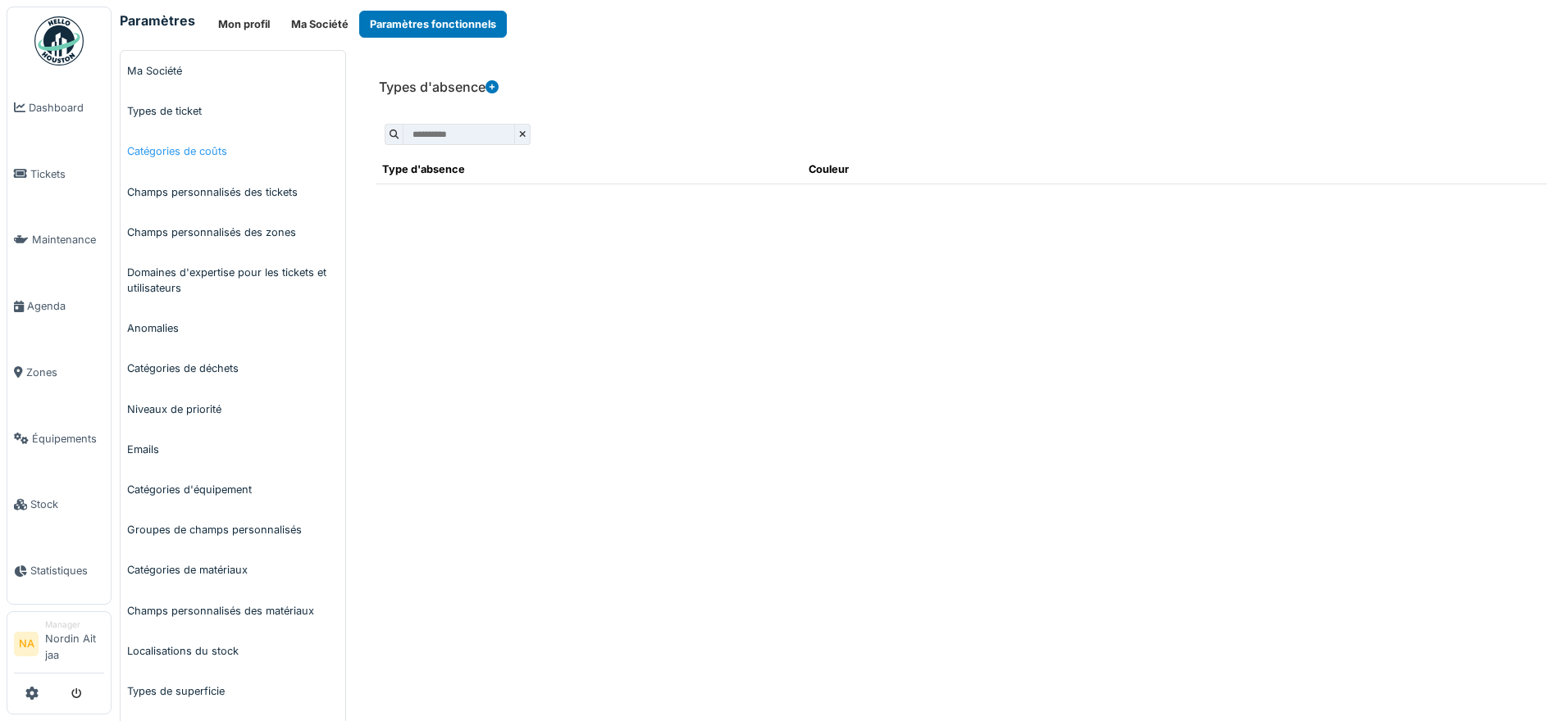
click at [206, 143] on link "Catégories de coûts" at bounding box center [232, 151] width 224 height 40
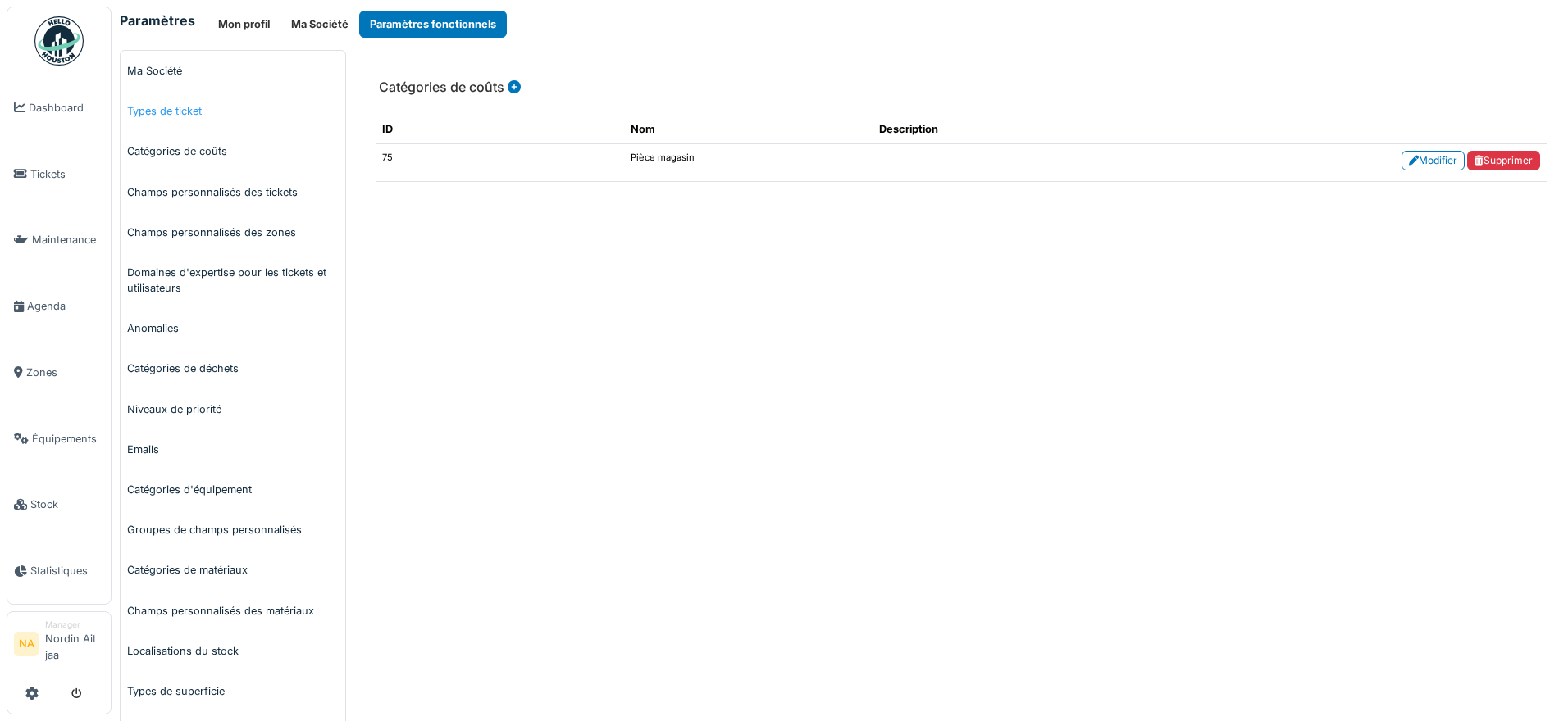
click at [206, 107] on link "Types de ticket" at bounding box center [232, 111] width 224 height 40
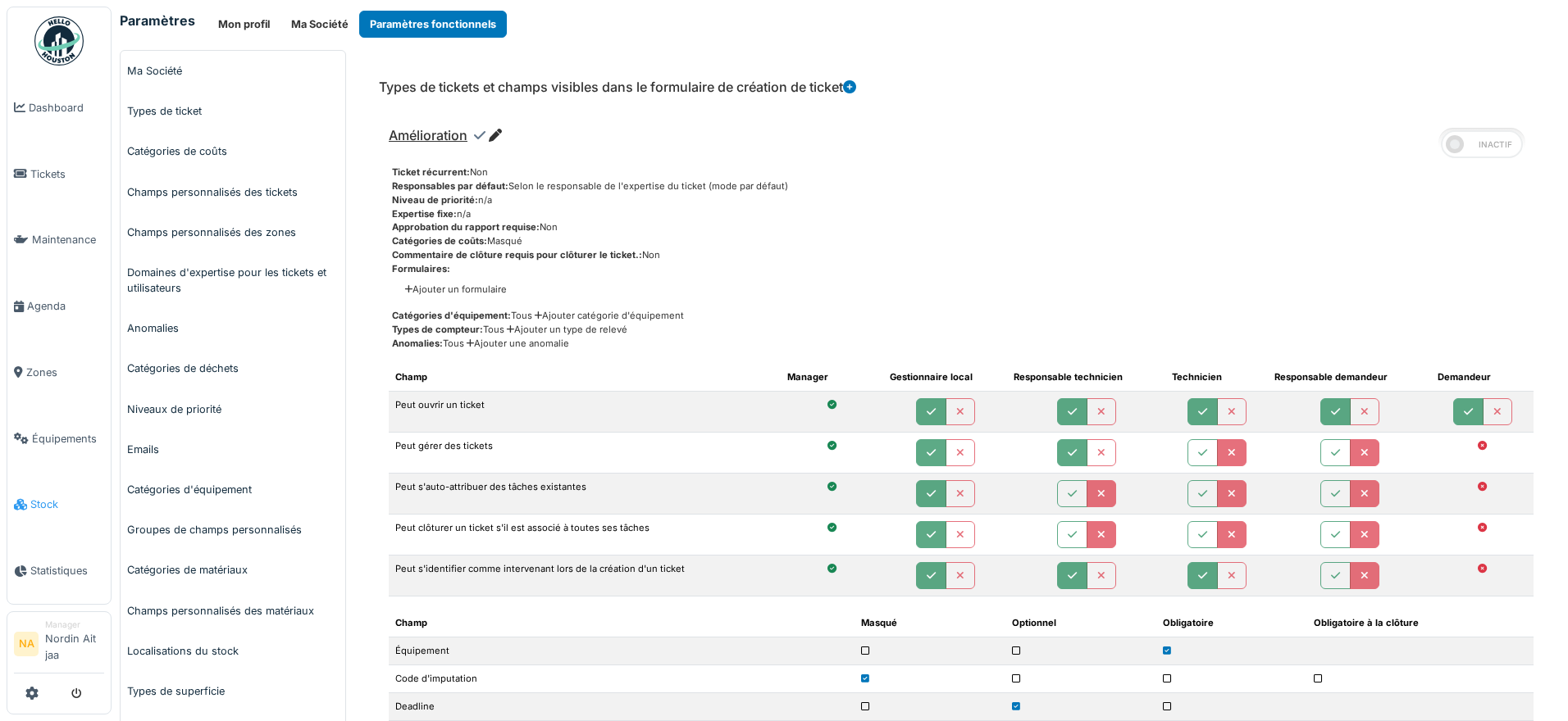
click at [55, 503] on span "Stock" at bounding box center [67, 504] width 74 height 16
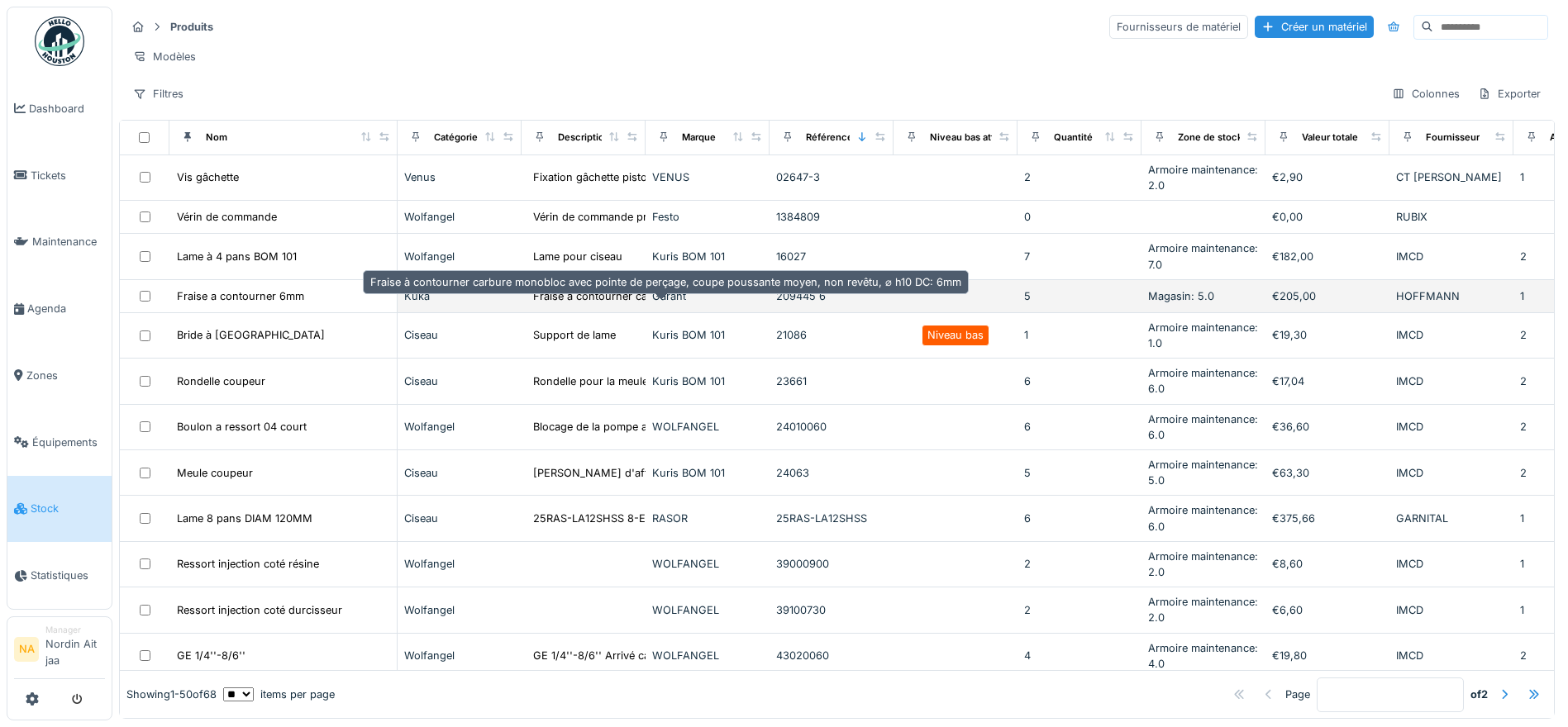
click at [555, 304] on div "Fraise à contourner carbure monobloc avec point..." at bounding box center [662, 296] width 260 height 16
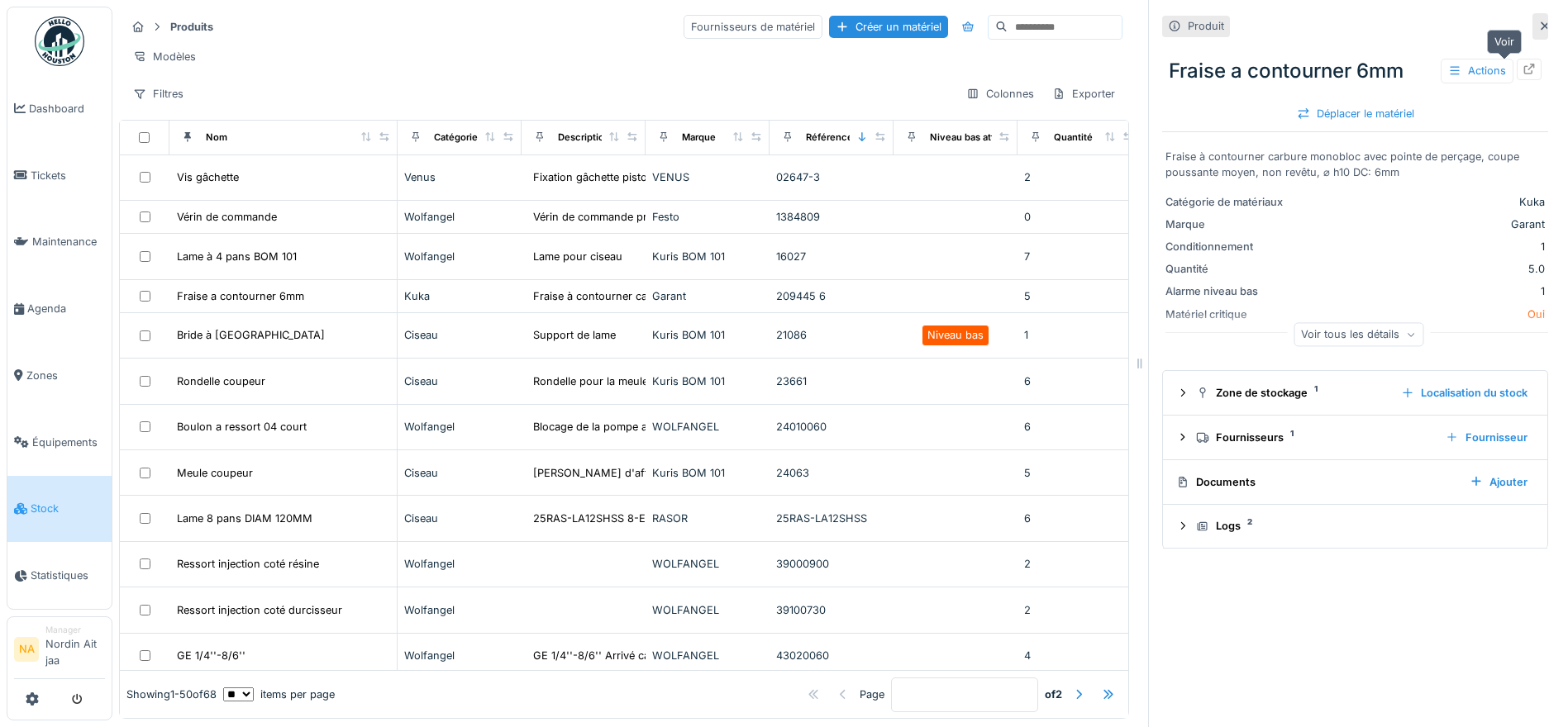
click at [1516, 62] on div at bounding box center [1528, 69] width 25 height 21
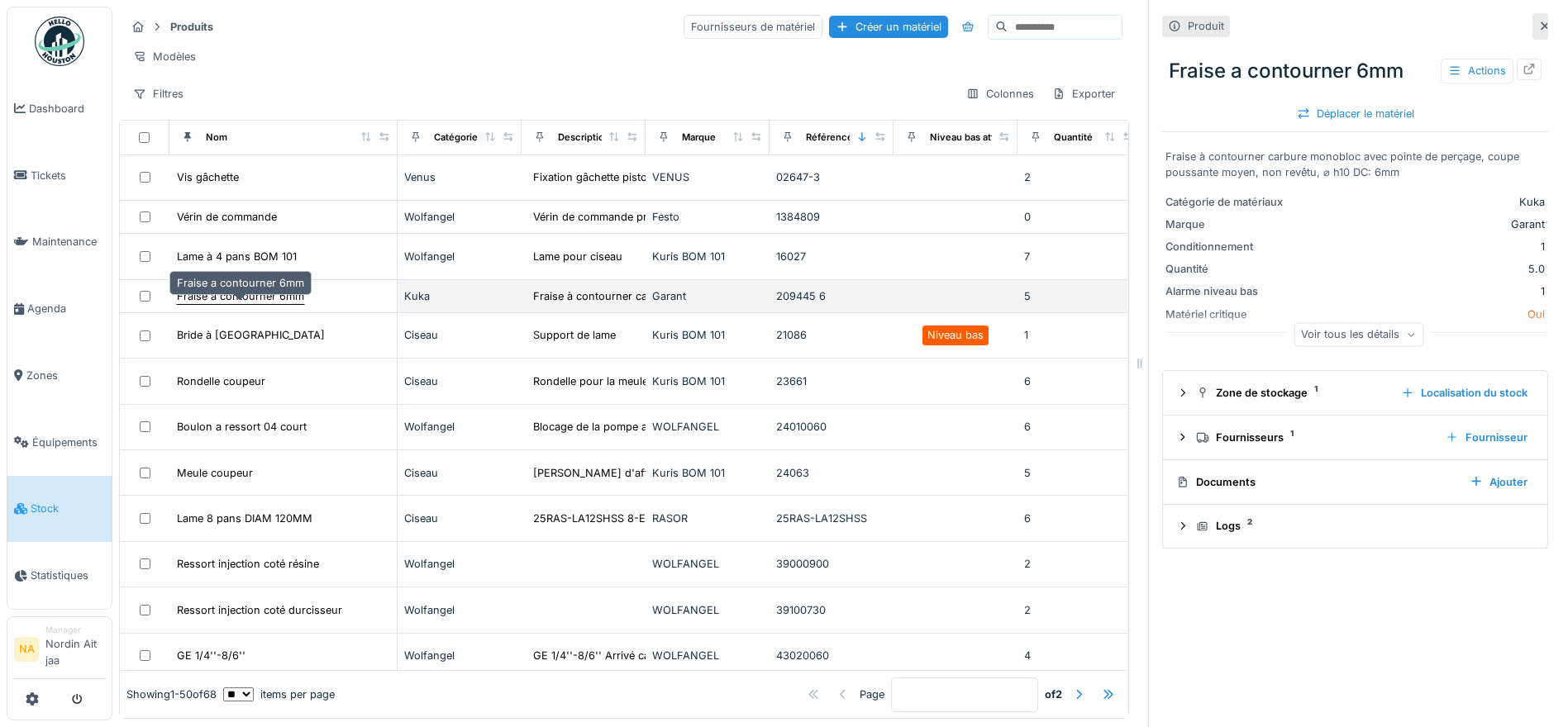
click at [225, 304] on div "Fraise a contourner 6mm" at bounding box center [240, 296] width 127 height 16
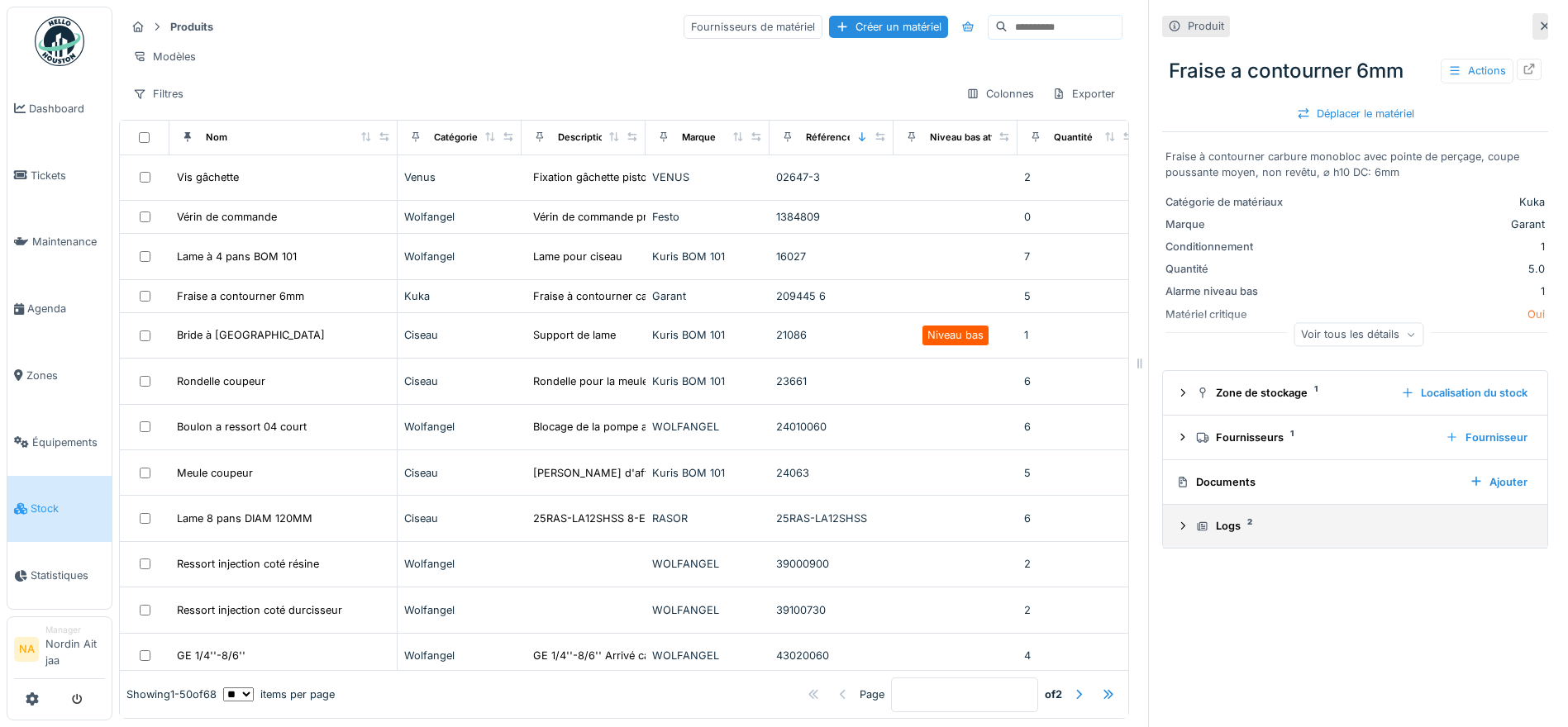
click at [1176, 528] on icon at bounding box center [1183, 525] width 13 height 10
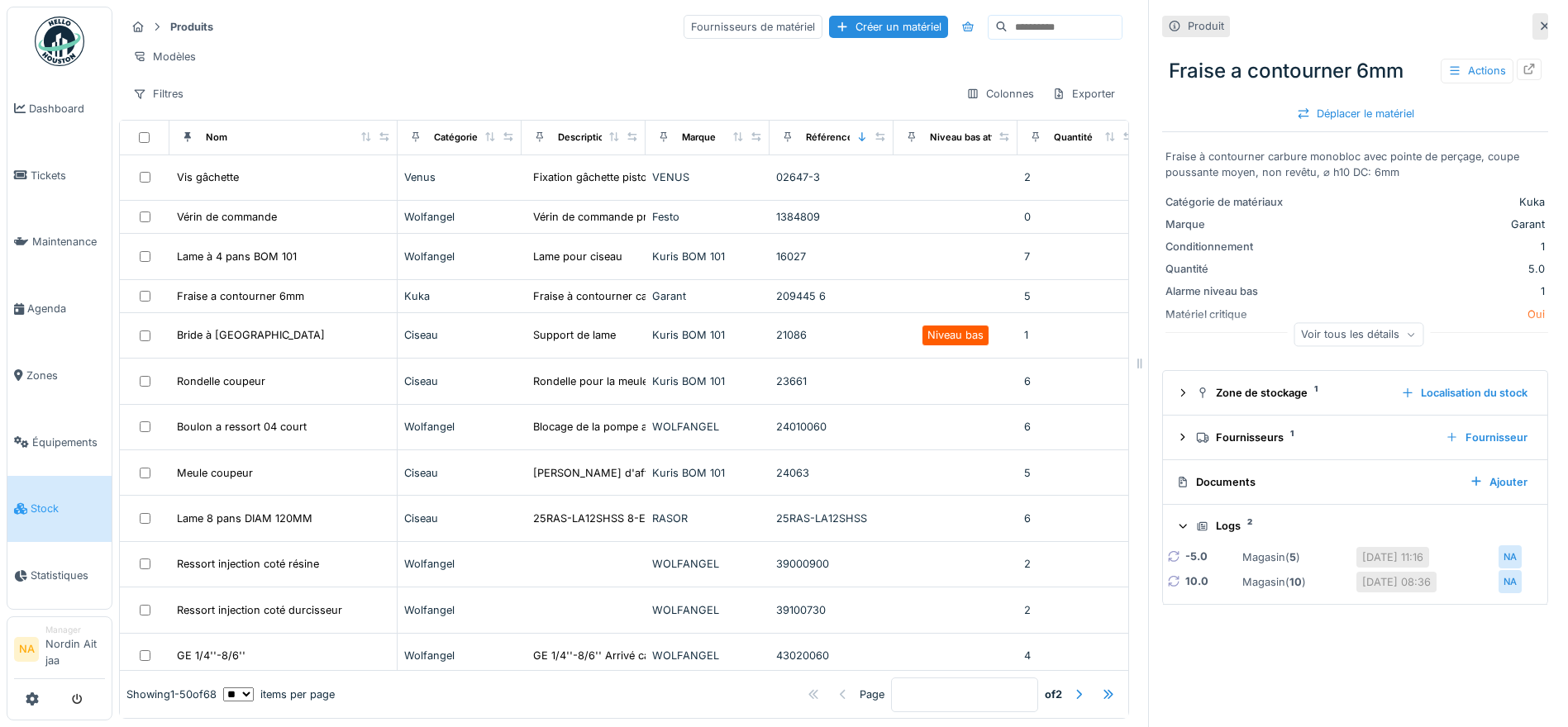
click at [1177, 528] on icon at bounding box center [1182, 526] width 10 height 13
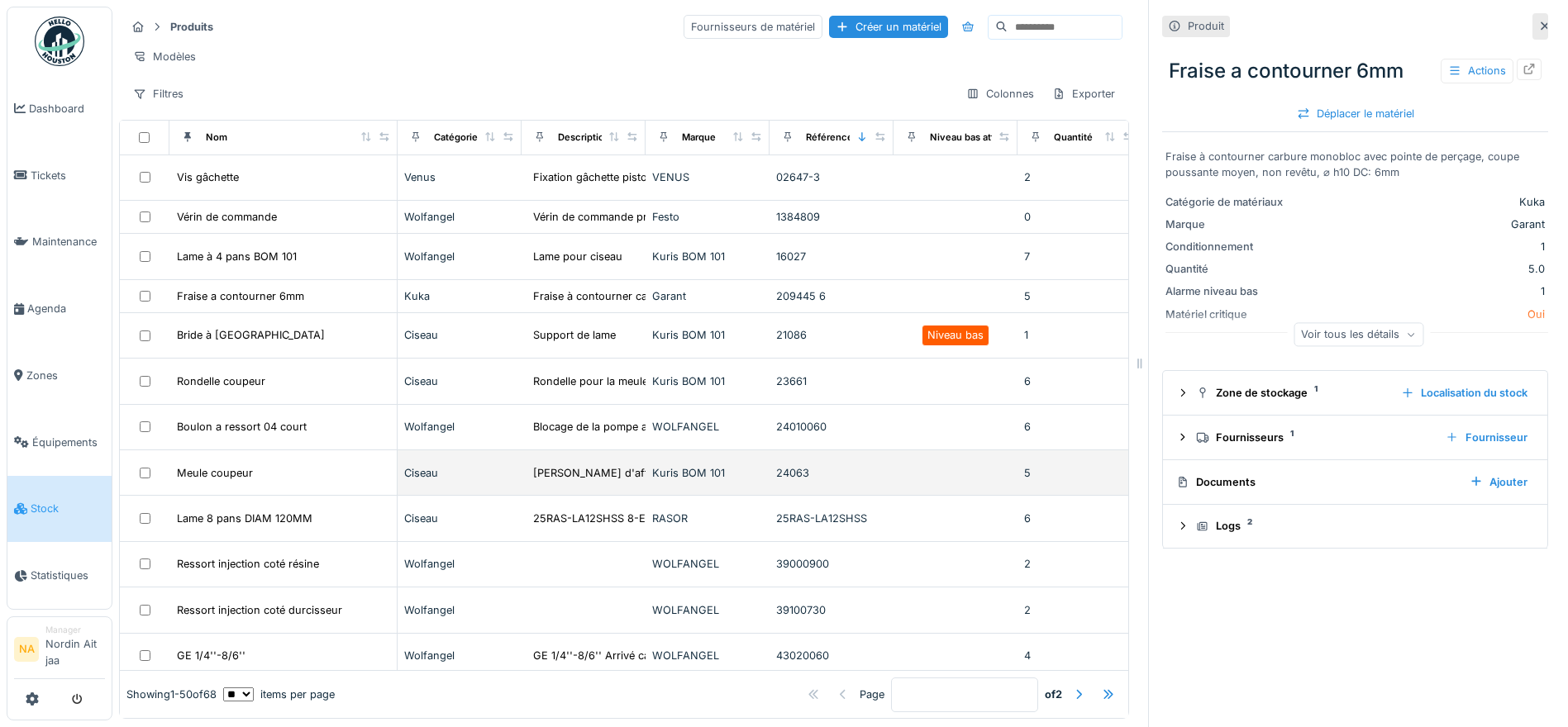
click at [280, 482] on div "Meule coupeur" at bounding box center [283, 473] width 214 height 17
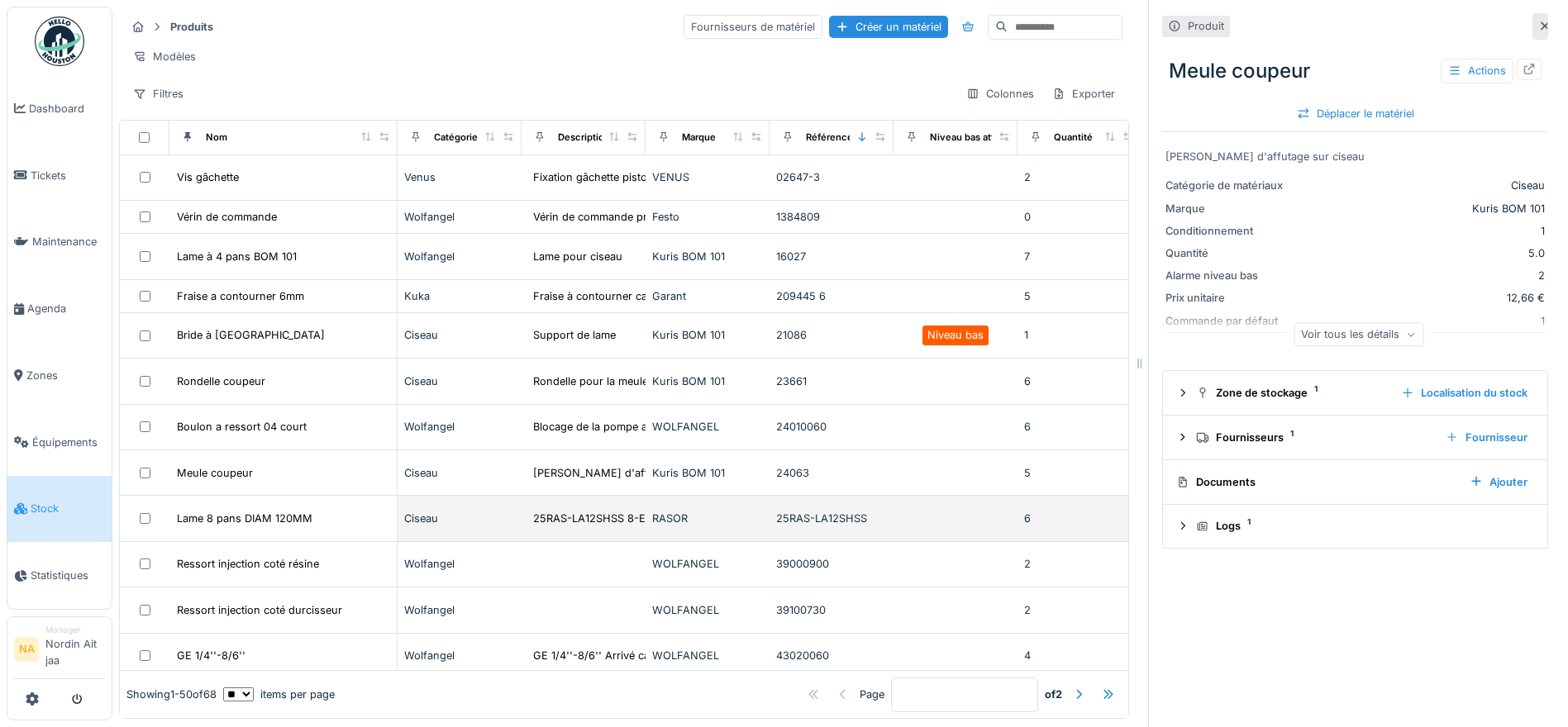
click at [303, 520] on td "Lame 8 pans DIAM 120MM" at bounding box center [283, 519] width 228 height 45
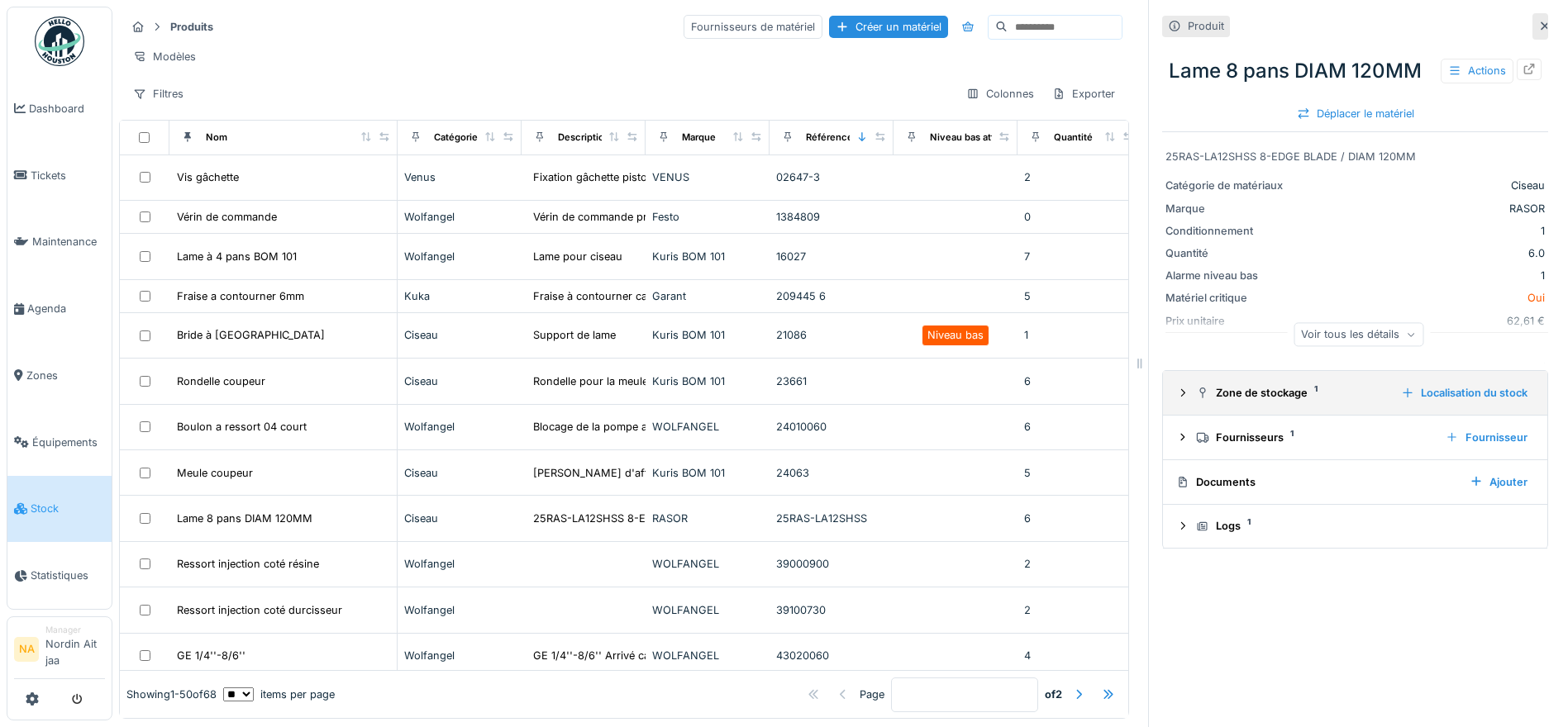
click at [1181, 397] on icon at bounding box center [1183, 393] width 4 height 8
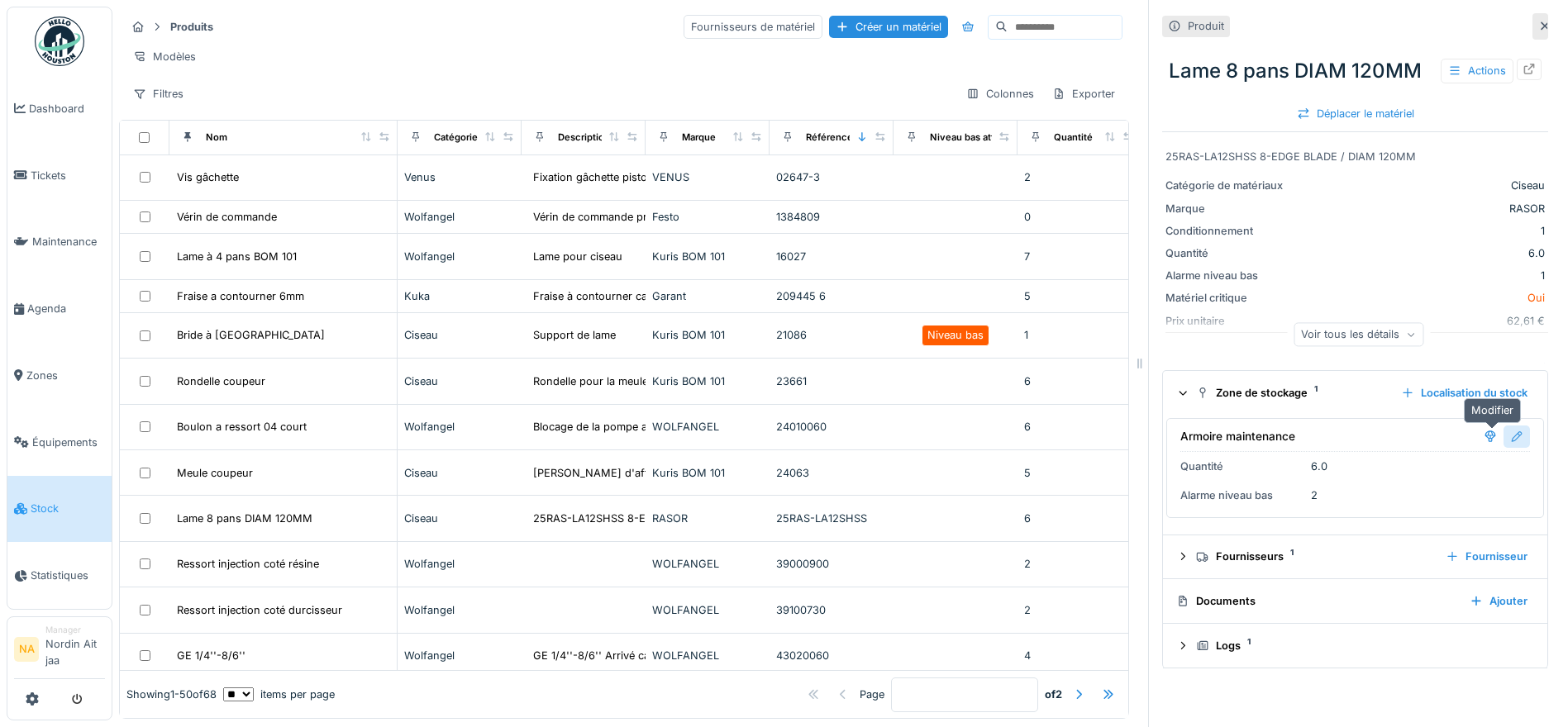
click at [1503, 439] on div at bounding box center [1516, 437] width 26 height 23
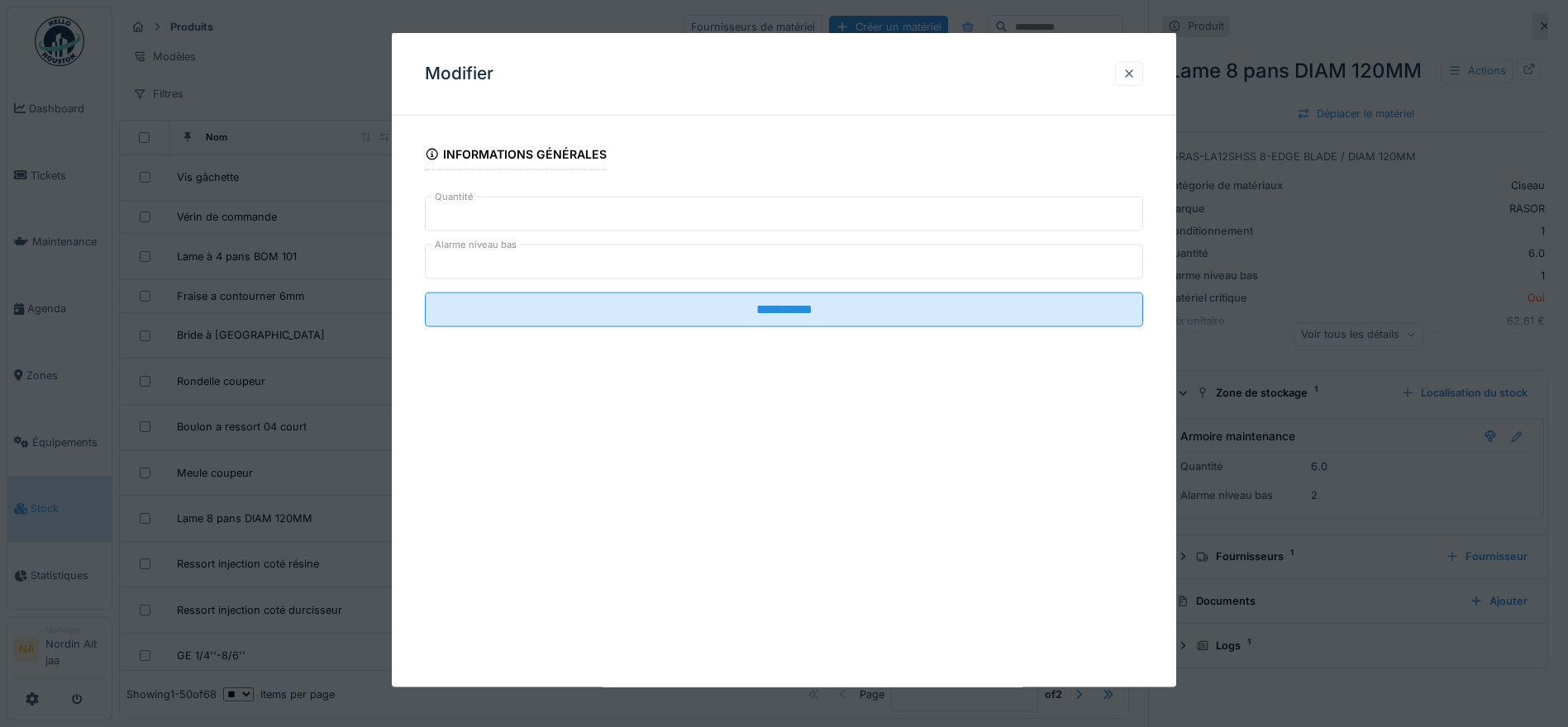
click at [1143, 81] on div at bounding box center [1129, 73] width 28 height 24
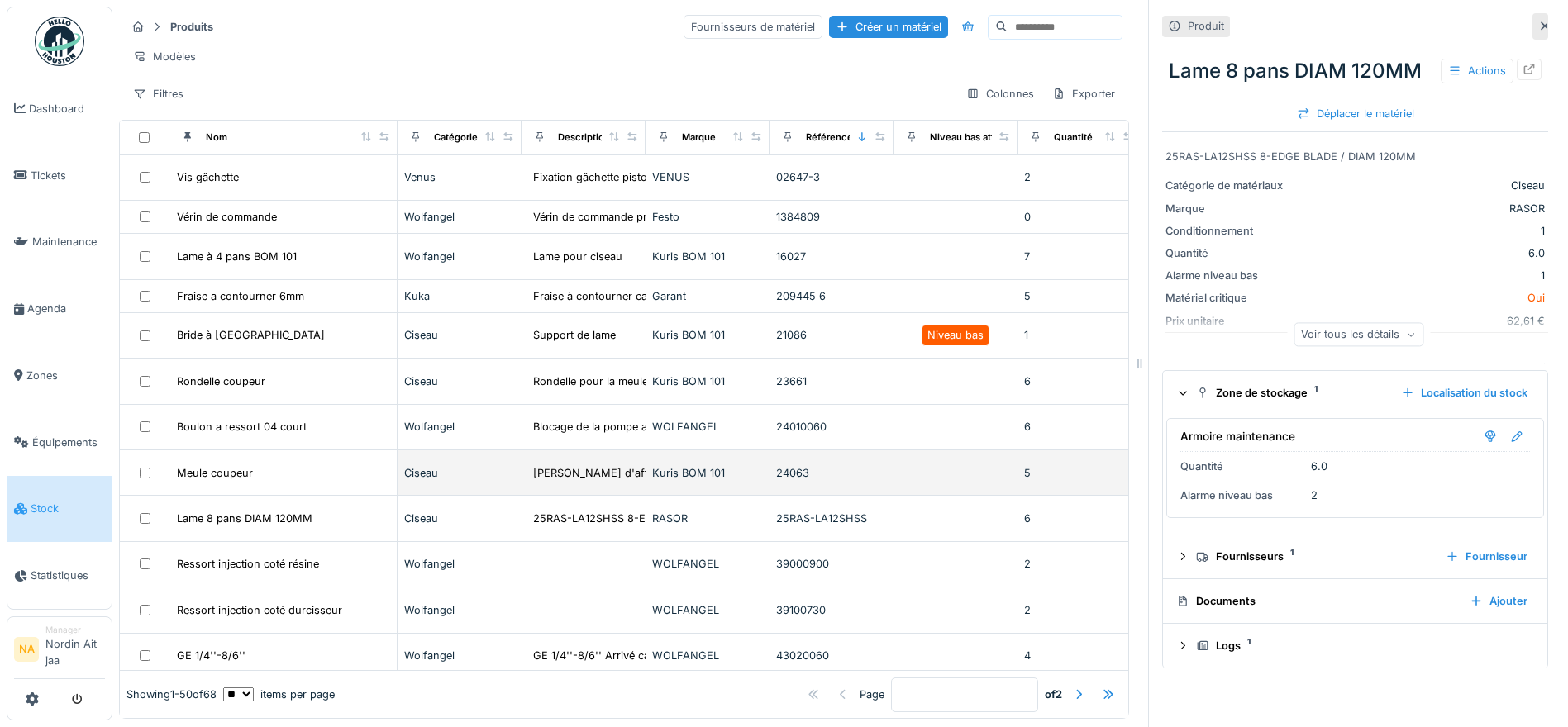
click at [308, 482] on div "Meule coupeur" at bounding box center [283, 473] width 214 height 17
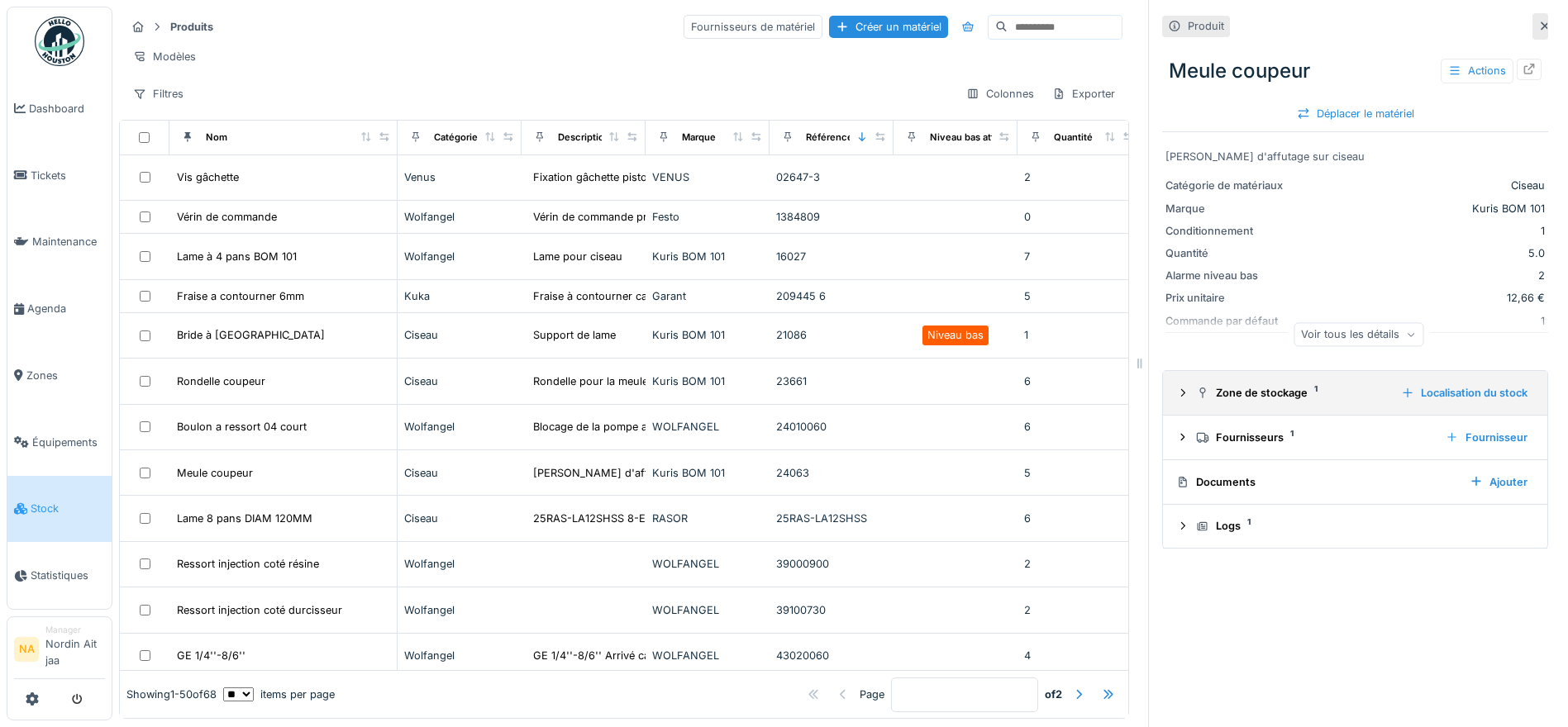
click at [1268, 388] on div "Zone de stockage 1" at bounding box center [1292, 393] width 192 height 16
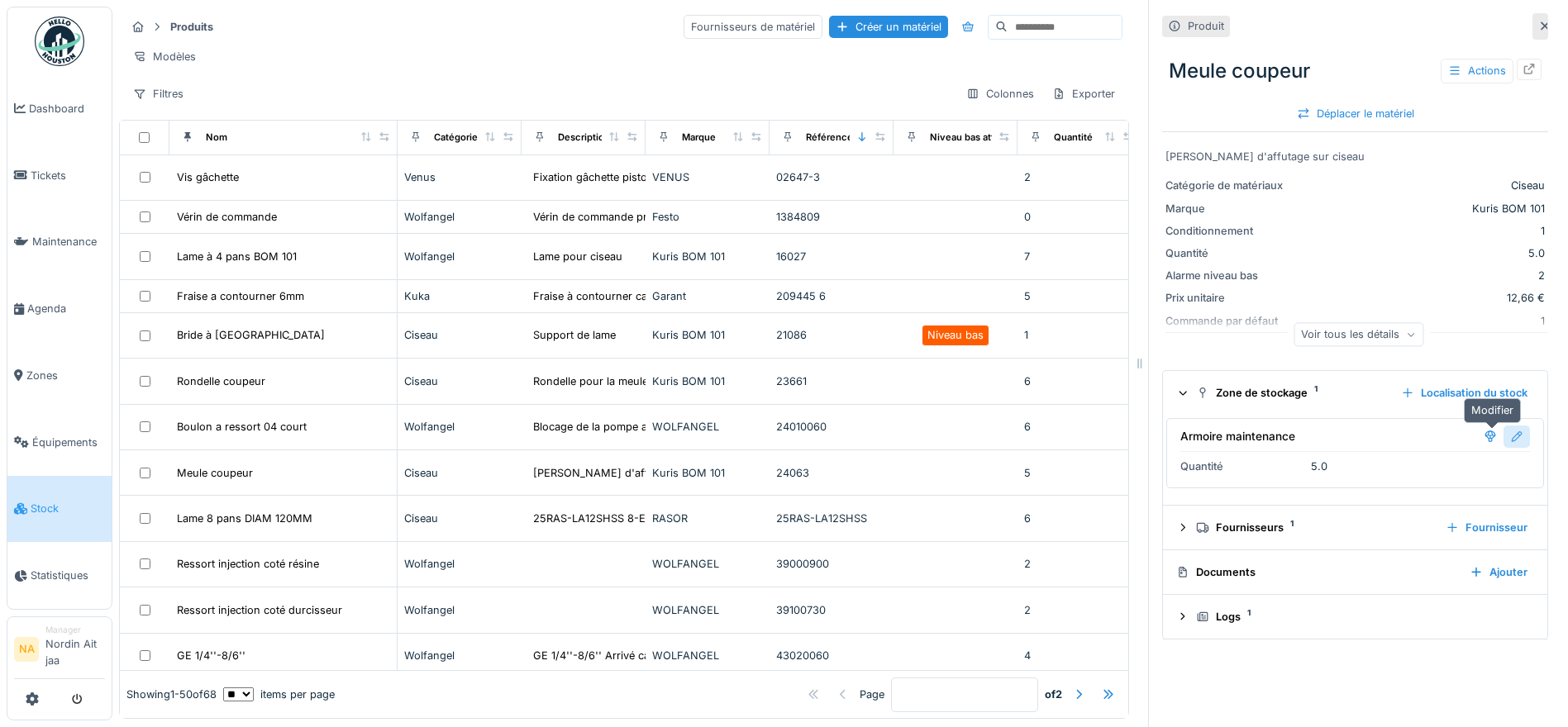
click at [1503, 435] on div at bounding box center [1516, 437] width 26 height 23
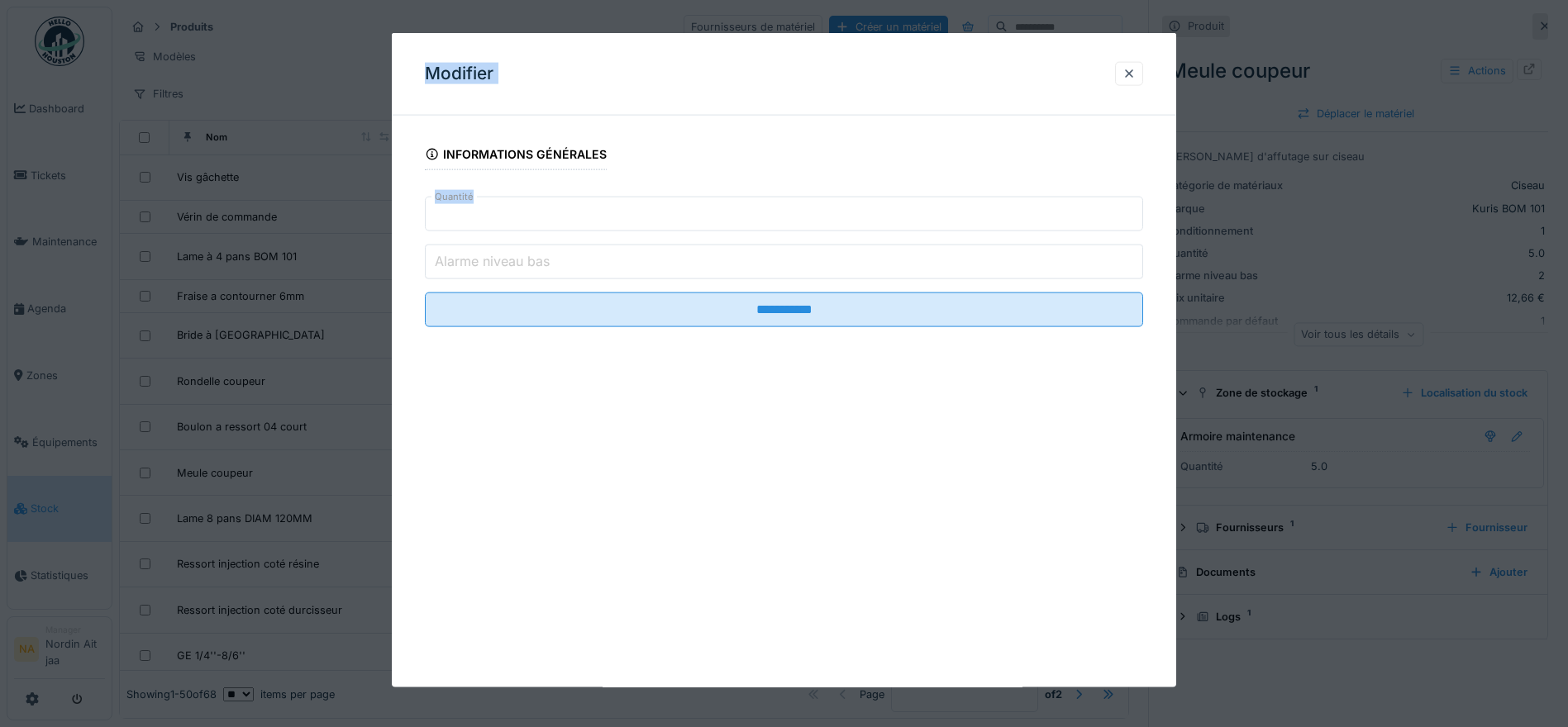
drag, startPoint x: 779, startPoint y: 235, endPoint x: 48, endPoint y: 275, distance: 732.1
click at [113, 275] on div "**********" at bounding box center [840, 364] width 1455 height 727
click at [473, 223] on input "***" at bounding box center [784, 214] width 718 height 35
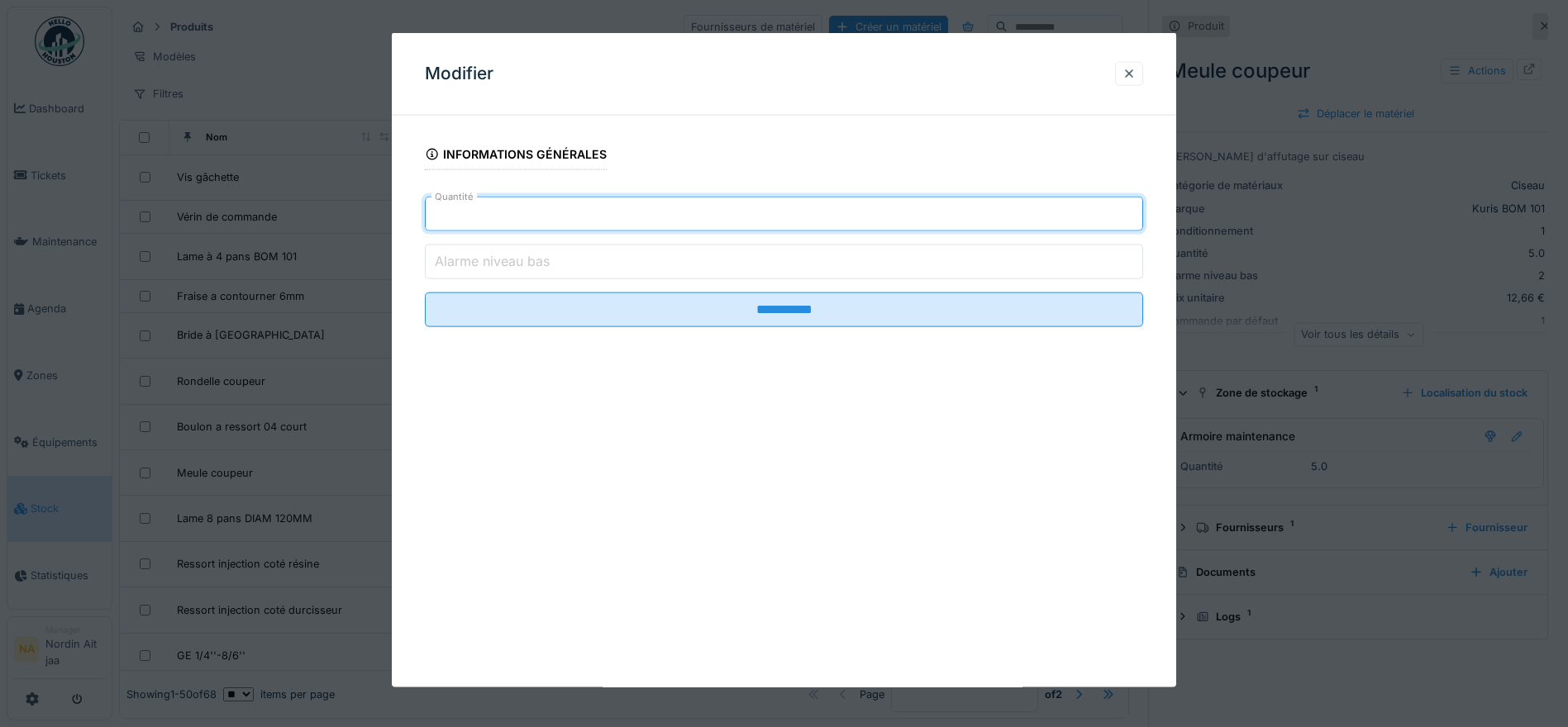
drag, startPoint x: 475, startPoint y: 221, endPoint x: 398, endPoint y: 220, distance: 77.0
click at [398, 220] on div "**********" at bounding box center [784, 251] width 784 height 244
type input "*"
click at [681, 336] on fieldset "**********" at bounding box center [784, 235] width 718 height 212
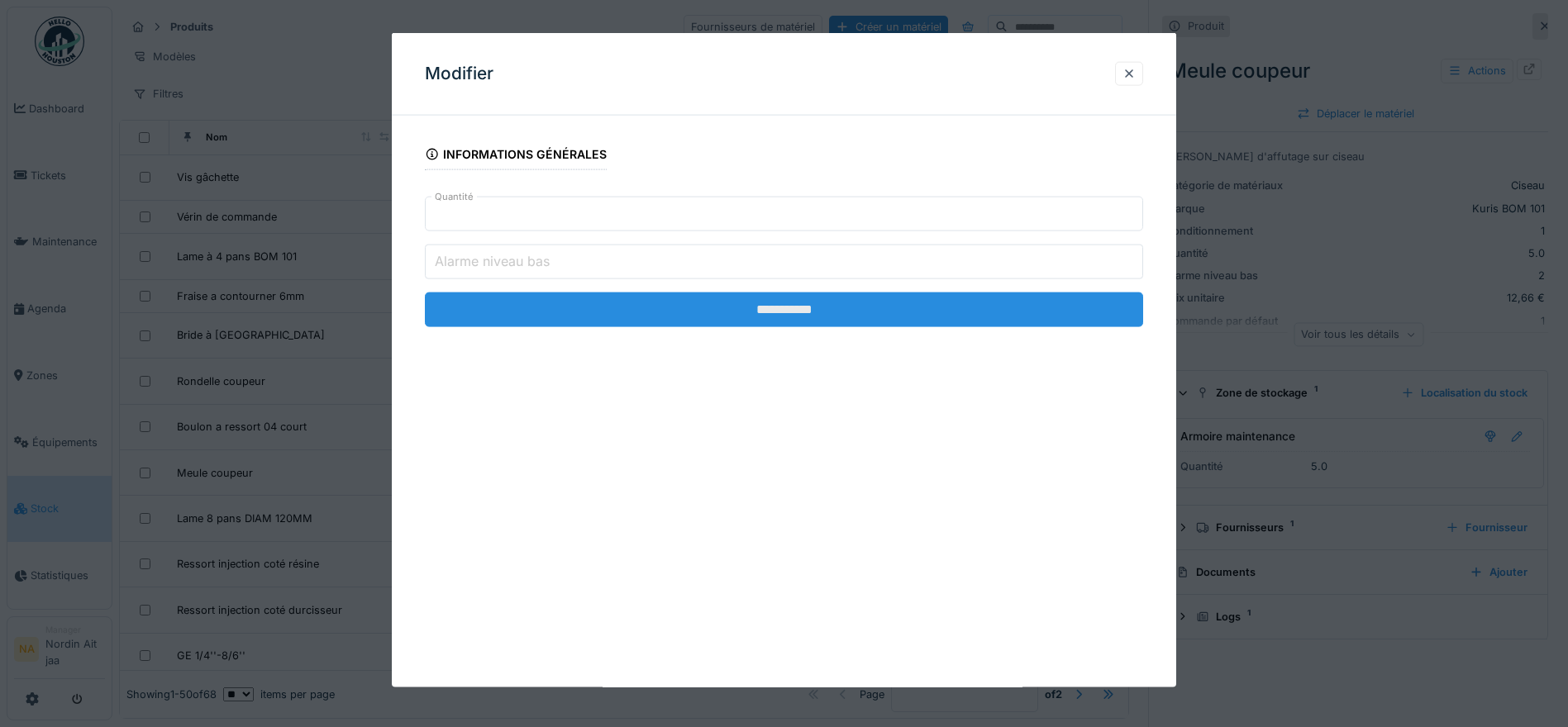
click at [673, 310] on input "**********" at bounding box center [784, 310] width 718 height 35
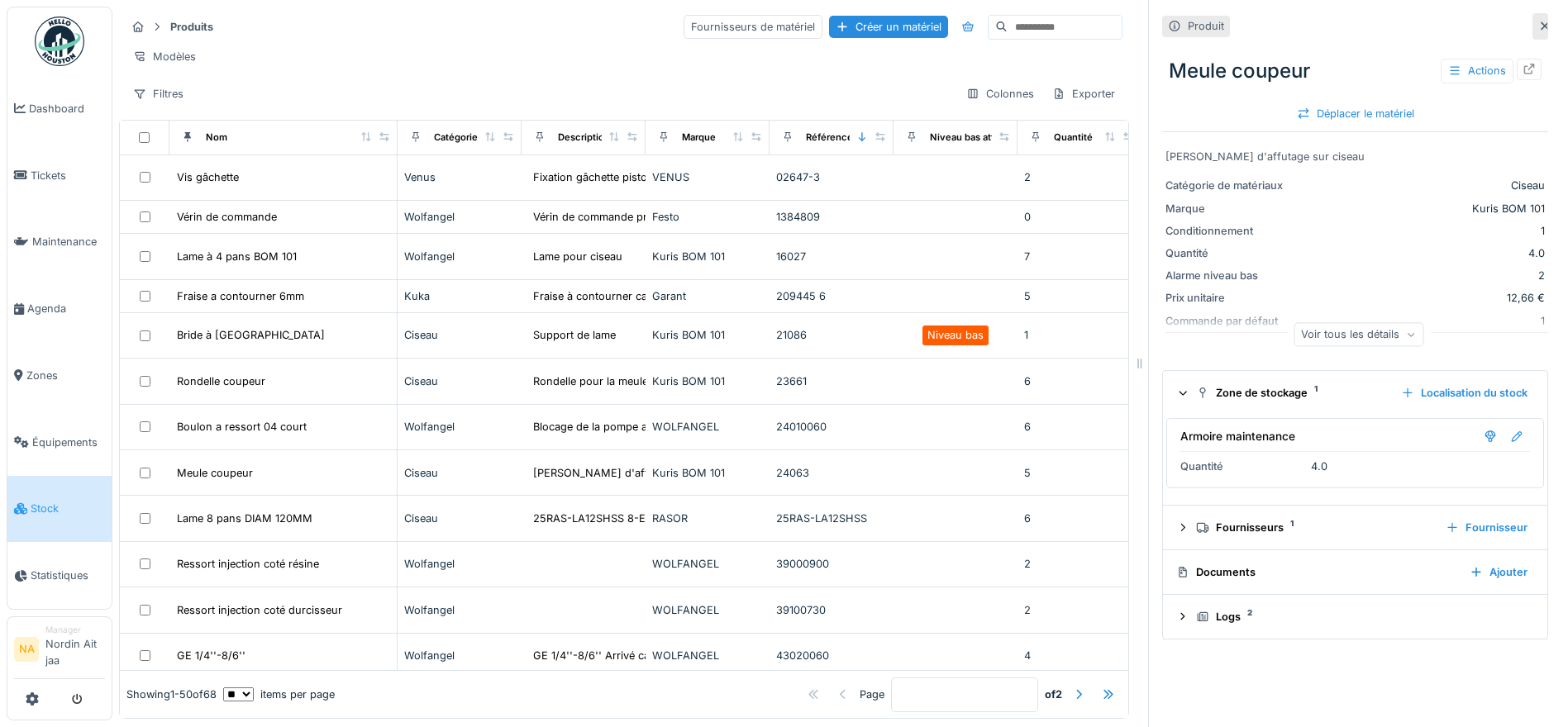
click at [1008, 23] on input at bounding box center [1065, 27] width 115 height 23
type input "*****"
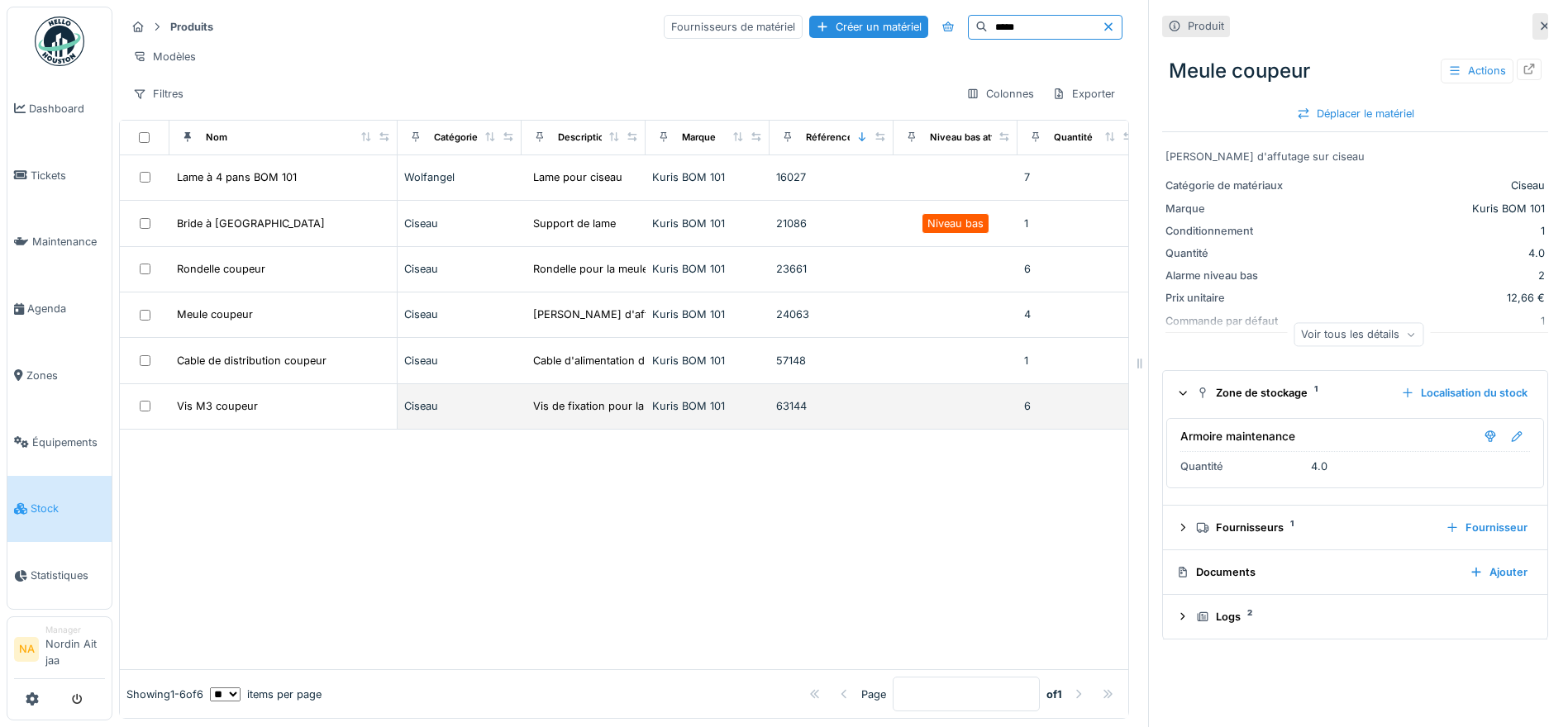
click at [265, 407] on td "Vis M3 coupeur" at bounding box center [283, 407] width 228 height 45
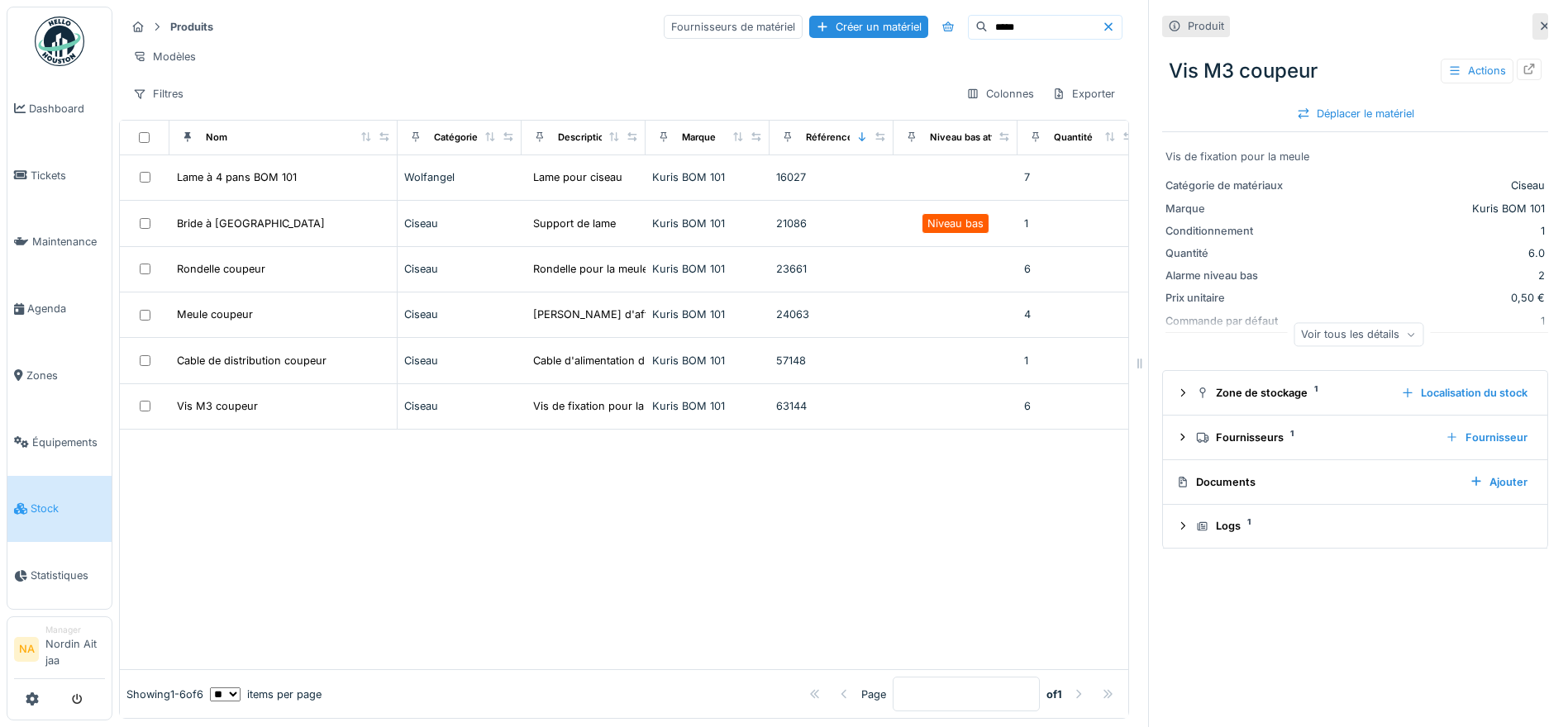
click at [1132, 399] on div at bounding box center [1139, 364] width 16 height 727
click at [1176, 389] on icon at bounding box center [1183, 393] width 13 height 10
click at [1509, 433] on div at bounding box center [1516, 436] width 13 height 16
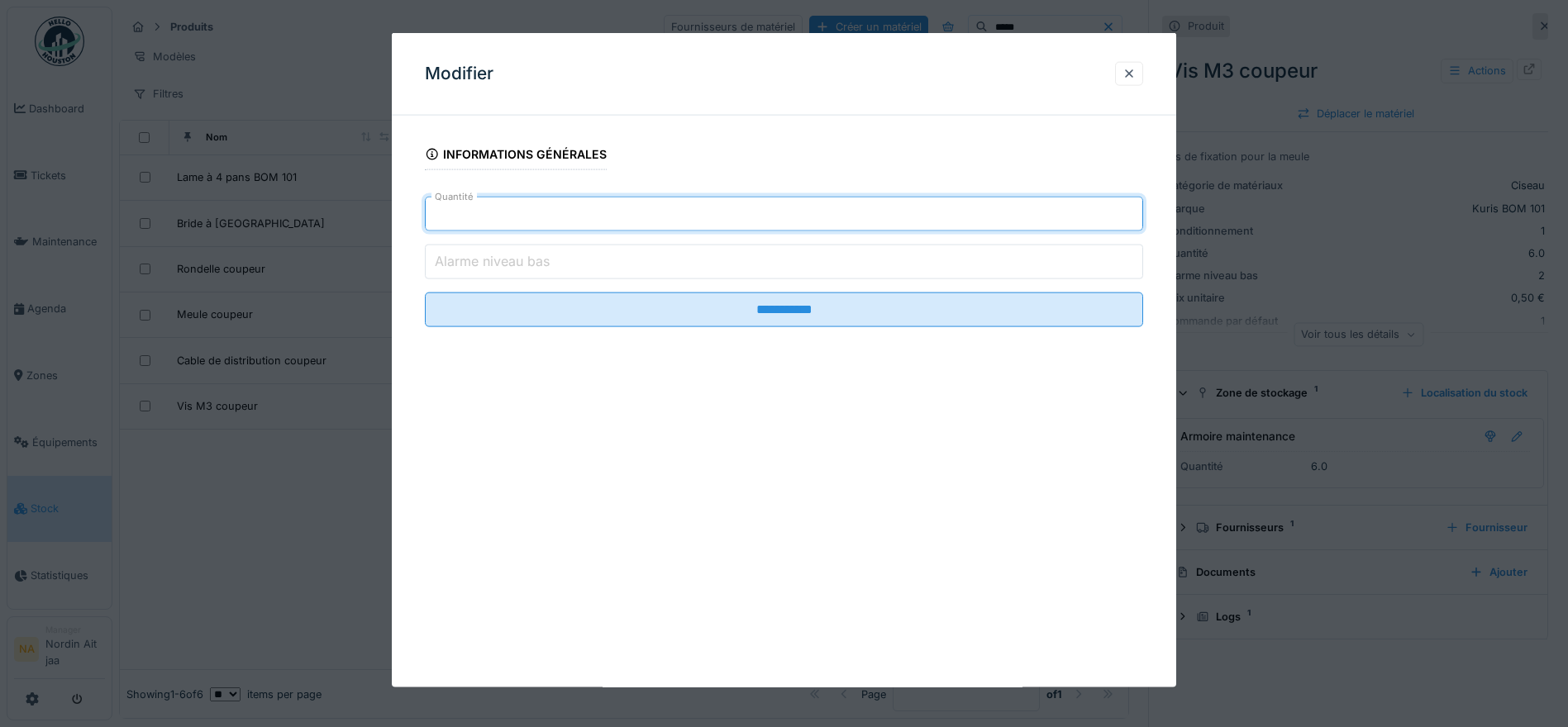
drag, startPoint x: 568, startPoint y: 203, endPoint x: 277, endPoint y: 199, distance: 291.0
click at [285, 205] on div "**********" at bounding box center [840, 364] width 1455 height 727
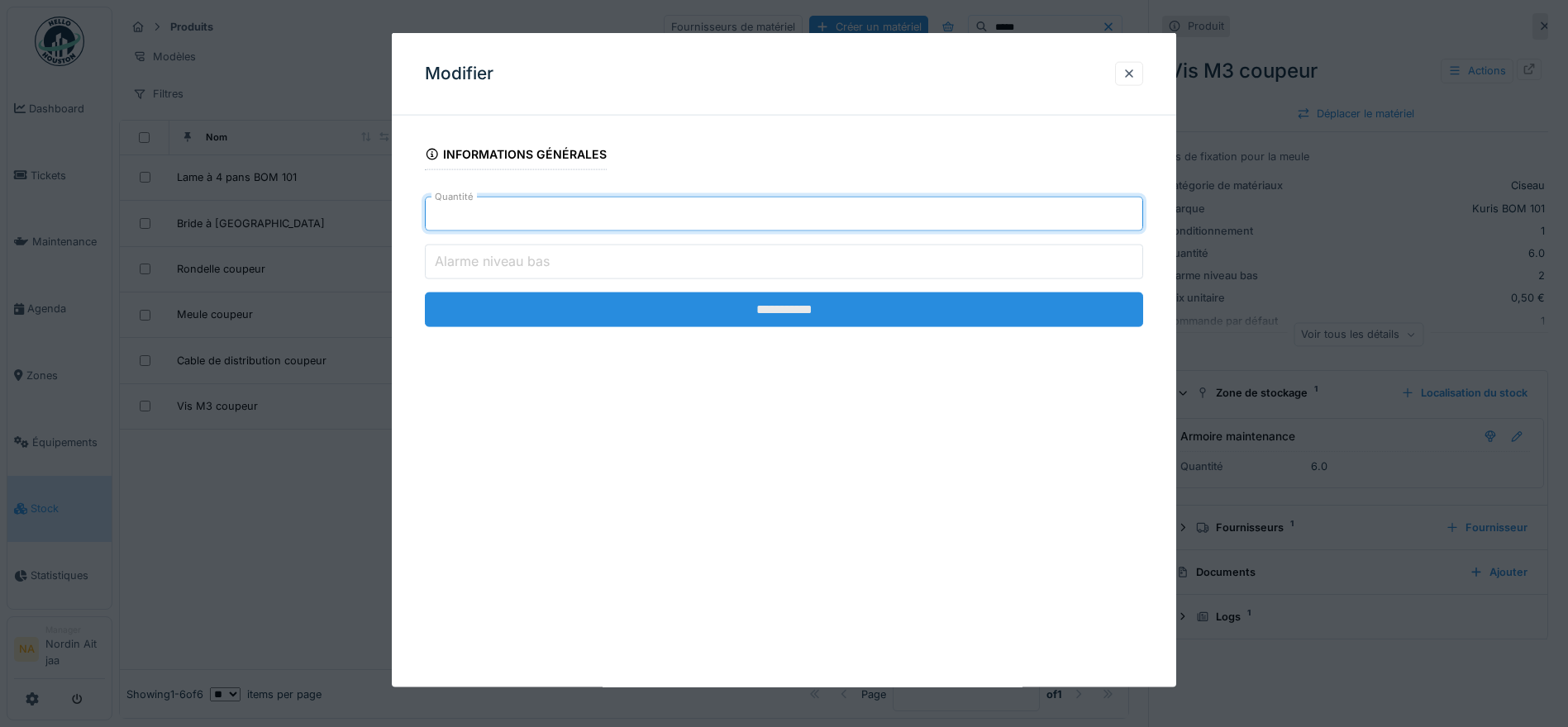
type input "*"
click at [542, 327] on input "**********" at bounding box center [784, 310] width 718 height 35
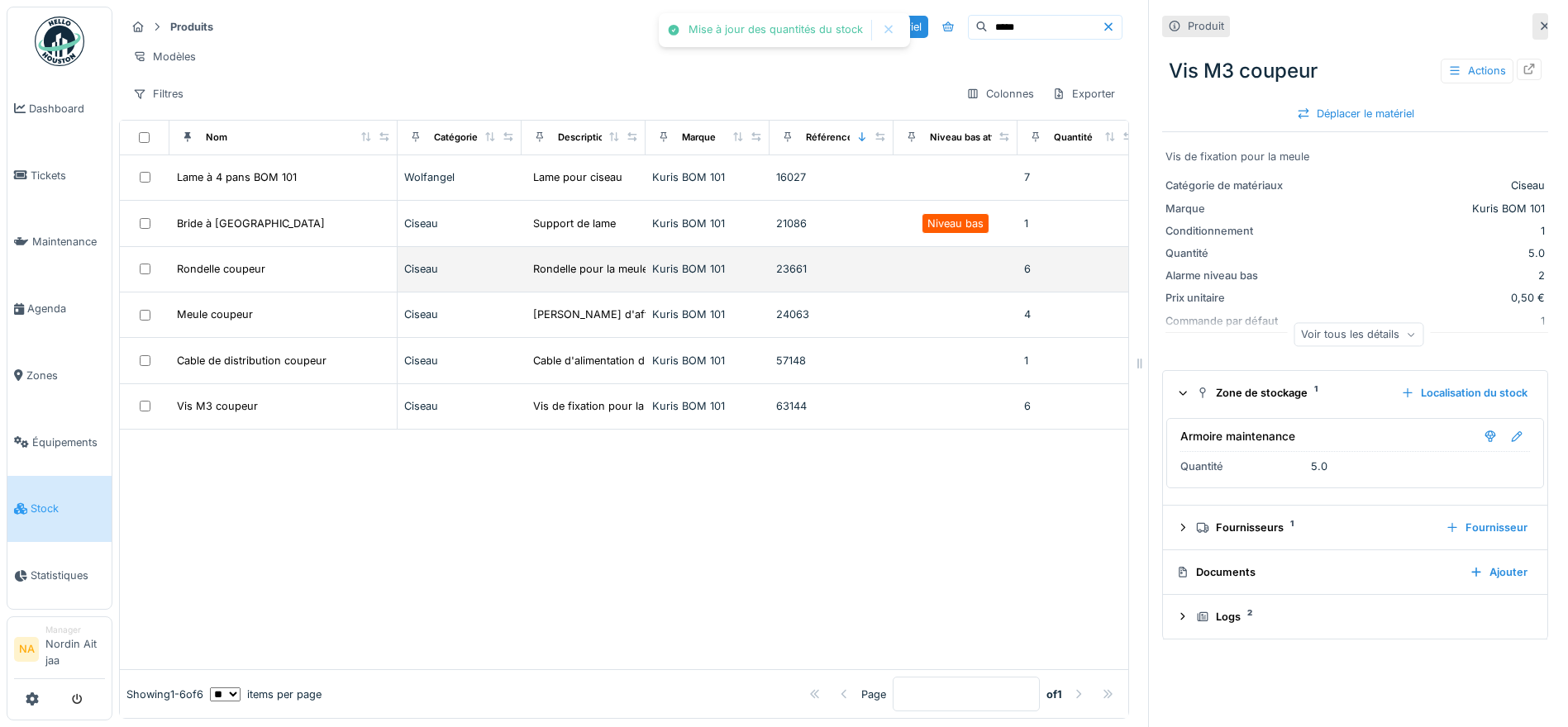
click at [325, 277] on div "Rondelle coupeur" at bounding box center [283, 269] width 214 height 17
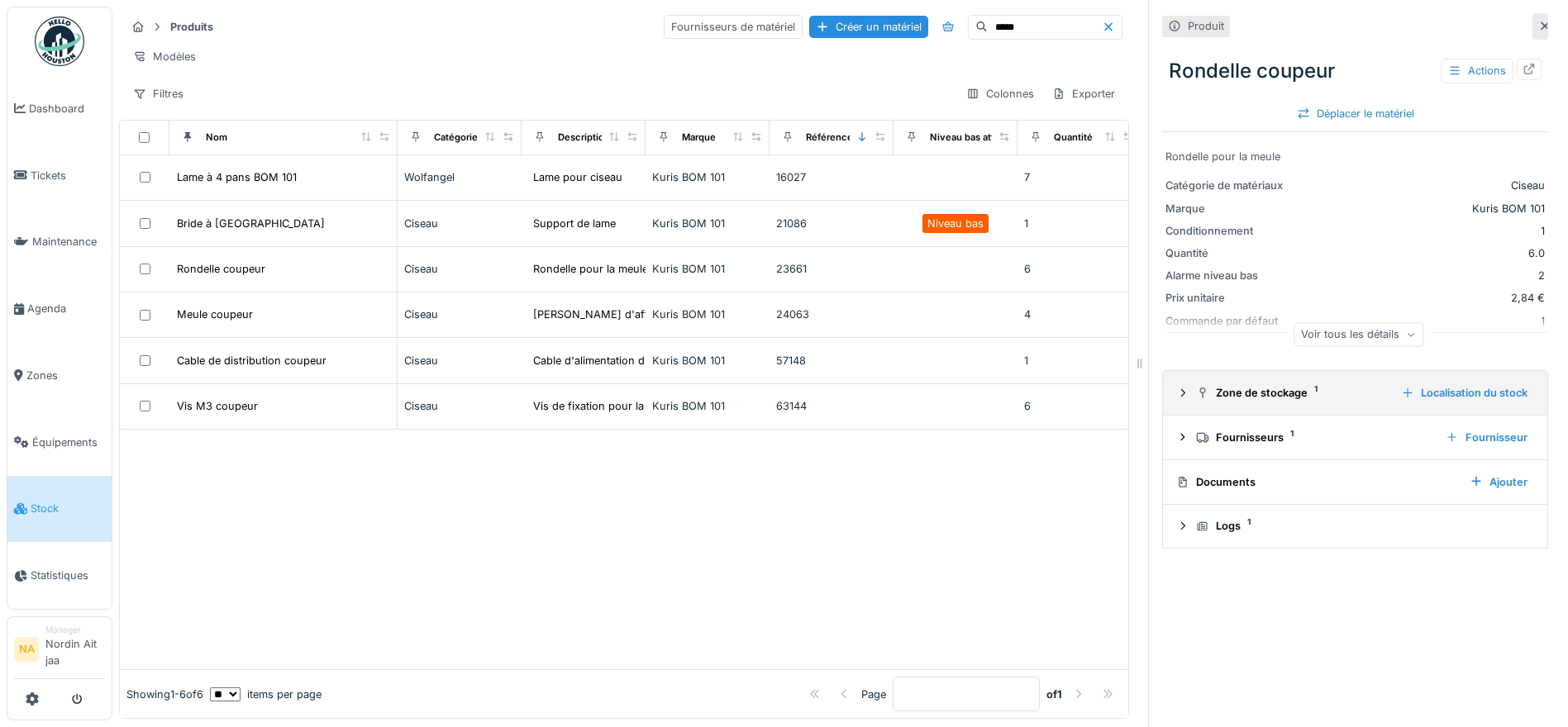
click at [1221, 397] on div "Zone de stockage 1" at bounding box center [1292, 393] width 192 height 16
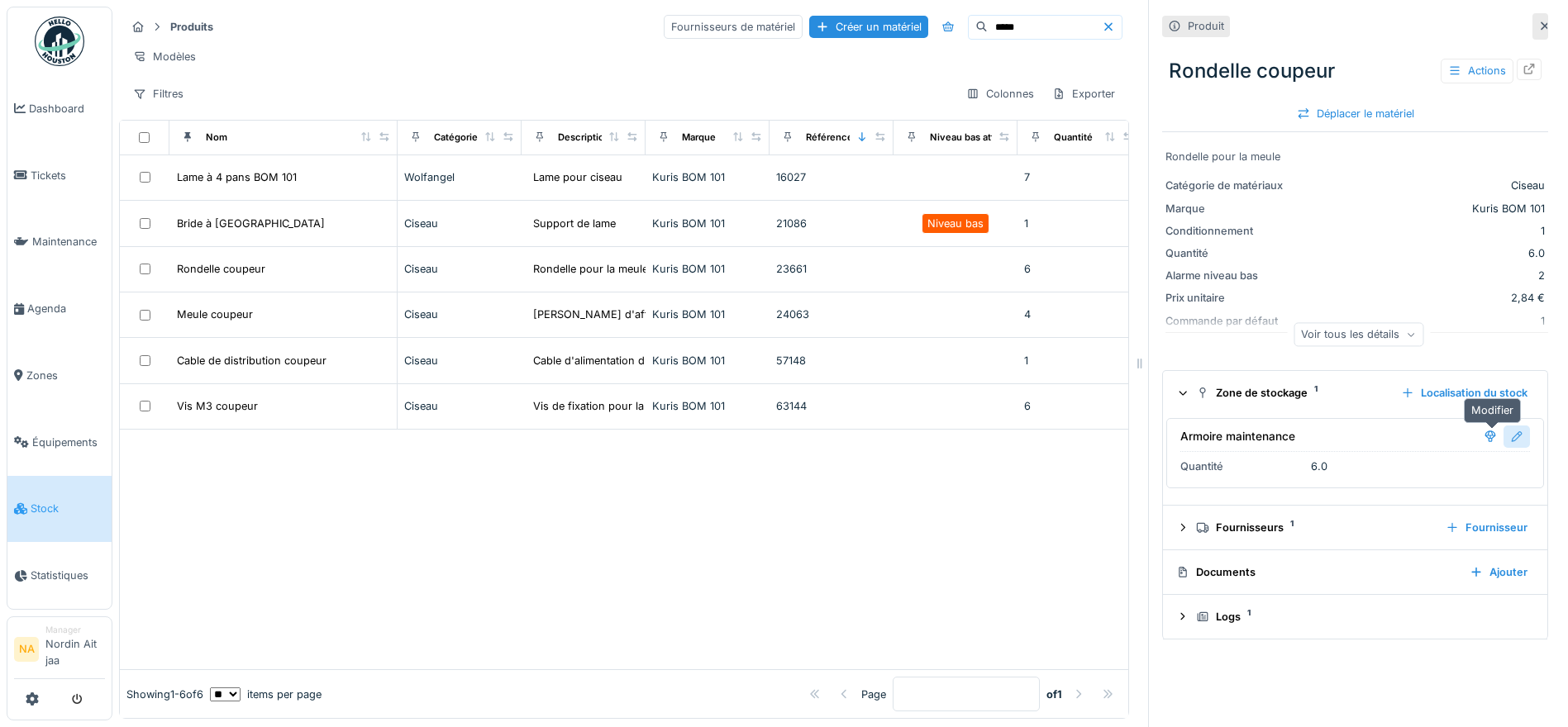
click at [1503, 439] on div at bounding box center [1516, 437] width 26 height 23
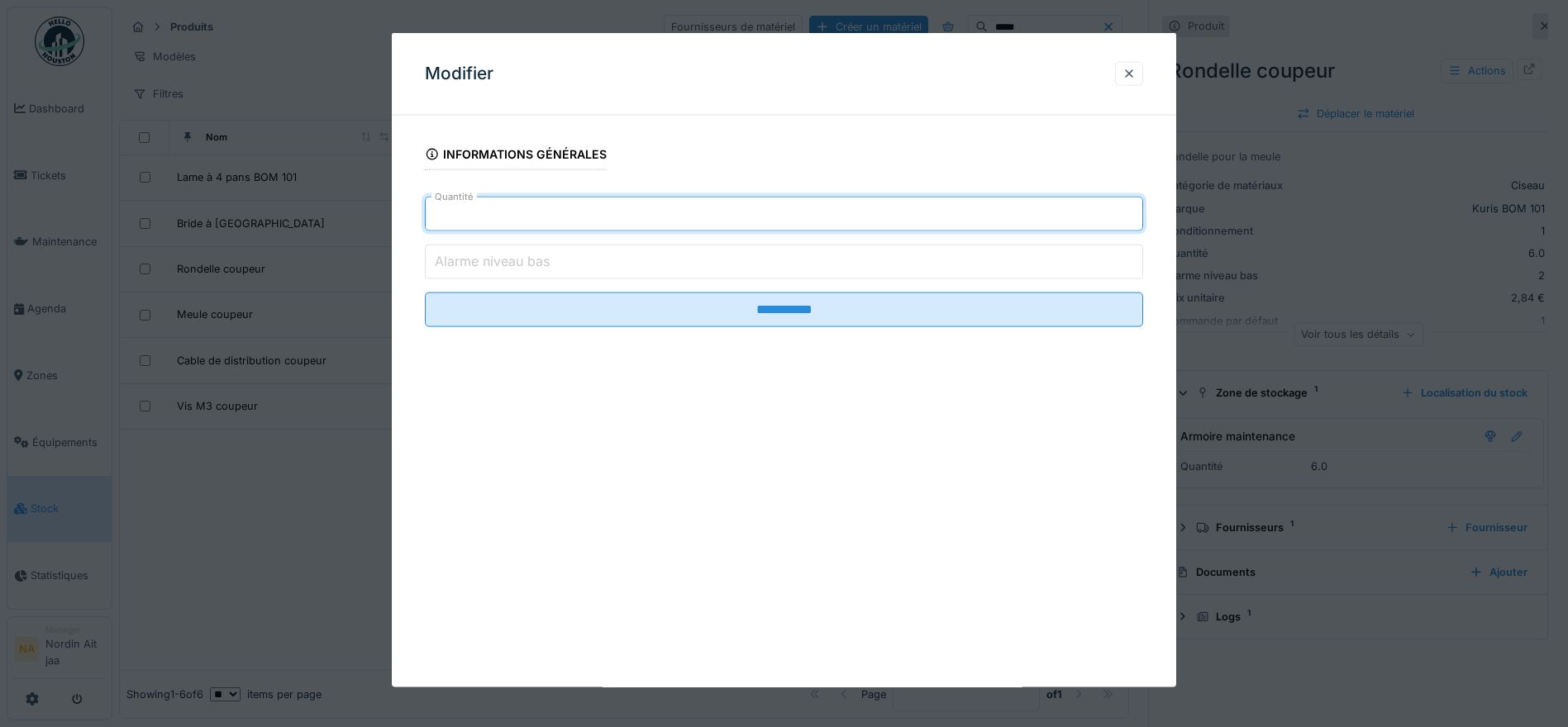
drag, startPoint x: 667, startPoint y: 225, endPoint x: 171, endPoint y: 240, distance: 496.2
click at [171, 240] on div "**********" at bounding box center [840, 364] width 1455 height 727
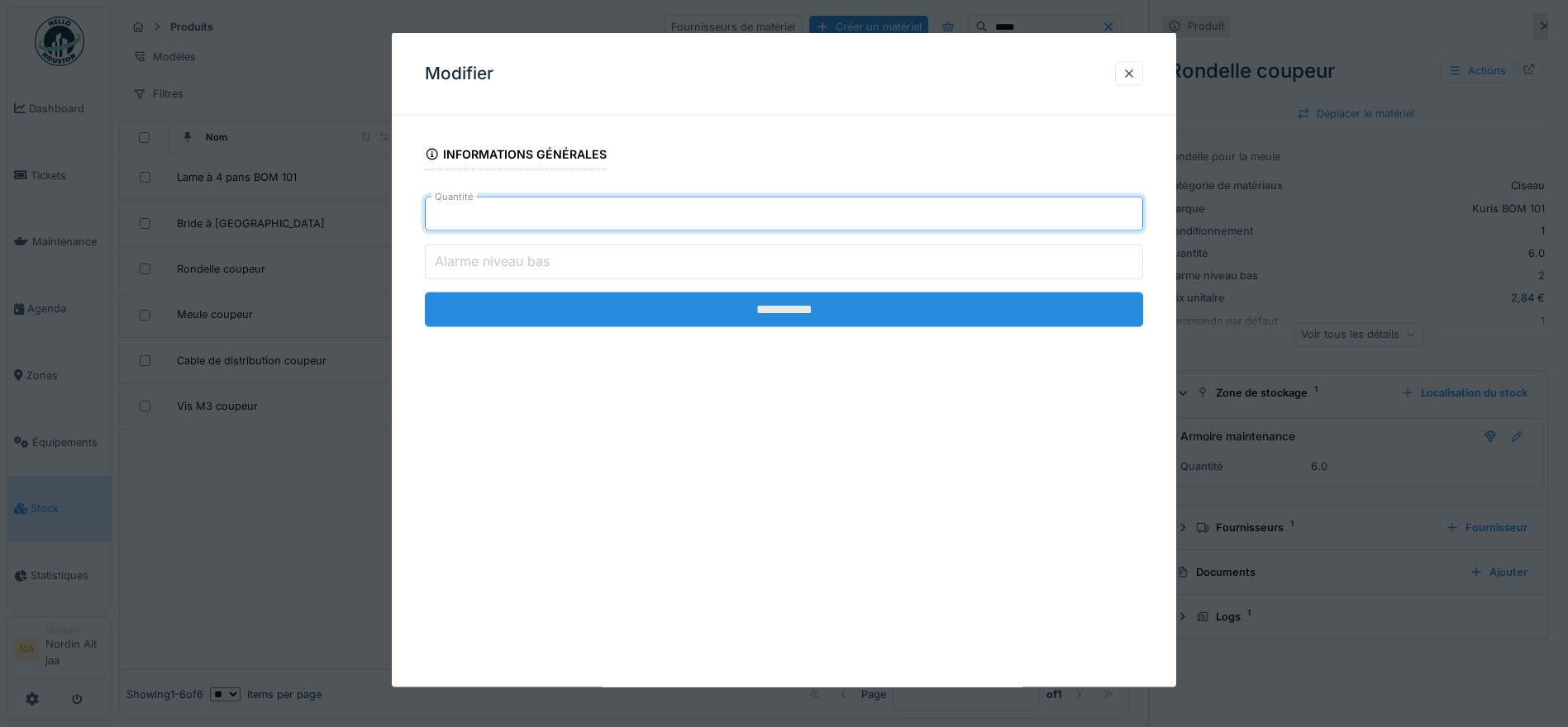
type input "*"
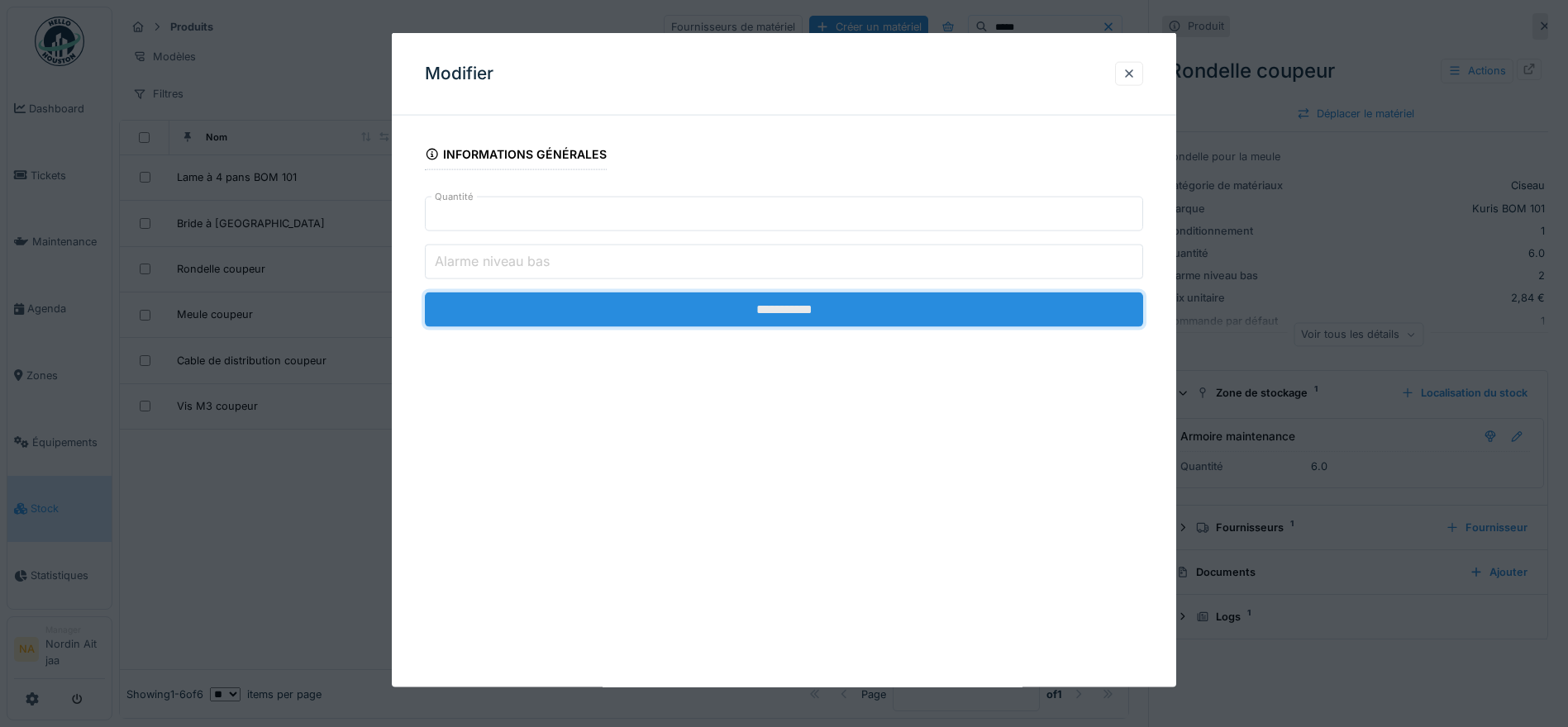
click at [629, 316] on input "**********" at bounding box center [784, 310] width 718 height 35
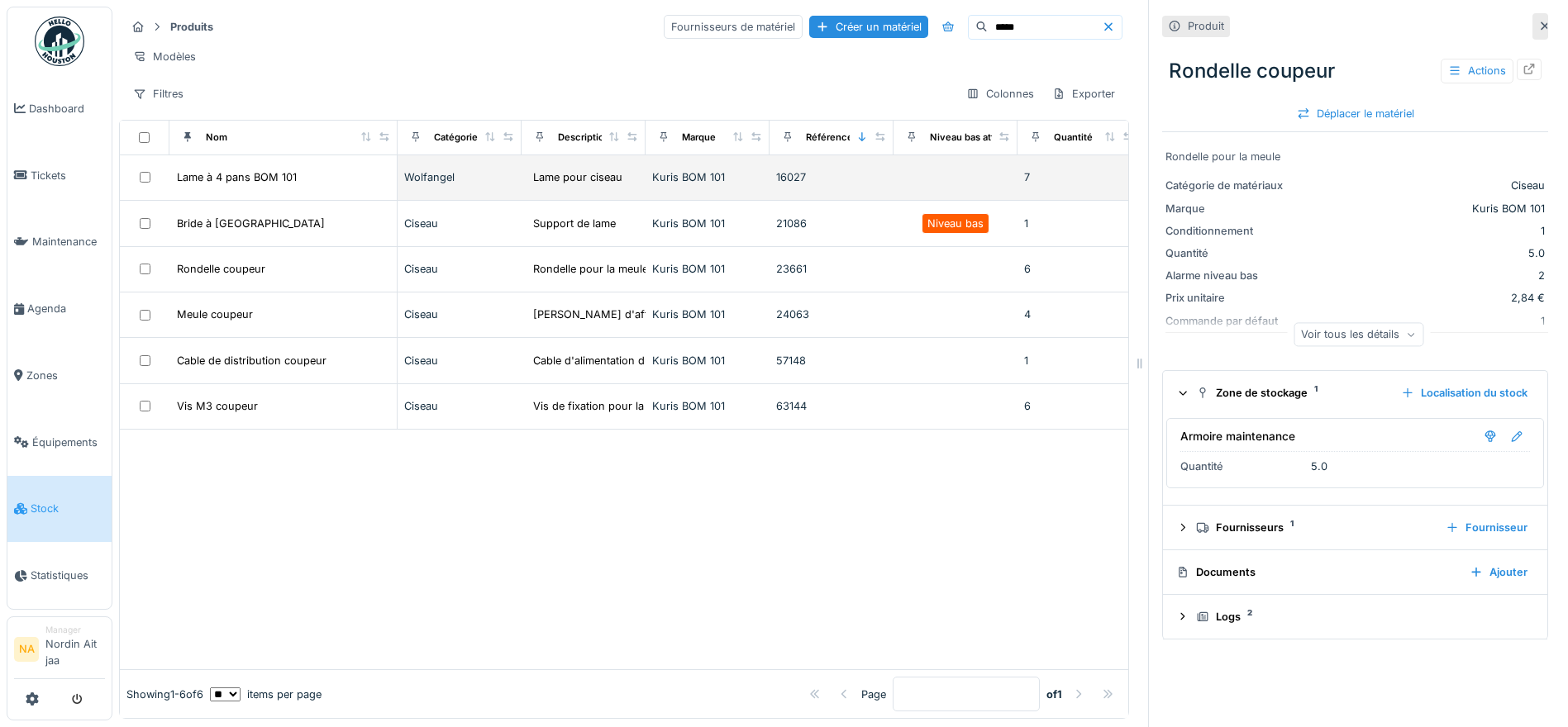
click at [330, 186] on div "Lame à 4 pans BOM 101" at bounding box center [283, 177] width 214 height 17
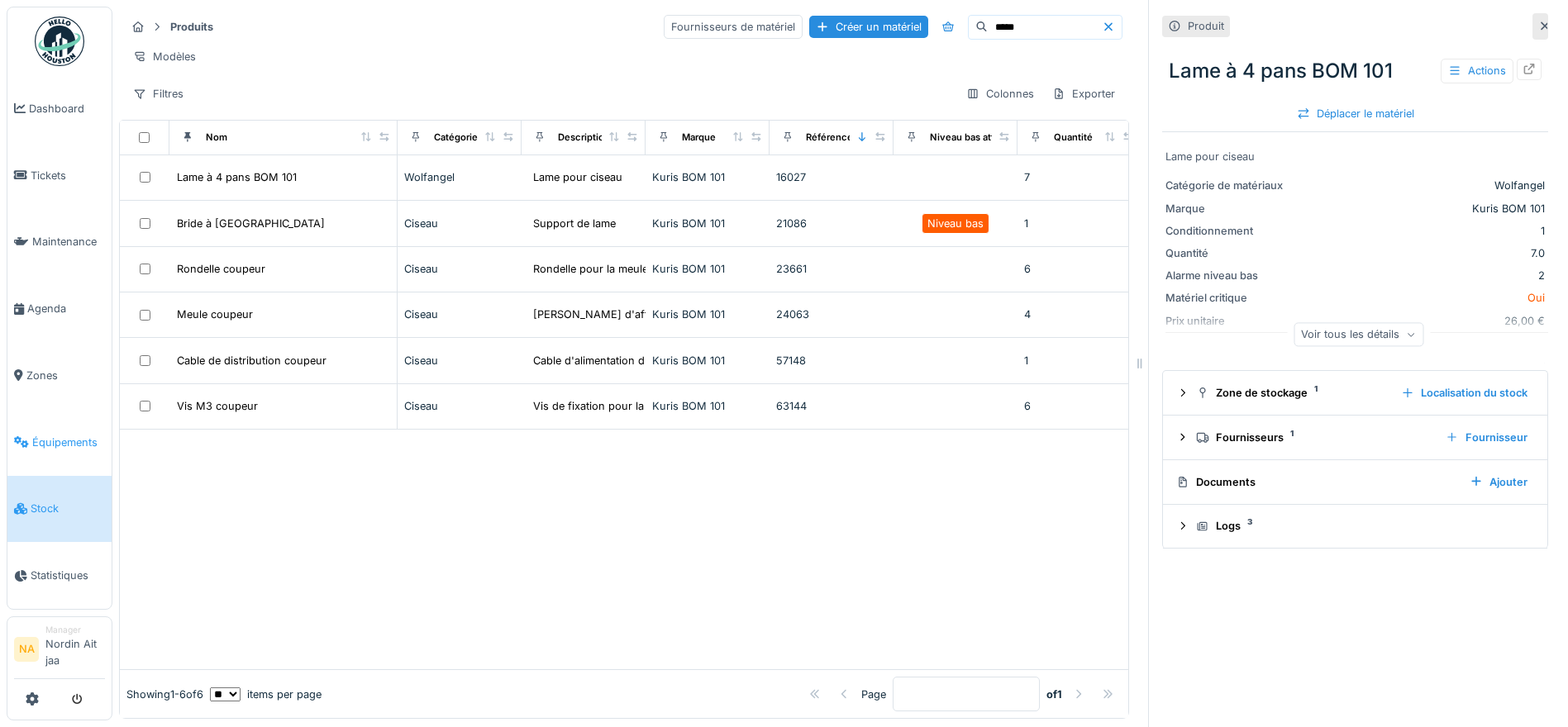
click at [74, 454] on link "Équipements" at bounding box center [60, 442] width 104 height 67
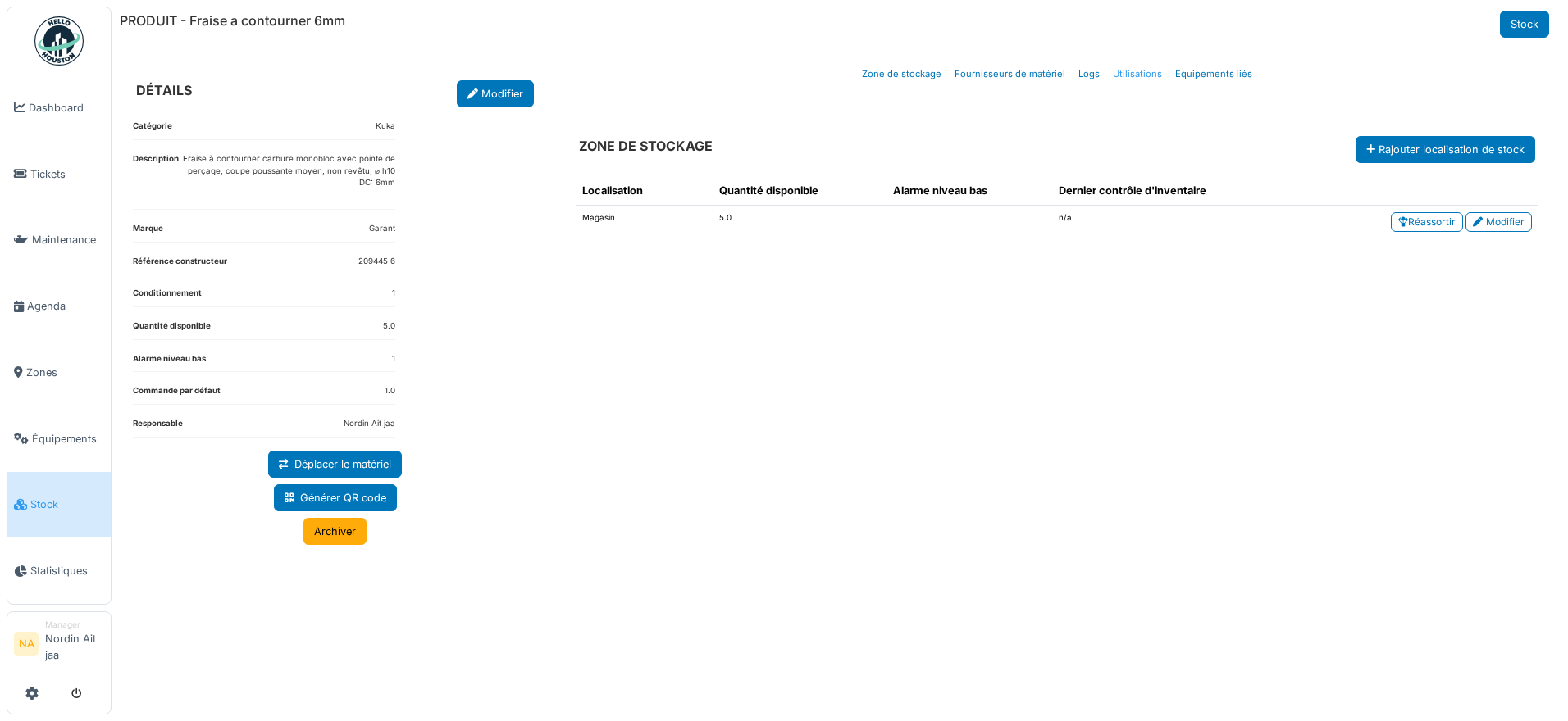
click at [1145, 72] on link "Utilisations" at bounding box center [1137, 74] width 62 height 38
select select "***"
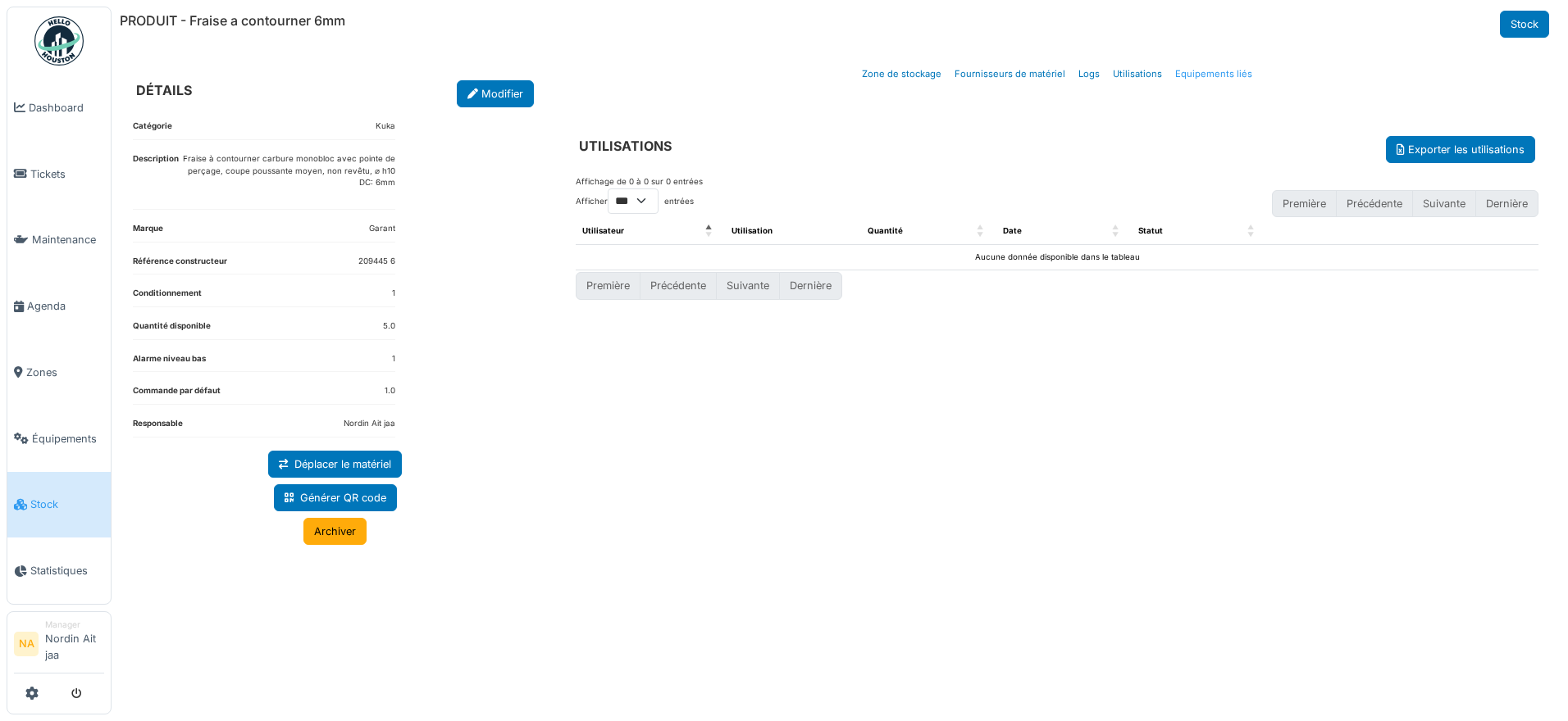
click at [1206, 68] on link "Equipements liés" at bounding box center [1213, 74] width 90 height 38
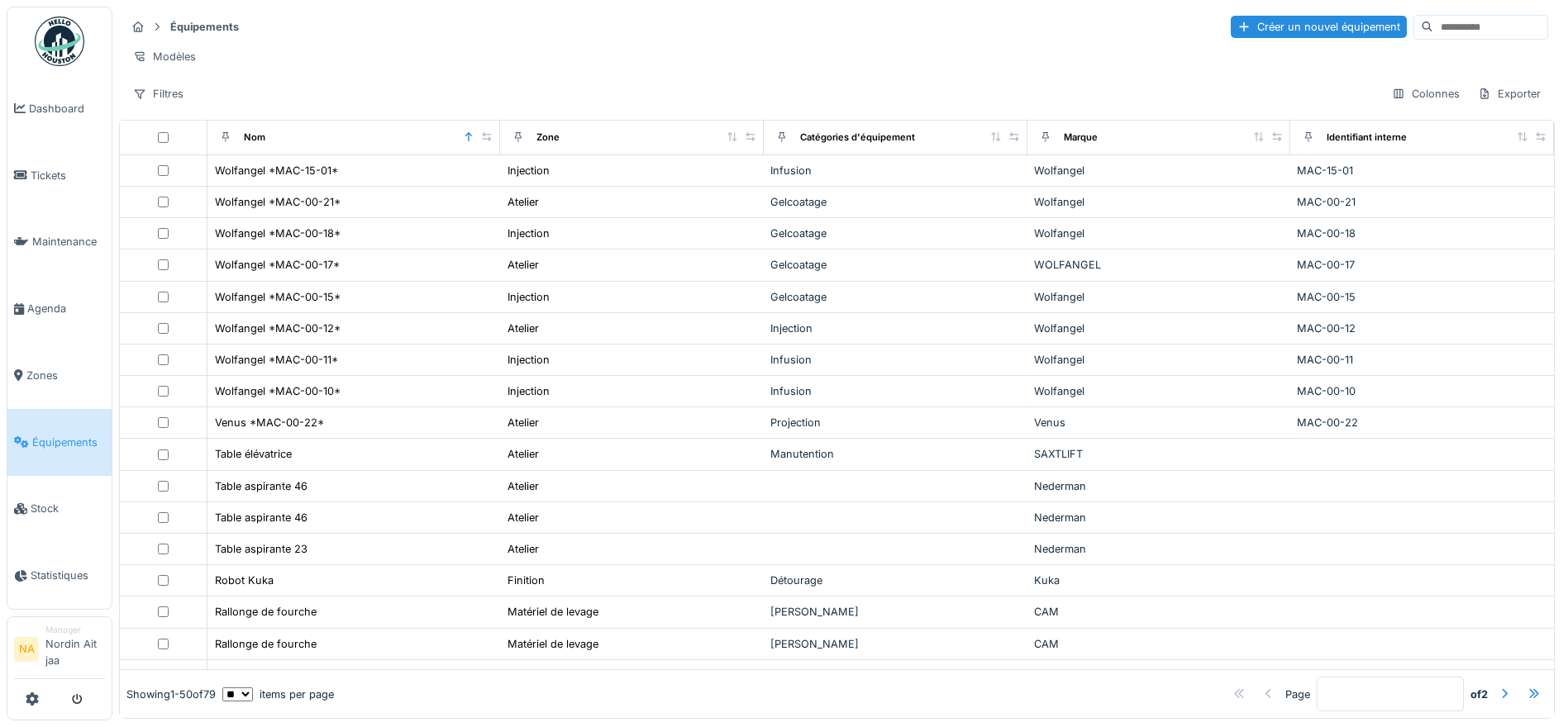
drag, startPoint x: 284, startPoint y: 474, endPoint x: 116, endPoint y: 446, distance: 170.3
click at [116, 446] on div "Équipements Créer un nouvel équipement Modèles Filtres Colonnes Exporter Nom Zo…" at bounding box center [840, 363] width 1455 height 726
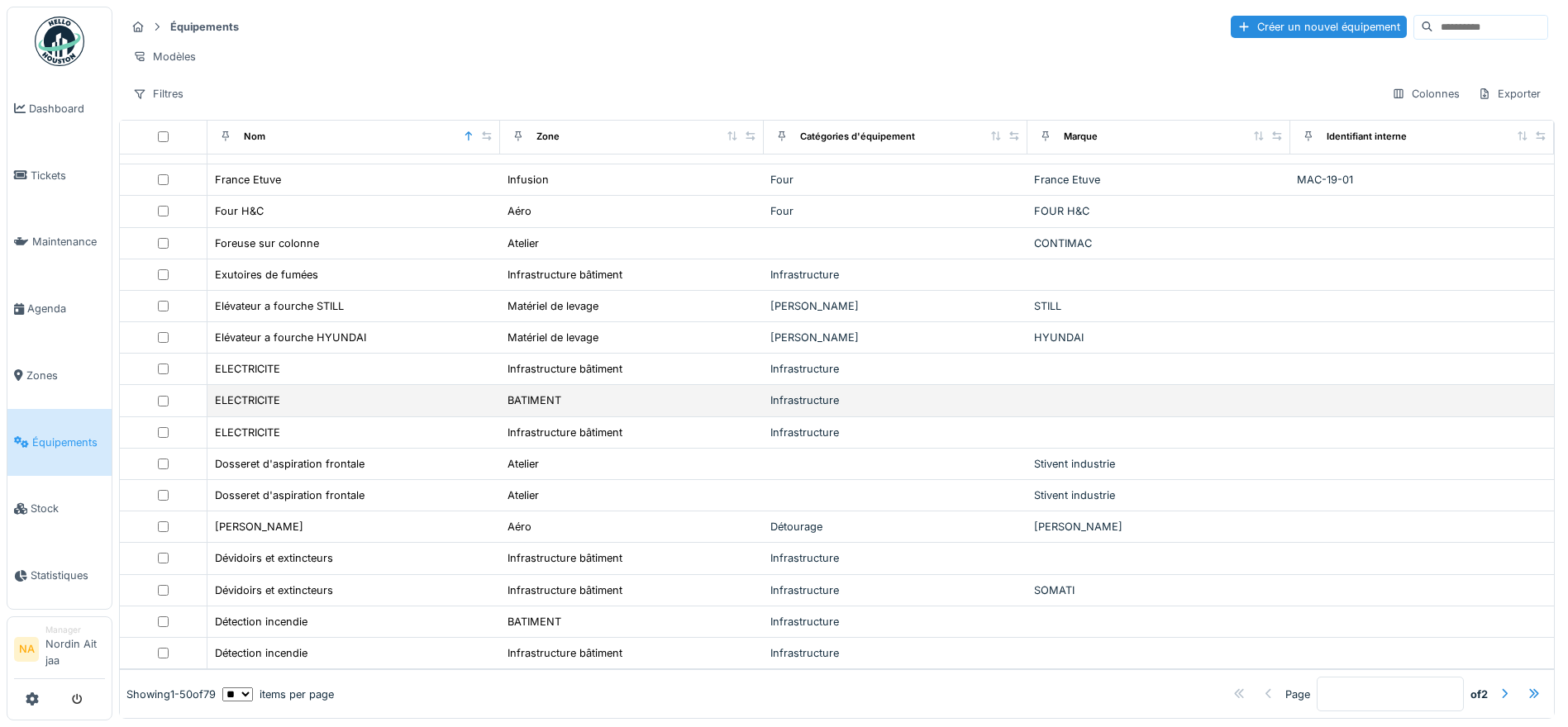
scroll to position [1101, 0]
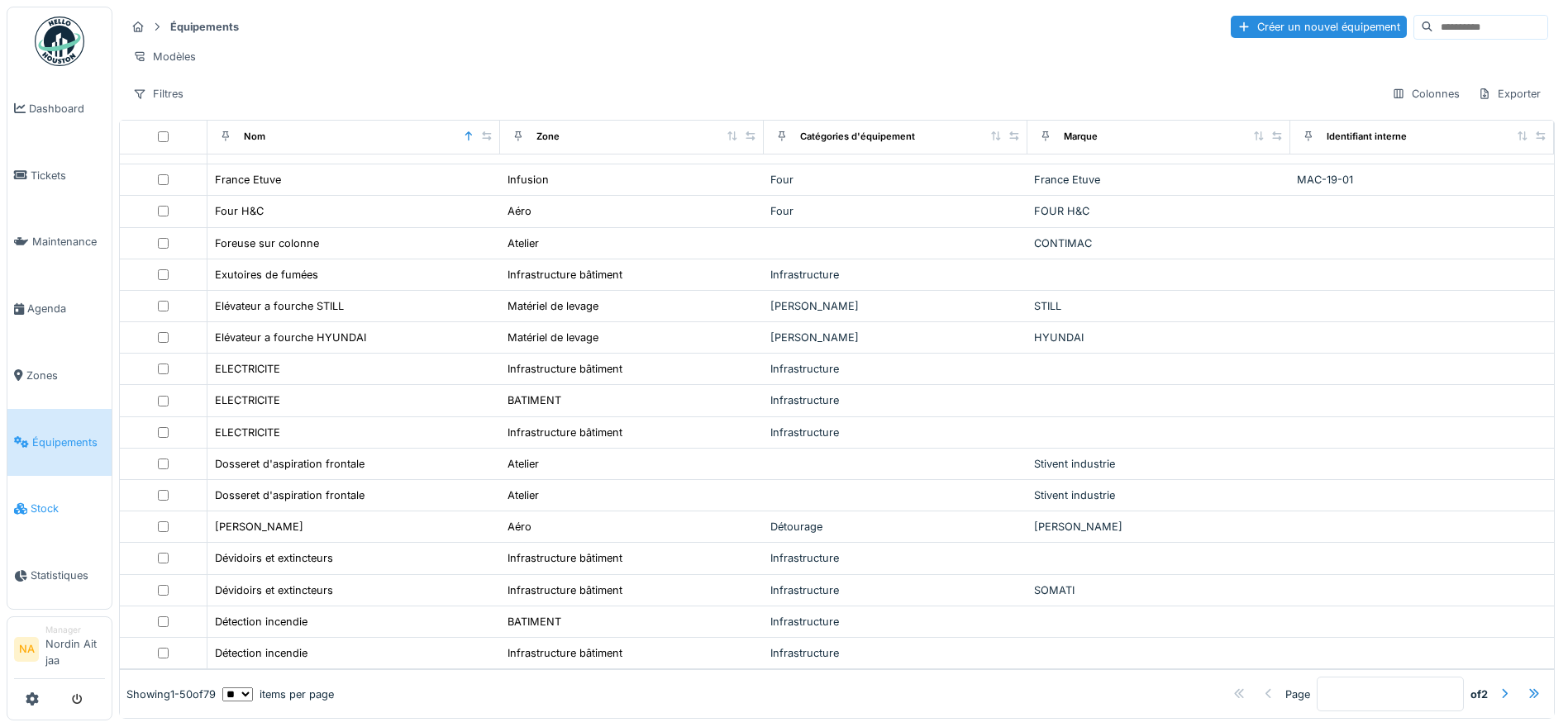
click at [66, 510] on span "Stock" at bounding box center [67, 508] width 75 height 16
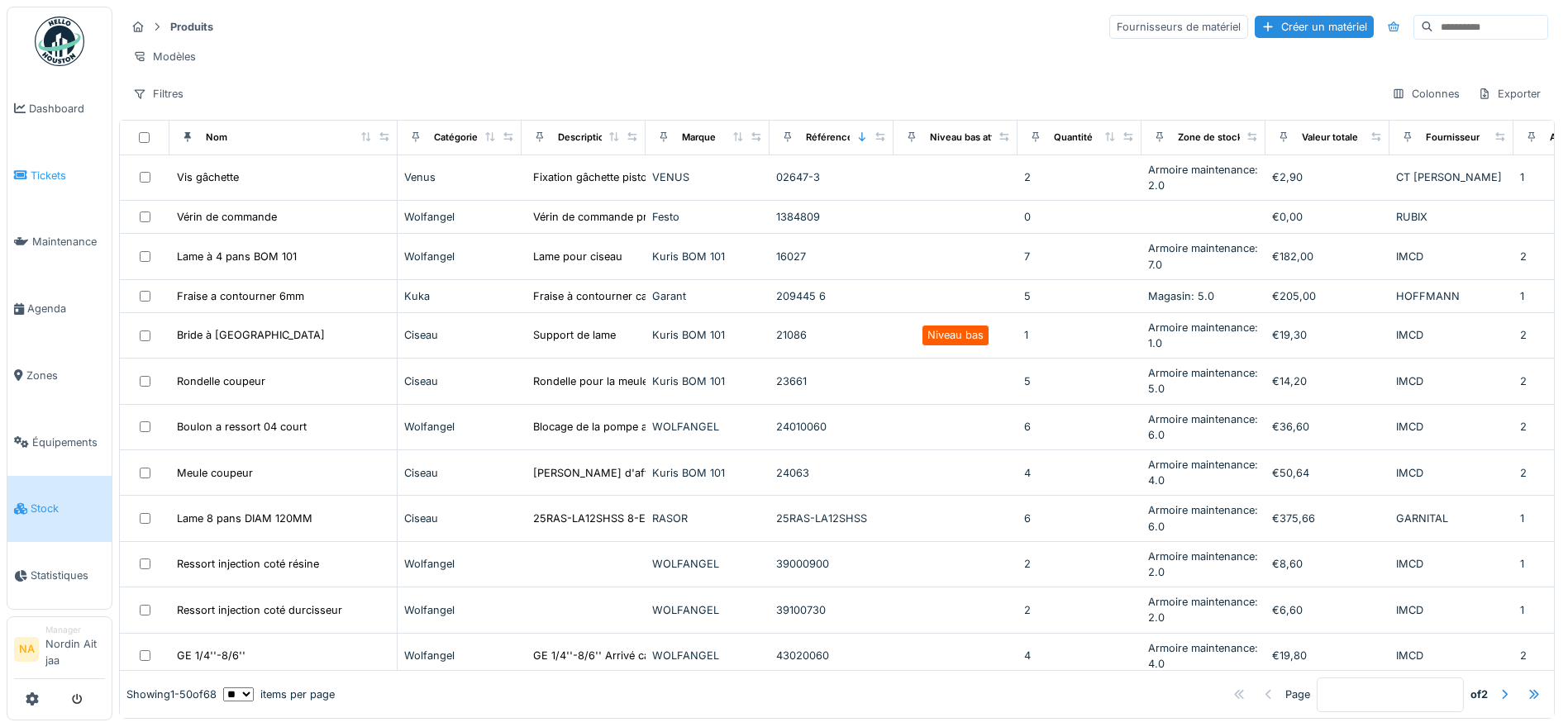
click at [40, 190] on link "Tickets" at bounding box center [60, 175] width 104 height 67
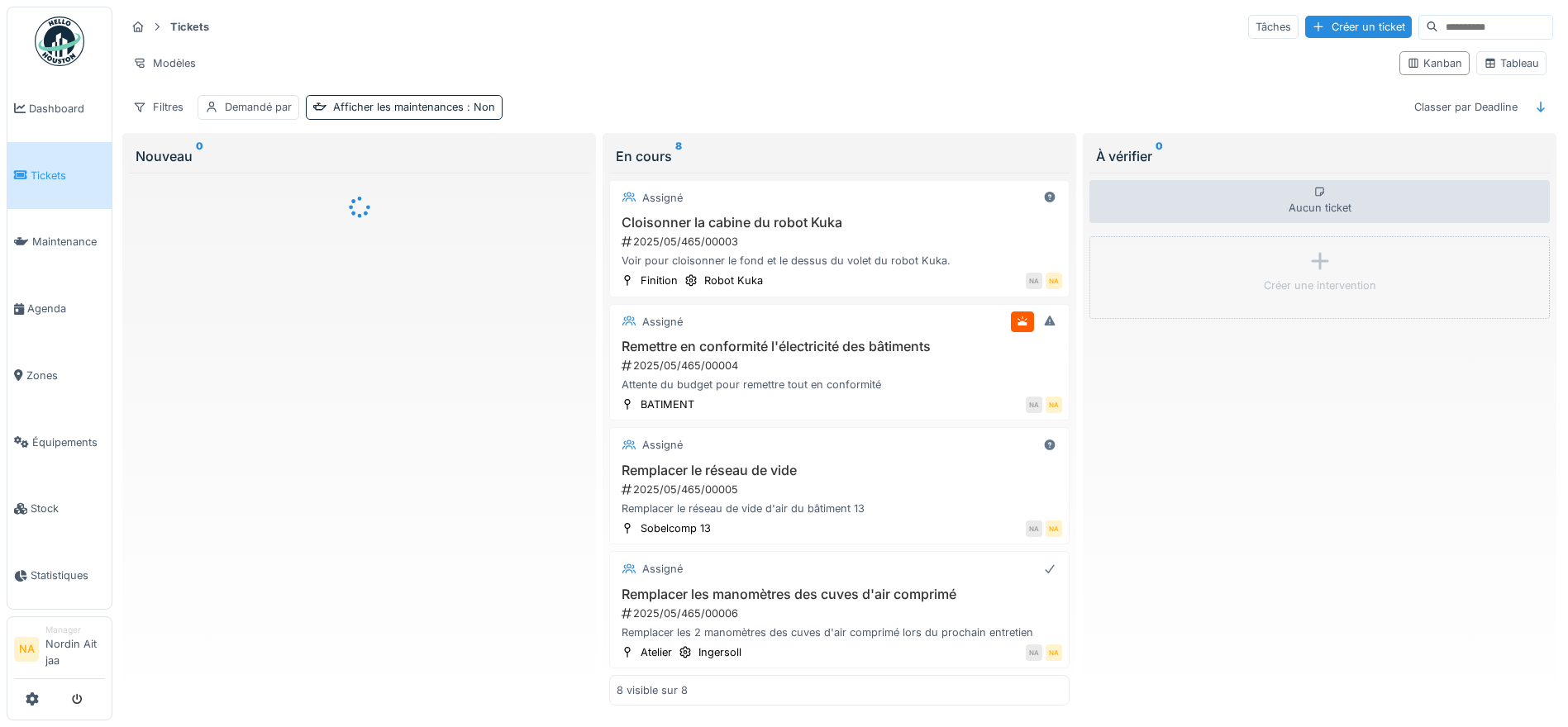
drag, startPoint x: 0, startPoint y: 0, endPoint x: 90, endPoint y: 75, distance: 117.2
click at [90, 75] on ul "Dashboard Tickets Maintenance [GEOGRAPHIC_DATA] Zones Équipements Stock Statist…" at bounding box center [60, 308] width 106 height 603
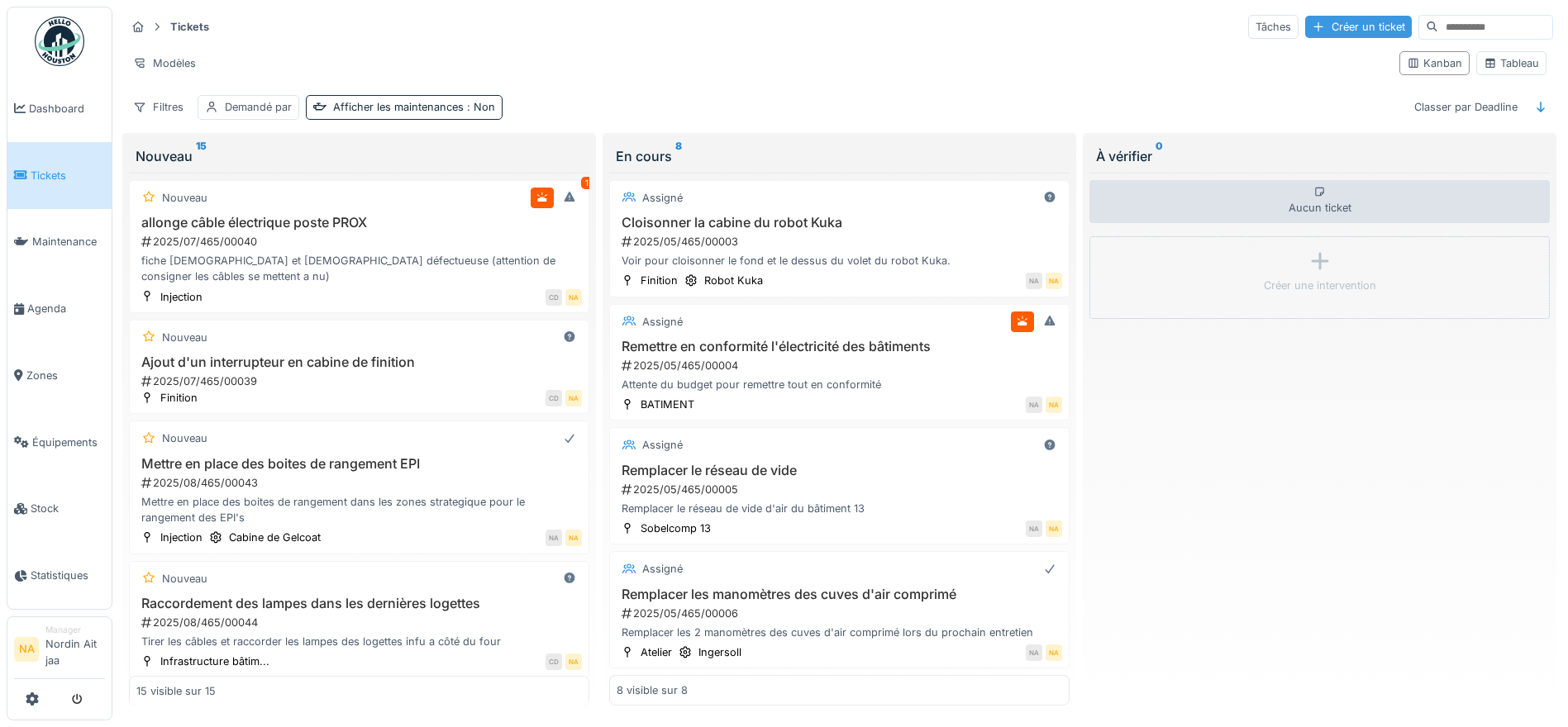
click at [1312, 34] on div at bounding box center [1318, 27] width 13 height 16
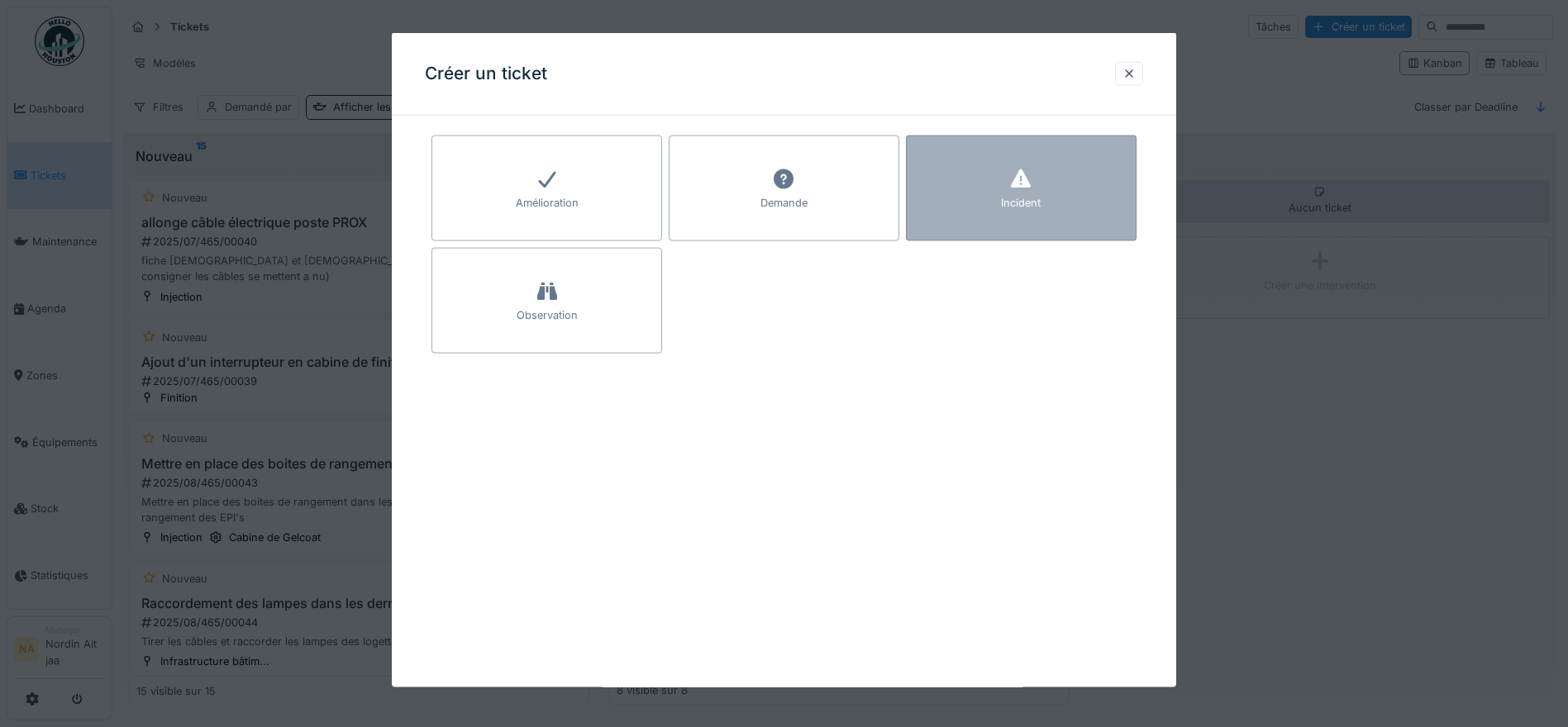
click at [989, 212] on div "Incident" at bounding box center [1021, 188] width 231 height 106
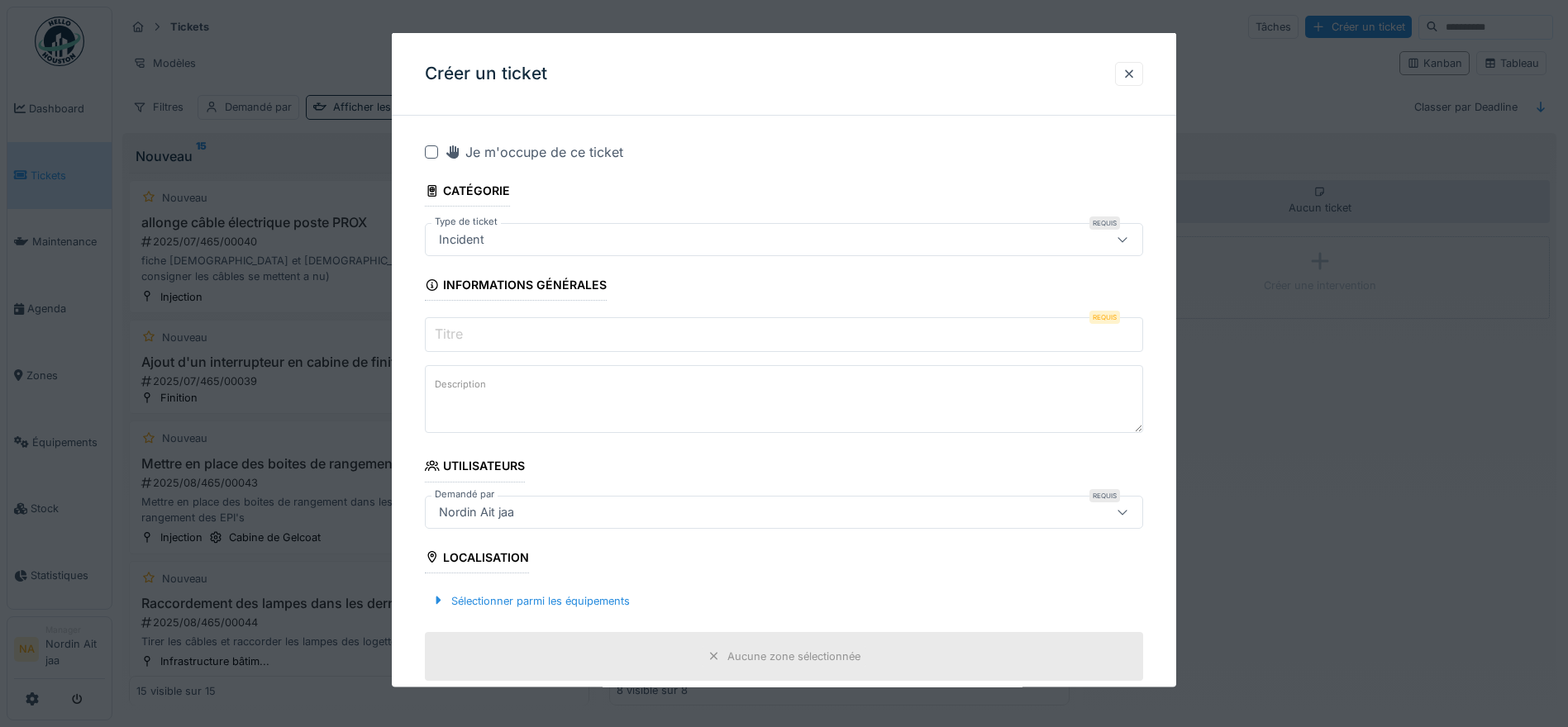
click at [532, 336] on input "Titre" at bounding box center [784, 334] width 718 height 35
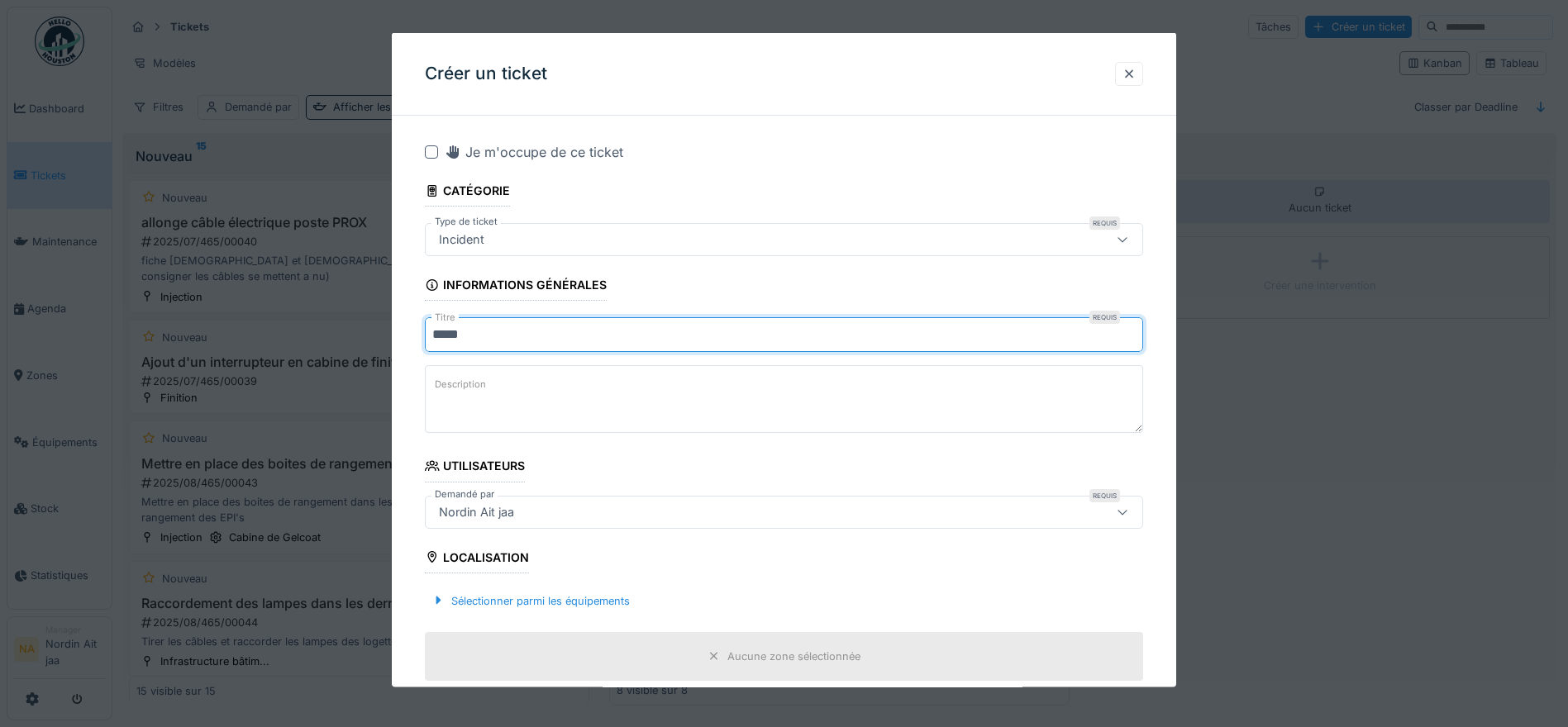
type input "****"
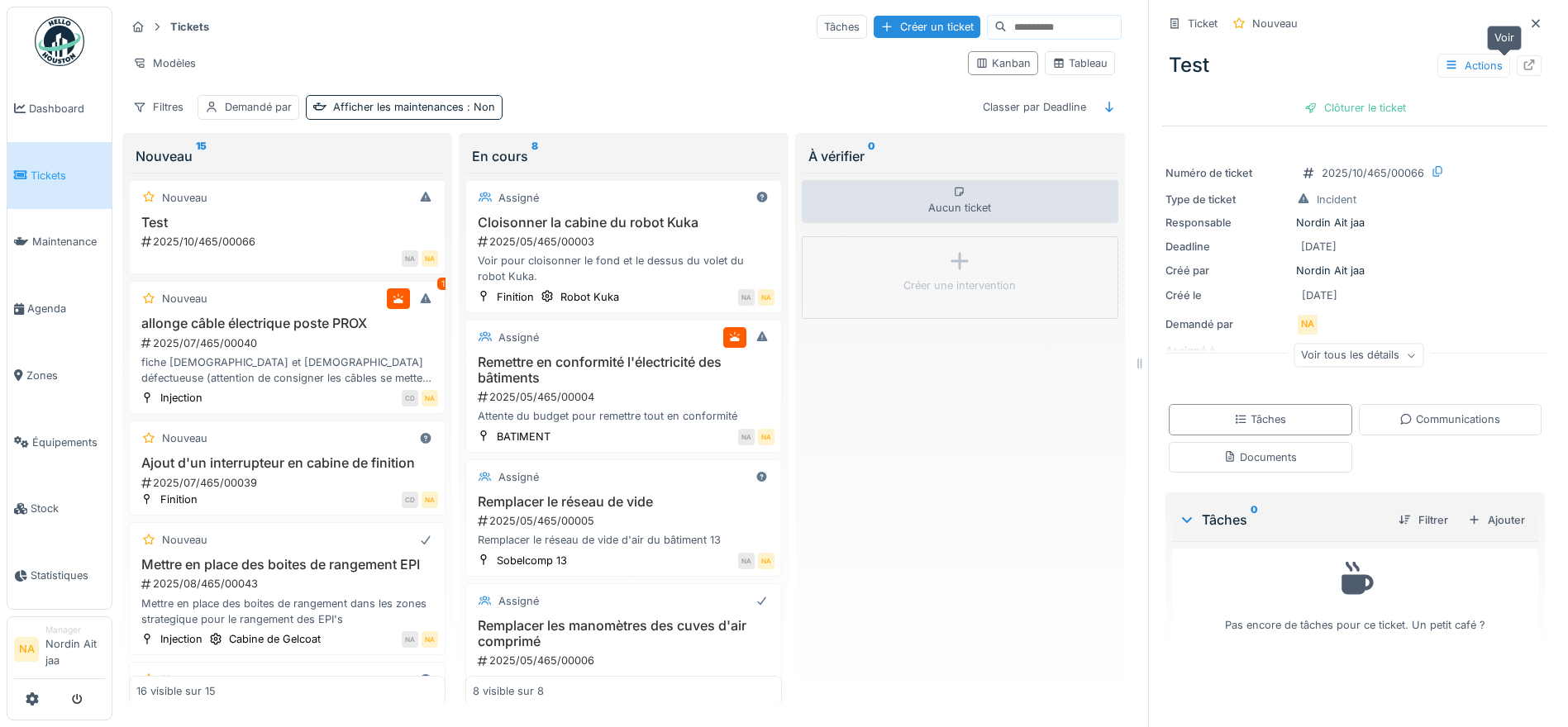
click at [1524, 70] on icon at bounding box center [1528, 64] width 10 height 10
click at [51, 177] on span "Tickets" at bounding box center [67, 175] width 75 height 16
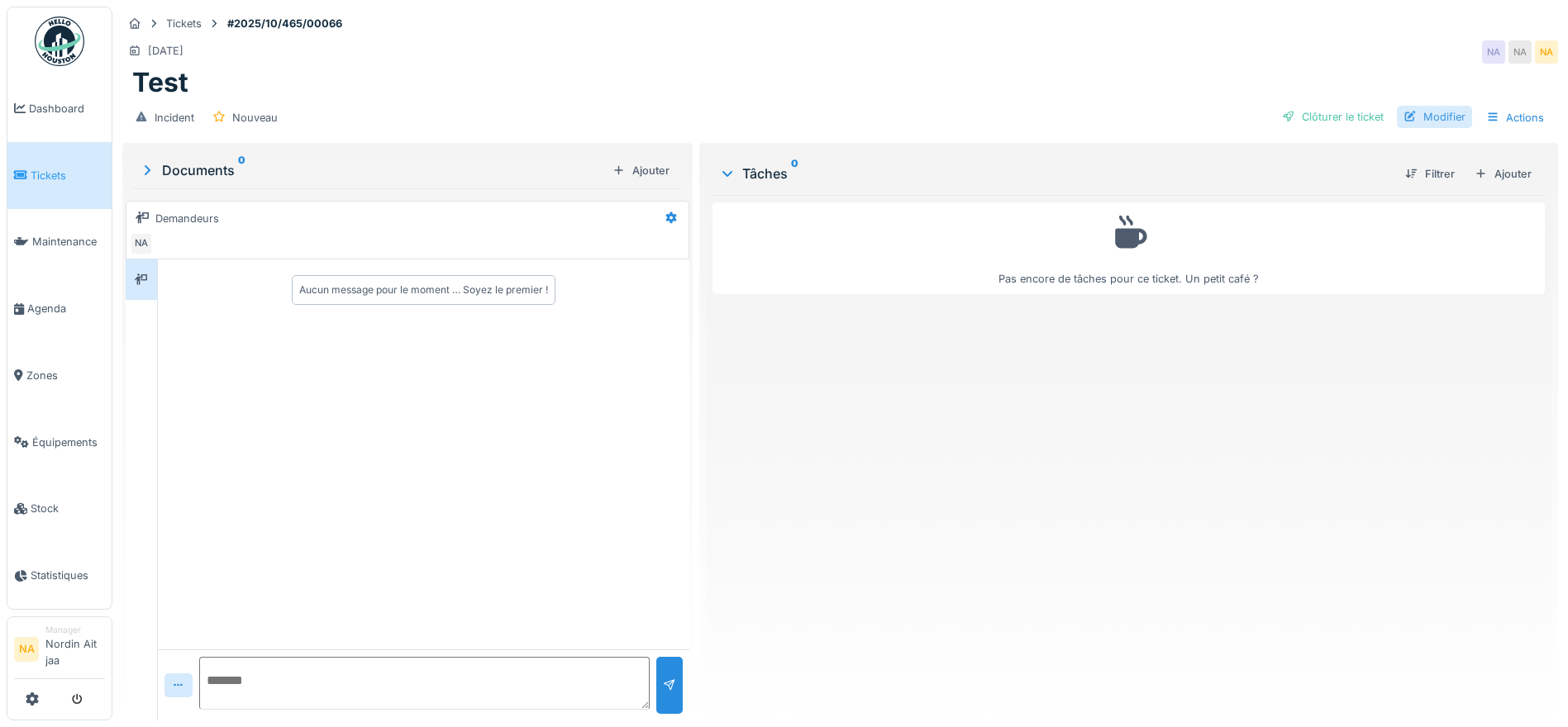
click at [1421, 114] on div "Modifier" at bounding box center [1434, 117] width 75 height 23
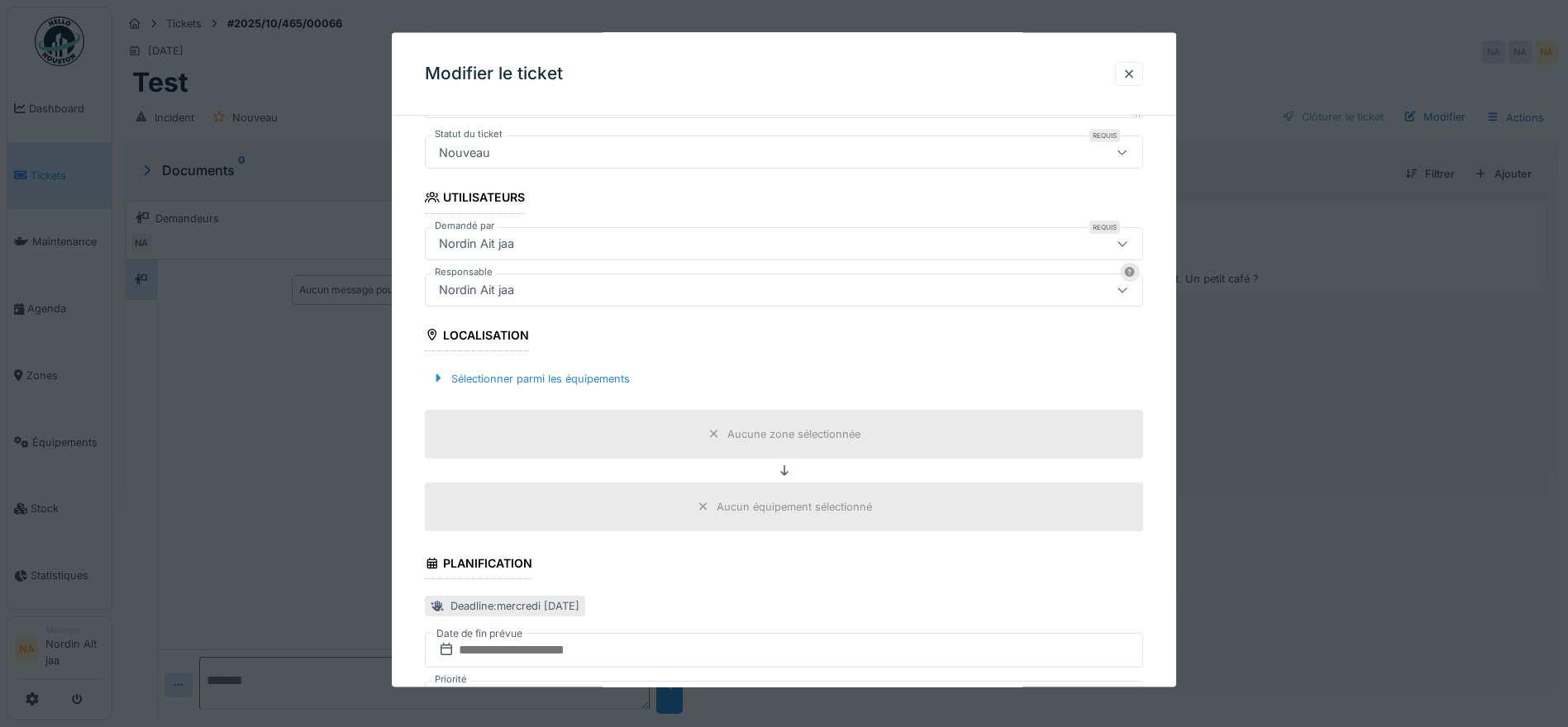
scroll to position [330, 0]
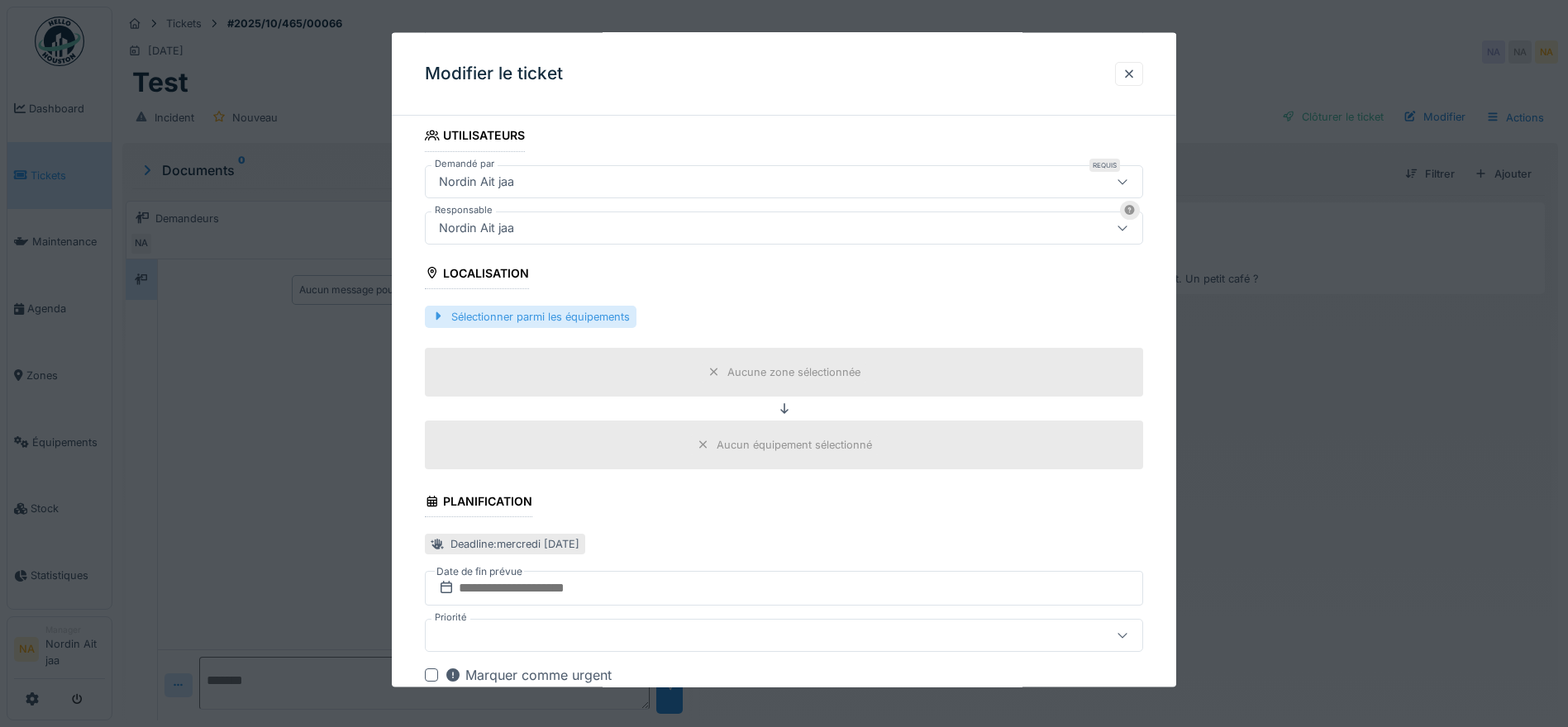
click at [502, 323] on div "Sélectionner parmi les équipements" at bounding box center [531, 316] width 212 height 23
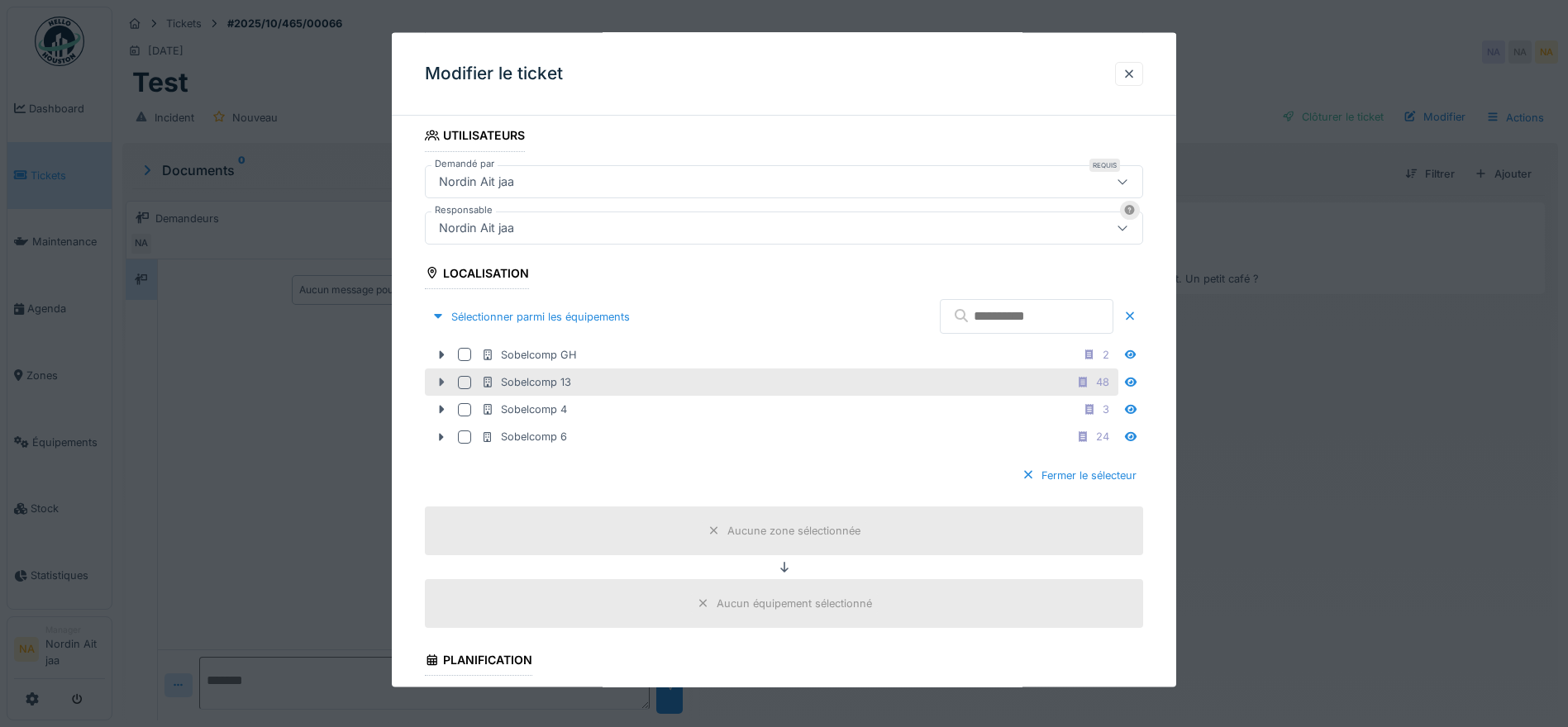
click at [437, 379] on icon at bounding box center [441, 381] width 13 height 10
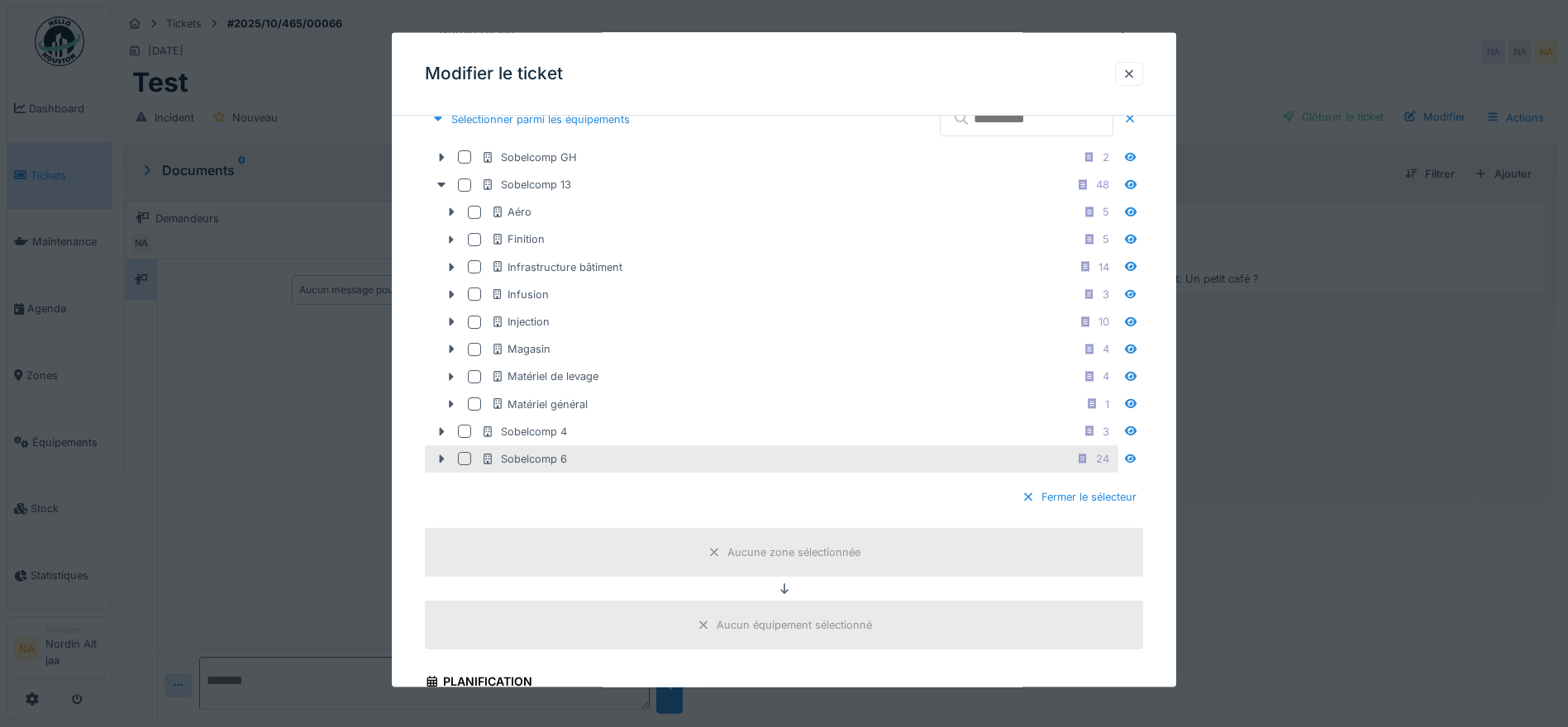
scroll to position [578, 0]
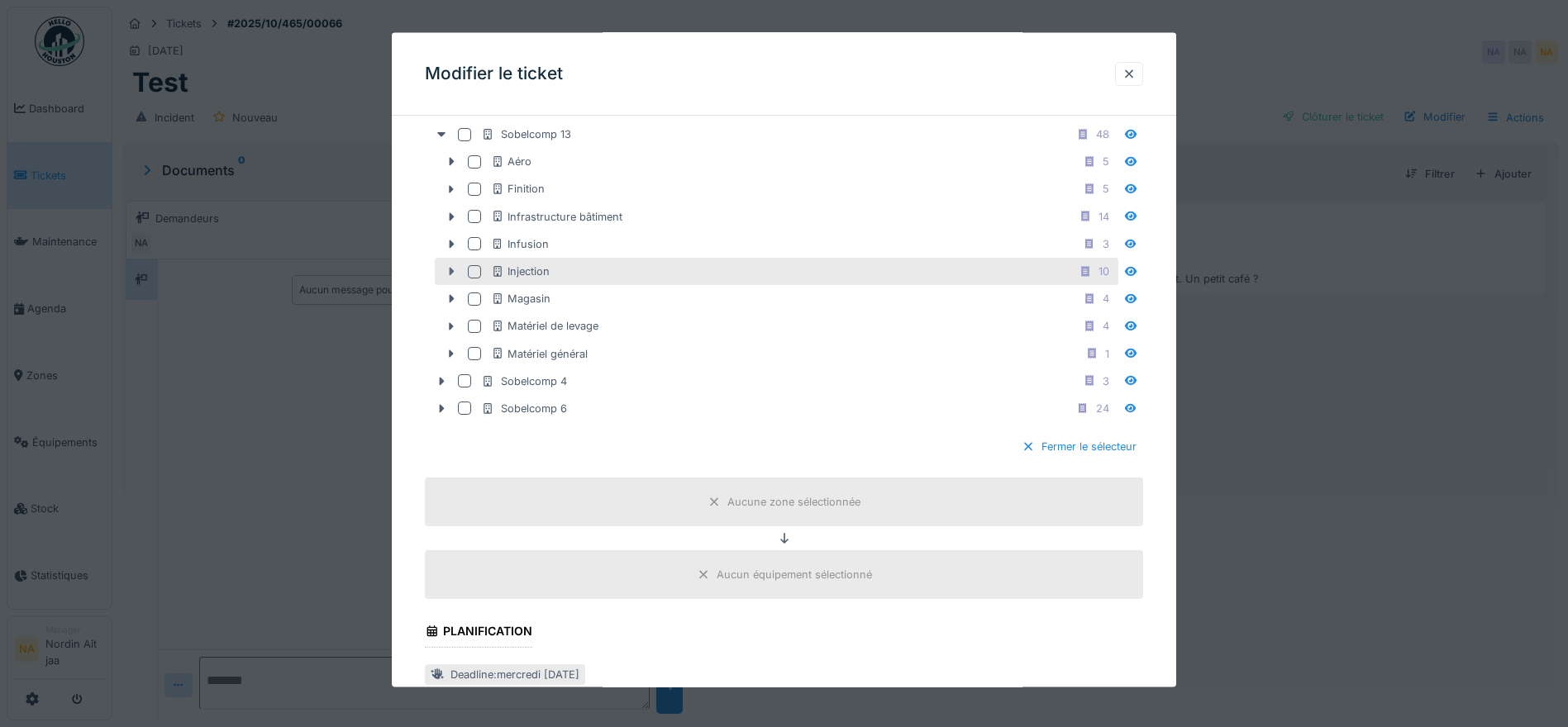
click at [447, 263] on div at bounding box center [451, 272] width 26 height 17
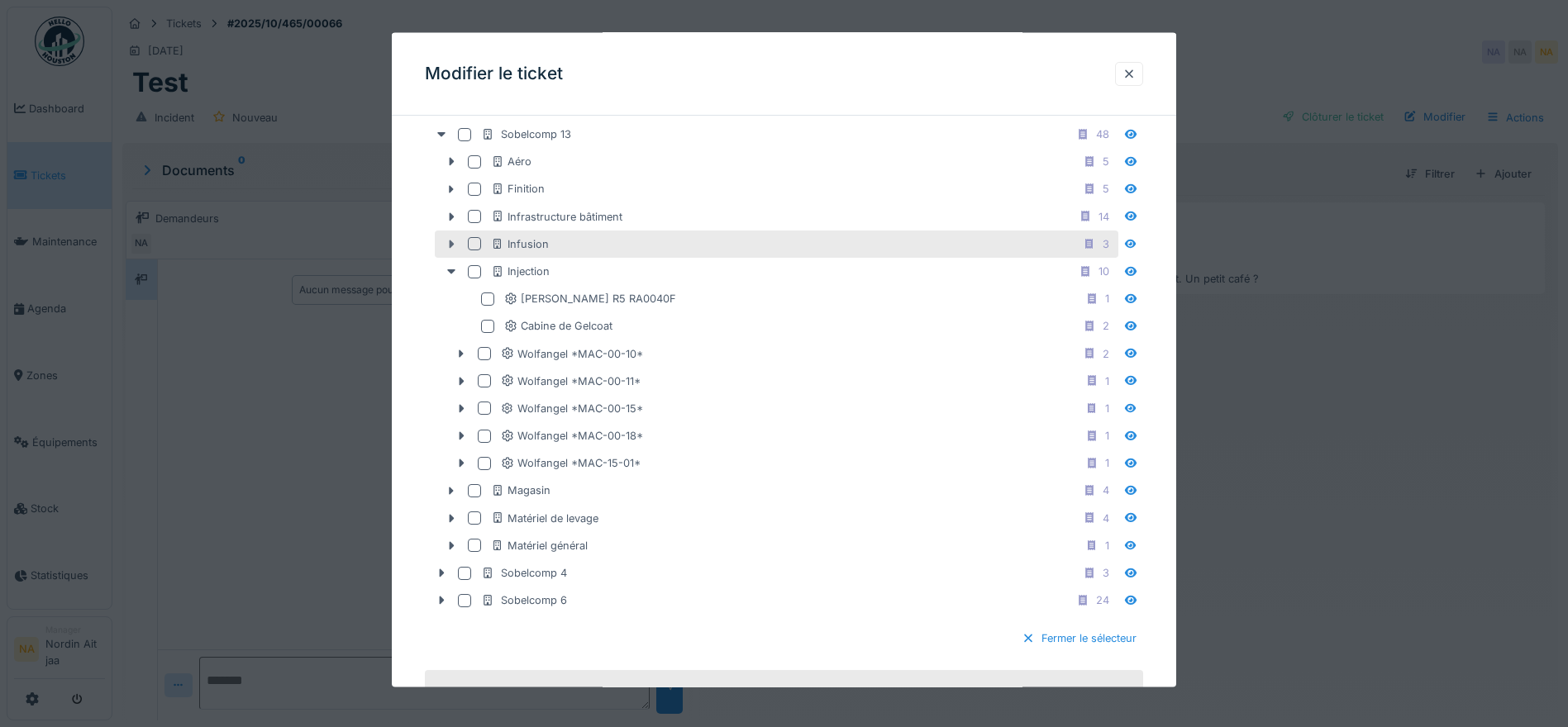
click at [446, 242] on icon at bounding box center [451, 243] width 13 height 10
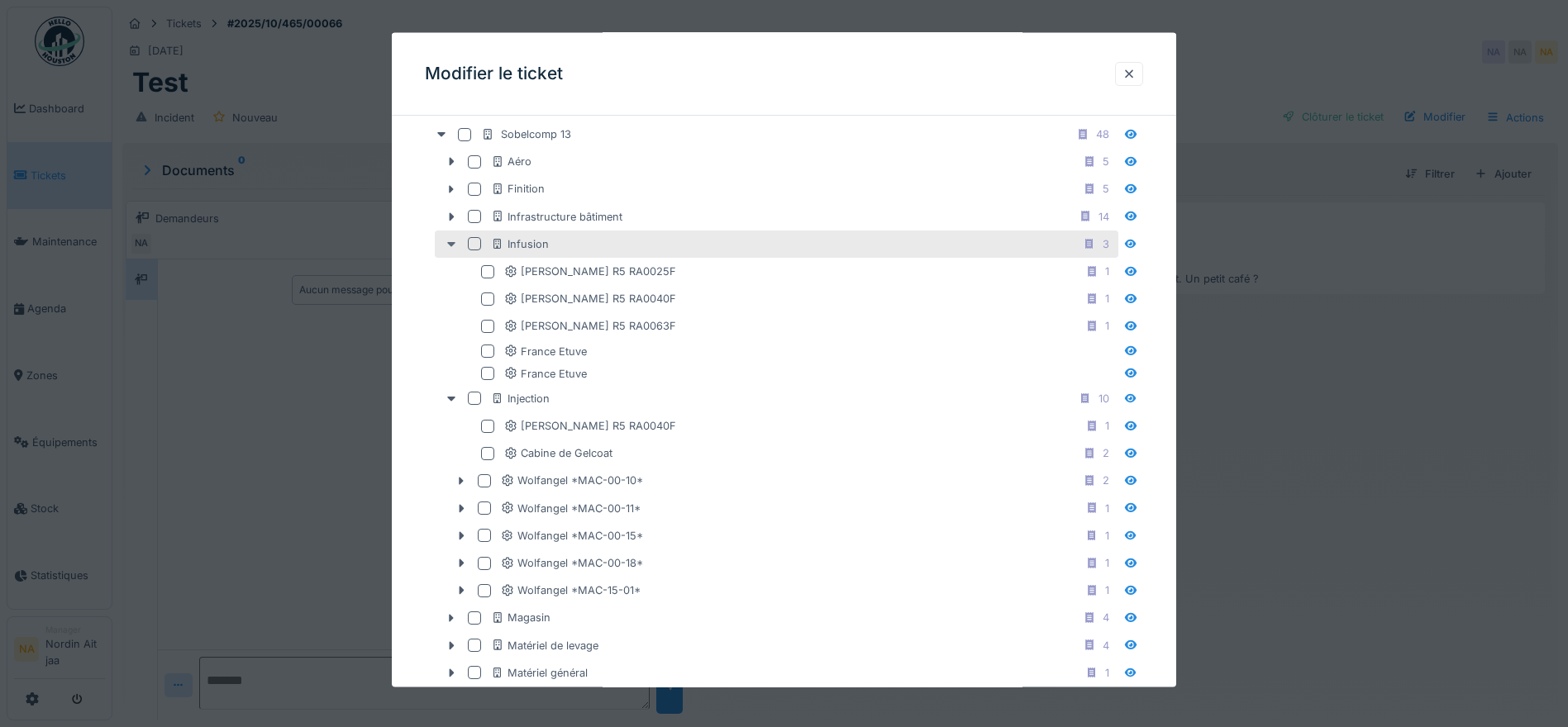
click at [449, 238] on div at bounding box center [451, 244] width 26 height 17
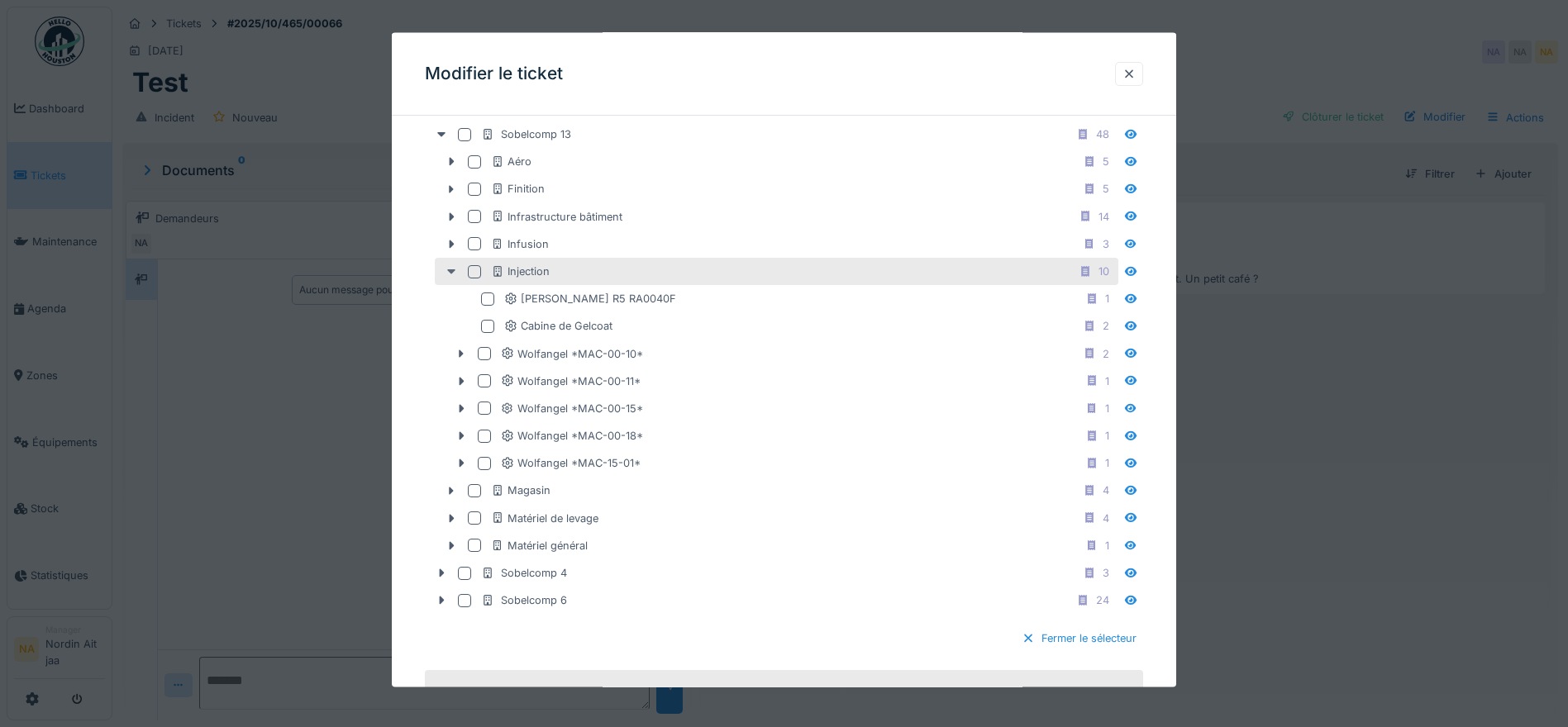
click at [453, 266] on icon at bounding box center [451, 271] width 13 height 10
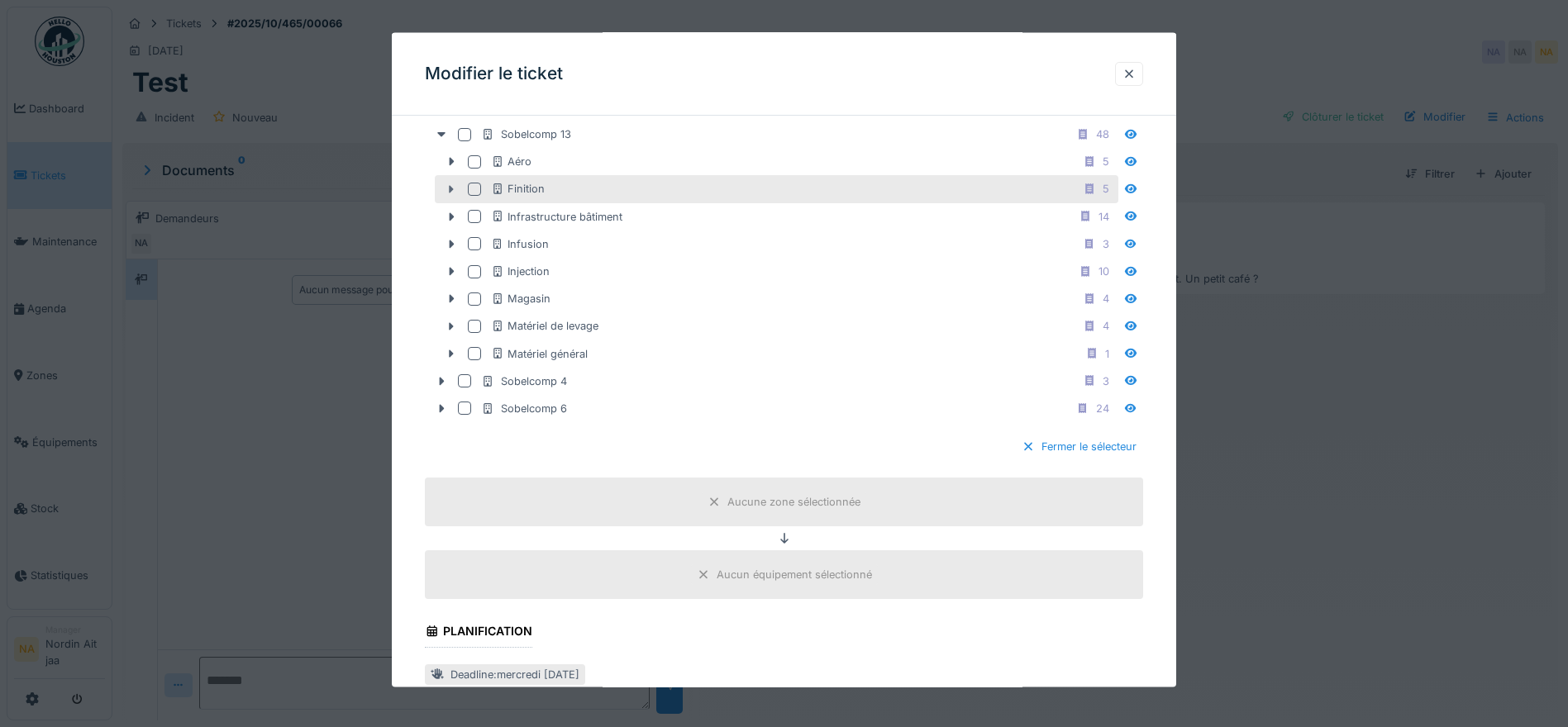
click at [451, 185] on icon at bounding box center [451, 188] width 13 height 10
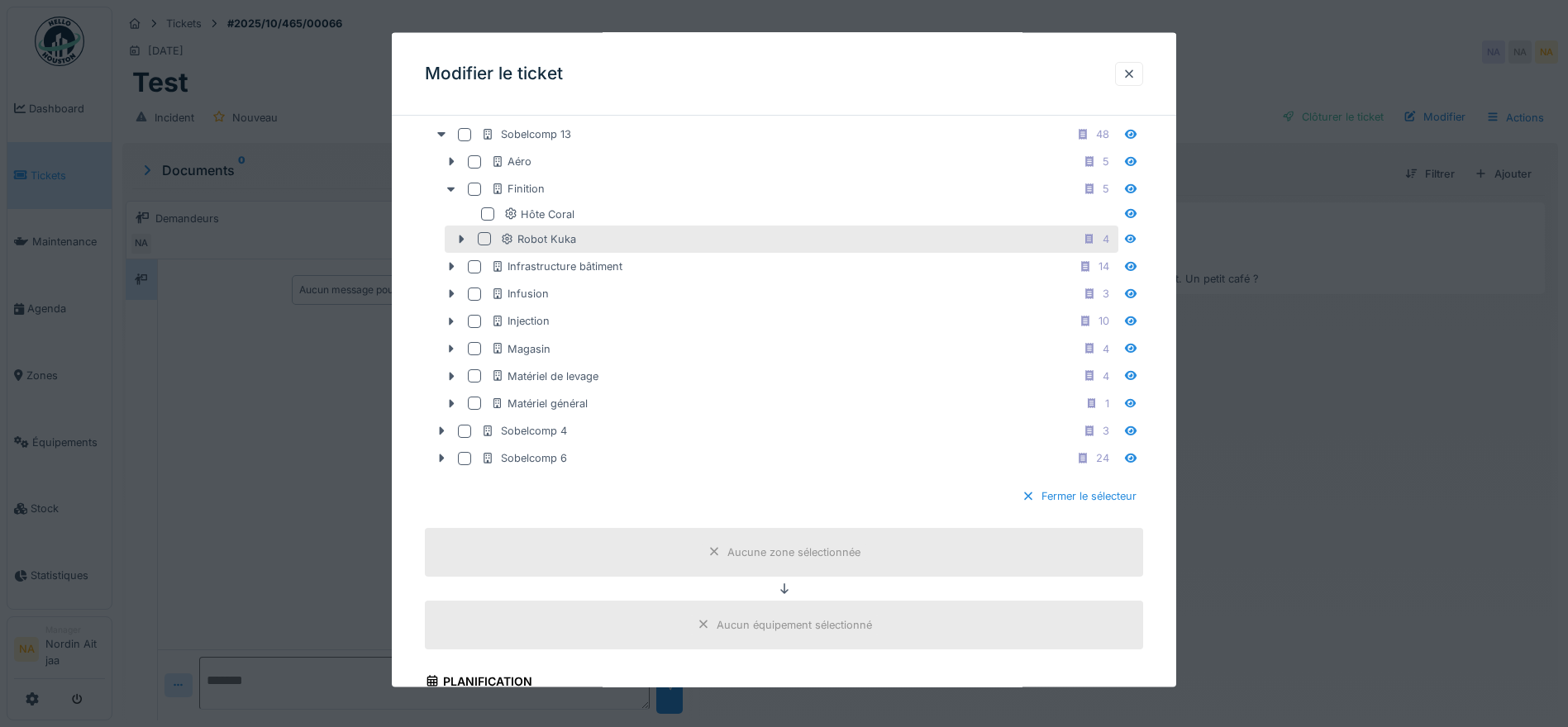
click at [485, 243] on div at bounding box center [484, 239] width 13 height 13
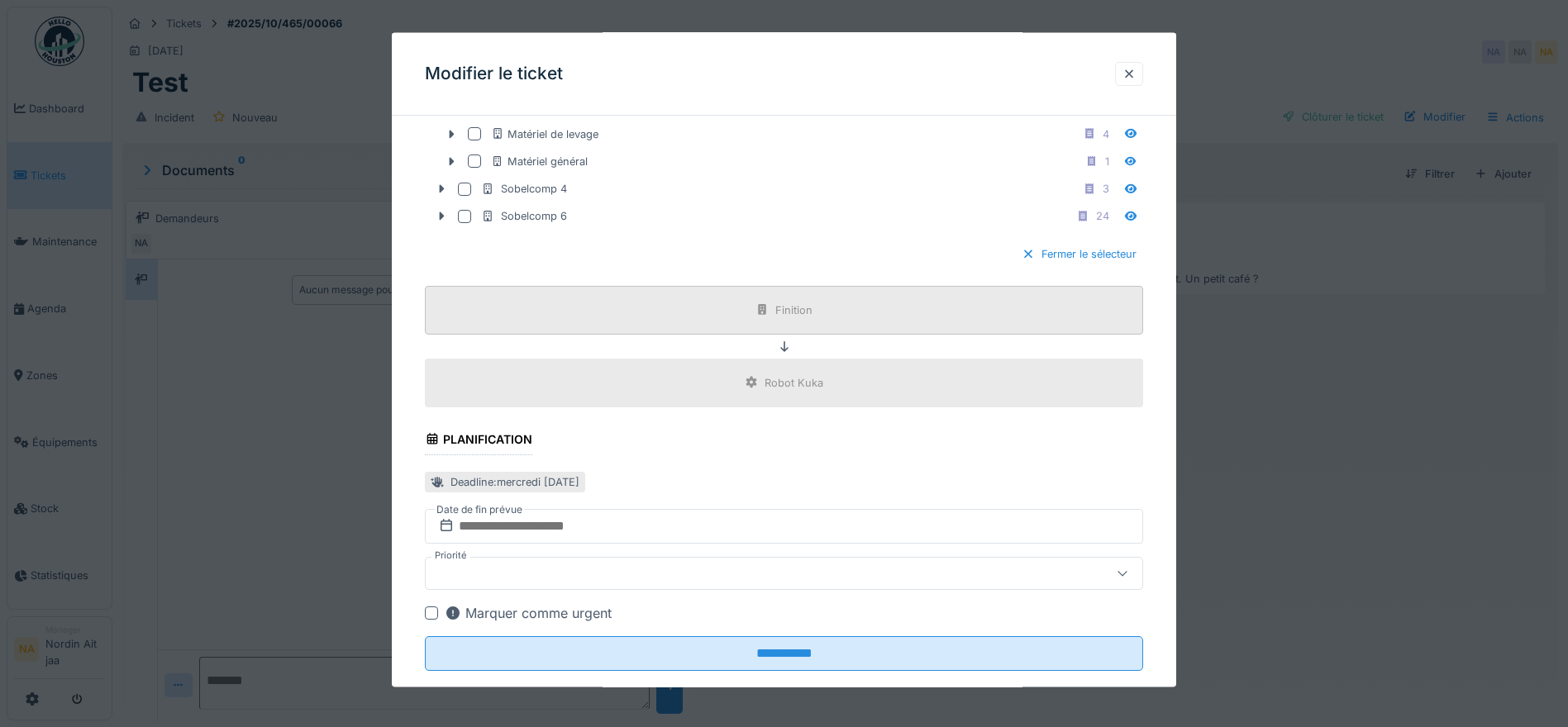
scroll to position [851, 0]
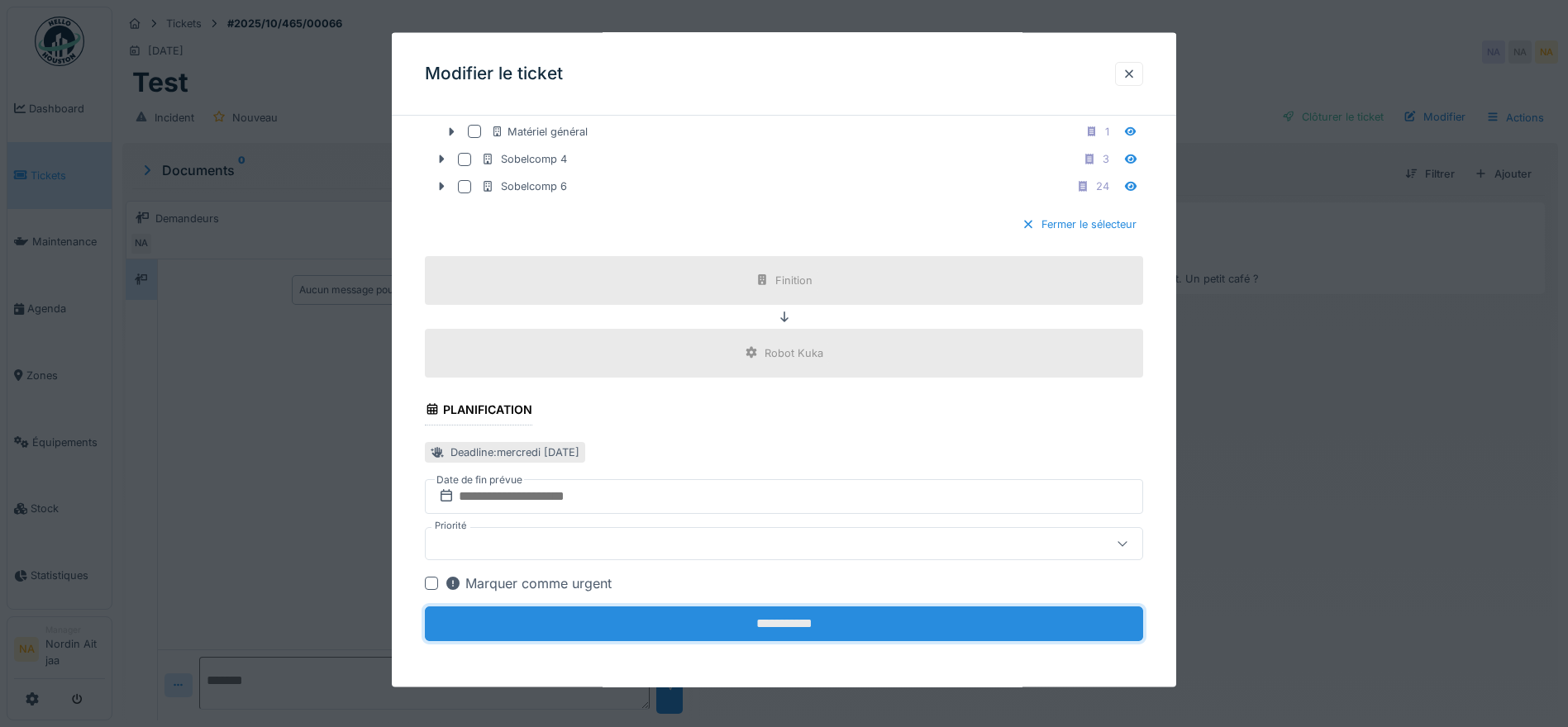
click at [727, 620] on input "**********" at bounding box center [784, 624] width 718 height 35
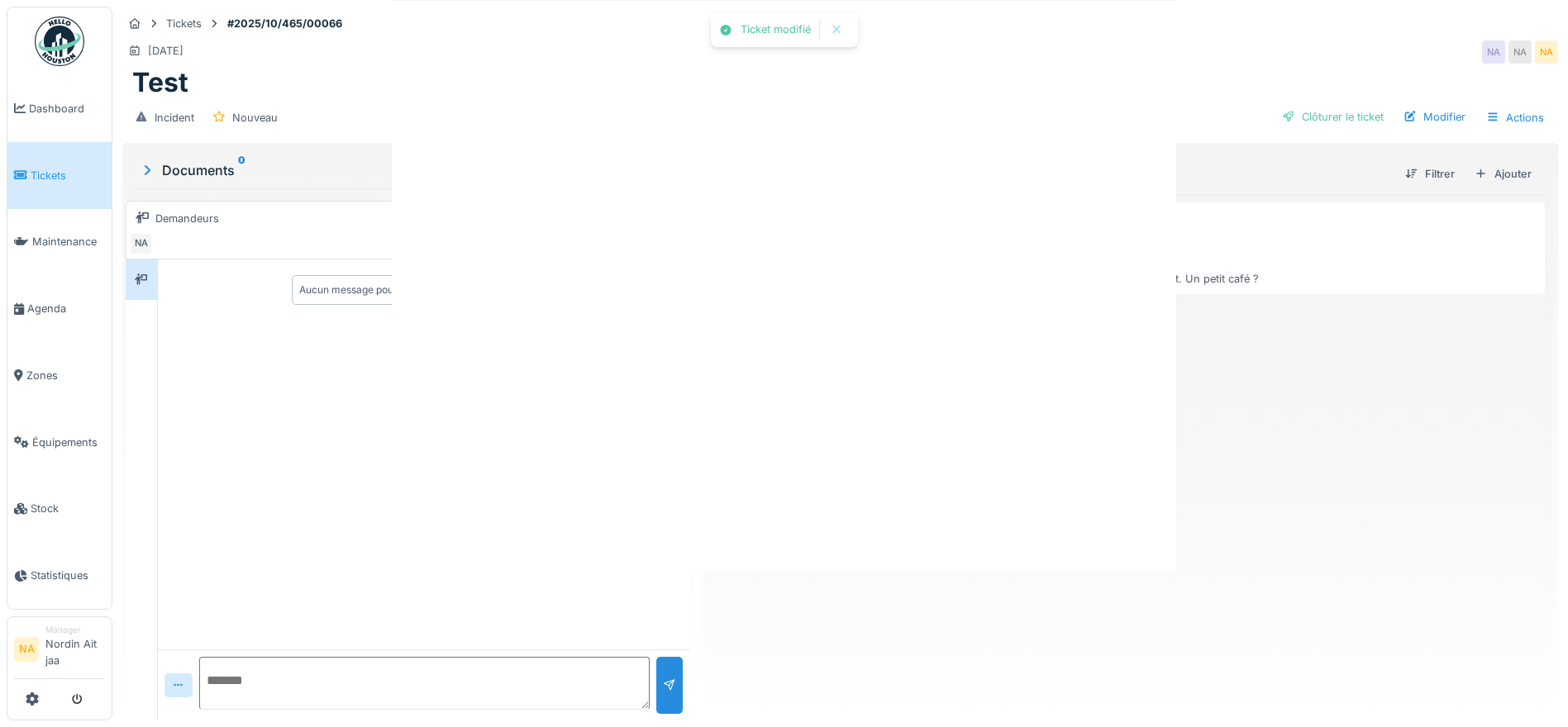
scroll to position [0, 0]
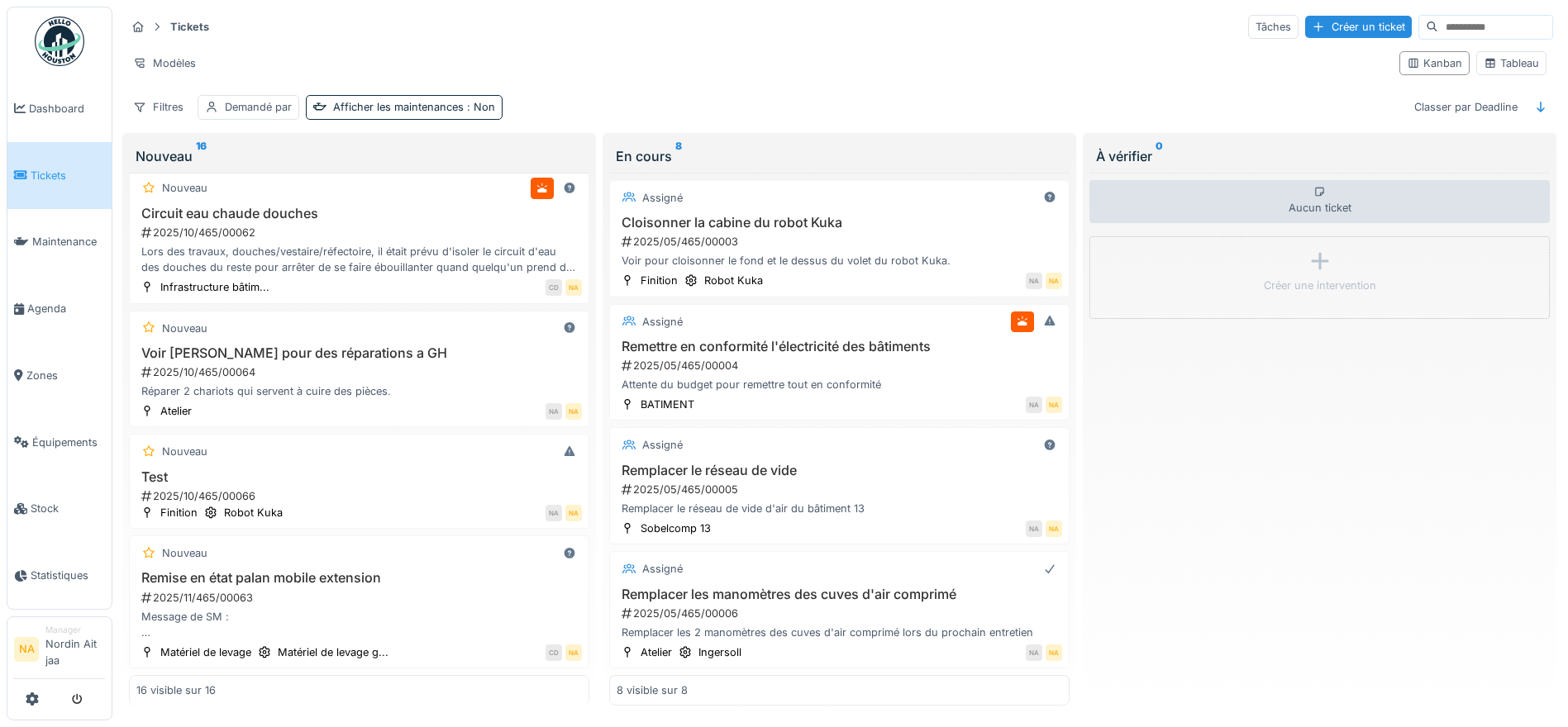
scroll to position [1597, 0]
click at [266, 470] on h3 "Test" at bounding box center [359, 477] width 446 height 16
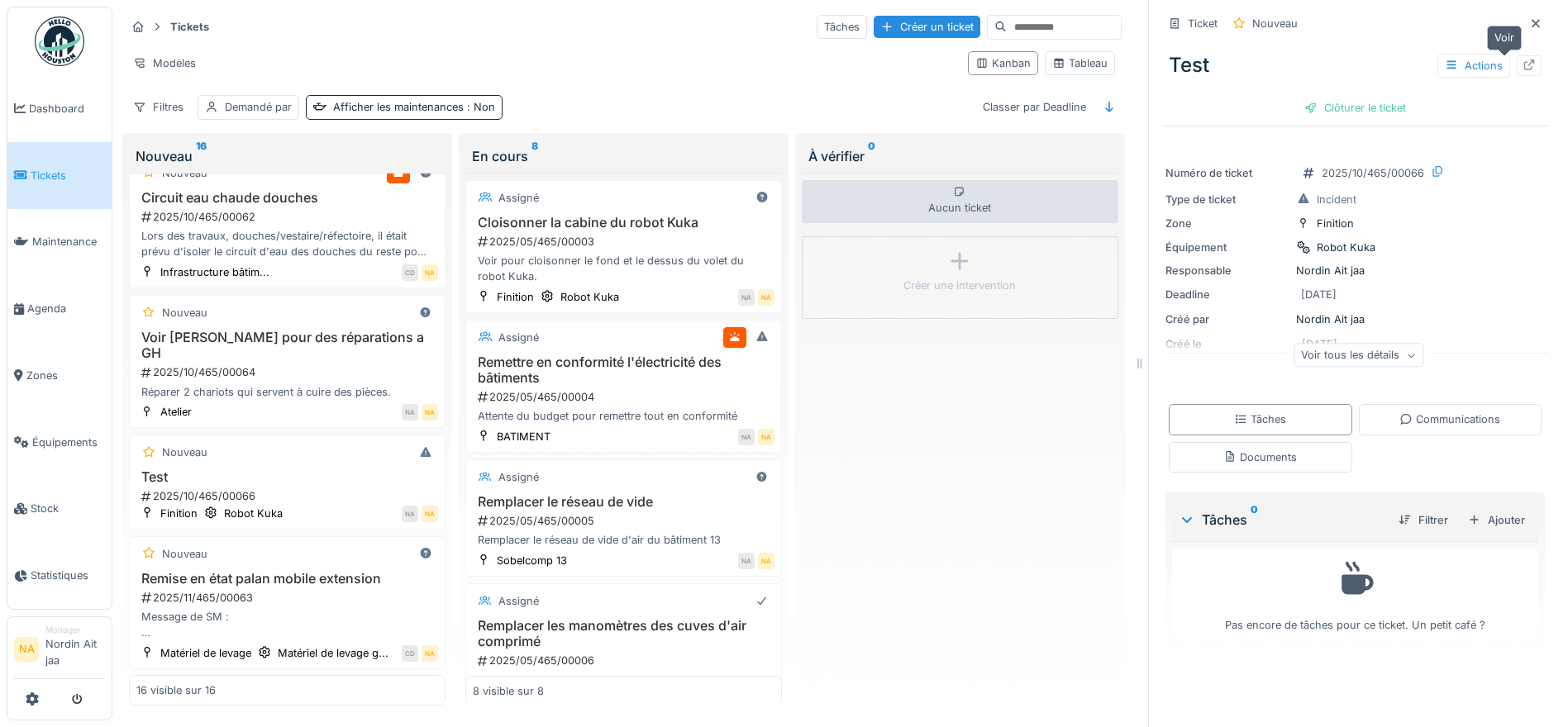
click at [1524, 70] on icon at bounding box center [1528, 64] width 10 height 10
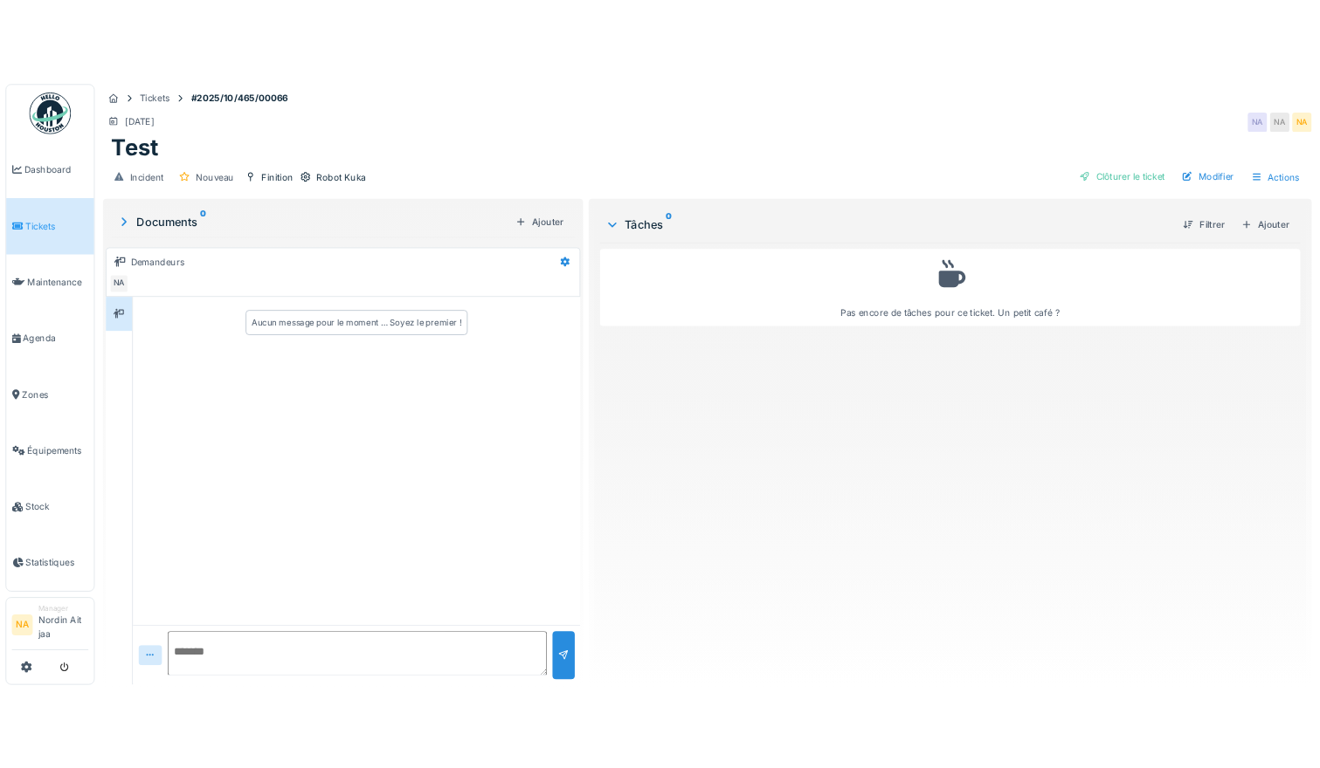
scroll to position [13, 0]
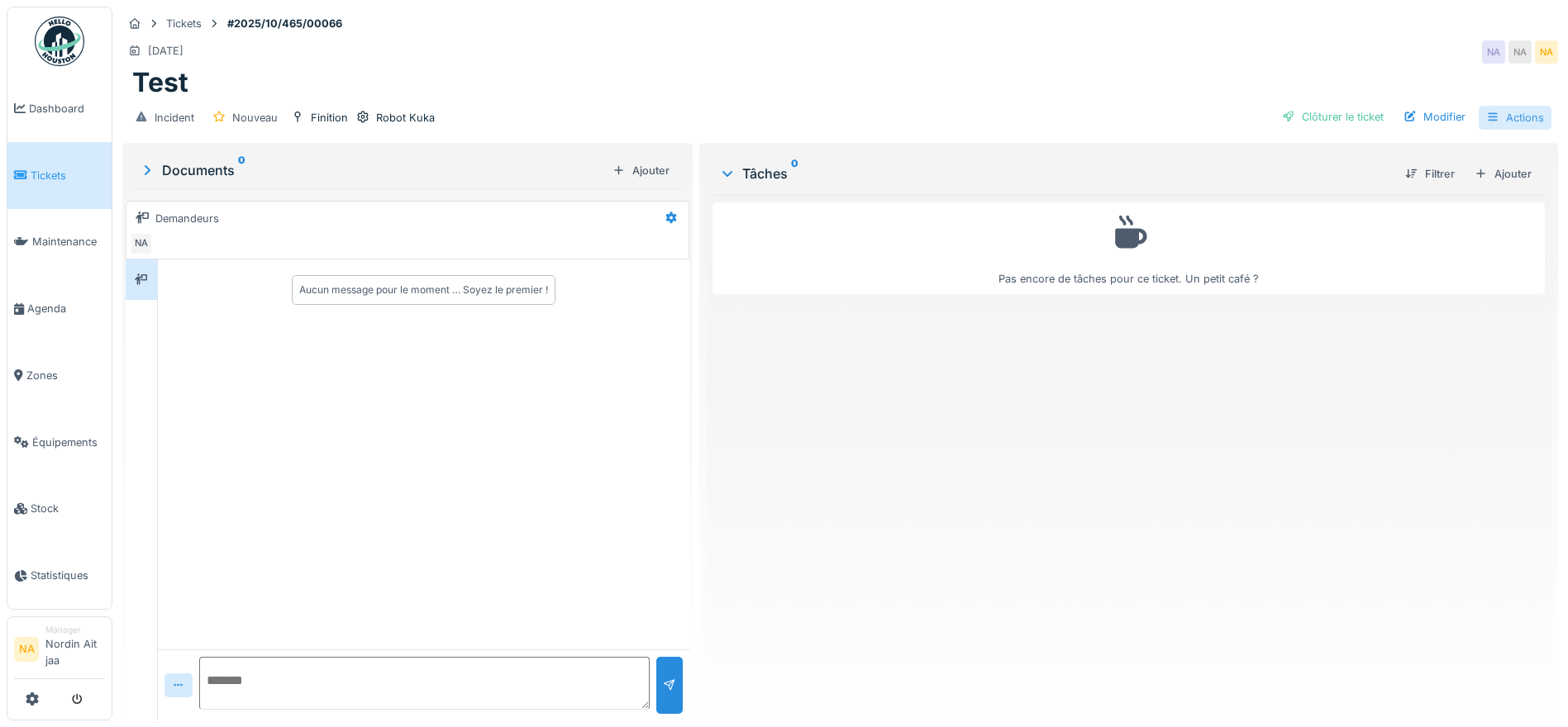
click at [1508, 106] on div "Actions" at bounding box center [1514, 117] width 73 height 24
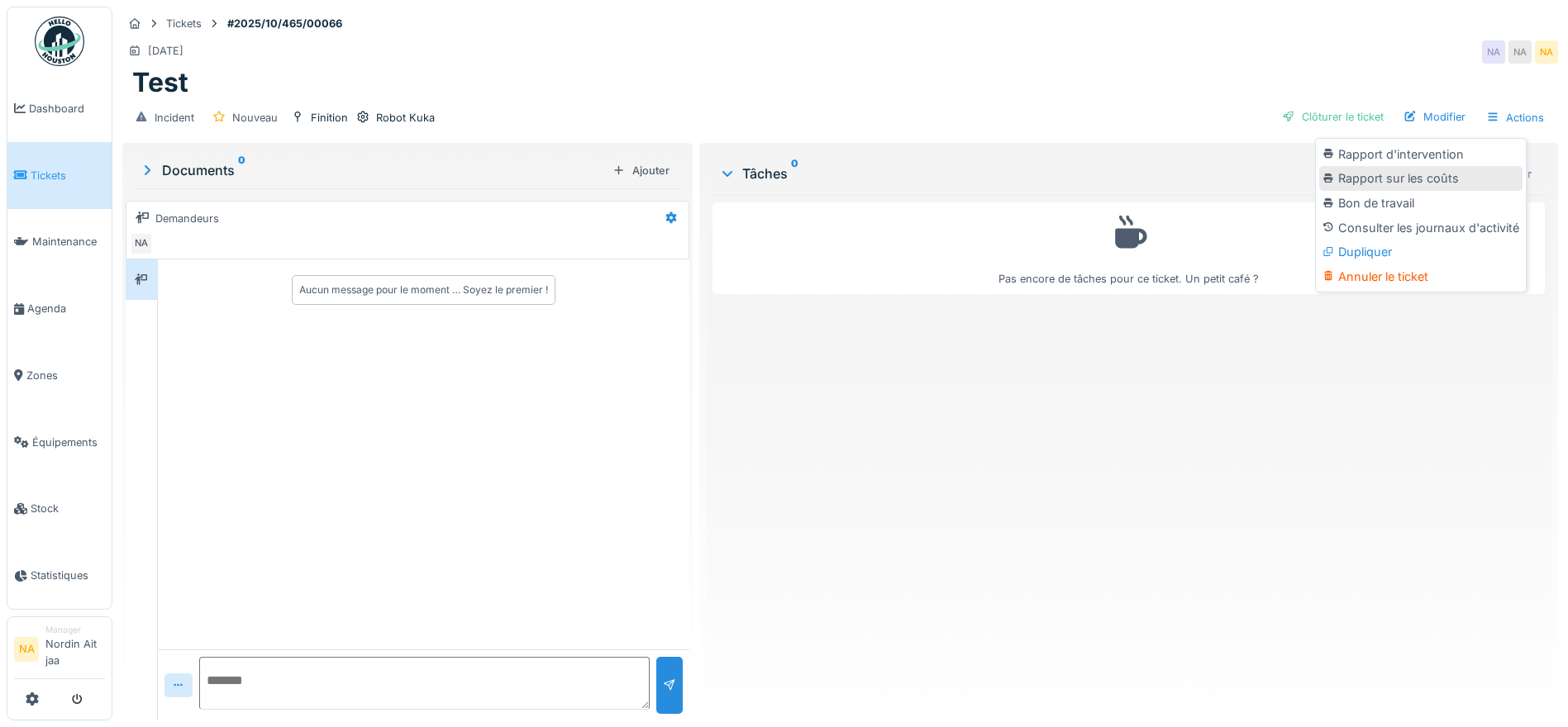
click at [1399, 167] on div "Rapport sur les coûts" at bounding box center [1420, 179] width 203 height 25
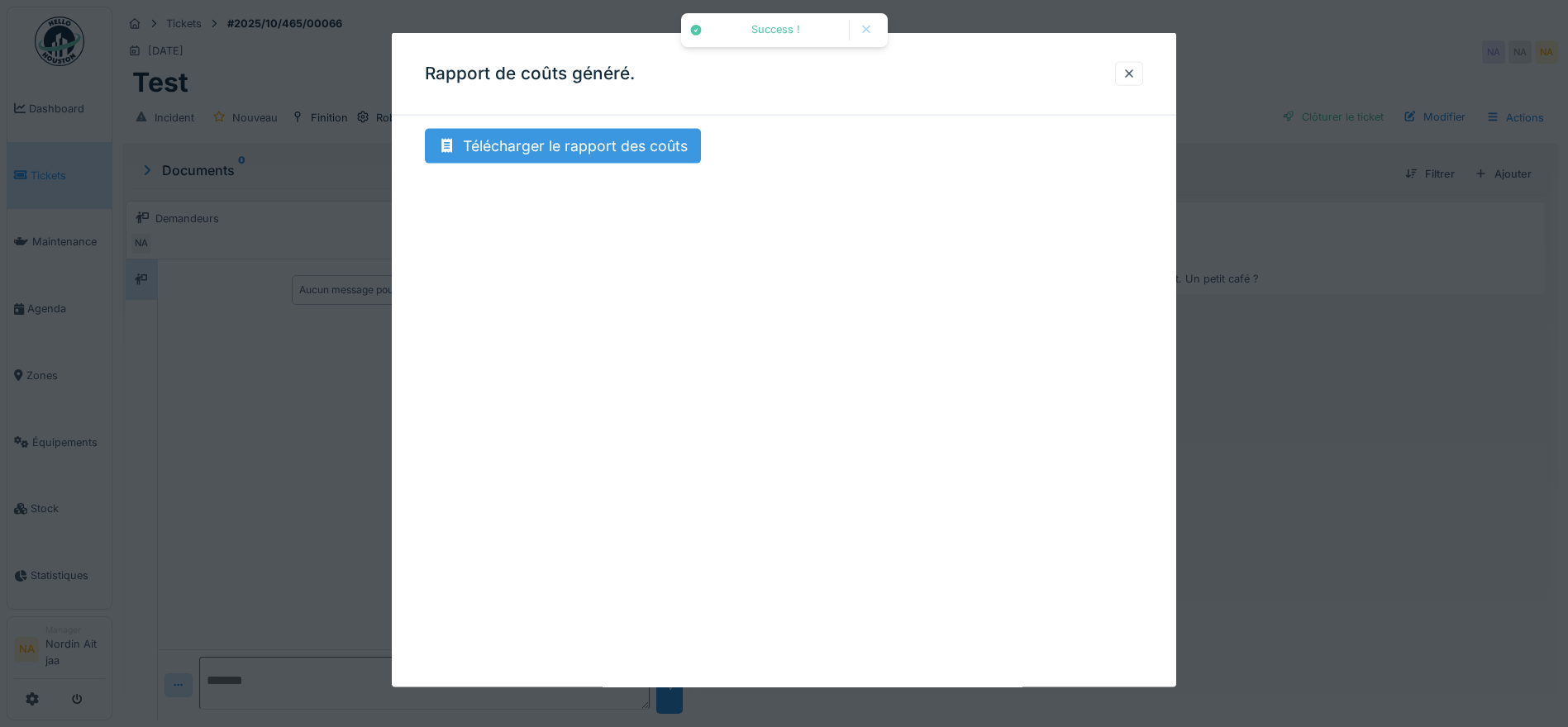
click at [573, 133] on div "Télécharger le rapport des coûts" at bounding box center [563, 146] width 276 height 35
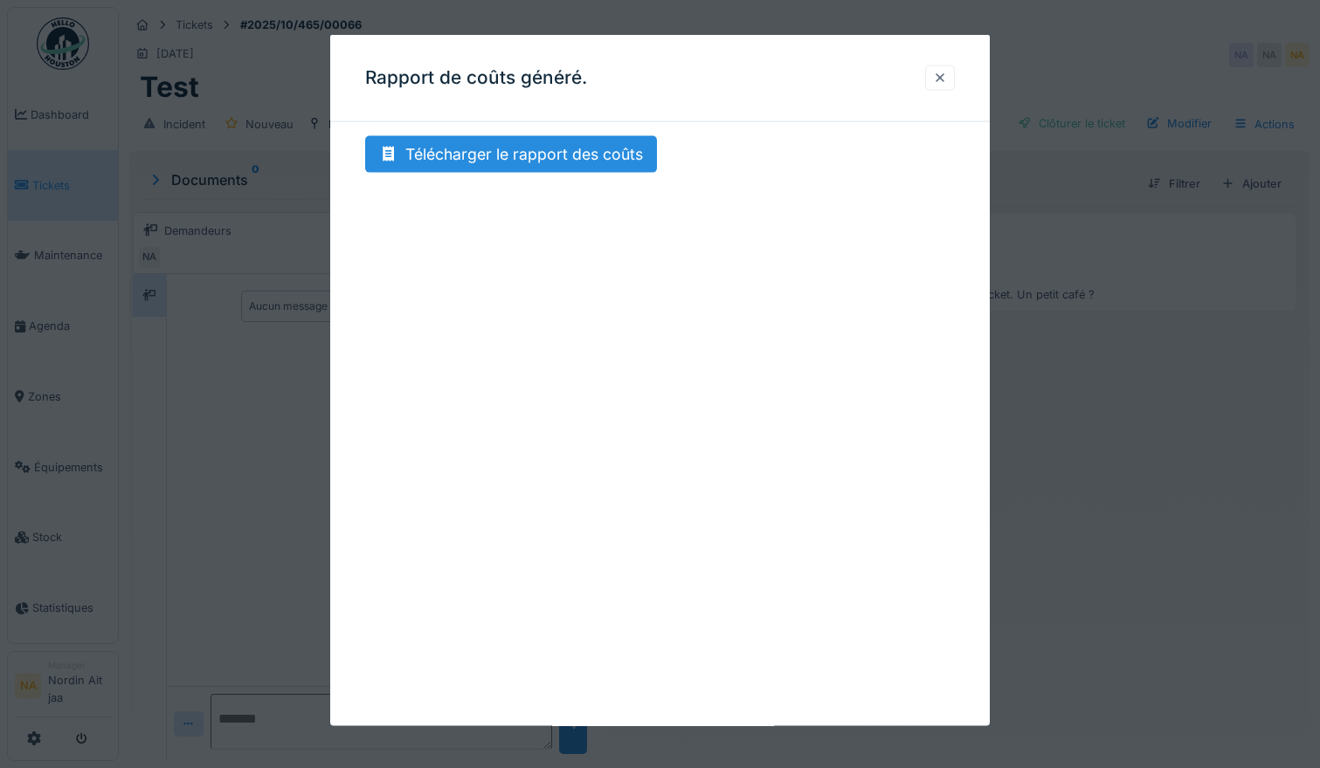
click at [935, 68] on div at bounding box center [940, 77] width 30 height 25
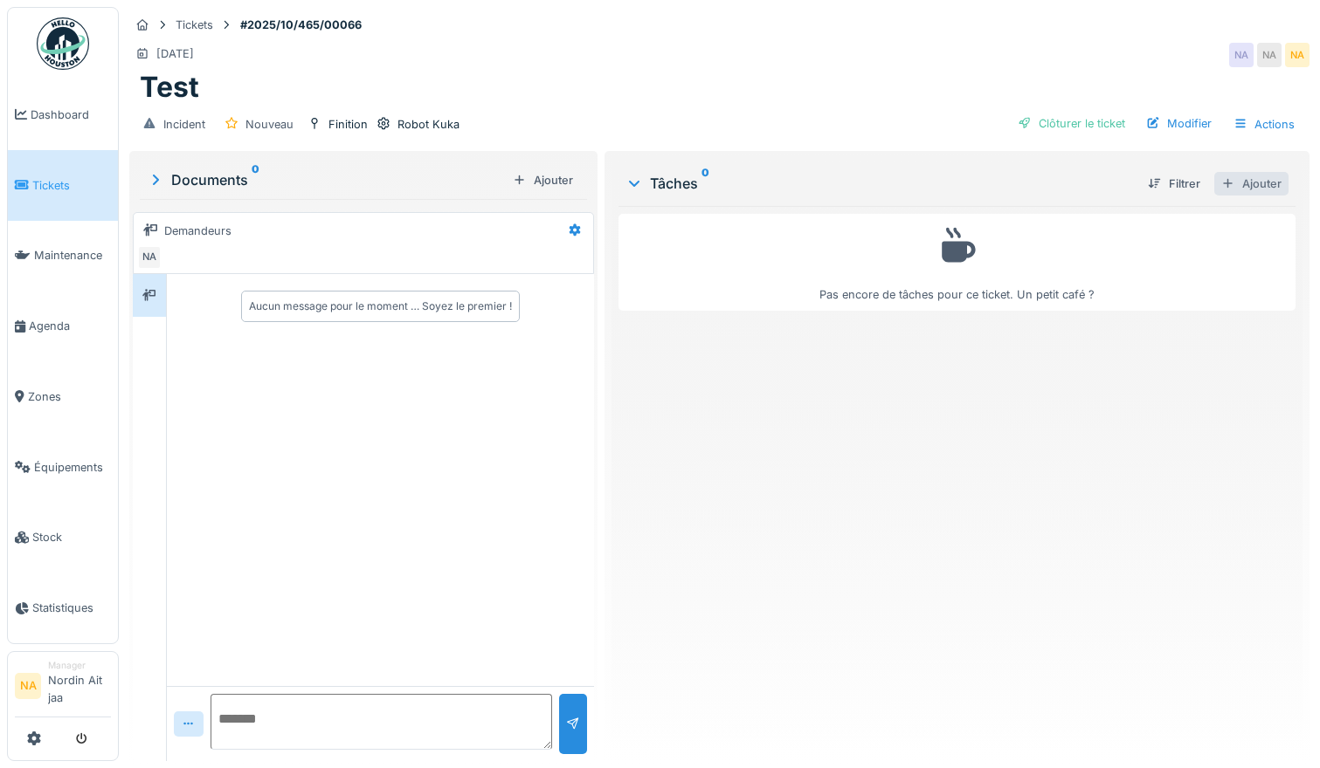
click at [1228, 172] on div "Ajouter" at bounding box center [1251, 184] width 74 height 24
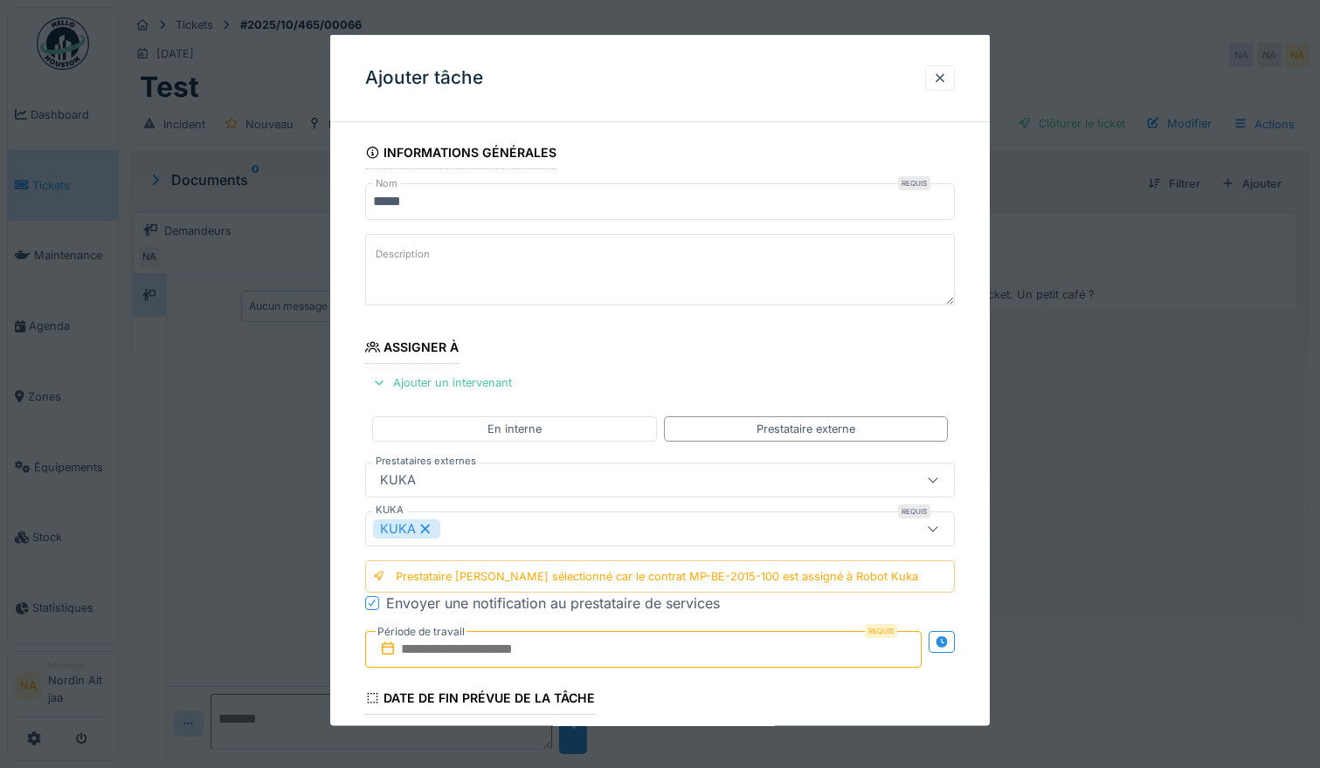
click at [940, 530] on icon at bounding box center [933, 528] width 14 height 11
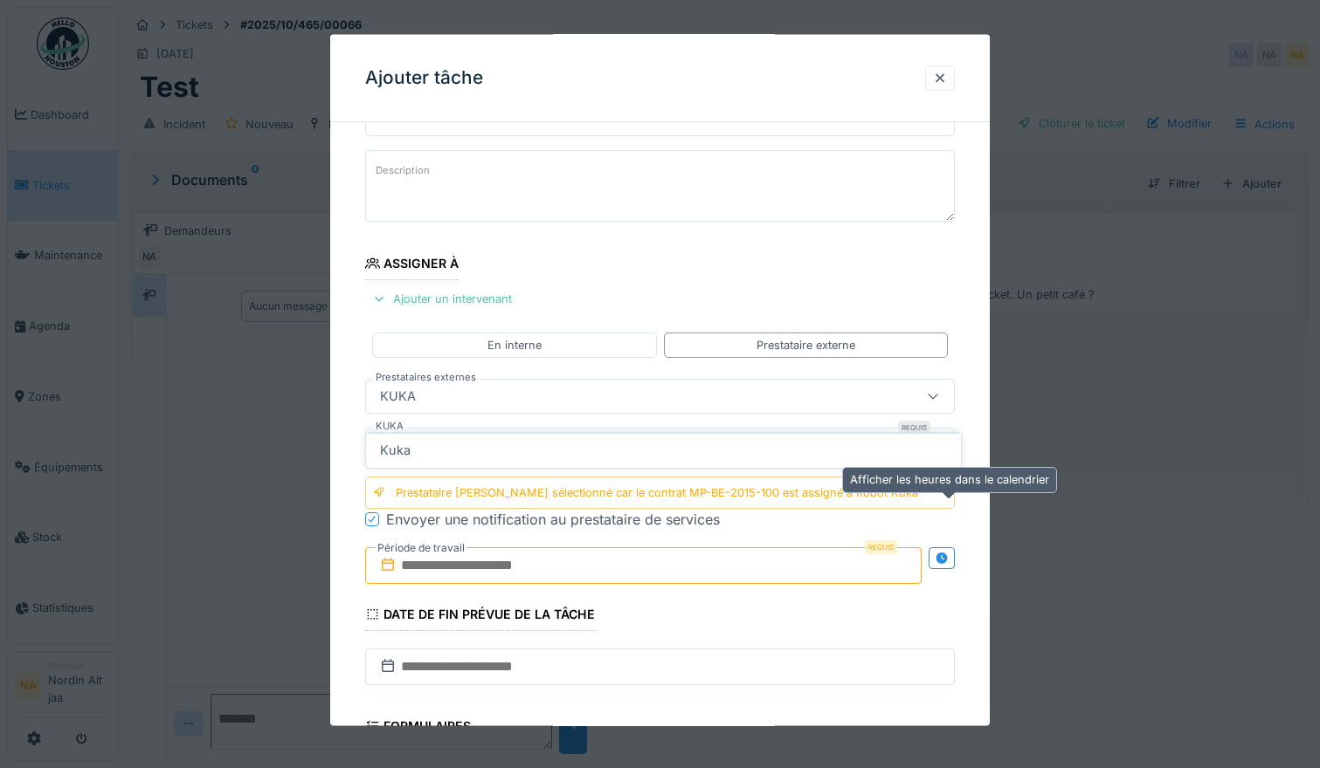
scroll to position [148, 0]
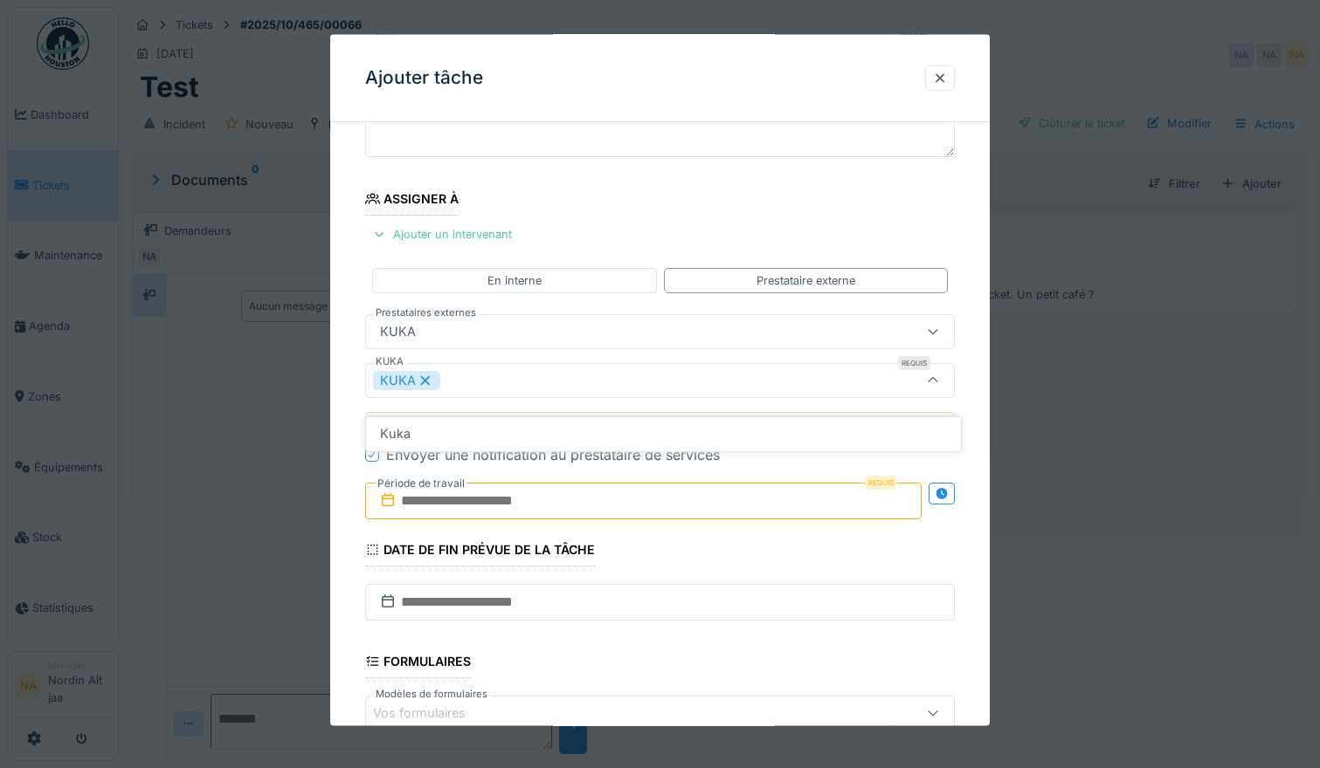
click at [938, 327] on icon at bounding box center [933, 331] width 14 height 11
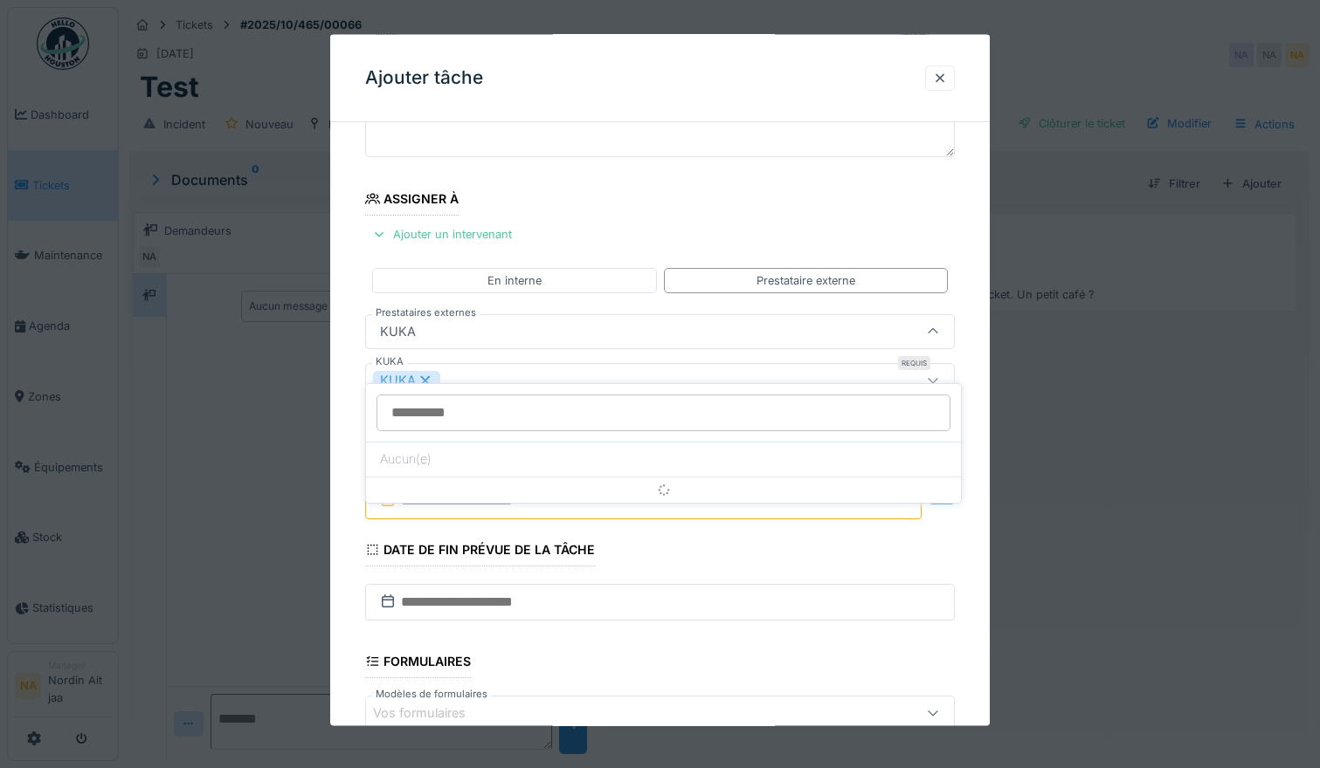
scroll to position [100, 0]
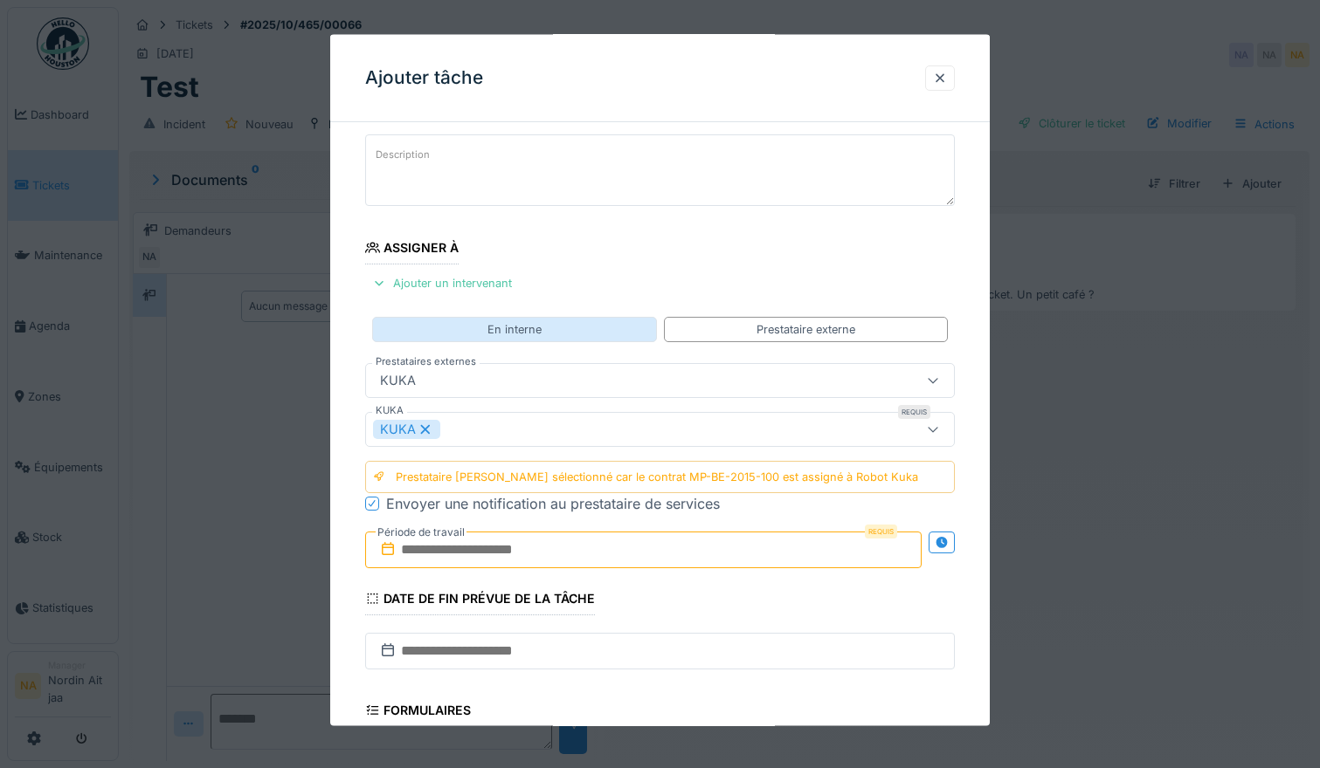
click at [610, 327] on div "En interne" at bounding box center [514, 328] width 285 height 25
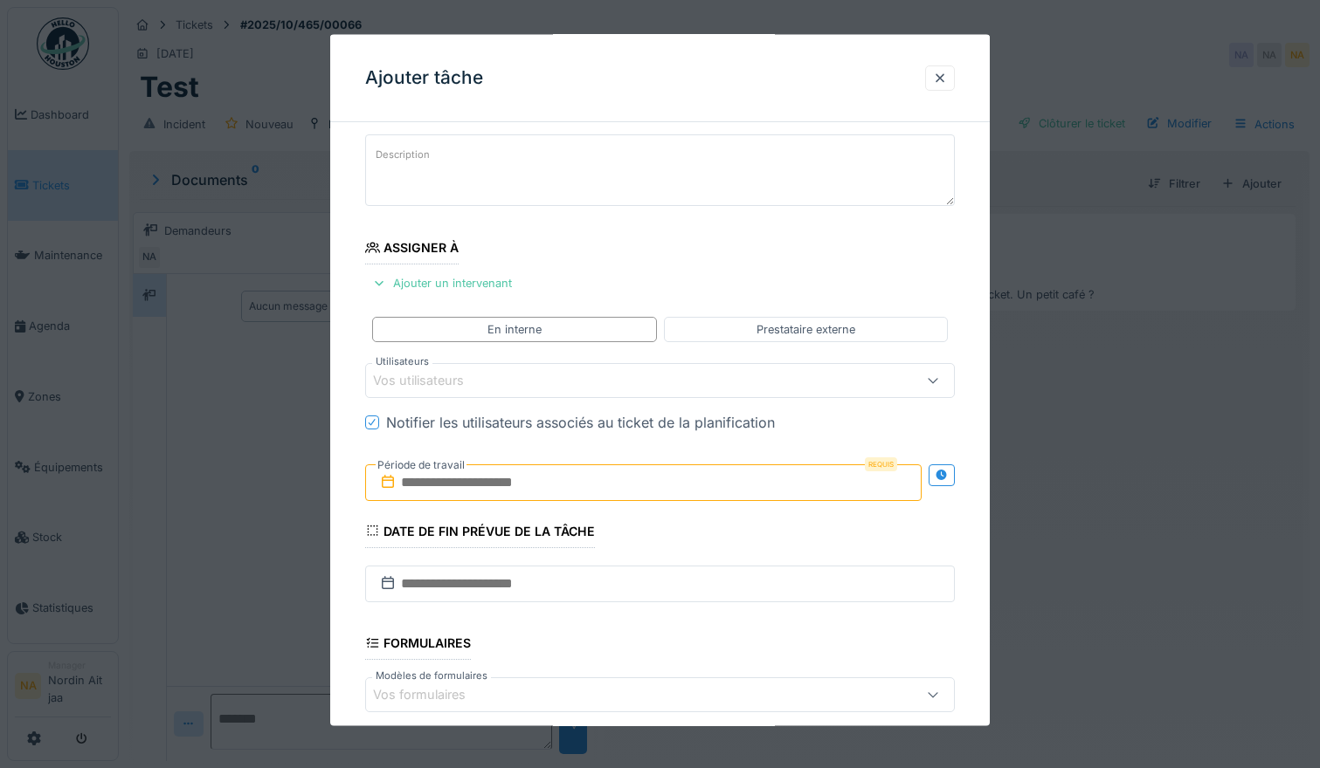
click at [937, 373] on div at bounding box center [933, 380] width 14 height 17
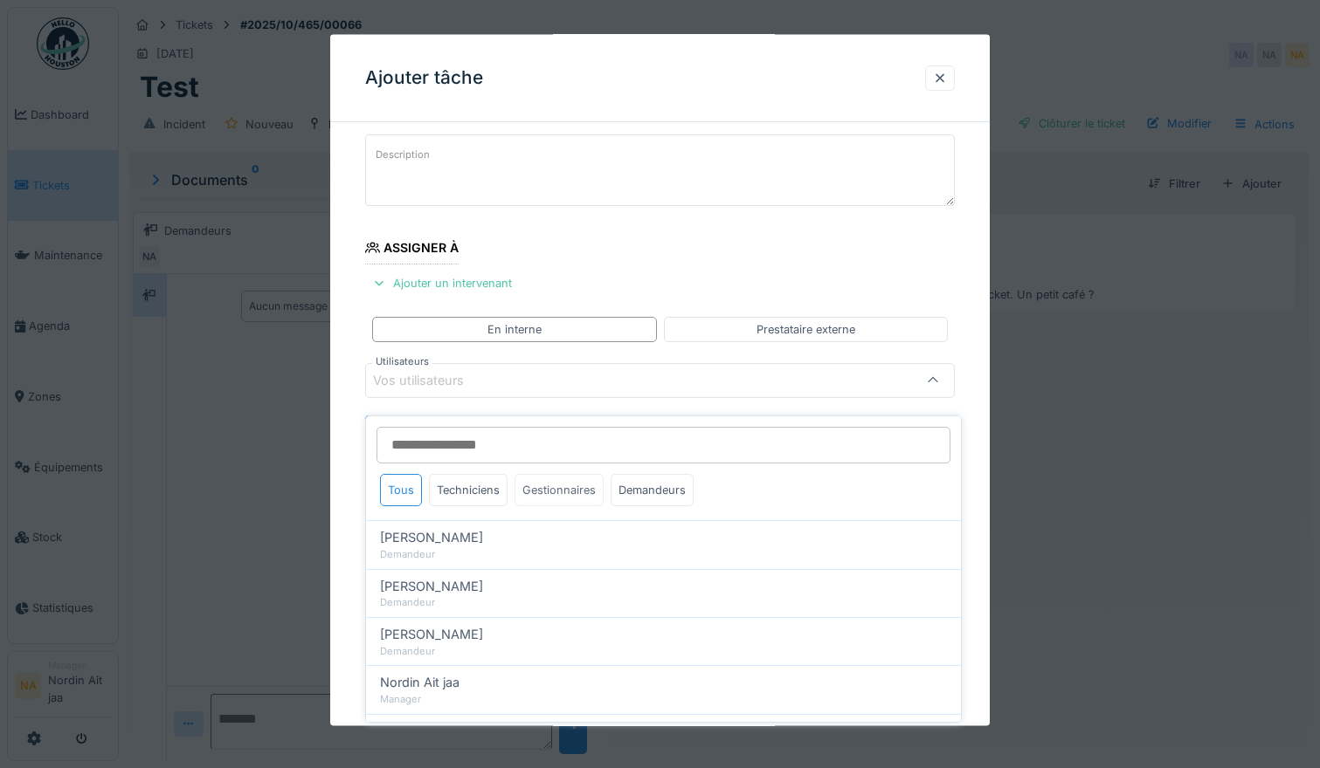
click at [531, 477] on div "Gestionnaires" at bounding box center [558, 490] width 89 height 32
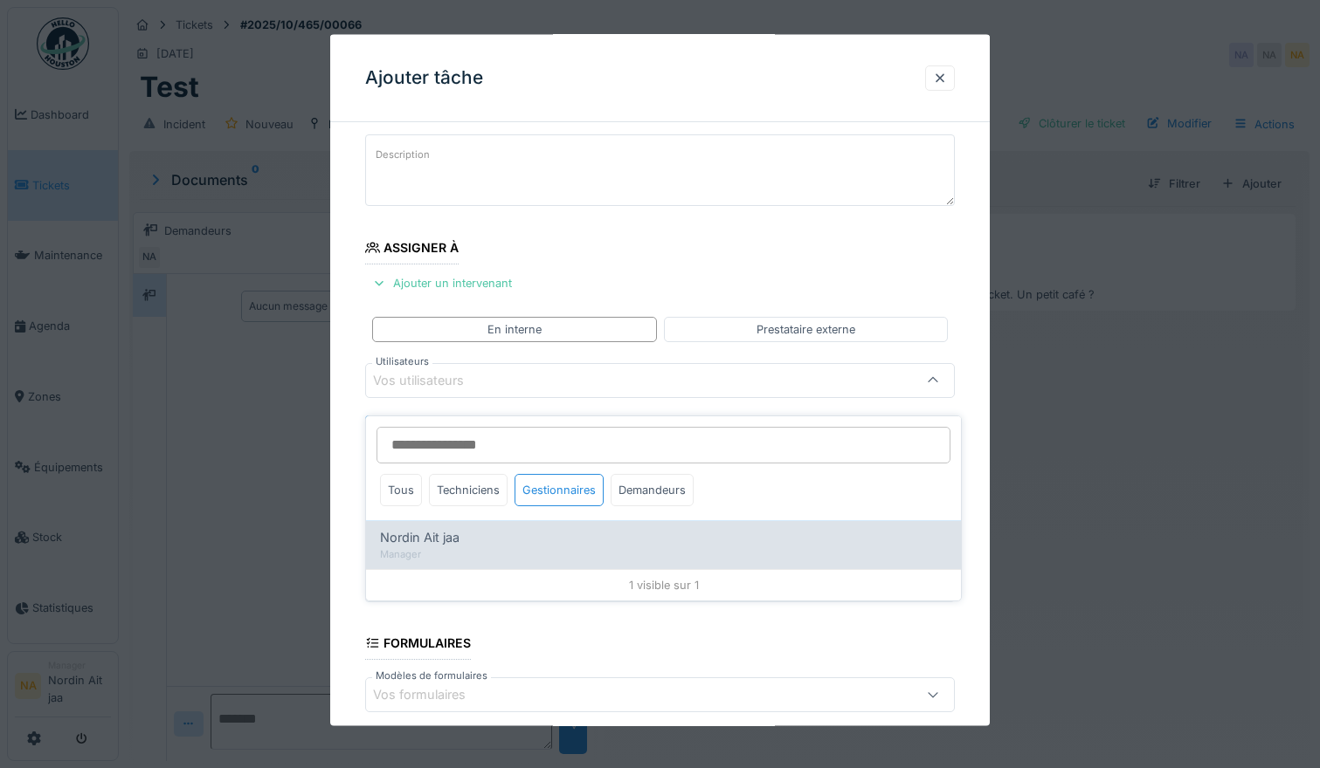
click at [476, 528] on div "Nordin Ait jaa" at bounding box center [663, 537] width 567 height 19
type input "*****"
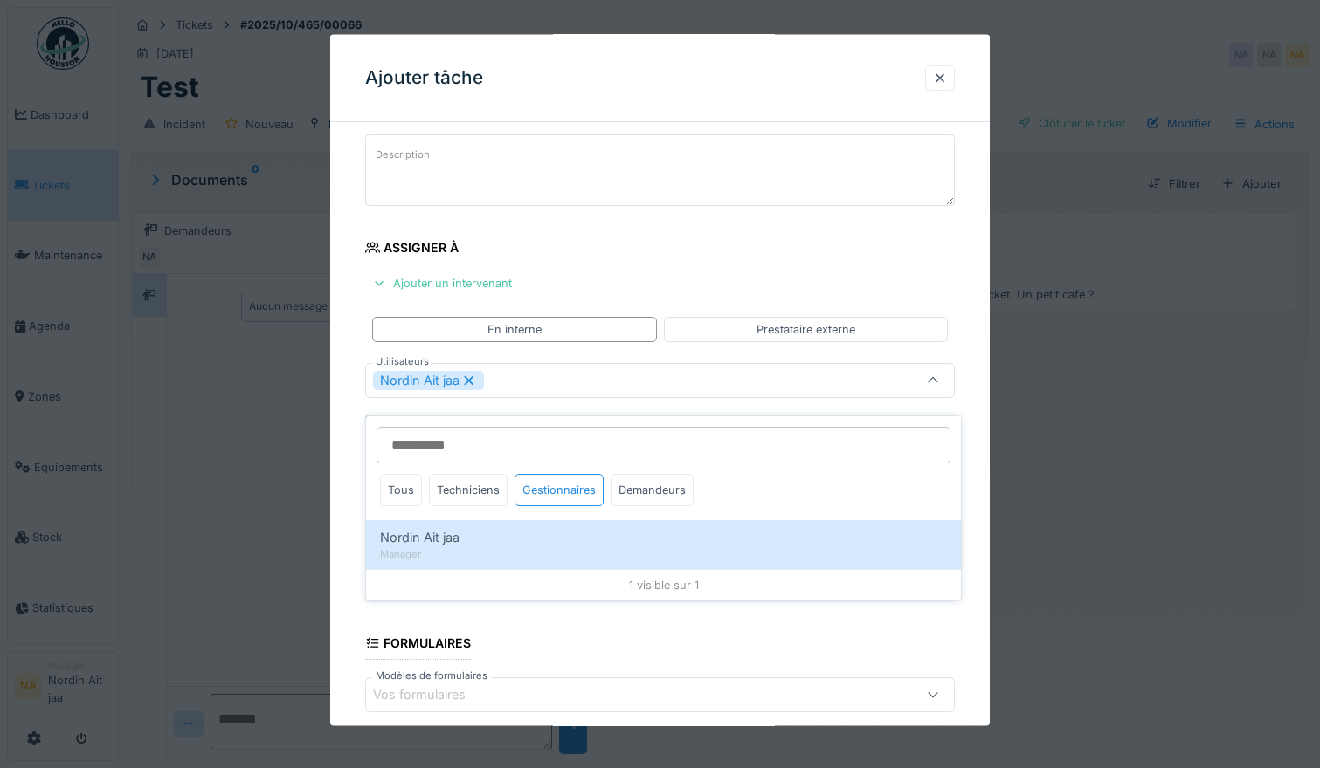
click at [745, 269] on fieldset "**********" at bounding box center [660, 467] width 590 height 860
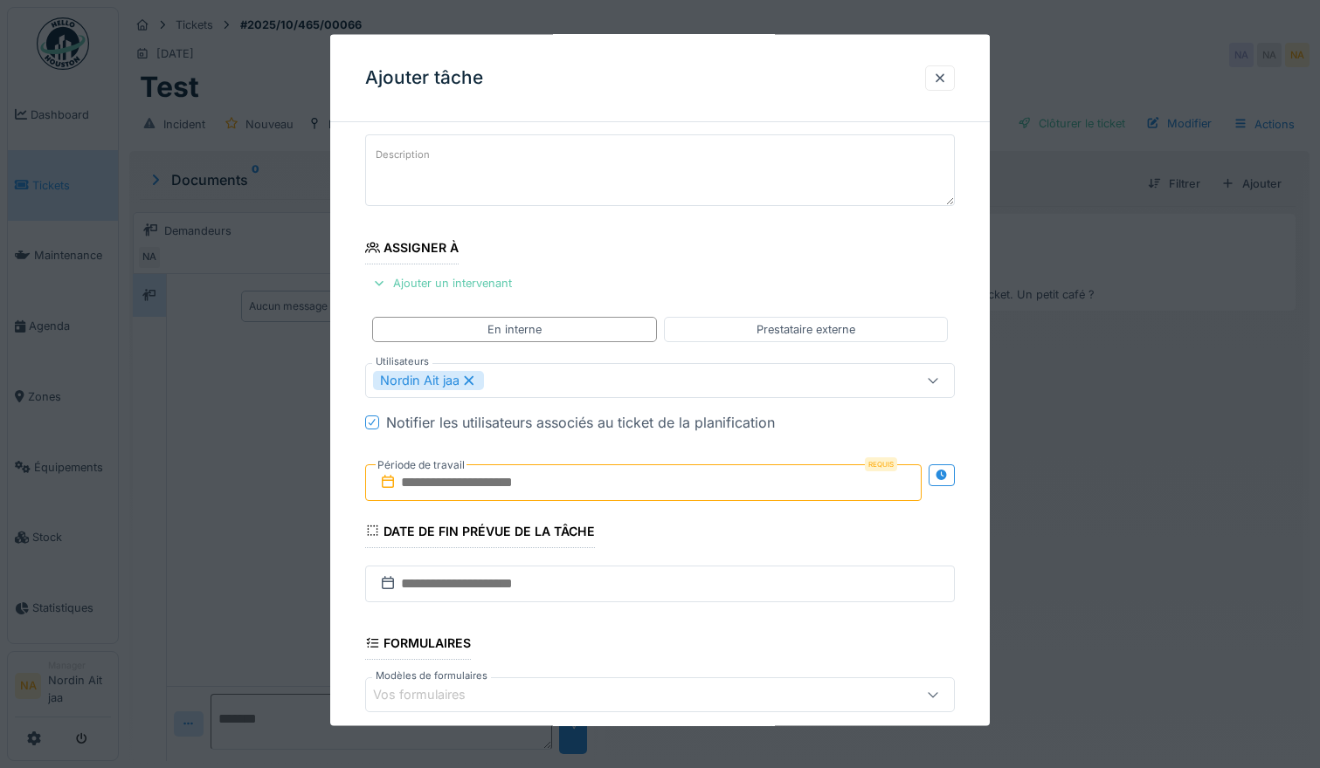
click at [488, 279] on div "Ajouter un intervenant" at bounding box center [442, 284] width 154 height 24
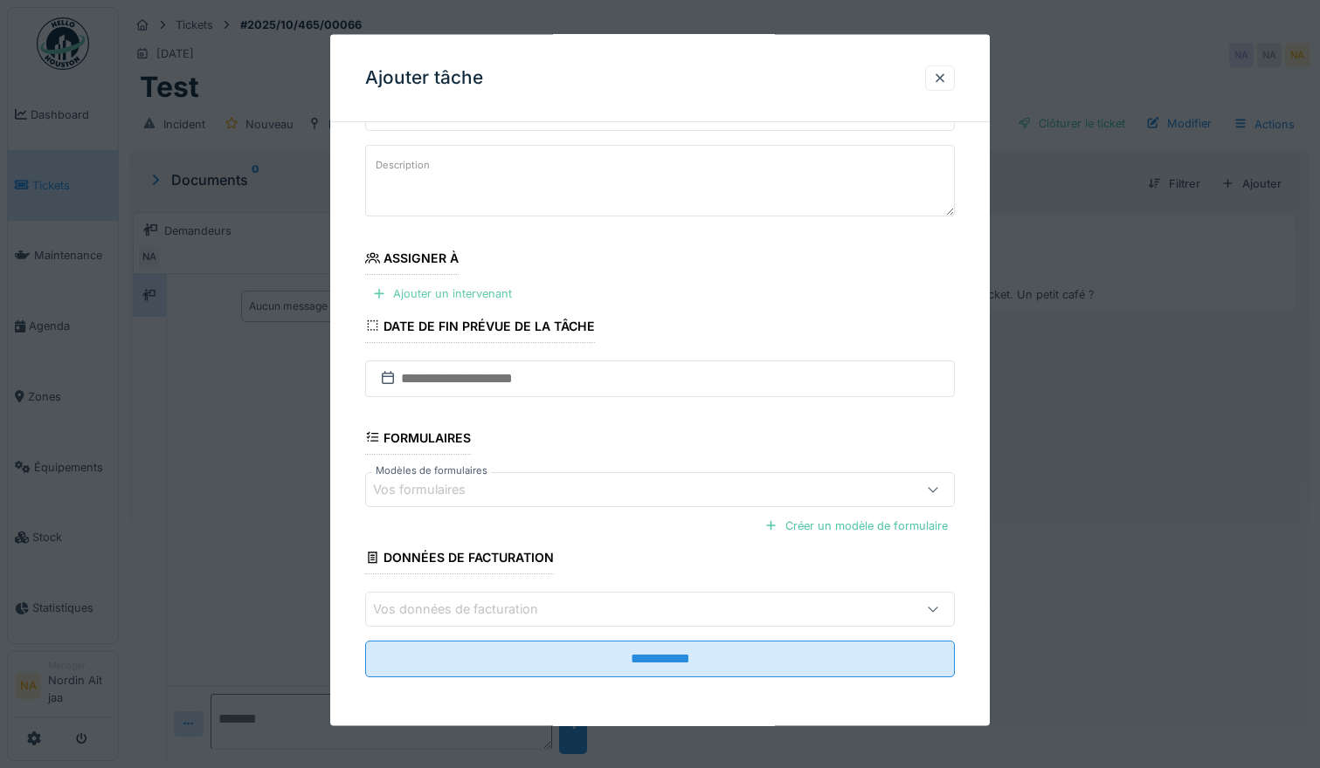
scroll to position [89, 0]
click at [469, 288] on div "Ajouter un intervenant" at bounding box center [442, 294] width 154 height 24
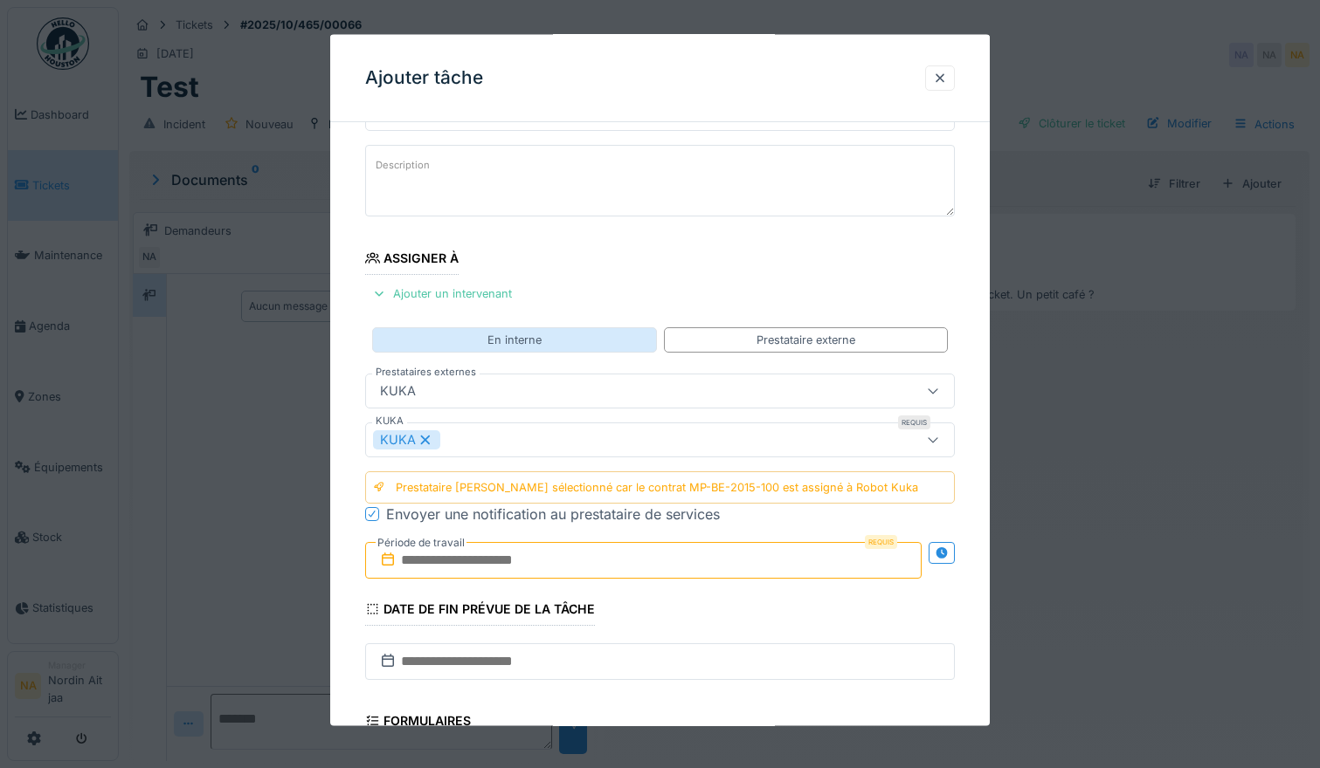
click at [583, 330] on div "En interne" at bounding box center [514, 339] width 285 height 25
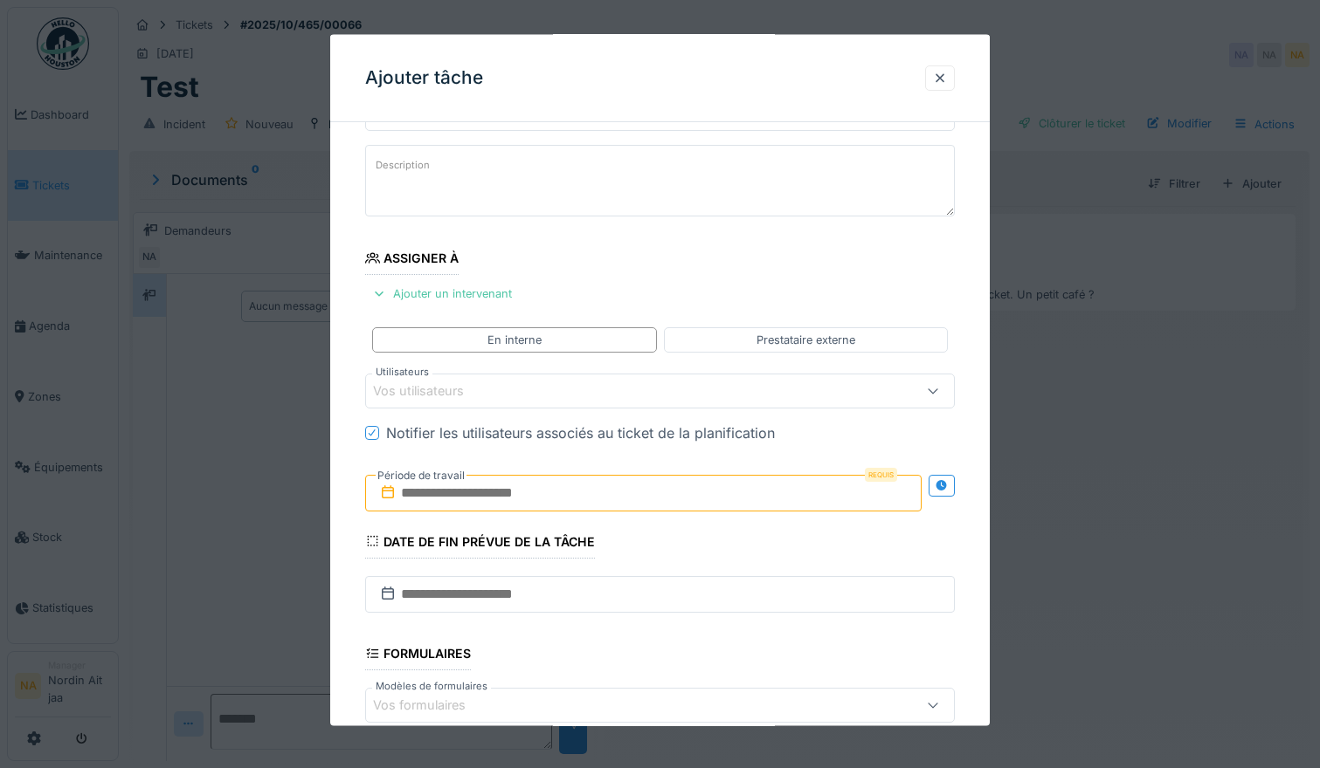
click at [940, 383] on div at bounding box center [933, 390] width 14 height 17
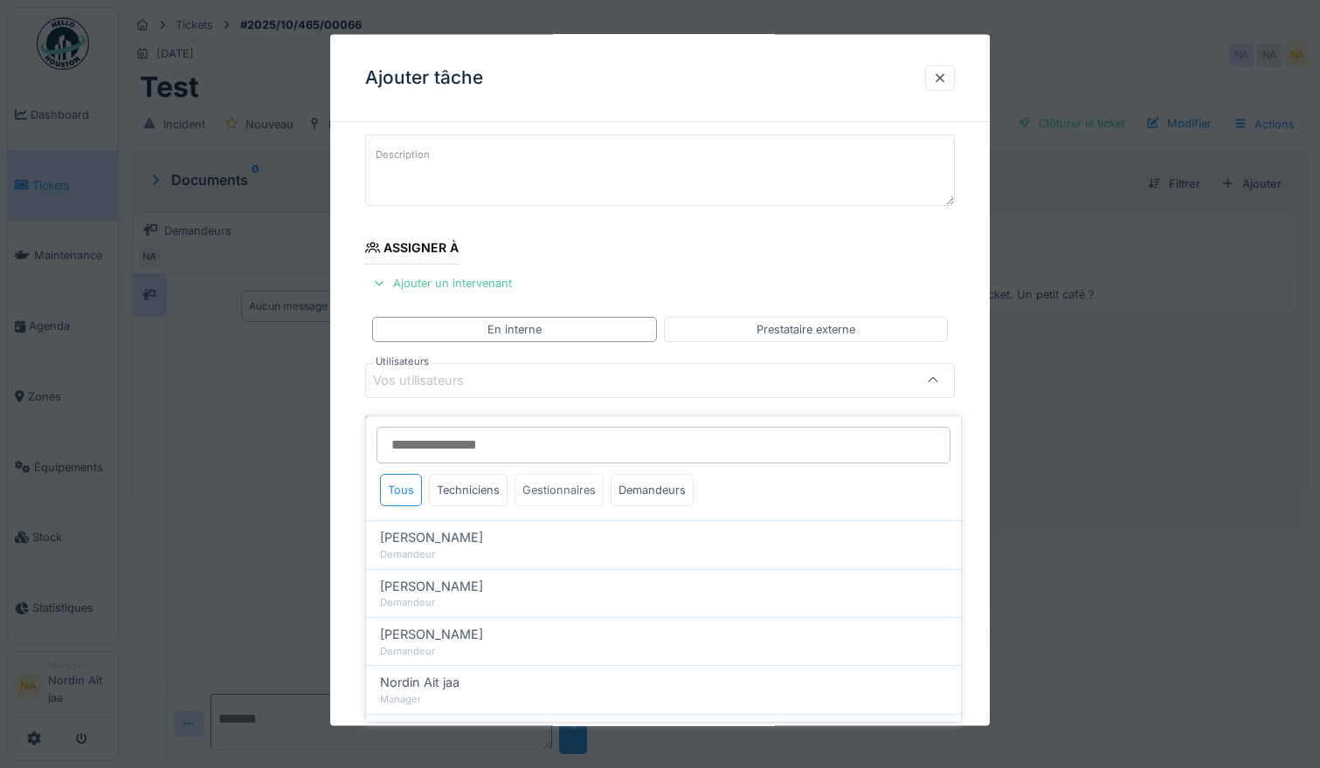
click at [583, 474] on div "Gestionnaires" at bounding box center [558, 490] width 89 height 32
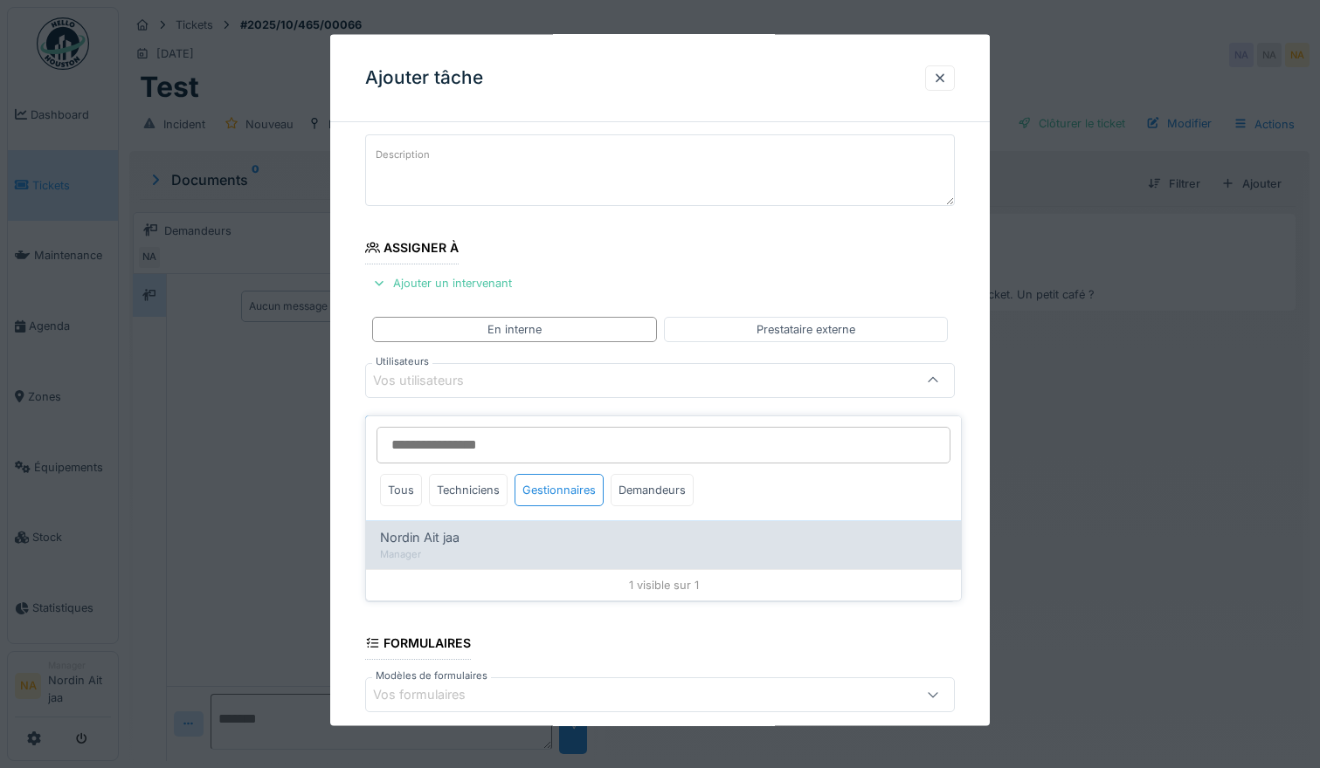
click at [535, 532] on div "Nordin Ait jaa" at bounding box center [663, 537] width 567 height 19
type input "*****"
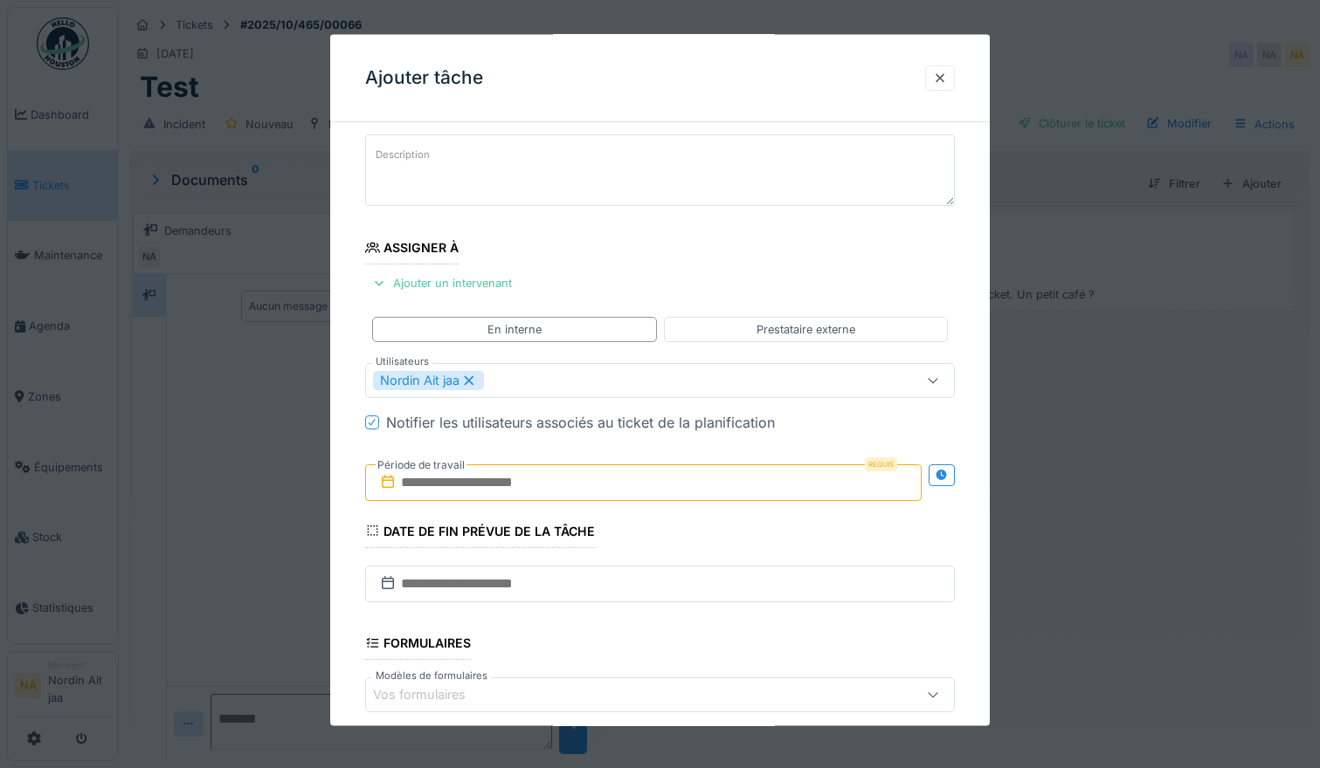
click at [583, 261] on fieldset "**********" at bounding box center [660, 467] width 590 height 860
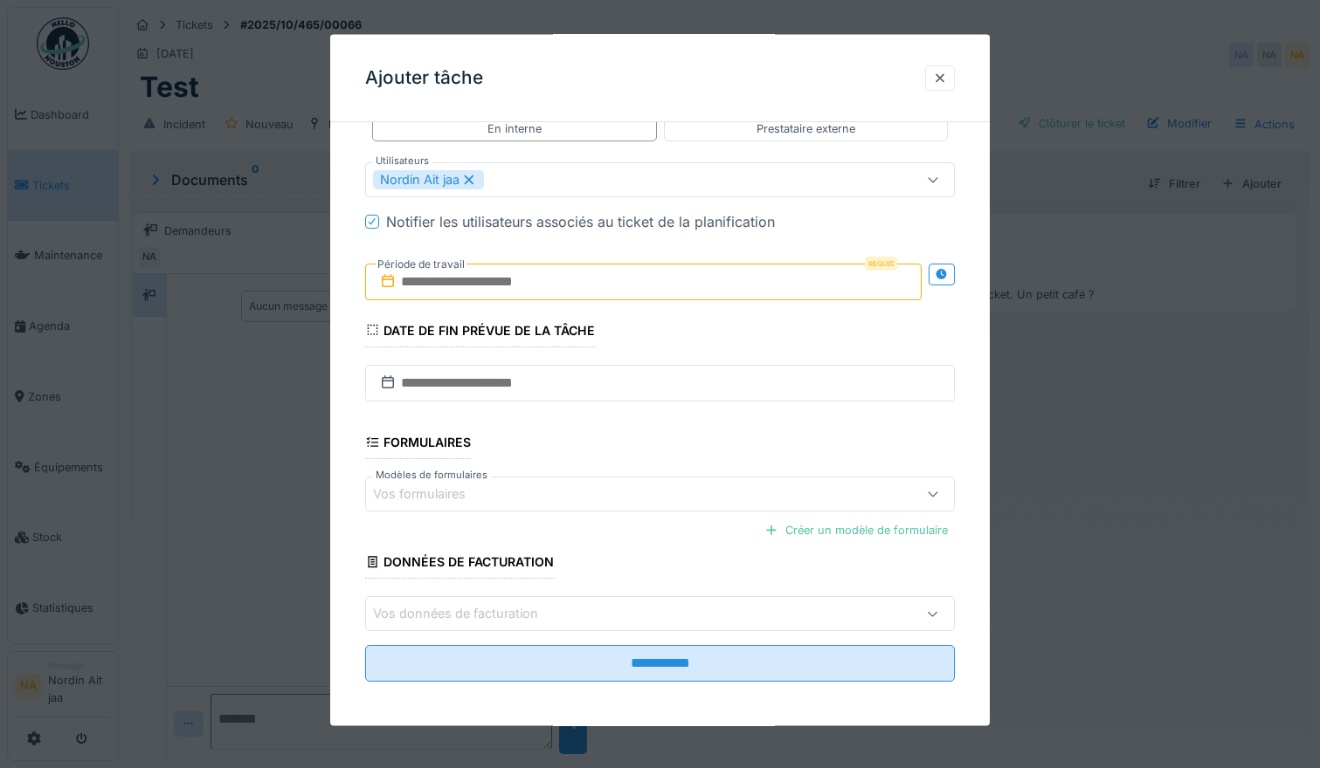
scroll to position [305, 0]
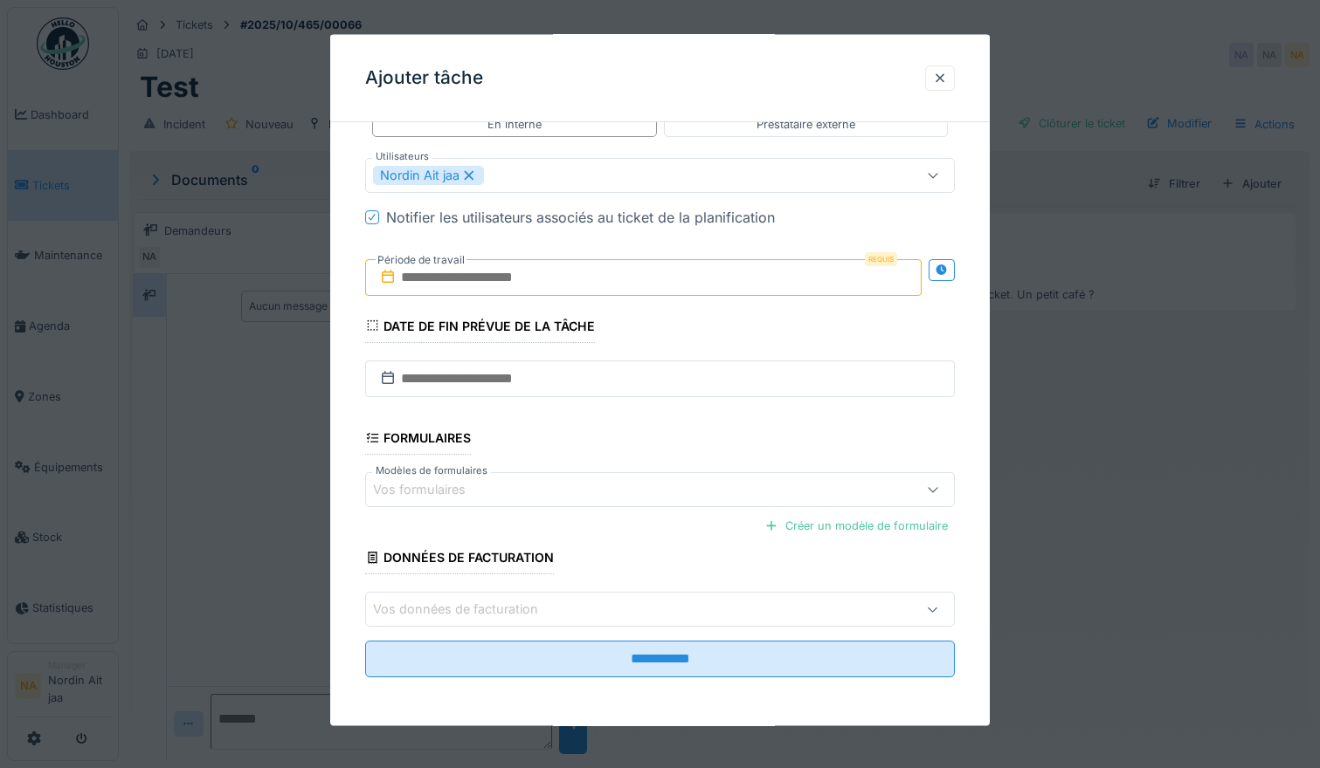
click at [663, 596] on div "Vos données de facturation" at bounding box center [660, 609] width 590 height 35
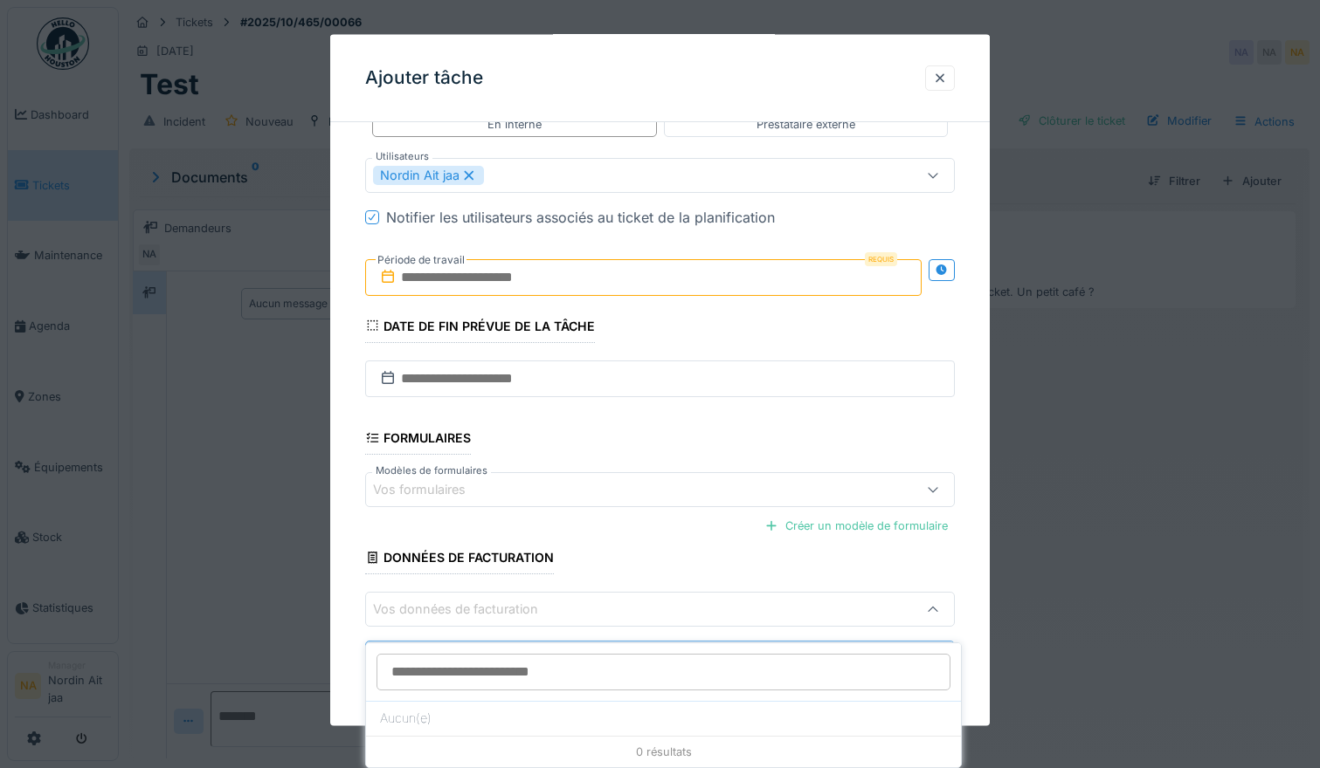
click at [664, 602] on div "Vos données de facturation" at bounding box center [624, 609] width 503 height 19
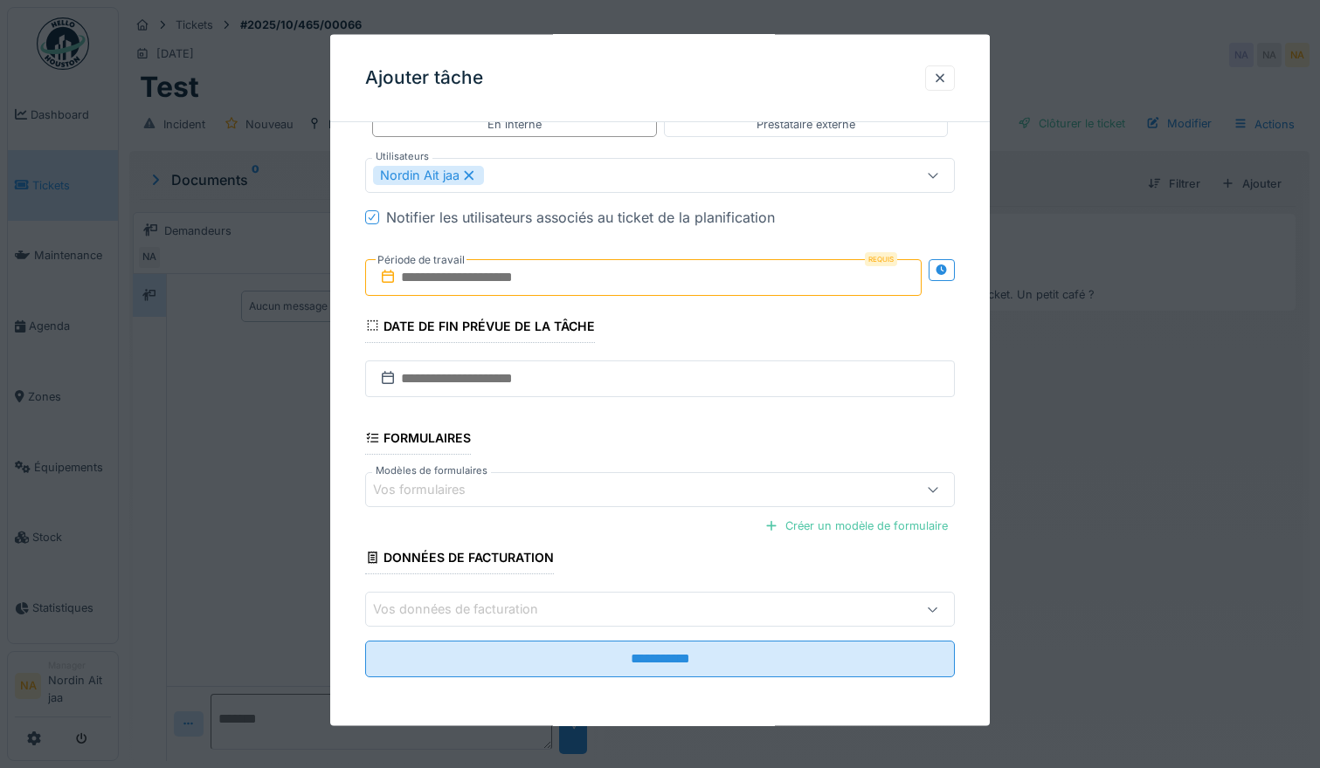
click at [623, 488] on div "Vos formulaires" at bounding box center [624, 489] width 503 height 19
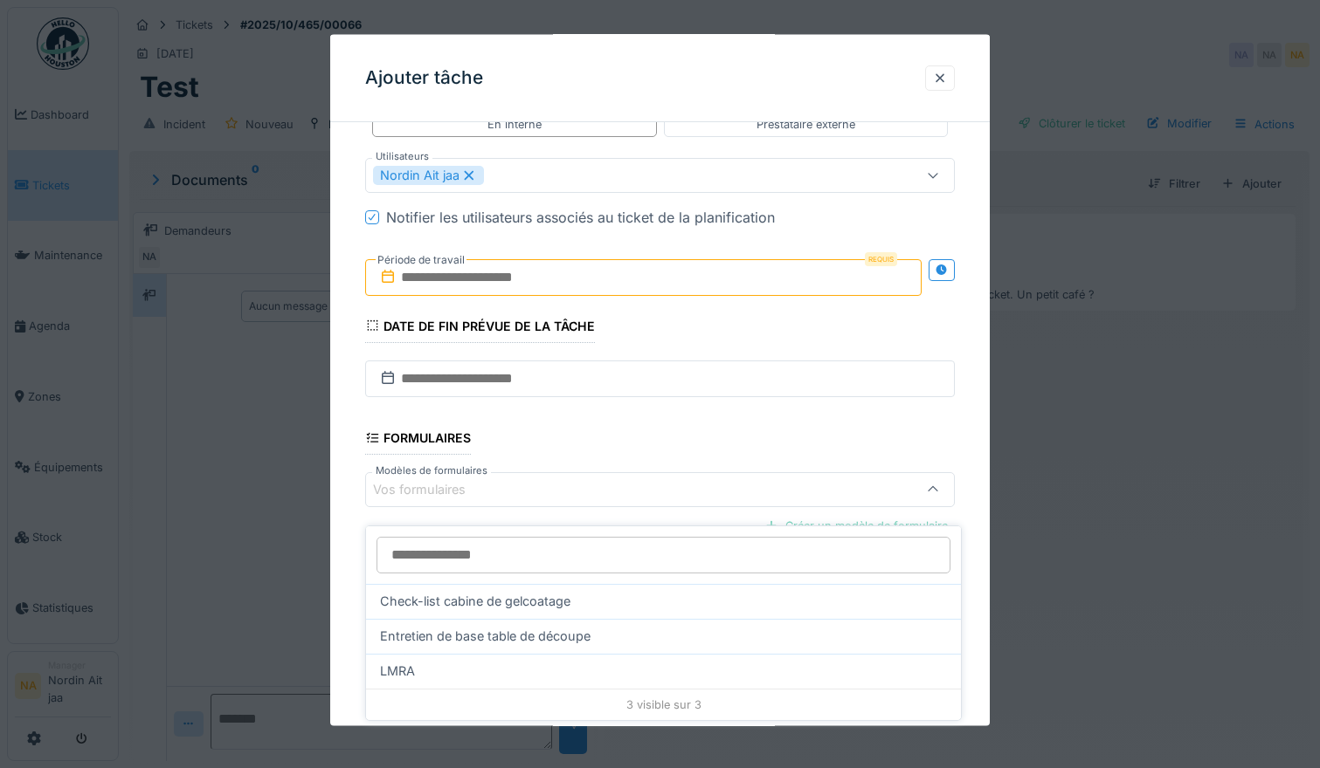
click at [564, 654] on div "LMRA" at bounding box center [663, 671] width 595 height 35
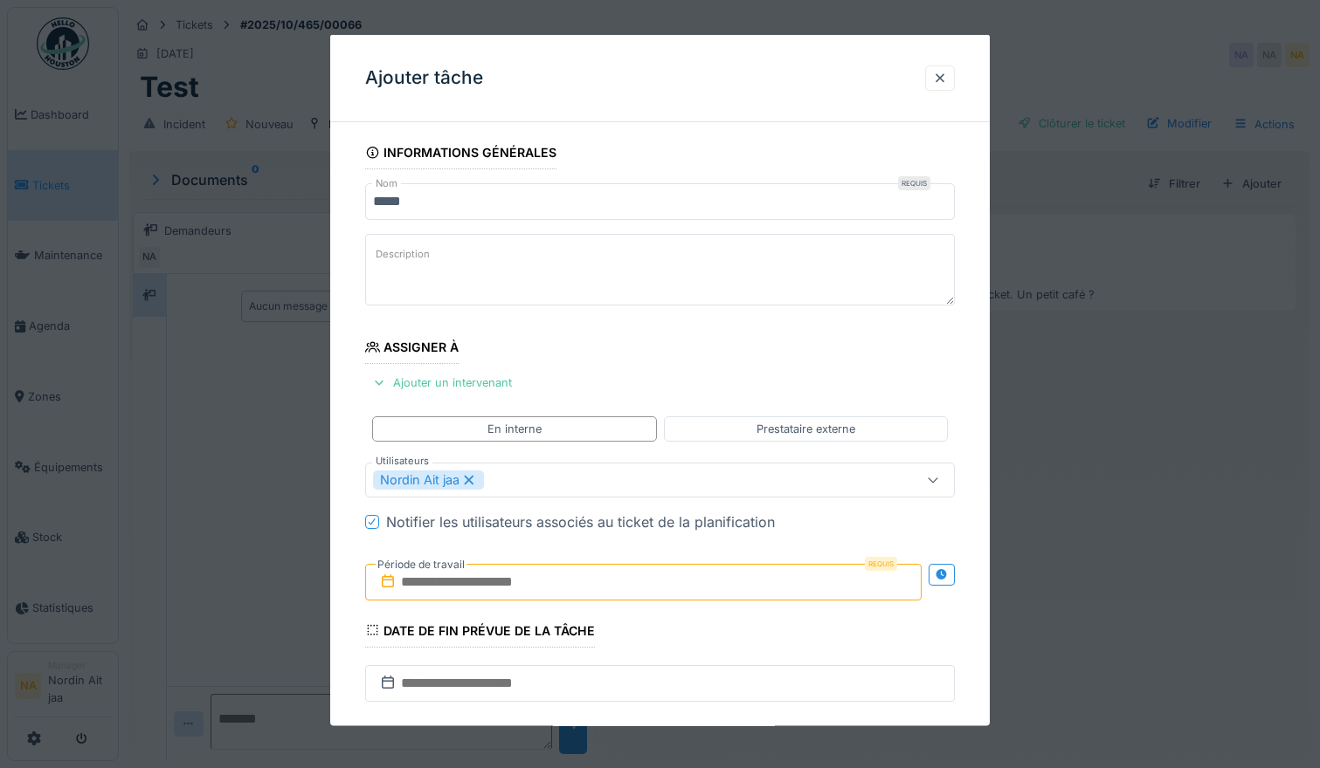
scroll to position [373, 0]
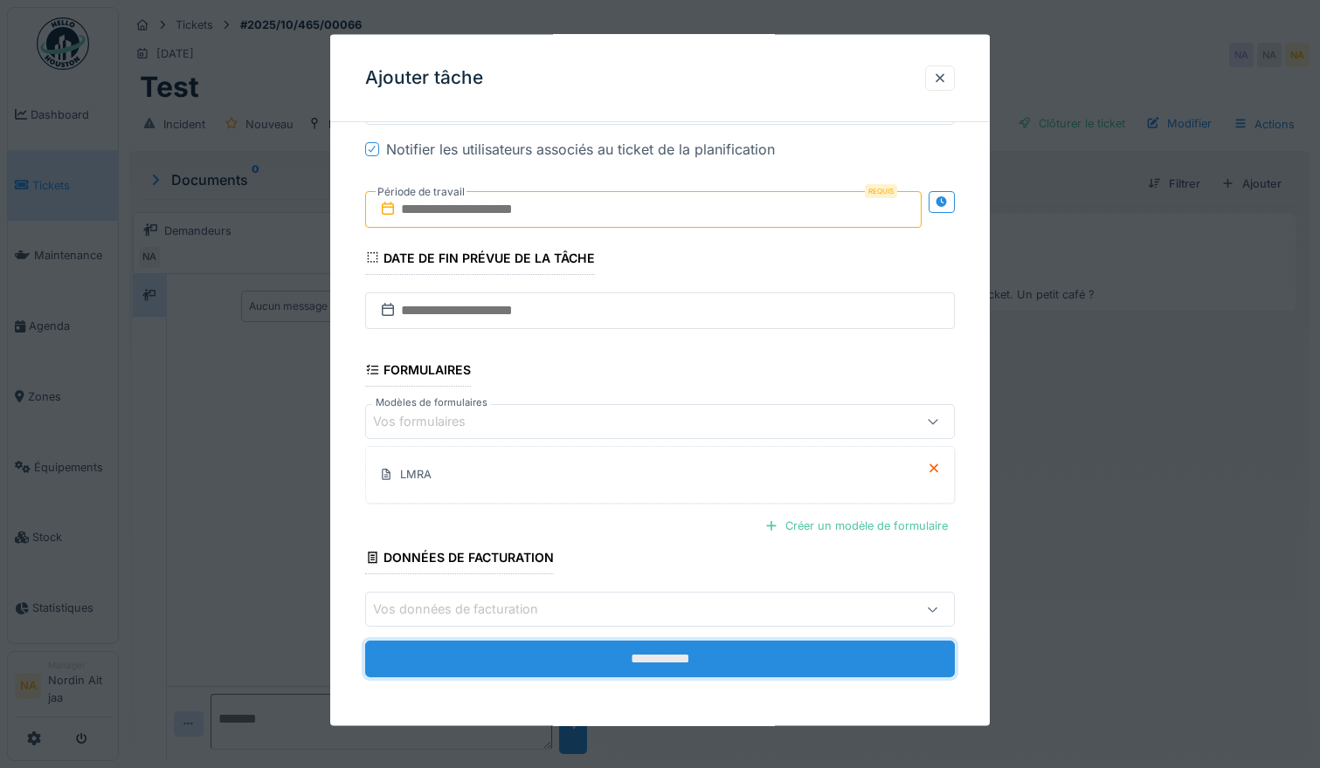
click at [640, 666] on input "**********" at bounding box center [660, 659] width 590 height 37
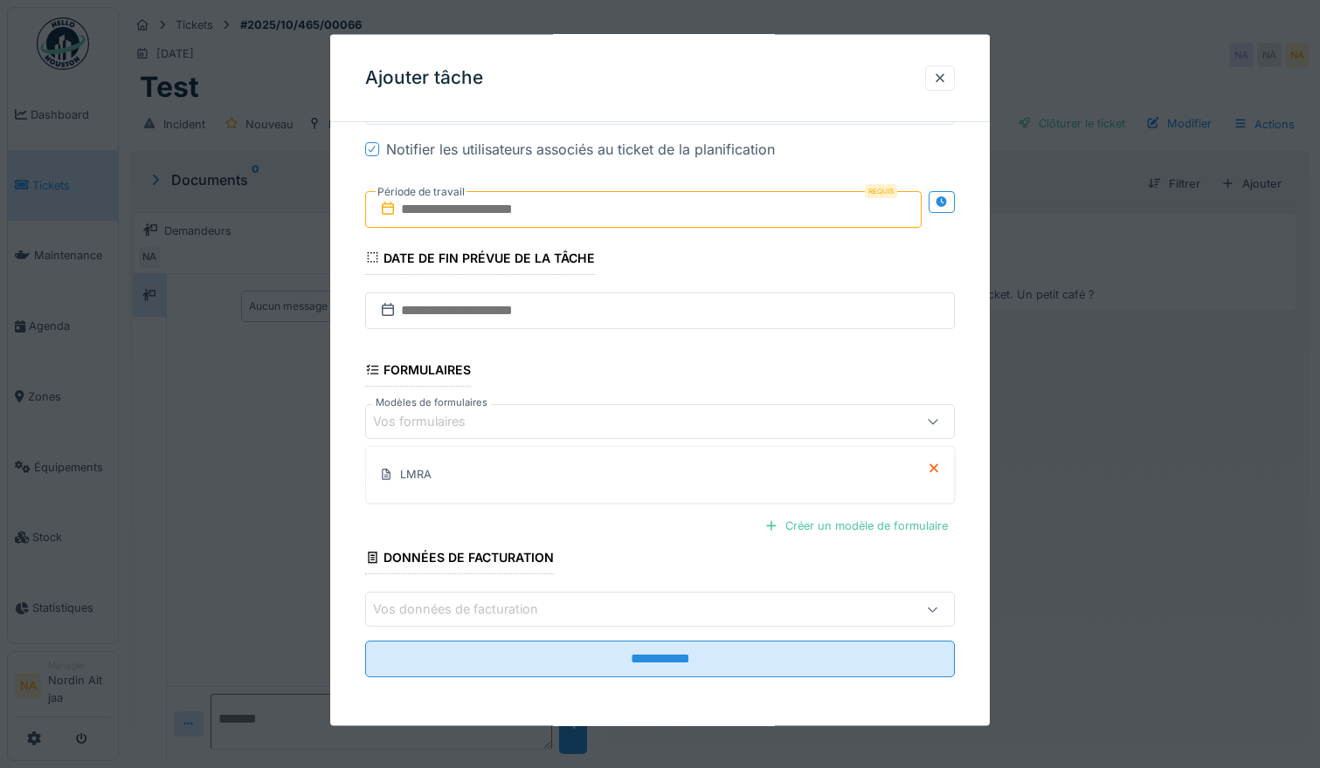
click at [631, 210] on input "text" at bounding box center [643, 208] width 557 height 37
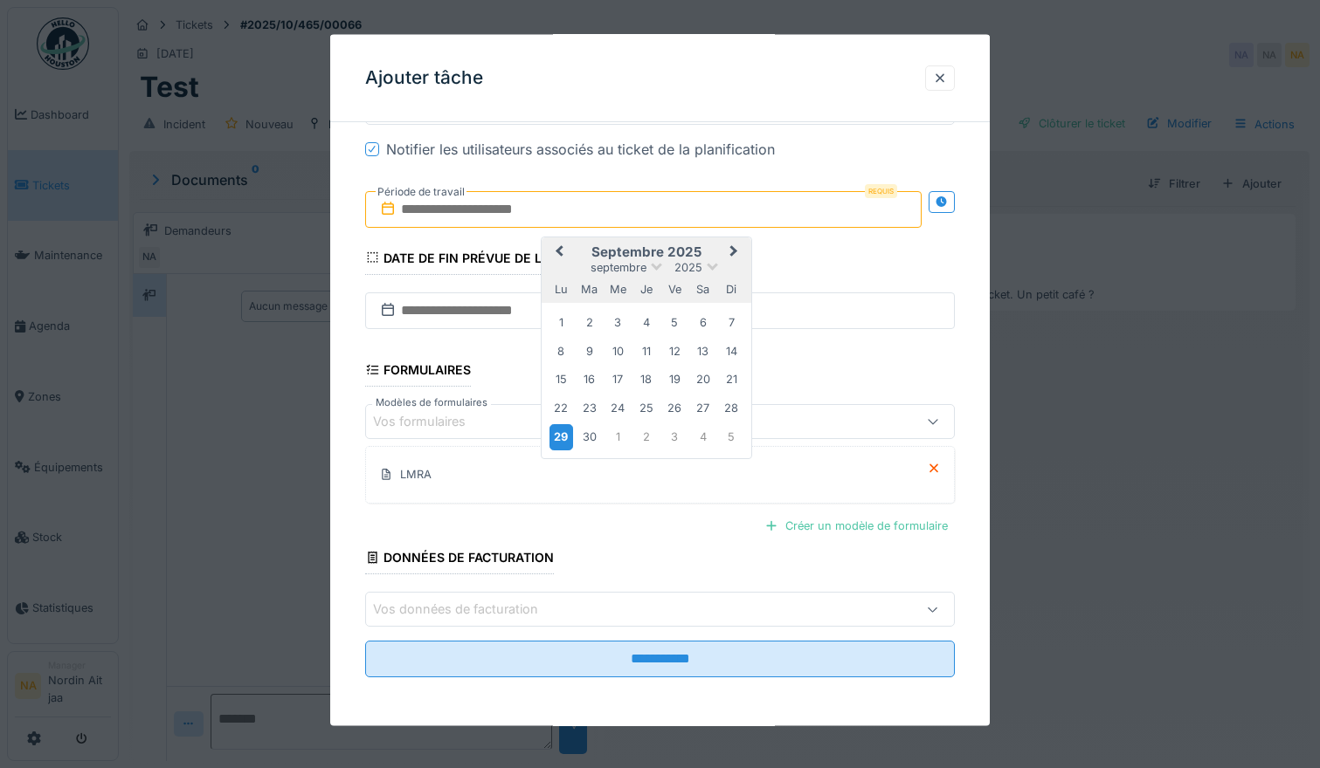
click at [569, 444] on div "29" at bounding box center [561, 436] width 24 height 25
click at [619, 436] on div "1" at bounding box center [618, 437] width 24 height 24
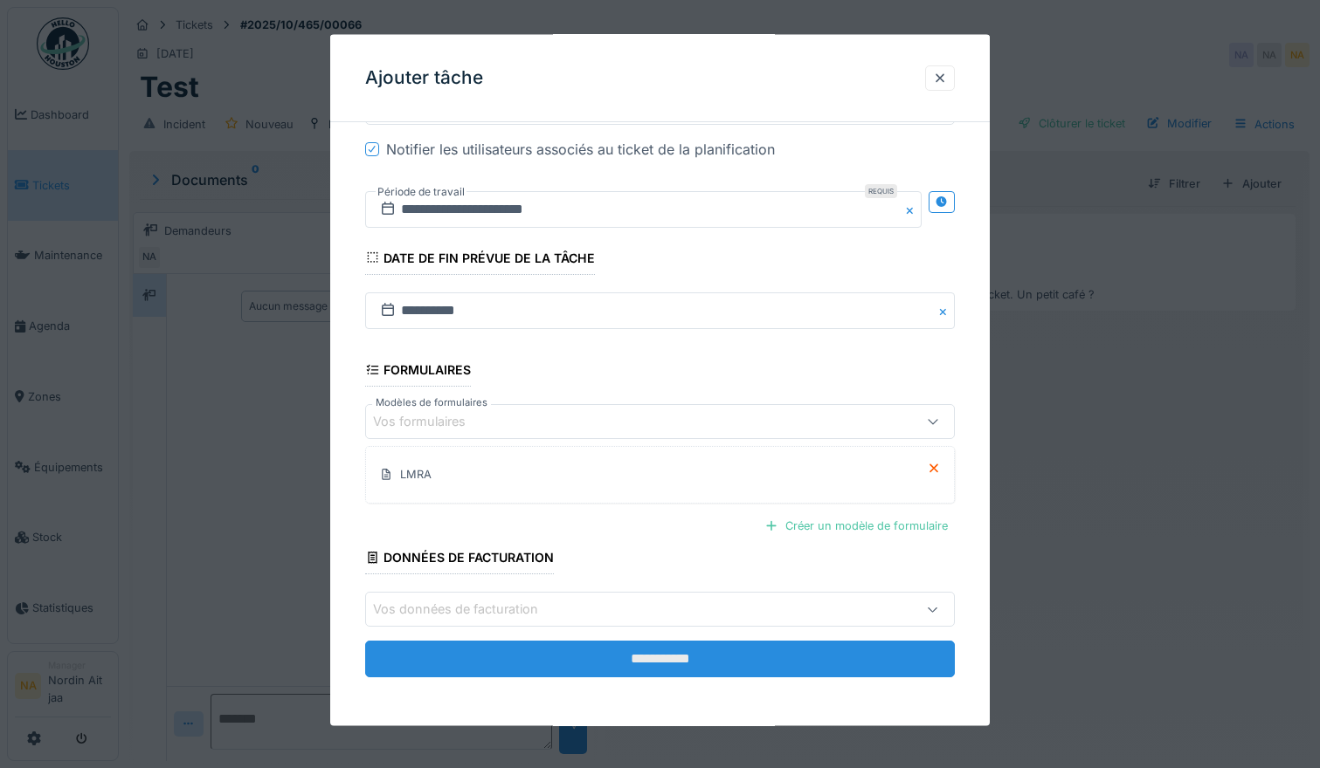
click at [589, 666] on input "**********" at bounding box center [660, 659] width 590 height 37
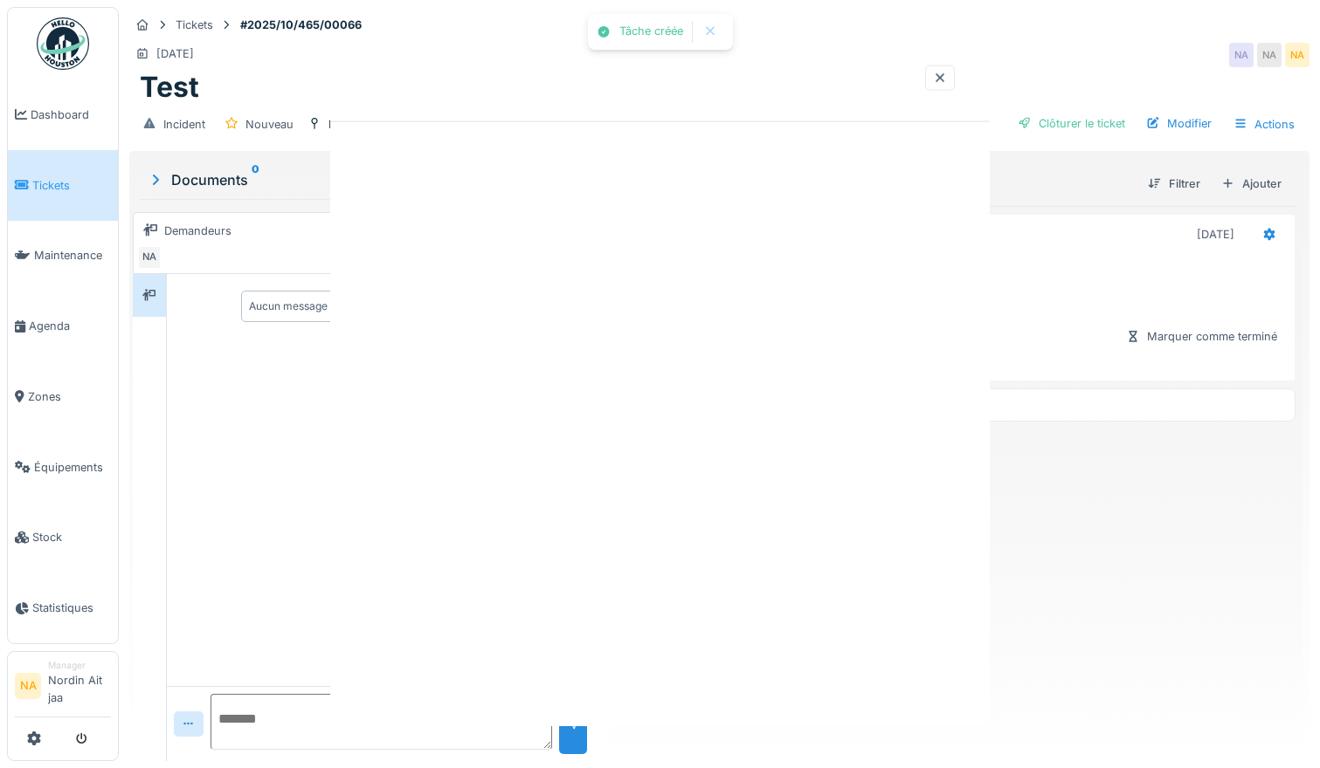
scroll to position [0, 0]
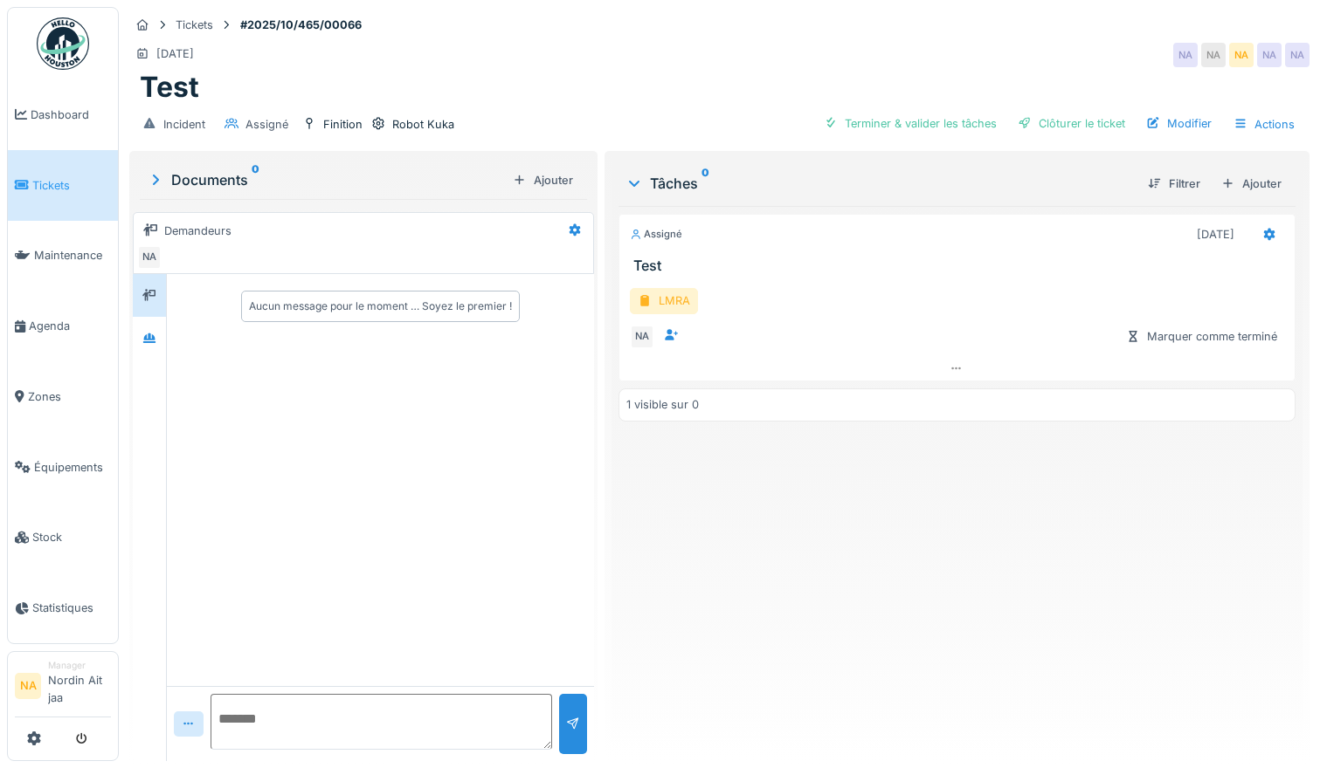
click at [642, 293] on div at bounding box center [644, 301] width 14 height 17
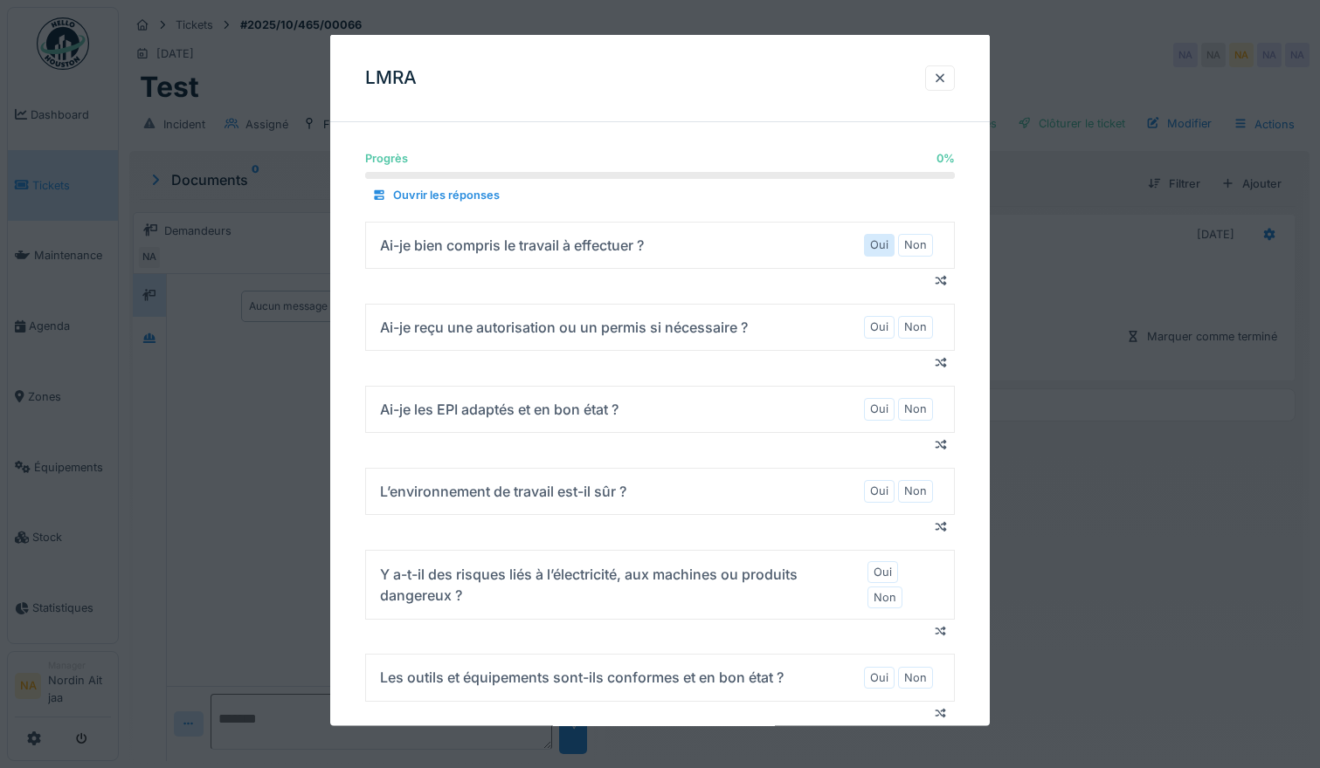
click at [878, 237] on label "Oui" at bounding box center [879, 245] width 18 height 17
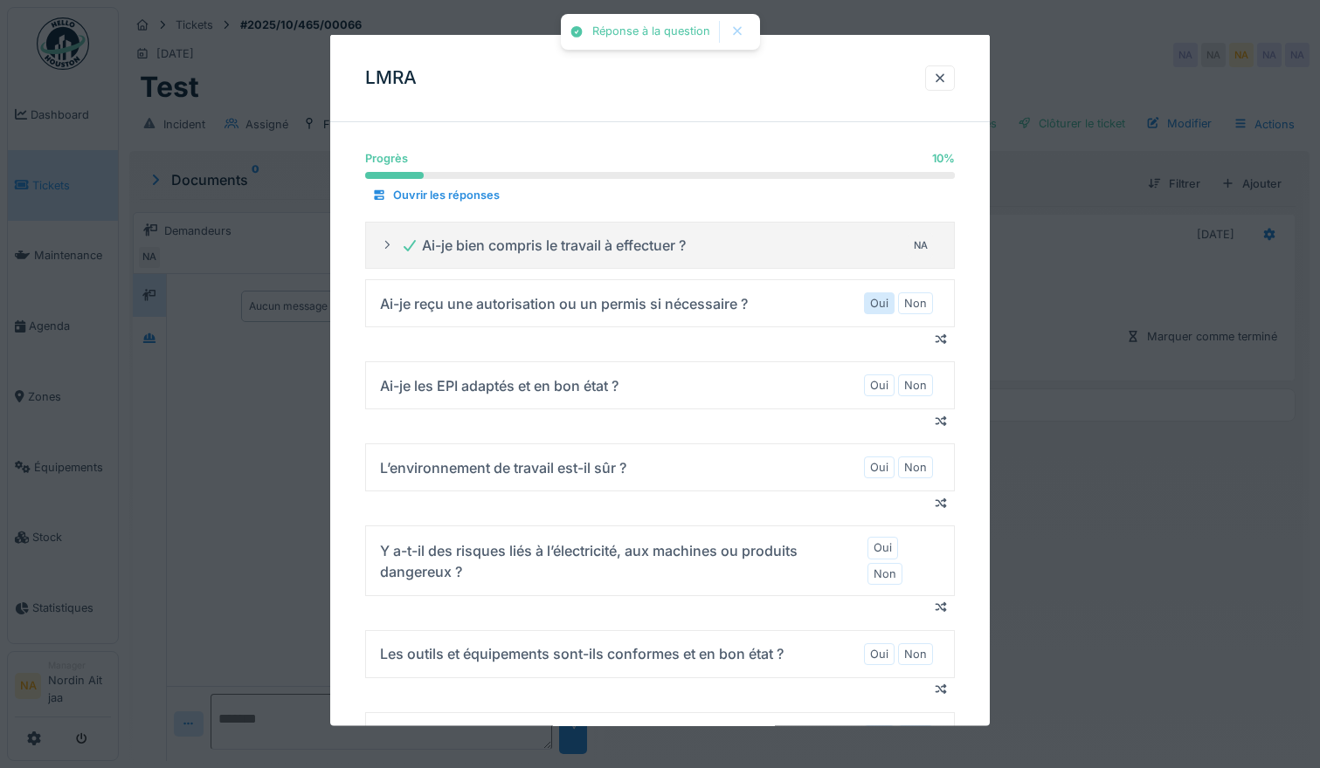
click at [882, 301] on label "Oui" at bounding box center [879, 303] width 18 height 17
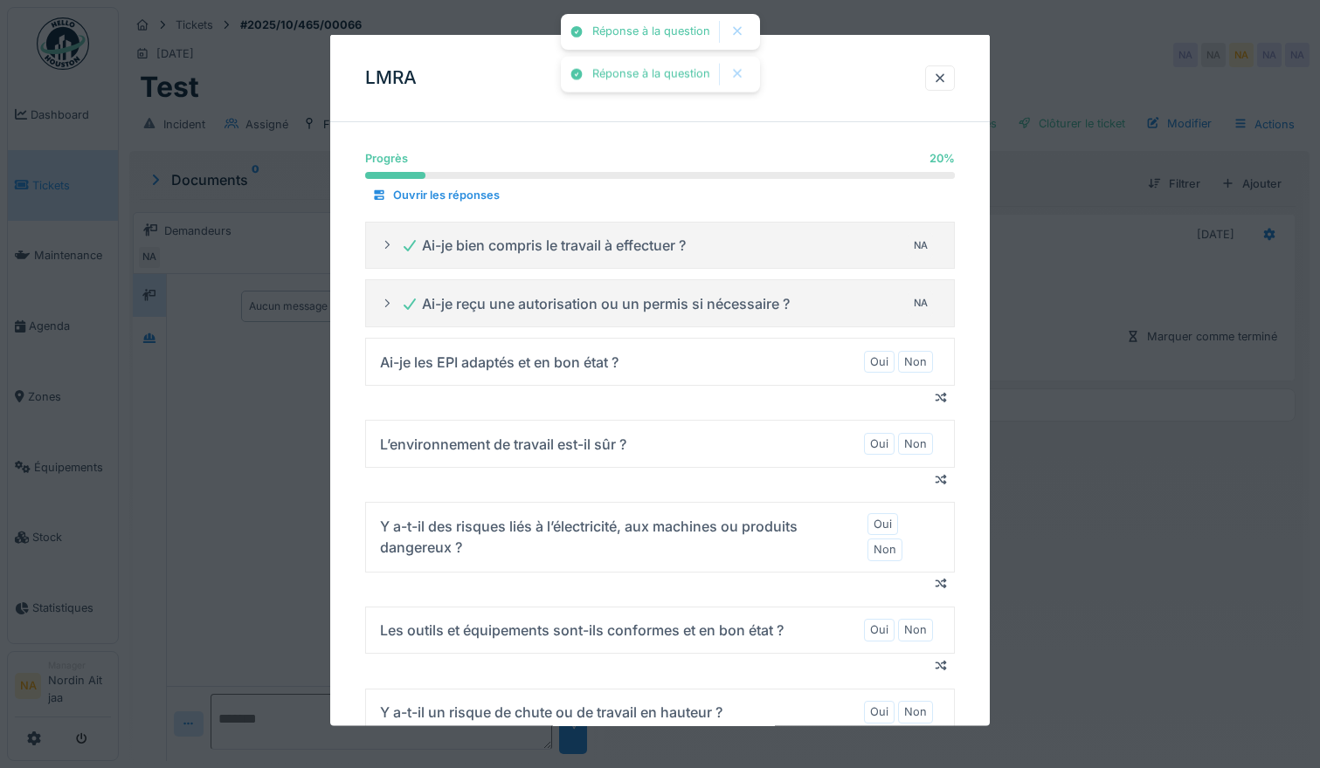
click at [882, 301] on div "Ai-je reçu une autorisation ou un permis si nécessaire ? NA" at bounding box center [667, 303] width 533 height 28
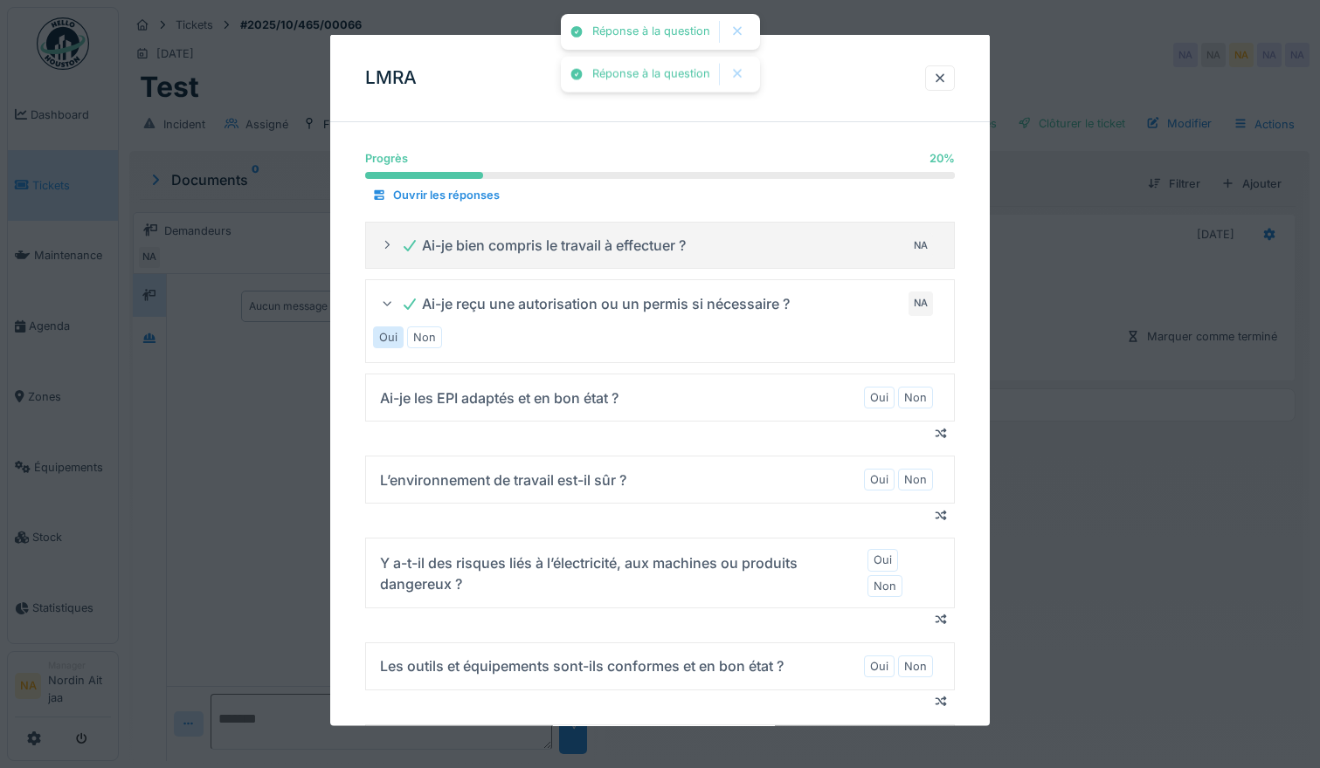
click at [879, 335] on fieldset "Oui Non" at bounding box center [660, 338] width 575 height 22
click at [885, 394] on label "Oui" at bounding box center [879, 397] width 18 height 17
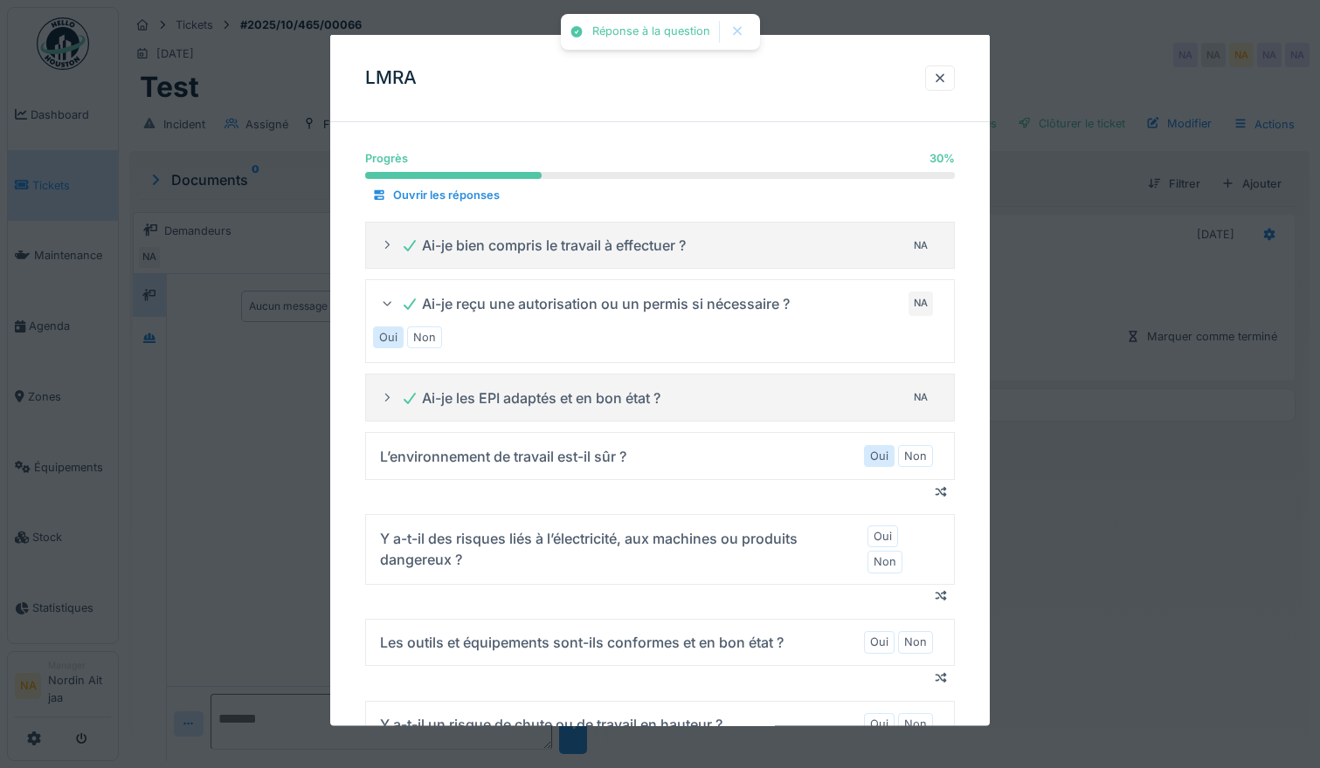
click at [880, 457] on label "Oui" at bounding box center [879, 456] width 18 height 17
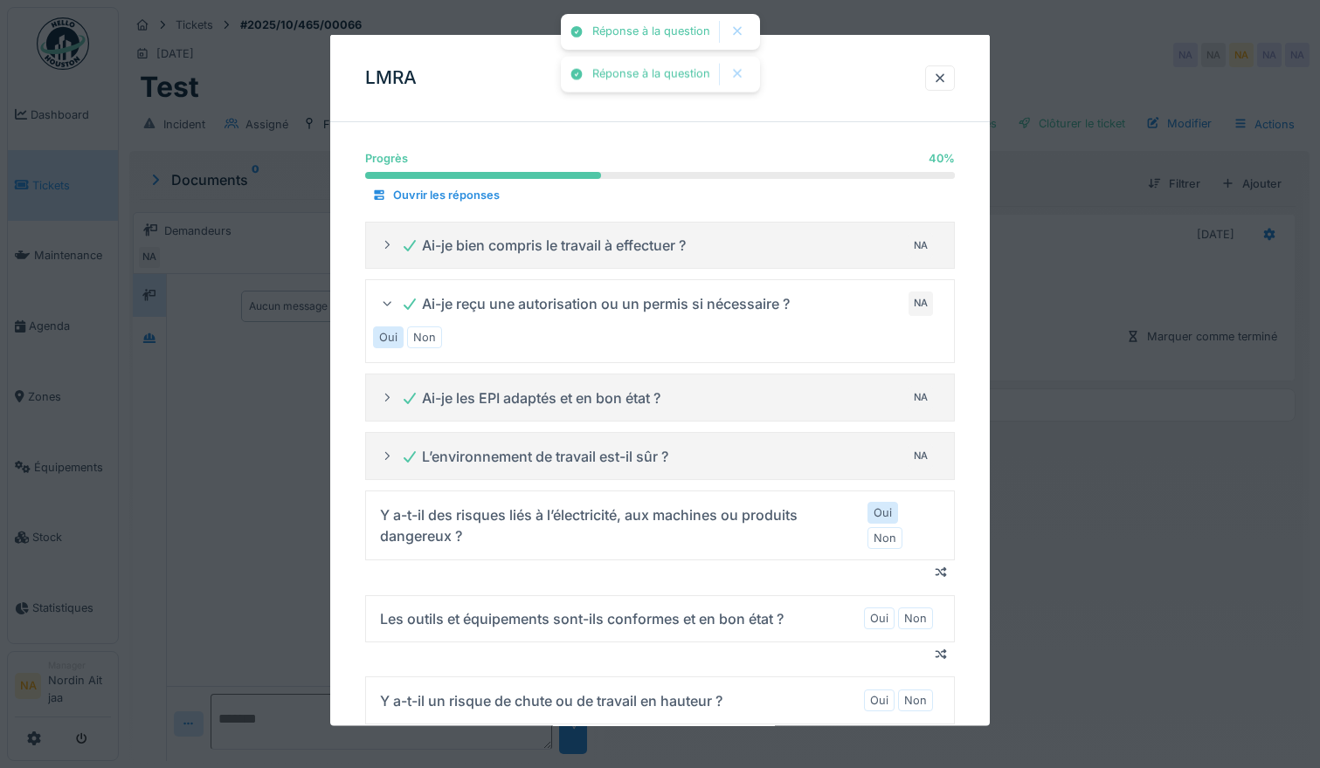
click at [883, 519] on label "Oui" at bounding box center [882, 513] width 18 height 17
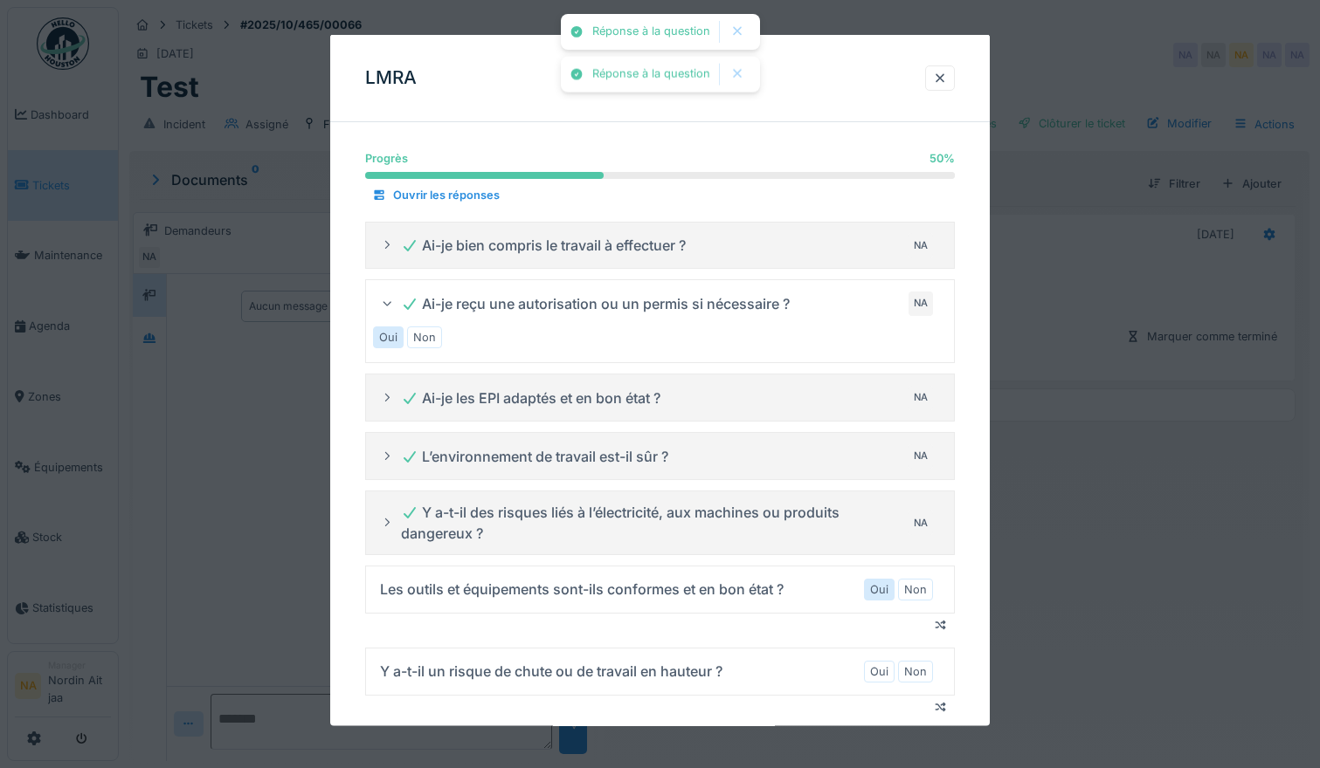
click at [880, 579] on div "Oui" at bounding box center [879, 589] width 31 height 22
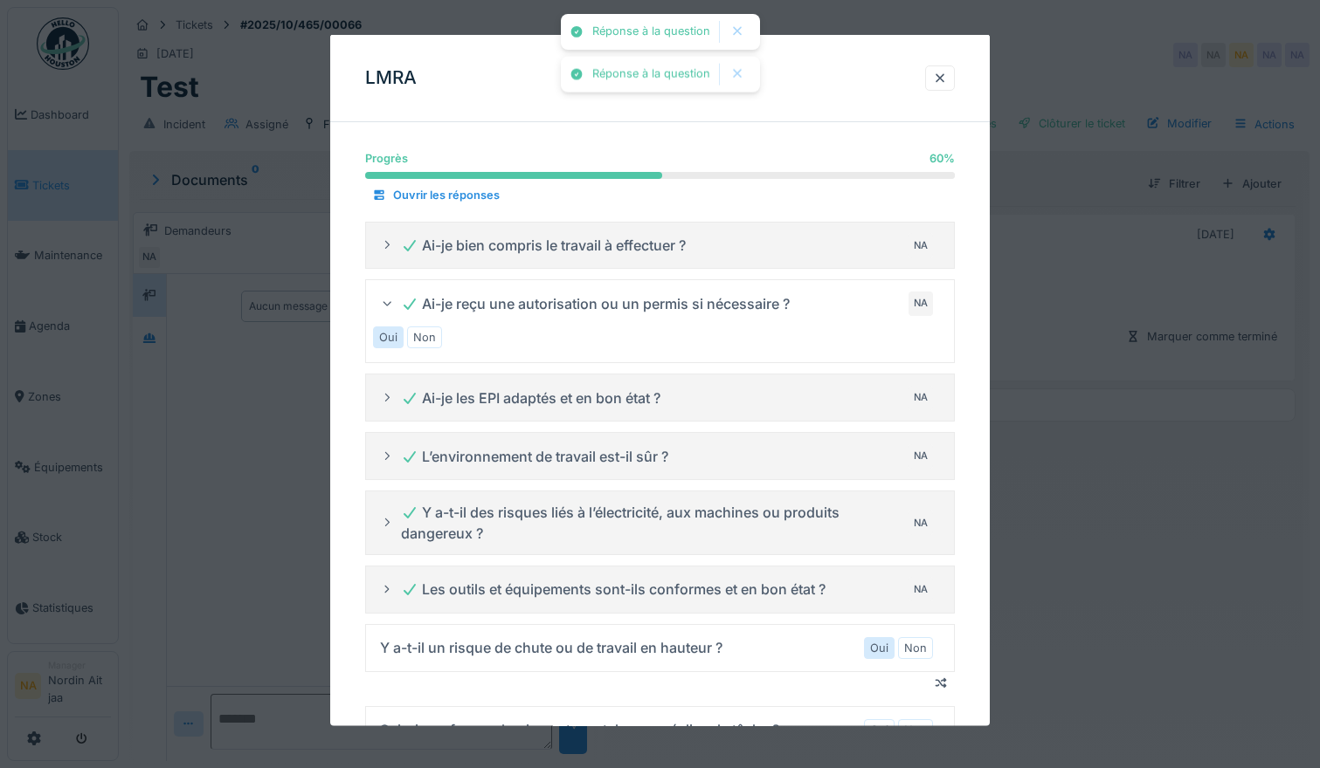
click at [879, 650] on label "Oui" at bounding box center [879, 647] width 18 height 17
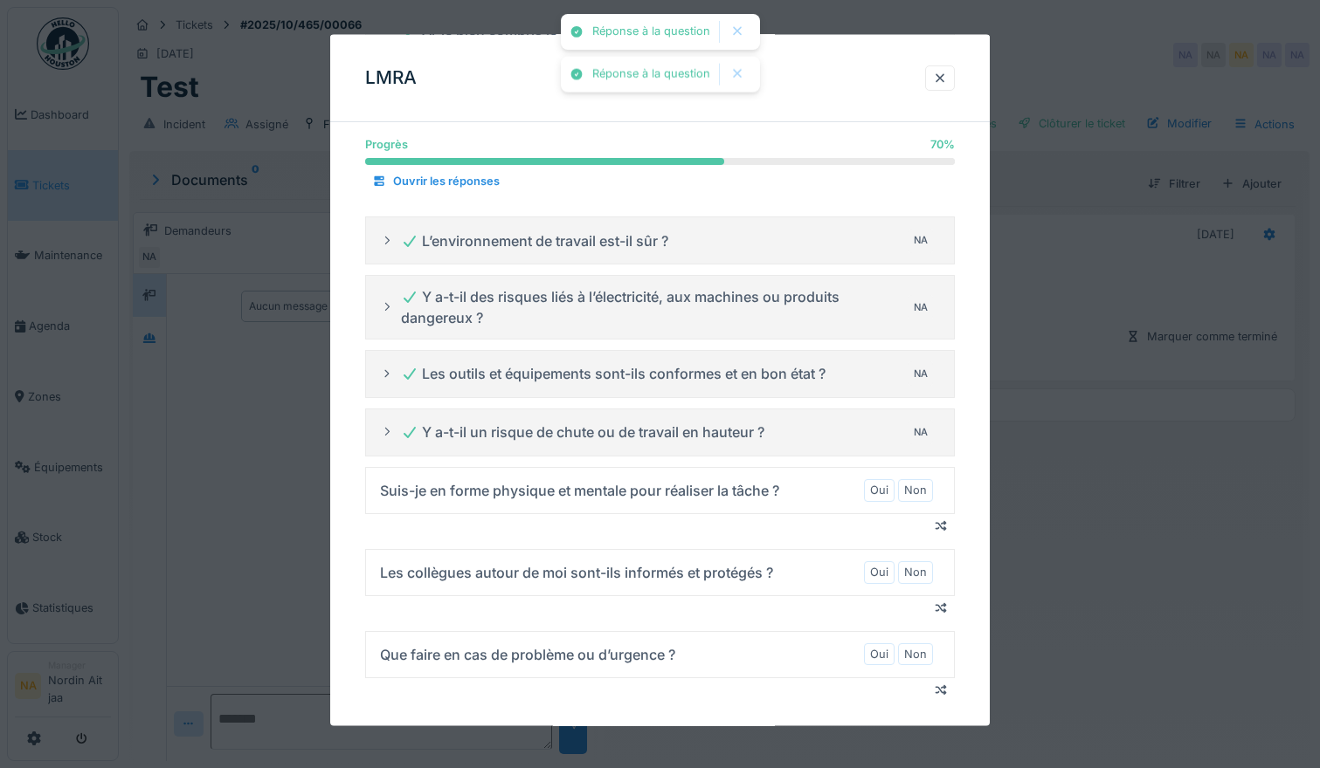
scroll to position [237, 0]
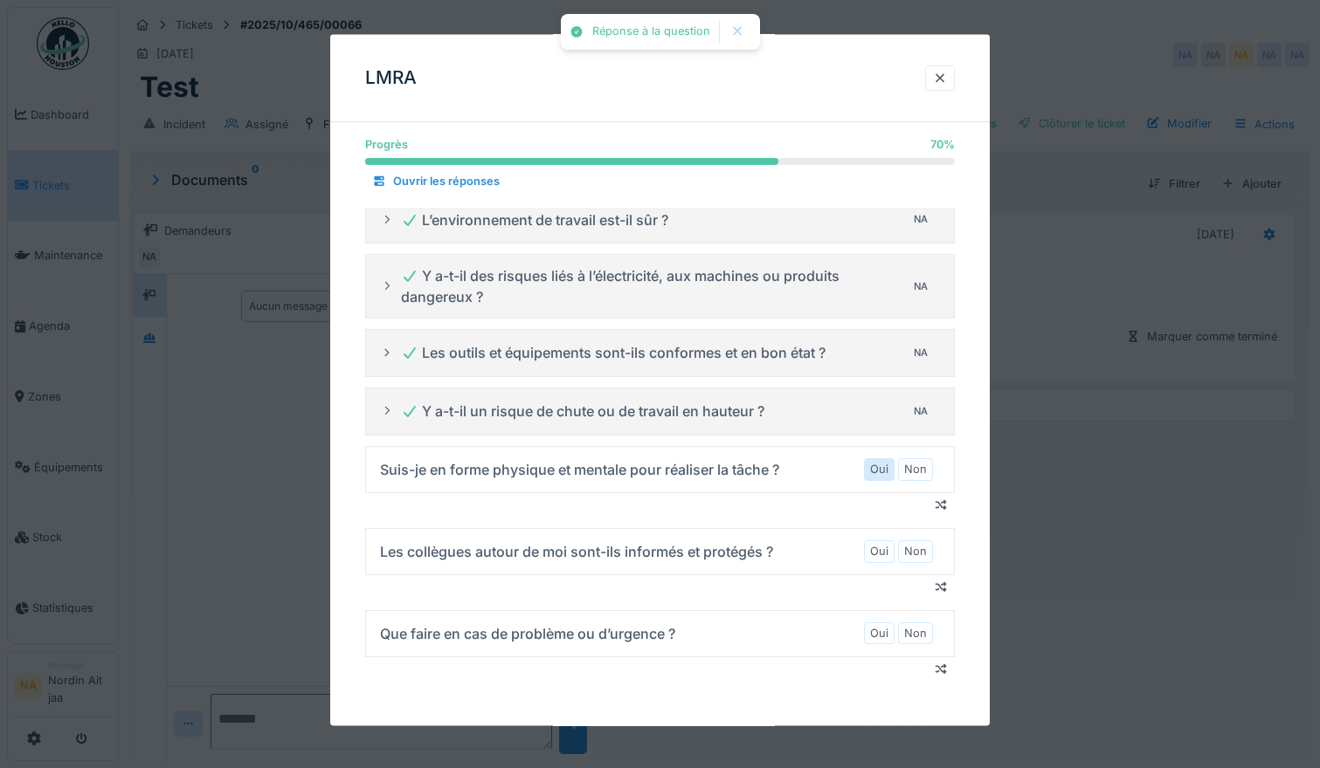
click at [888, 464] on label "Oui" at bounding box center [879, 469] width 18 height 17
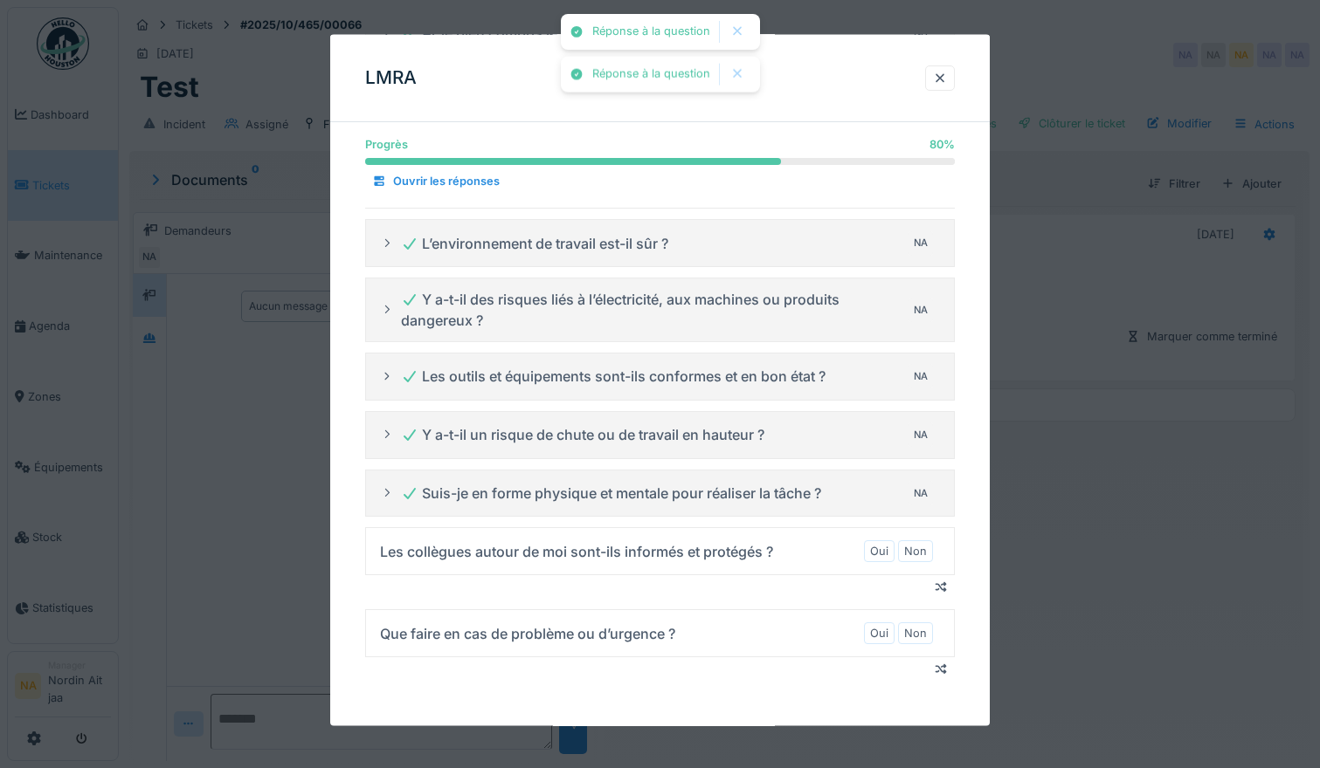
drag, startPoint x: 895, startPoint y: 549, endPoint x: 894, endPoint y: 563, distance: 14.0
click at [894, 550] on div "Oui" at bounding box center [879, 552] width 31 height 22
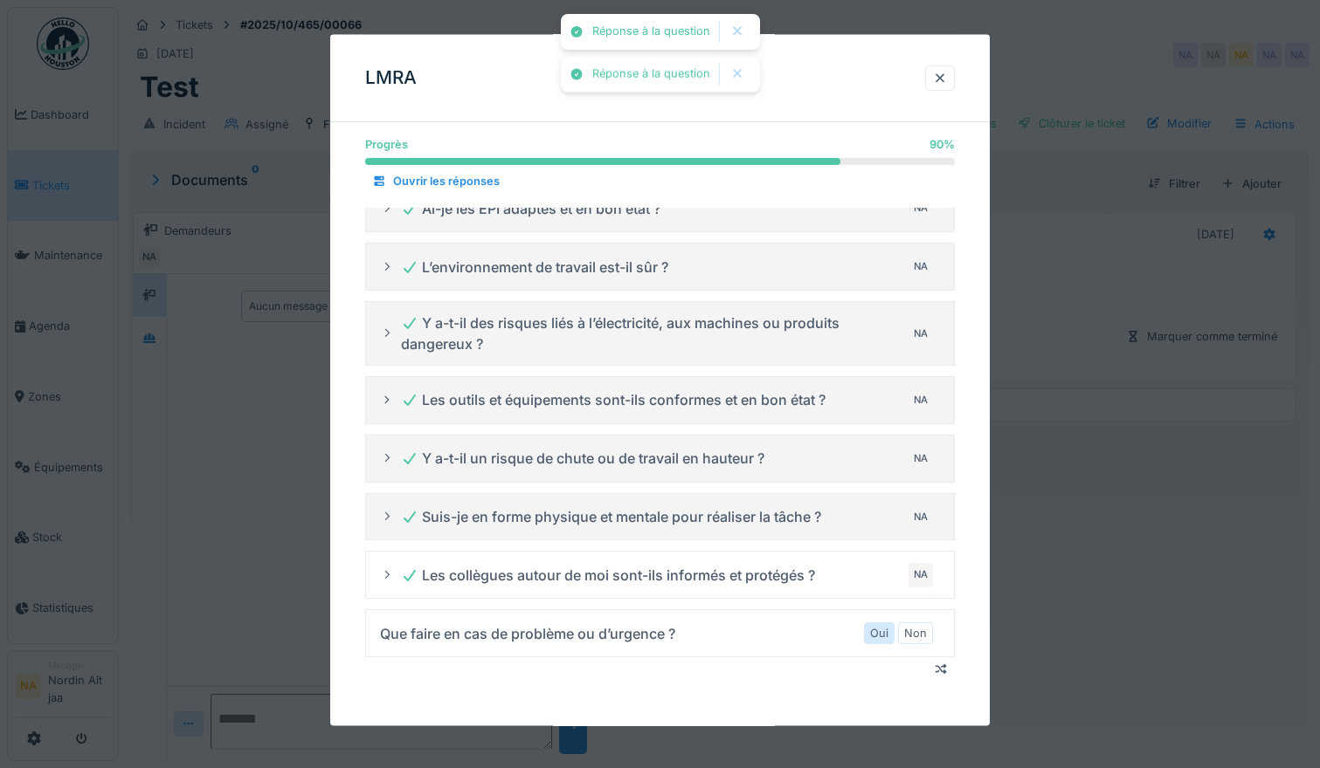
click at [886, 639] on label "Oui" at bounding box center [879, 633] width 18 height 17
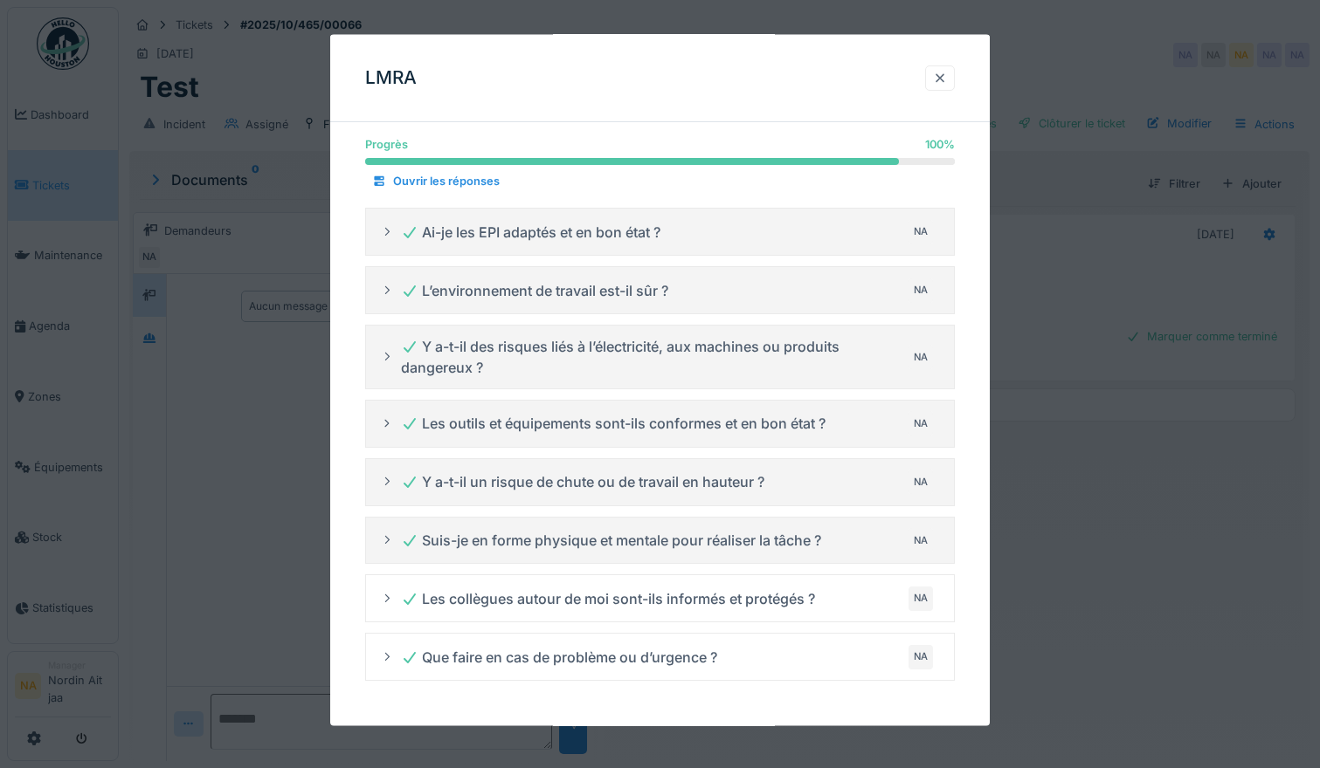
click at [954, 74] on div at bounding box center [940, 77] width 30 height 25
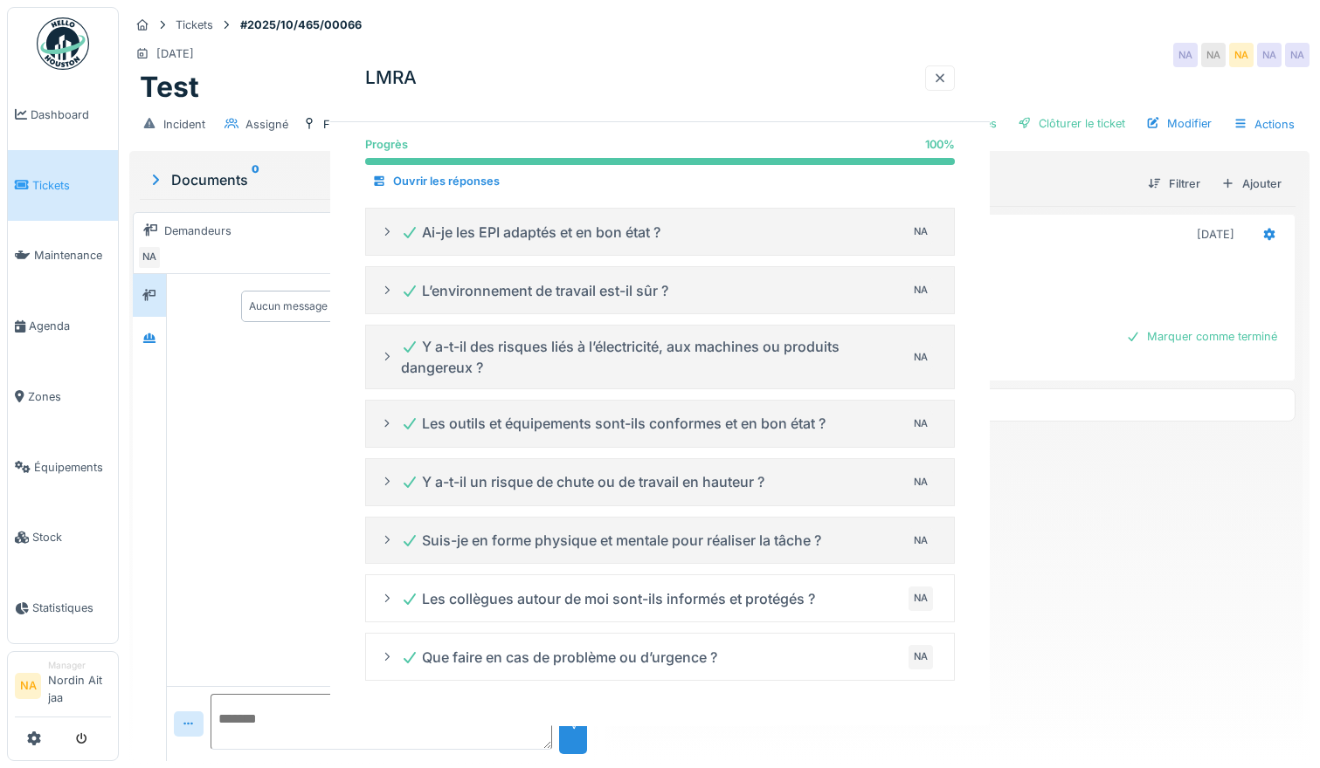
scroll to position [0, 0]
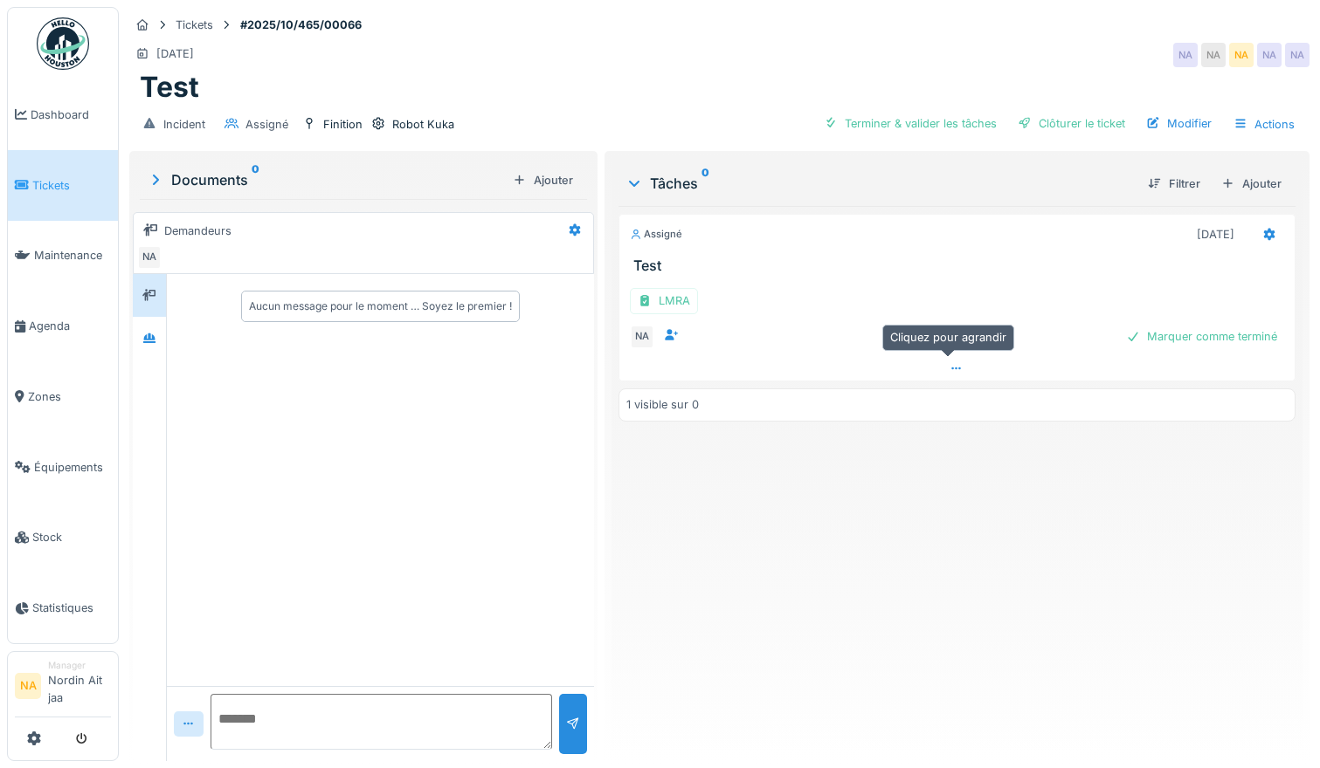
click at [948, 356] on div at bounding box center [956, 368] width 675 height 25
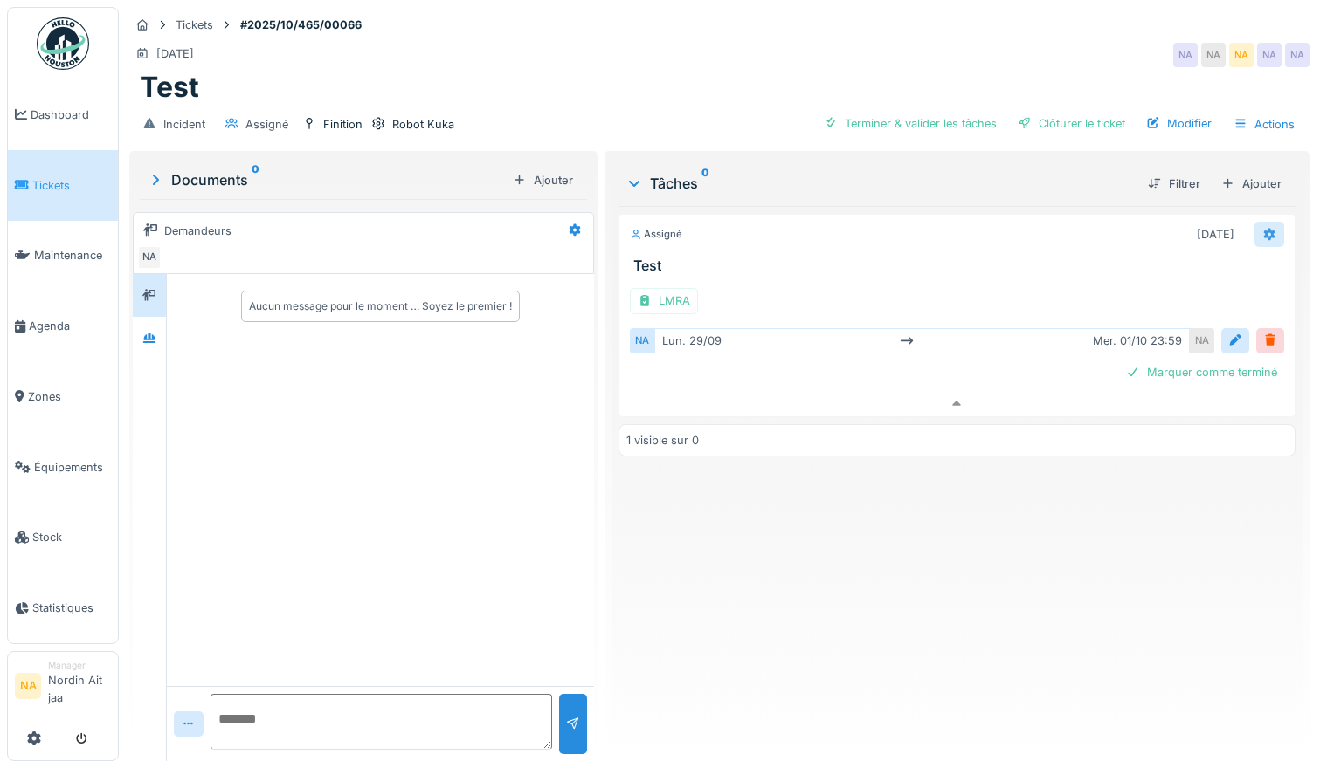
click at [1264, 228] on icon at bounding box center [1269, 234] width 11 height 12
click at [970, 258] on h3 "Test" at bounding box center [960, 266] width 654 height 17
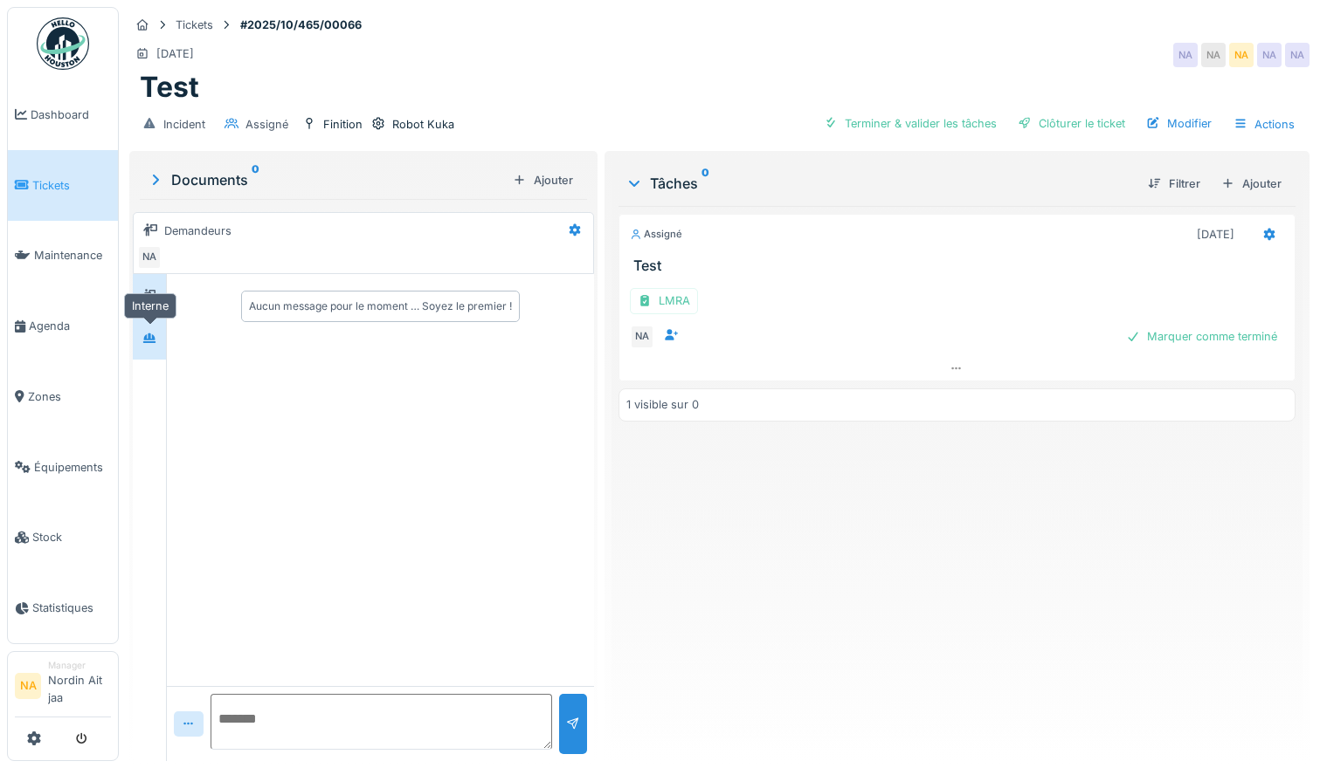
click at [155, 330] on div at bounding box center [149, 338] width 14 height 17
click at [148, 289] on icon at bounding box center [149, 295] width 14 height 12
click at [147, 333] on icon at bounding box center [149, 338] width 14 height 11
click at [141, 292] on div at bounding box center [149, 296] width 26 height 22
click at [187, 719] on icon at bounding box center [189, 724] width 14 height 11
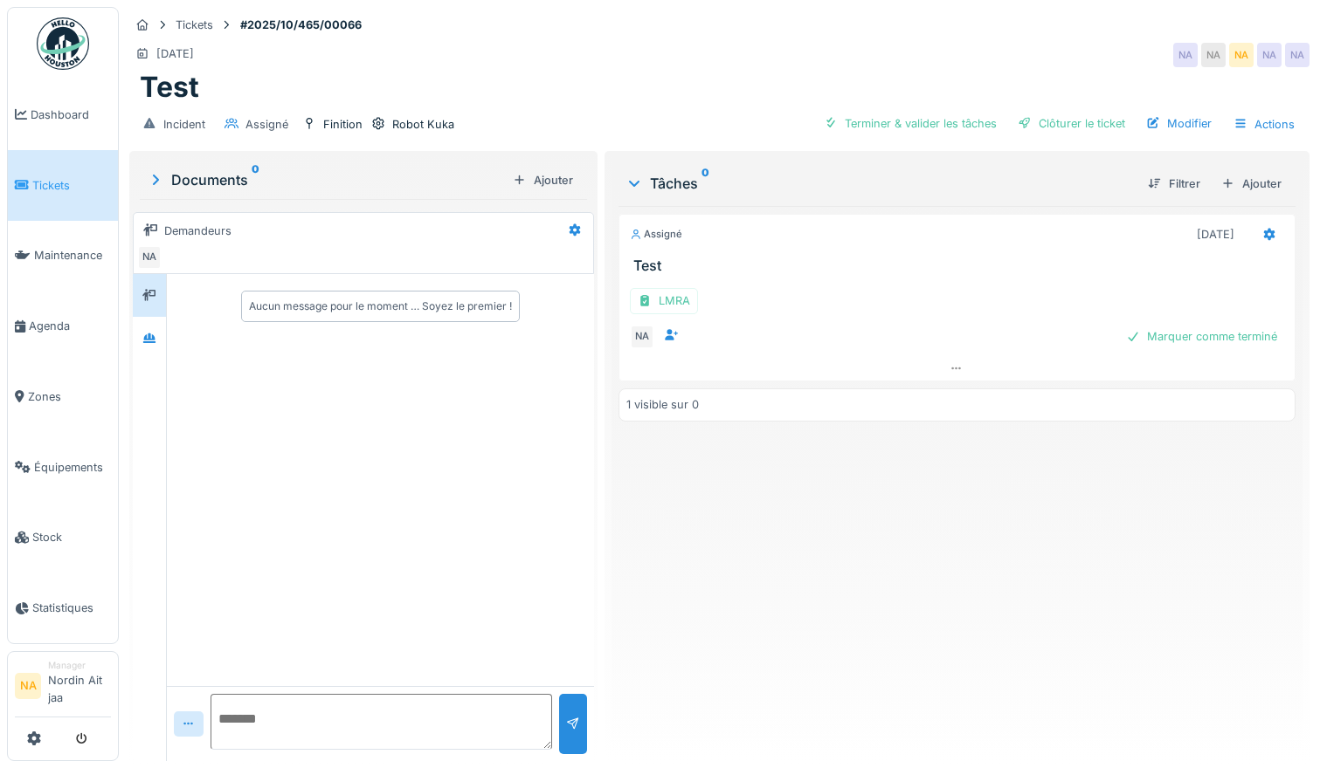
click at [720, 557] on div "Assigné [DATE] Test LMRA NA Marquer comme terminé 1 visible sur 0" at bounding box center [956, 476] width 677 height 541
click at [1245, 105] on div "Incident Assigné Finition Robot Kuka Terminer & valider les tâches Clôturer le …" at bounding box center [719, 124] width 1180 height 39
click at [1244, 112] on div "Actions" at bounding box center [1263, 124] width 77 height 25
click at [917, 116] on div "Terminer & valider les tâches" at bounding box center [910, 124] width 187 height 24
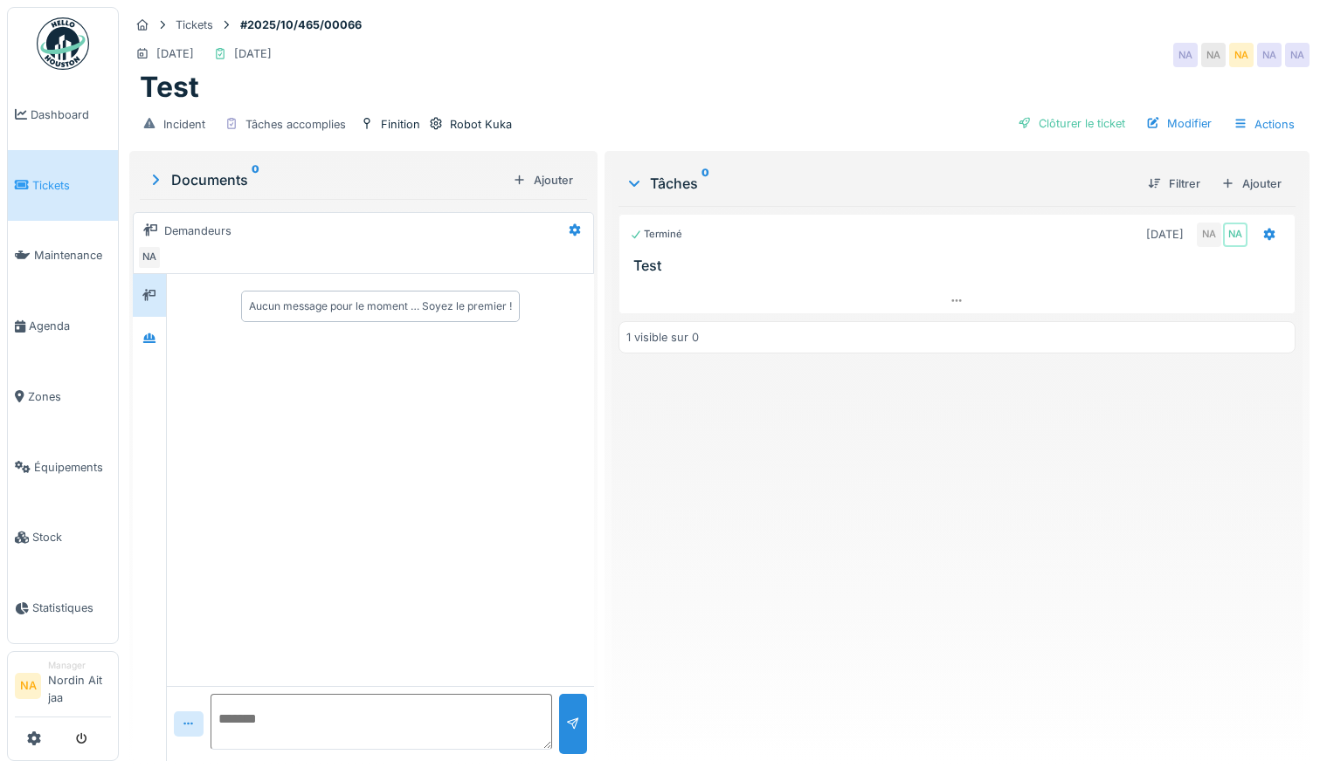
click at [627, 175] on icon at bounding box center [634, 183] width 14 height 17
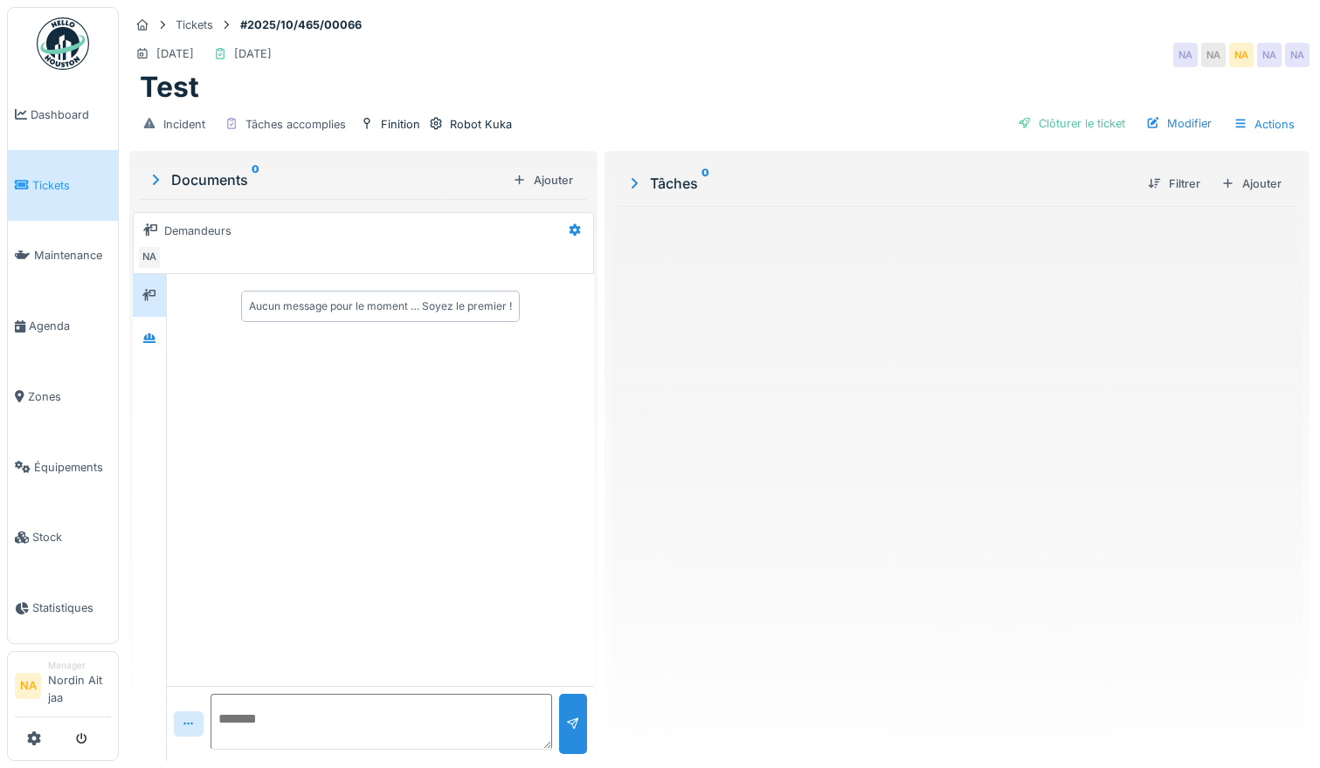
click at [631, 178] on icon at bounding box center [634, 183] width 6 height 10
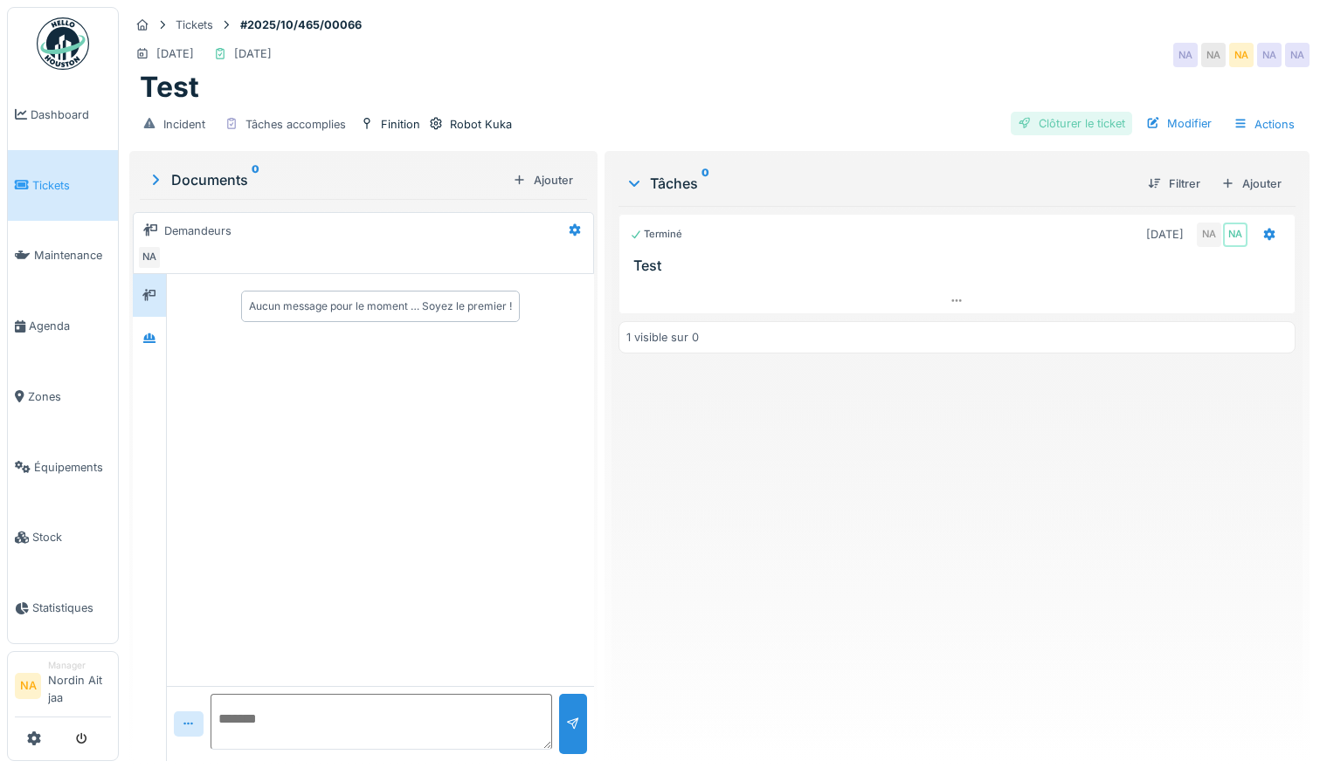
click at [1094, 112] on div "Clôturer le ticket" at bounding box center [1070, 124] width 121 height 24
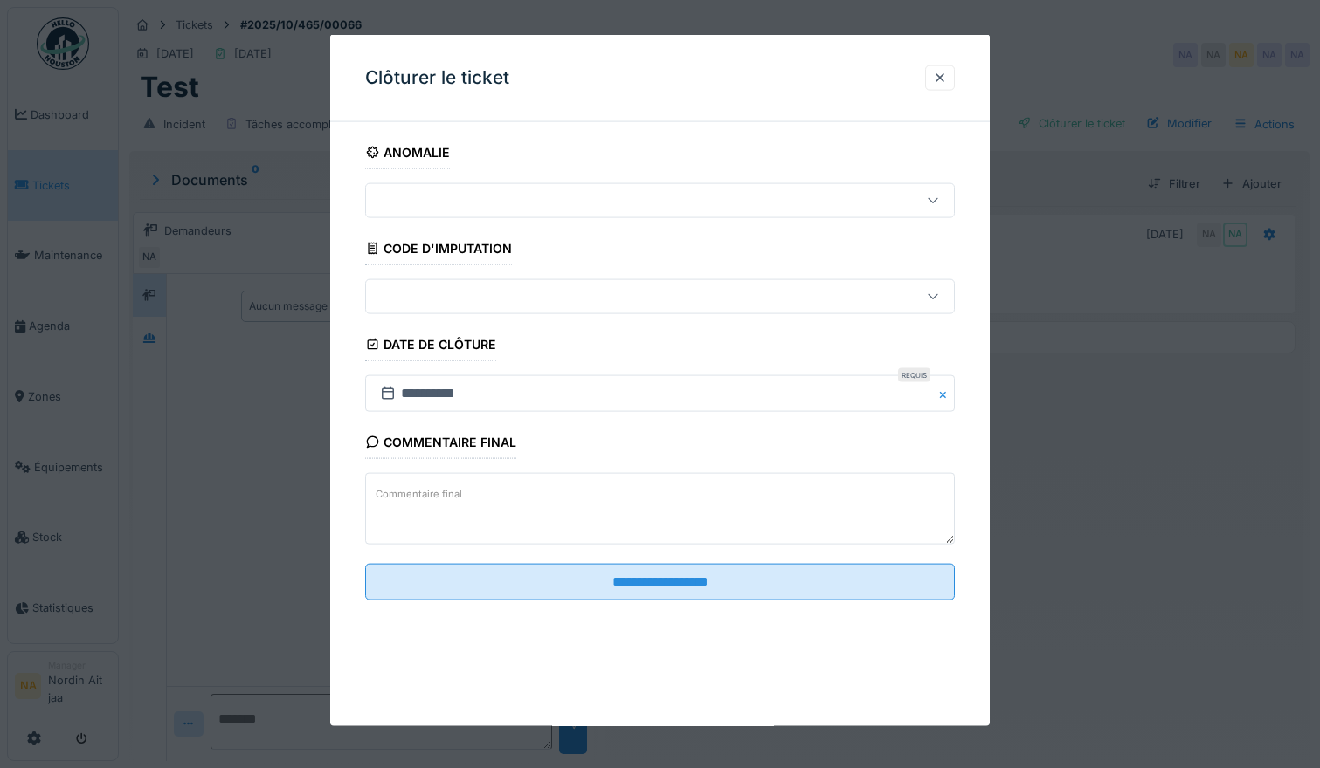
click at [820, 205] on div at bounding box center [624, 200] width 503 height 19
click at [736, 293] on div at bounding box center [624, 296] width 503 height 19
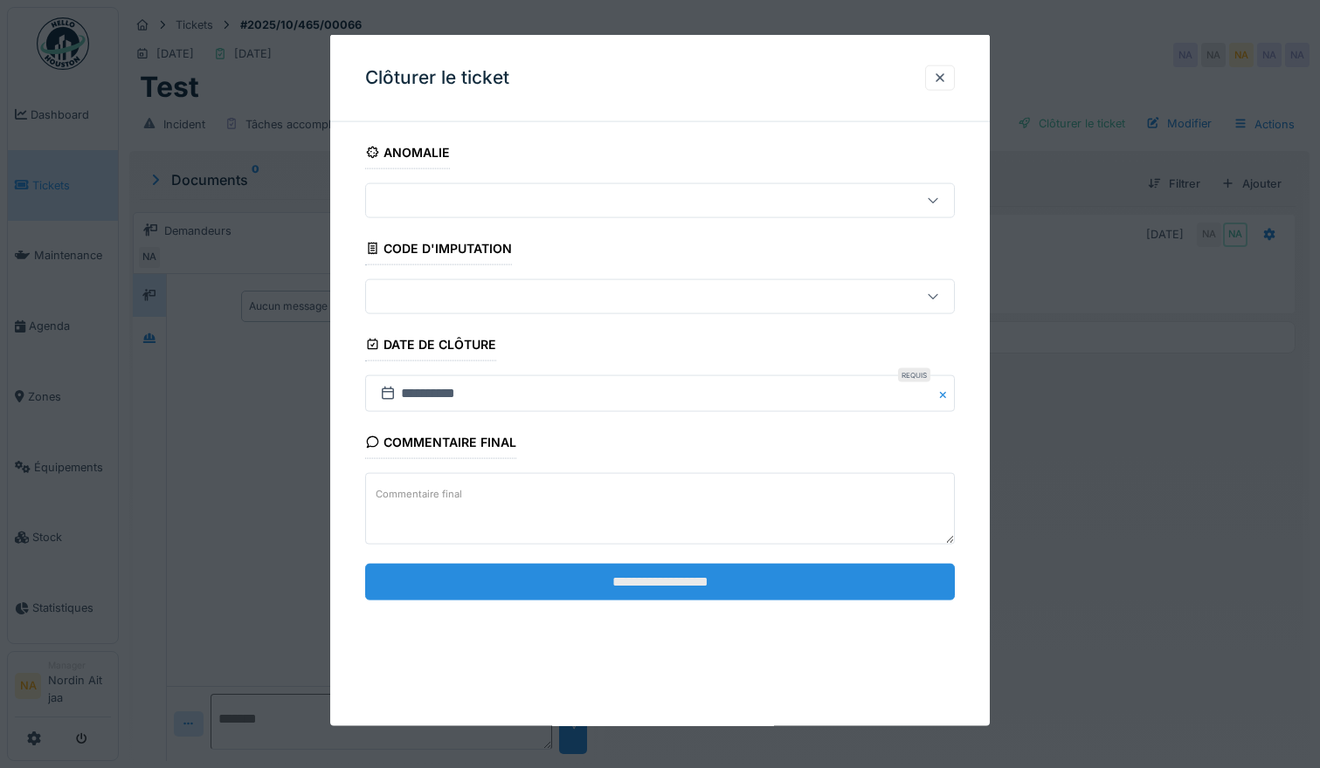
click at [616, 569] on input "**********" at bounding box center [660, 581] width 590 height 37
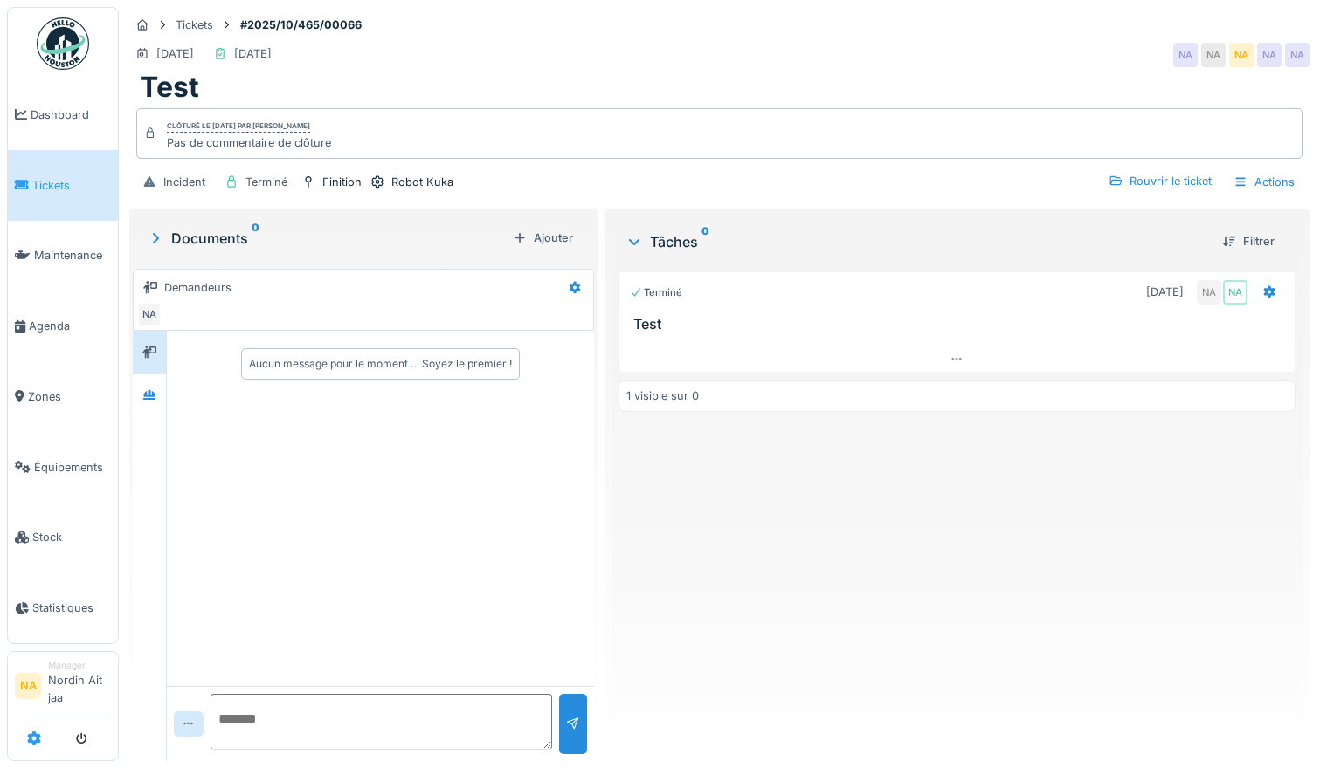
click at [38, 734] on icon at bounding box center [34, 739] width 14 height 14
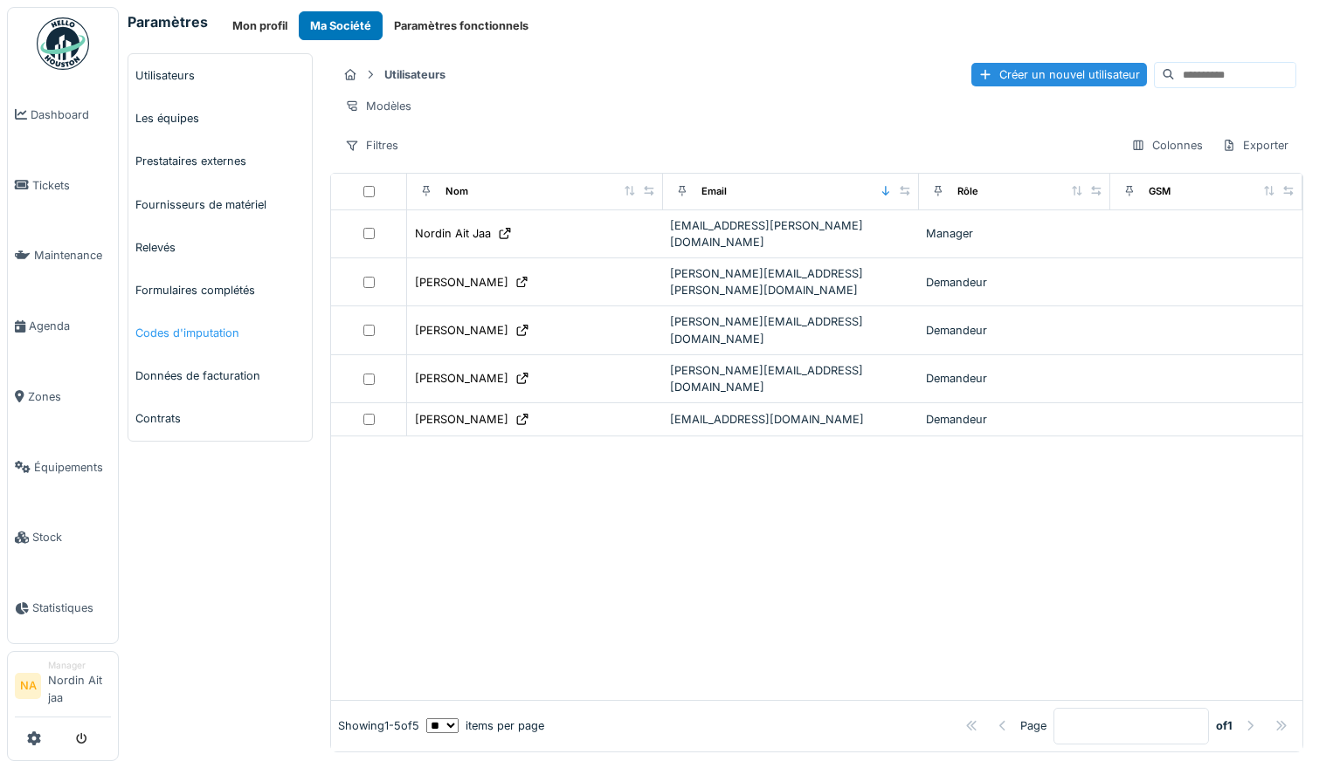
click at [186, 352] on link "Codes d'imputation" at bounding box center [219, 333] width 183 height 43
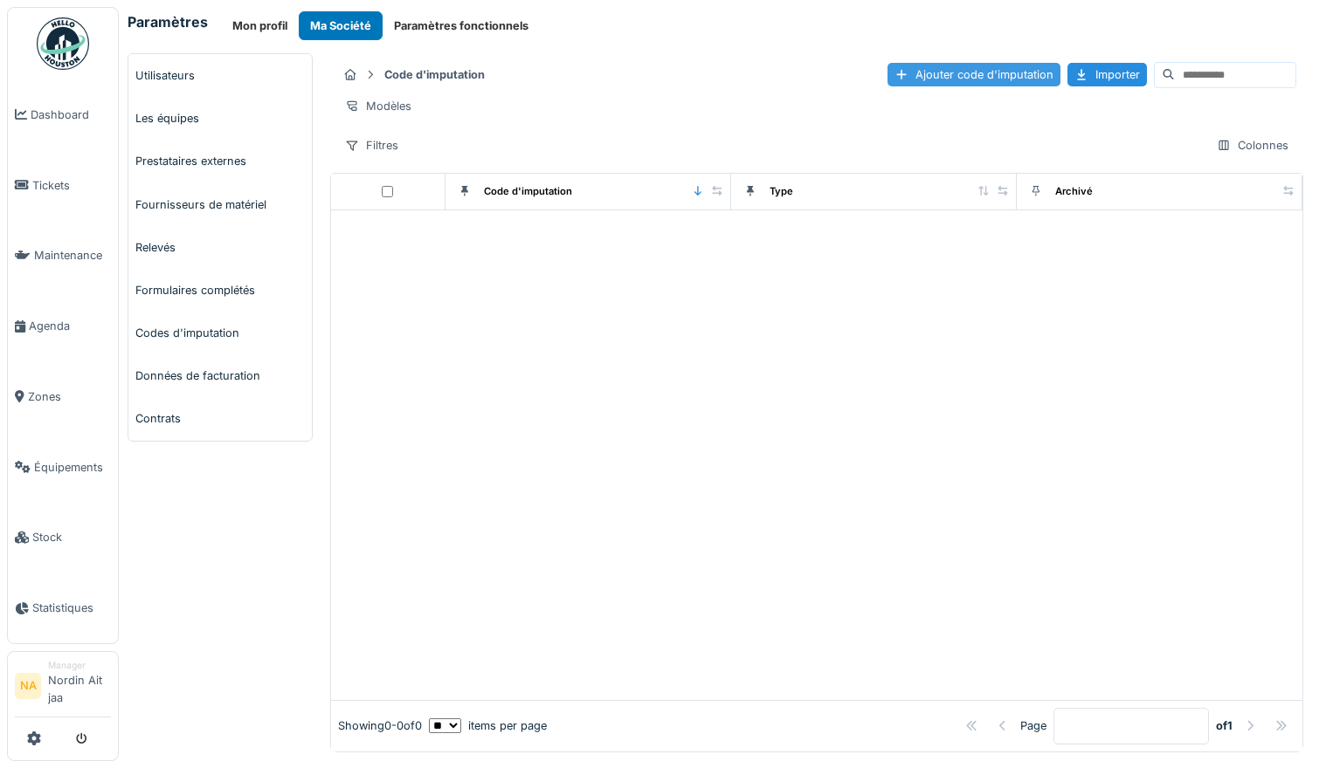
click at [906, 72] on div "Ajouter code d'imputation" at bounding box center [973, 75] width 173 height 24
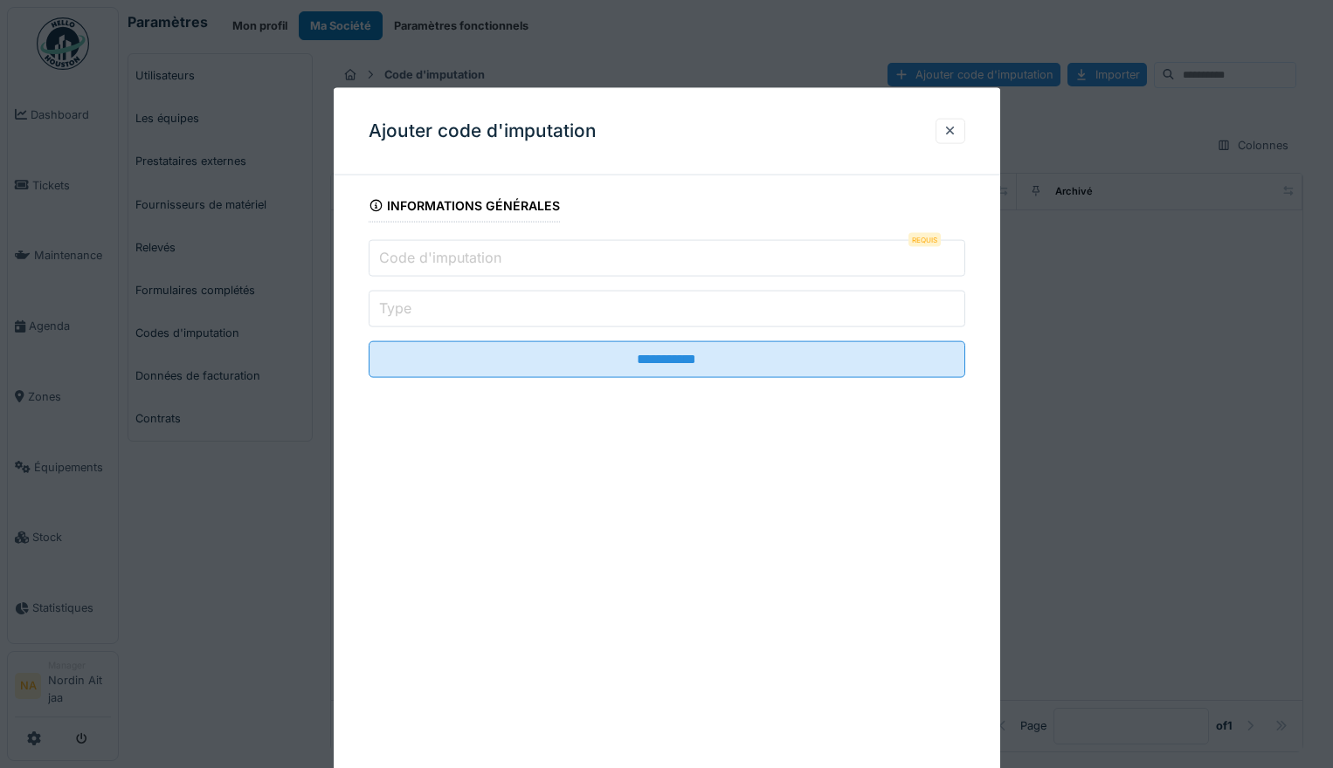
click at [616, 268] on input "Code d'imputation" at bounding box center [667, 258] width 596 height 37
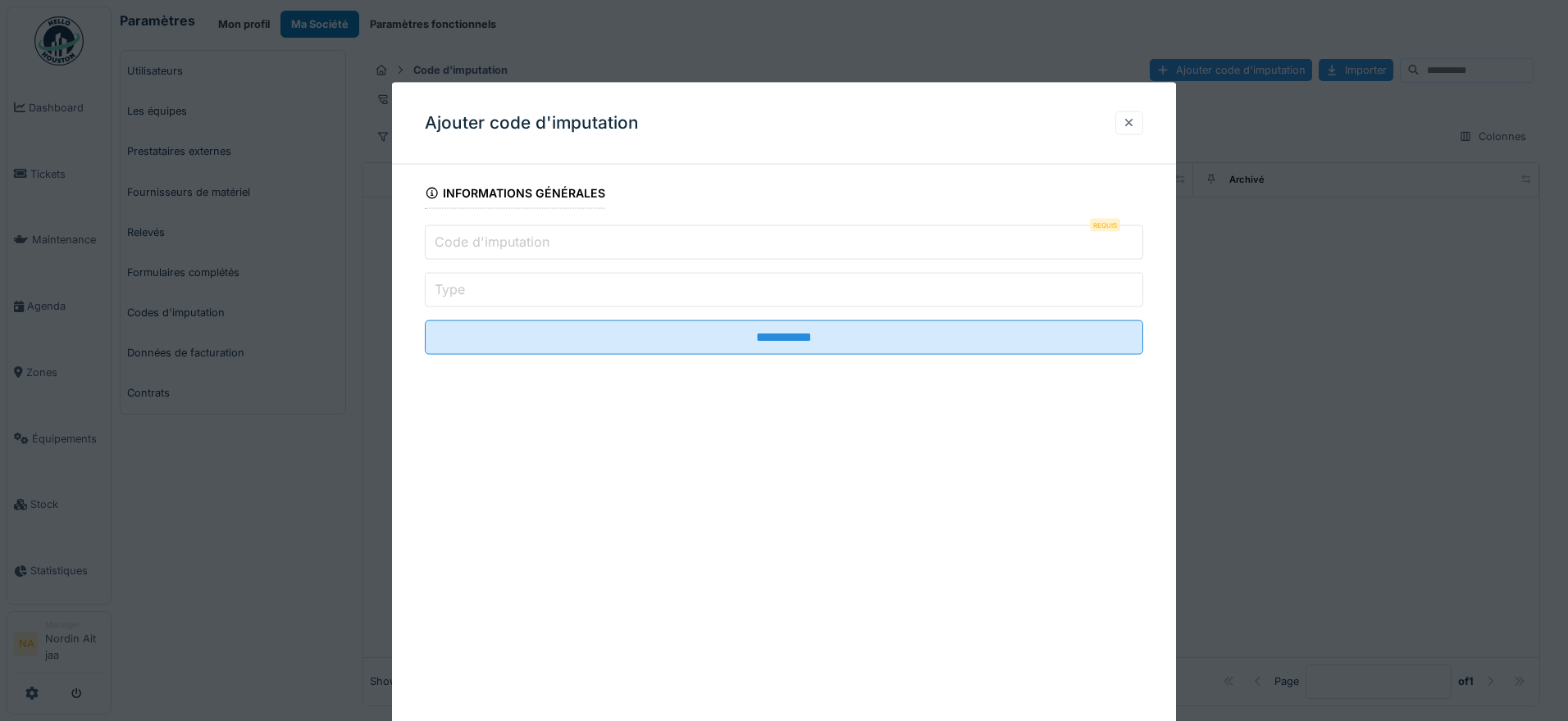
click at [1135, 126] on div at bounding box center [1130, 122] width 28 height 23
